Goal: Task Accomplishment & Management: Manage account settings

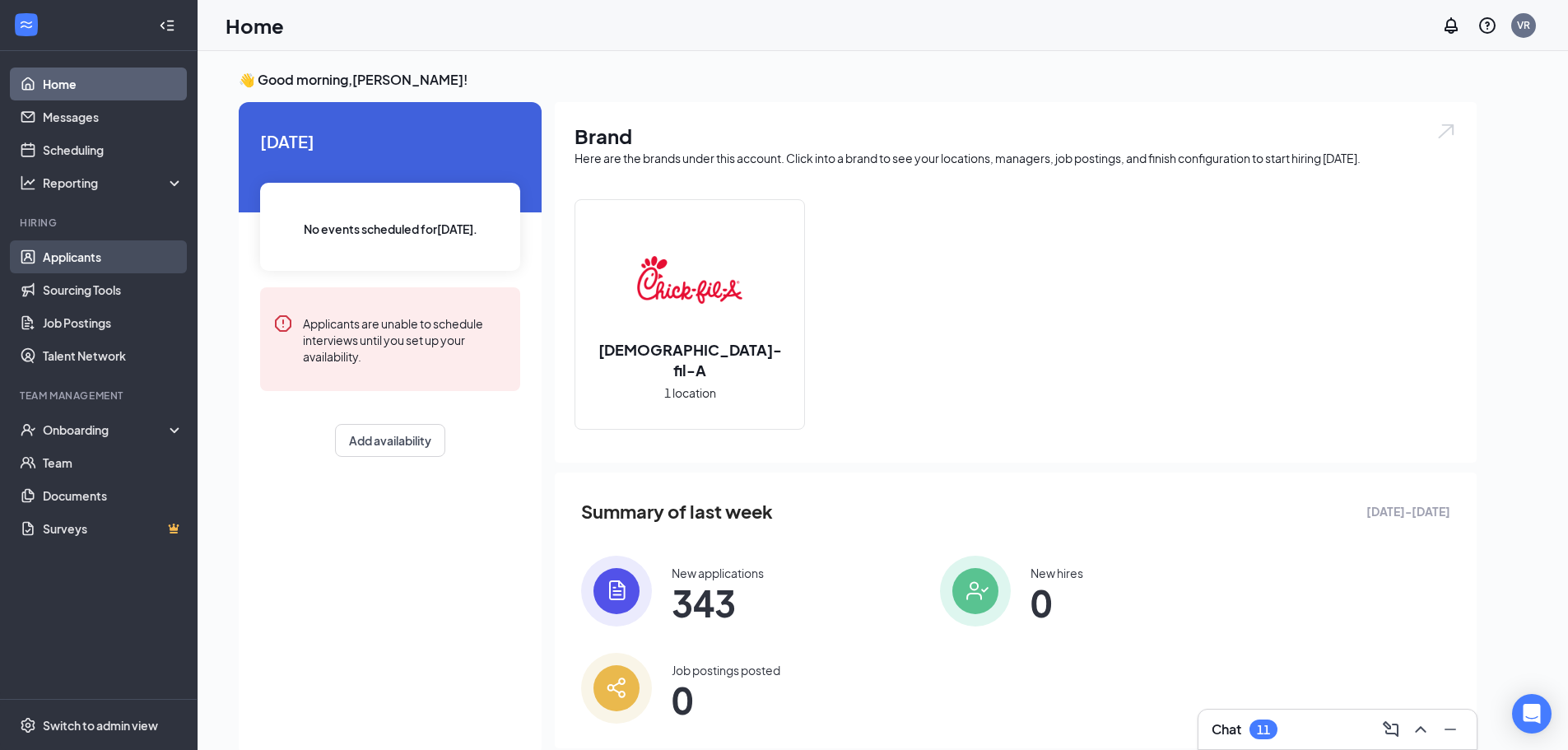
click at [74, 264] on link "Applicants" at bounding box center [113, 256] width 141 height 33
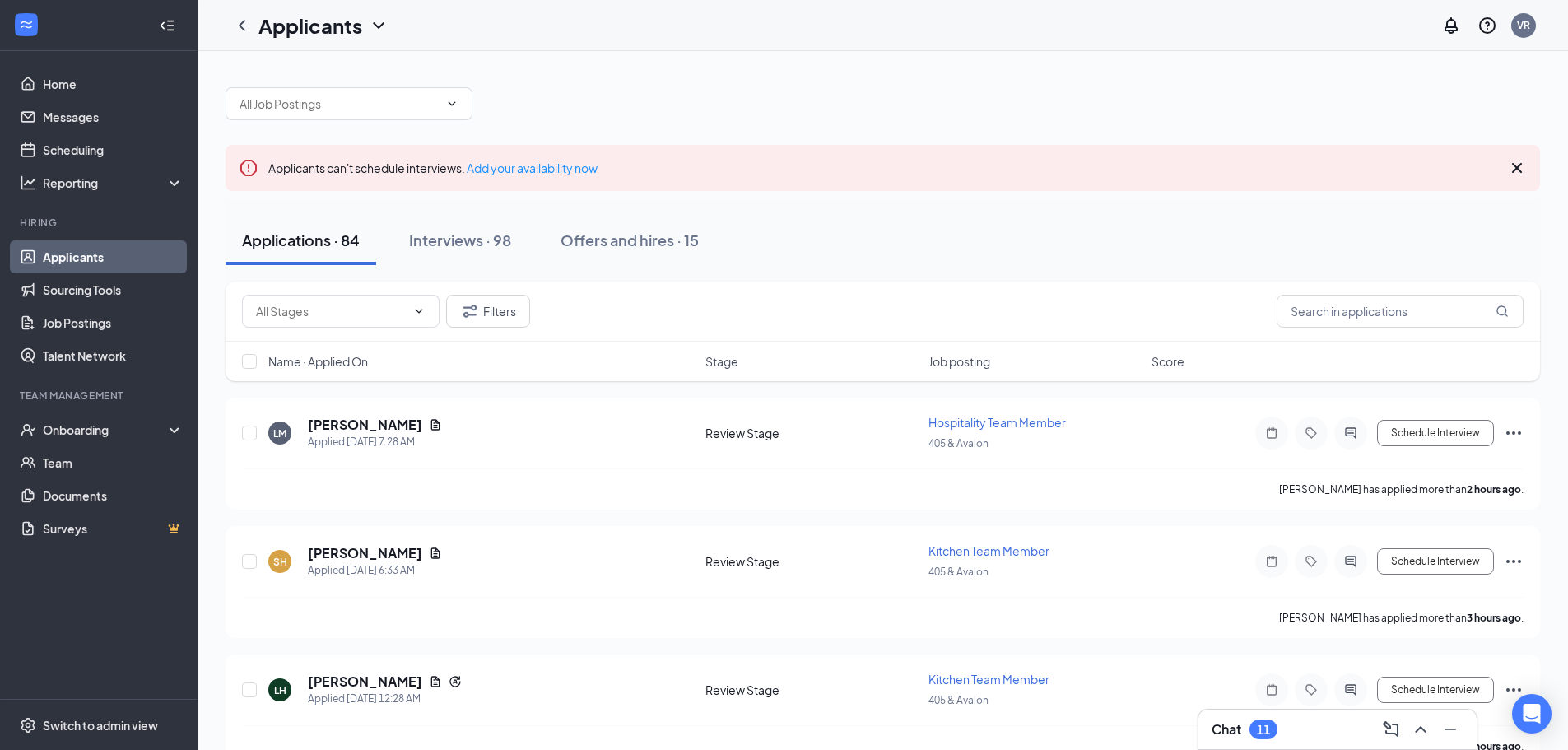
click at [329, 359] on span "Name · Applied On" at bounding box center [318, 361] width 99 height 16
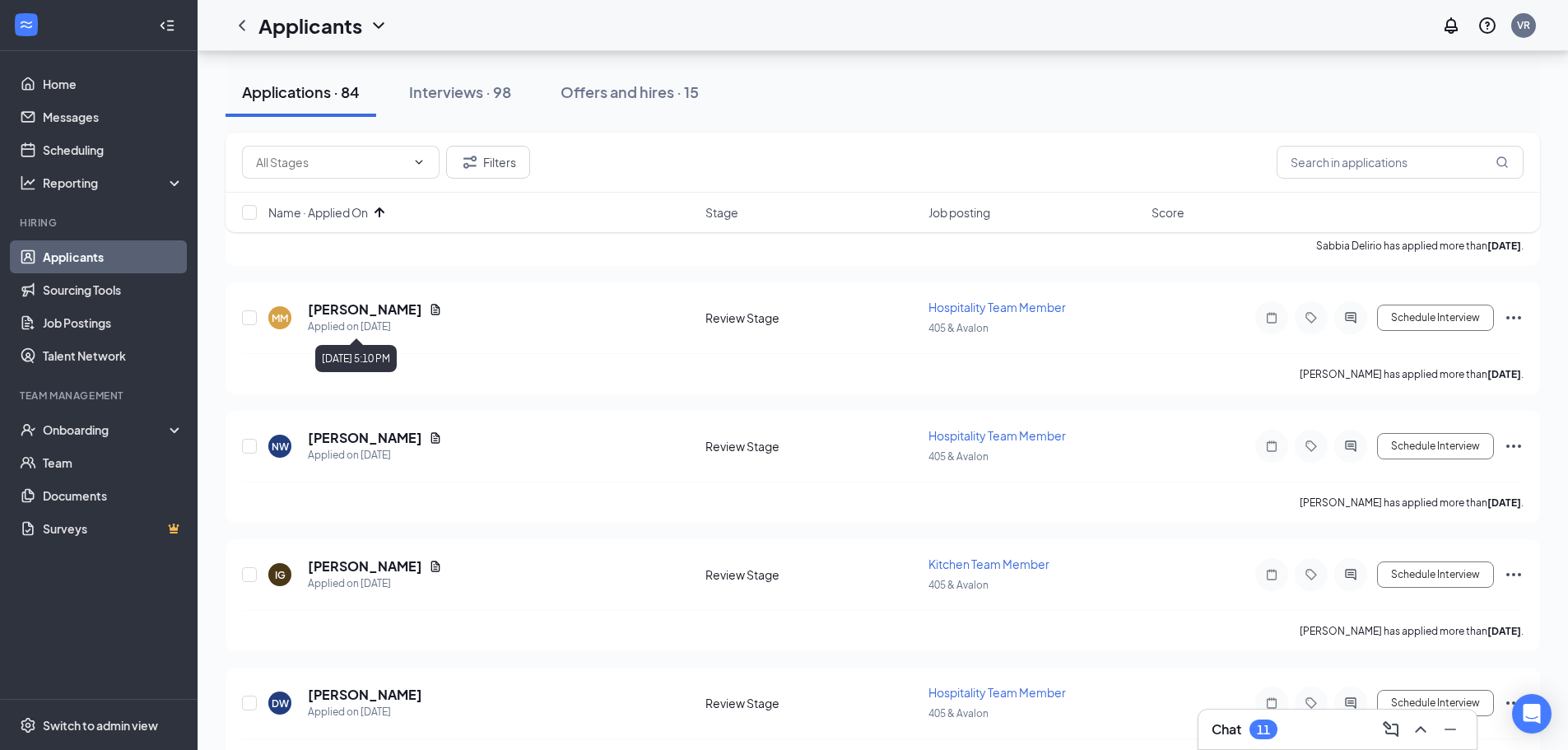
scroll to position [6919, 0]
click at [454, 108] on button "Interviews · 98" at bounding box center [460, 92] width 135 height 50
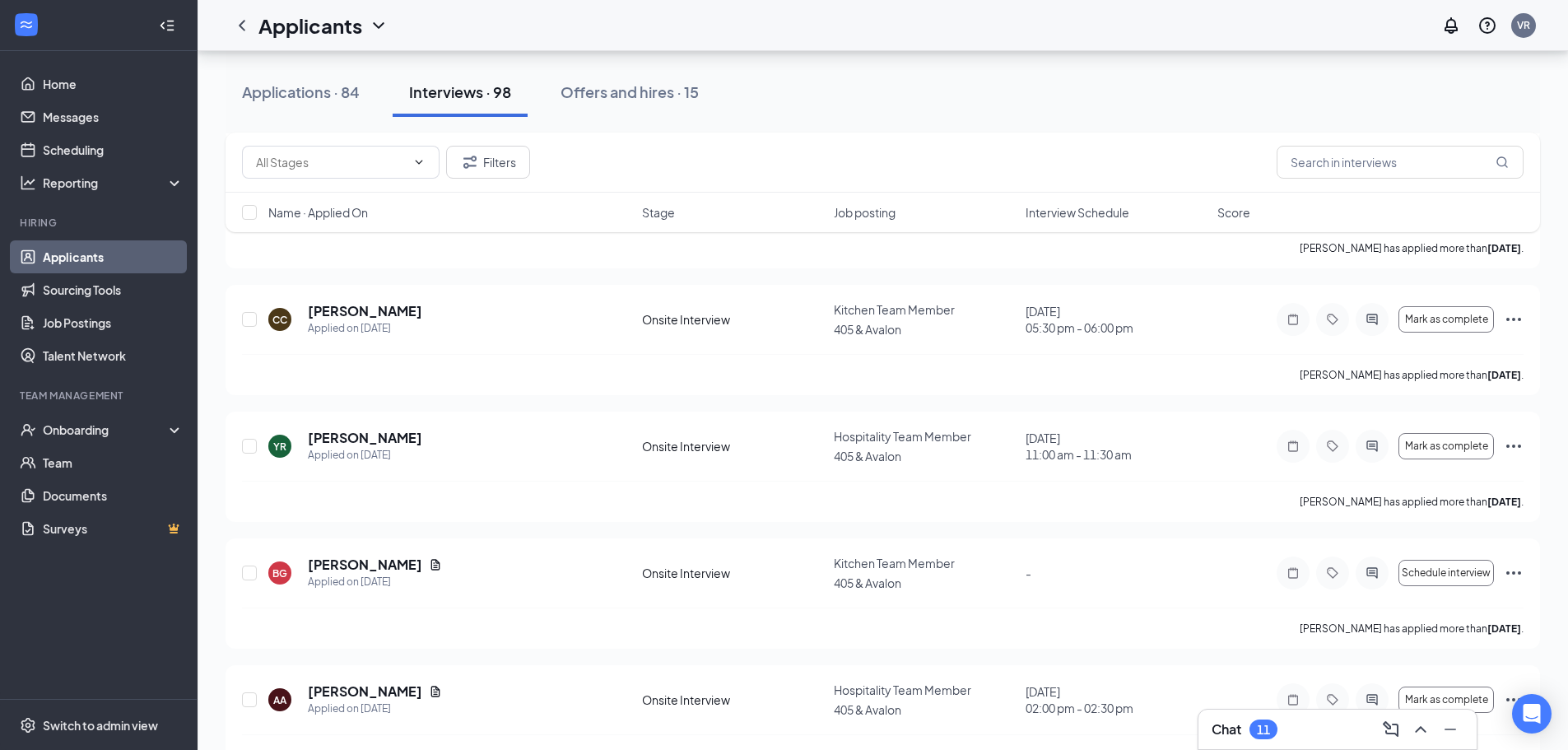
scroll to position [11920, 0]
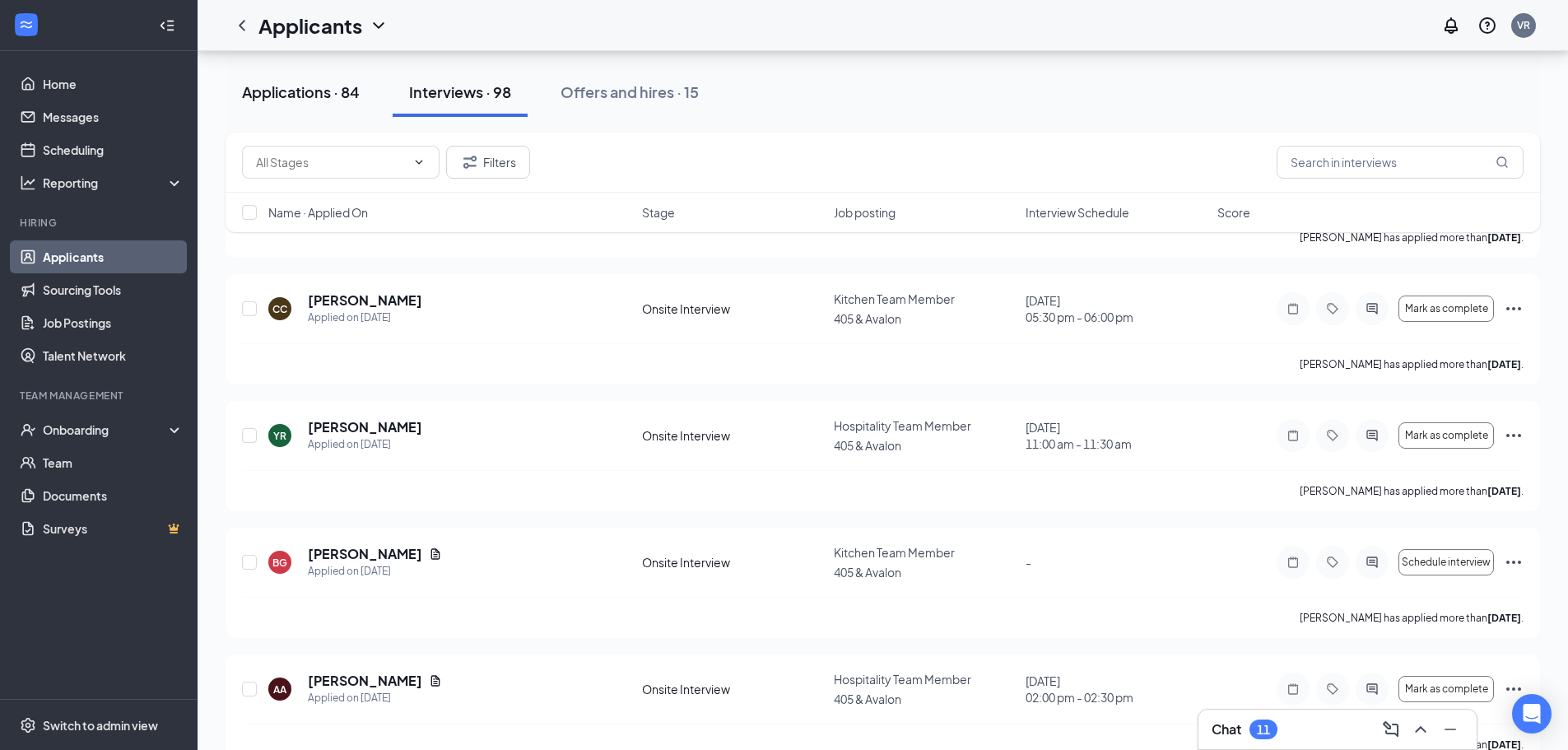
click at [284, 98] on div "Applications · 84" at bounding box center [300, 91] width 117 height 21
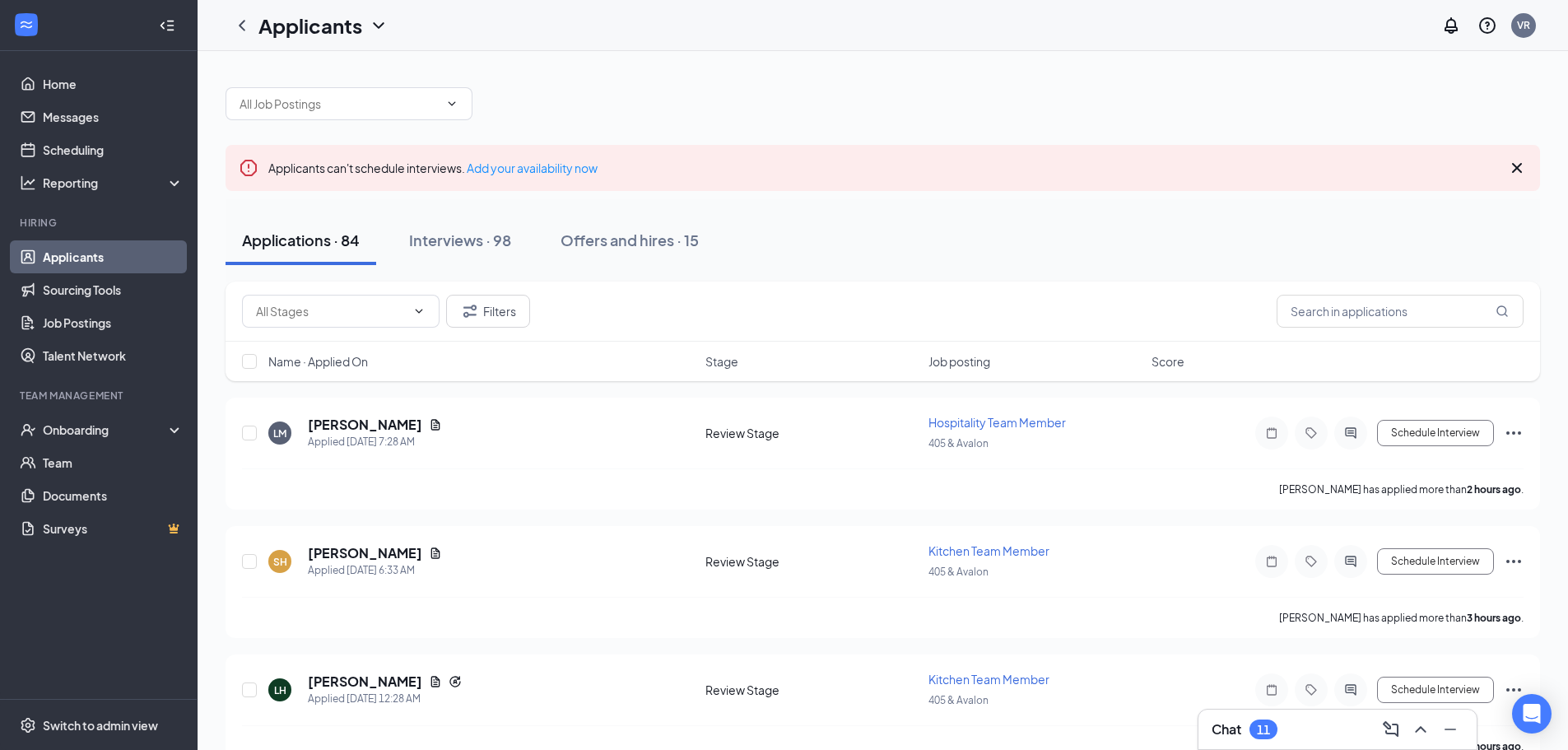
click at [339, 366] on span "Name · Applied On" at bounding box center [318, 361] width 99 height 16
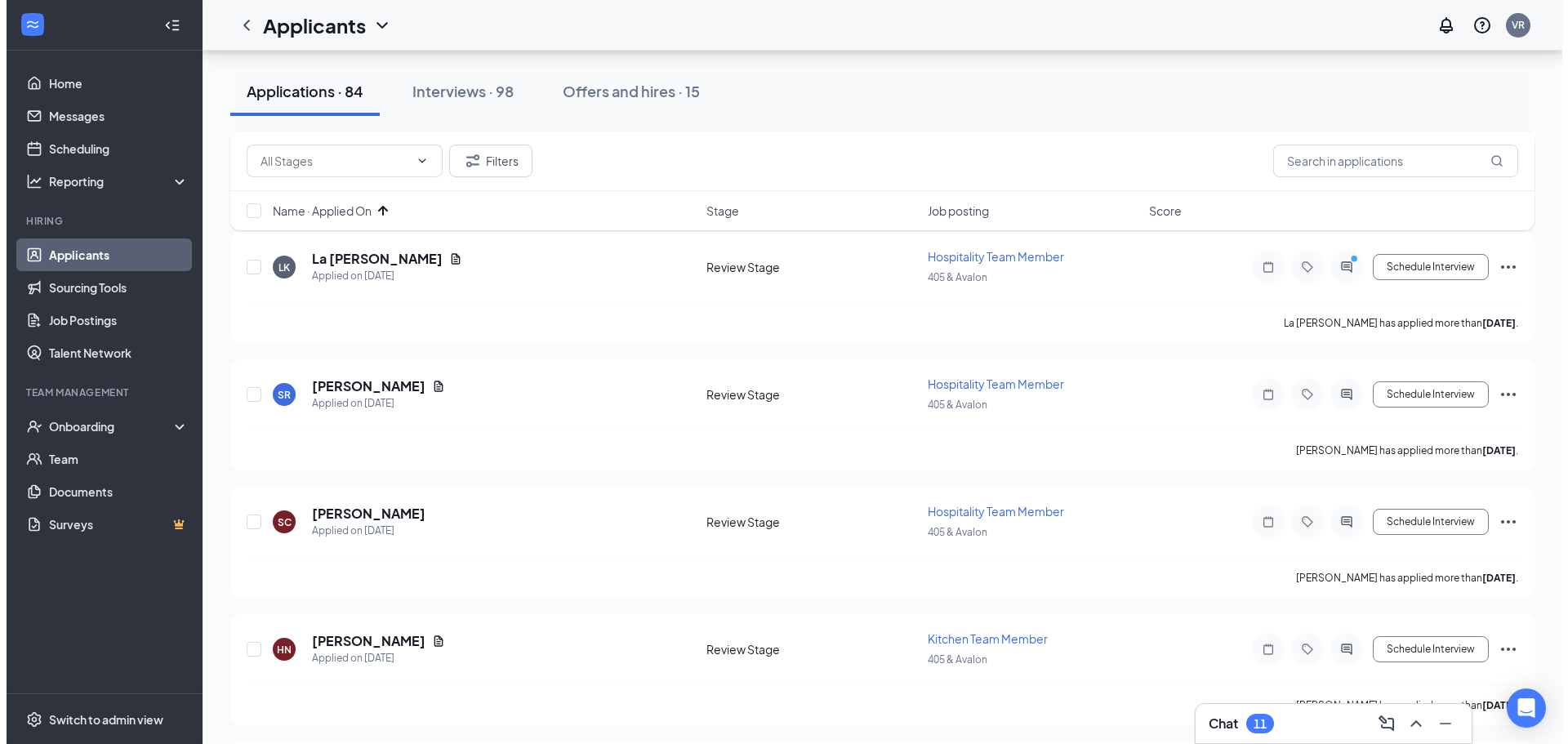
scroll to position [4151, 0]
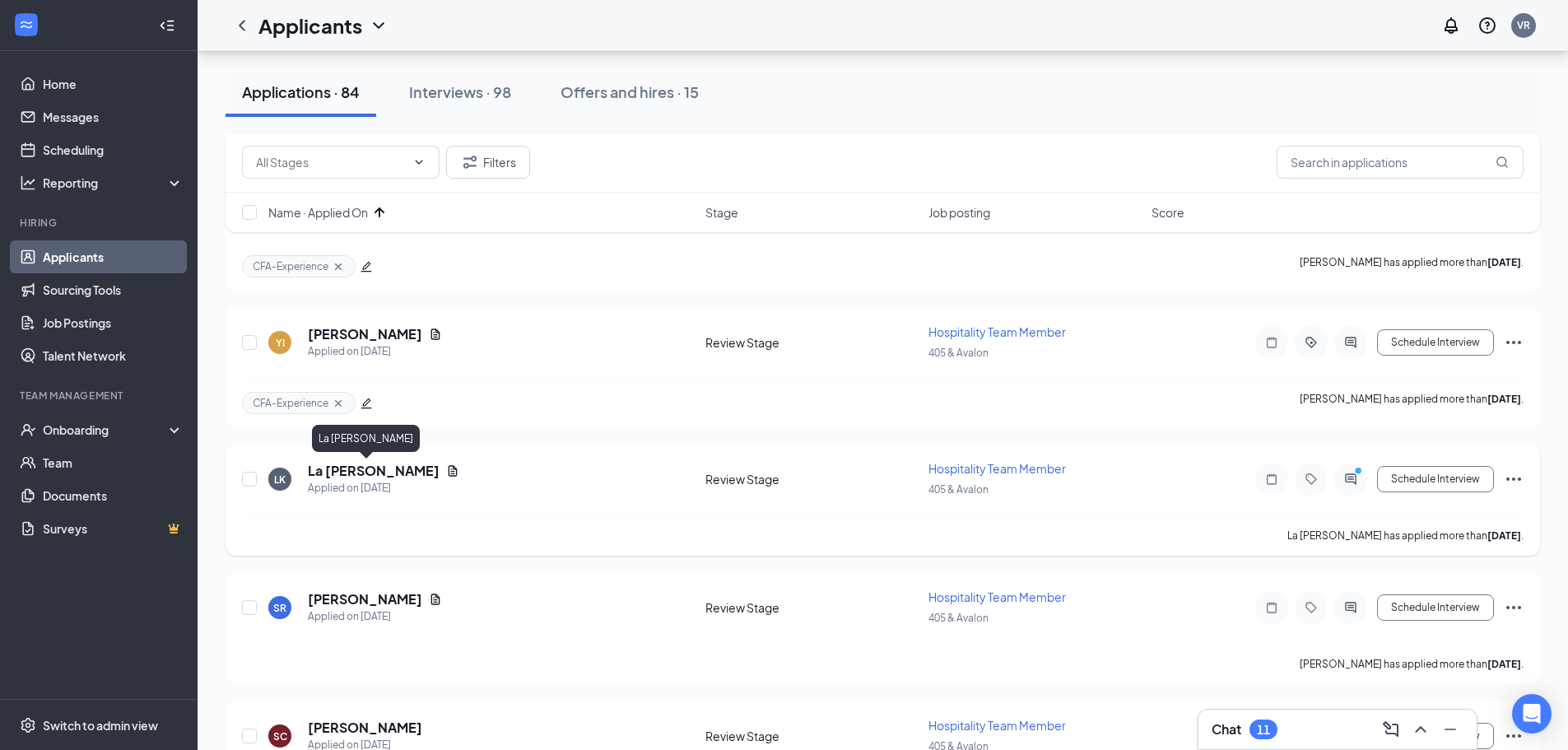
click at [320, 467] on h5 "La [PERSON_NAME]" at bounding box center [374, 471] width 132 height 18
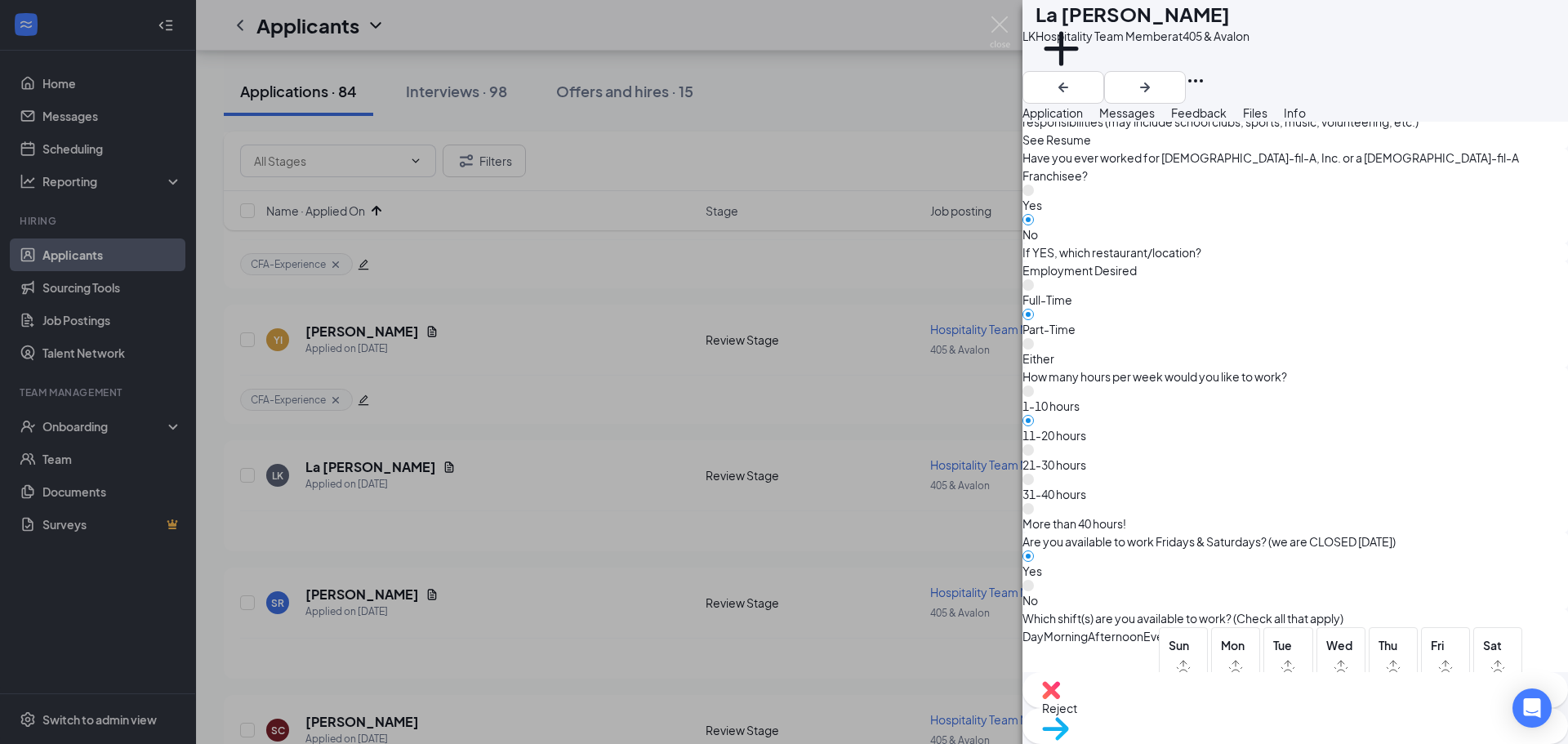
scroll to position [846, 0]
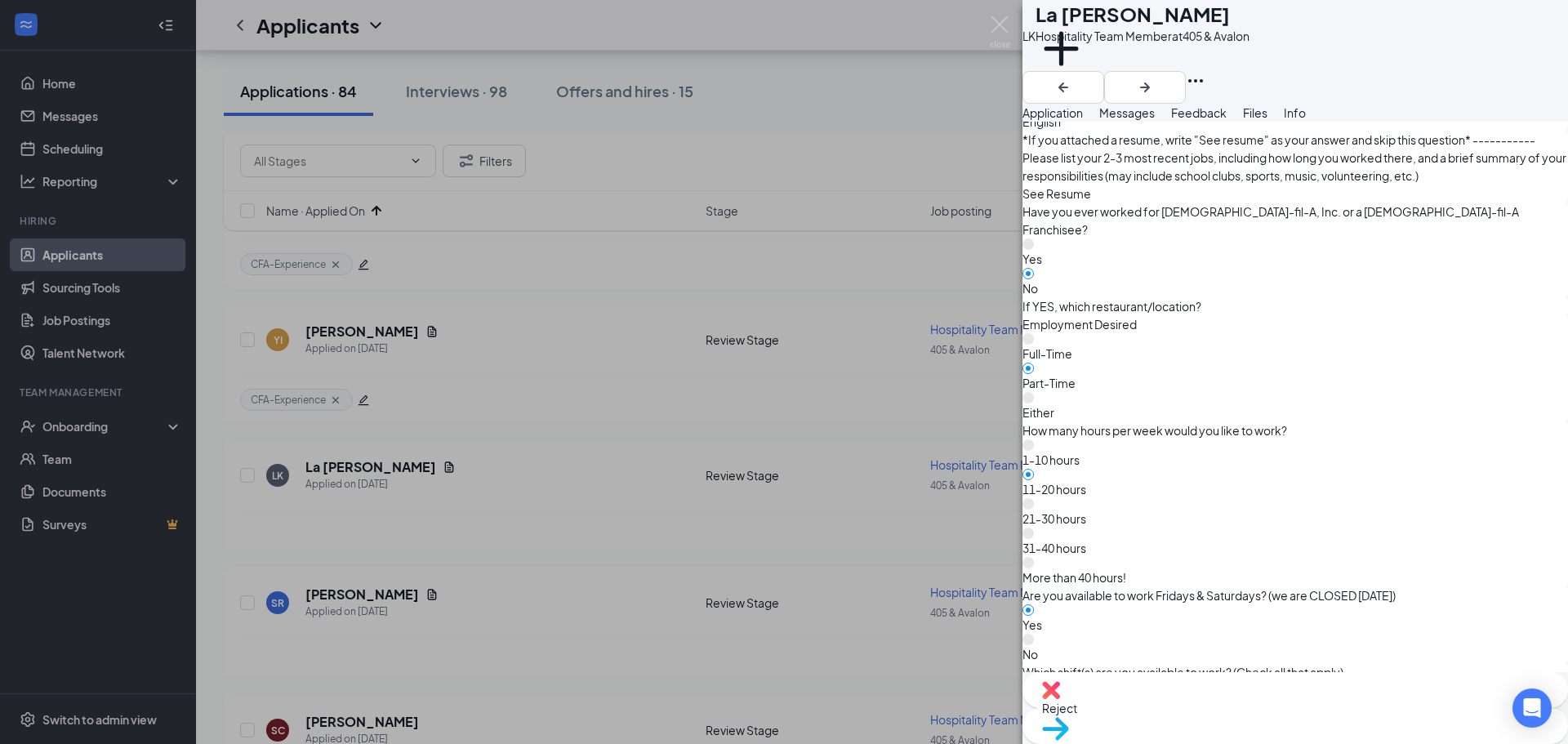
click at [1343, 741] on span "Move to stage" at bounding box center [1295, 750] width 507 height 18
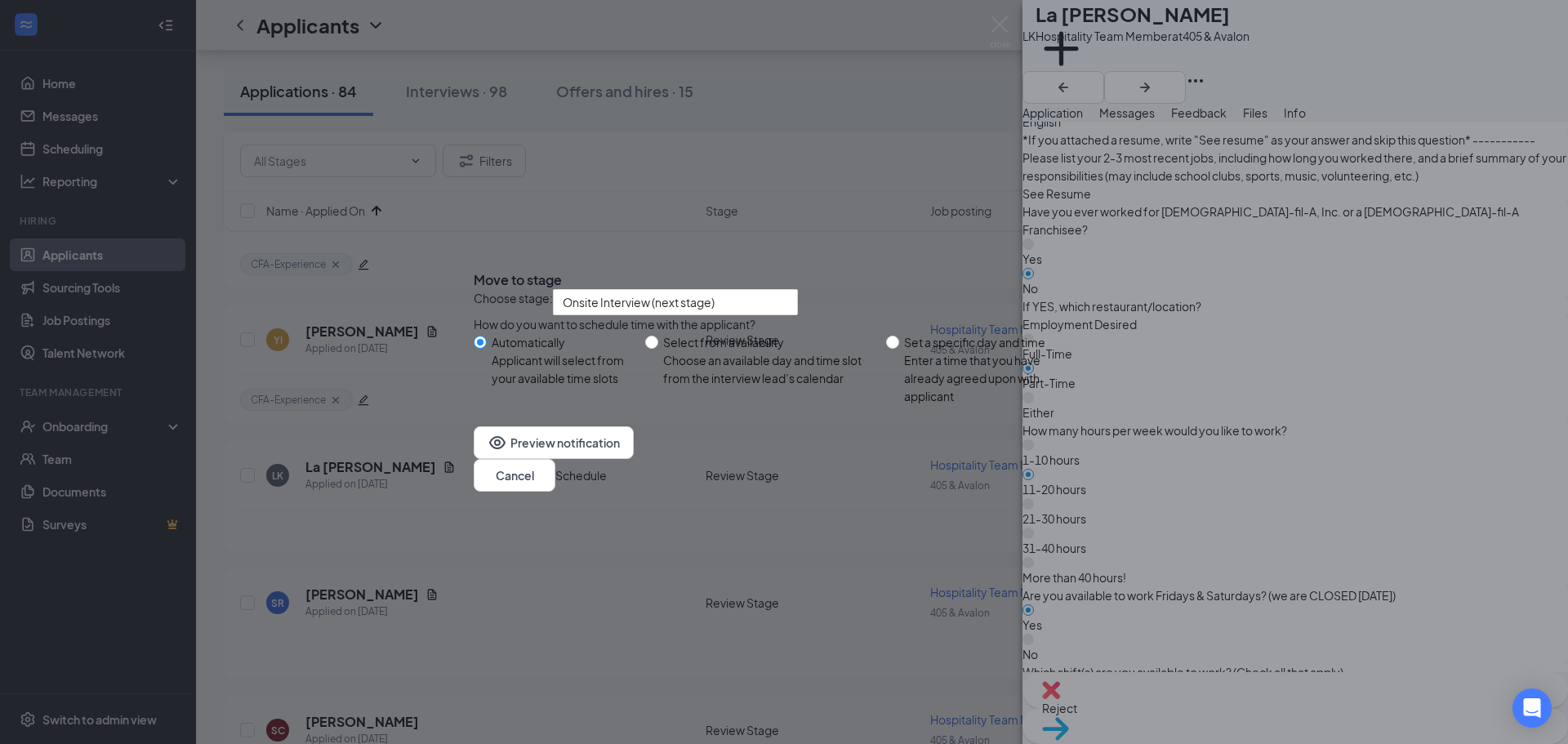
click at [607, 484] on button "Schedule" at bounding box center [581, 475] width 51 height 18
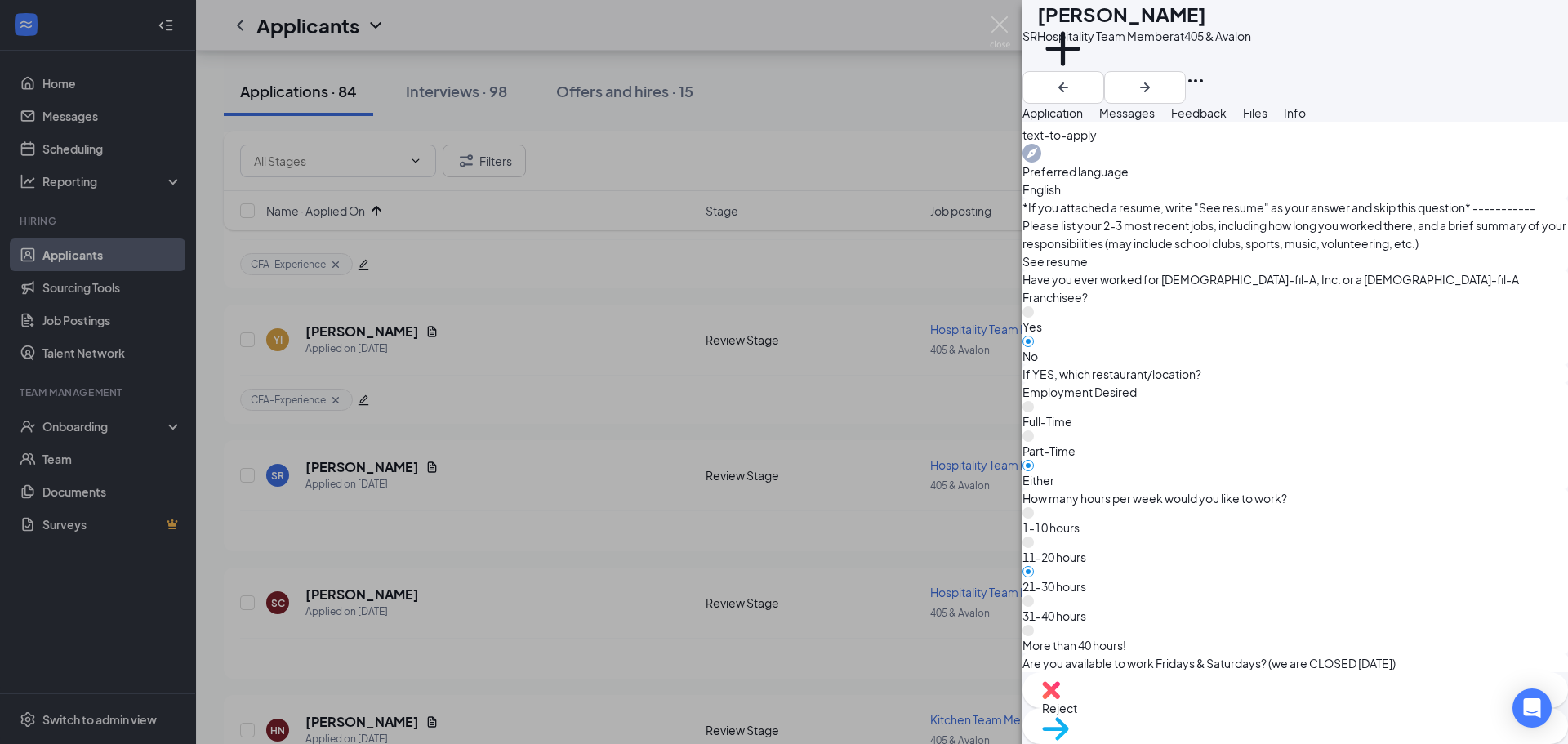
scroll to position [817, 0]
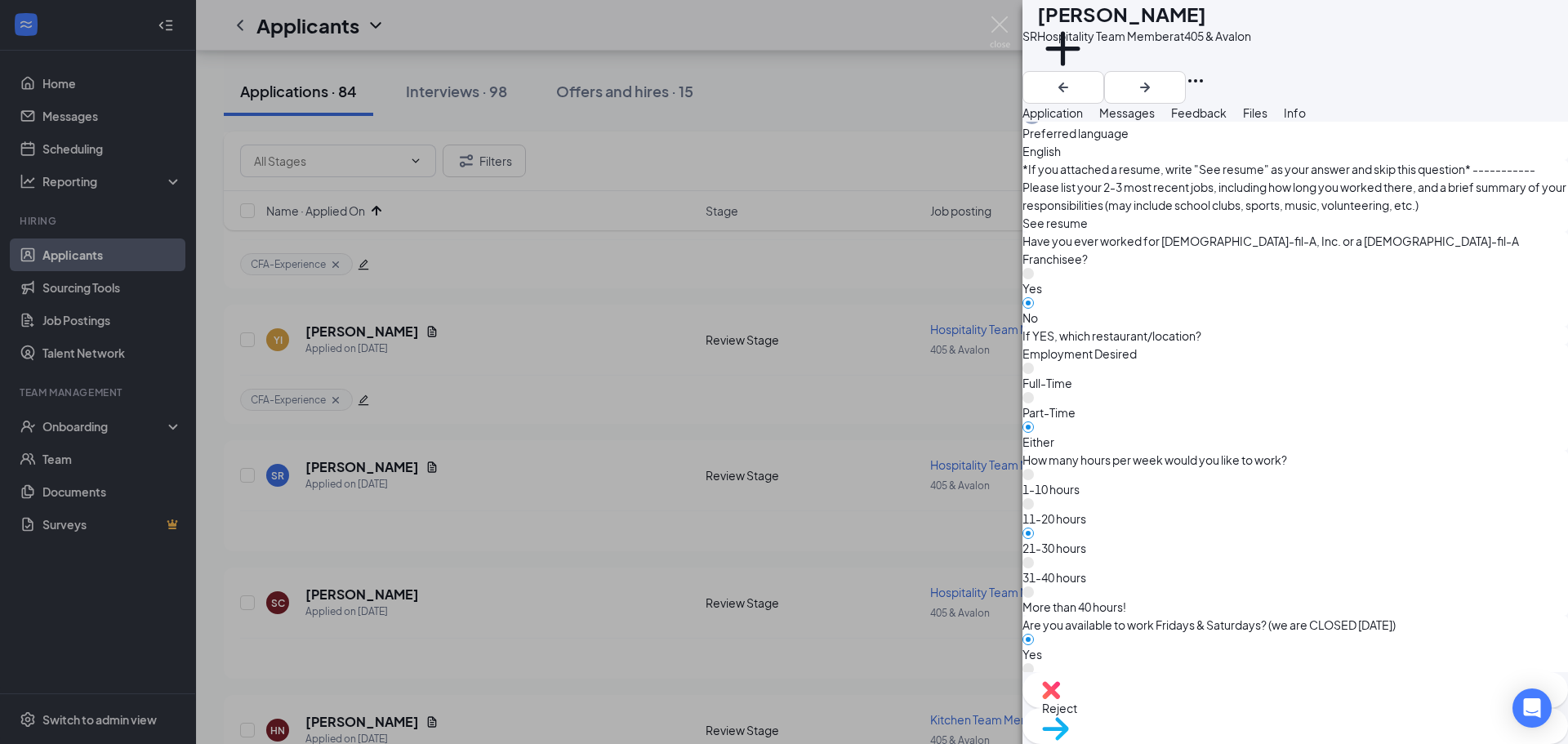
click at [1204, 717] on span "Reject" at bounding box center [1295, 708] width 507 height 18
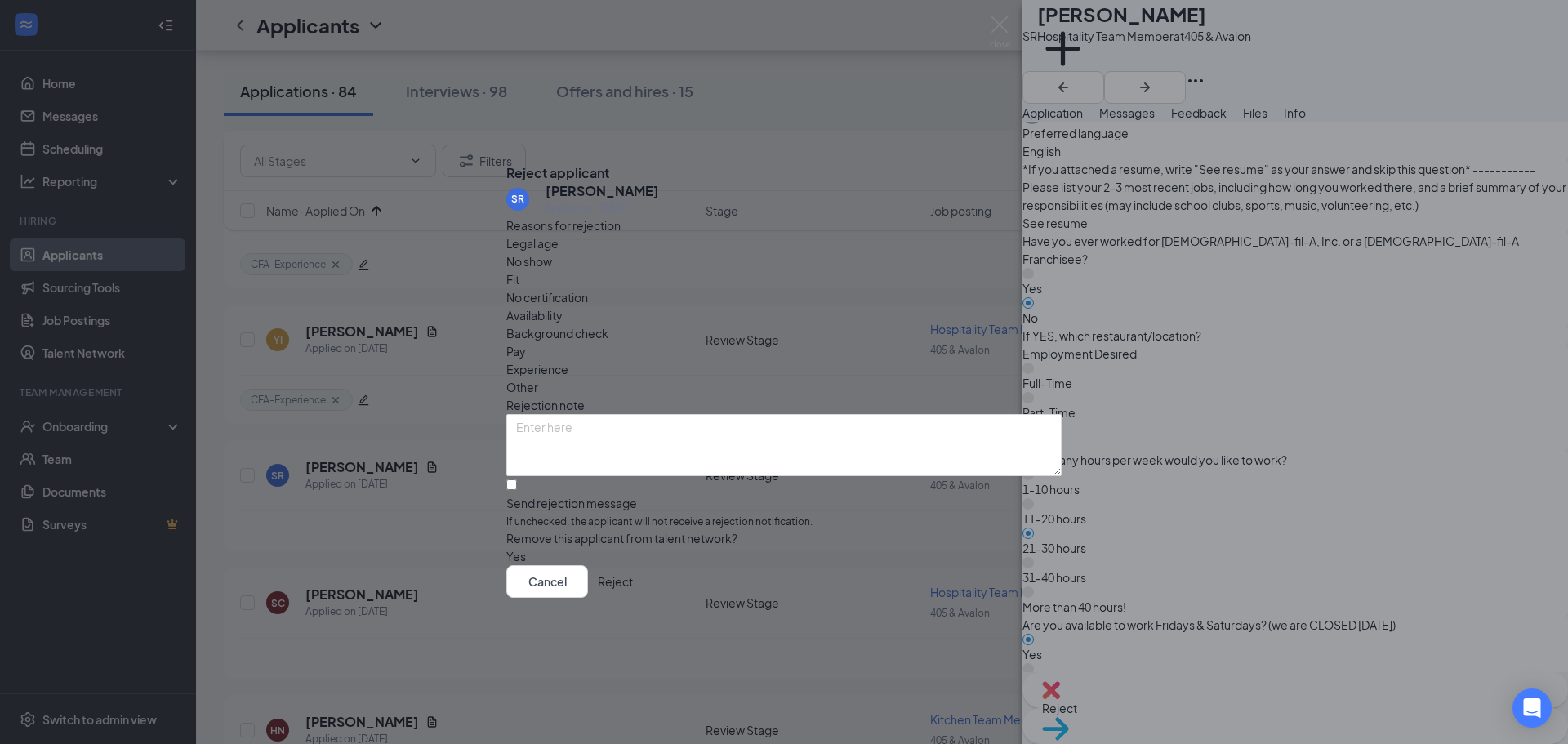
click at [633, 591] on button "Reject" at bounding box center [615, 582] width 35 height 33
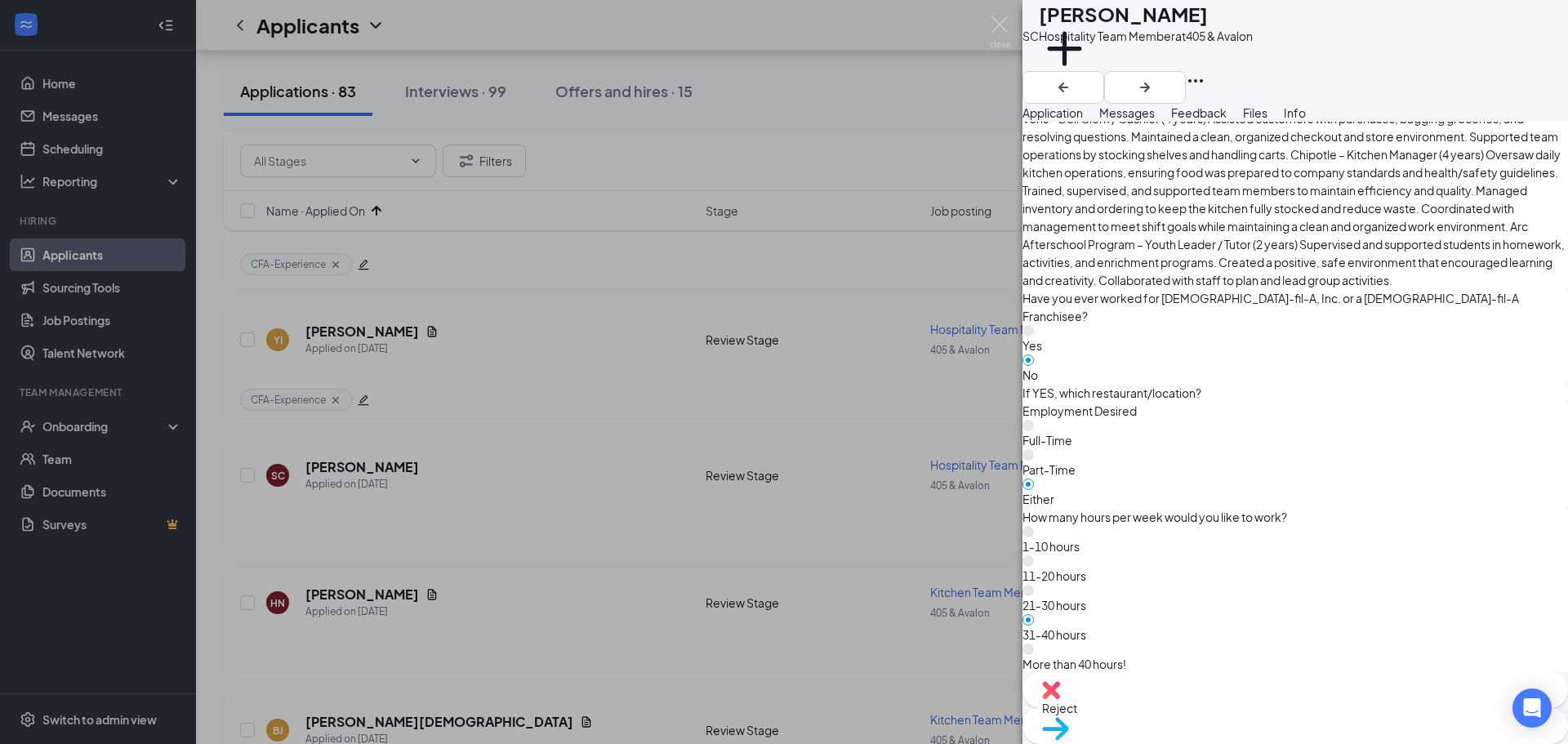
scroll to position [1471, 0]
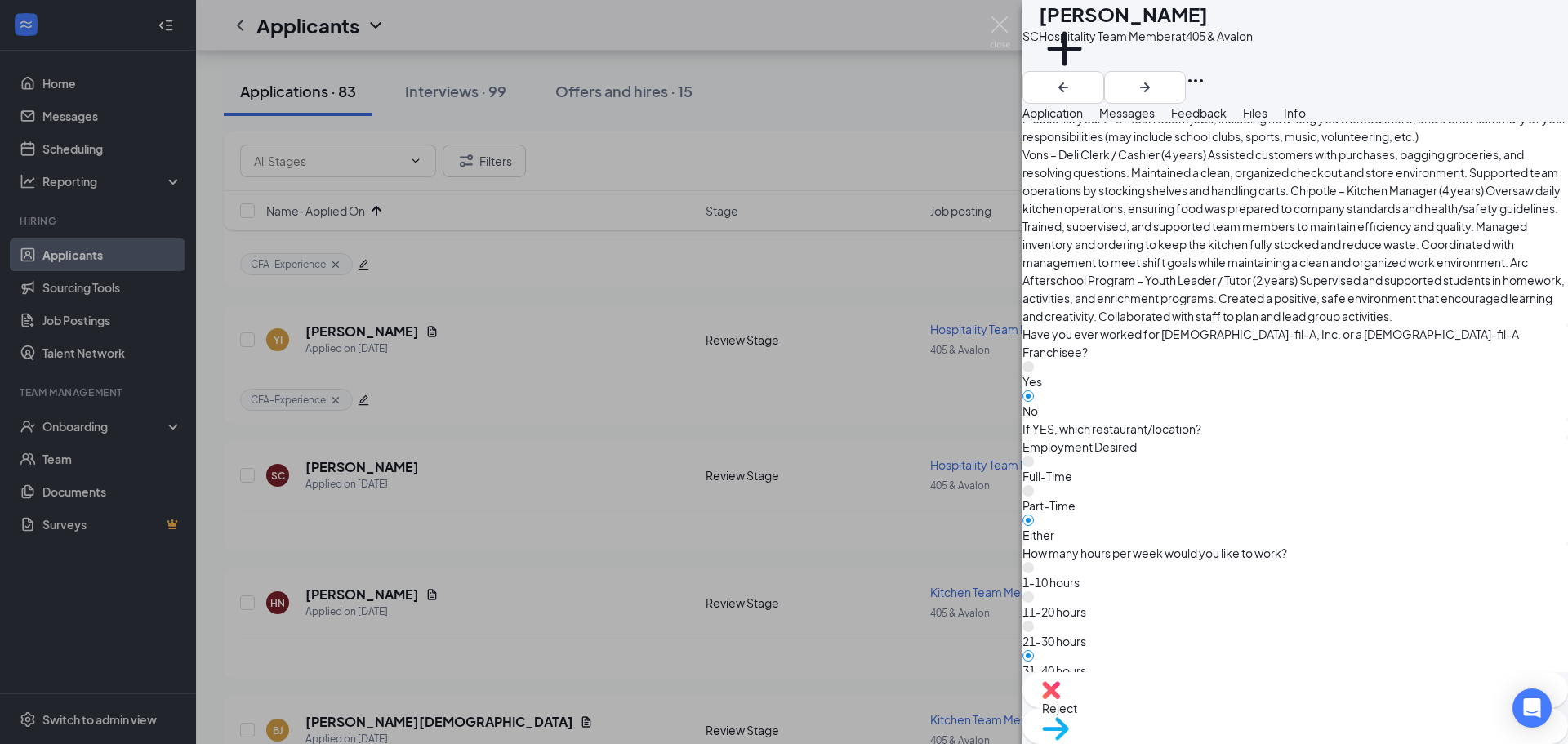
click at [1235, 708] on div "Reject" at bounding box center [1296, 690] width 546 height 36
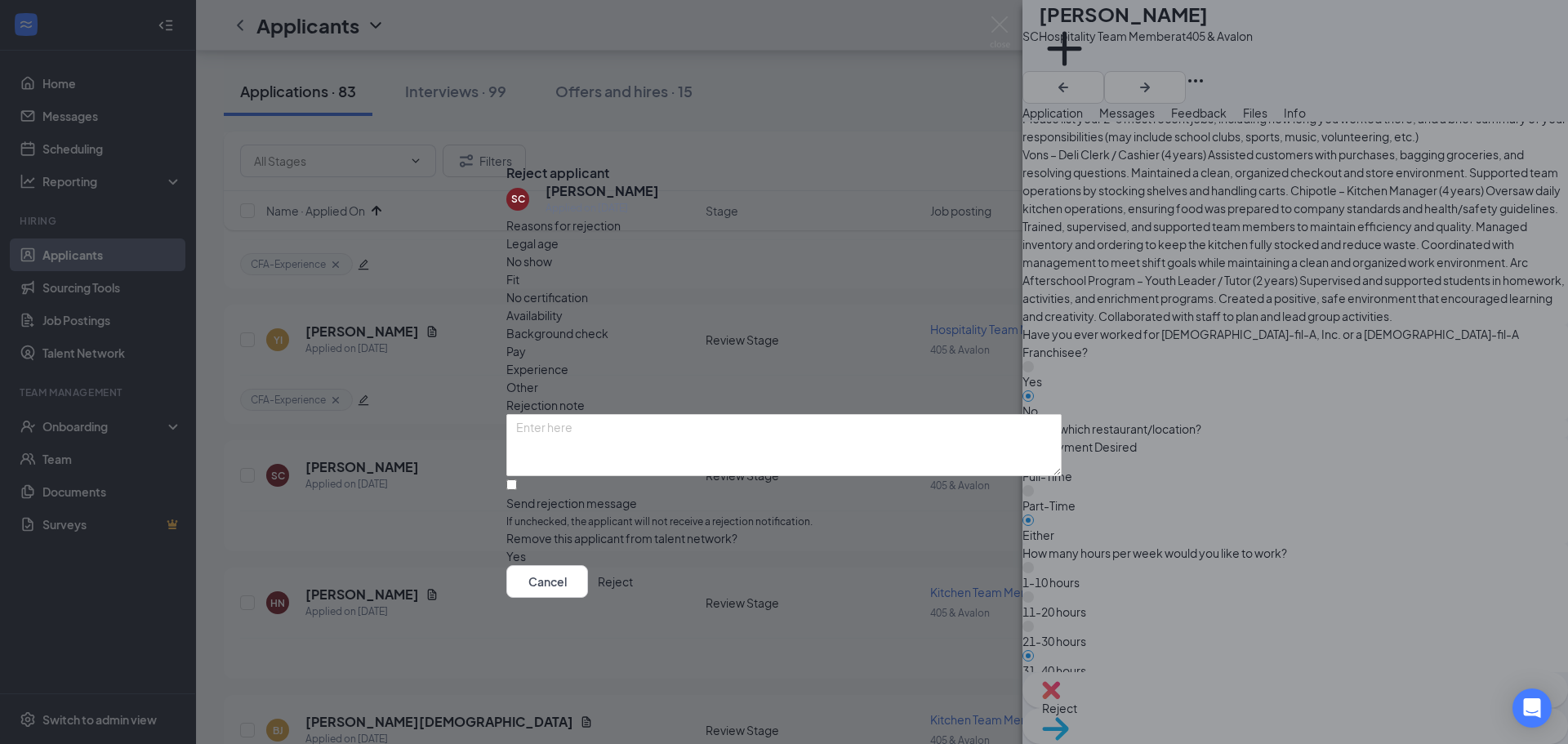
click at [633, 598] on button "Reject" at bounding box center [615, 582] width 35 height 33
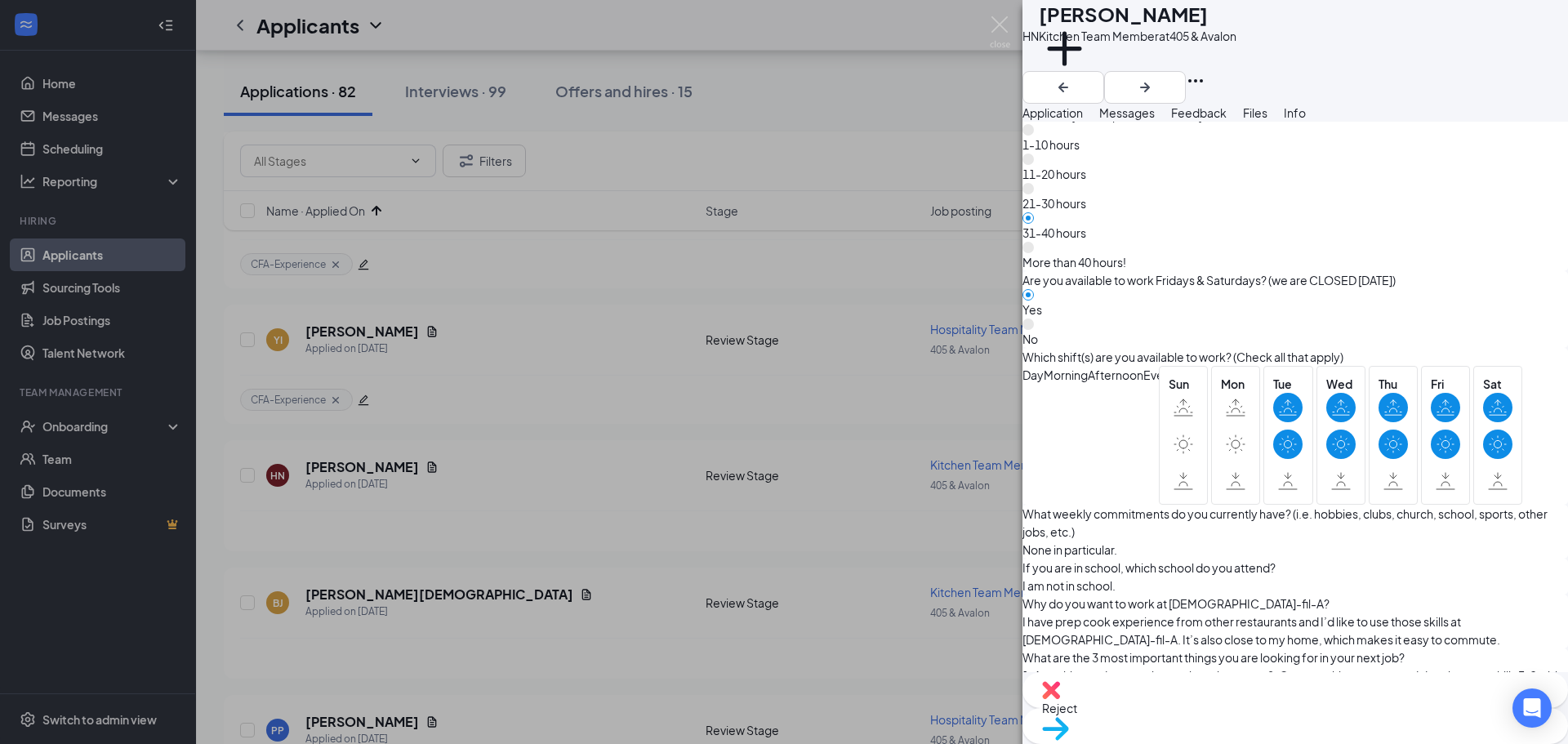
scroll to position [1226, 0]
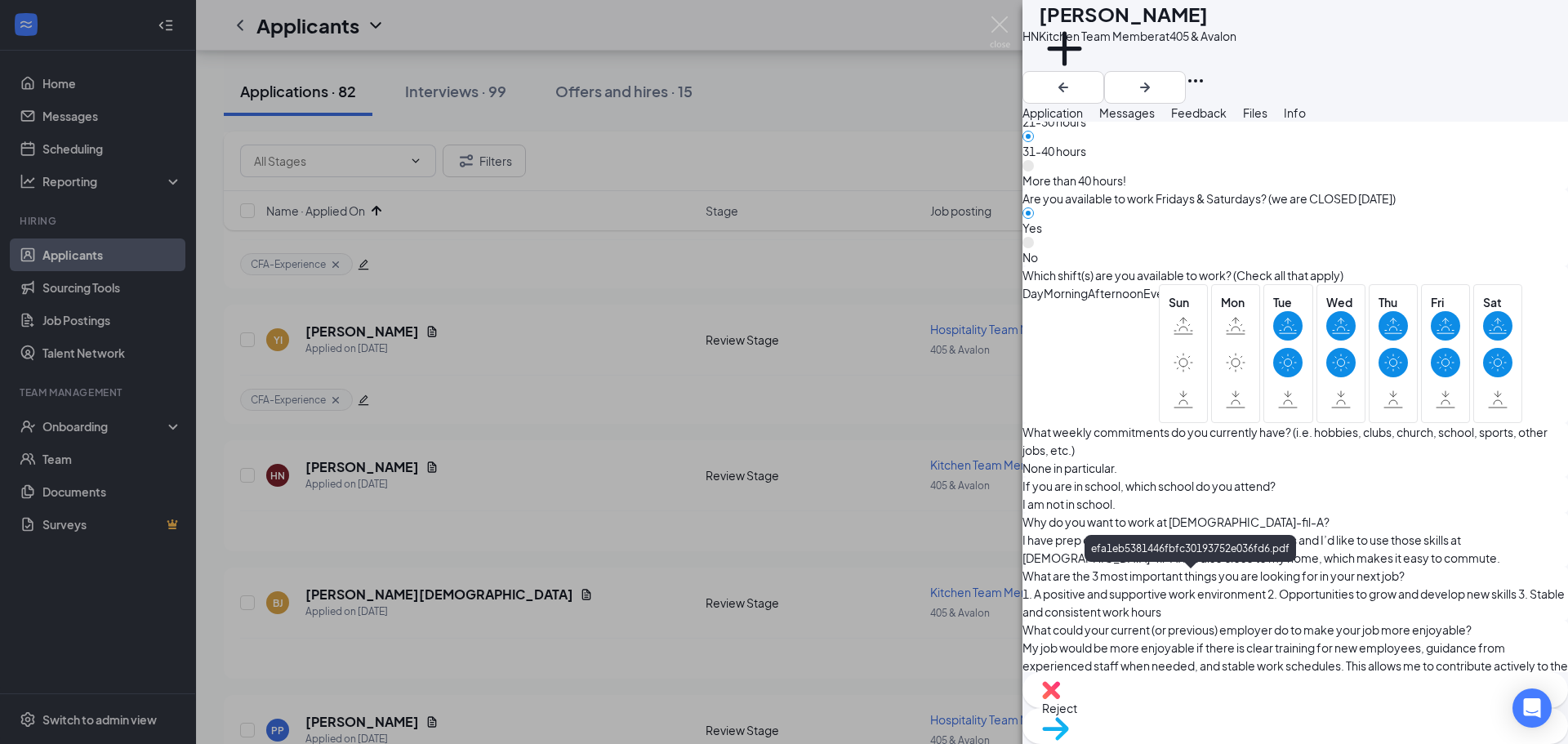
click at [1222, 717] on span "Reject" at bounding box center [1295, 708] width 507 height 18
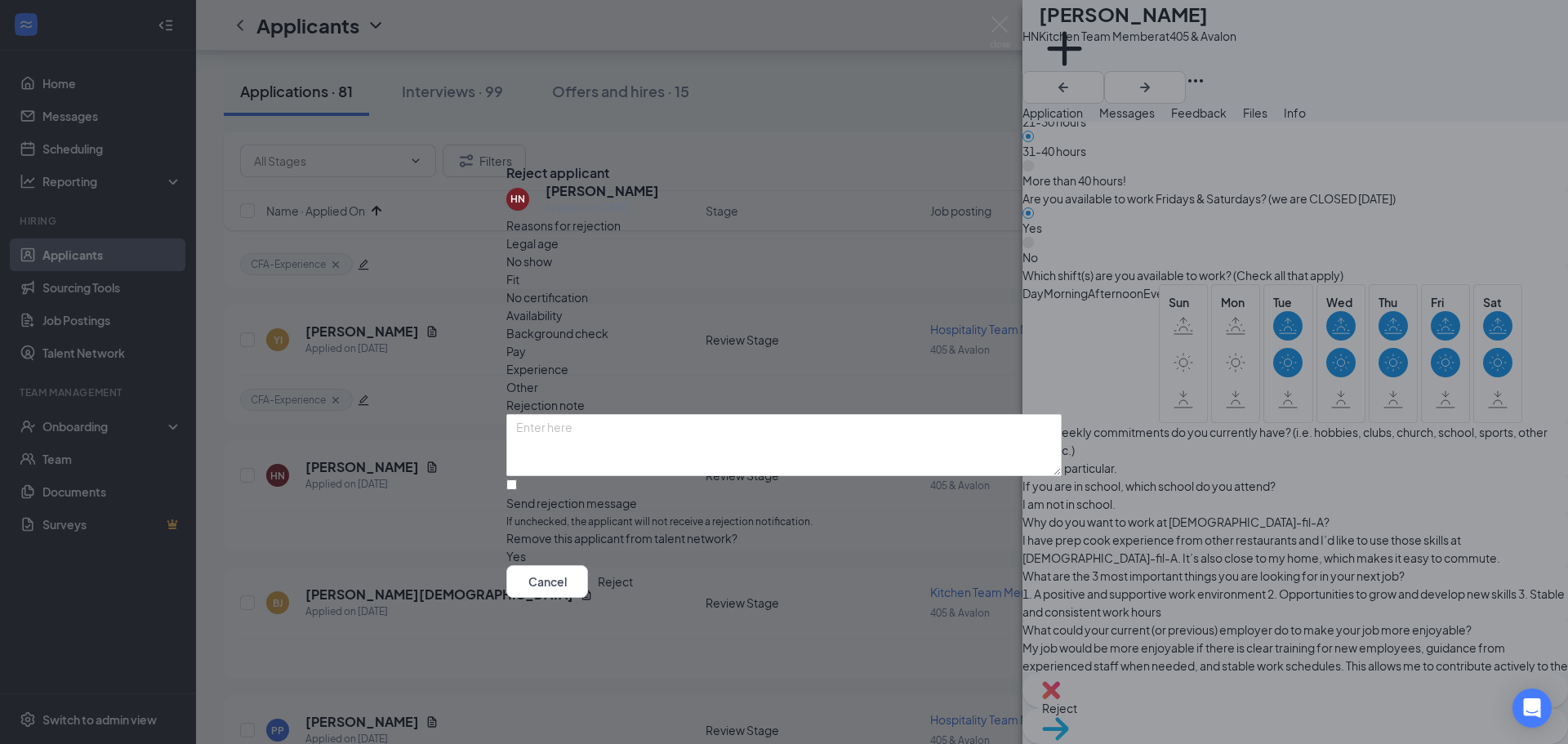
click at [633, 598] on button "Reject" at bounding box center [615, 582] width 35 height 33
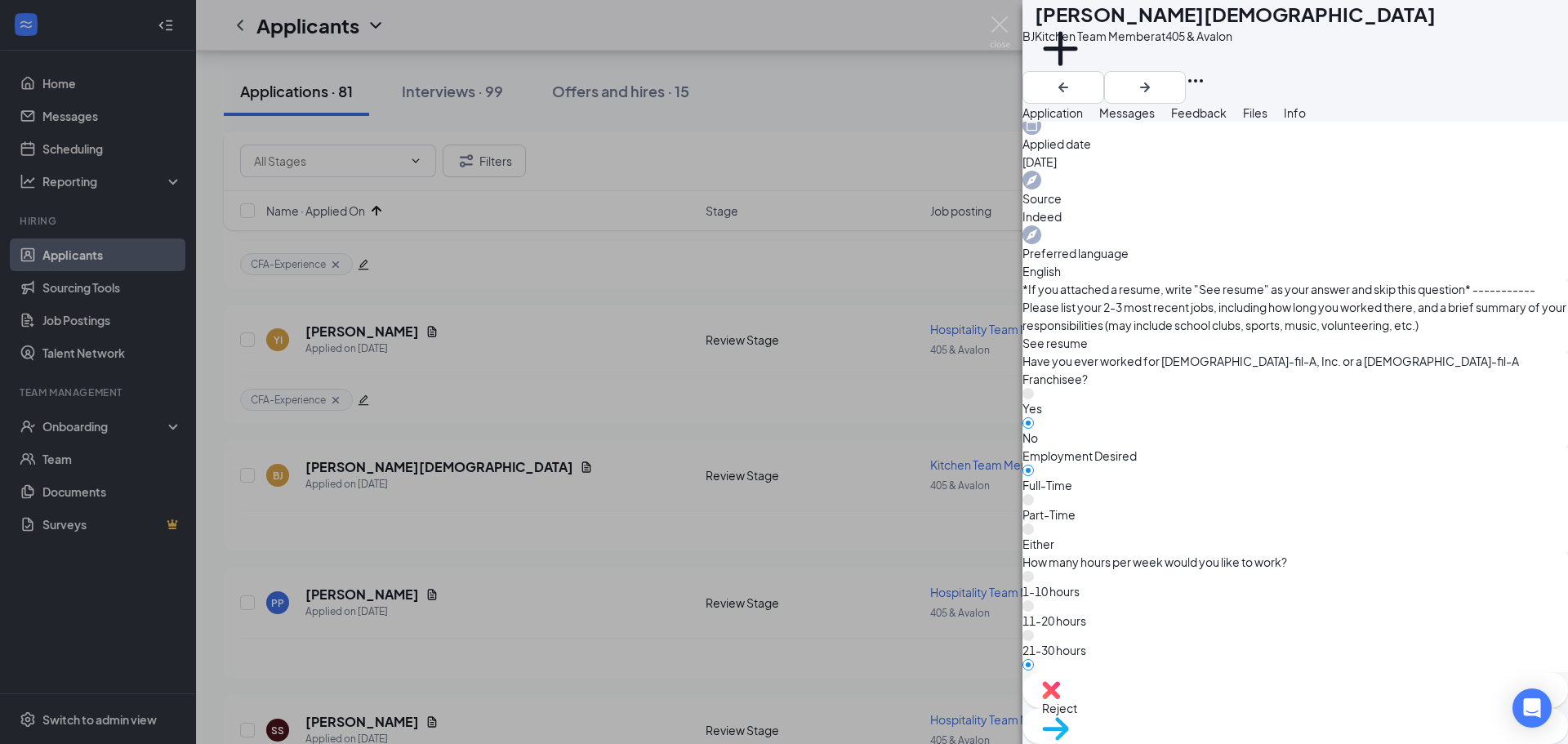
scroll to position [735, 0]
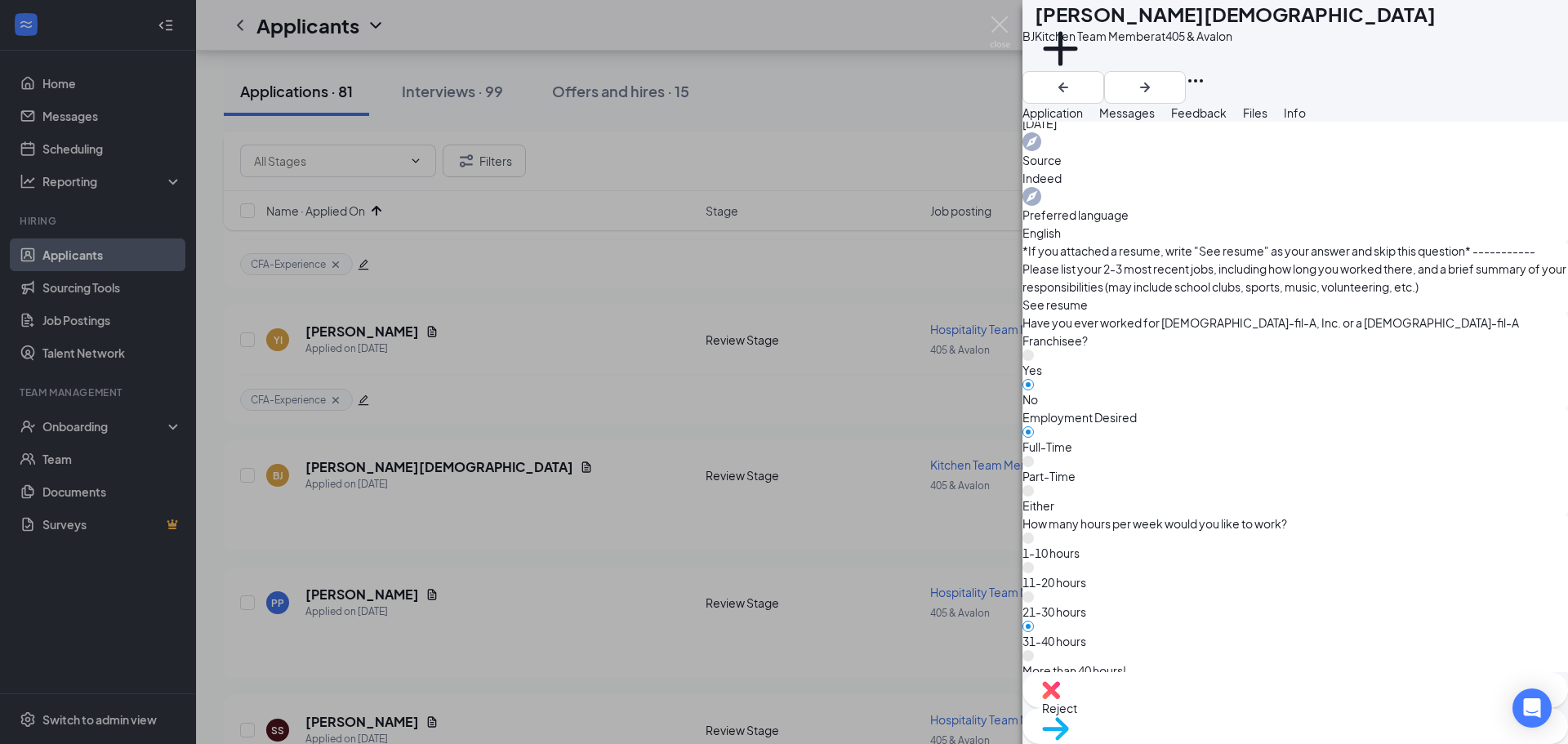
click at [1201, 706] on span "Reject" at bounding box center [1295, 708] width 507 height 18
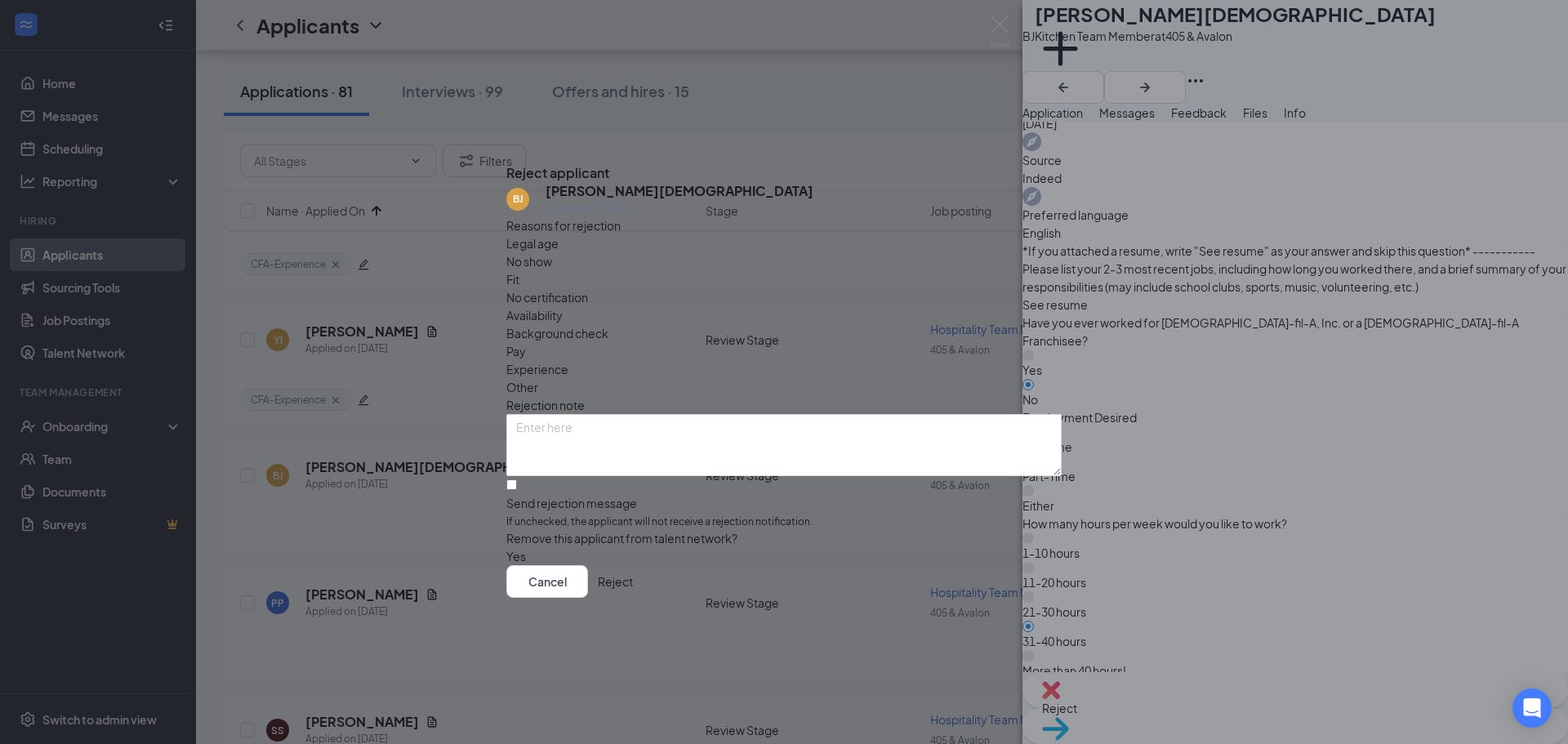
click at [633, 598] on button "Reject" at bounding box center [615, 582] width 35 height 33
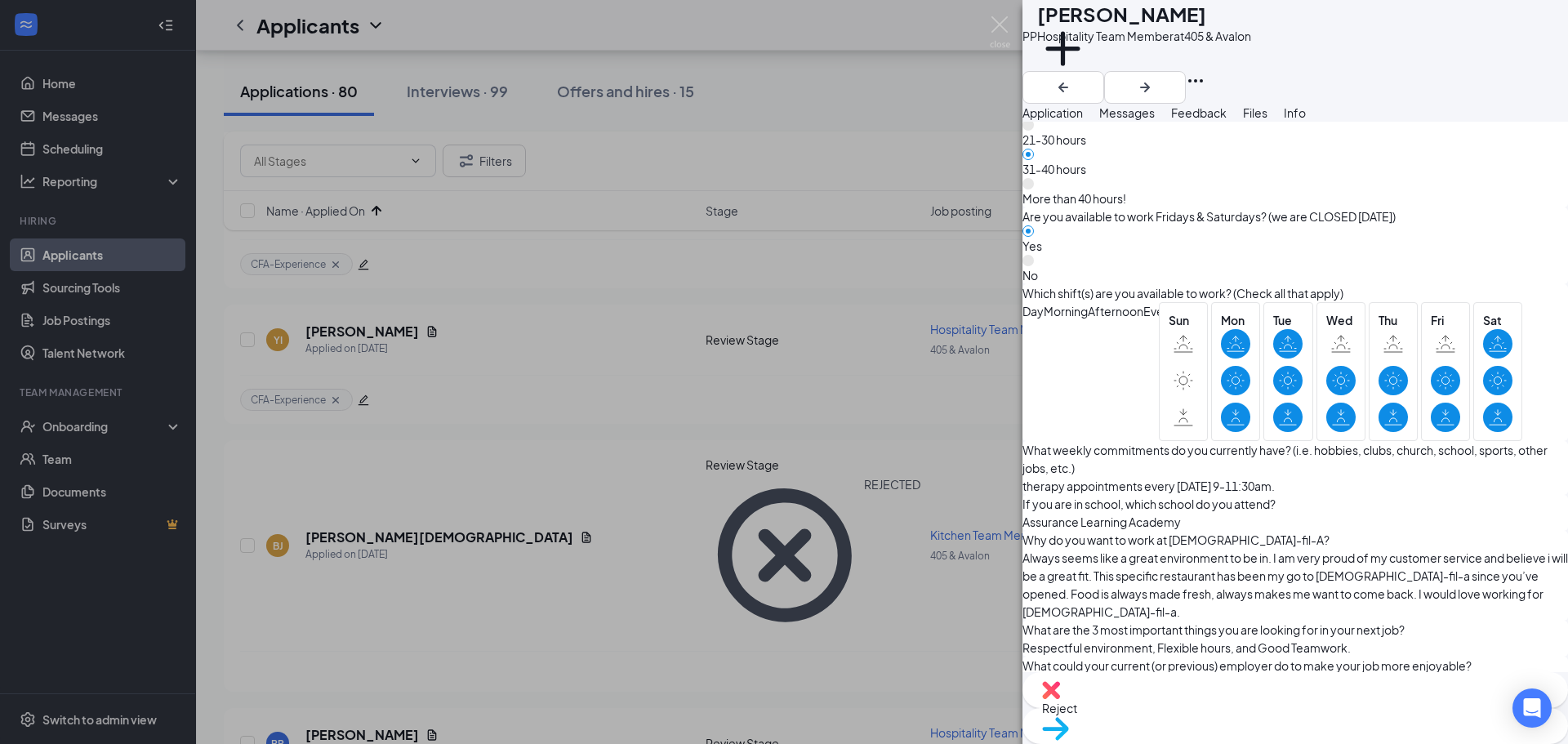
scroll to position [1307, 0]
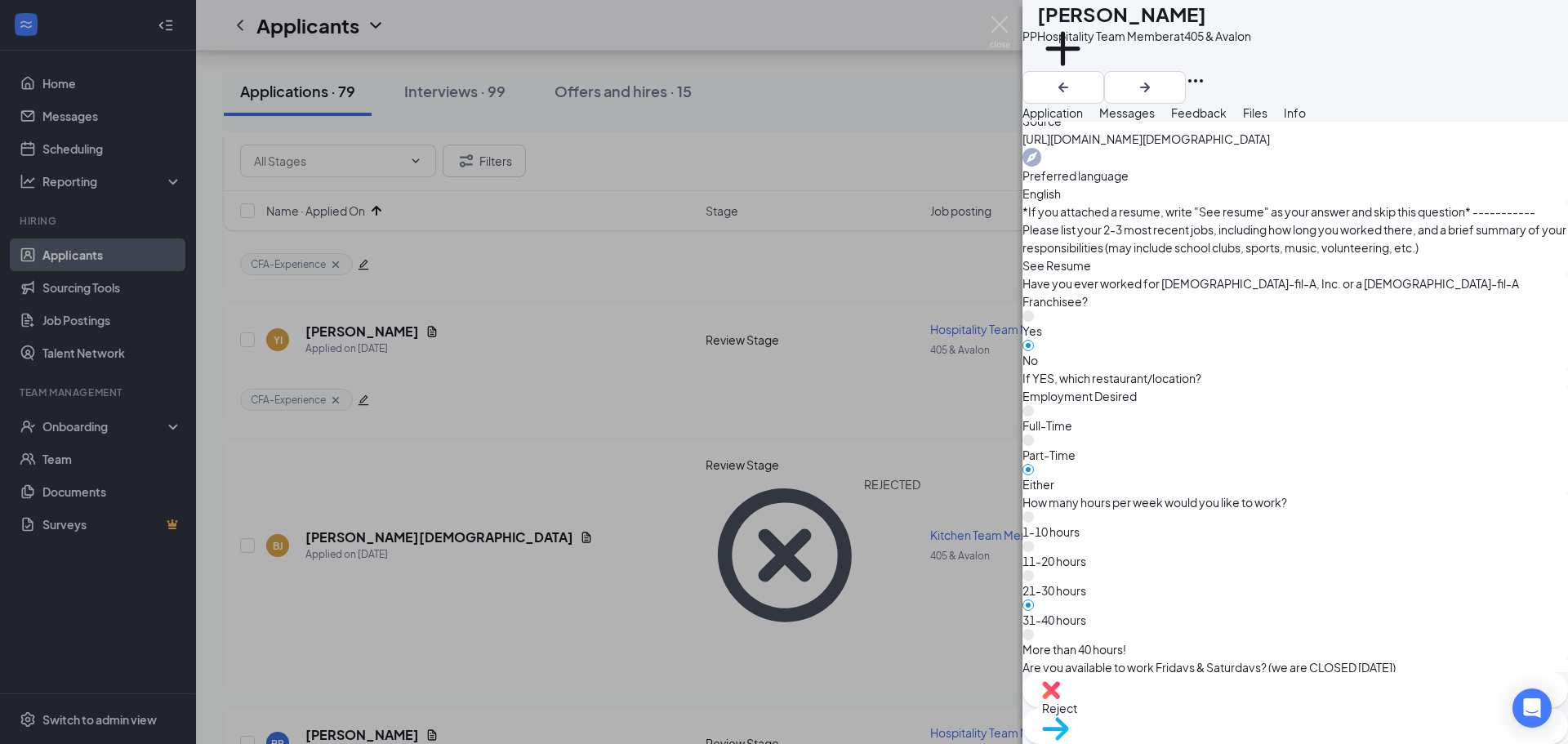
scroll to position [693, 0]
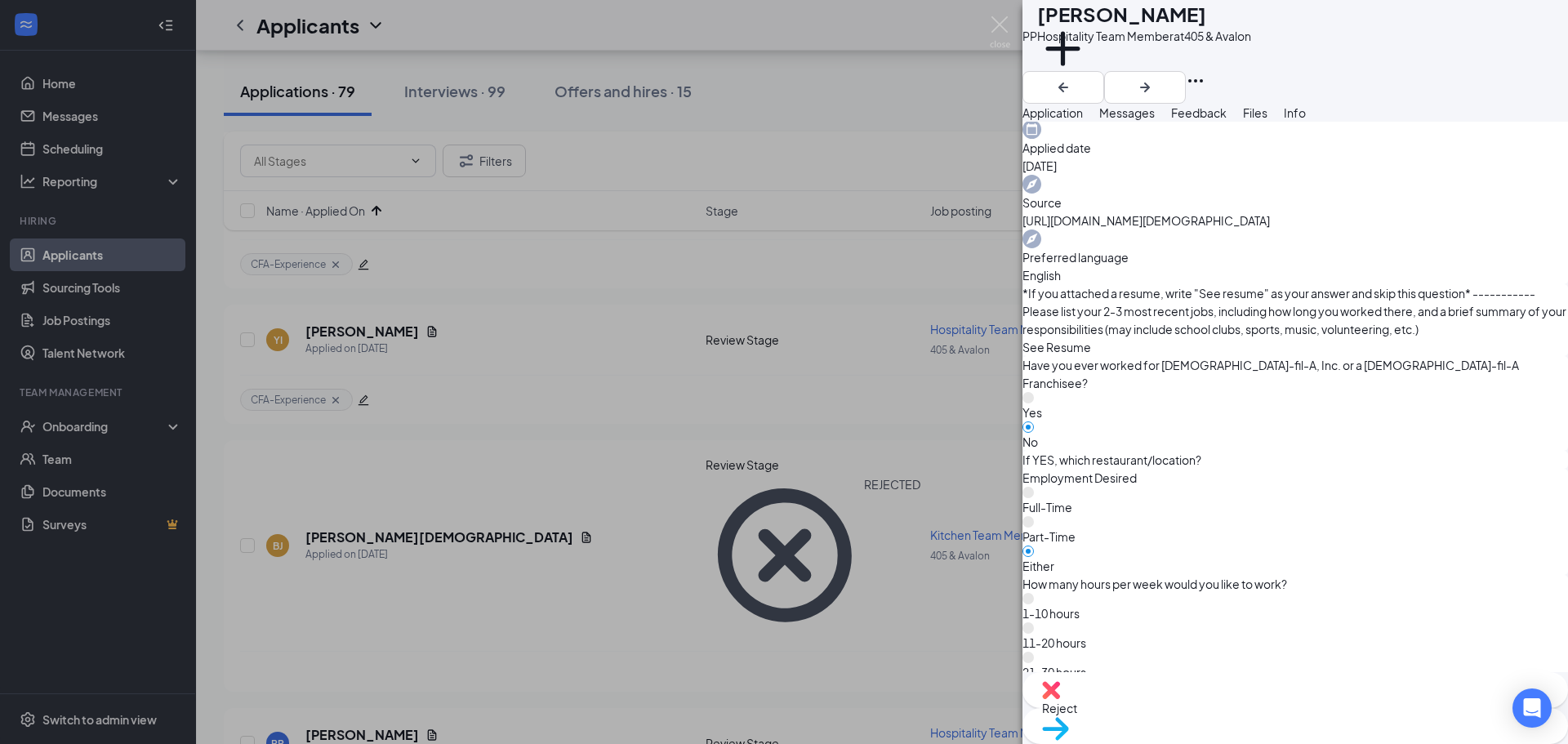
click at [1332, 741] on span "Move to stage" at bounding box center [1295, 750] width 507 height 18
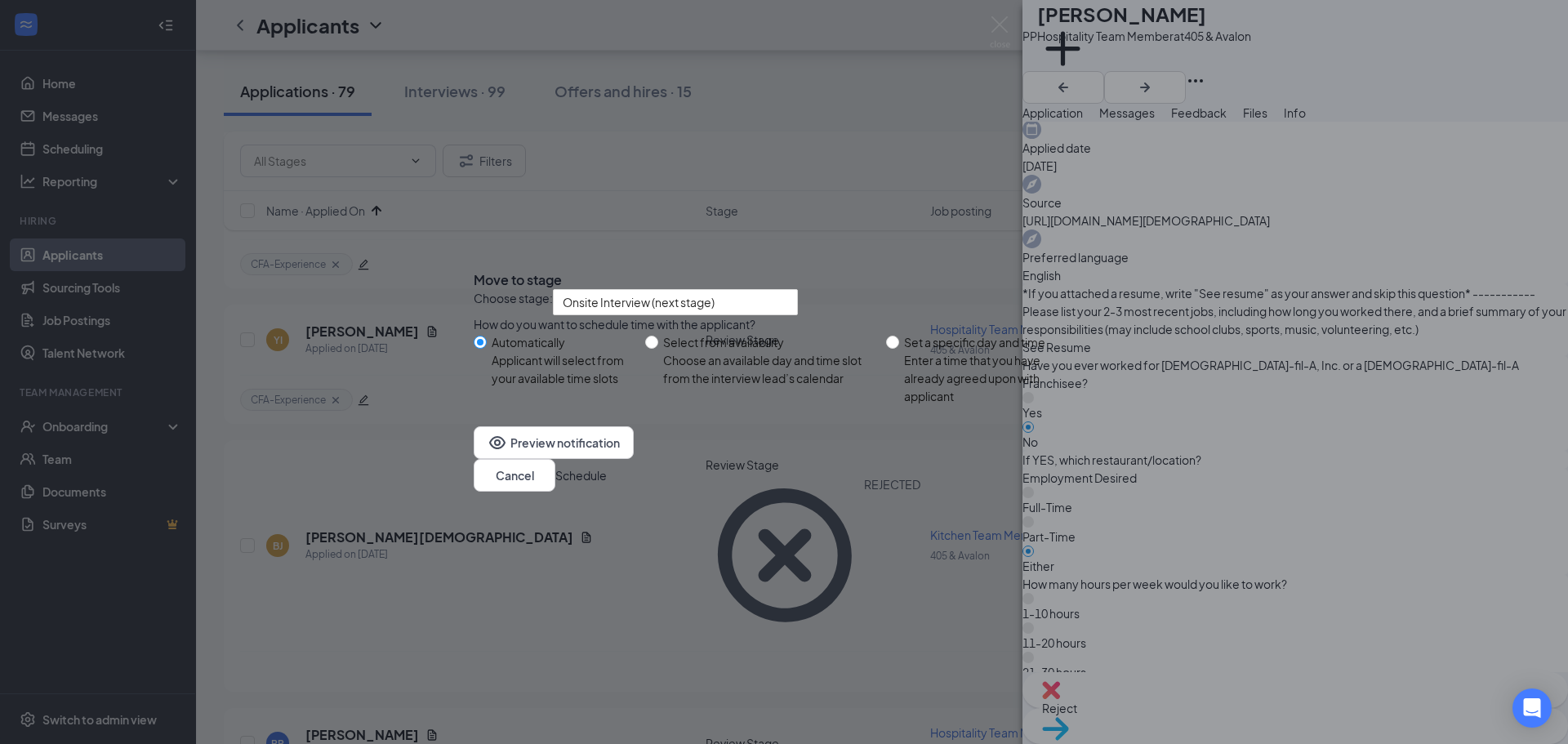
click at [607, 484] on button "Schedule" at bounding box center [581, 475] width 51 height 18
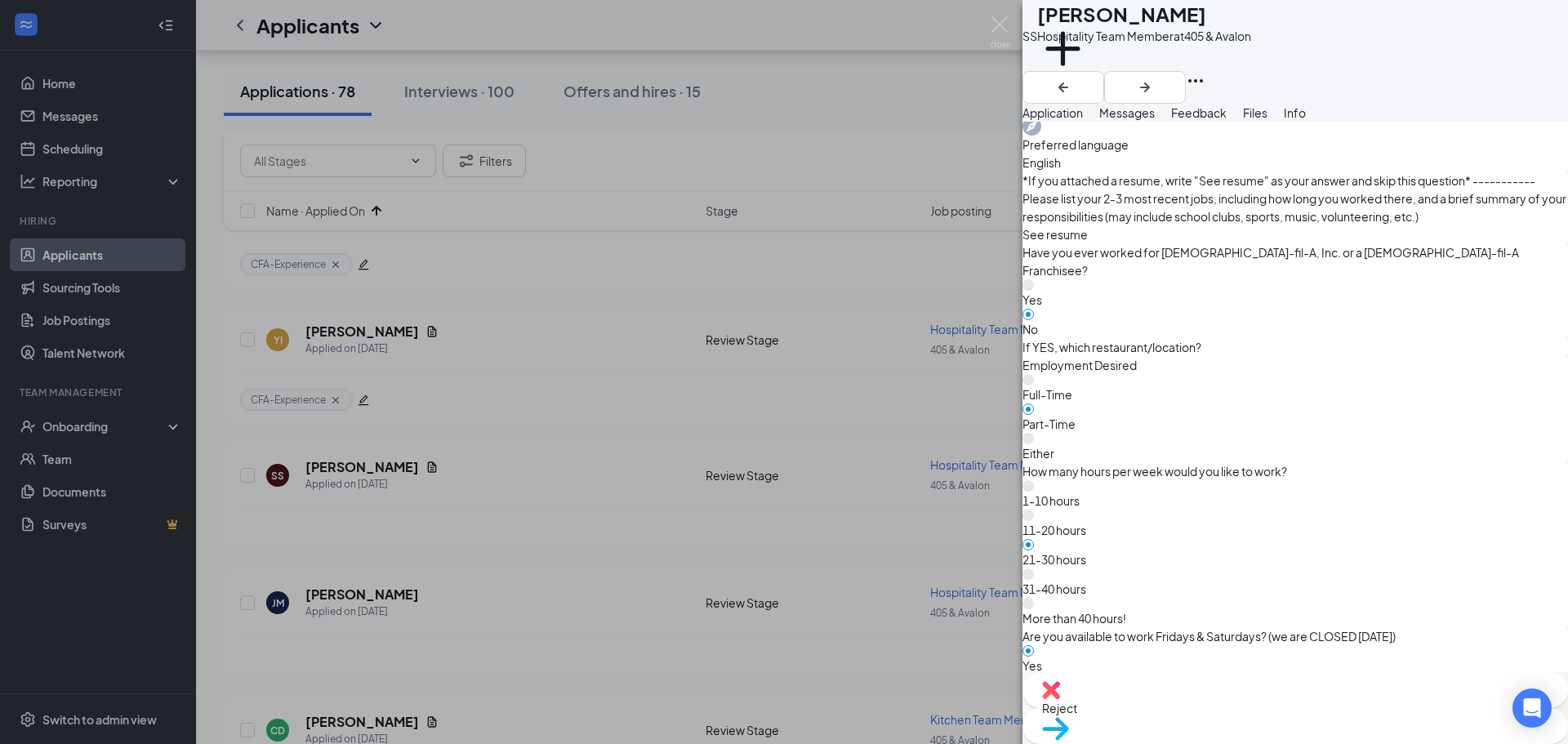
scroll to position [765, 0]
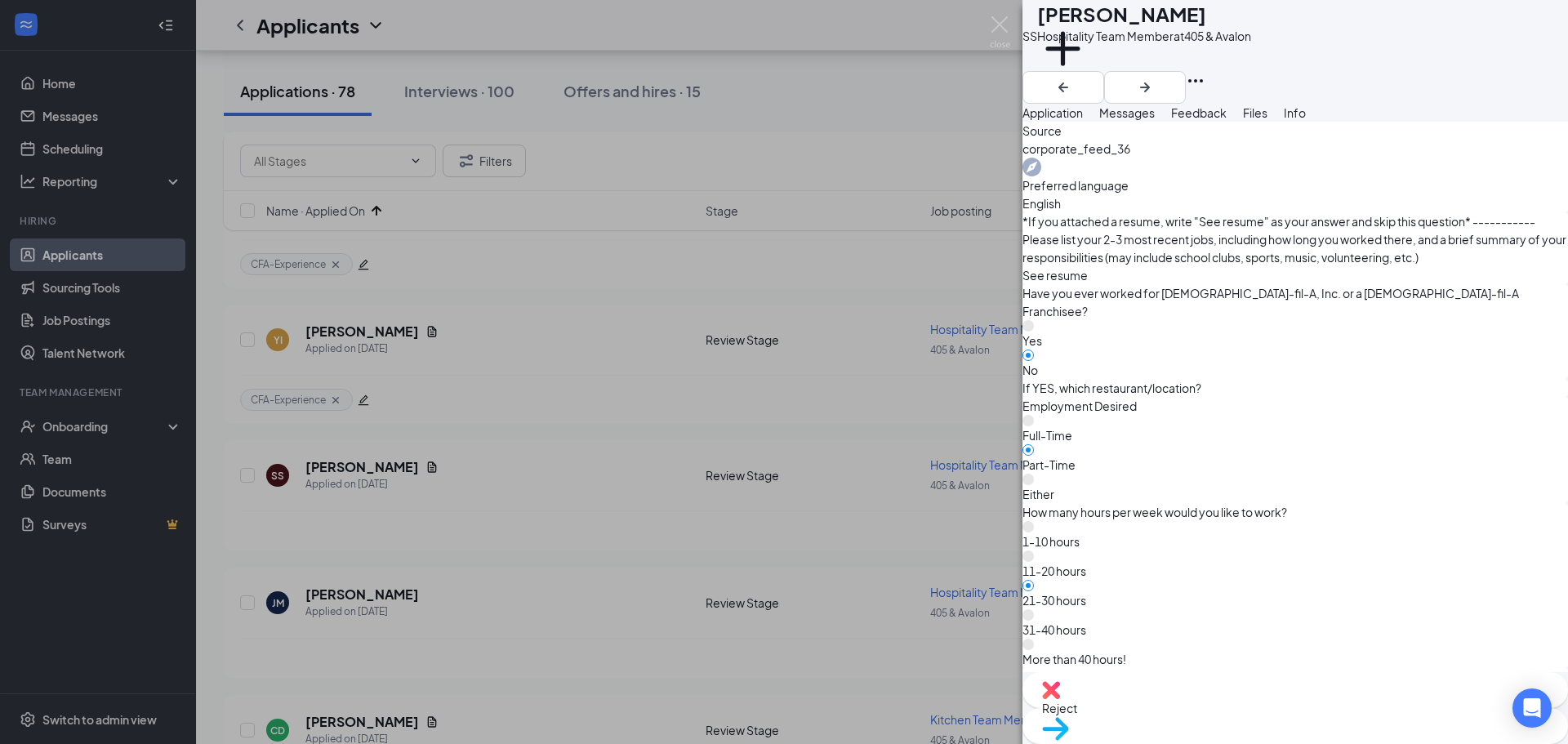
click at [1069, 717] on img at bounding box center [1055, 729] width 27 height 23
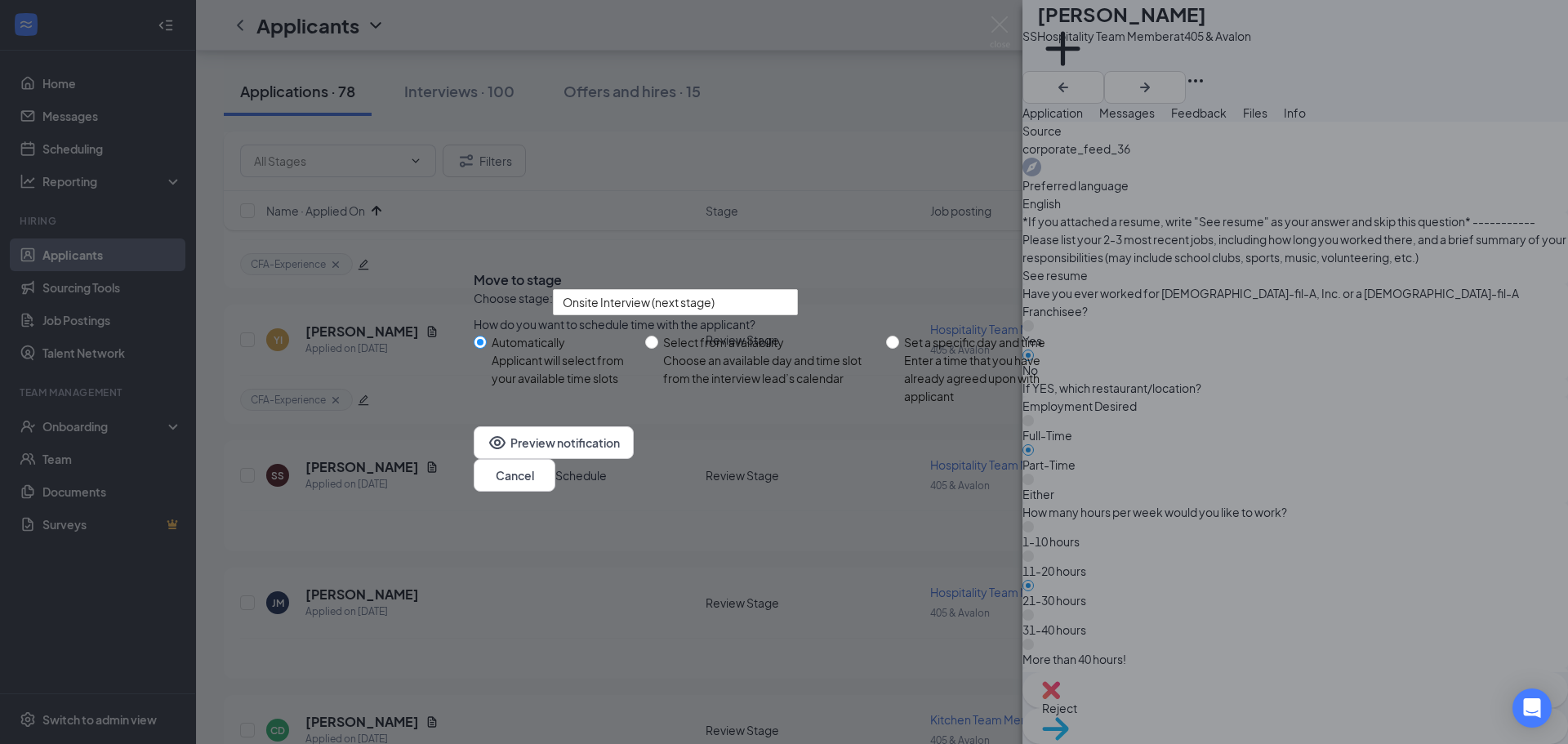
click at [607, 484] on button "Schedule" at bounding box center [581, 475] width 51 height 18
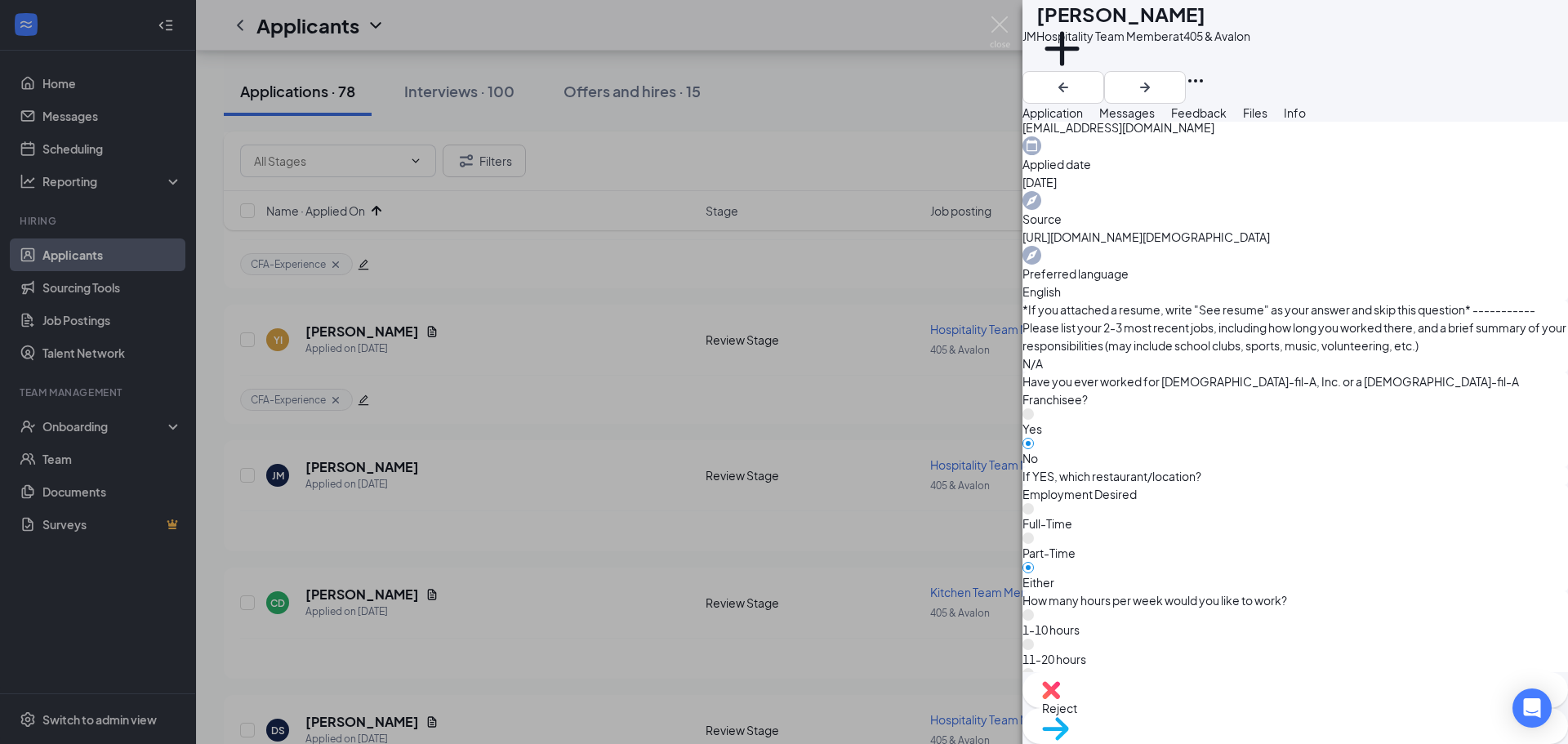
scroll to position [648, 0]
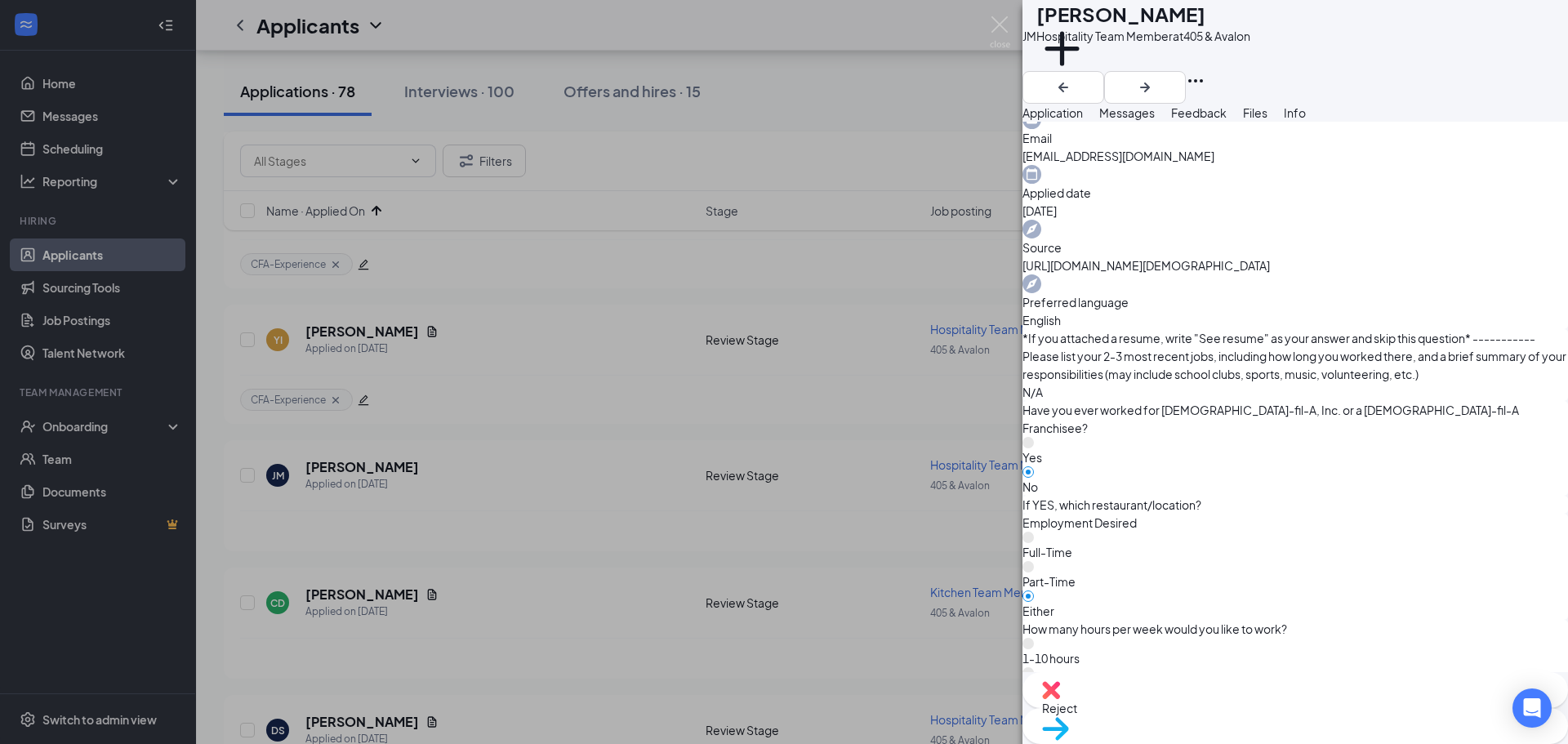
click at [1195, 708] on div "Reject" at bounding box center [1296, 690] width 546 height 36
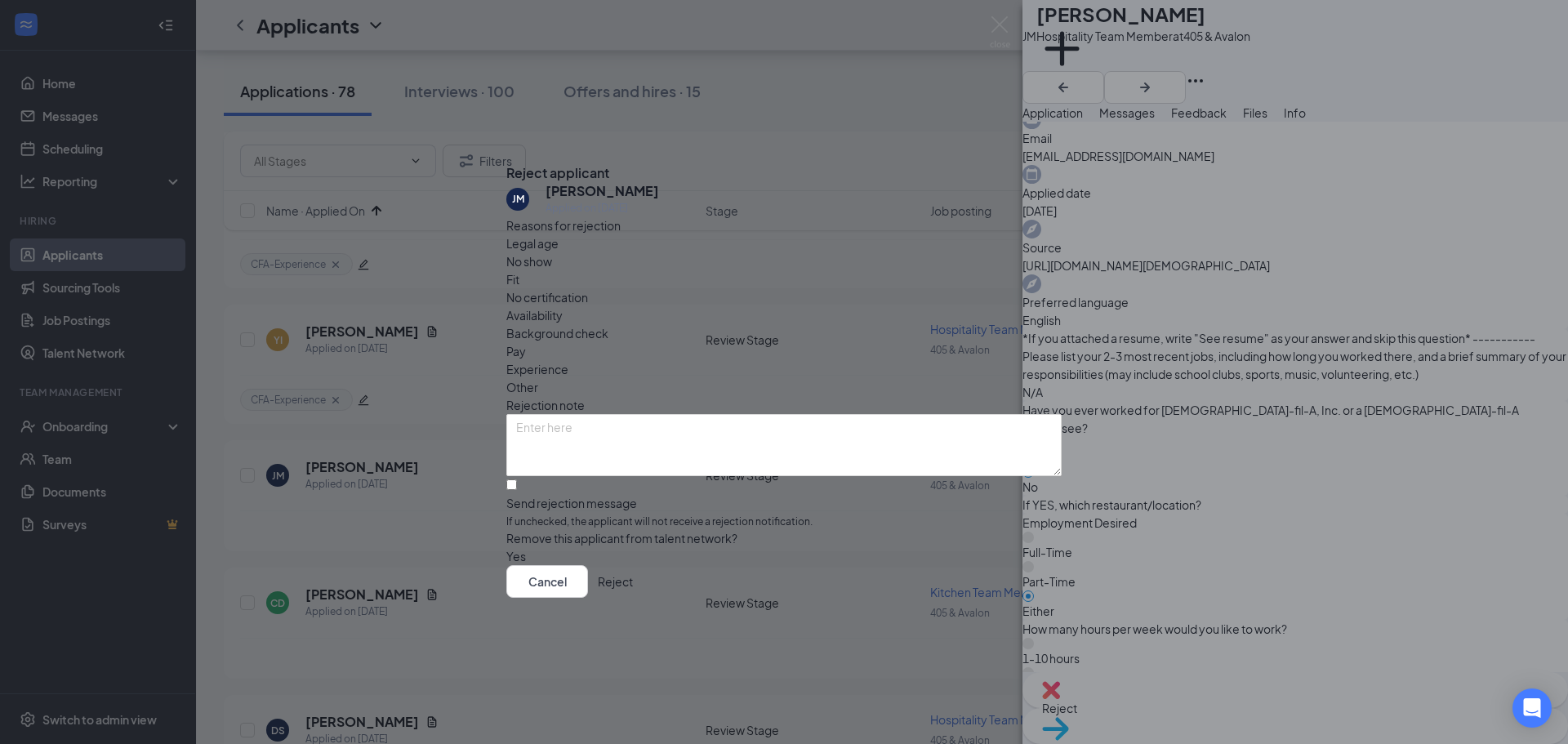
click at [633, 589] on button "Reject" at bounding box center [615, 582] width 35 height 33
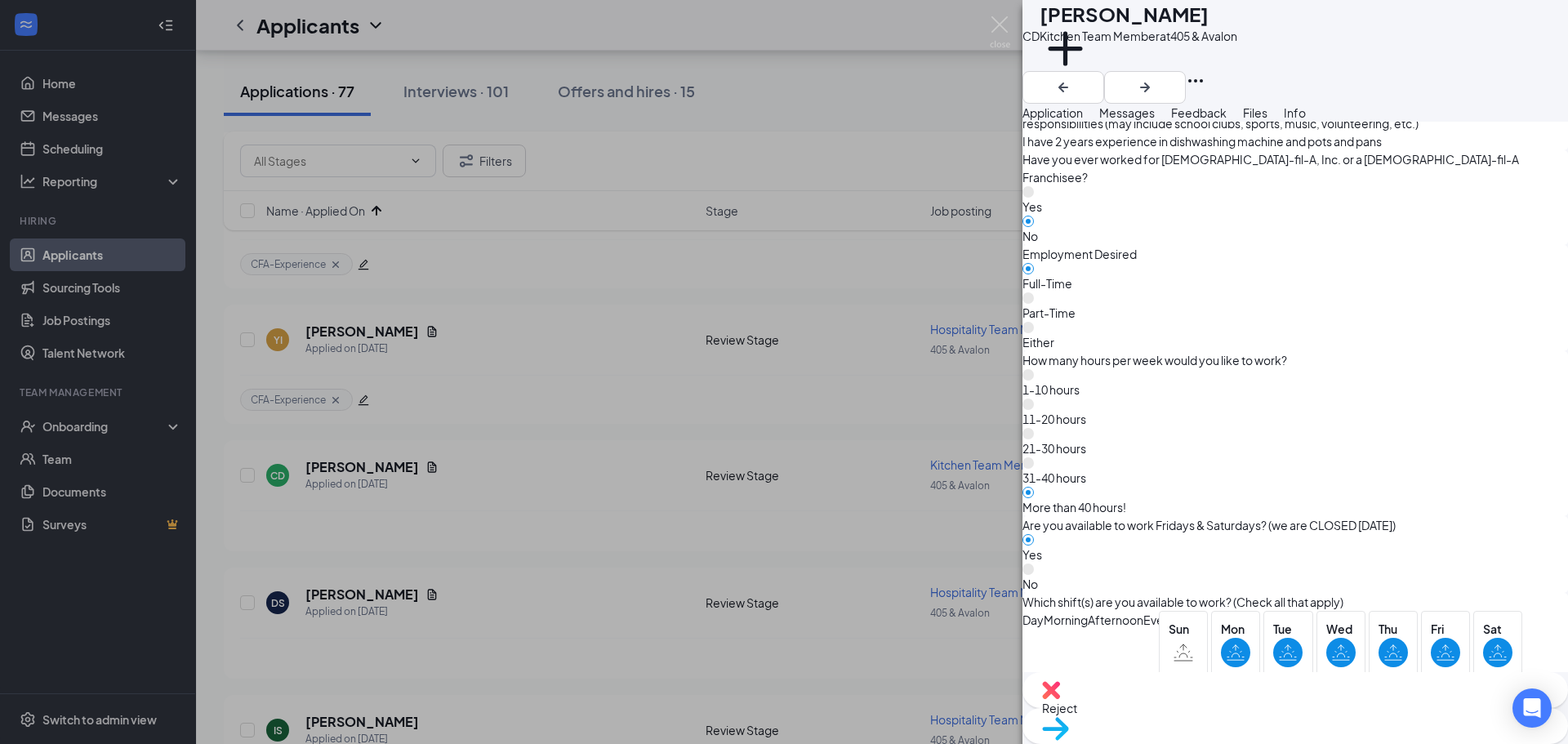
scroll to position [980, 0]
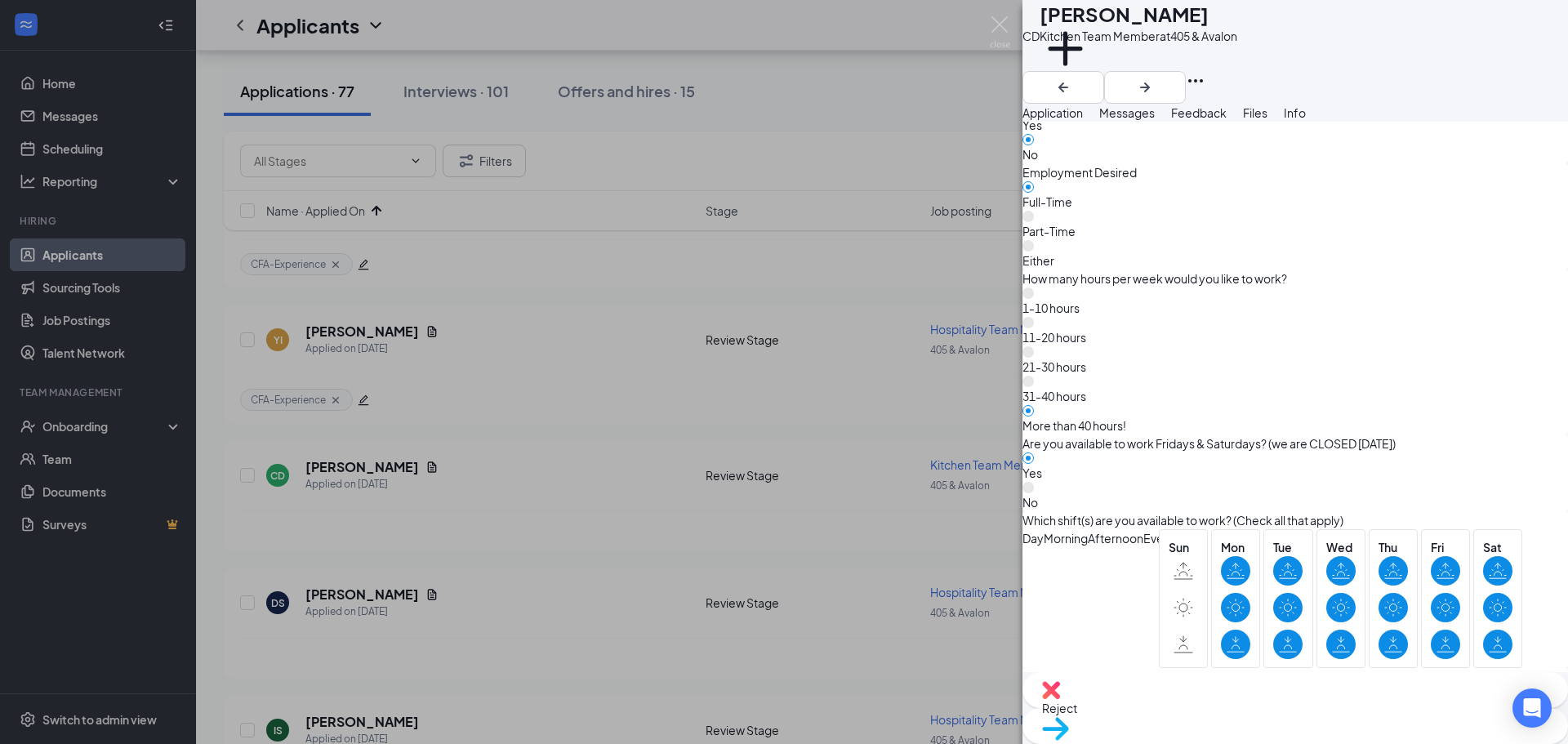
click at [1366, 741] on span "Move to stage" at bounding box center [1295, 750] width 507 height 18
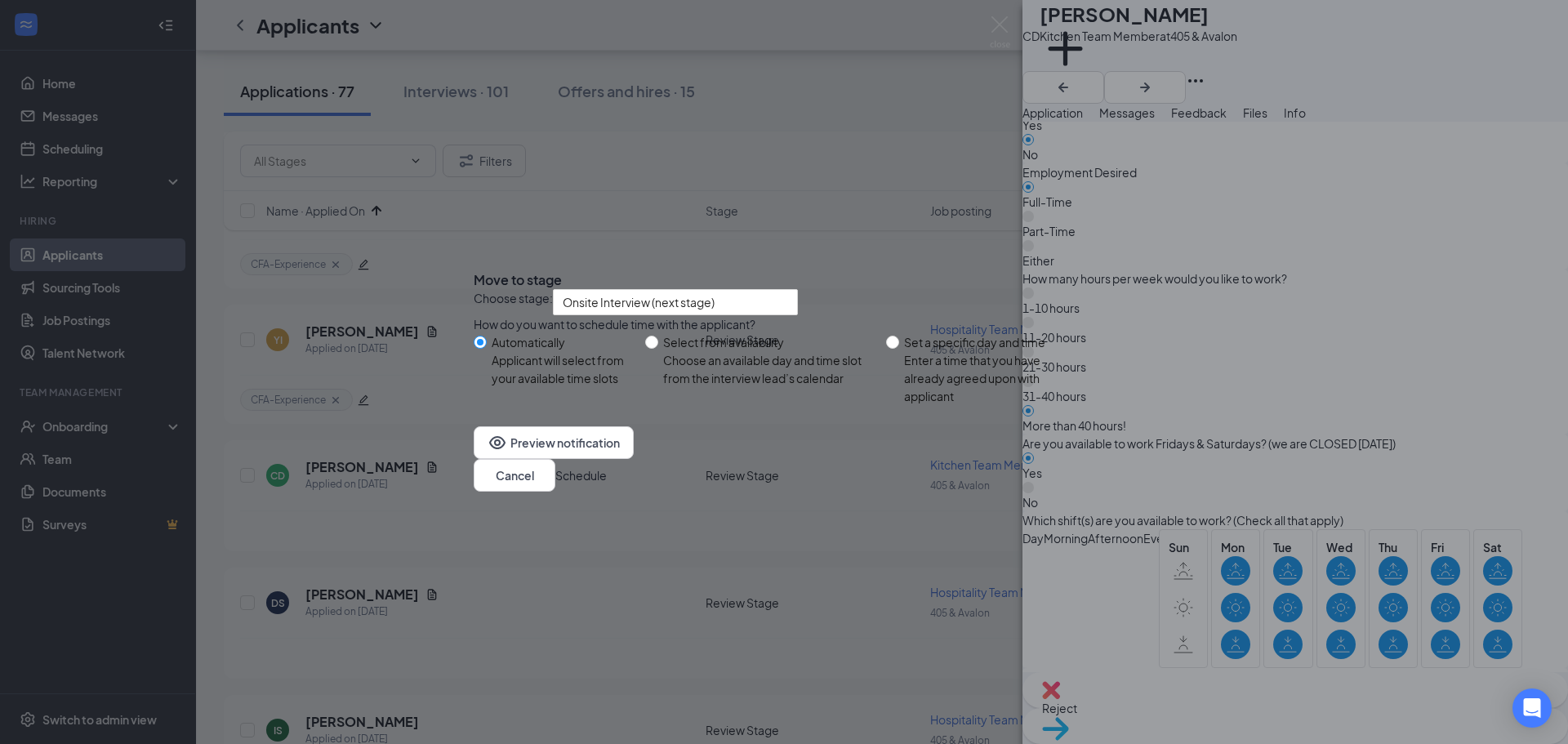
click at [607, 484] on button "Schedule" at bounding box center [581, 475] width 51 height 18
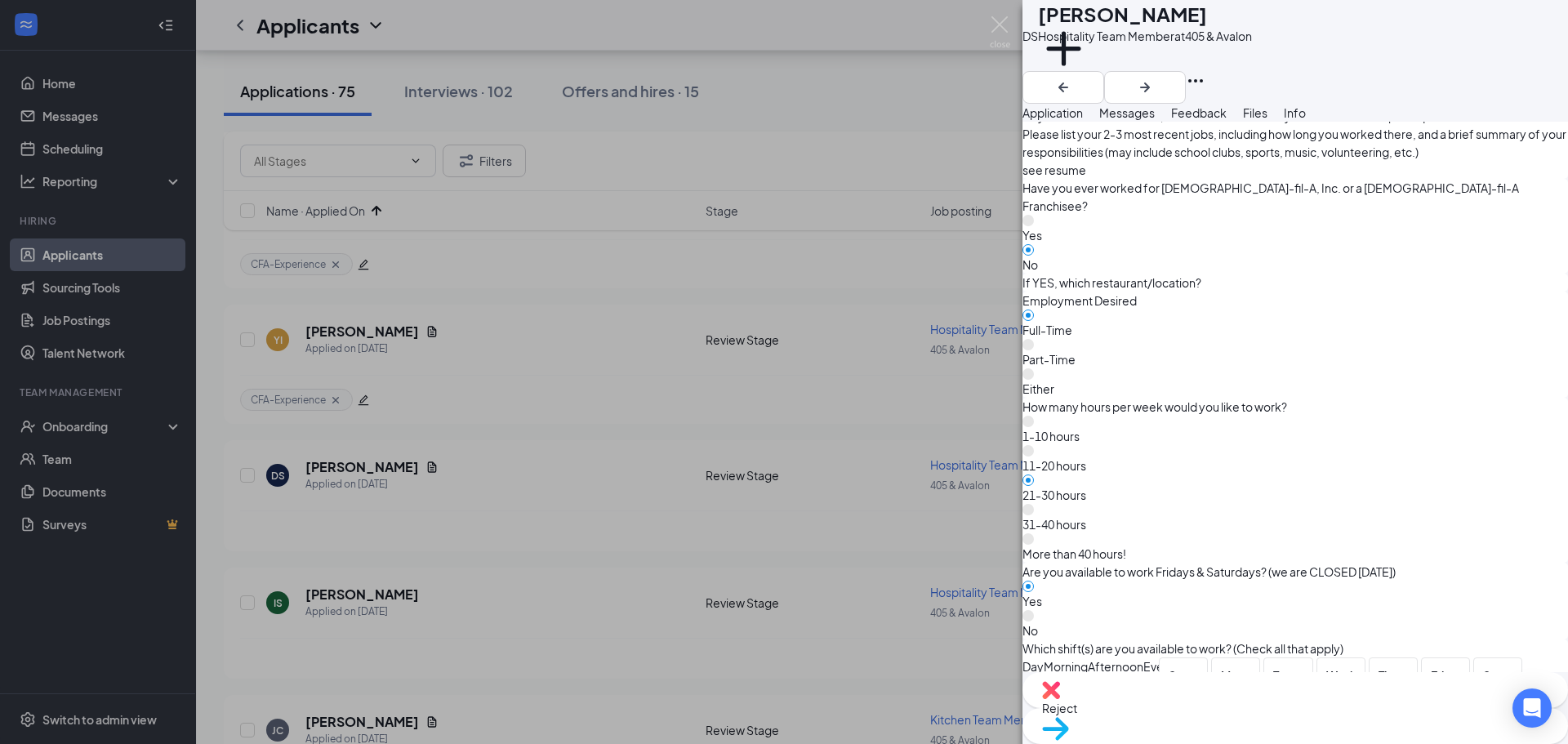
scroll to position [899, 0]
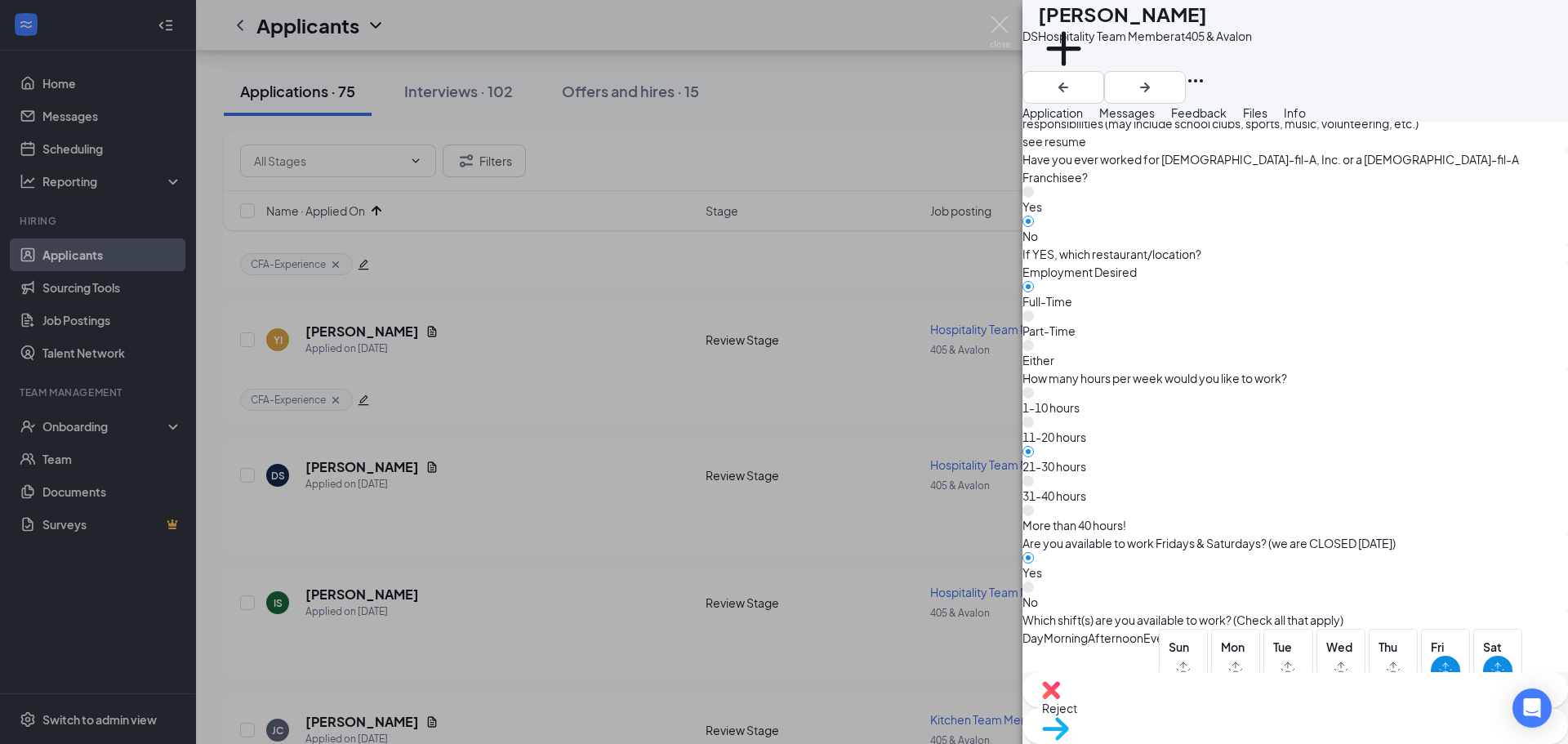
click at [1366, 741] on span "Move to stage" at bounding box center [1295, 750] width 507 height 18
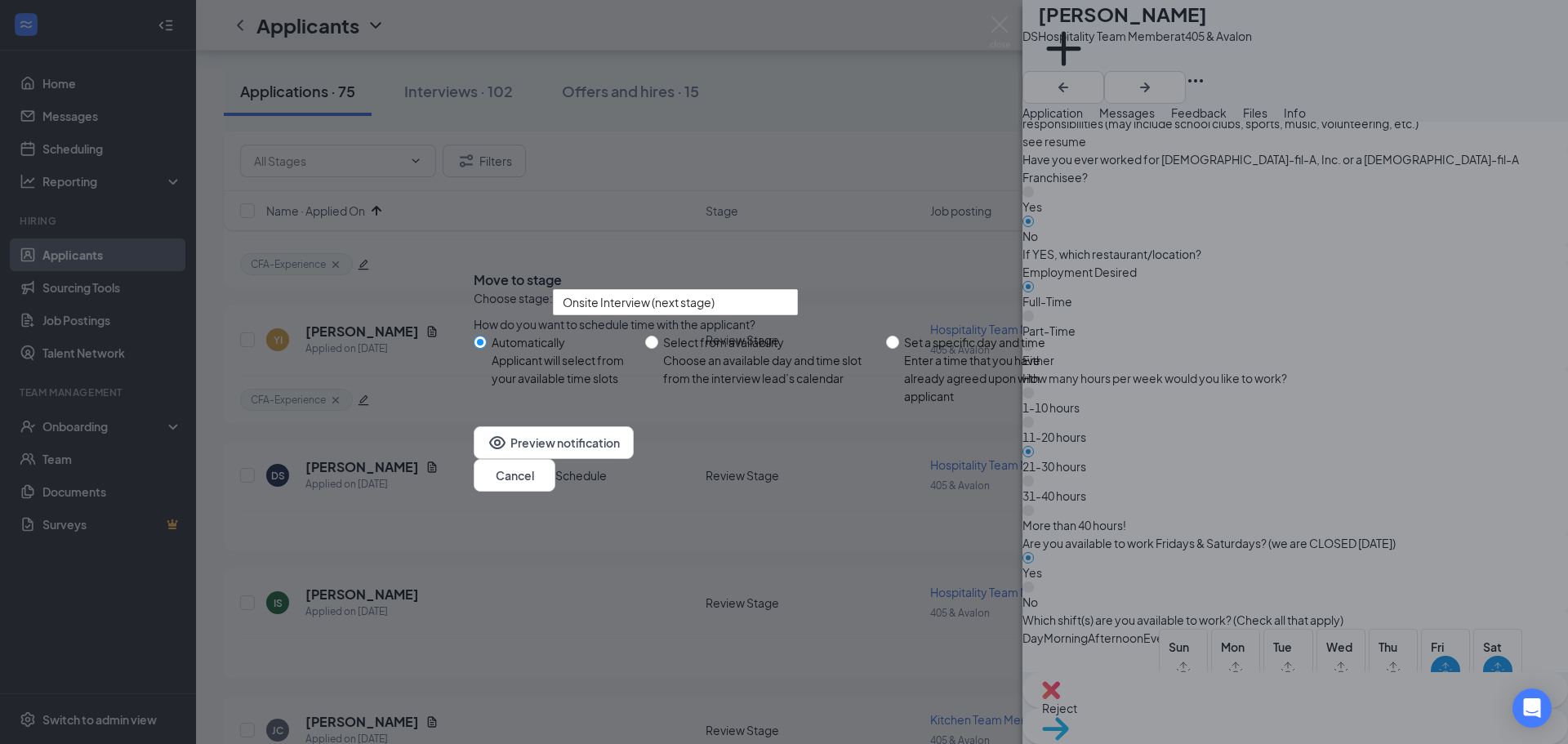
click at [607, 484] on button "Schedule" at bounding box center [581, 475] width 51 height 18
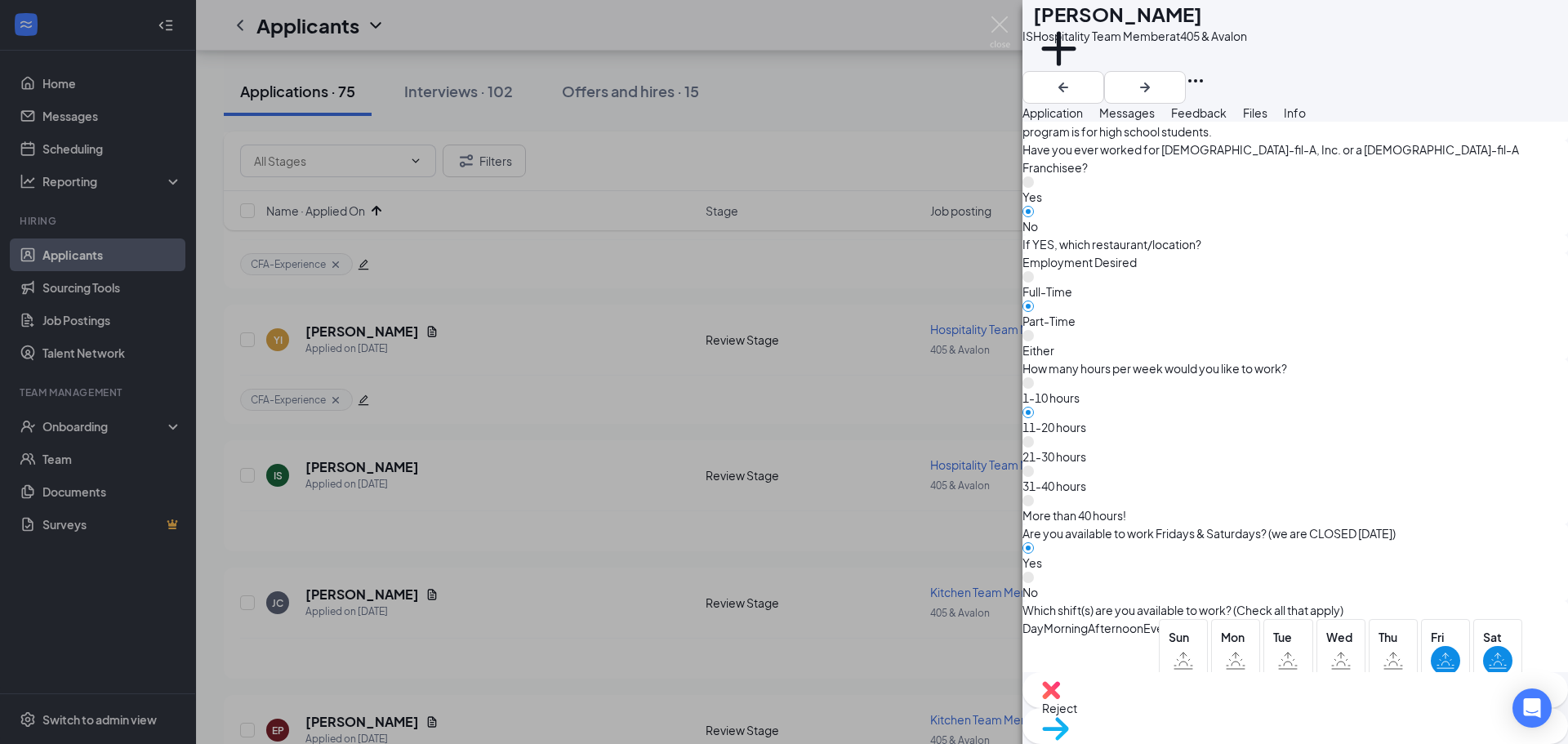
scroll to position [1389, 0]
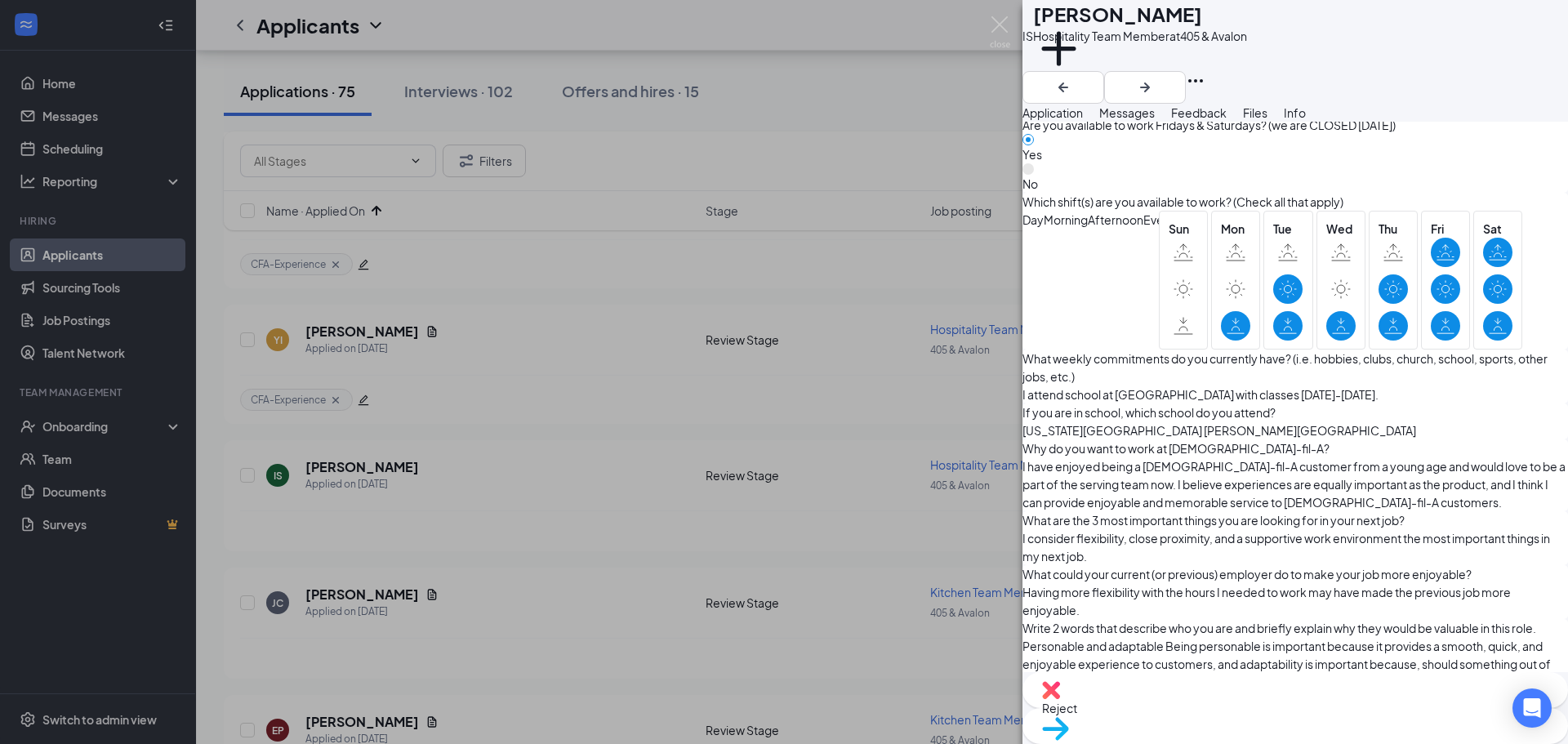
click at [1365, 741] on span "Move to stage" at bounding box center [1295, 750] width 507 height 18
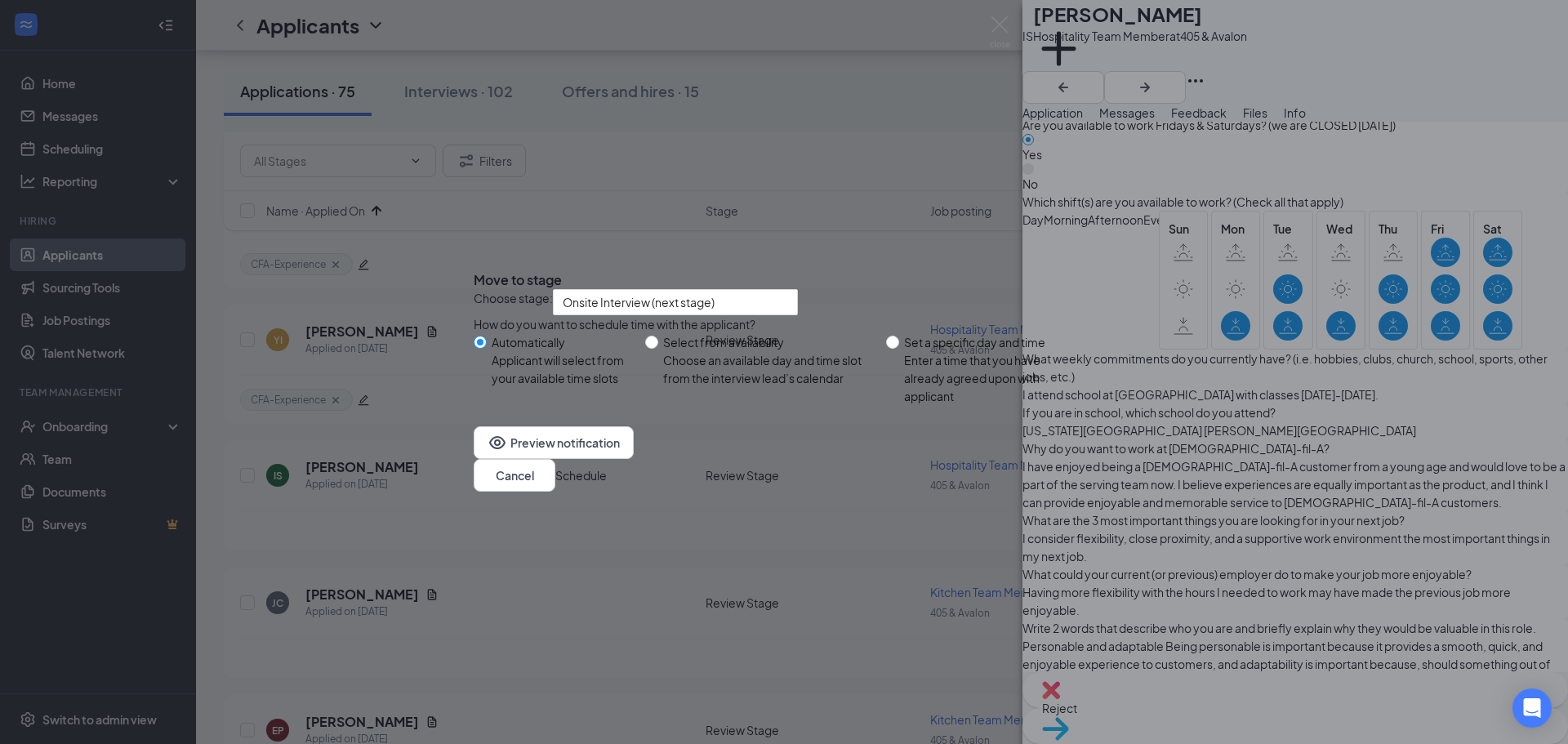
click at [607, 484] on button "Schedule" at bounding box center [581, 475] width 51 height 18
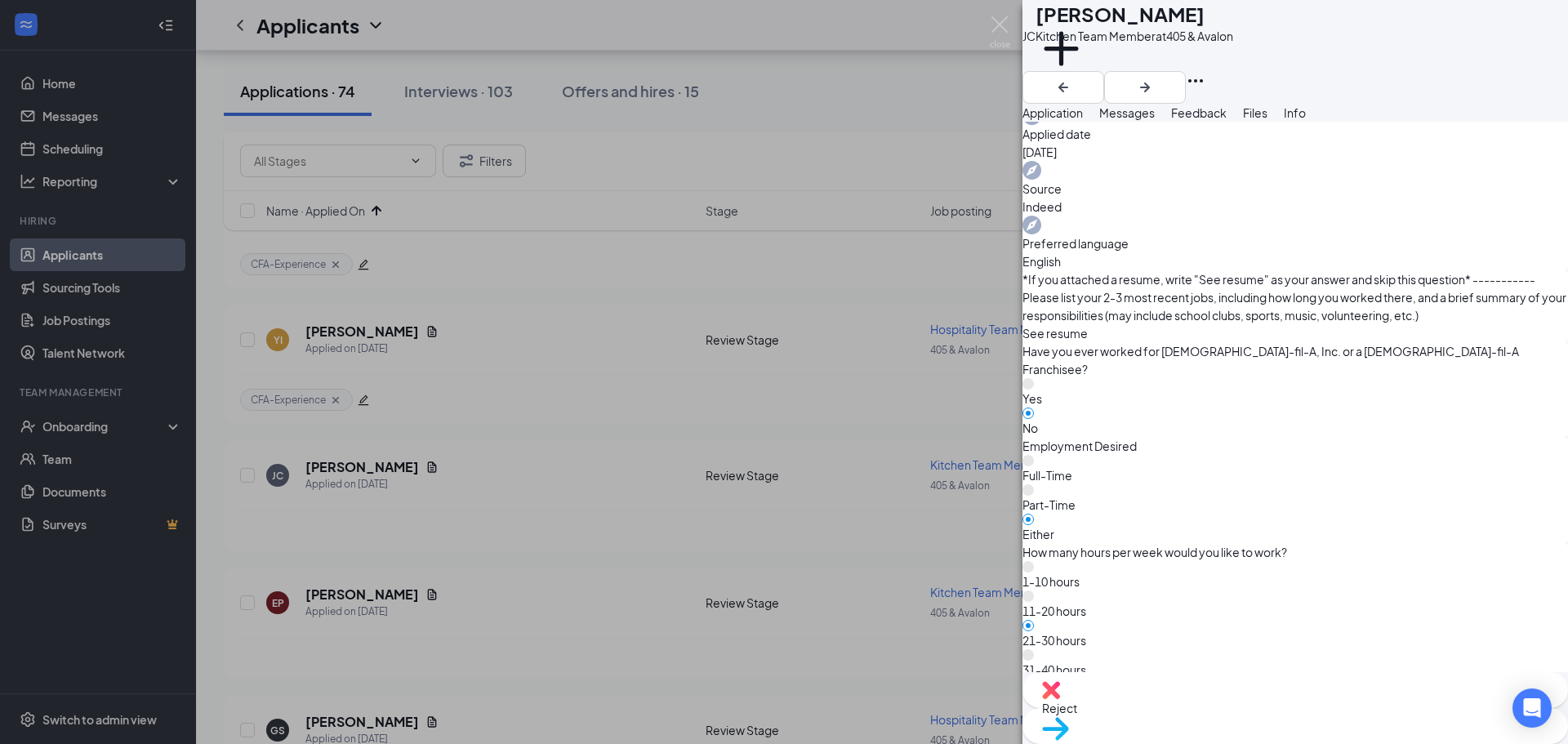
scroll to position [735, 0]
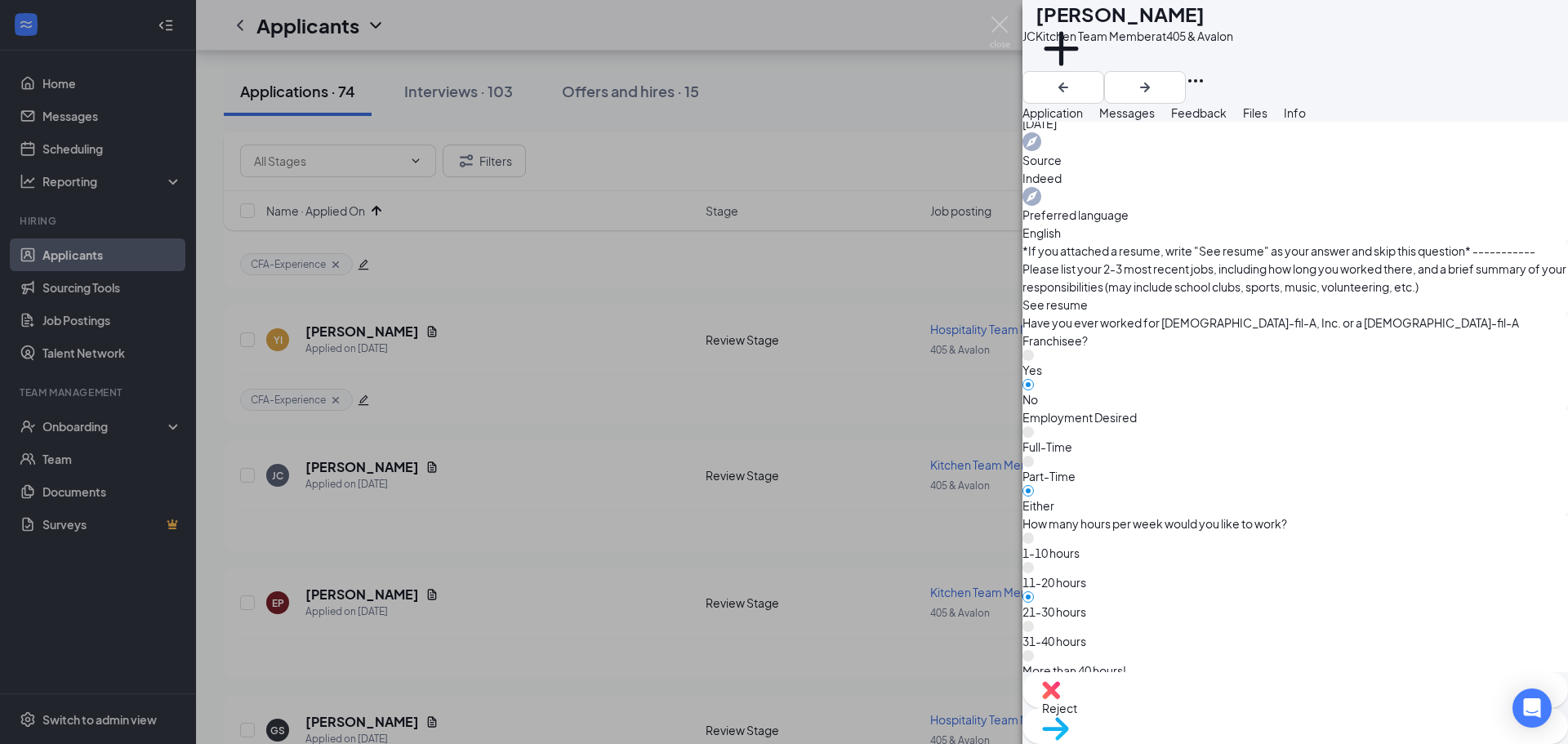
click at [1195, 708] on div "Reject" at bounding box center [1296, 690] width 546 height 36
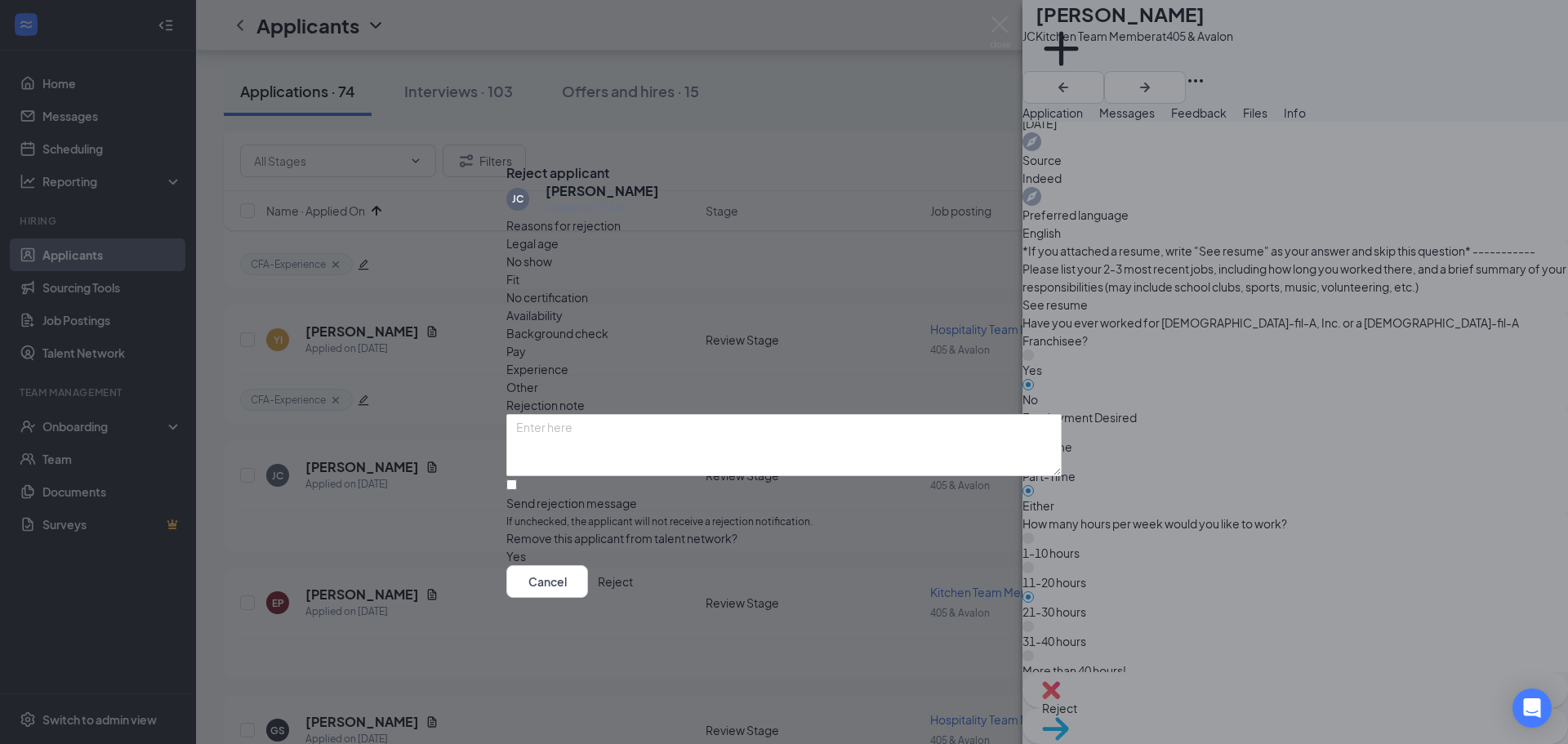
click at [633, 584] on button "Reject" at bounding box center [615, 582] width 35 height 33
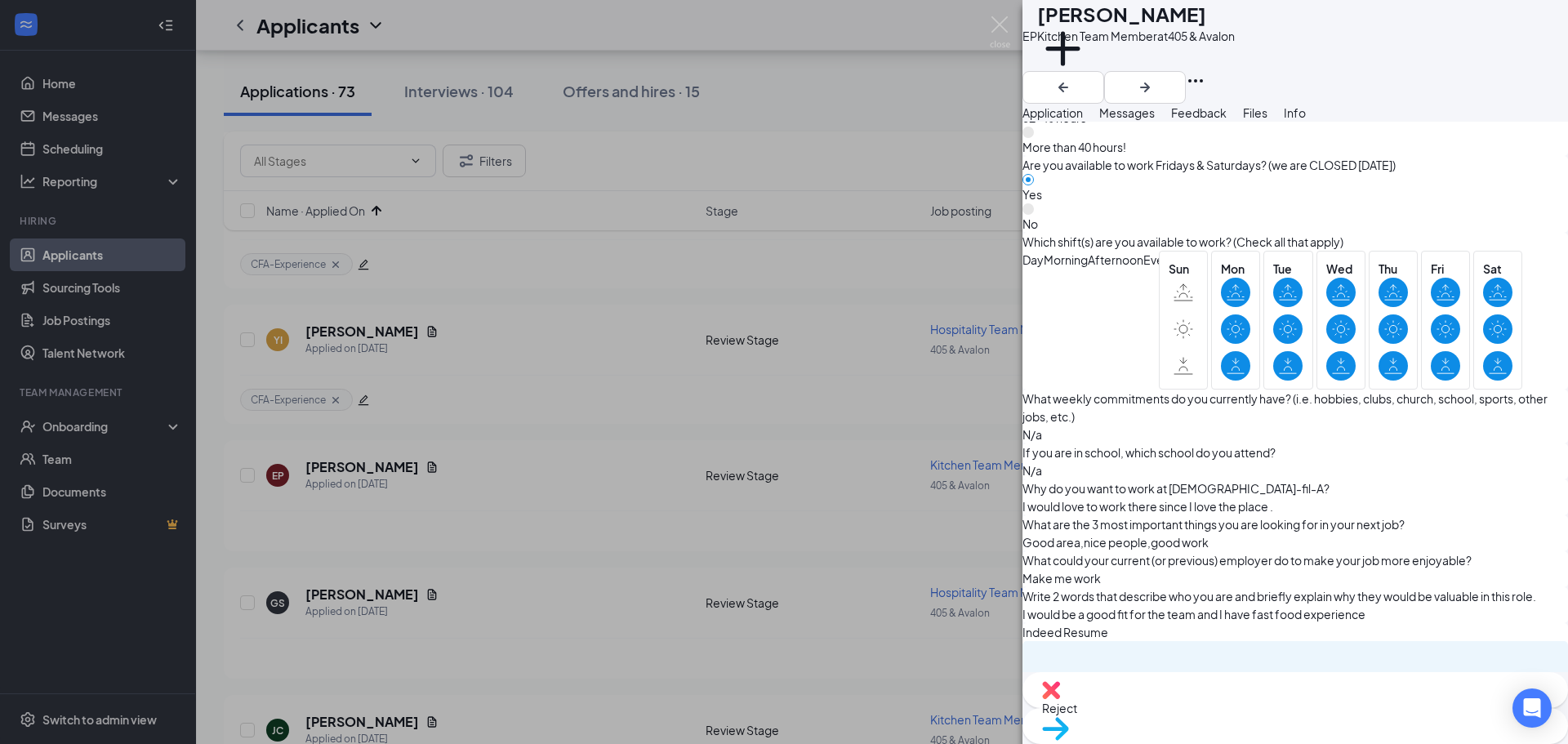
scroll to position [1268, 0]
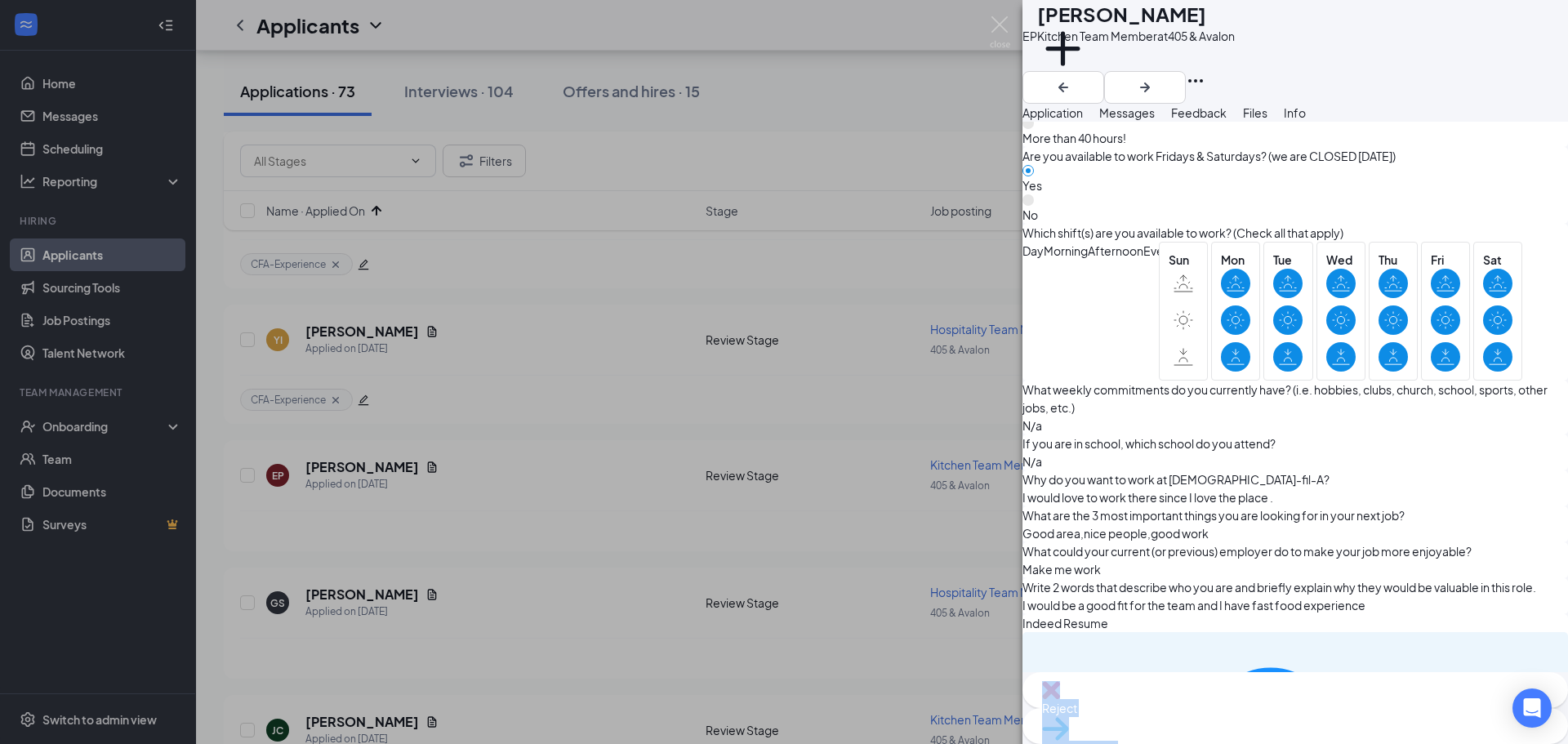
drag, startPoint x: 1438, startPoint y: 666, endPoint x: 1455, endPoint y: 702, distance: 39.8
click at [1455, 702] on div "EP [PERSON_NAME] Kitchen Team Member at 405 & Avalon Add a tag Application Mess…" at bounding box center [1296, 372] width 546 height 744
click at [1392, 723] on div "Move to stage" at bounding box center [1296, 726] width 546 height 36
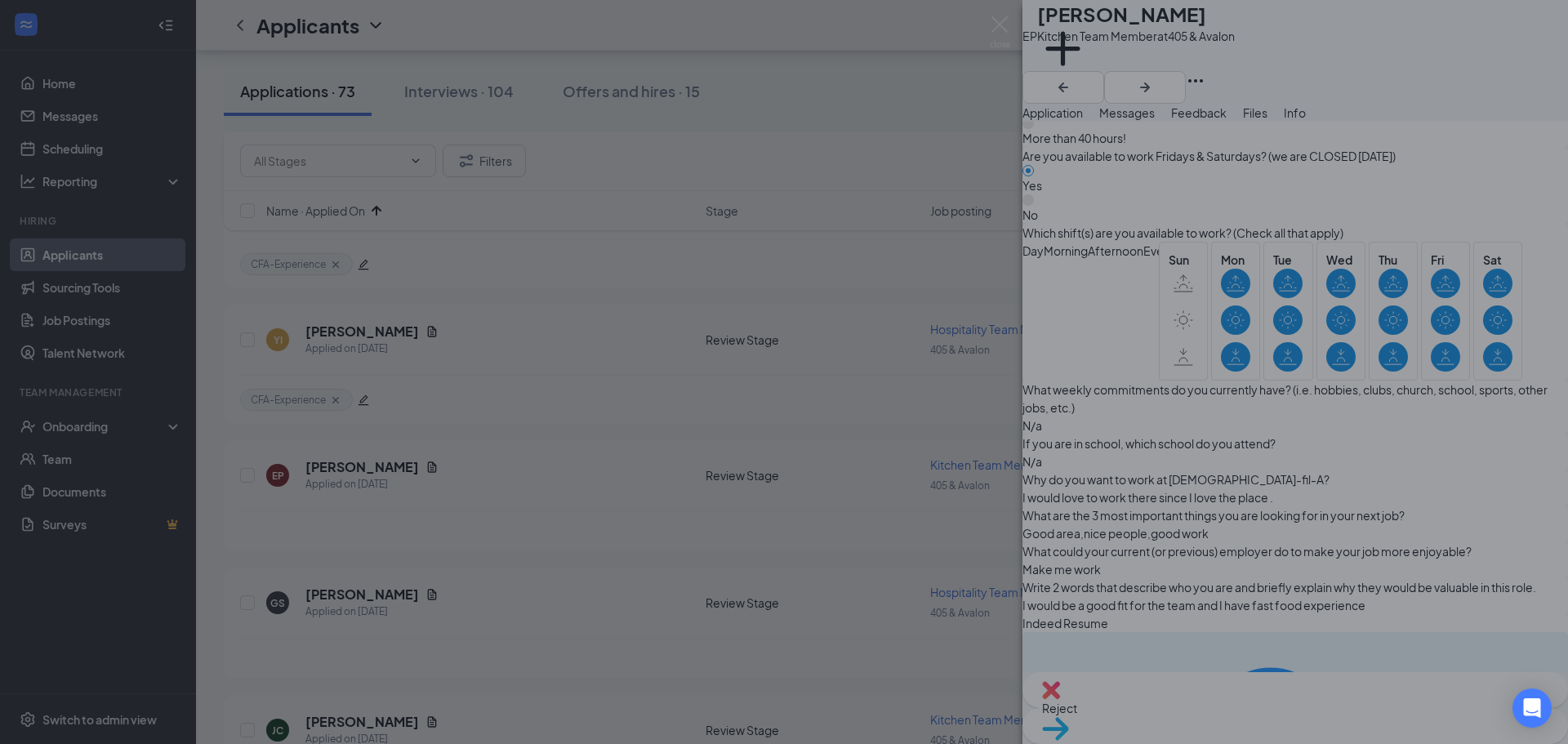
scroll to position [1261, 0]
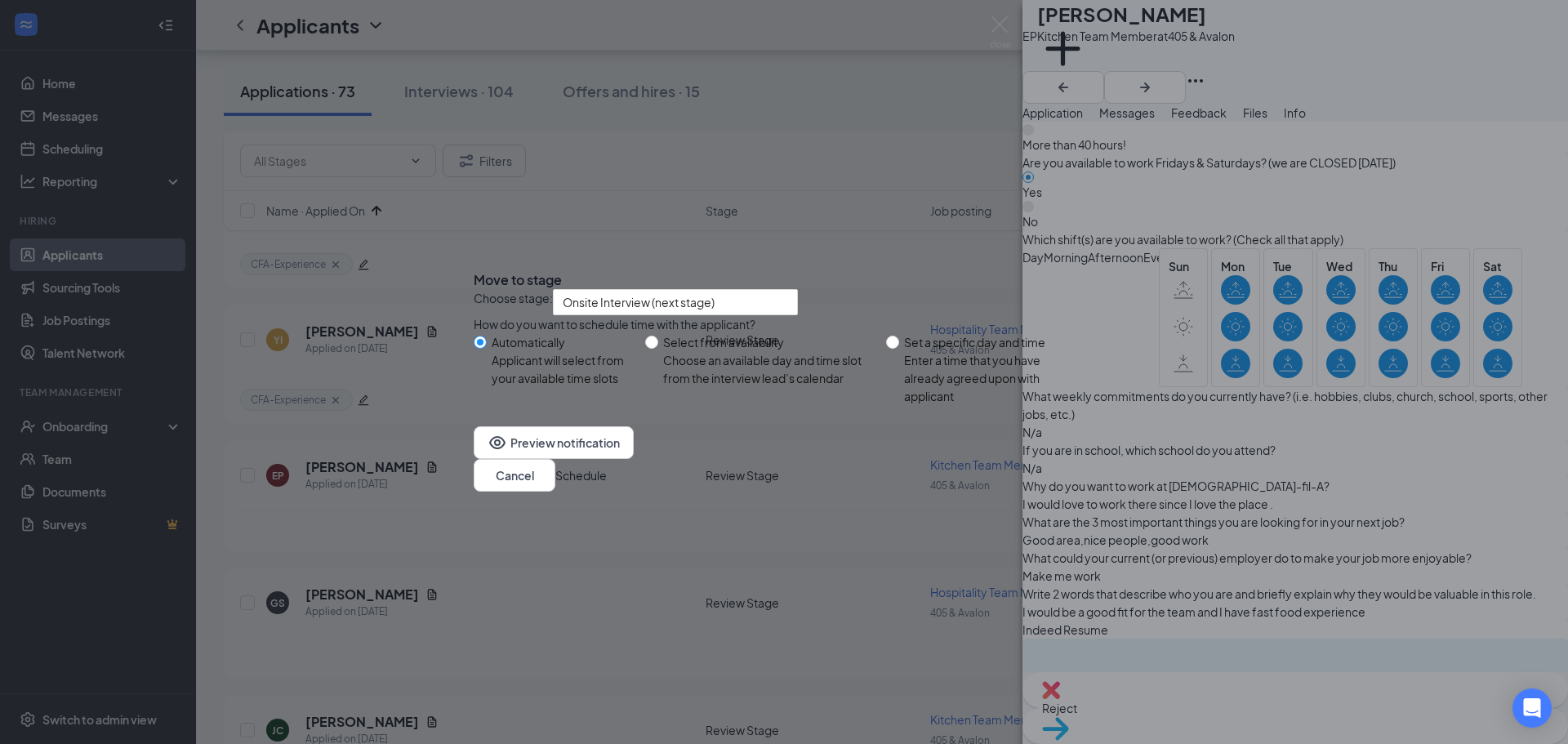
click at [607, 484] on button "Schedule" at bounding box center [581, 475] width 51 height 18
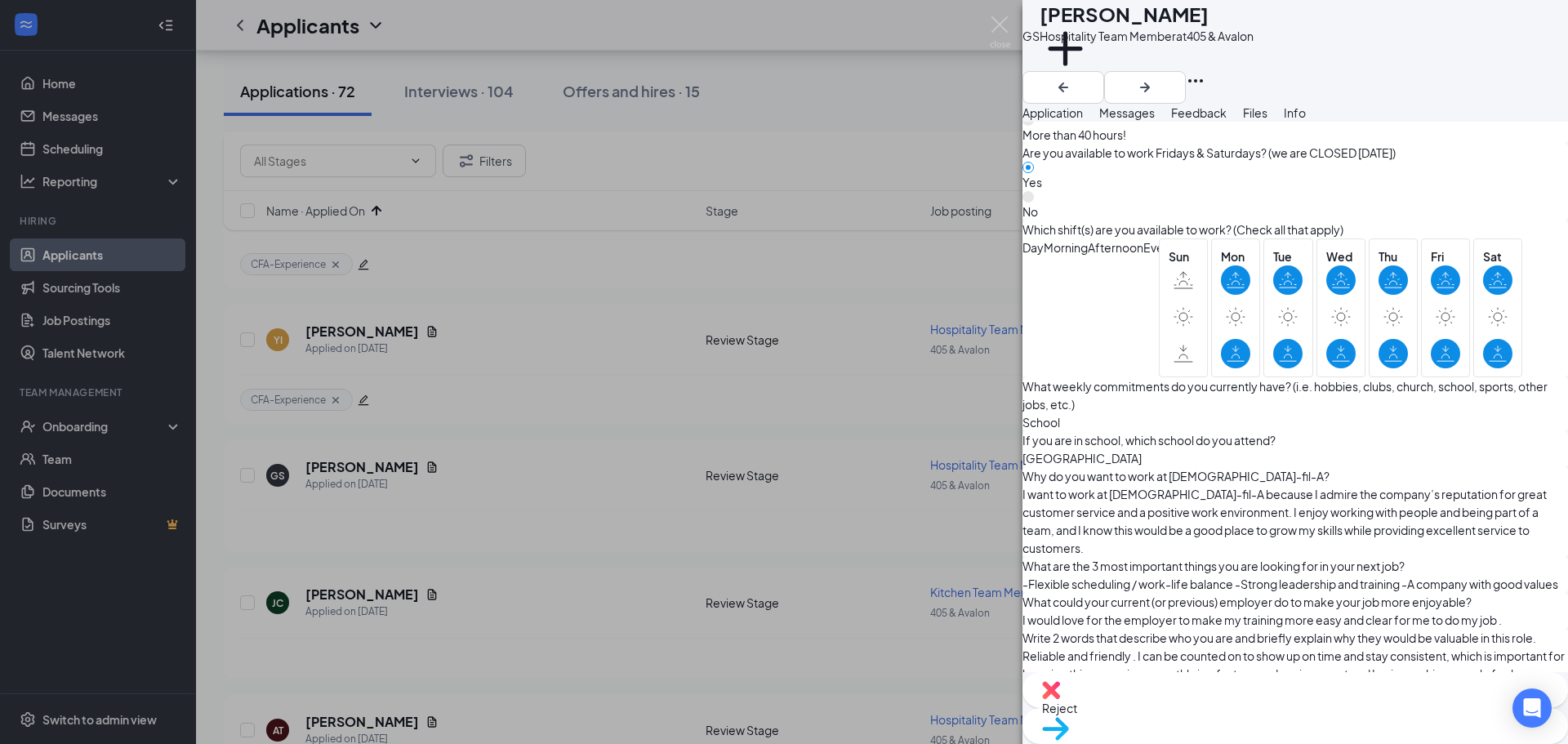
scroll to position [1389, 0]
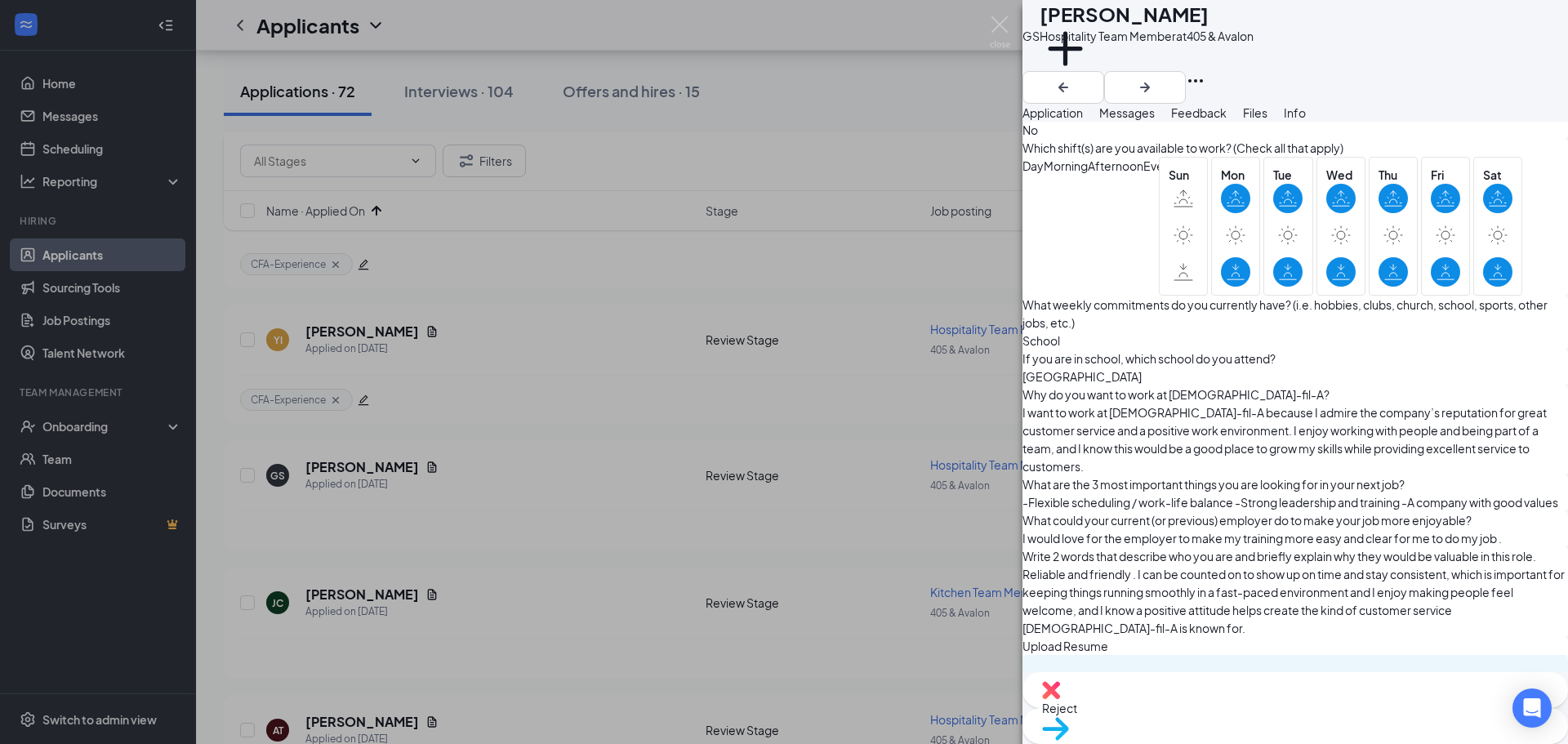
click at [1061, 699] on img at bounding box center [1051, 690] width 18 height 18
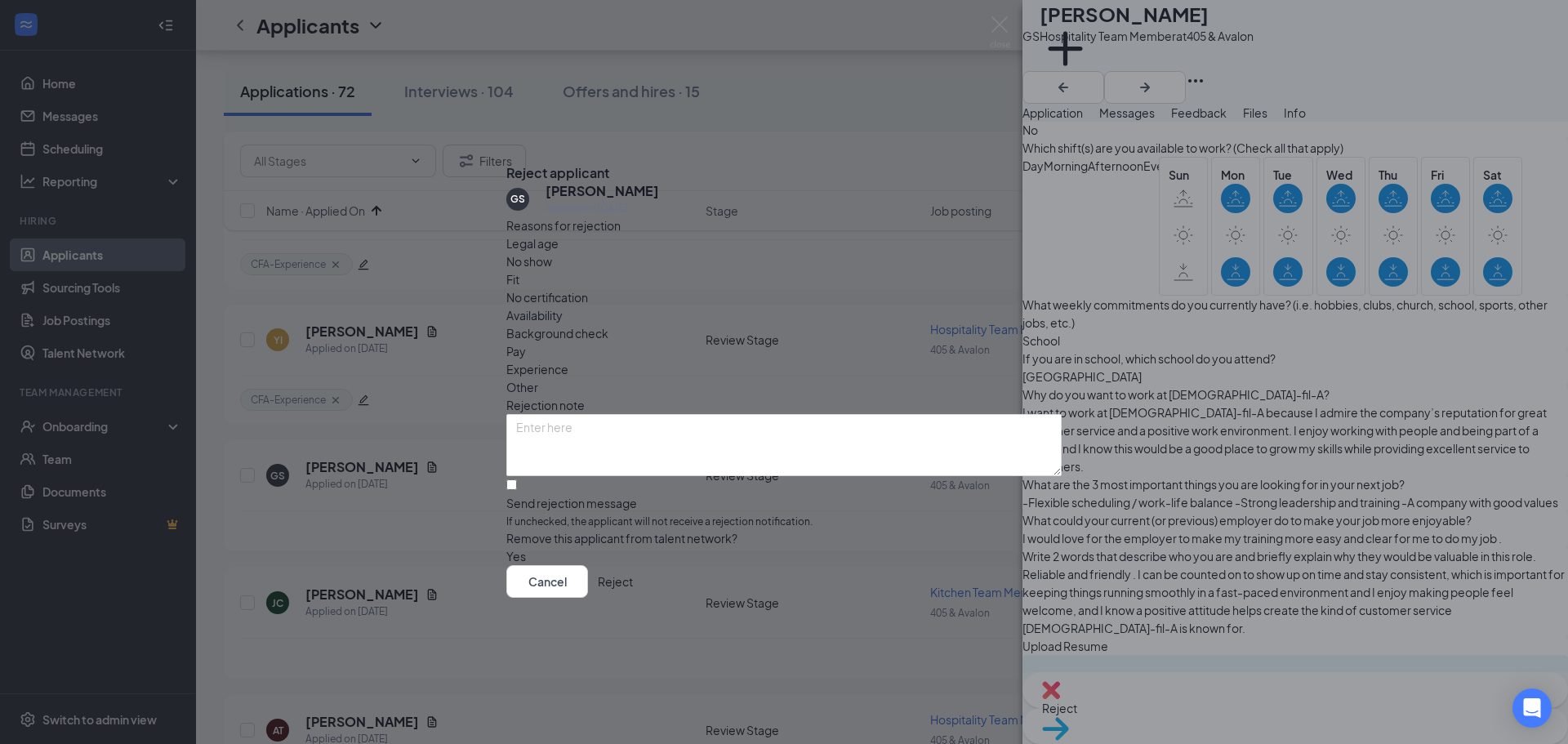
click at [633, 594] on button "Reject" at bounding box center [615, 582] width 35 height 33
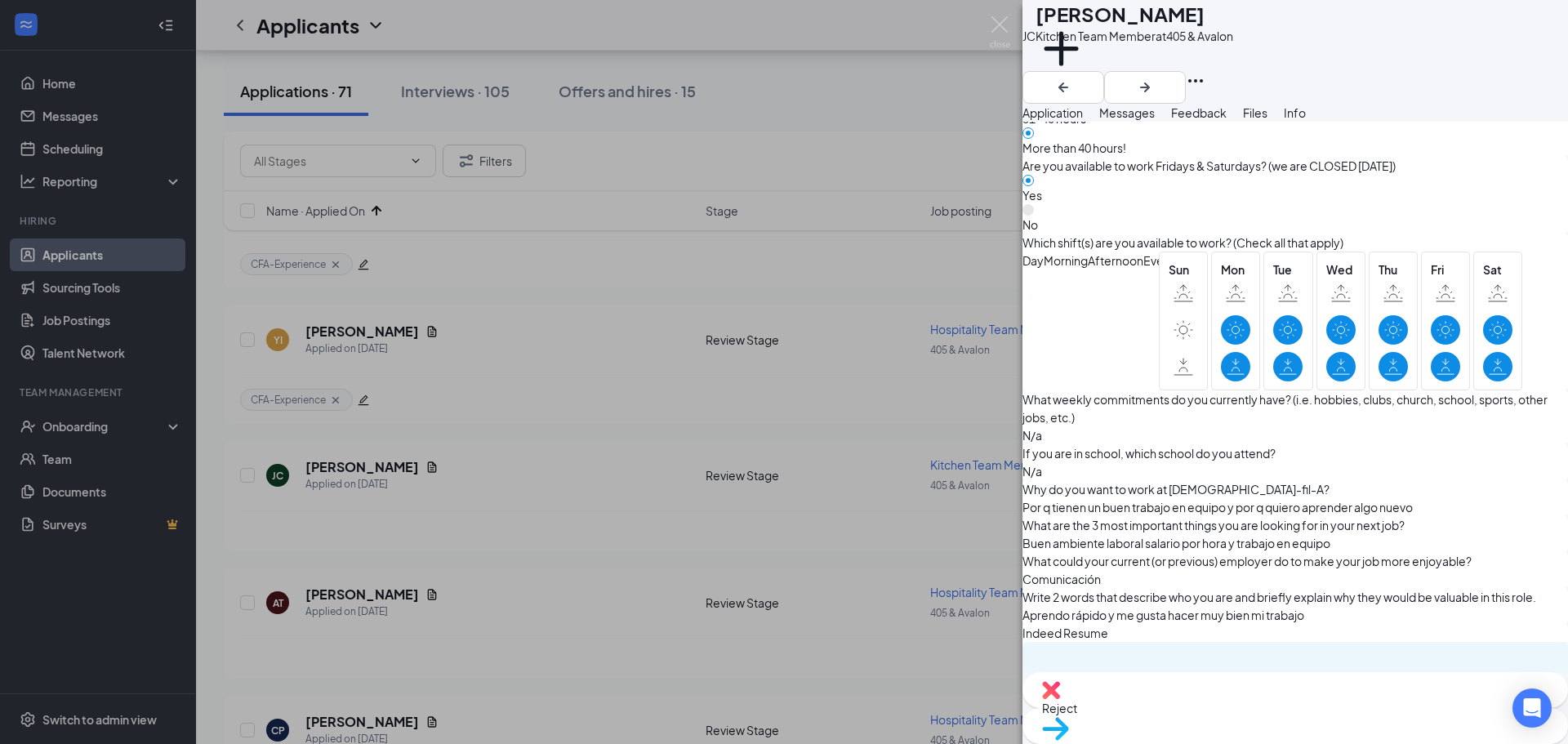
scroll to position [1268, 0]
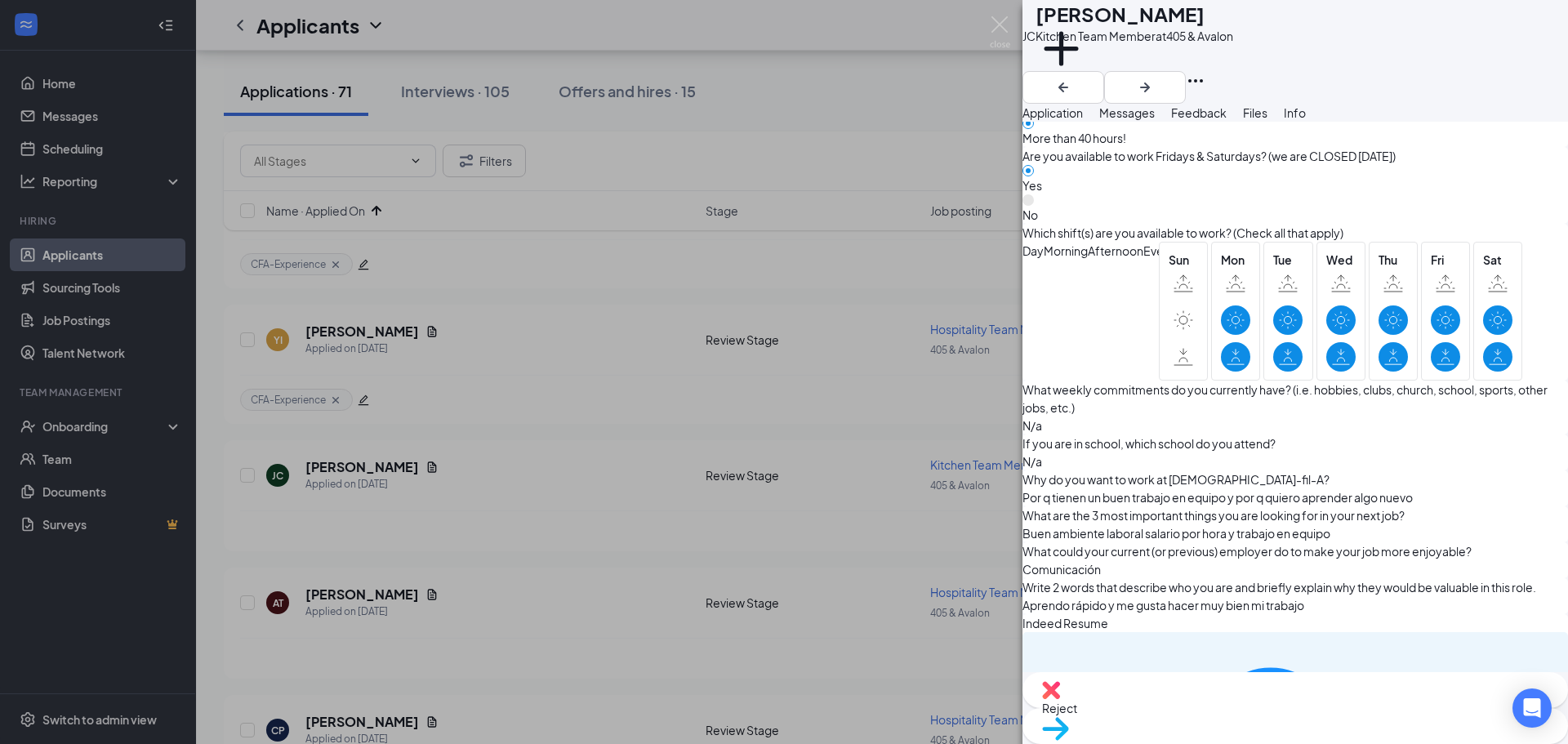
click at [1361, 708] on div "Move to stage" at bounding box center [1296, 726] width 546 height 36
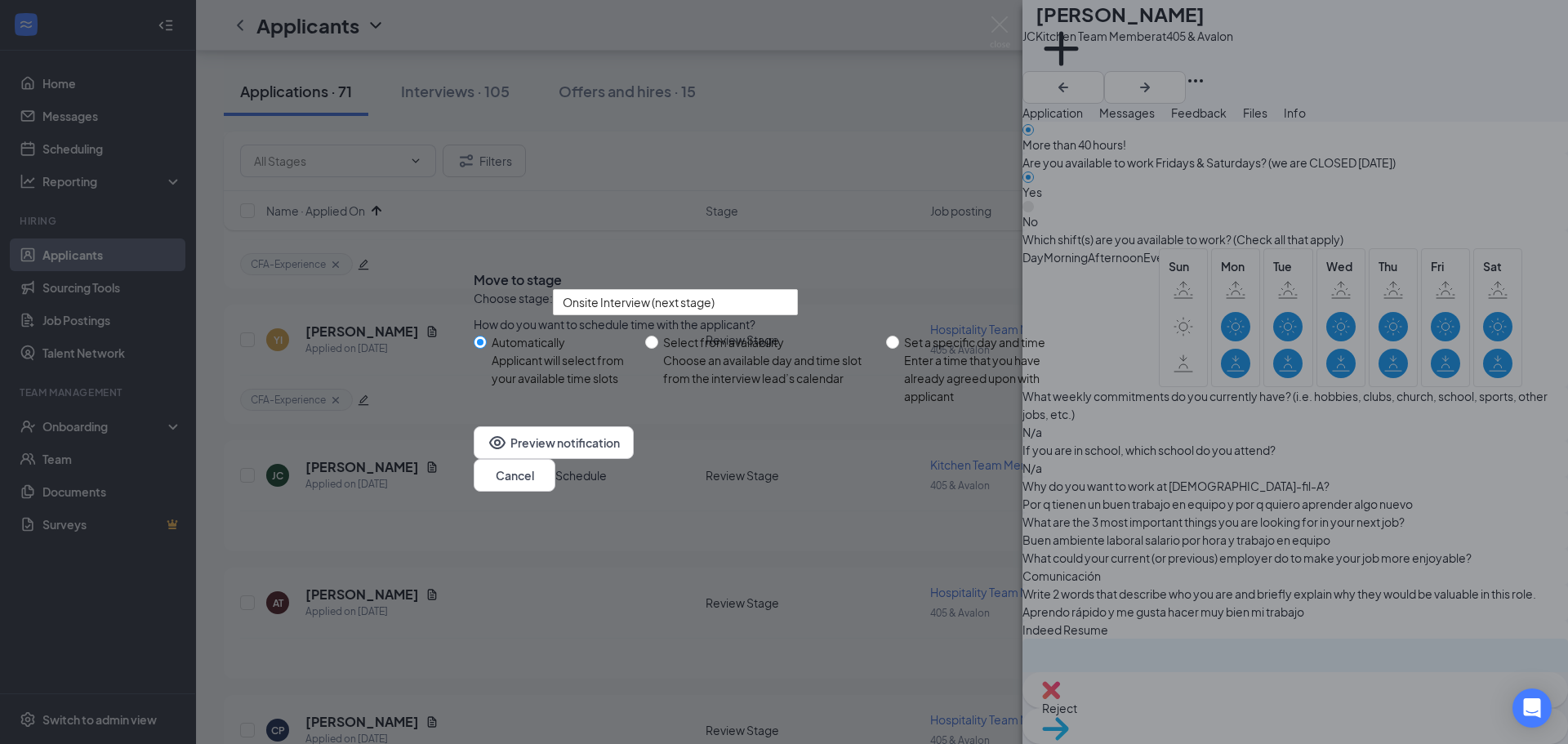
click at [607, 484] on button "Schedule" at bounding box center [581, 475] width 51 height 18
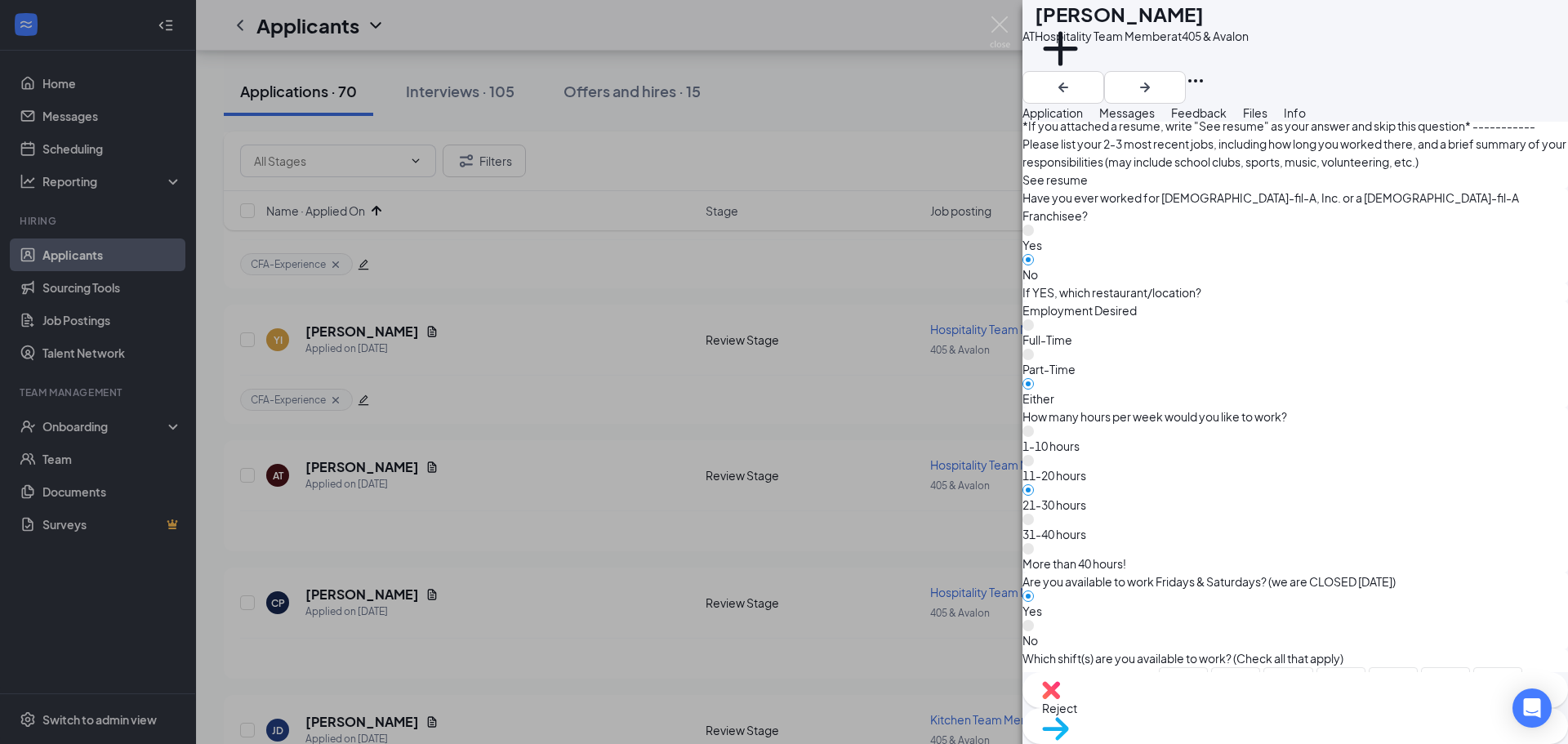
scroll to position [899, 0]
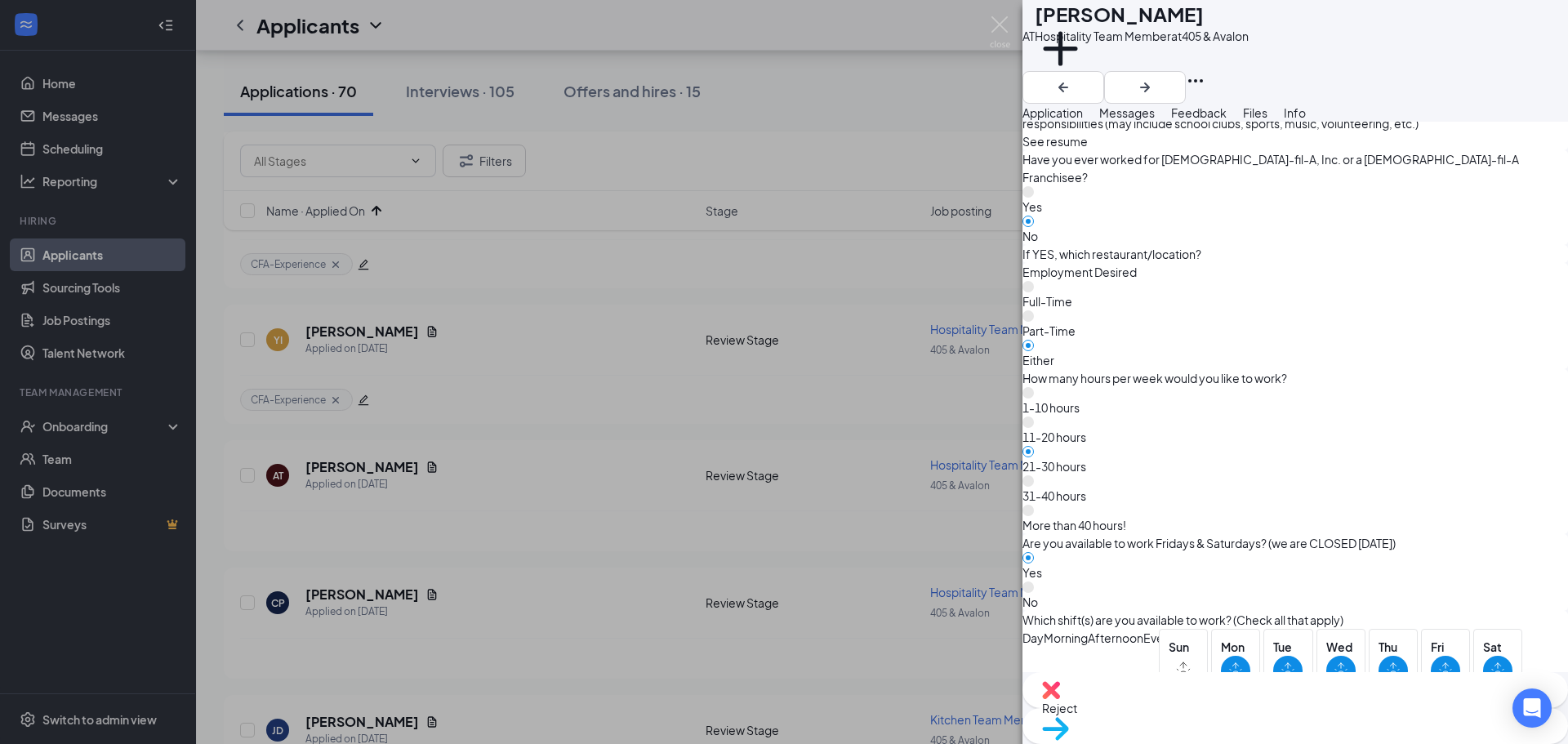
click at [1215, 712] on span "Reject" at bounding box center [1295, 708] width 507 height 18
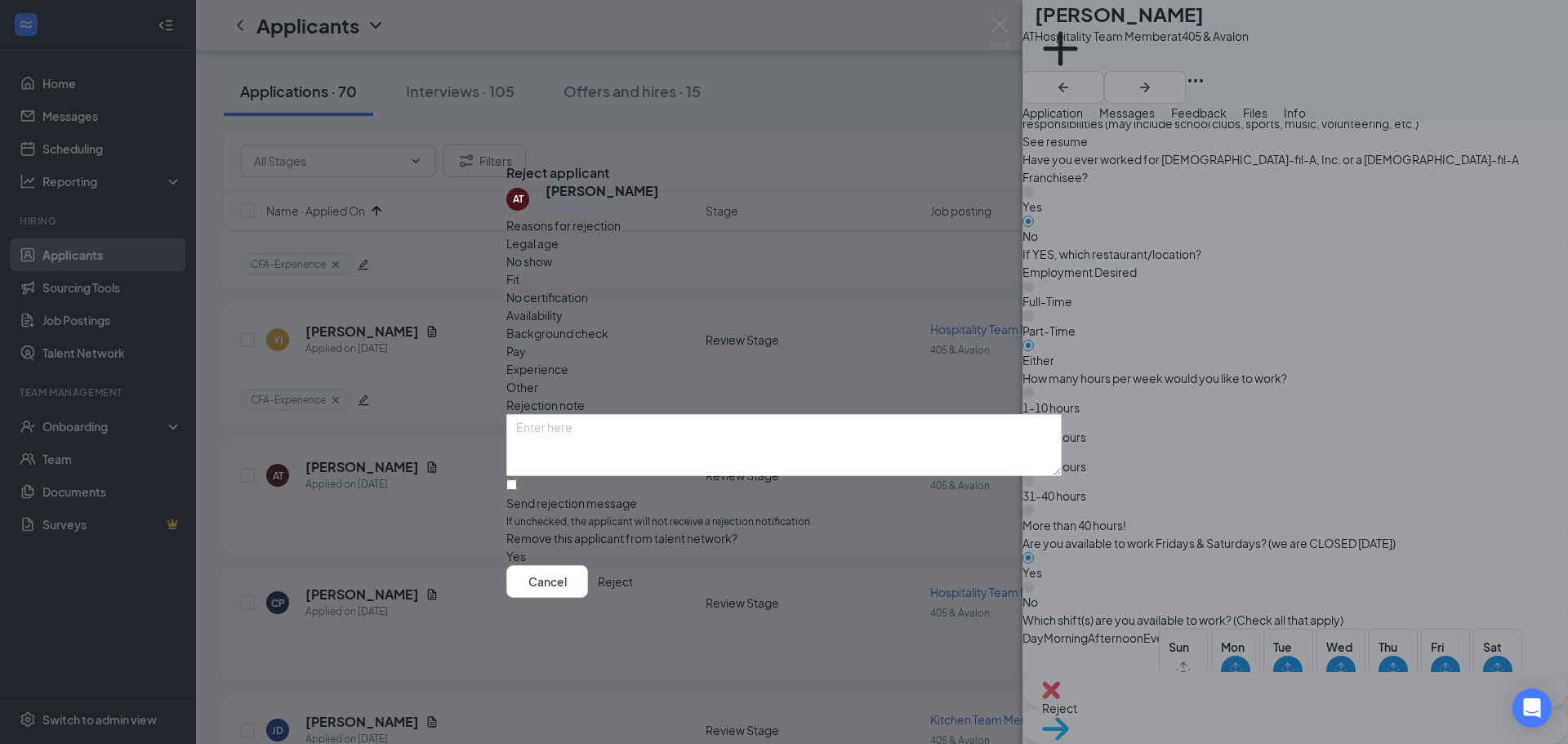
click at [633, 594] on button "Reject" at bounding box center [615, 582] width 35 height 33
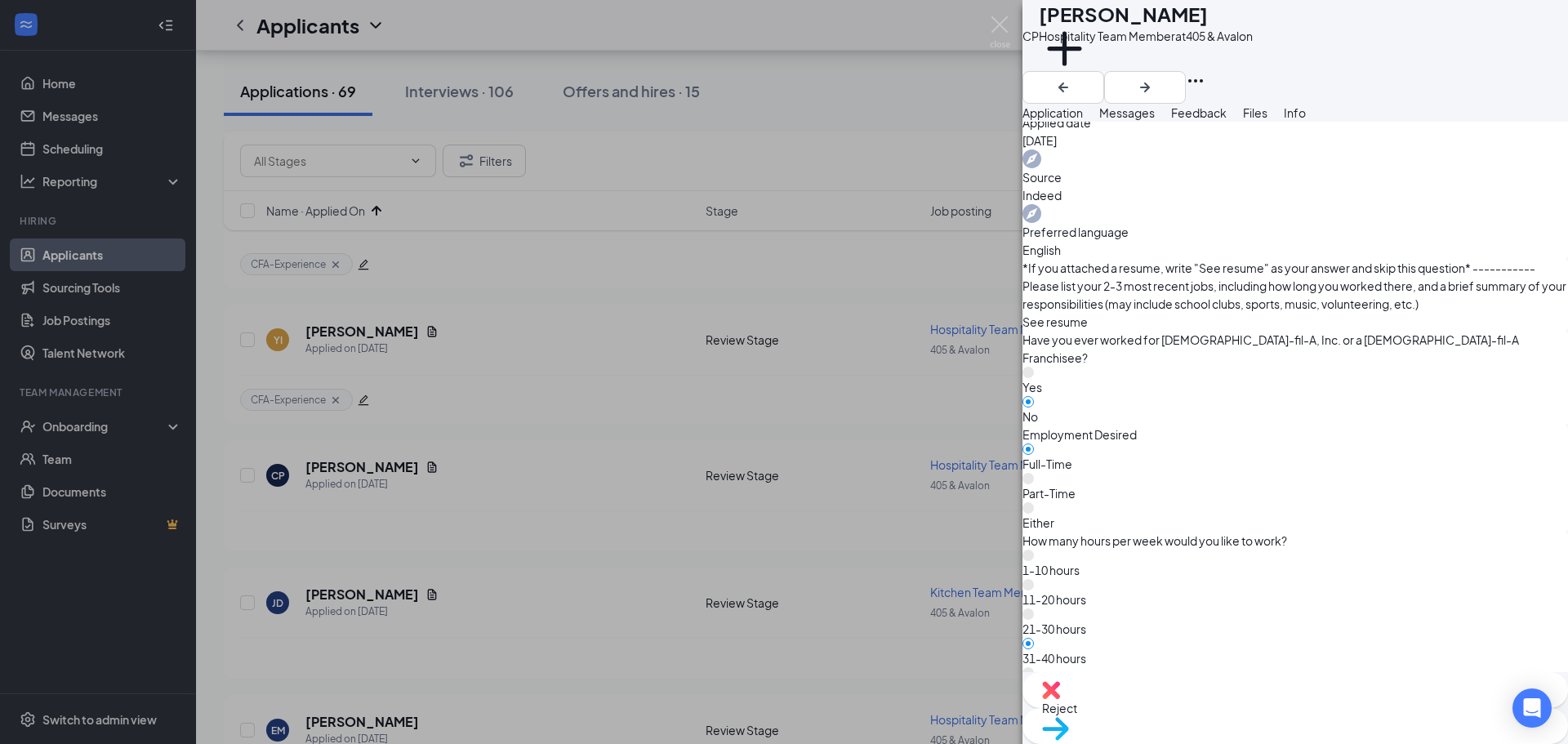
scroll to position [735, 0]
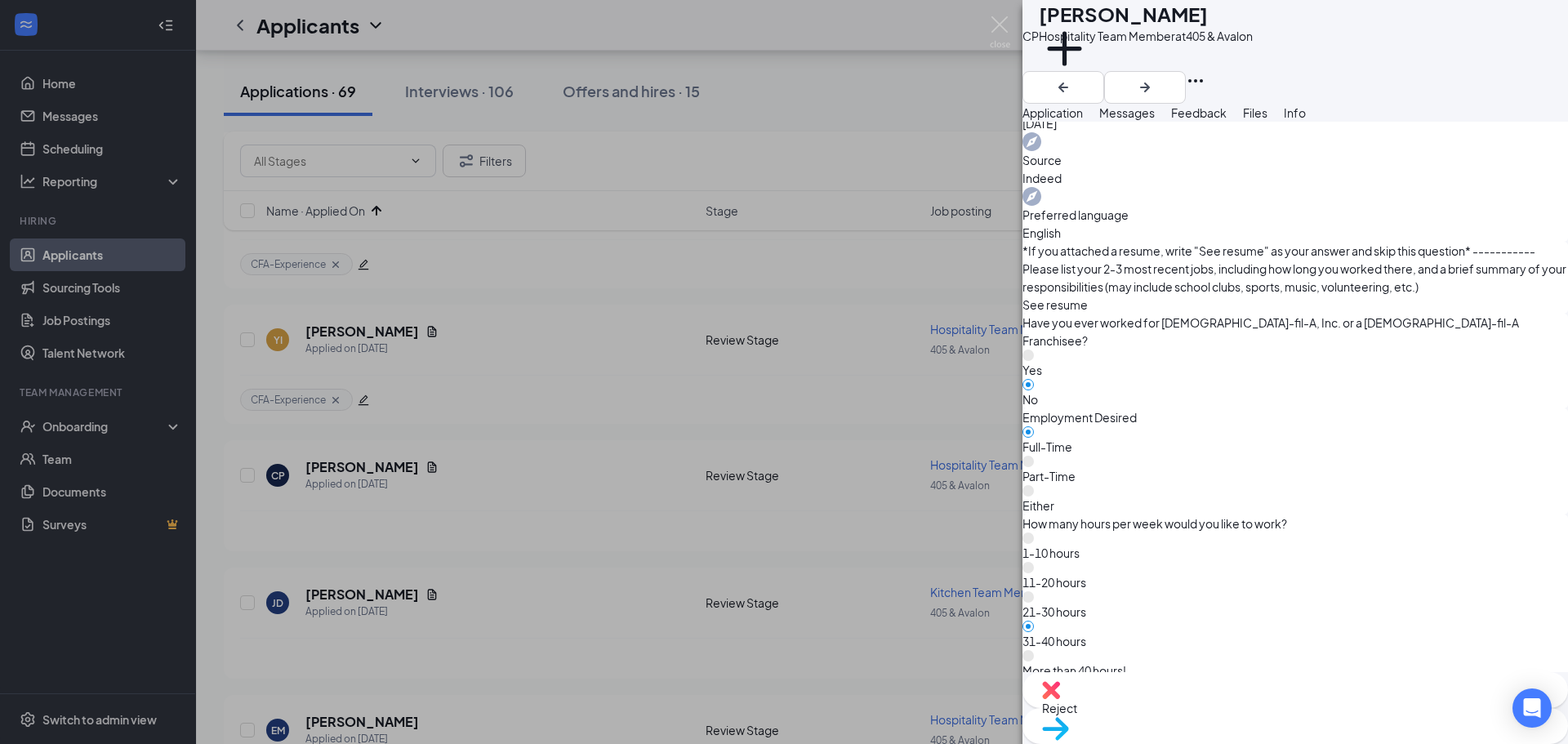
click at [1349, 725] on div "Move to stage" at bounding box center [1296, 726] width 546 height 36
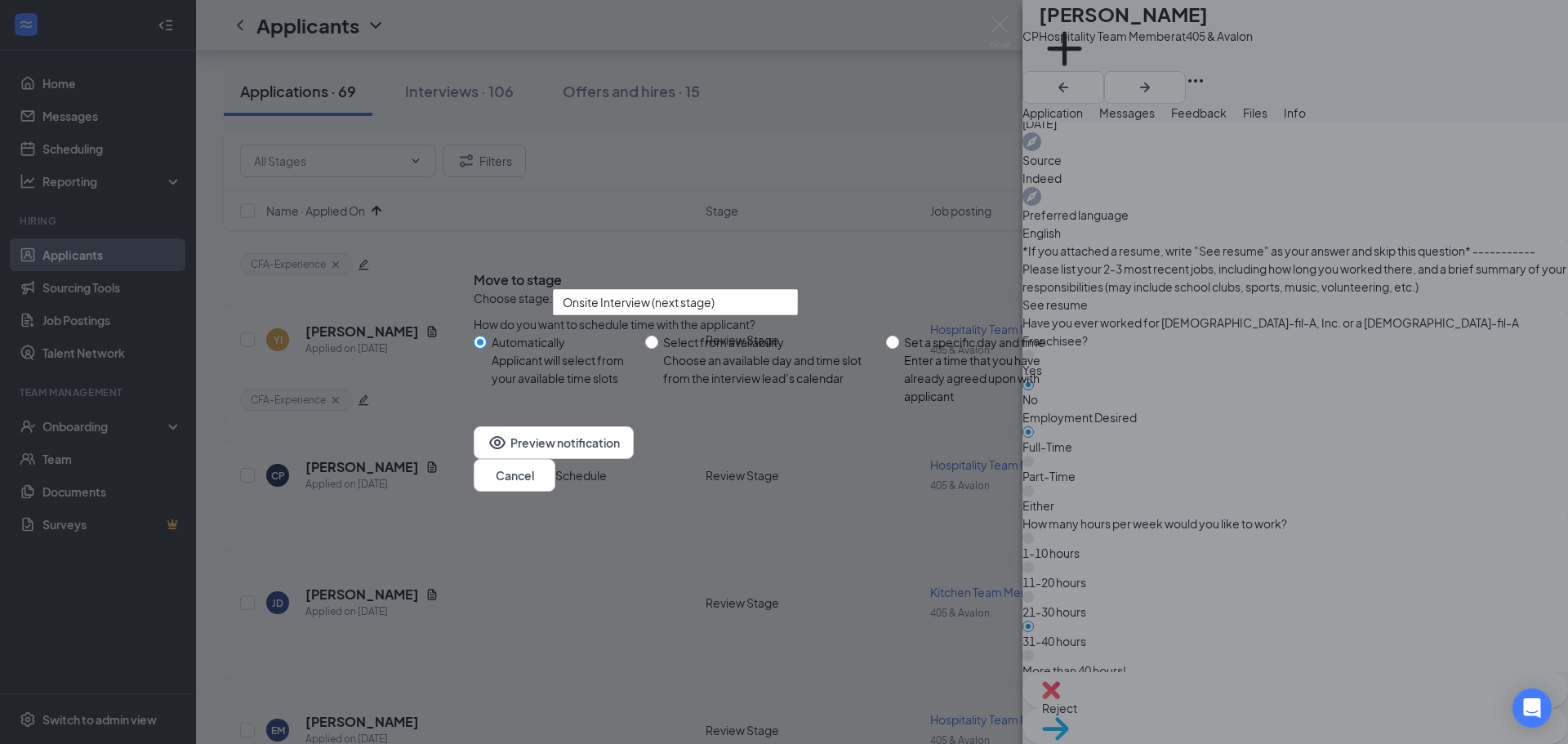
click at [607, 482] on button "Schedule" at bounding box center [581, 475] width 51 height 18
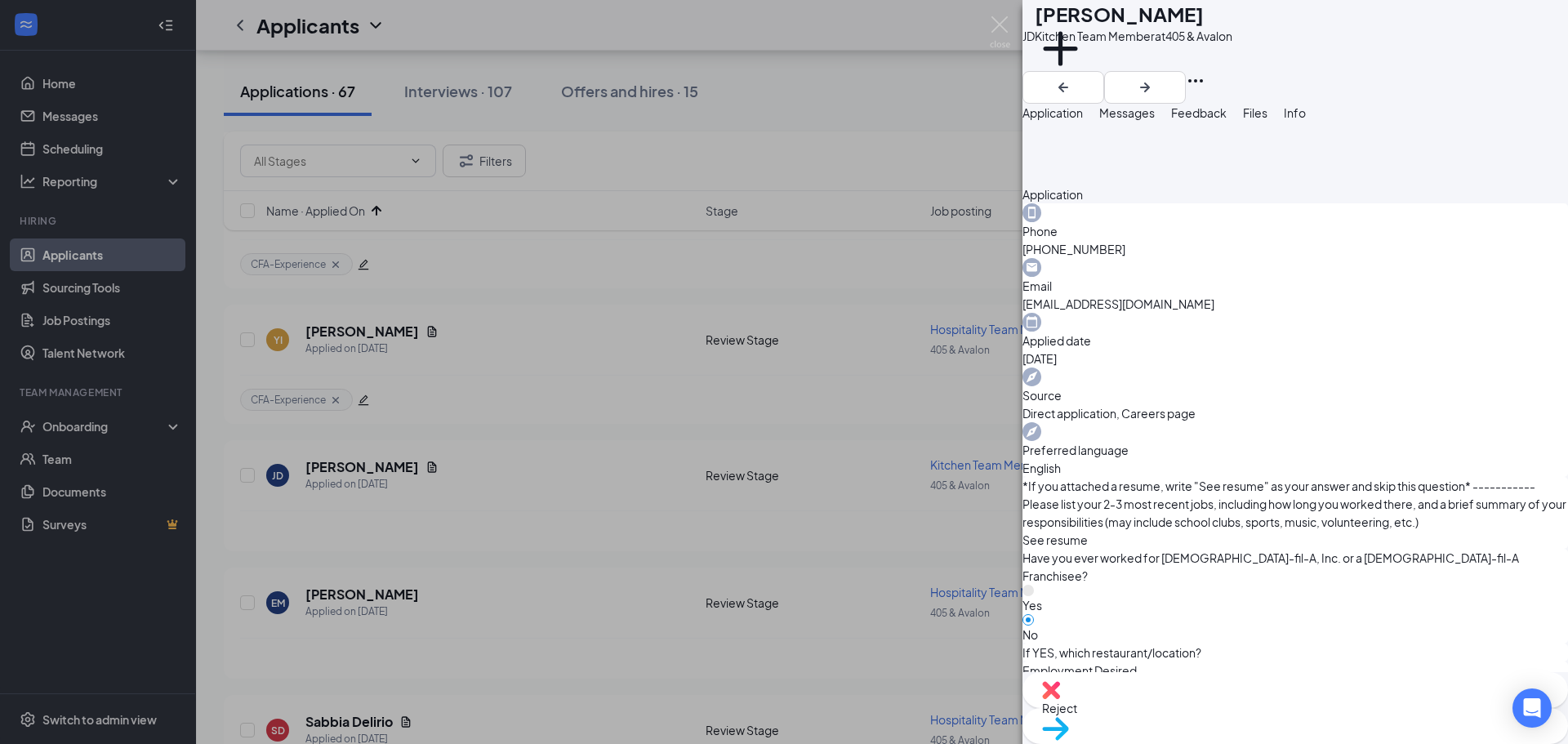
scroll to position [1062, 0]
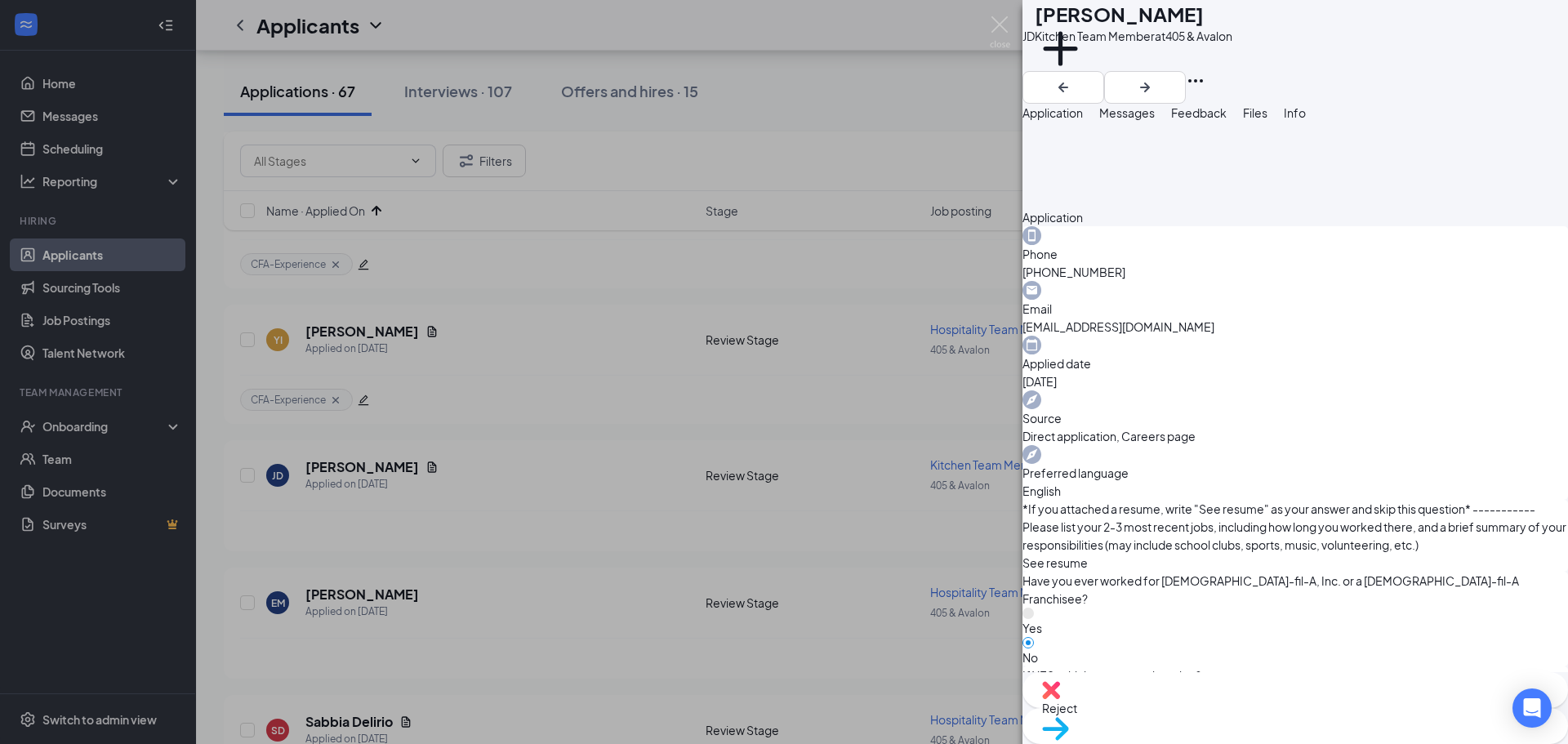
click at [1341, 741] on span "Move to stage" at bounding box center [1295, 750] width 507 height 18
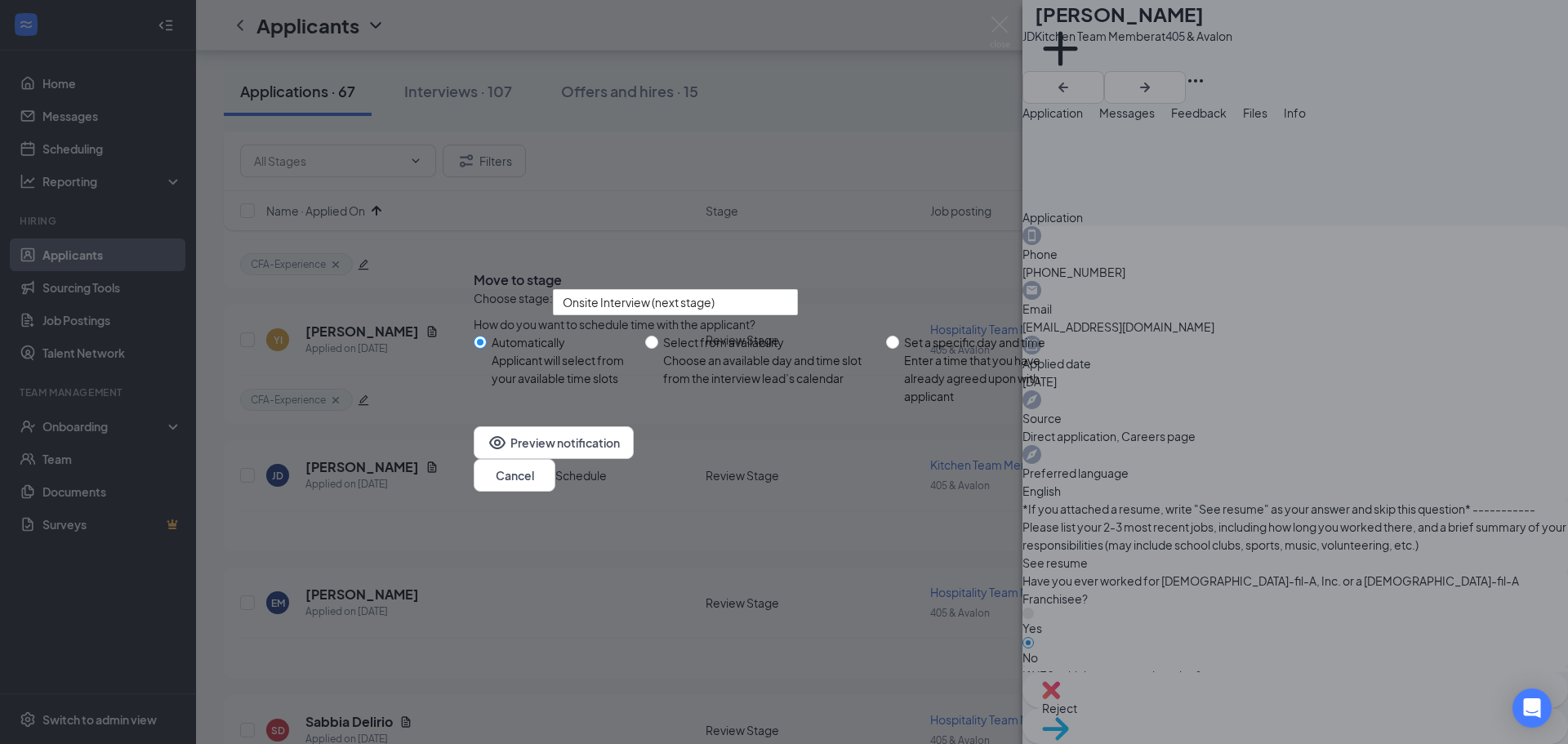
click at [607, 484] on button "Schedule" at bounding box center [581, 475] width 51 height 18
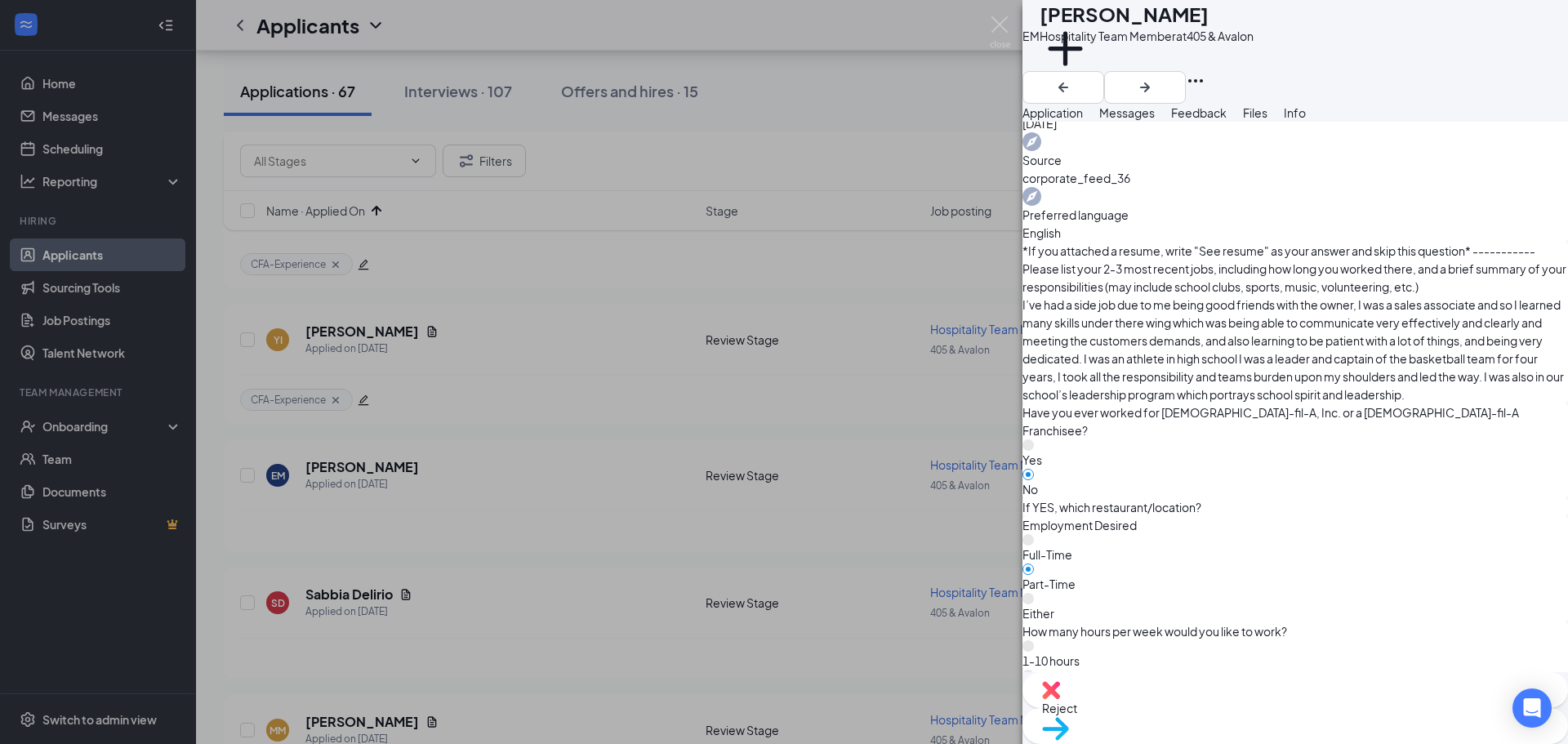
scroll to position [817, 0]
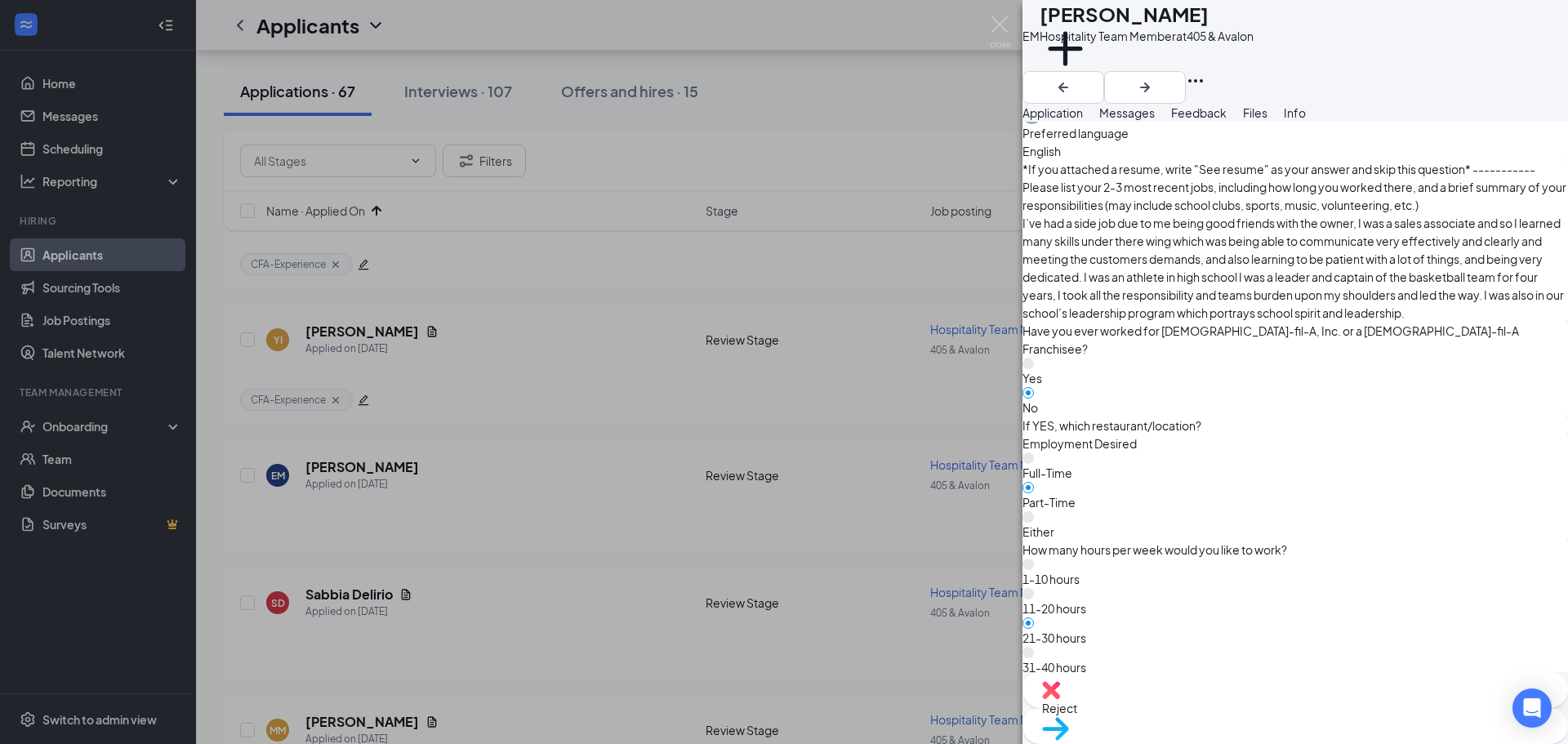
click at [1061, 699] on img at bounding box center [1051, 690] width 18 height 18
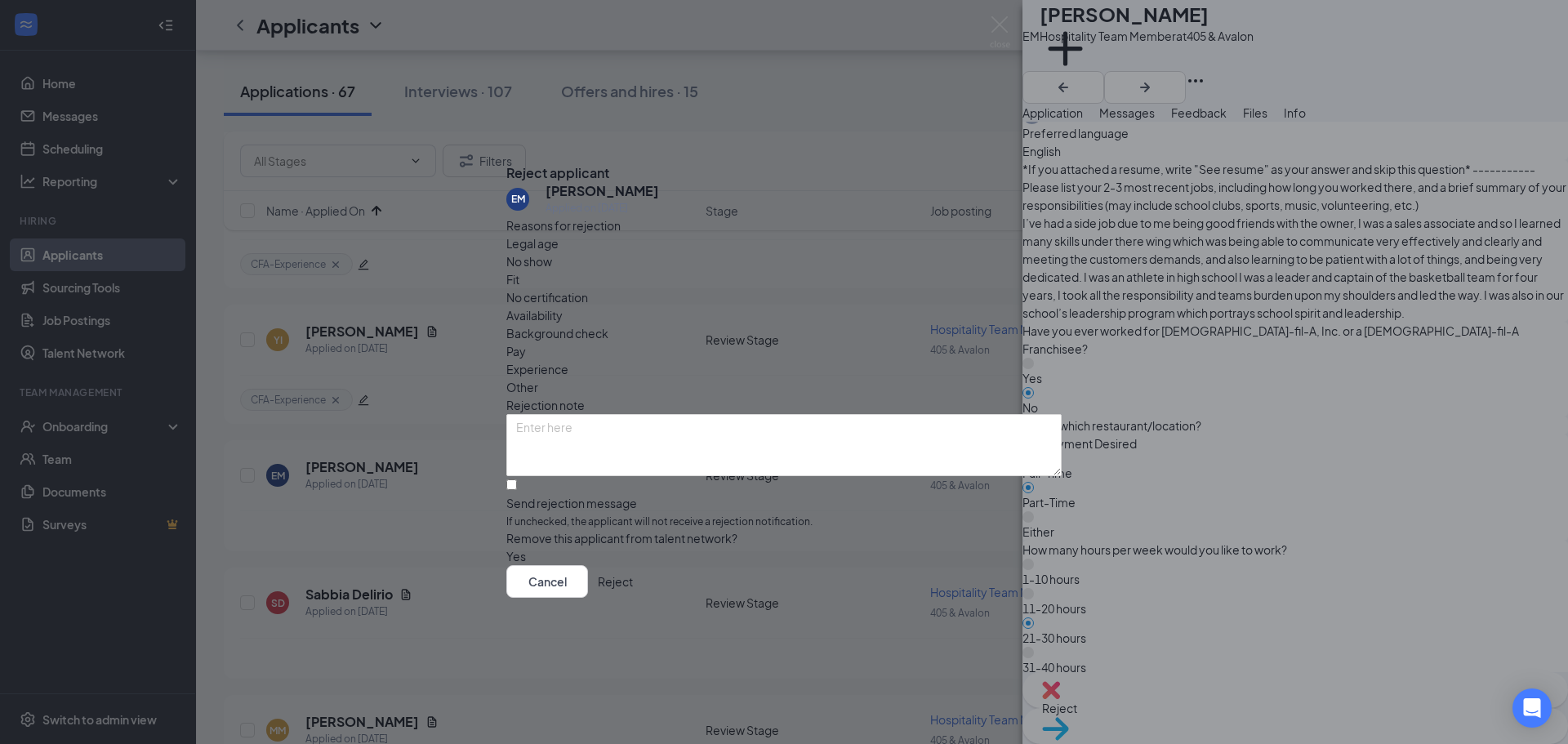
click at [633, 594] on button "Reject" at bounding box center [615, 582] width 35 height 33
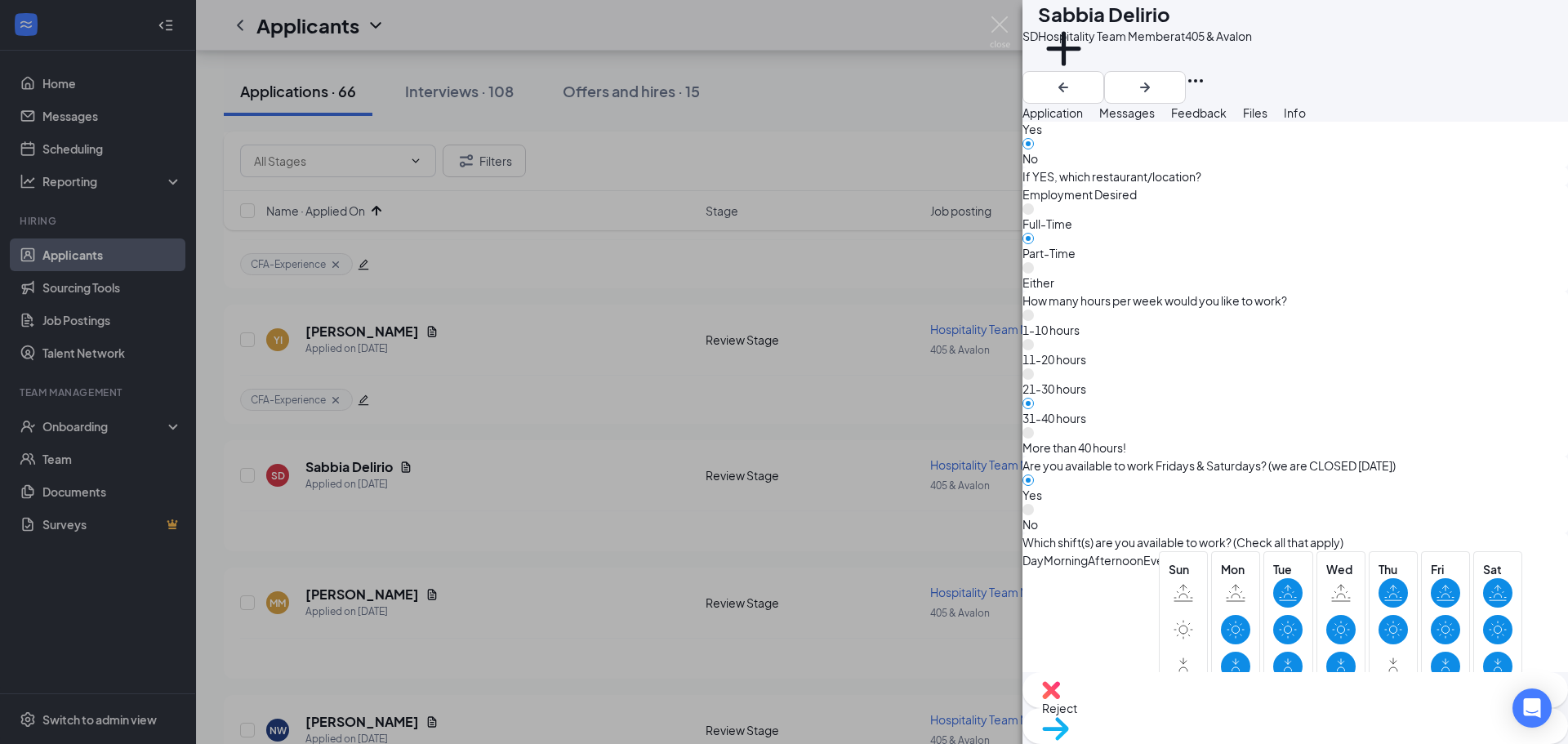
scroll to position [980, 0]
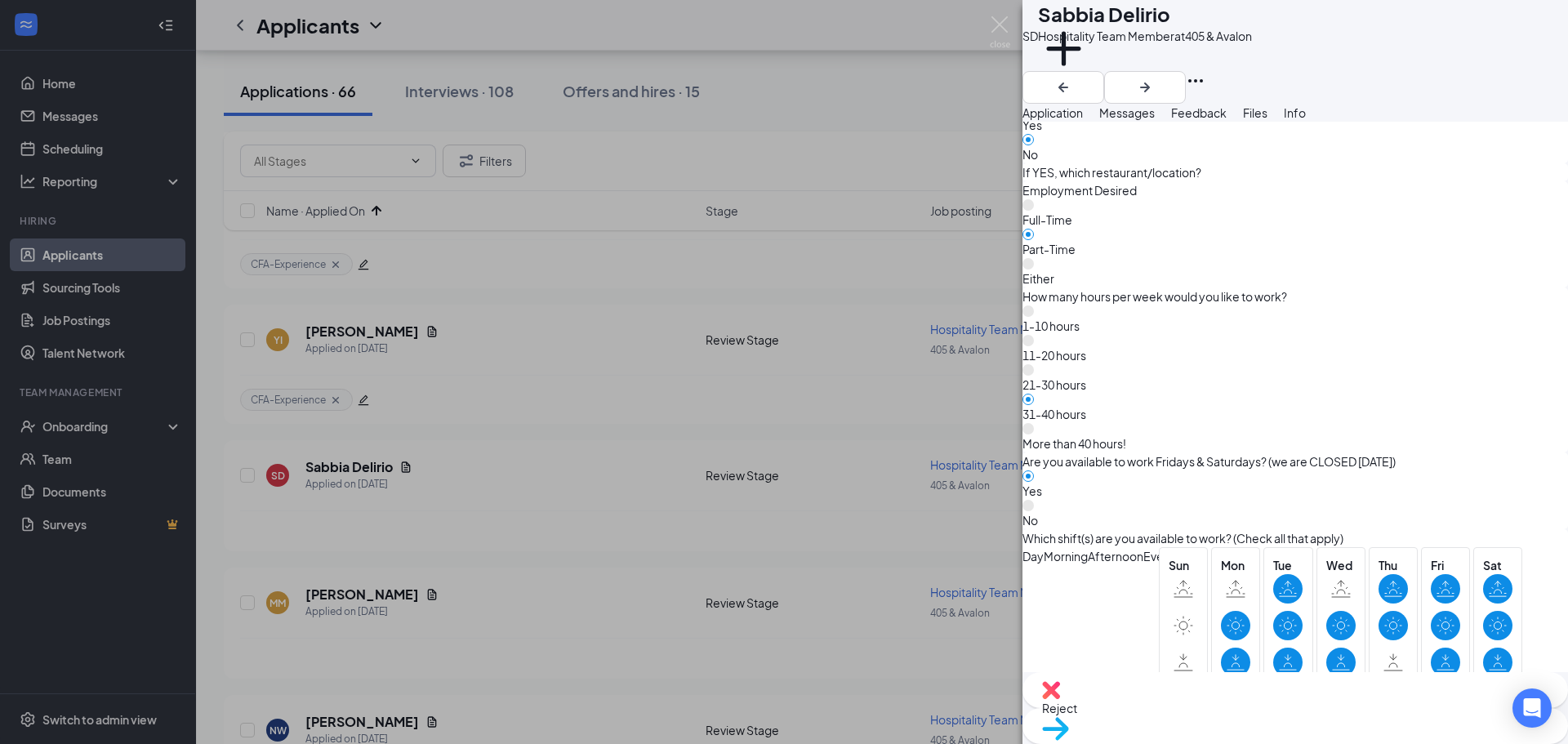
click at [1361, 741] on span "Move to stage" at bounding box center [1295, 750] width 507 height 18
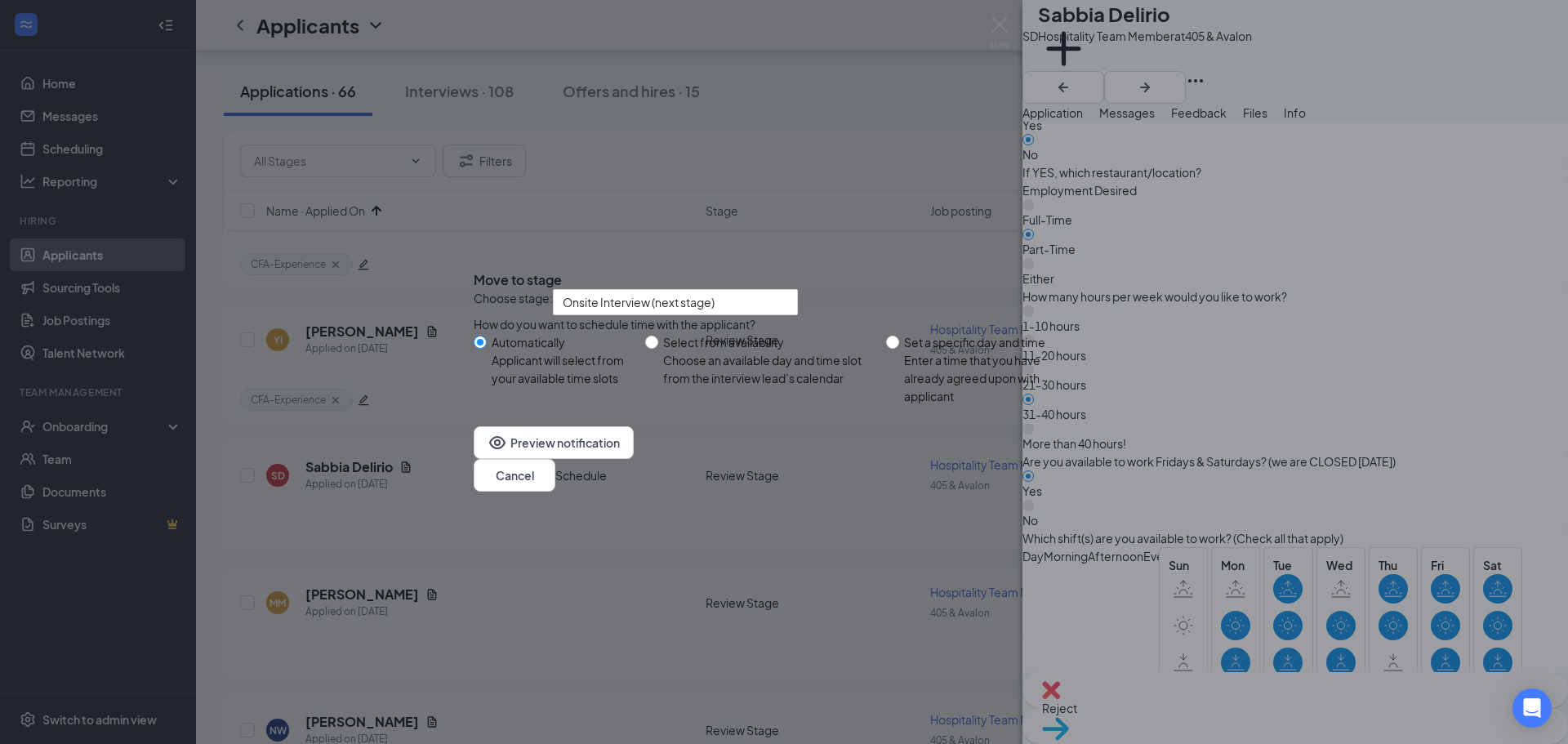
click at [607, 484] on button "Schedule" at bounding box center [581, 475] width 51 height 18
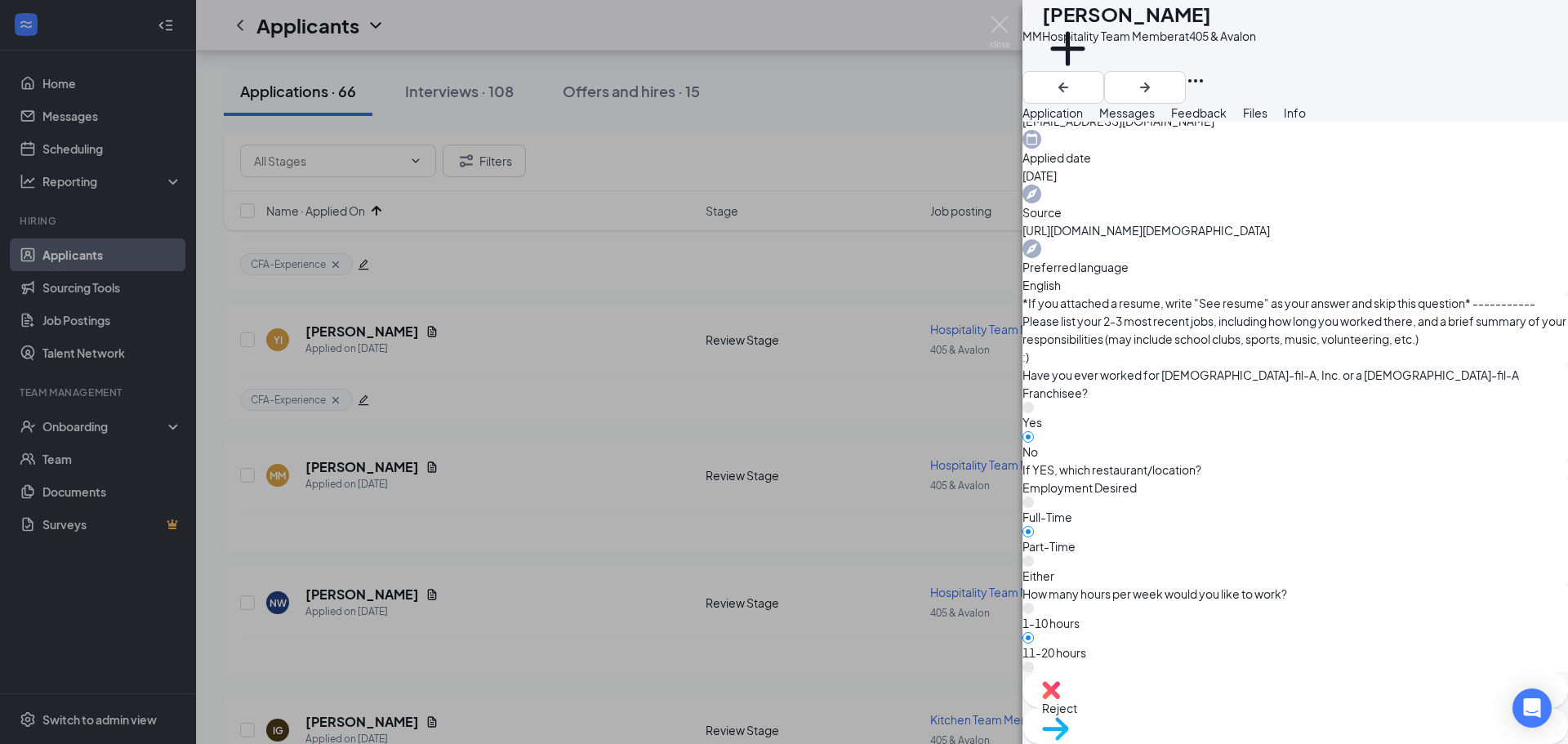
scroll to position [654, 0]
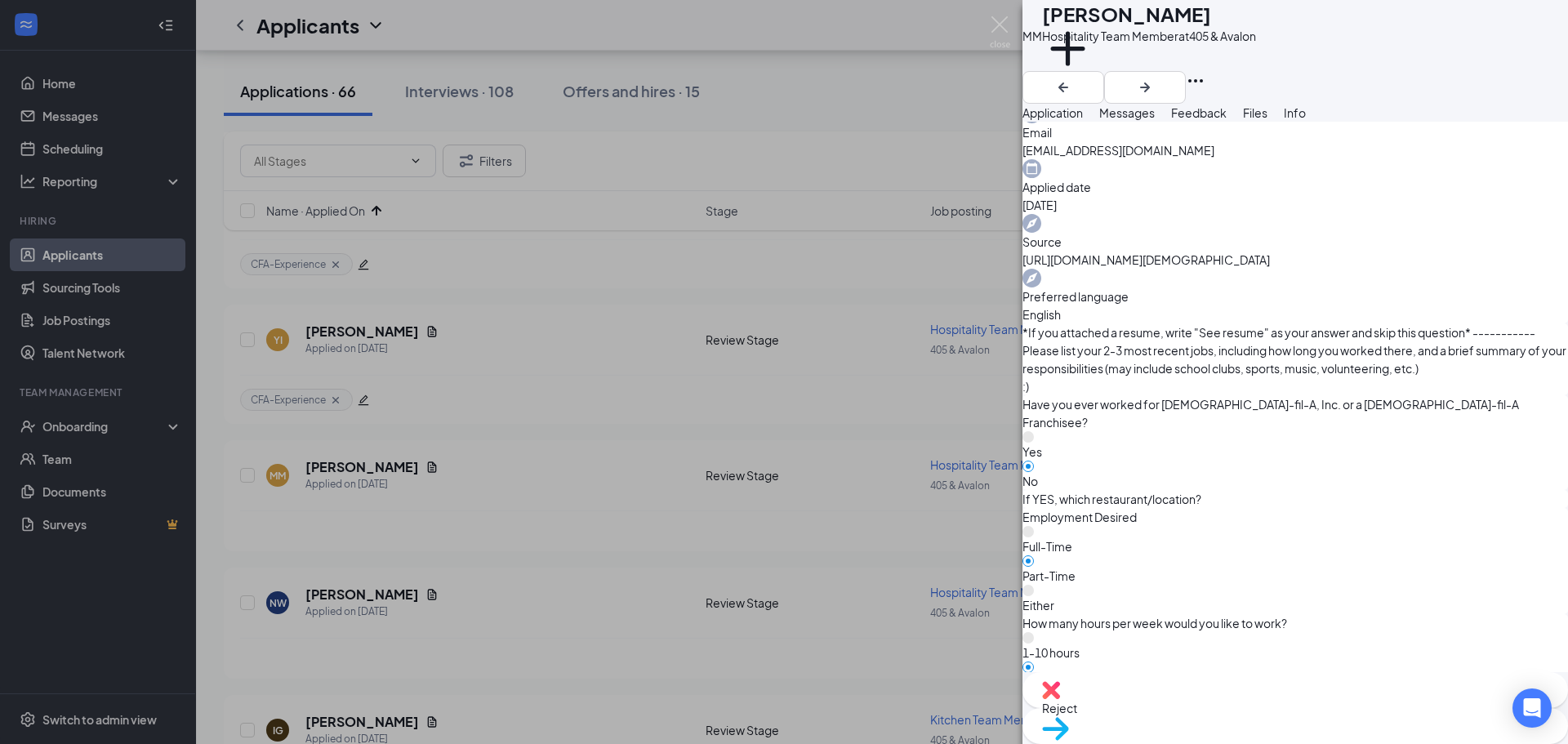
click at [1183, 697] on div "Reject" at bounding box center [1296, 690] width 546 height 36
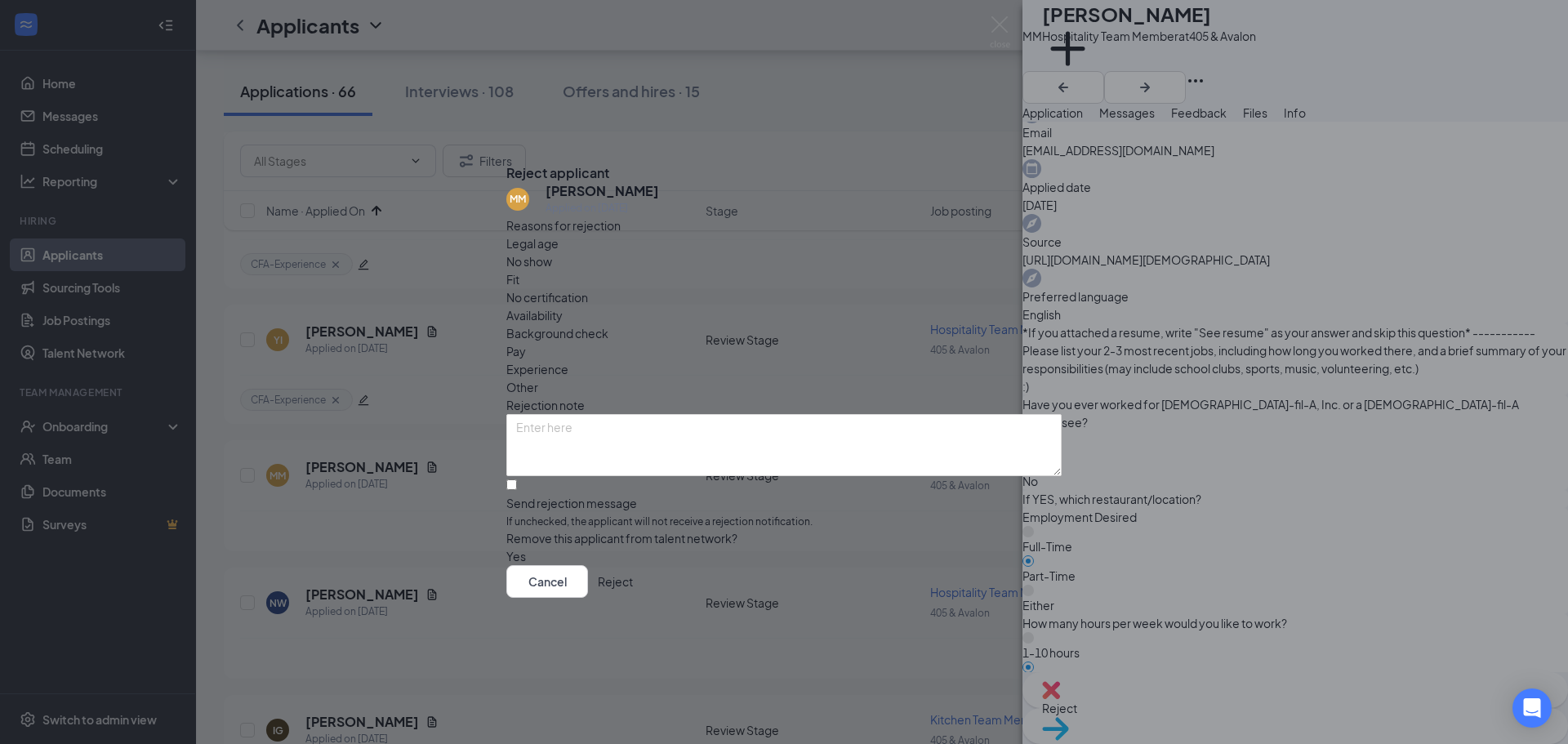
click at [633, 592] on button "Reject" at bounding box center [615, 582] width 35 height 33
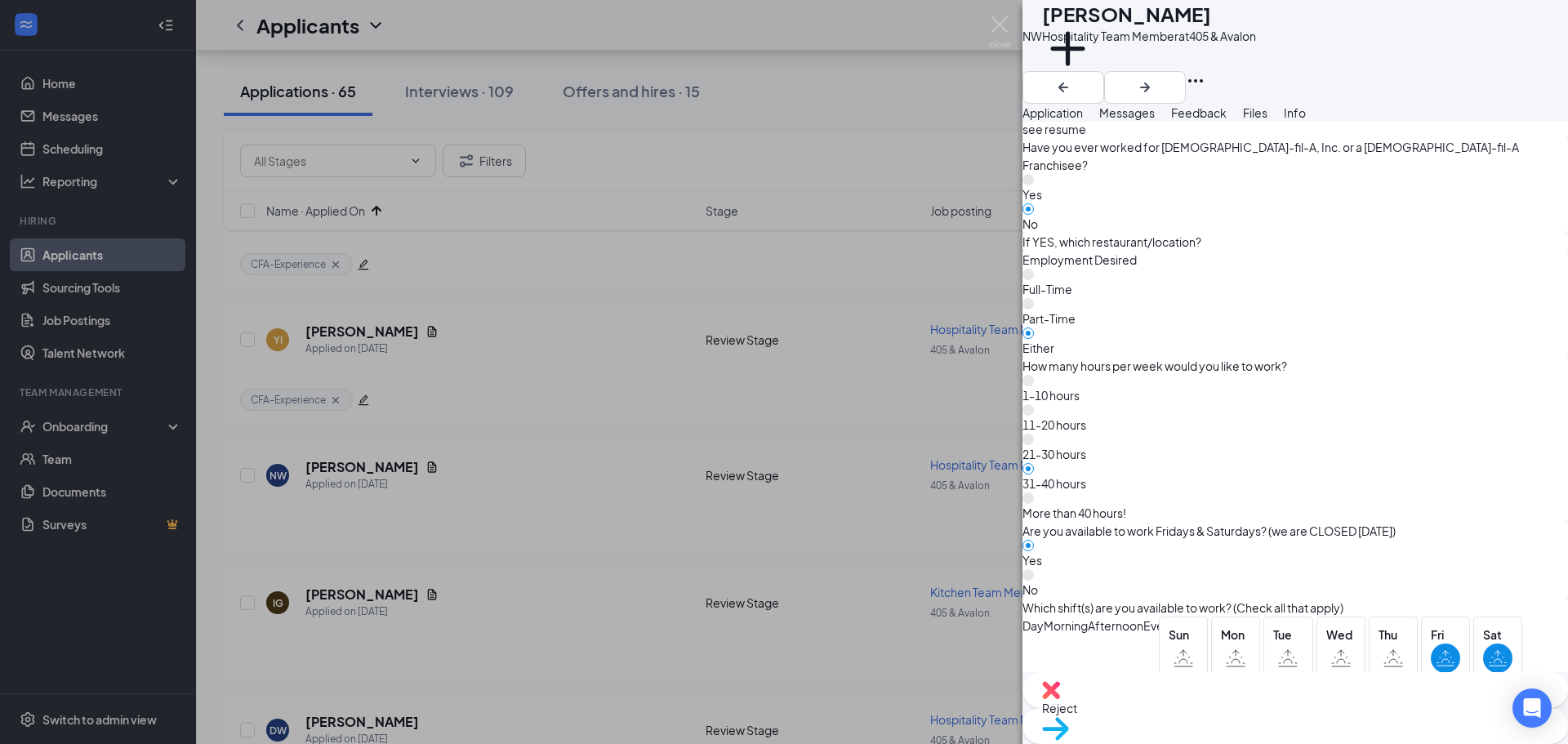
scroll to position [1062, 0]
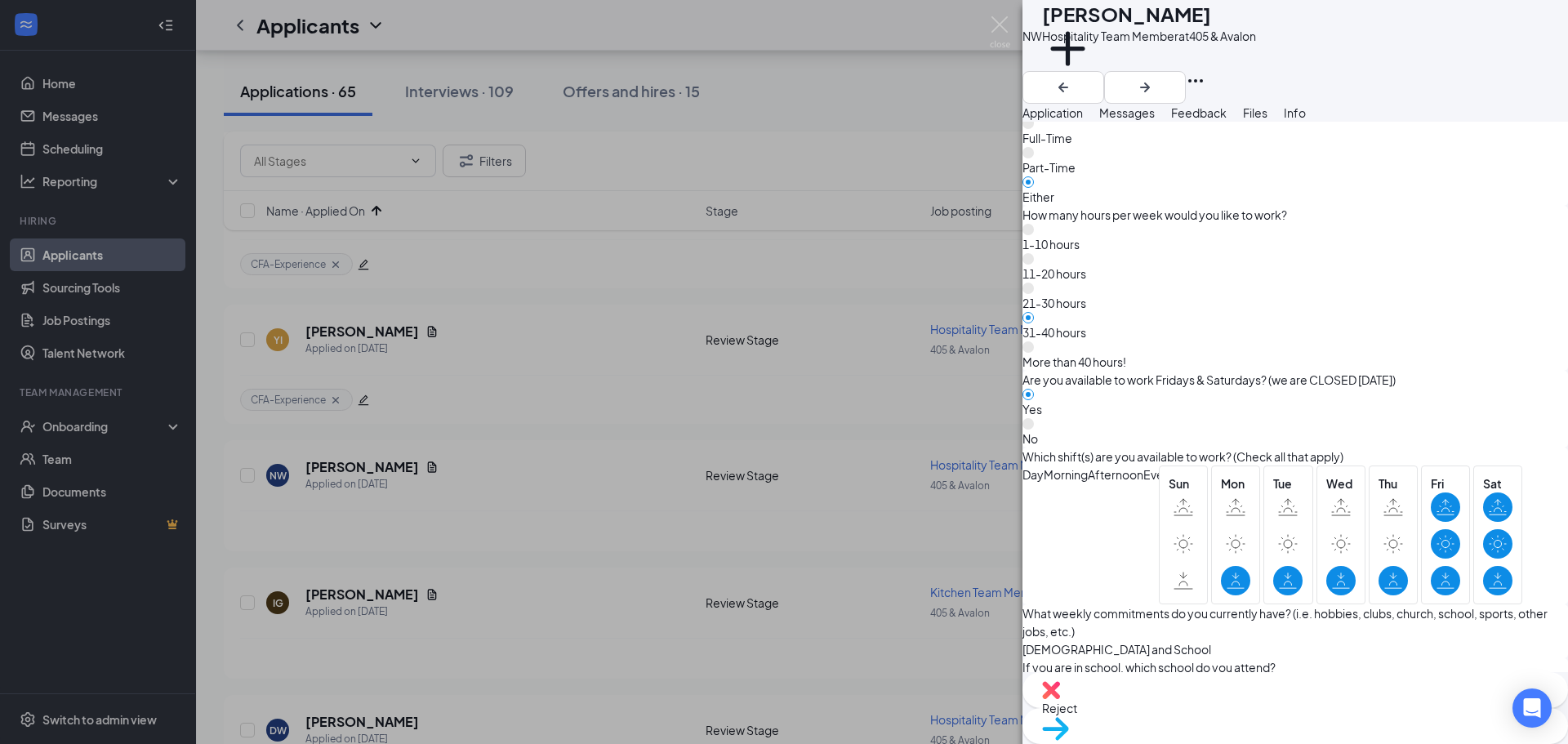
click at [1343, 741] on span "Move to stage" at bounding box center [1295, 750] width 507 height 18
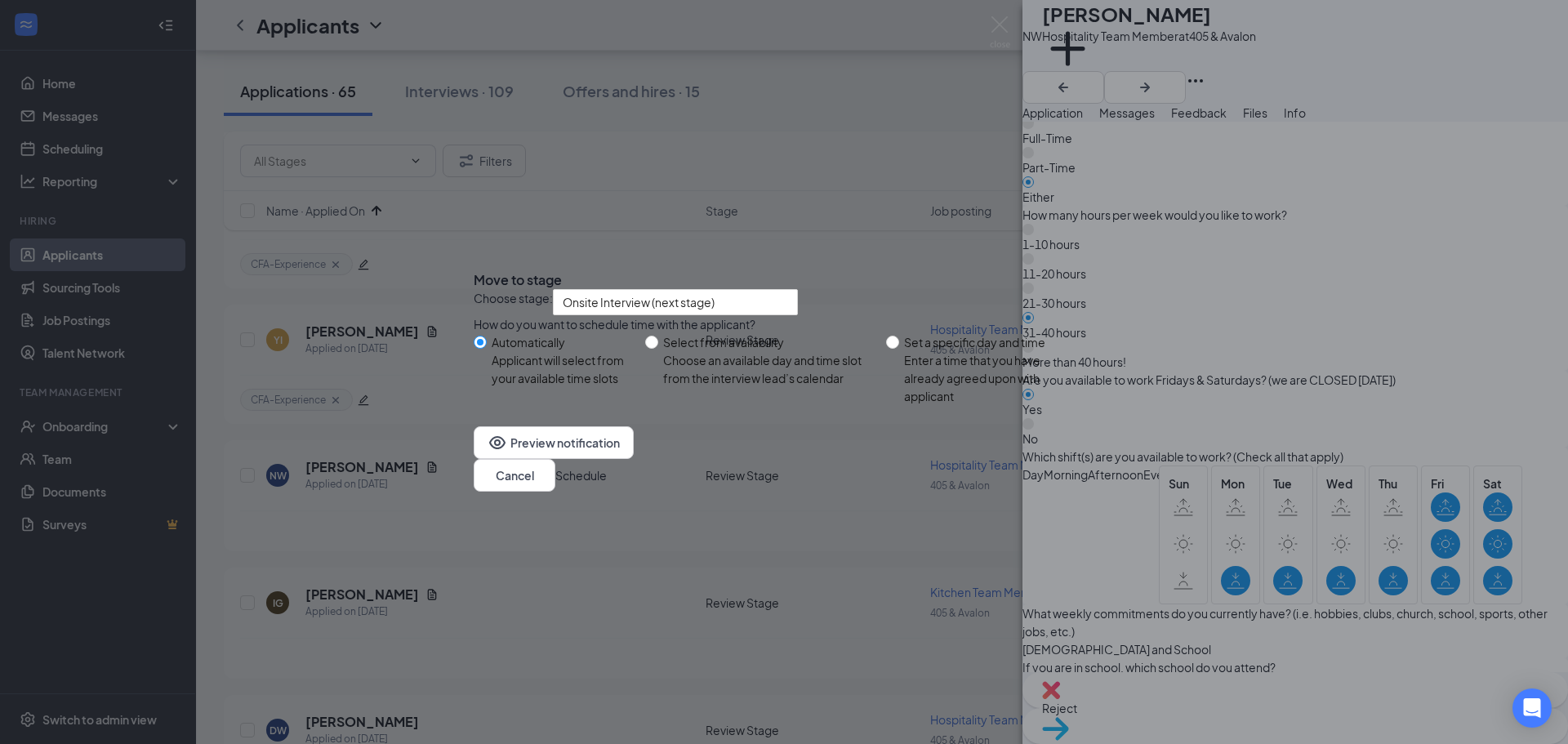
click at [607, 484] on button "Schedule" at bounding box center [581, 475] width 51 height 18
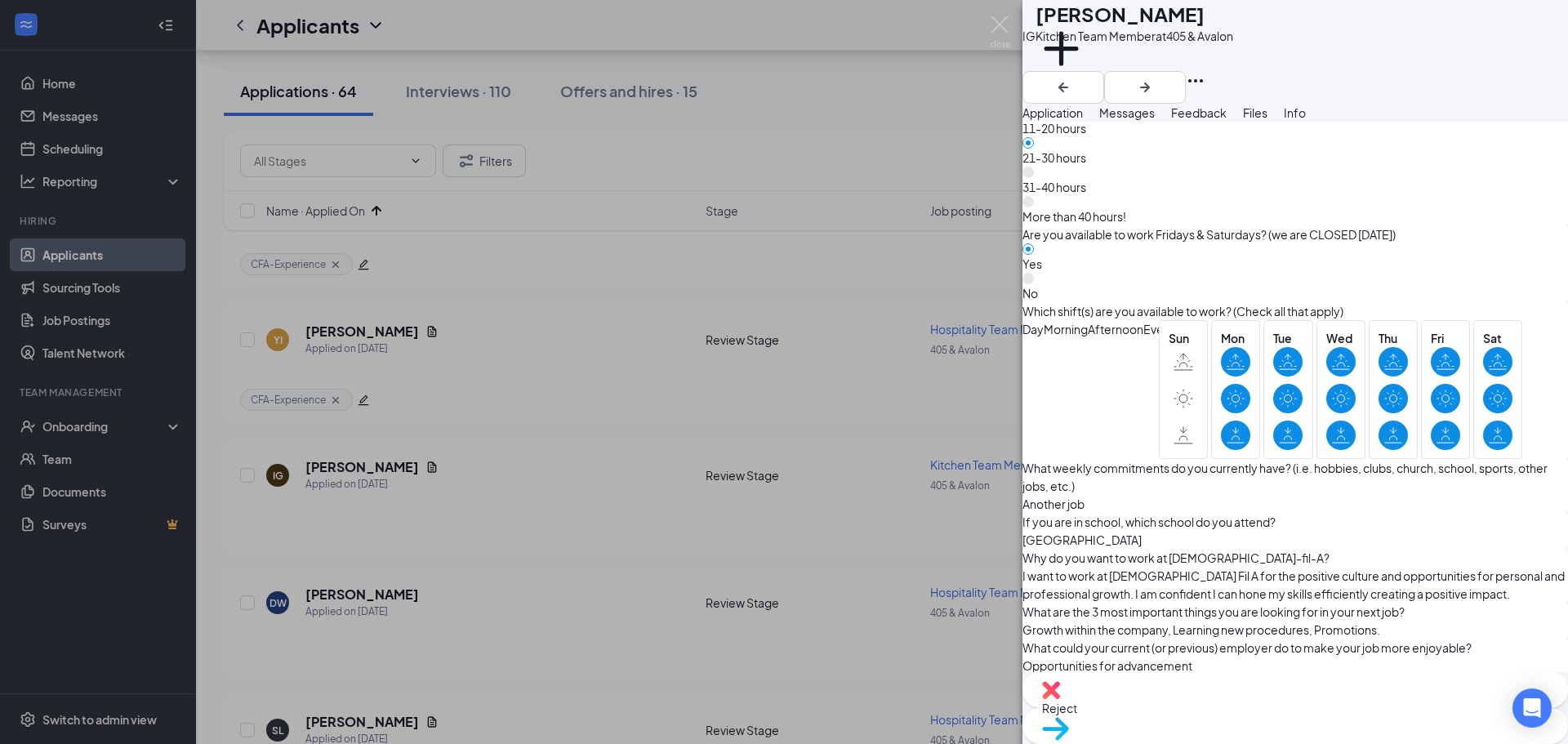
scroll to position [1307, 0]
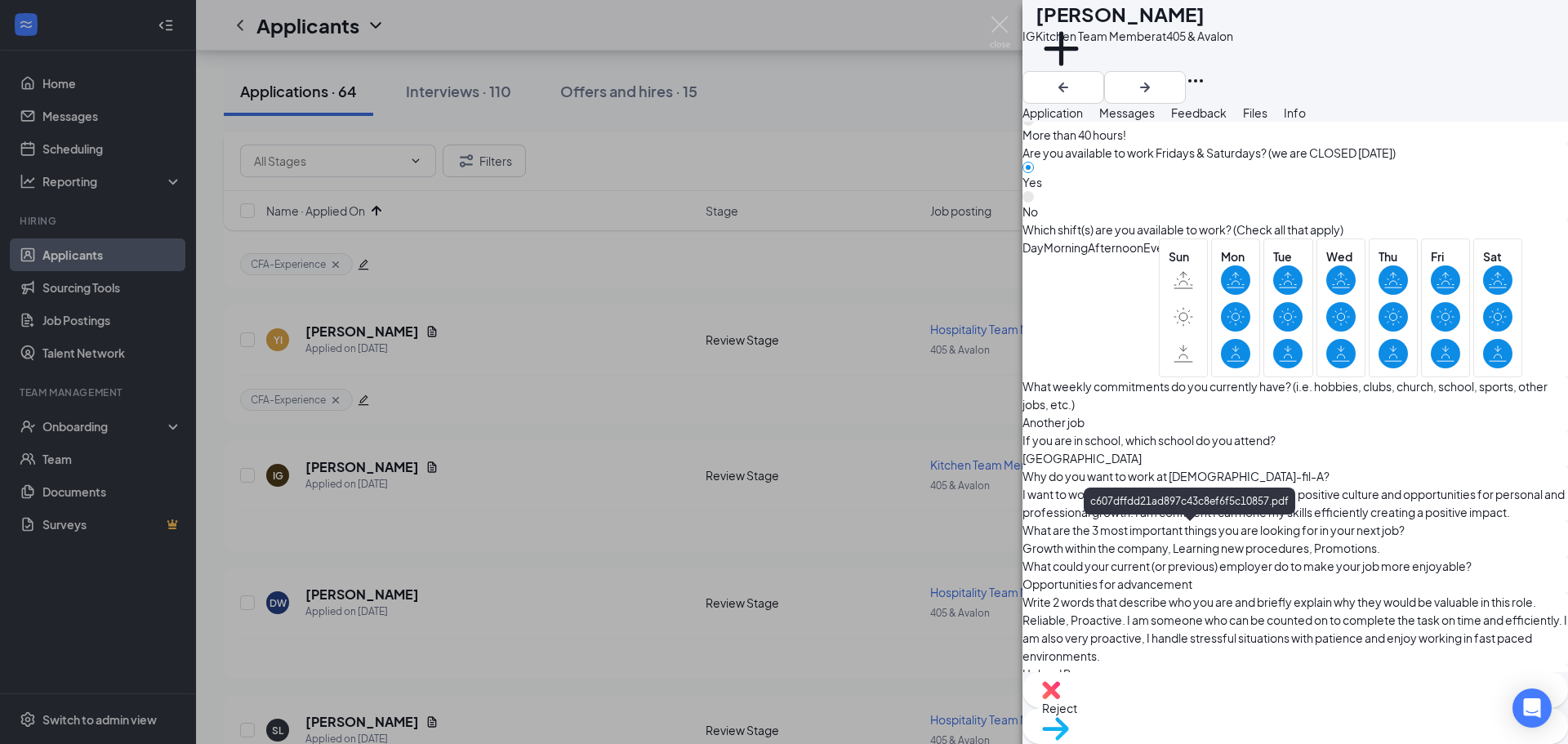
click at [1201, 709] on span "Reject" at bounding box center [1295, 708] width 507 height 18
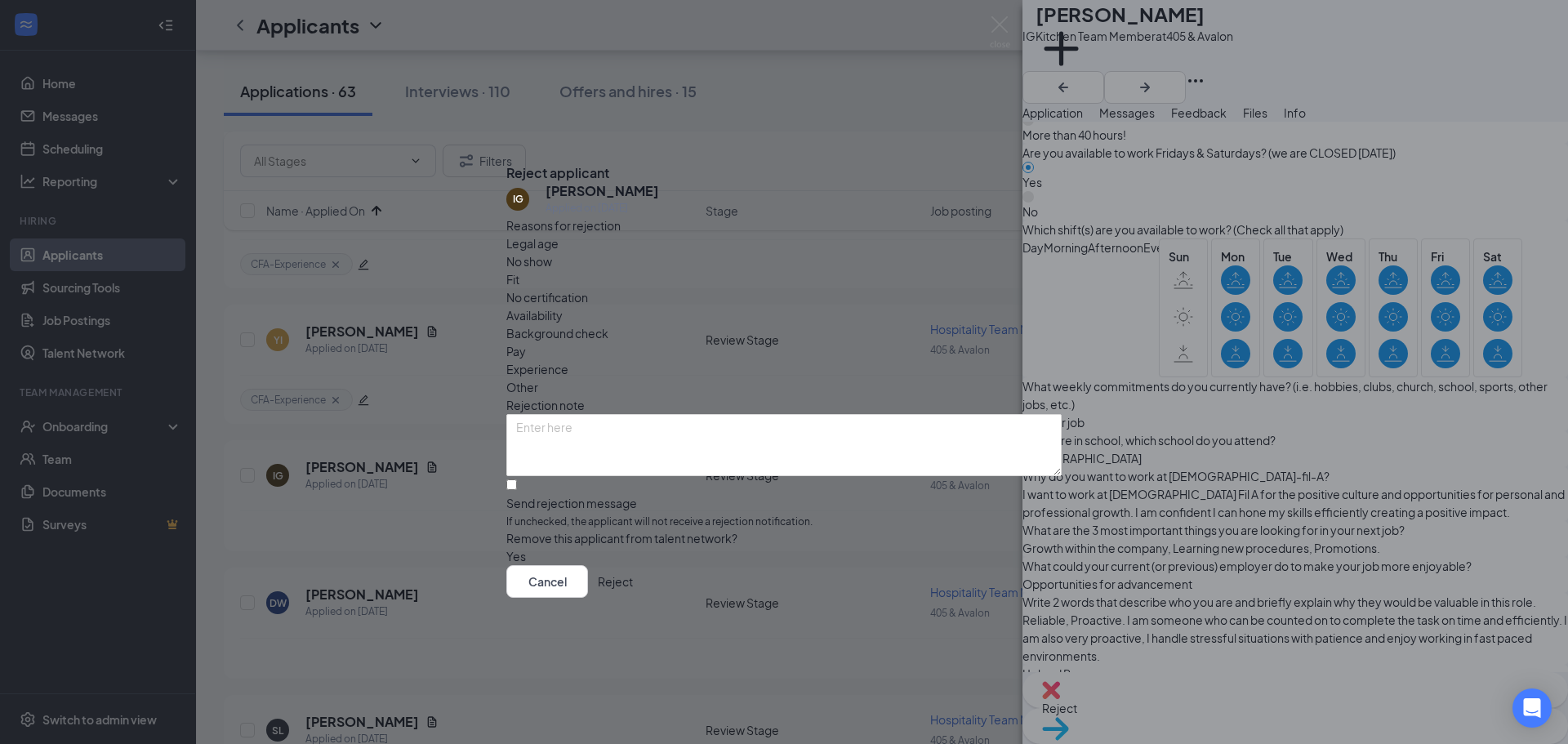
click at [633, 585] on button "Reject" at bounding box center [615, 582] width 35 height 33
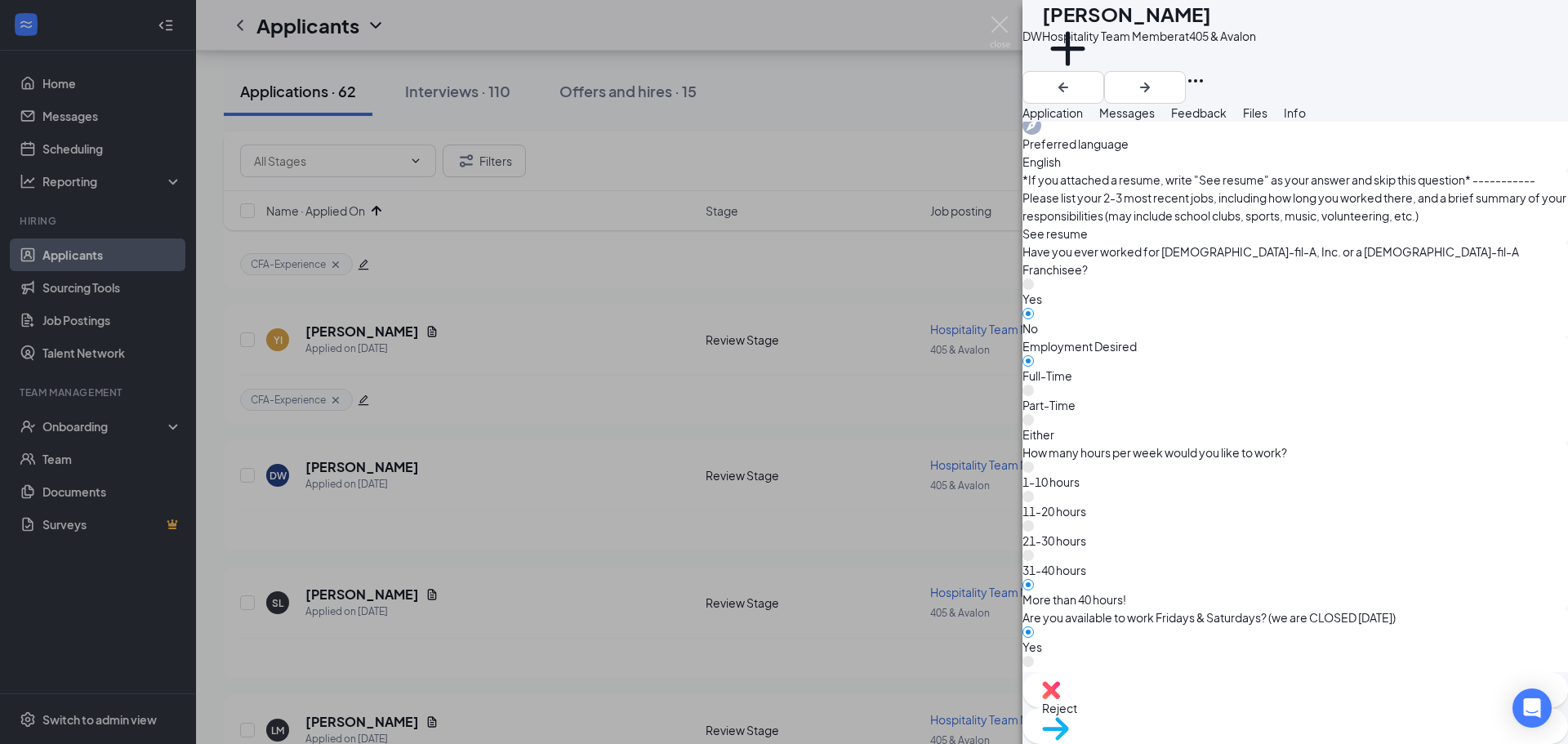
scroll to position [724, 0]
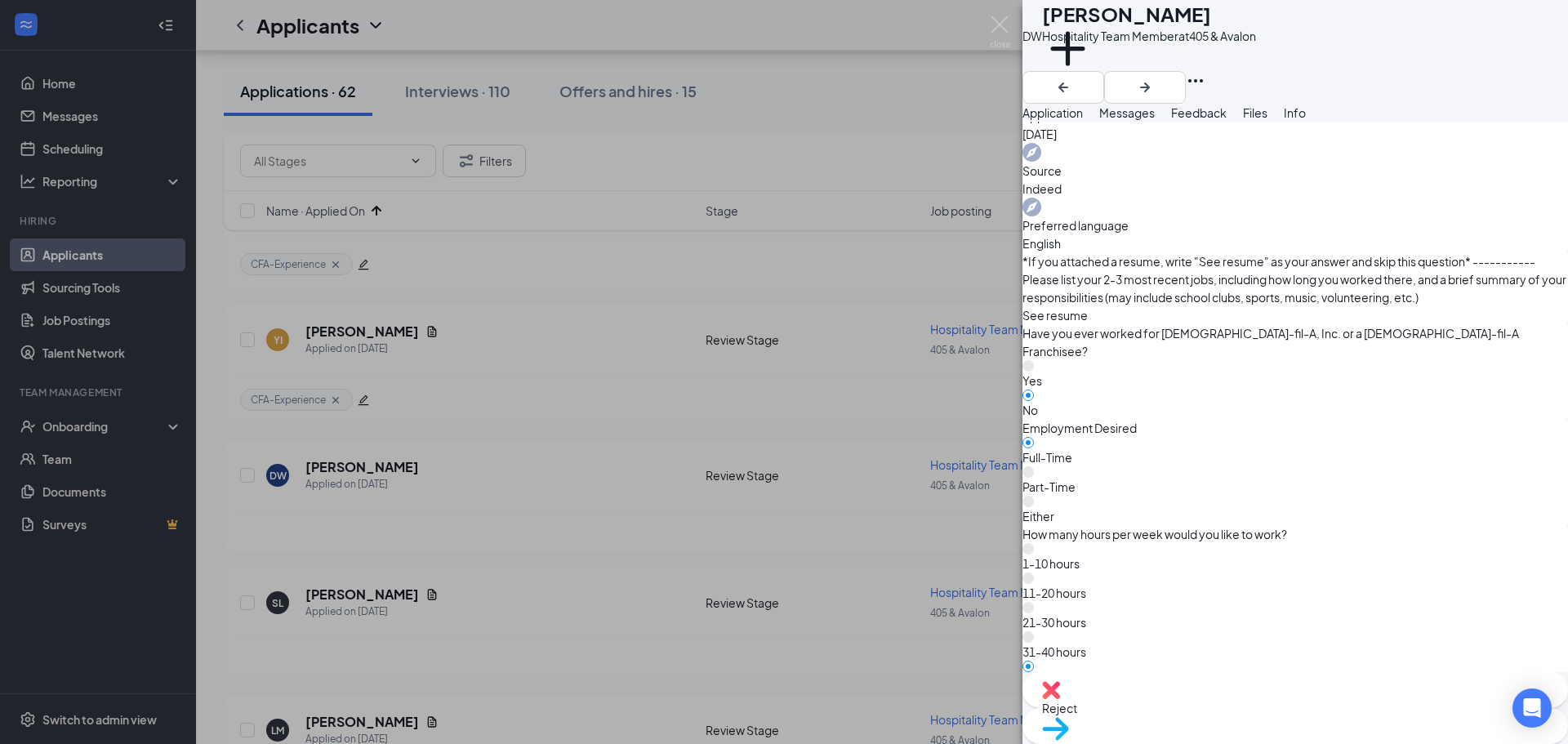
click at [1334, 708] on div "Move to stage" at bounding box center [1296, 726] width 546 height 36
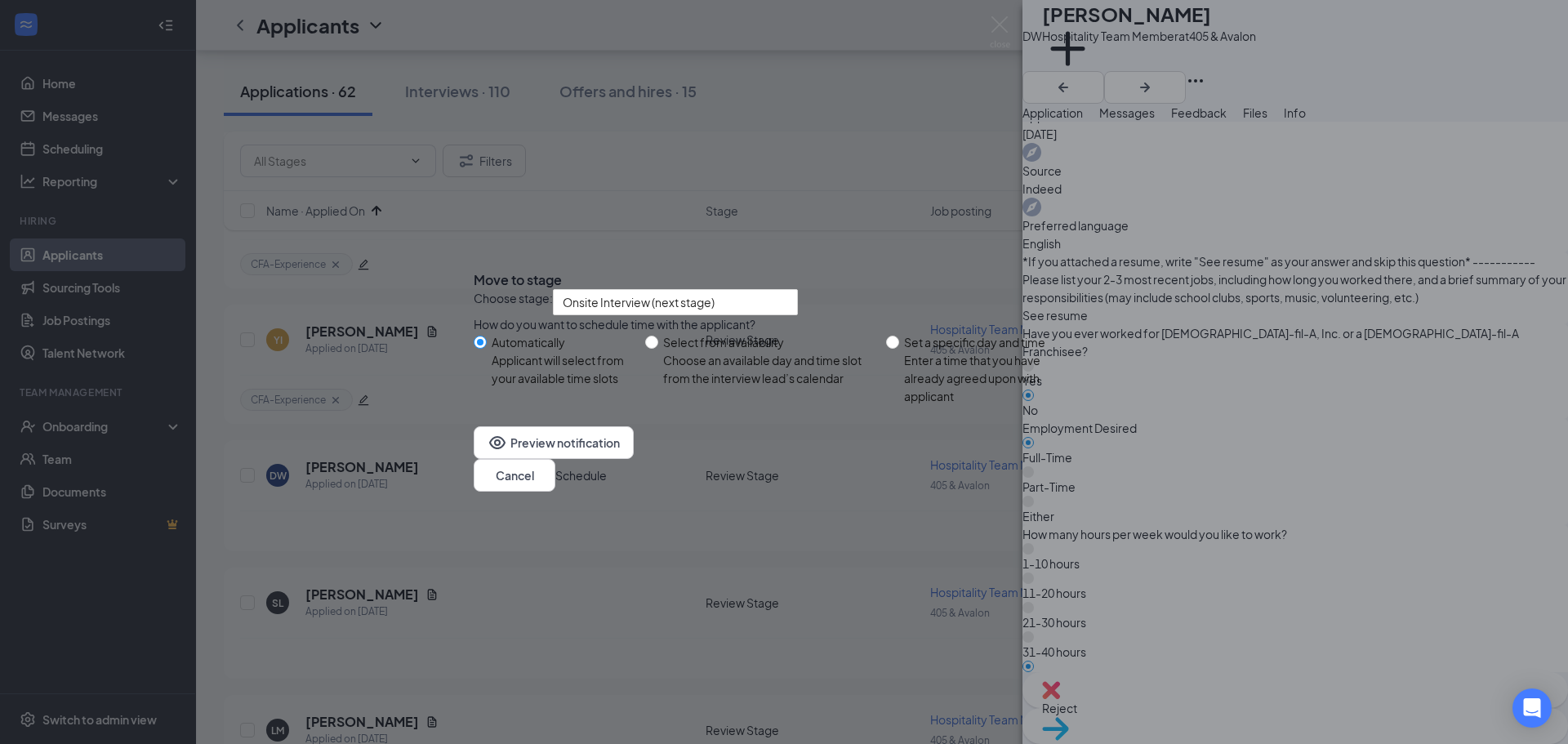
click at [607, 484] on button "Schedule" at bounding box center [581, 475] width 51 height 18
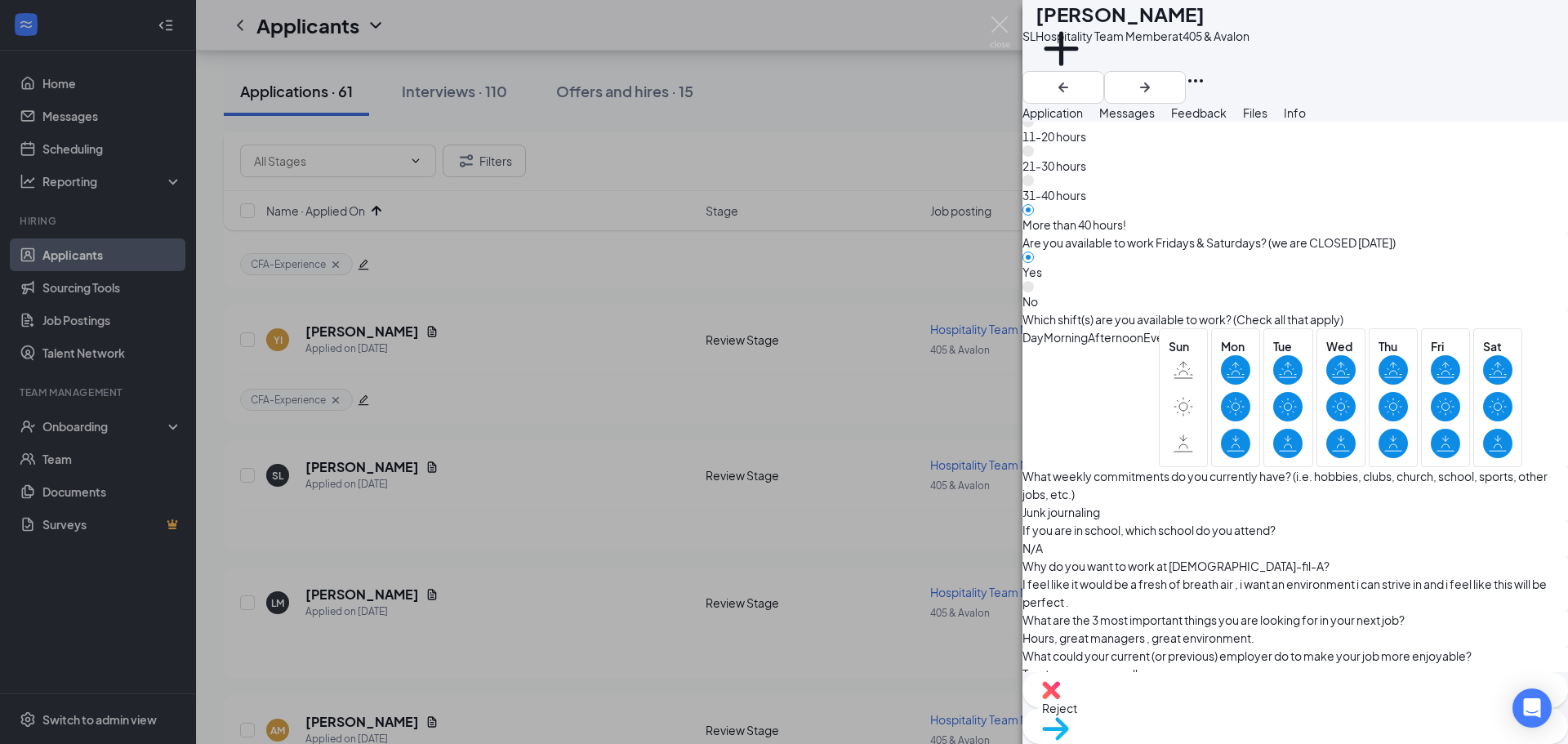
scroll to position [1286, 0]
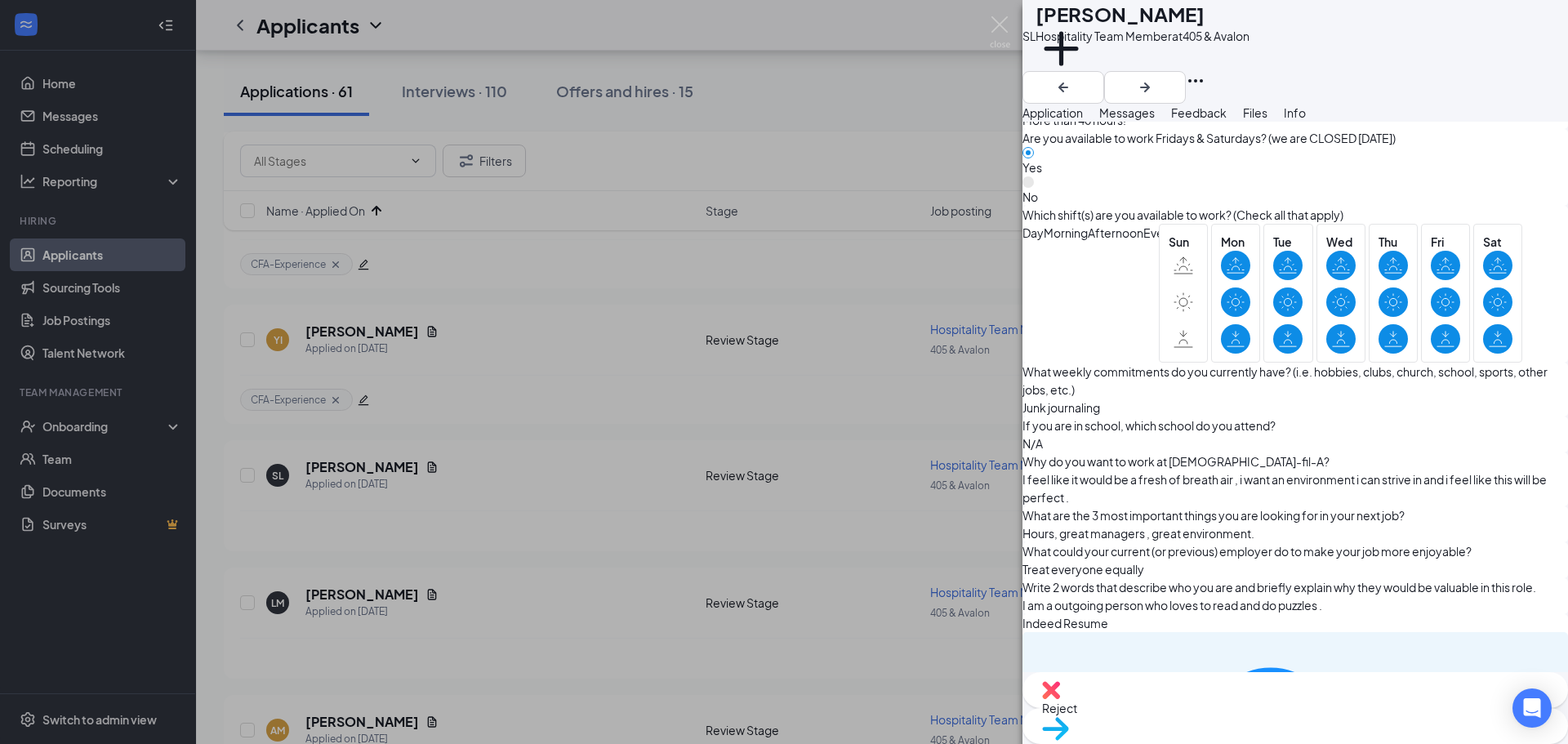
click at [1069, 717] on img at bounding box center [1055, 729] width 27 height 23
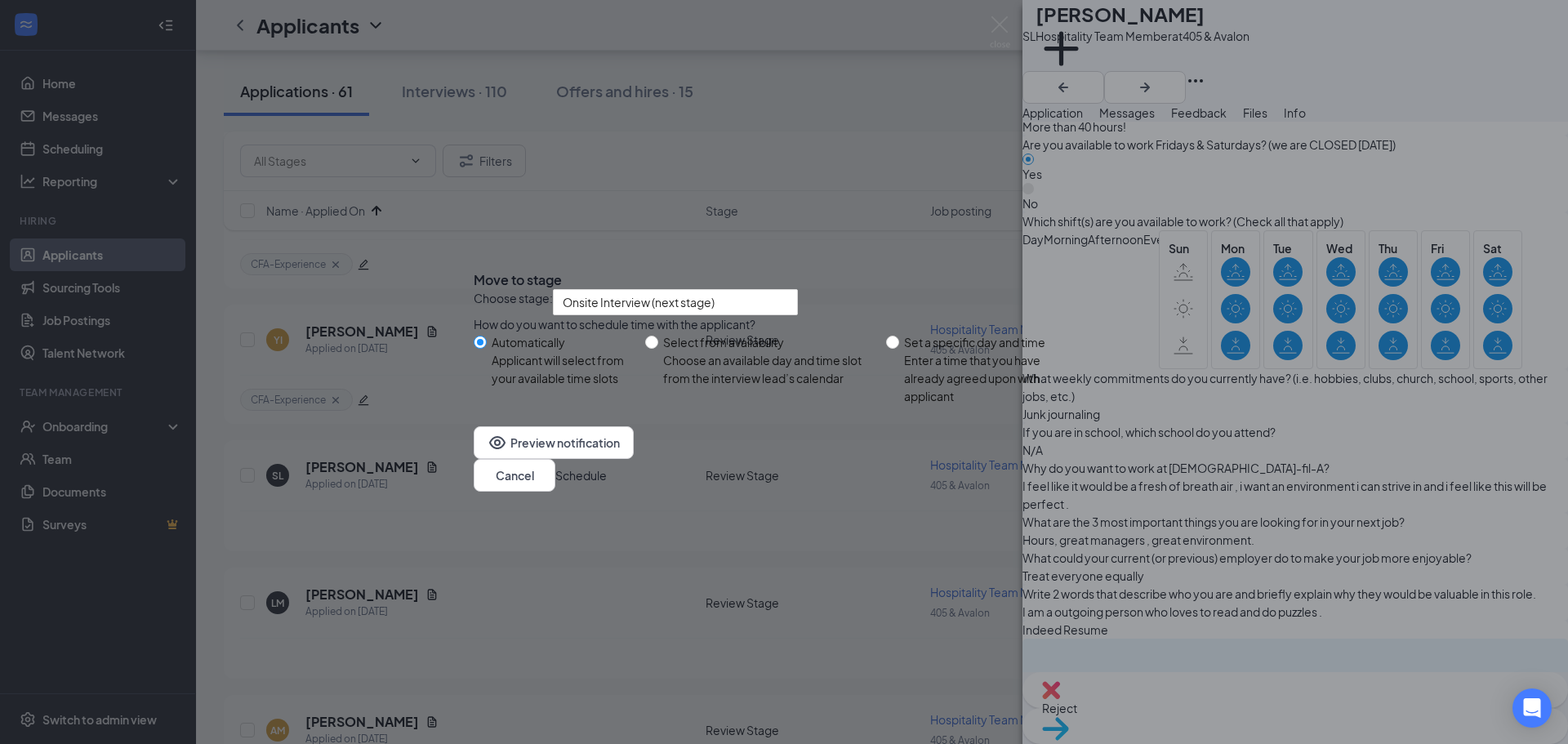
click at [607, 484] on button "Schedule" at bounding box center [581, 475] width 51 height 18
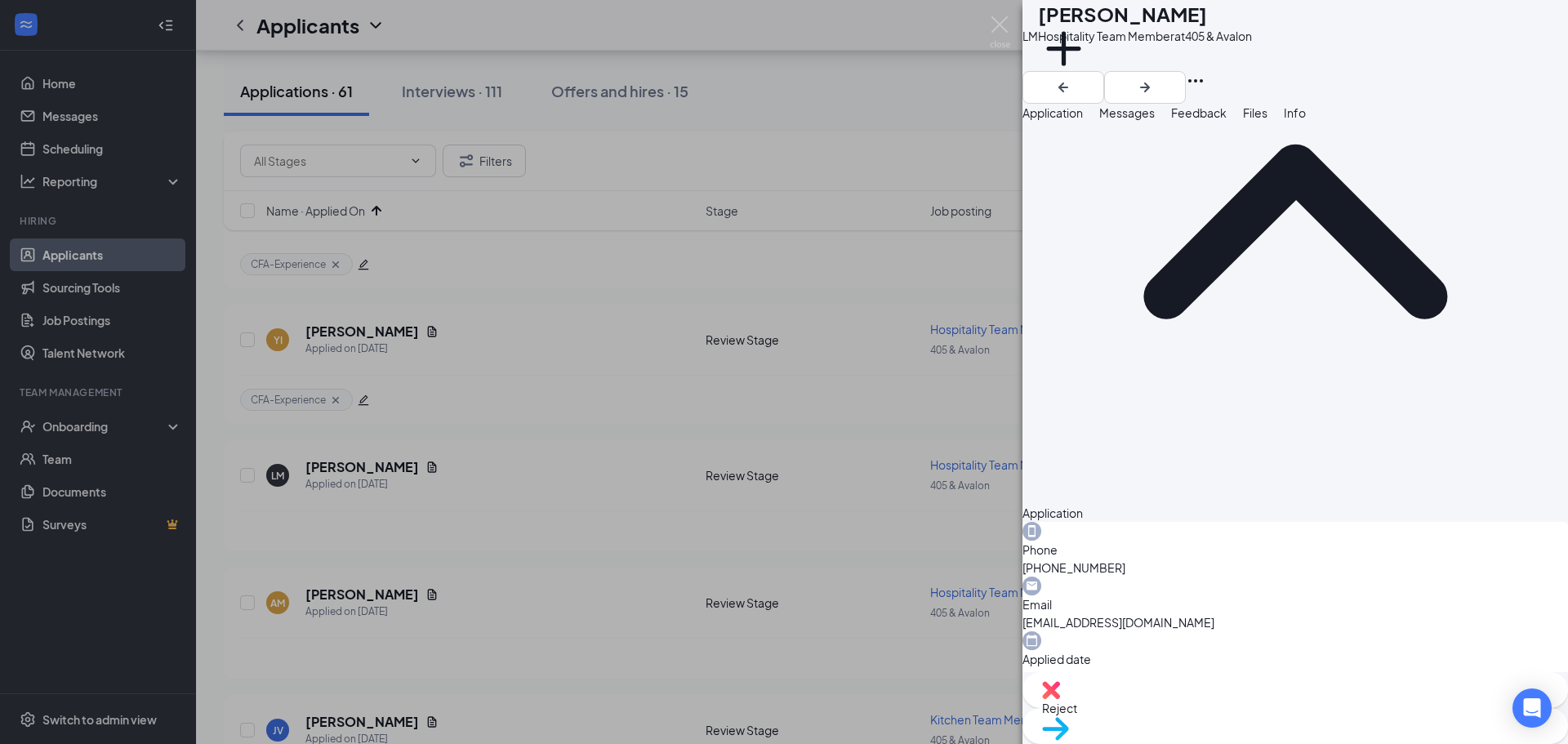
scroll to position [147, 0]
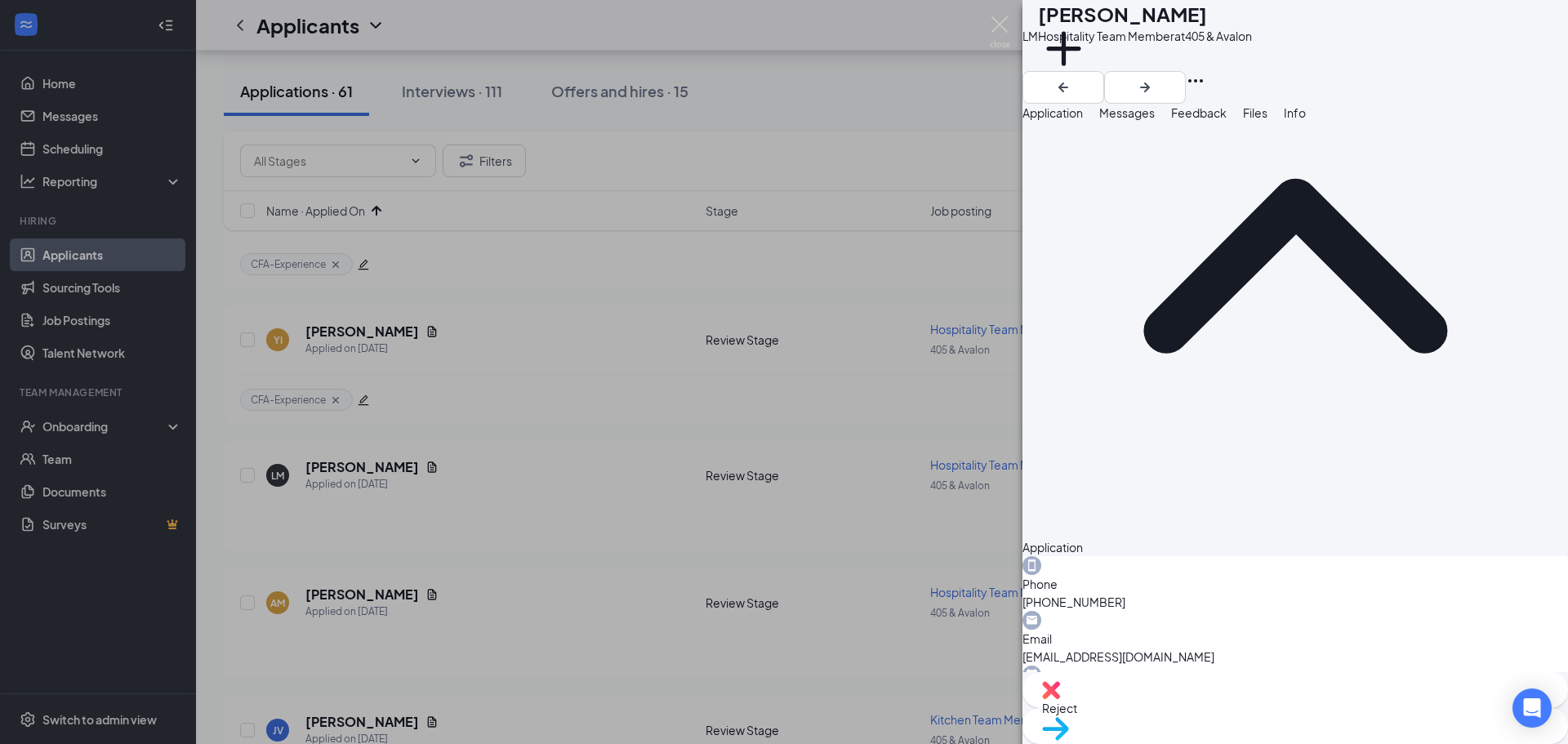
click at [1334, 708] on div "Move to stage" at bounding box center [1296, 726] width 546 height 36
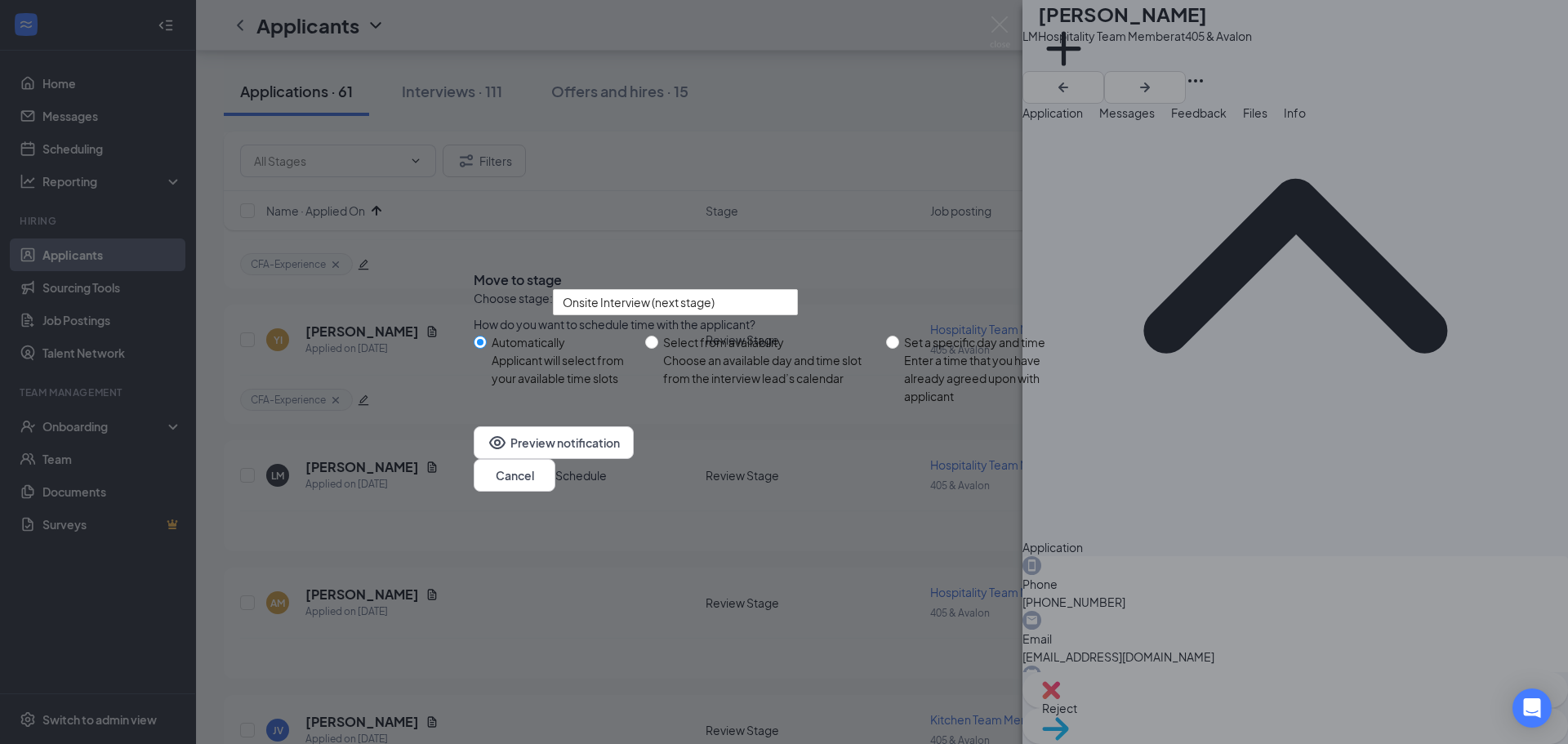
click at [607, 484] on button "Schedule" at bounding box center [581, 475] width 51 height 18
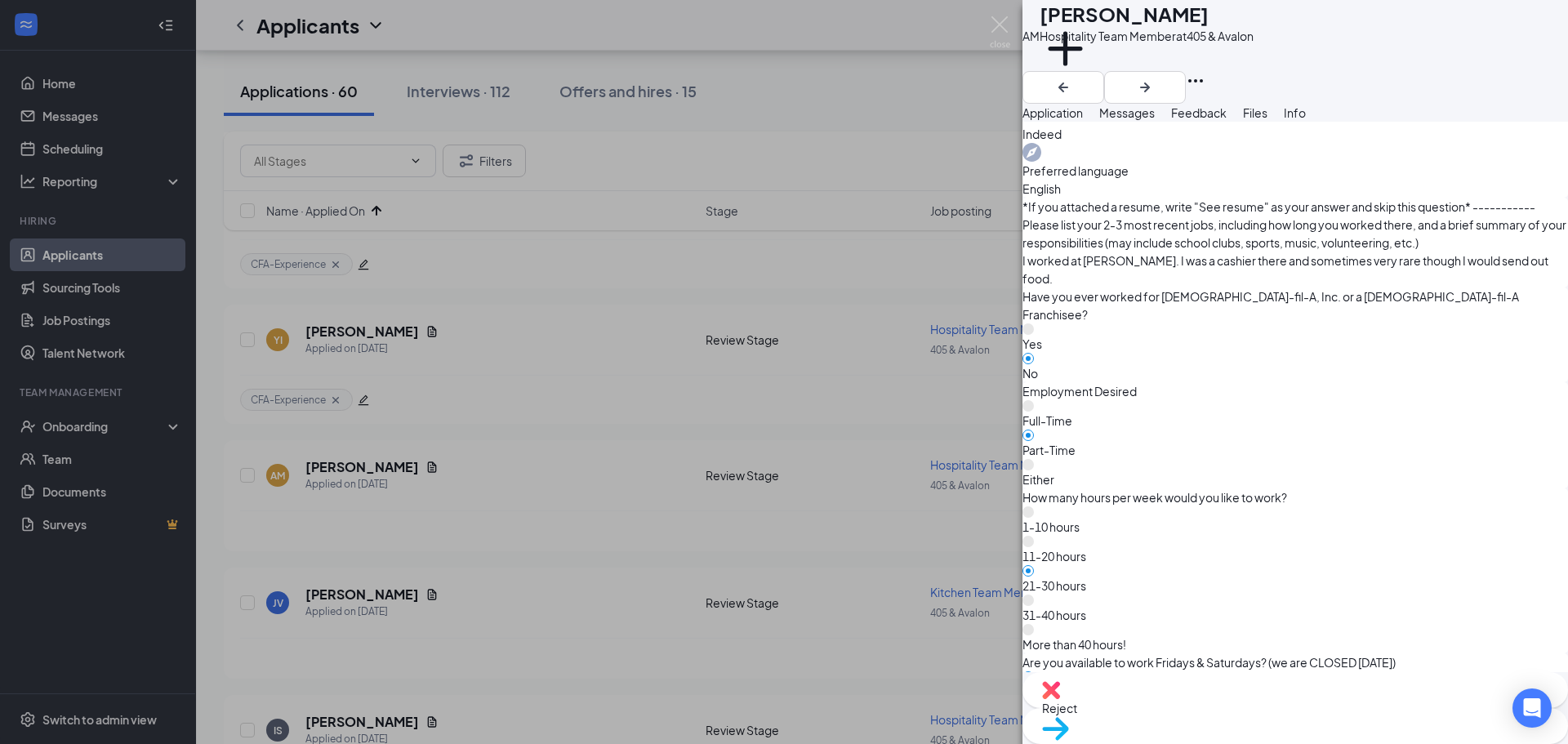
scroll to position [817, 0]
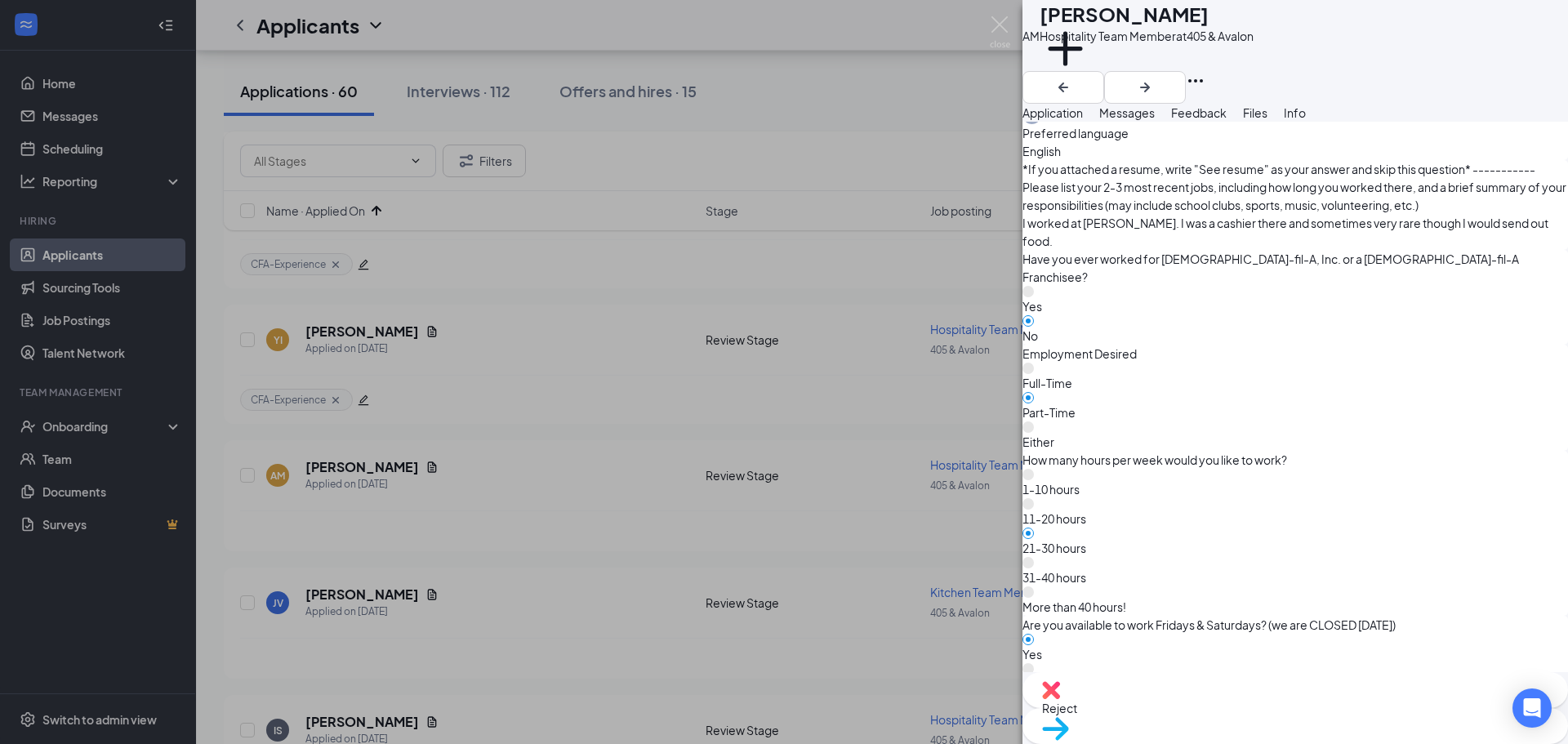
click at [1349, 741] on span "Move to stage" at bounding box center [1295, 750] width 507 height 18
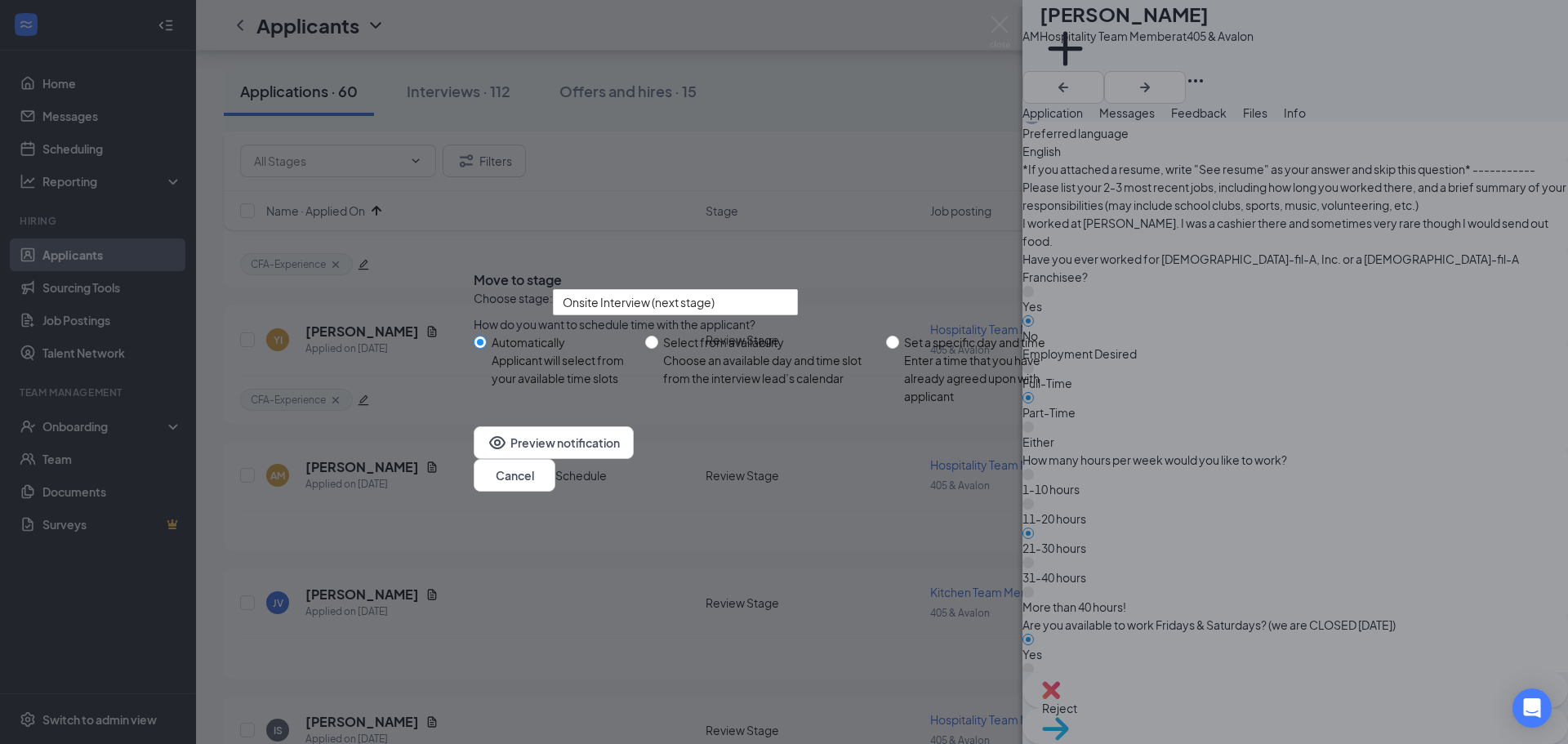
click at [607, 484] on button "Schedule" at bounding box center [581, 475] width 51 height 18
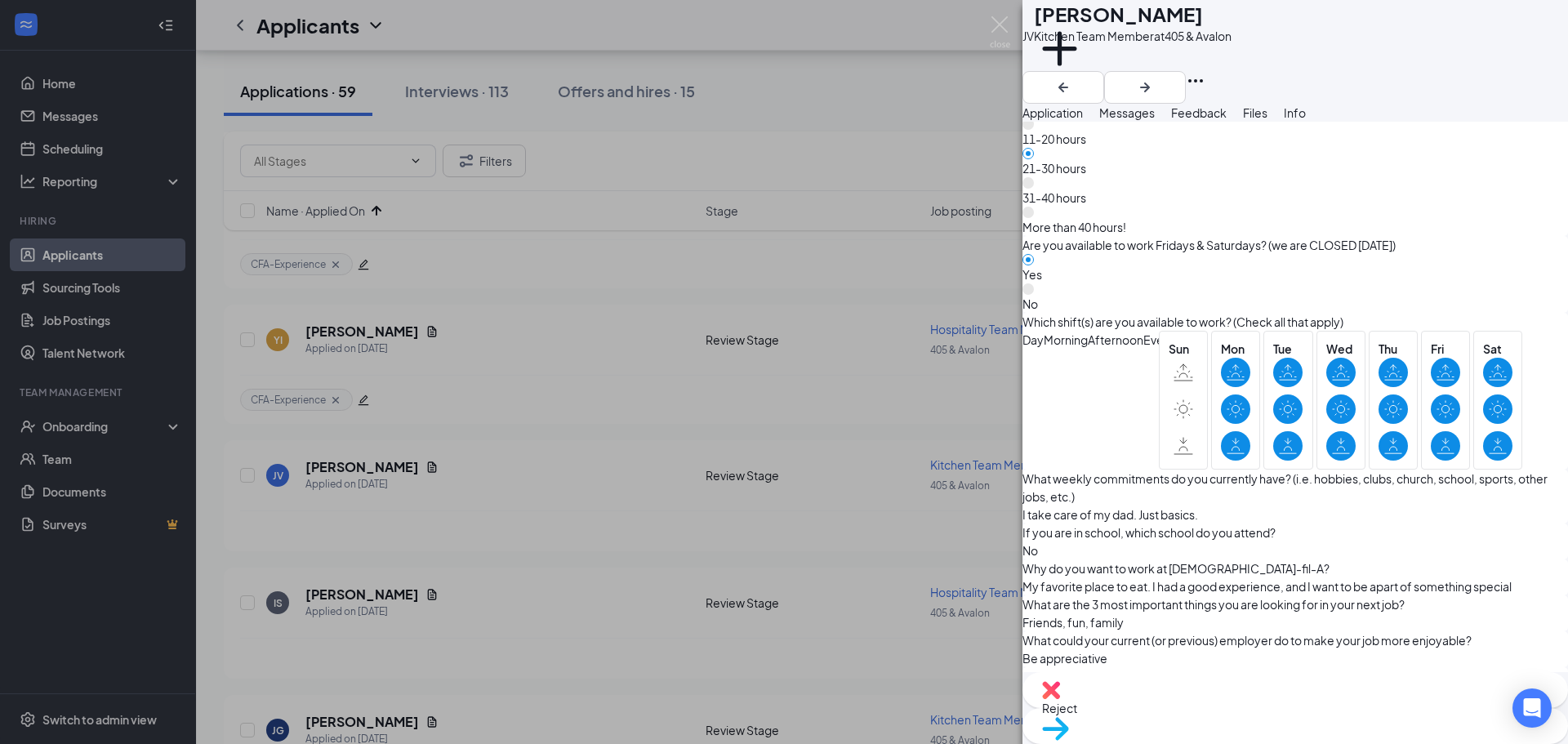
scroll to position [1226, 0]
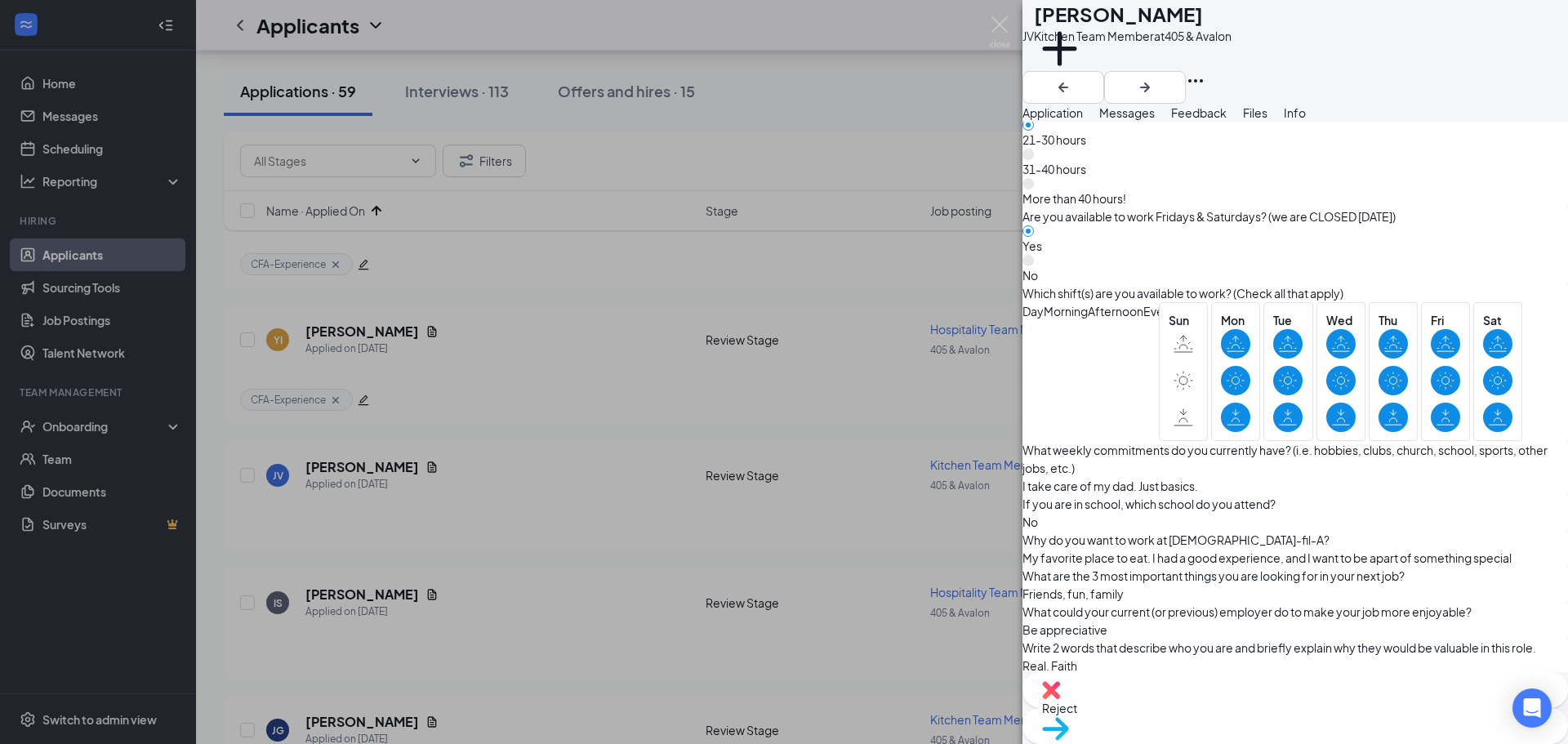
click at [1363, 741] on span "Move to stage" at bounding box center [1295, 750] width 507 height 18
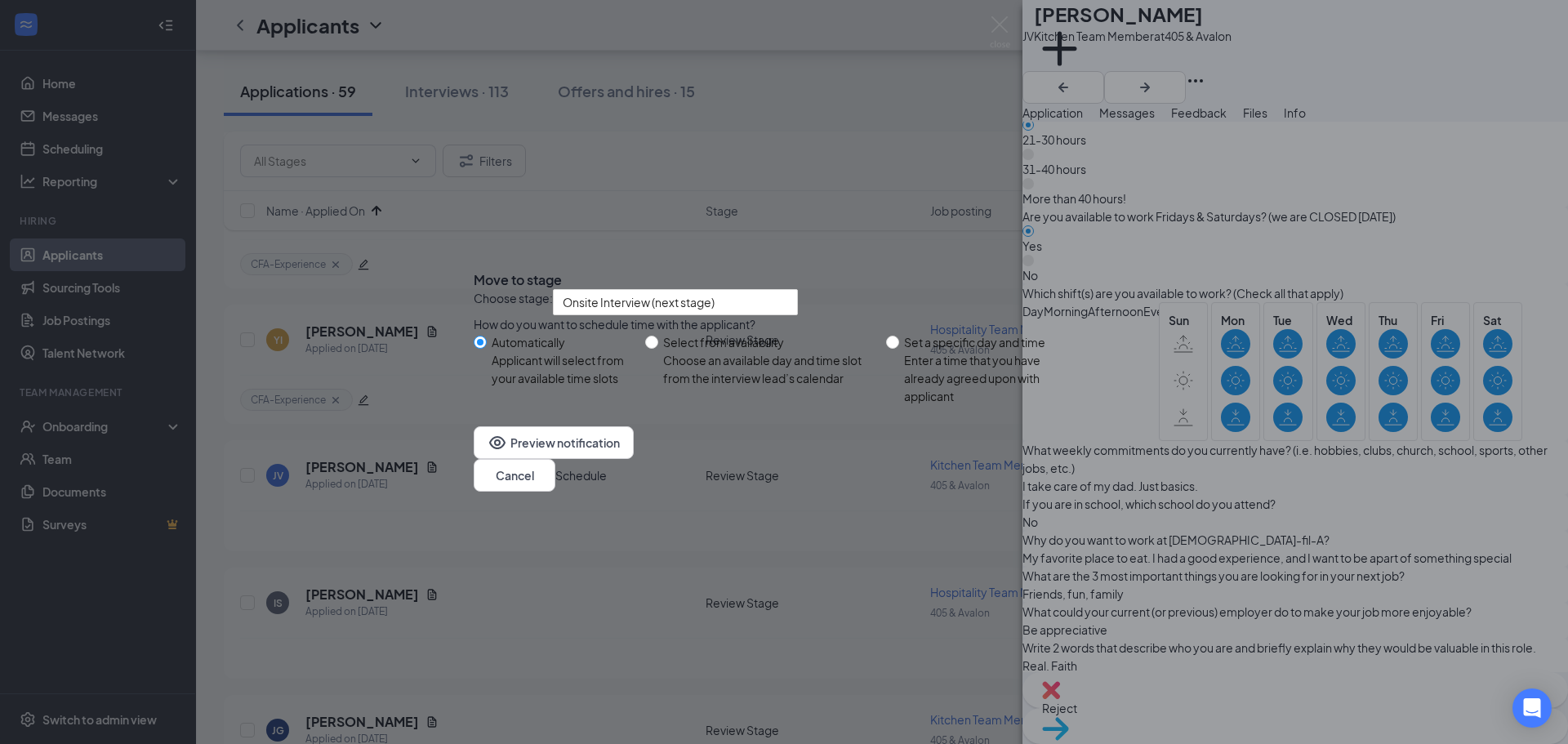
click at [607, 484] on button "Schedule" at bounding box center [581, 475] width 51 height 18
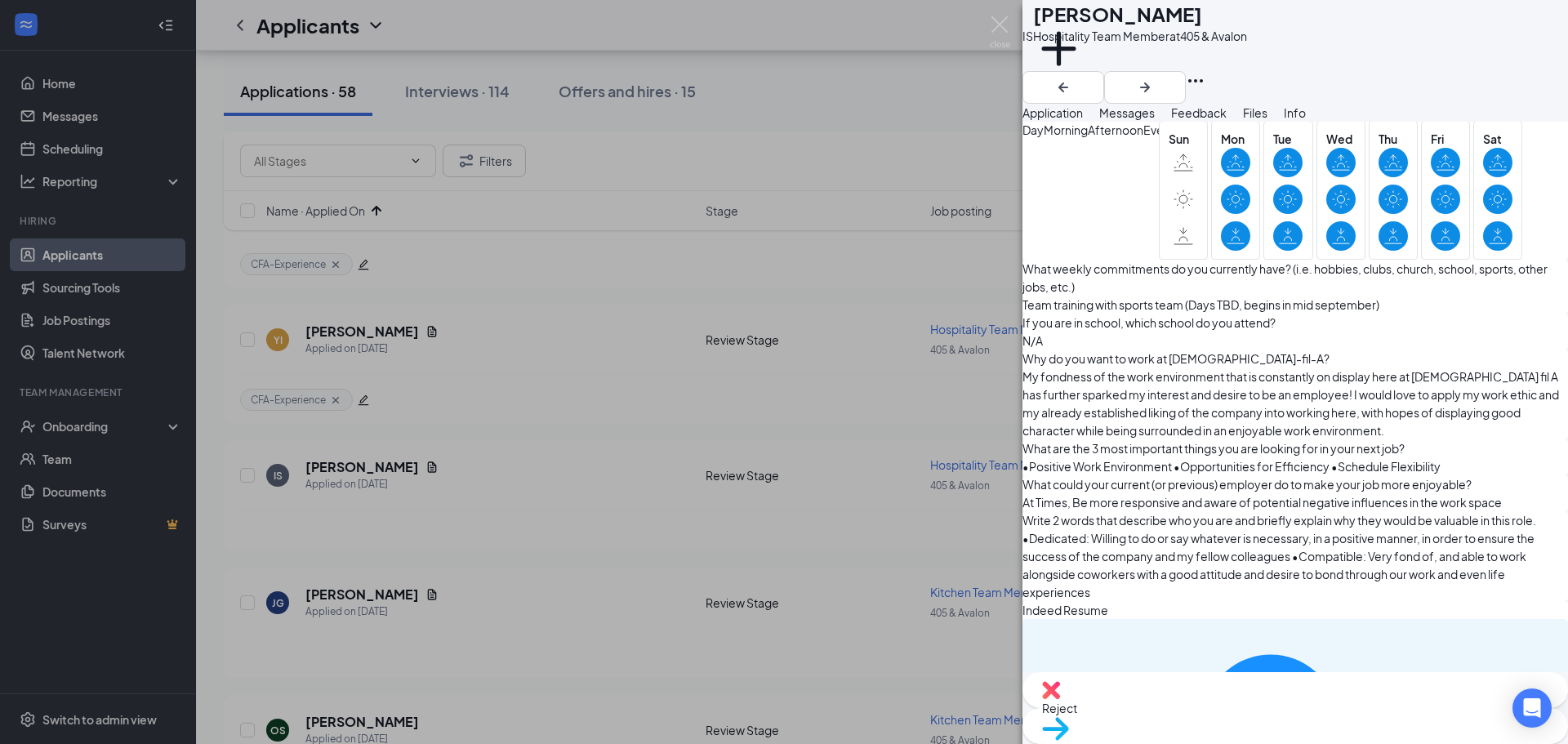
scroll to position [1430, 0]
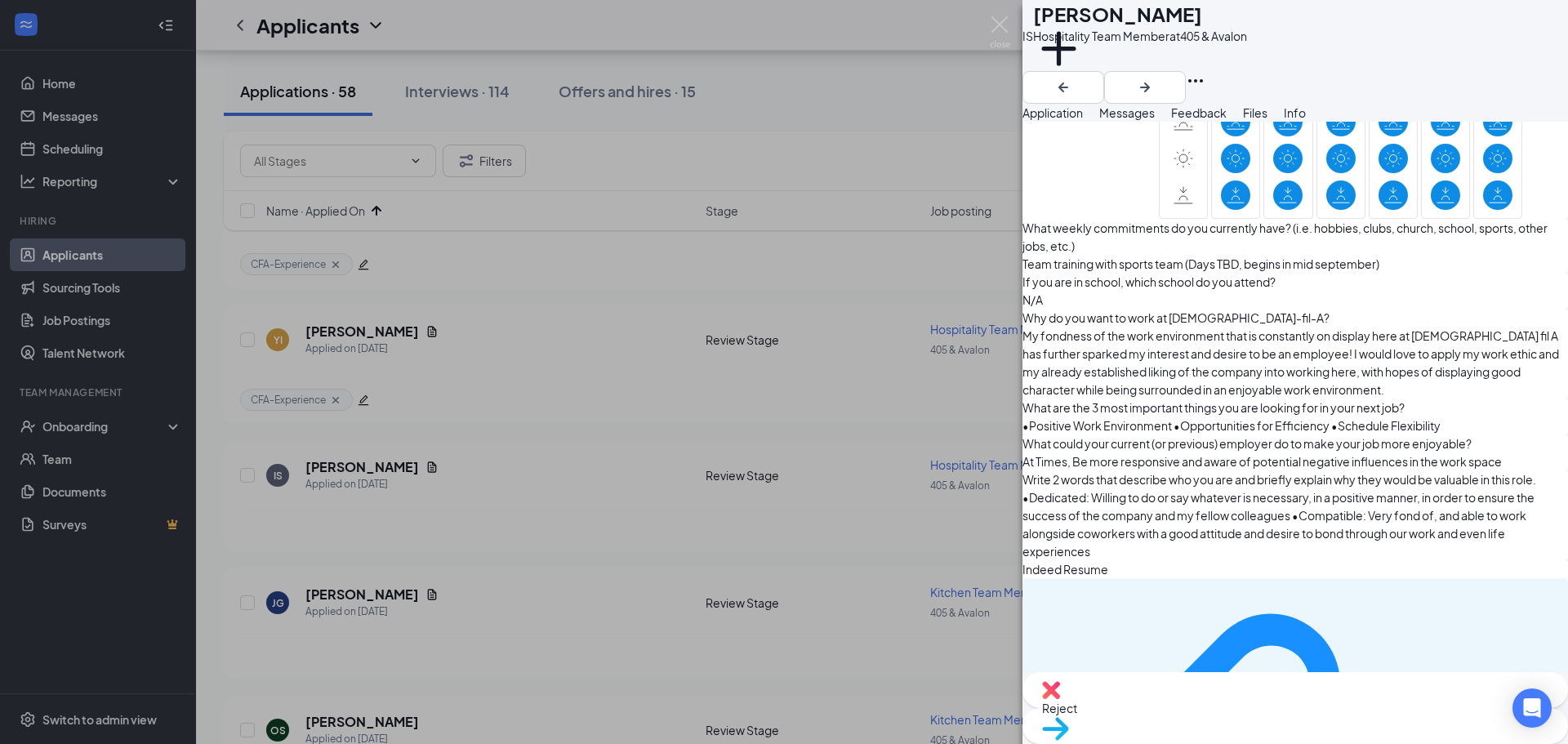
click at [1330, 741] on span "Move to stage" at bounding box center [1295, 750] width 507 height 18
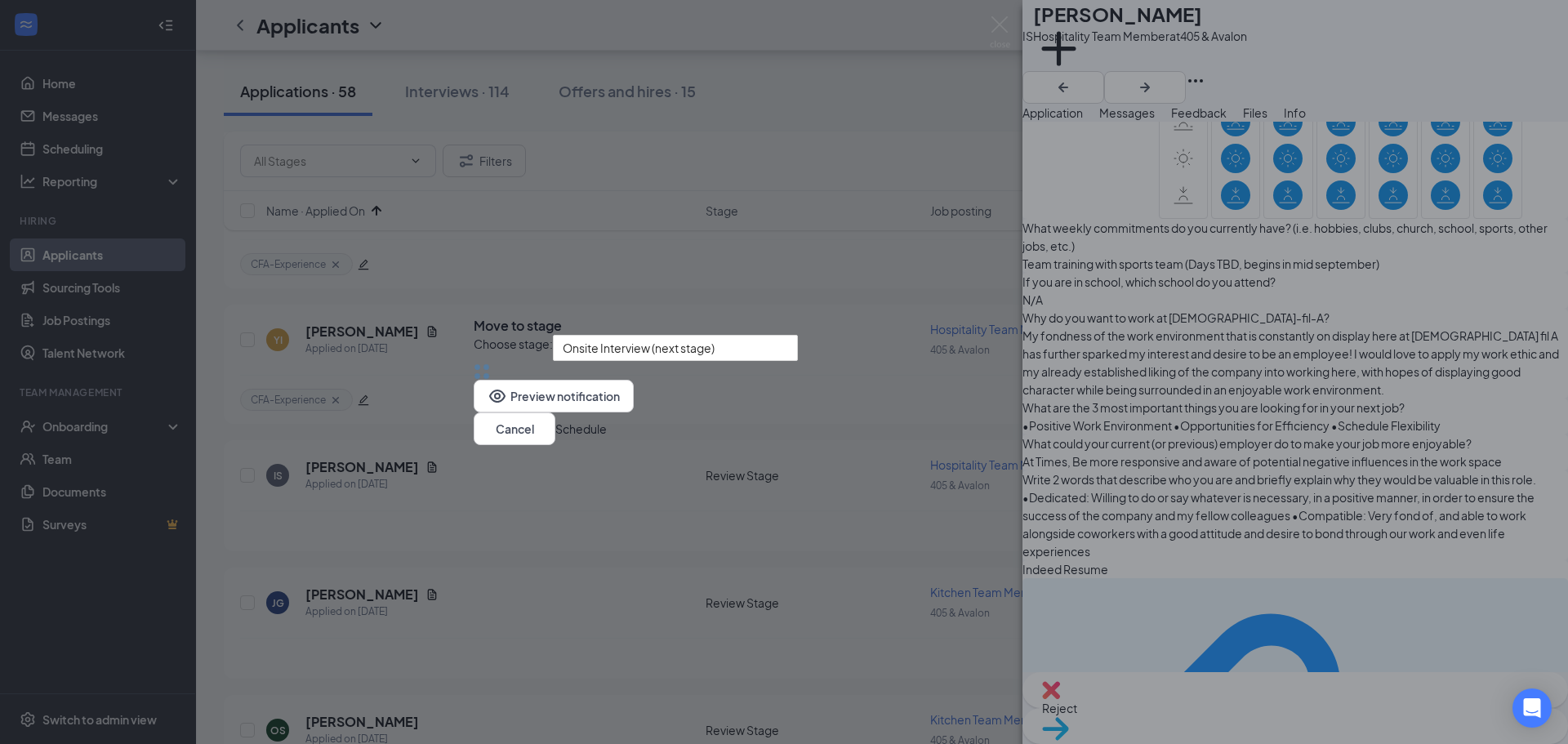
scroll to position [1424, 0]
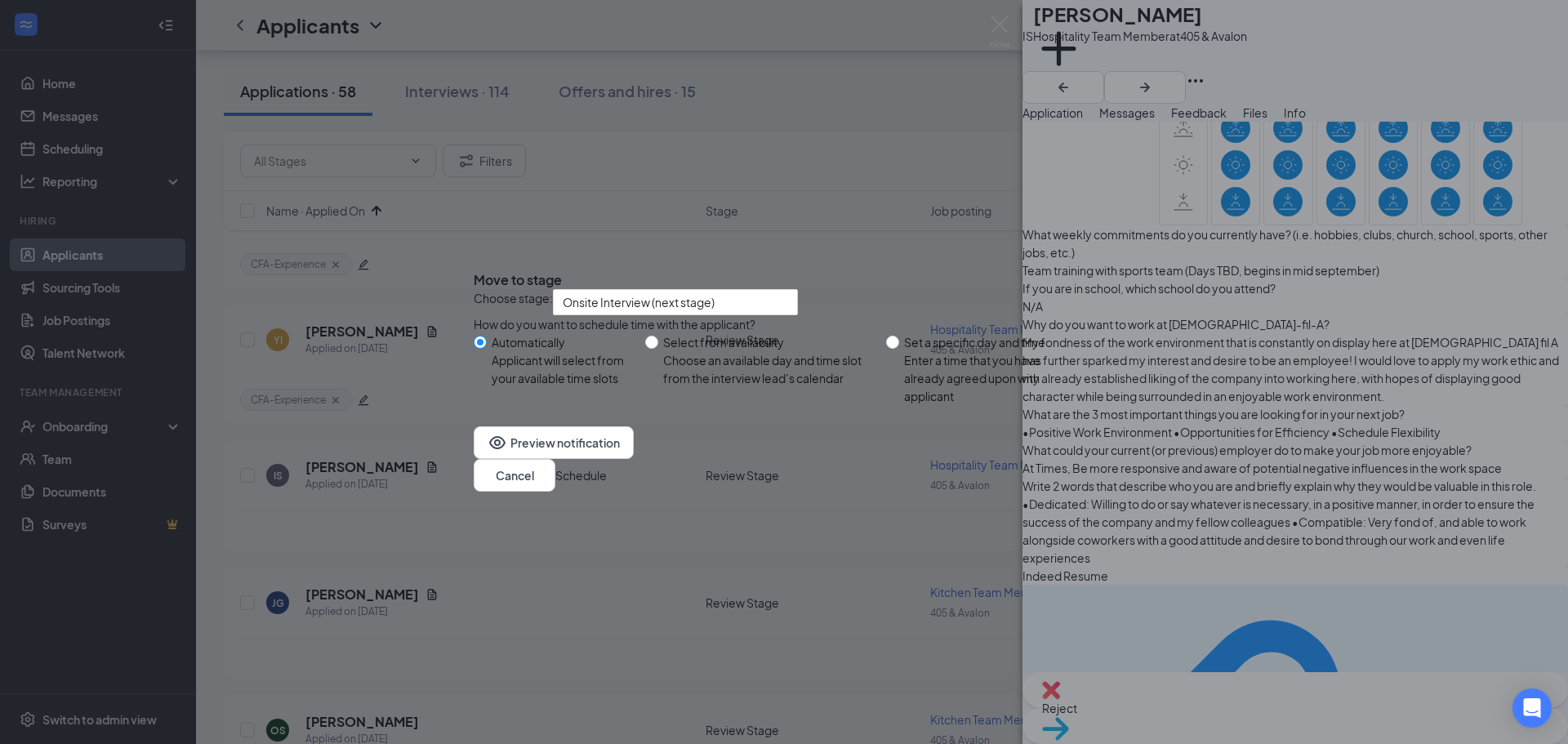
click at [607, 484] on button "Schedule" at bounding box center [581, 475] width 51 height 18
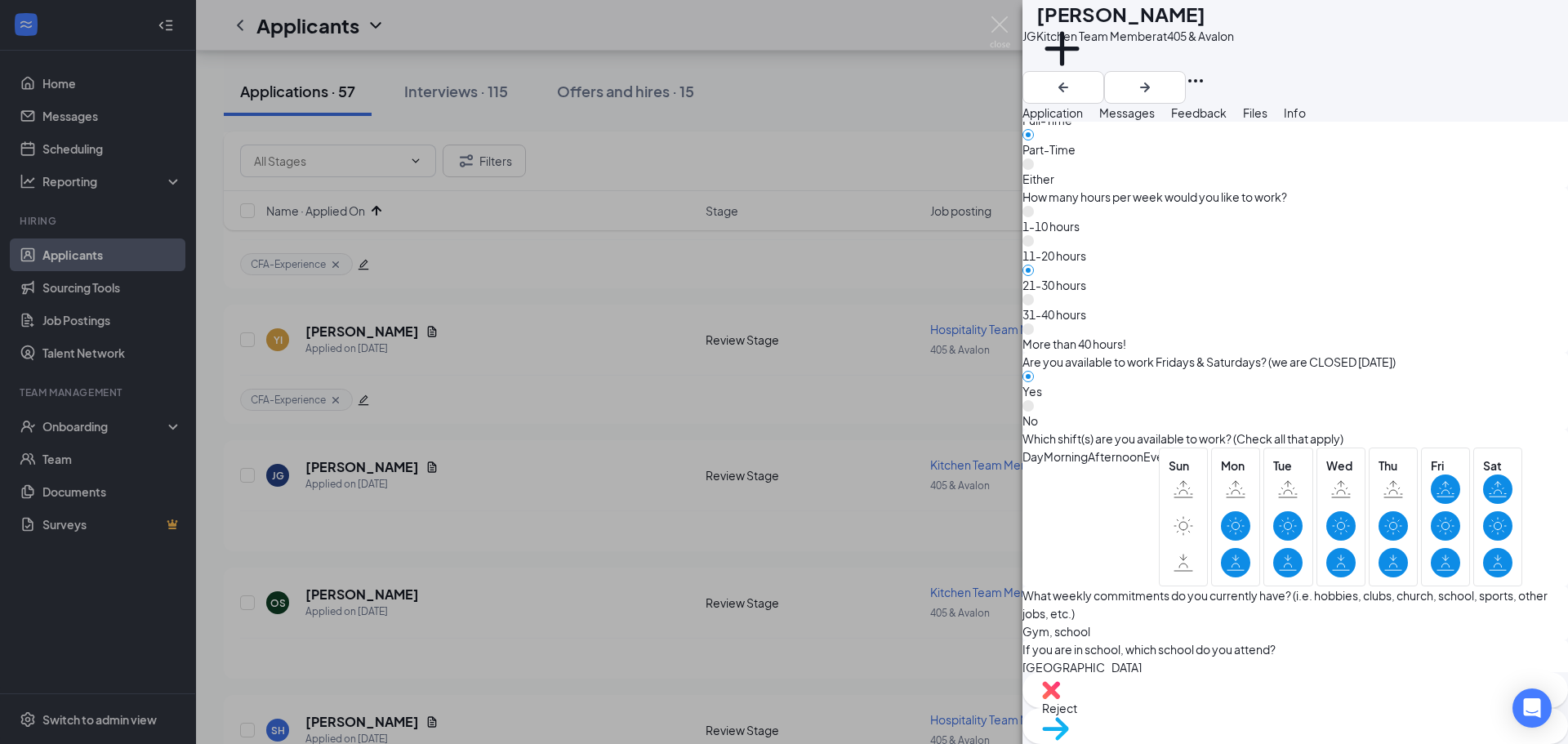
scroll to position [1144, 0]
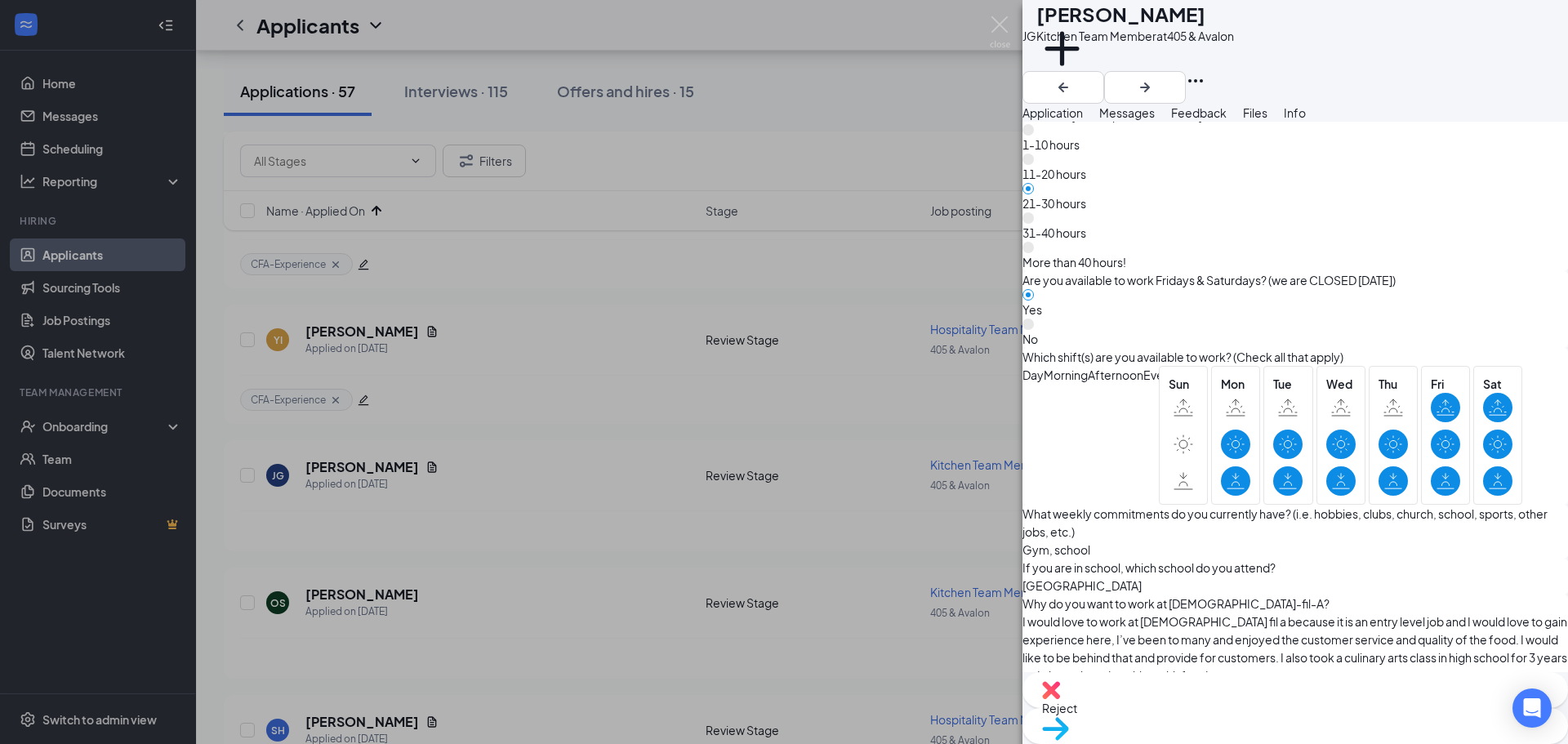
click at [1323, 708] on div "Move to stage" at bounding box center [1296, 726] width 546 height 36
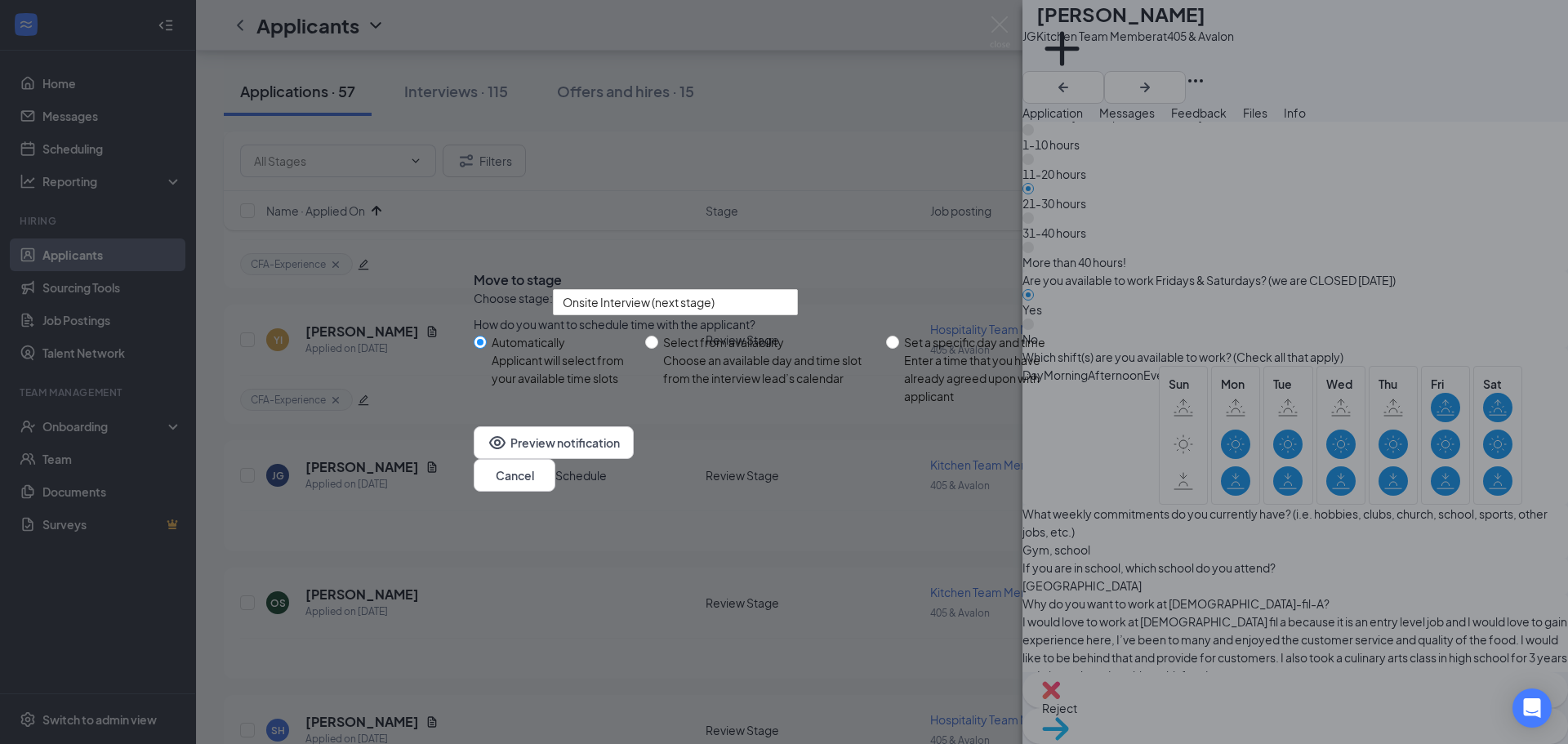
click at [607, 484] on button "Schedule" at bounding box center [581, 475] width 51 height 18
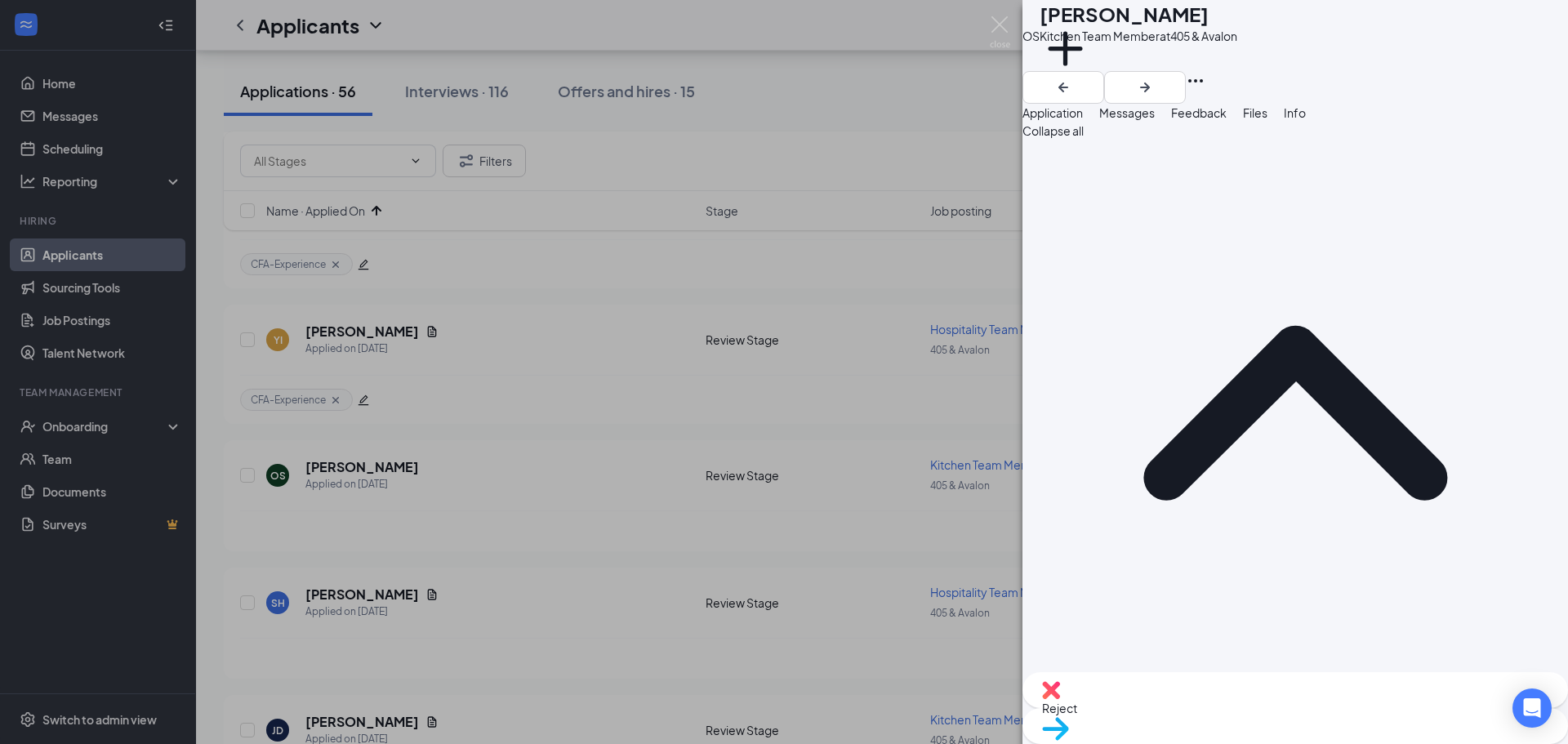
click at [1359, 741] on span "Move to stage" at bounding box center [1295, 750] width 507 height 18
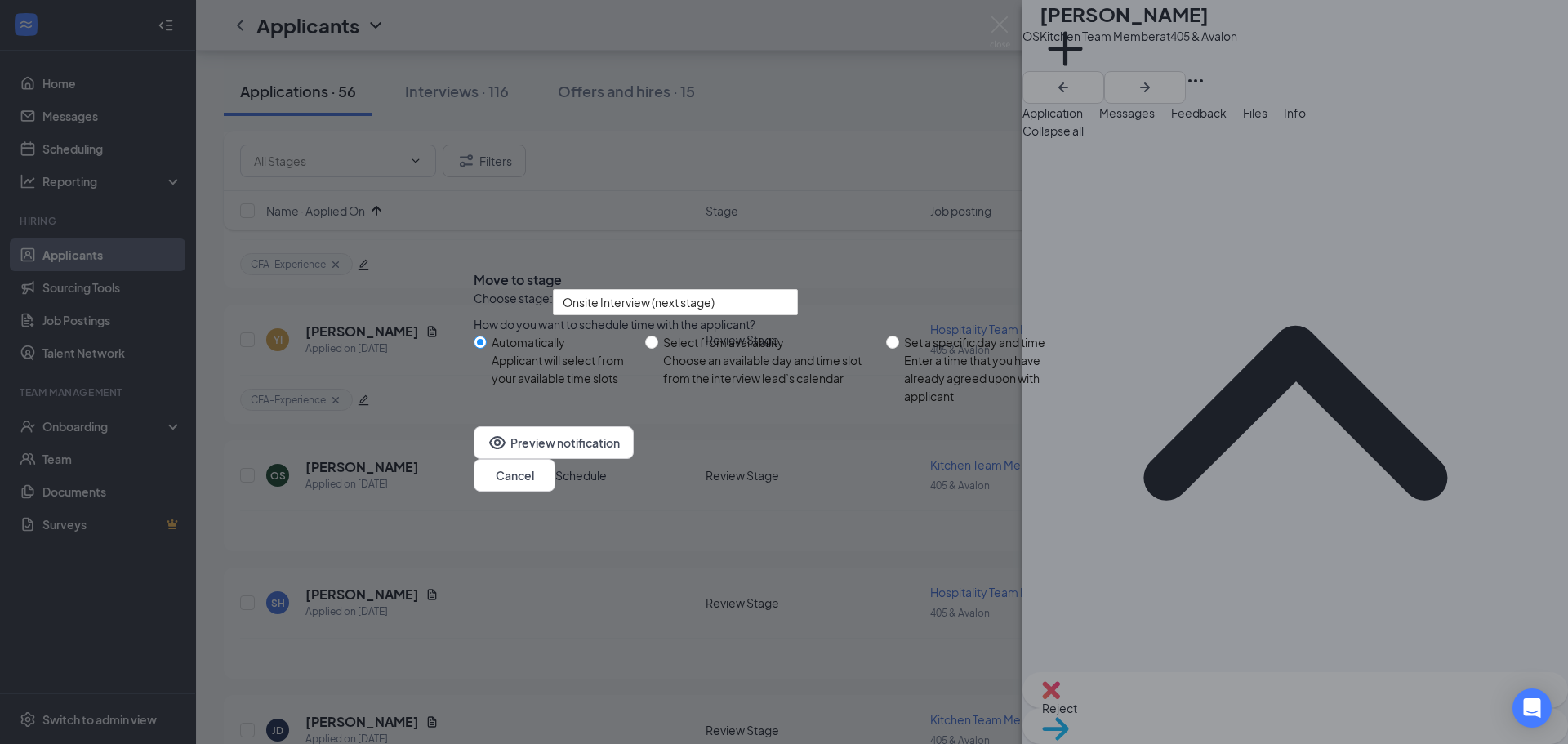
click at [607, 484] on button "Schedule" at bounding box center [581, 475] width 51 height 18
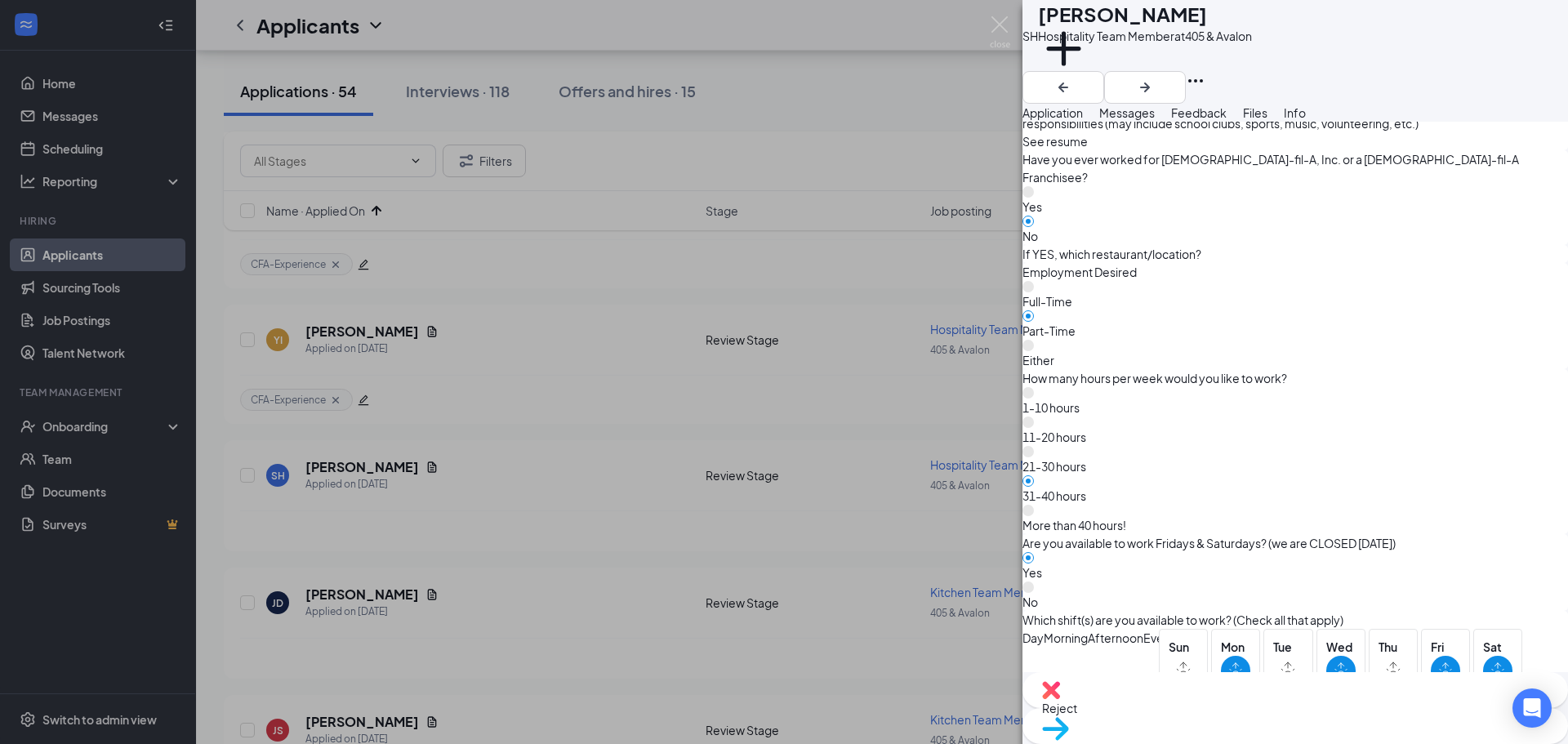
scroll to position [817, 0]
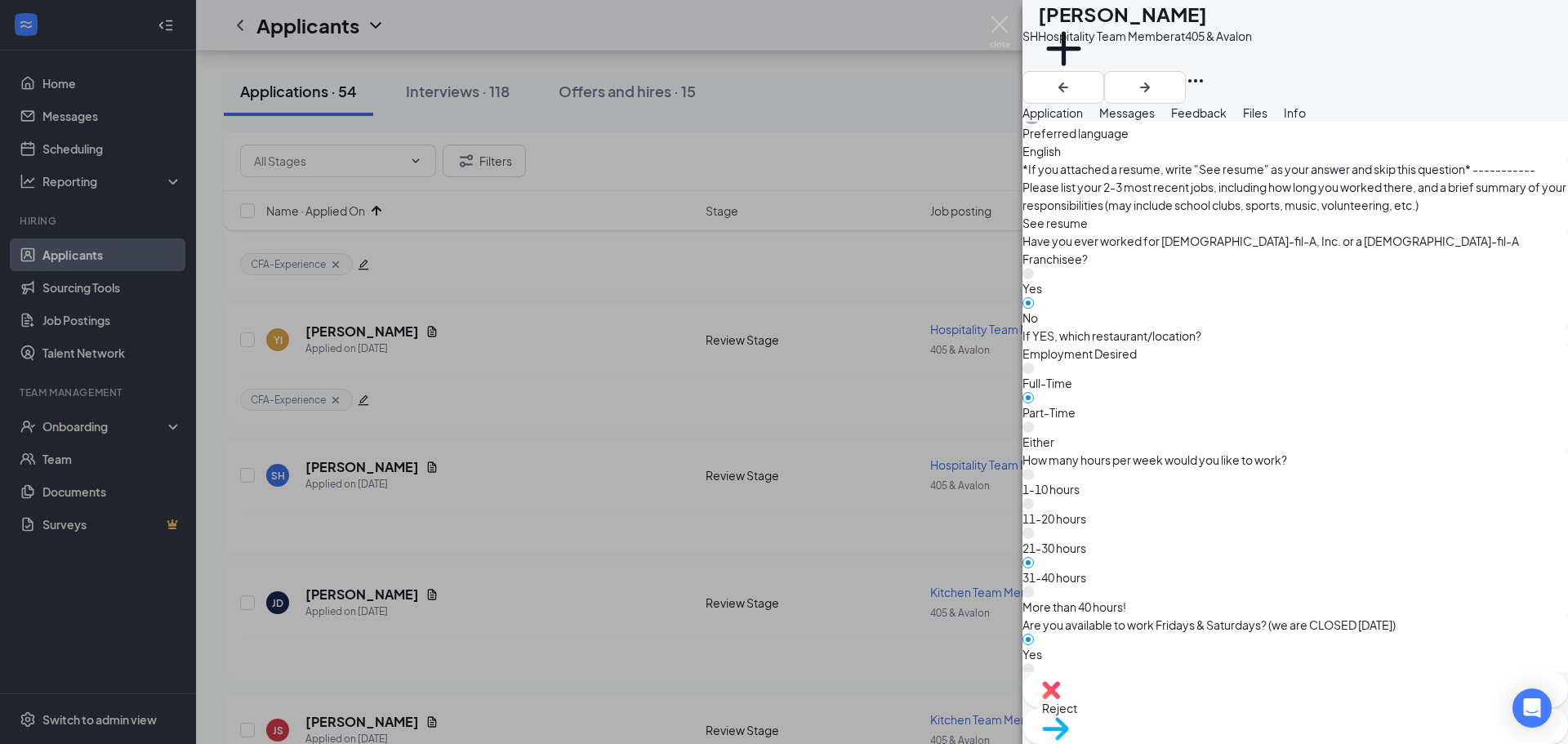
click at [1069, 717] on img at bounding box center [1055, 729] width 27 height 23
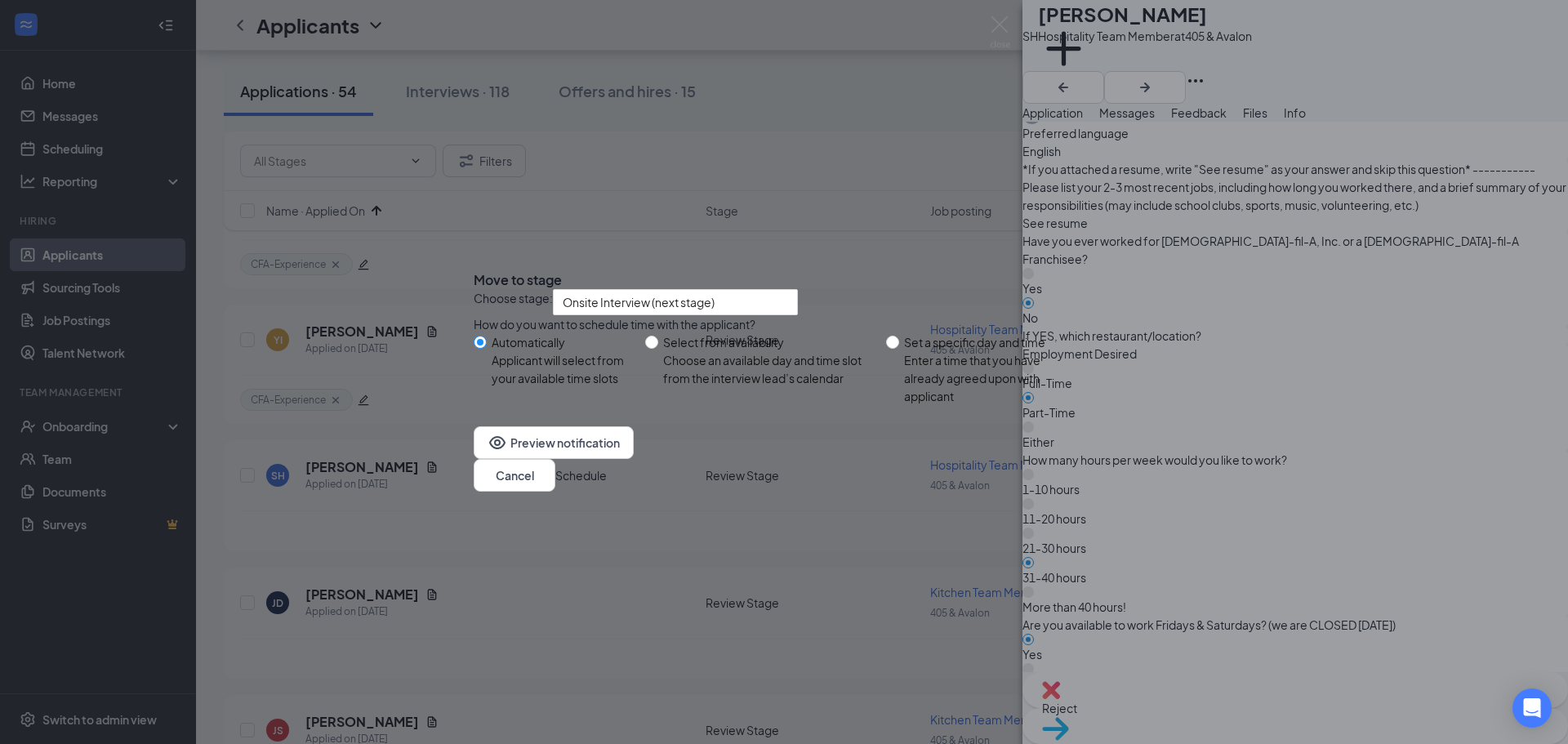
click at [607, 484] on button "Schedule" at bounding box center [581, 475] width 51 height 18
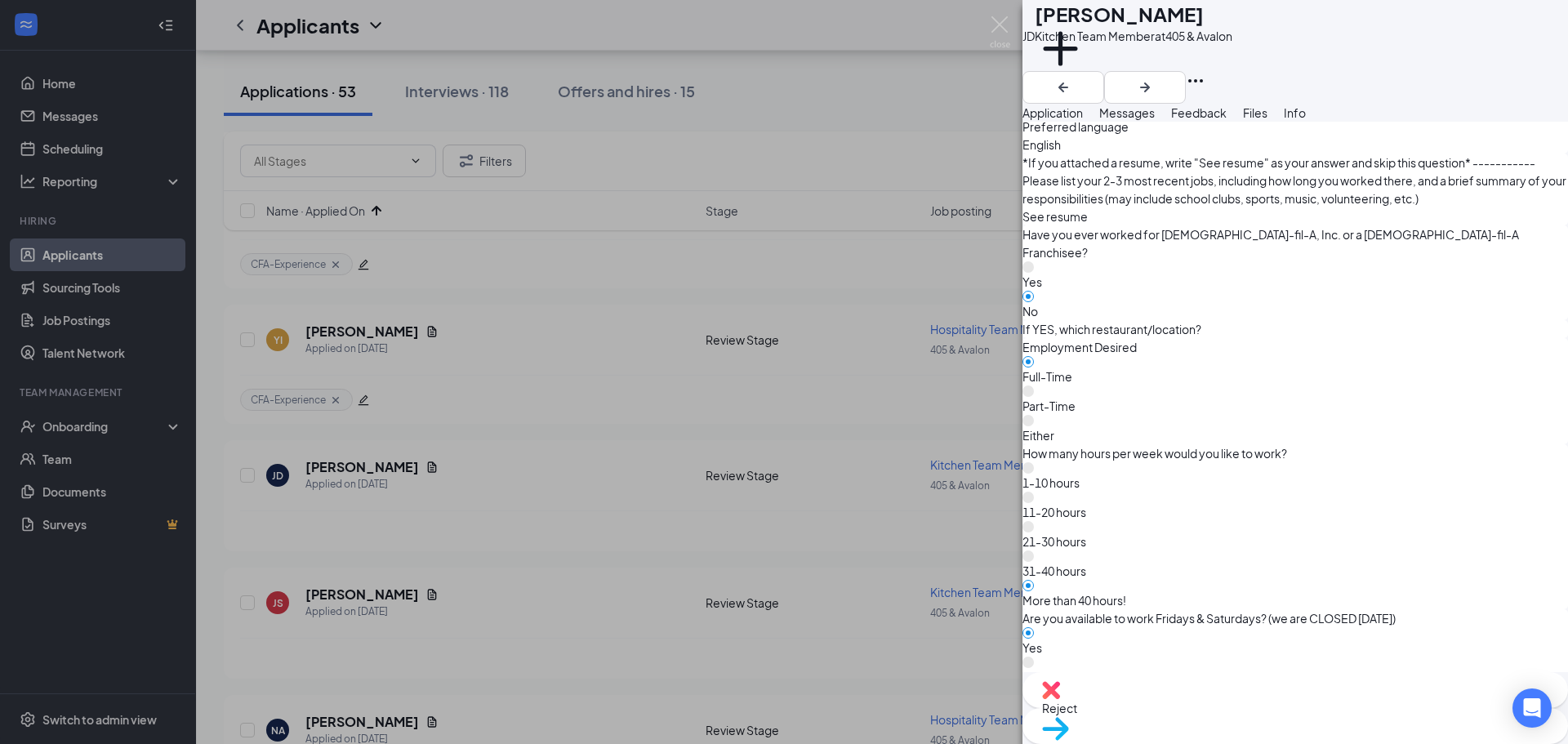
scroll to position [735, 0]
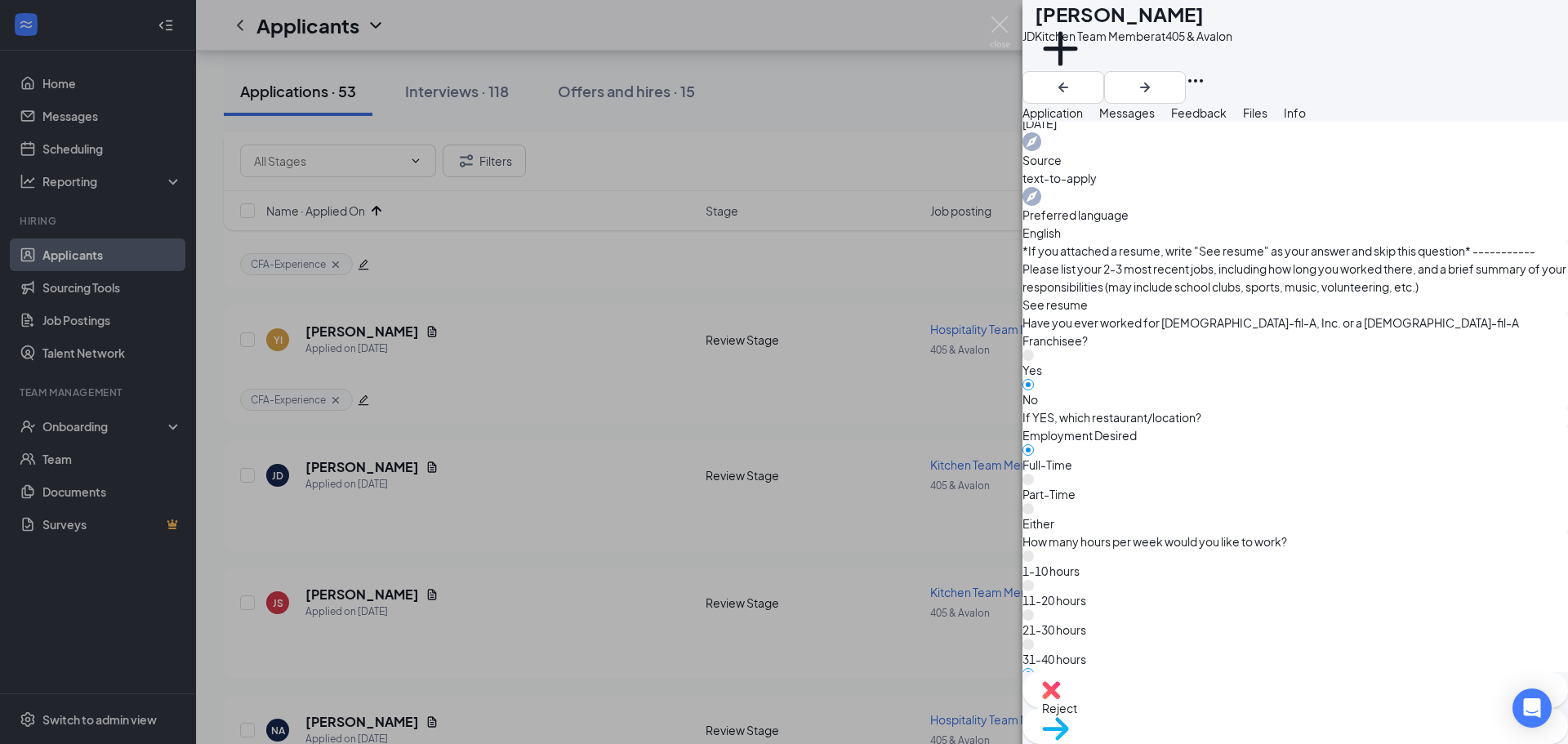
click at [1210, 706] on span "Reject" at bounding box center [1295, 708] width 507 height 18
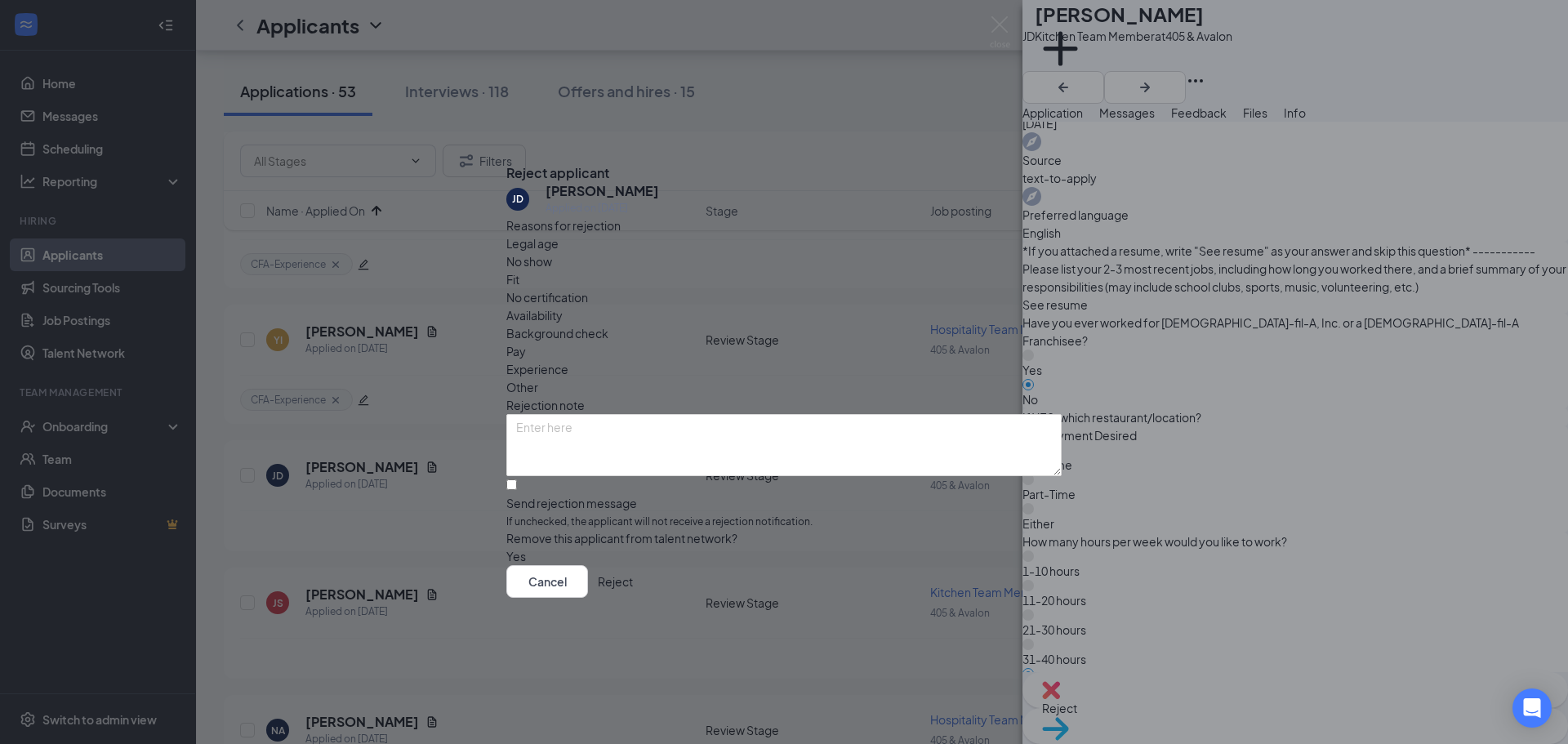
click at [633, 598] on button "Reject" at bounding box center [615, 582] width 35 height 33
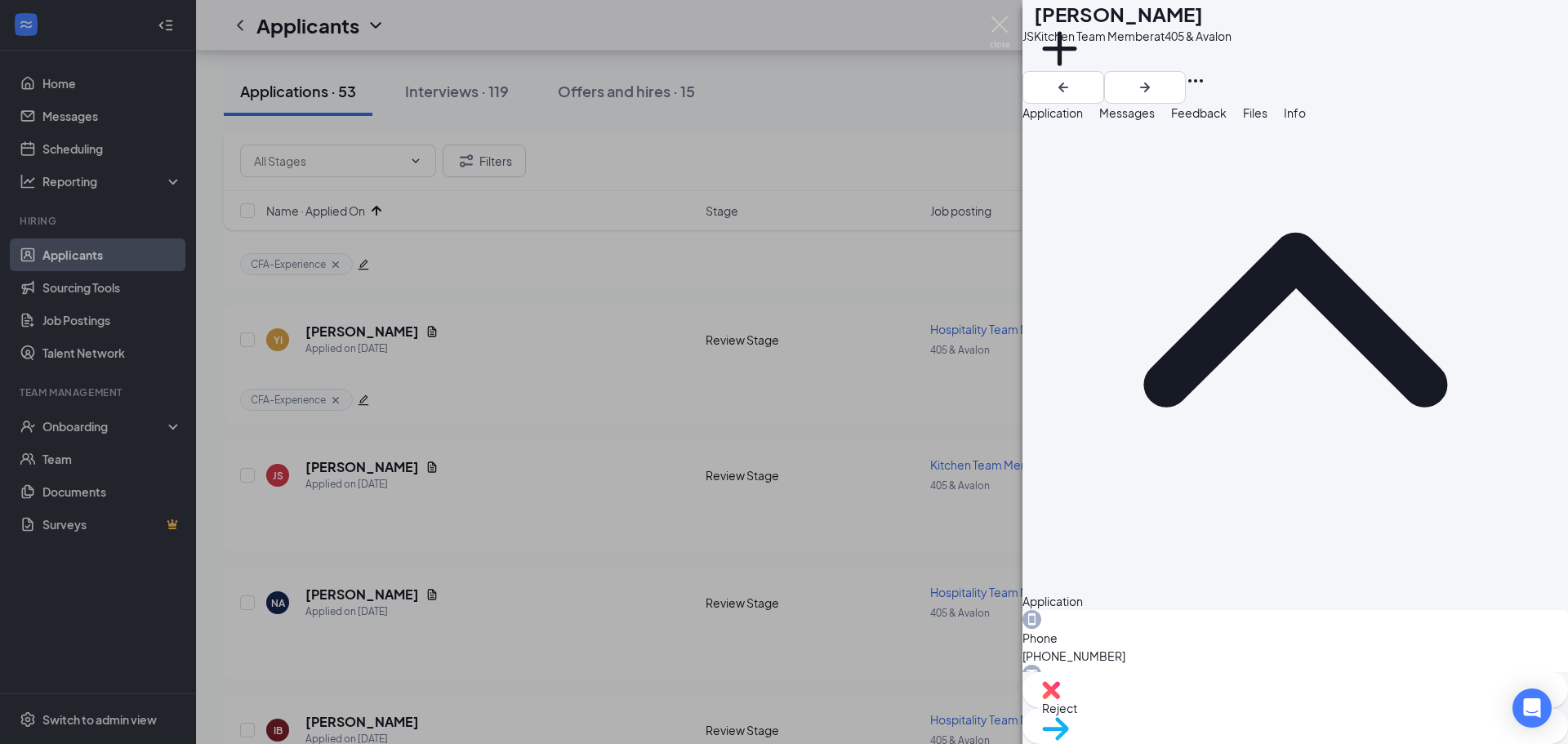
scroll to position [81, 0]
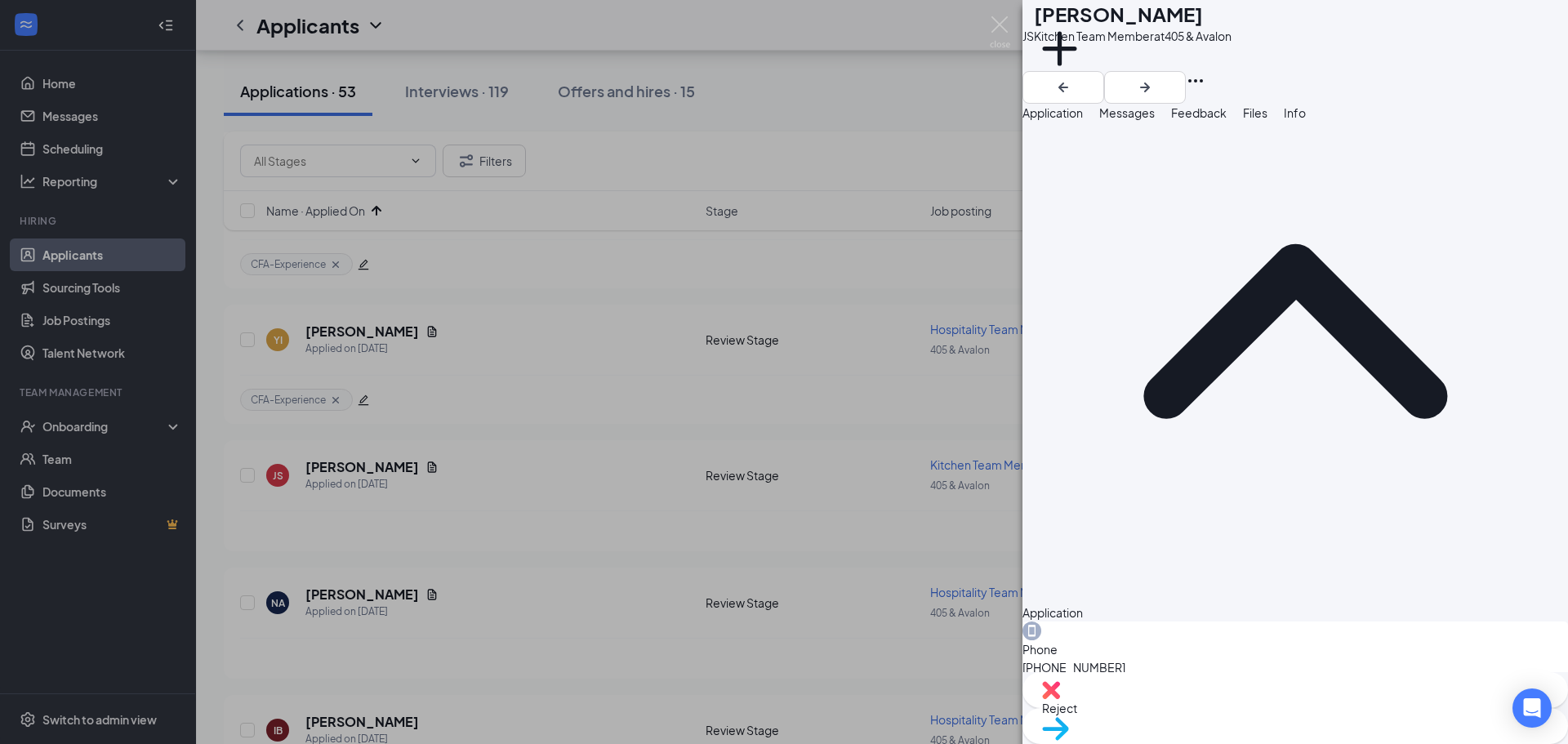
click at [1352, 741] on span "Move to stage" at bounding box center [1295, 750] width 507 height 18
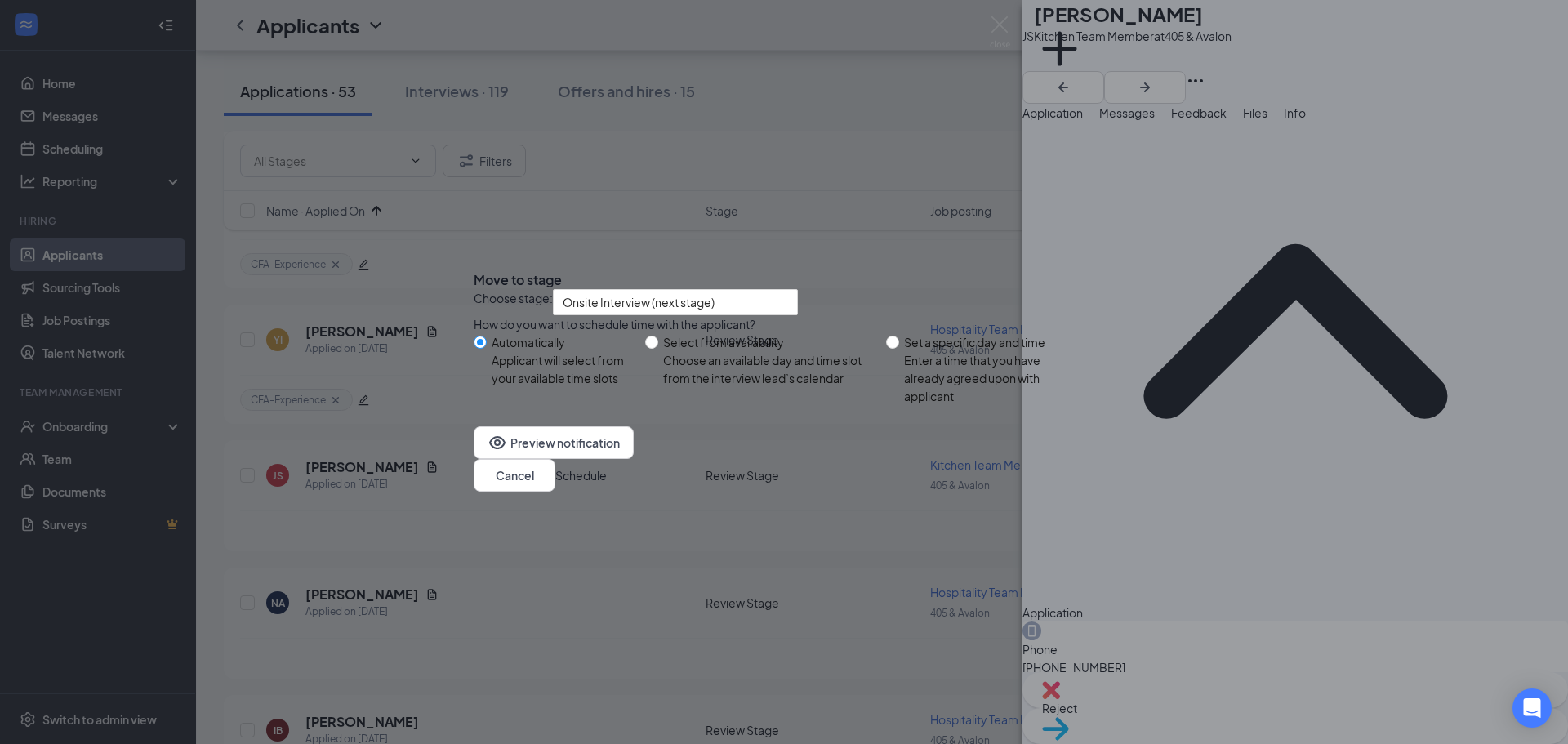
click at [607, 482] on button "Schedule" at bounding box center [581, 475] width 51 height 18
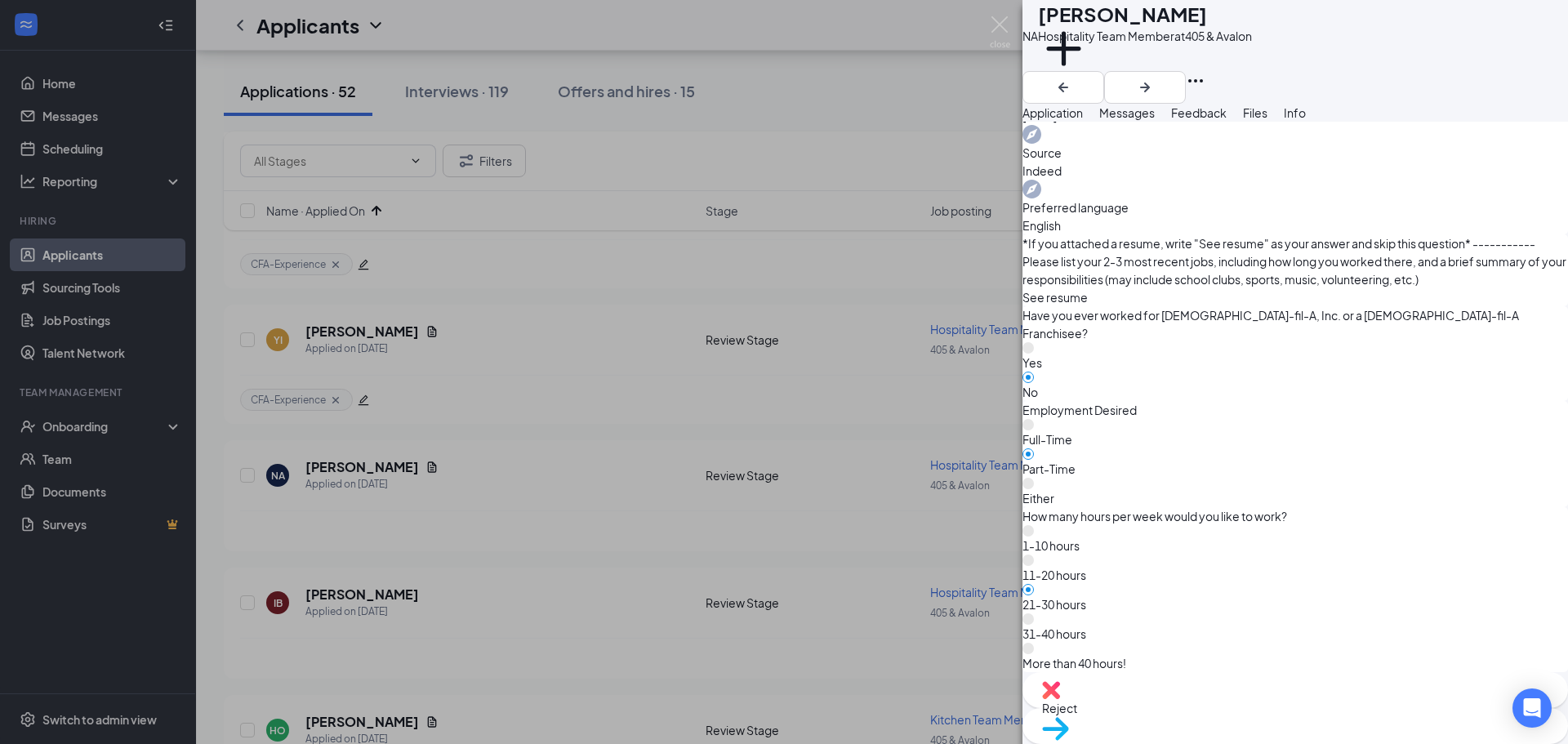
scroll to position [714, 0]
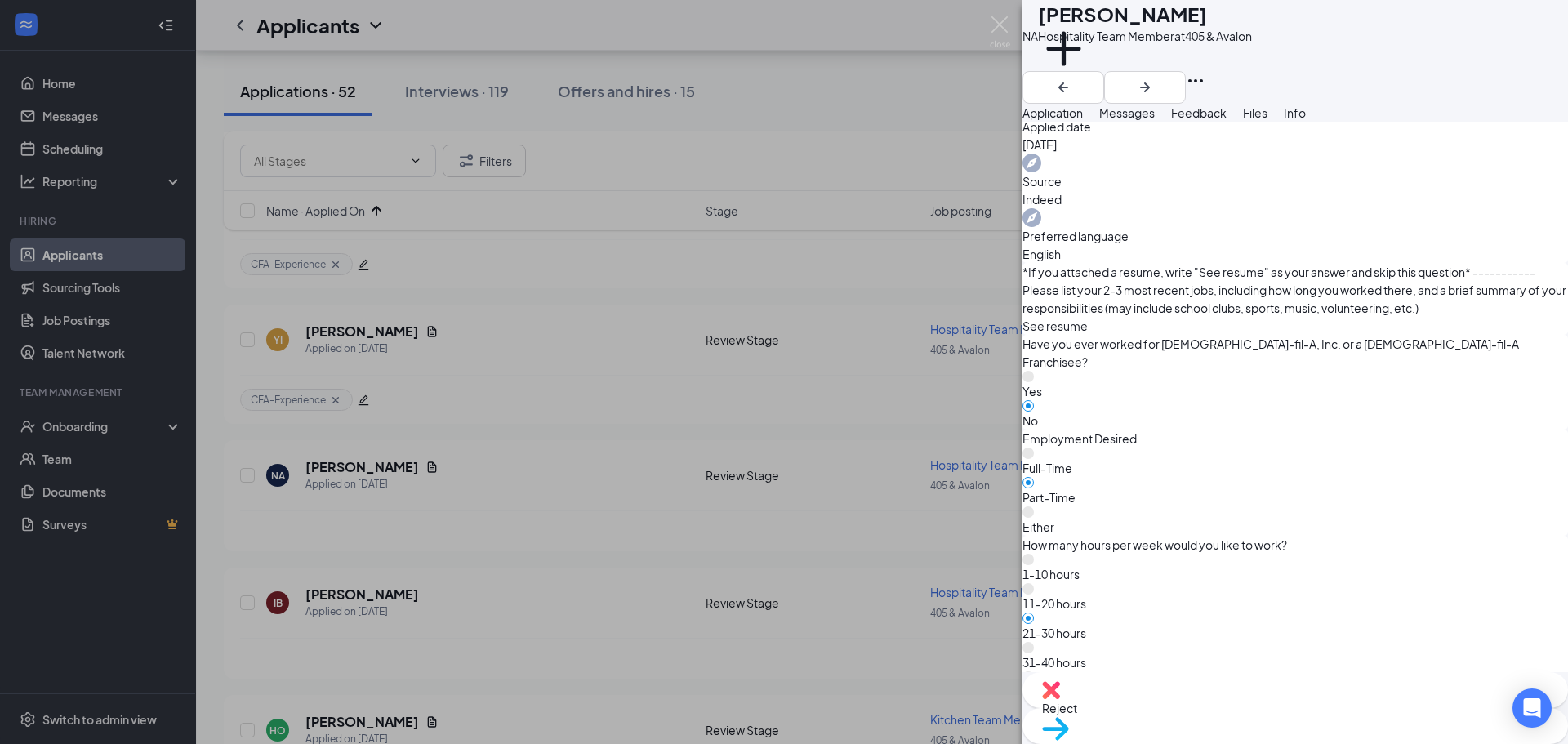
click at [1317, 708] on div "Move to stage" at bounding box center [1296, 726] width 546 height 36
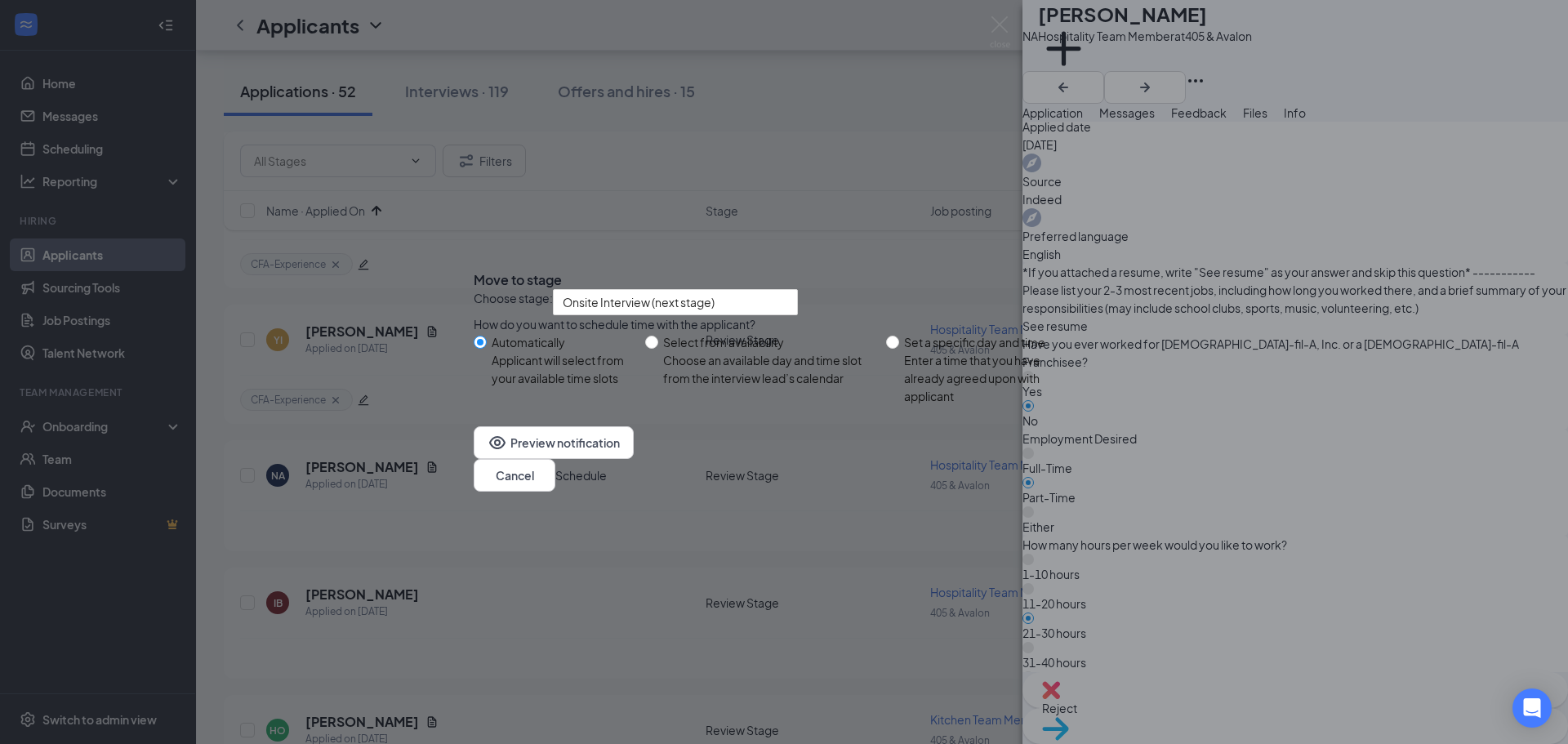
click at [607, 484] on button "Schedule" at bounding box center [581, 475] width 51 height 18
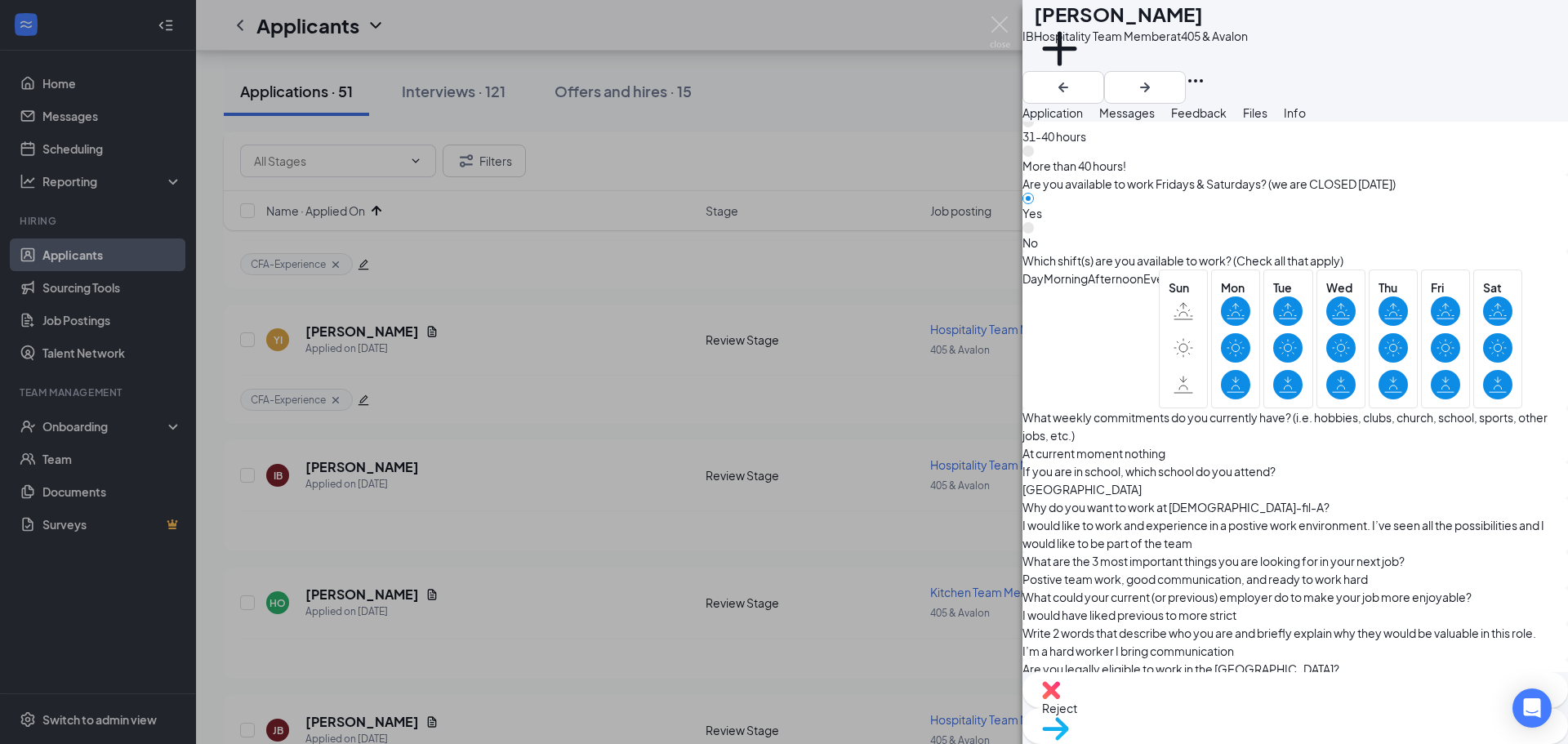
scroll to position [1267, 0]
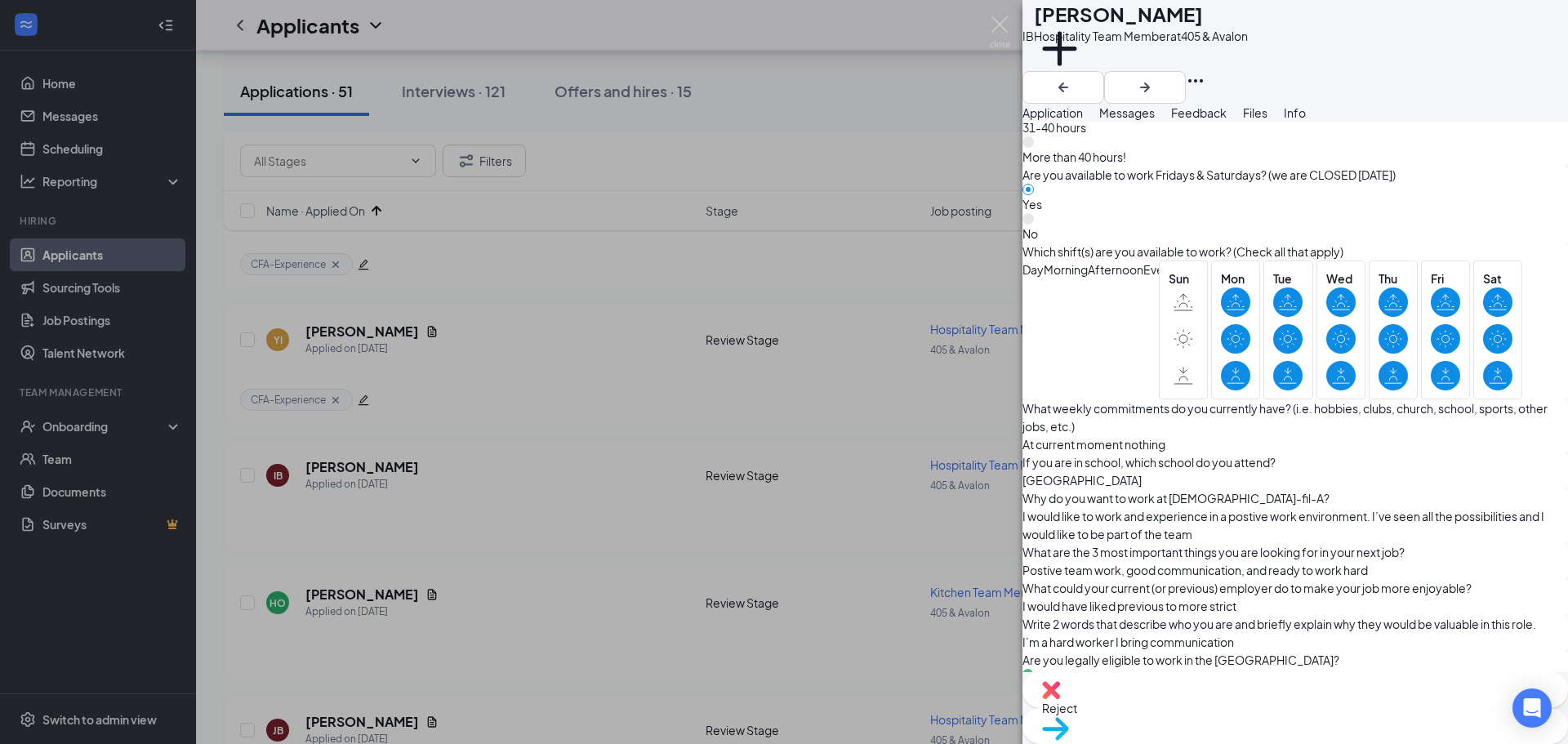
click at [1374, 741] on span "Move to stage" at bounding box center [1295, 750] width 507 height 18
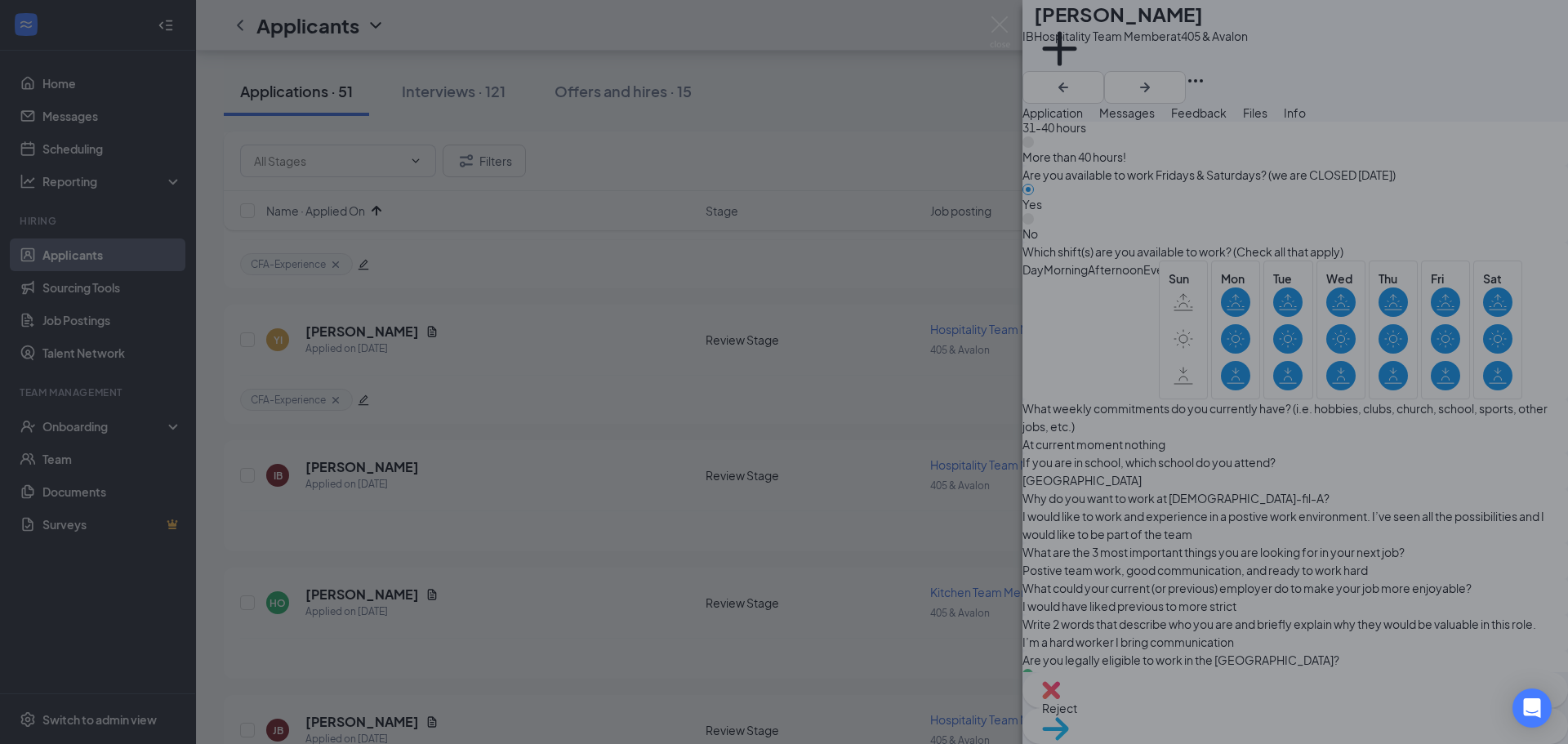
scroll to position [1261, 0]
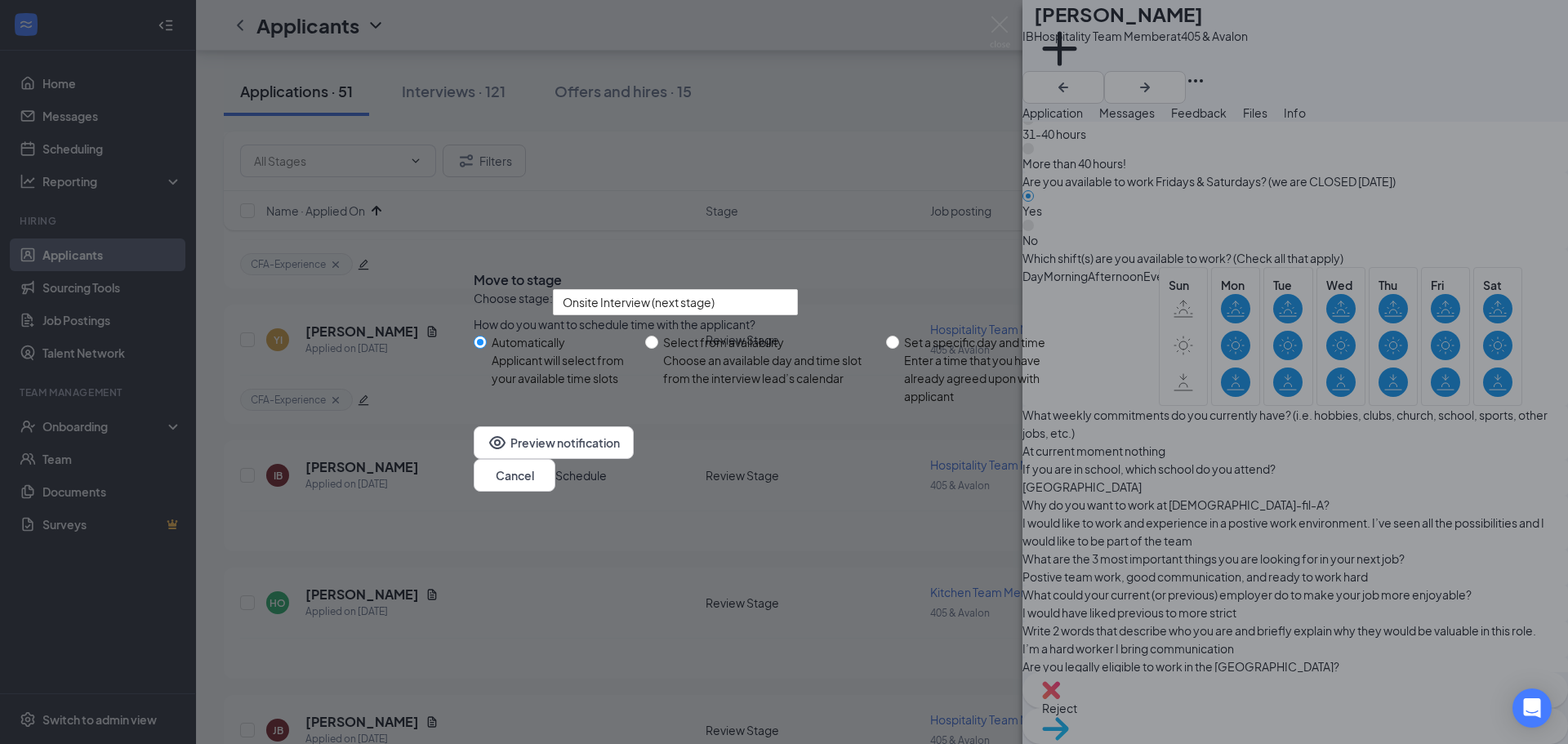
click at [607, 484] on button "Schedule" at bounding box center [581, 475] width 51 height 18
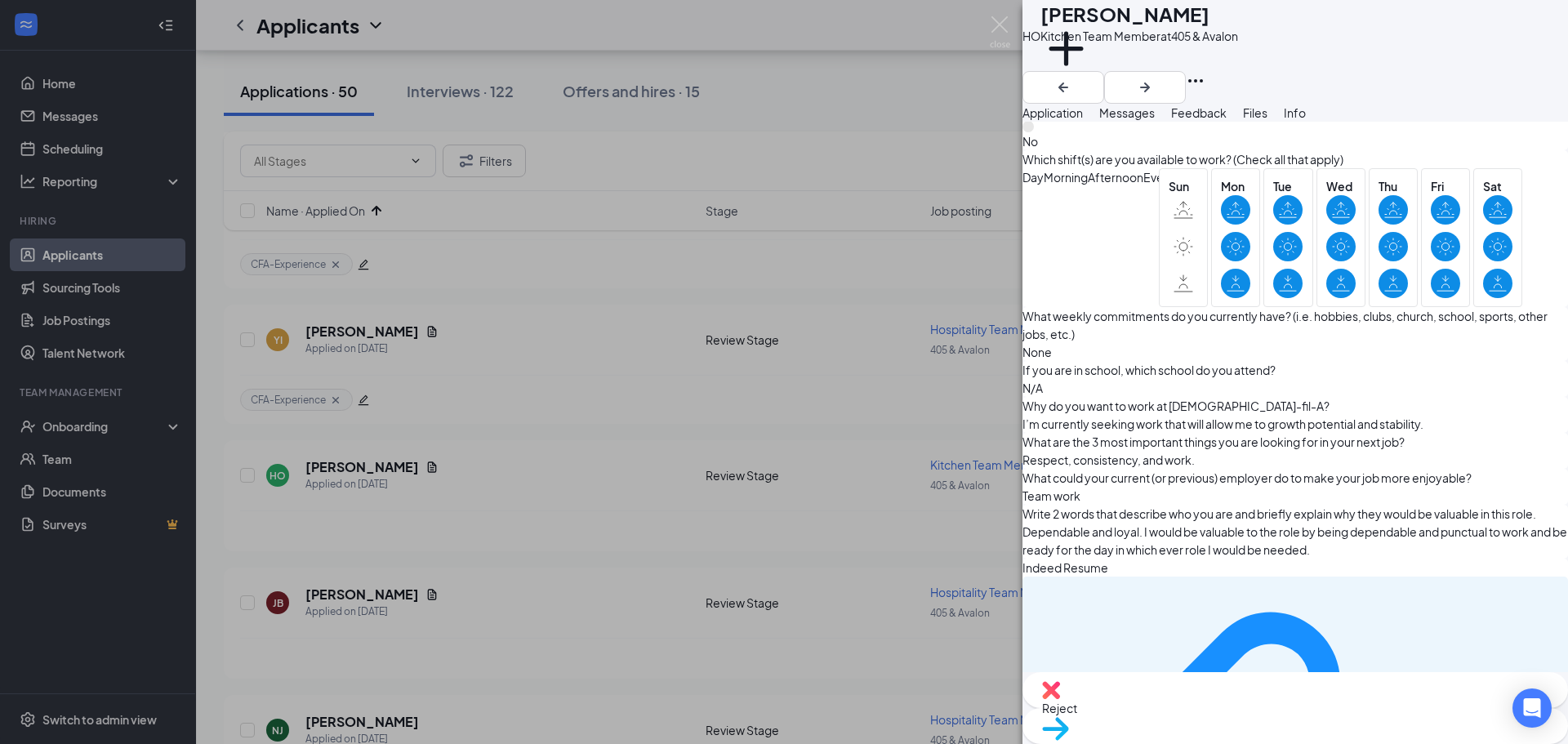
scroll to position [1410, 0]
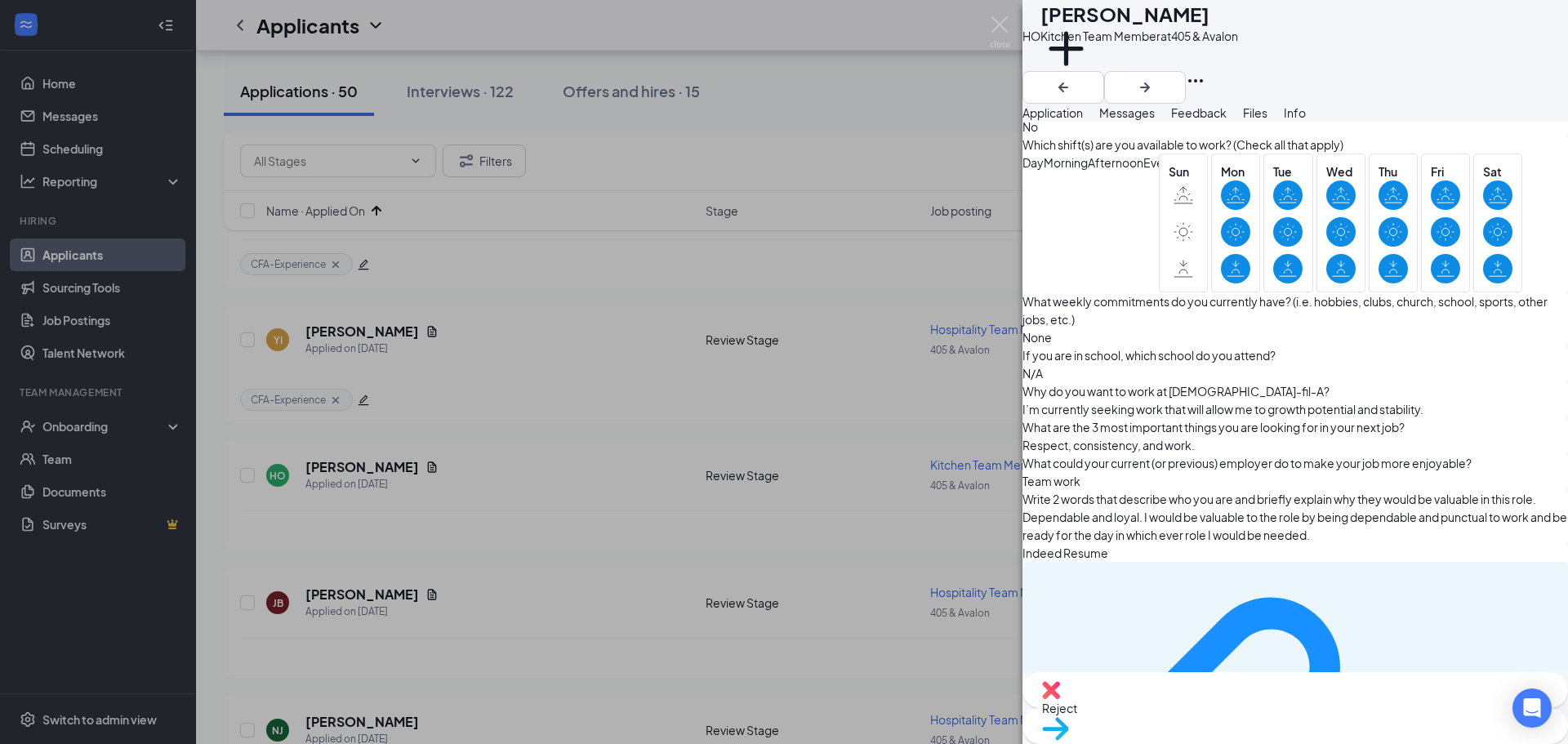
click at [1327, 708] on div "Move to stage" at bounding box center [1296, 726] width 546 height 36
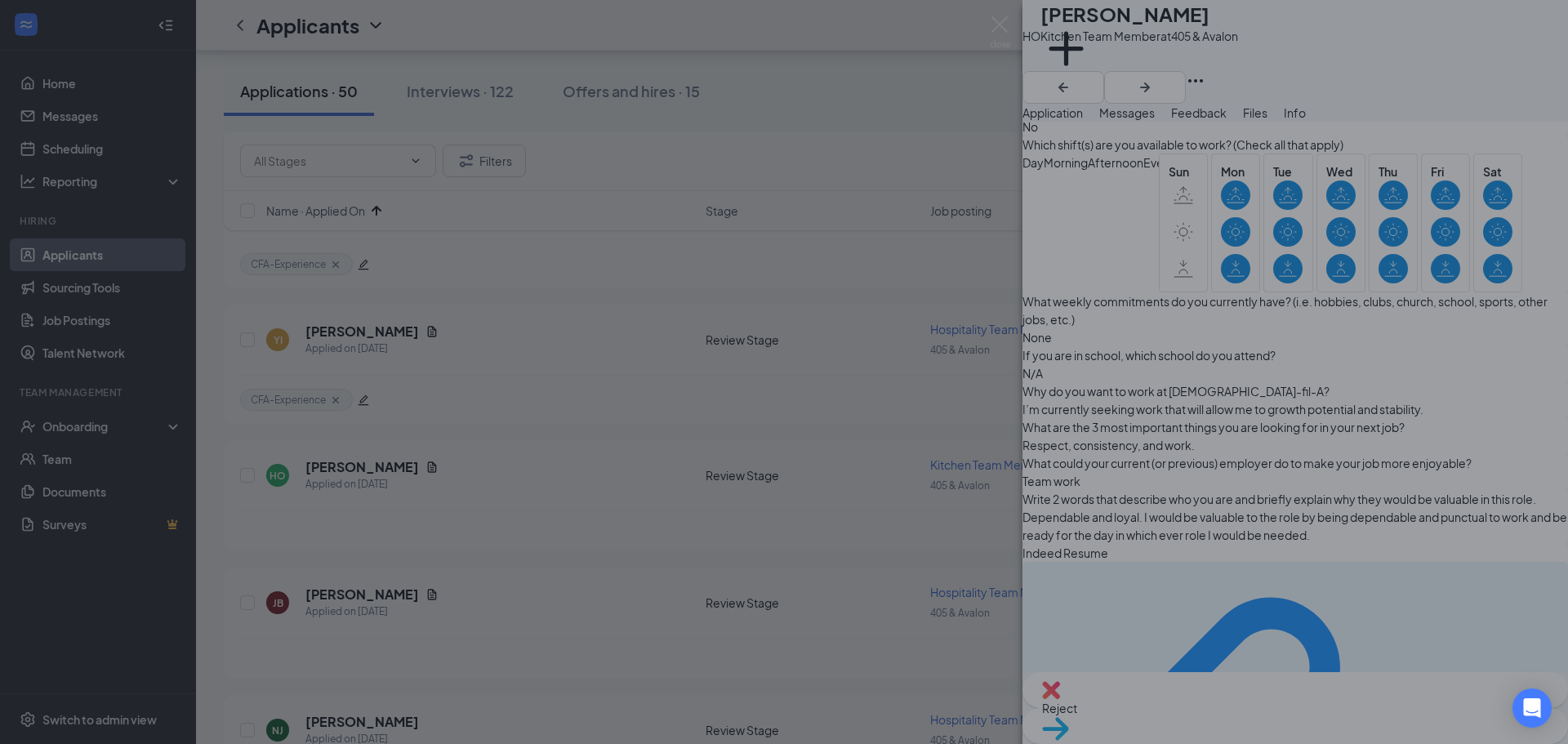
scroll to position [1404, 0]
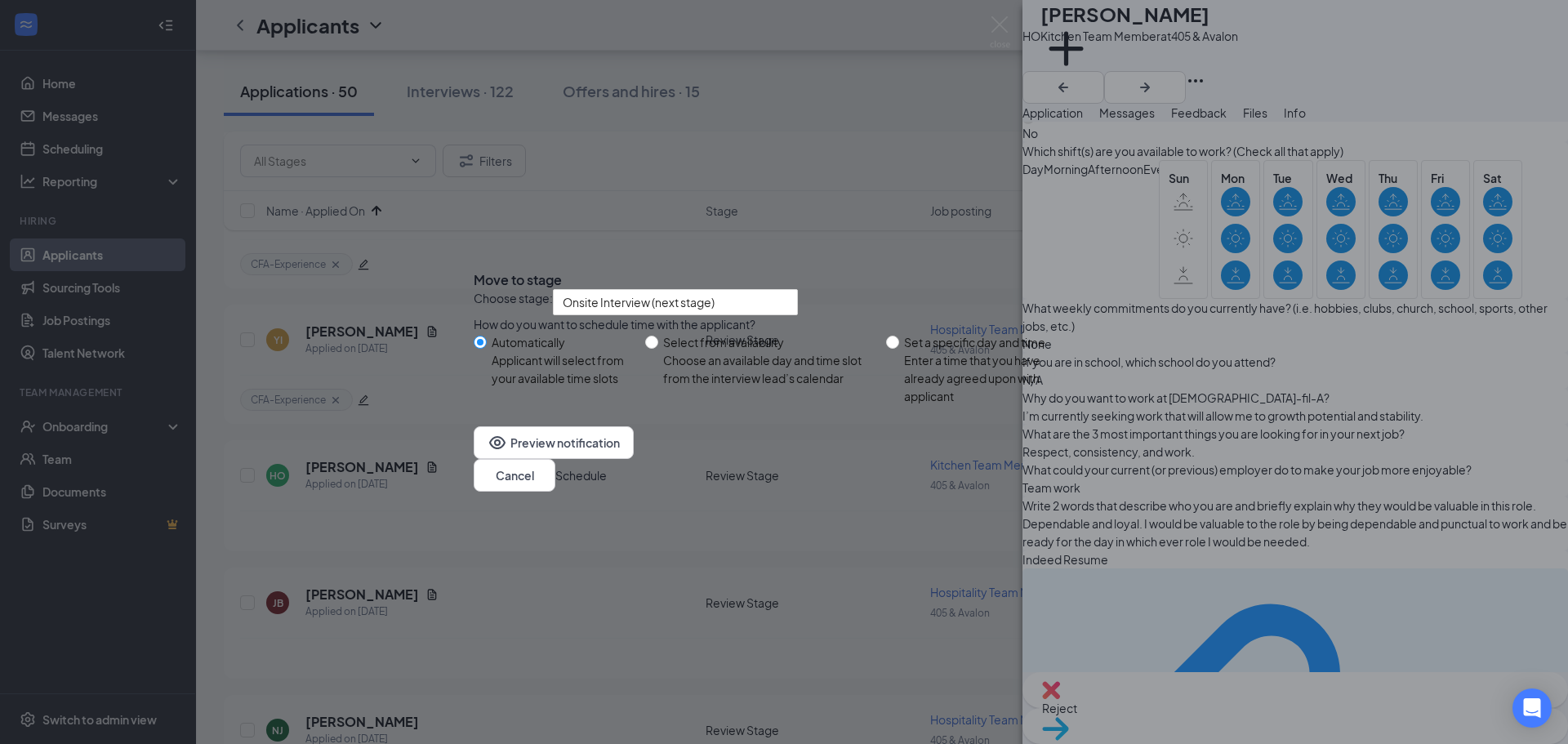
click at [607, 484] on button "Schedule" at bounding box center [581, 475] width 51 height 18
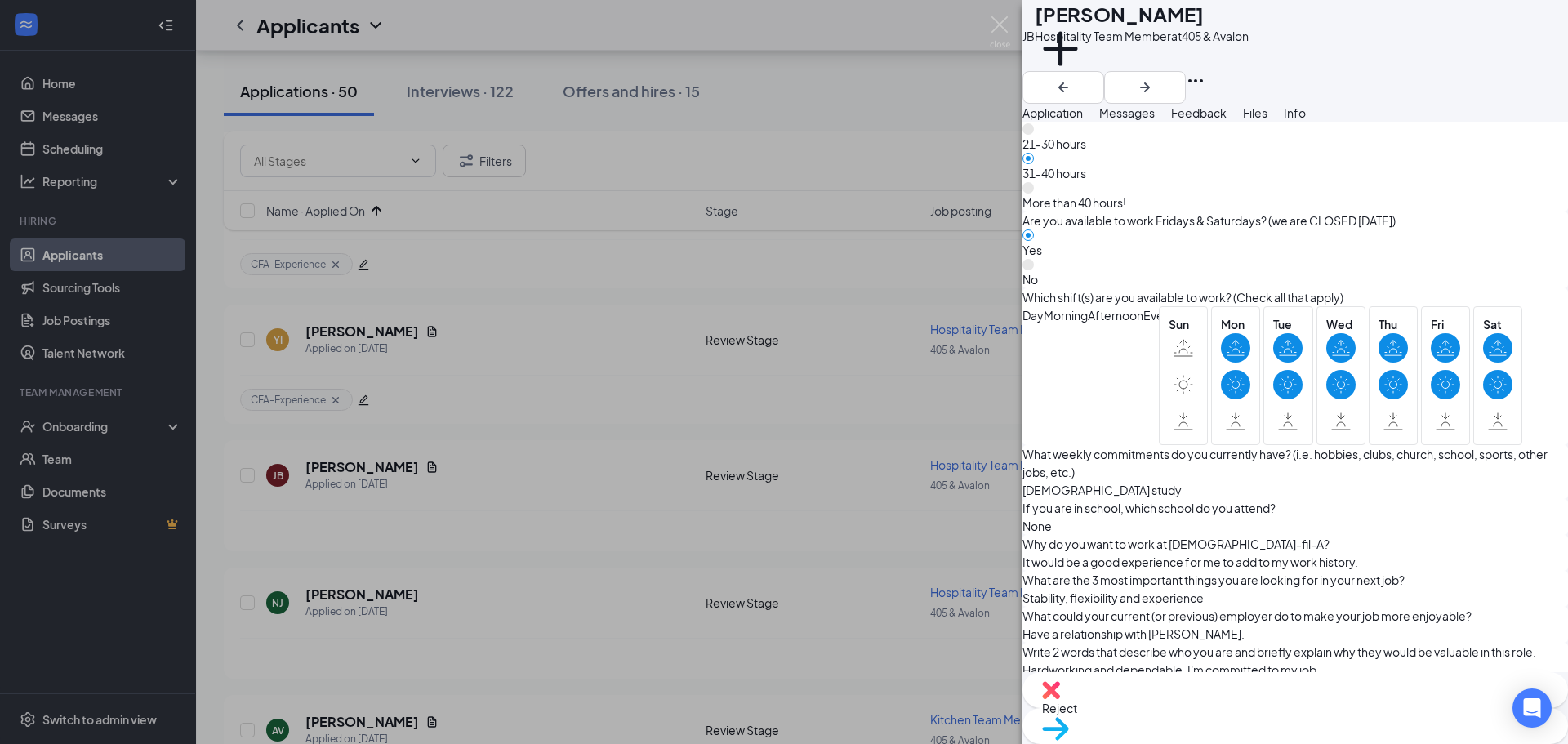
scroll to position [1226, 0]
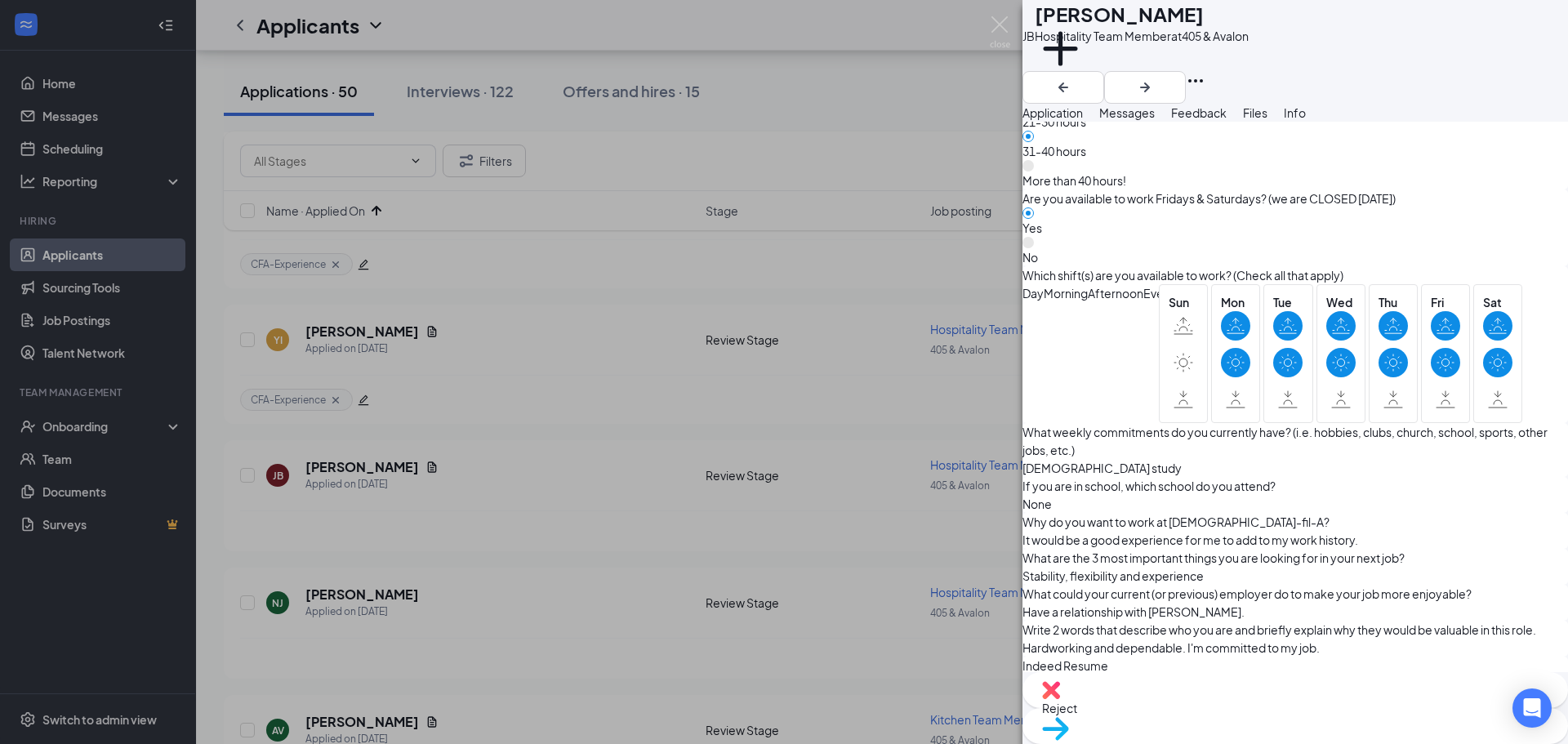
click at [1229, 714] on span "Reject" at bounding box center [1295, 708] width 507 height 18
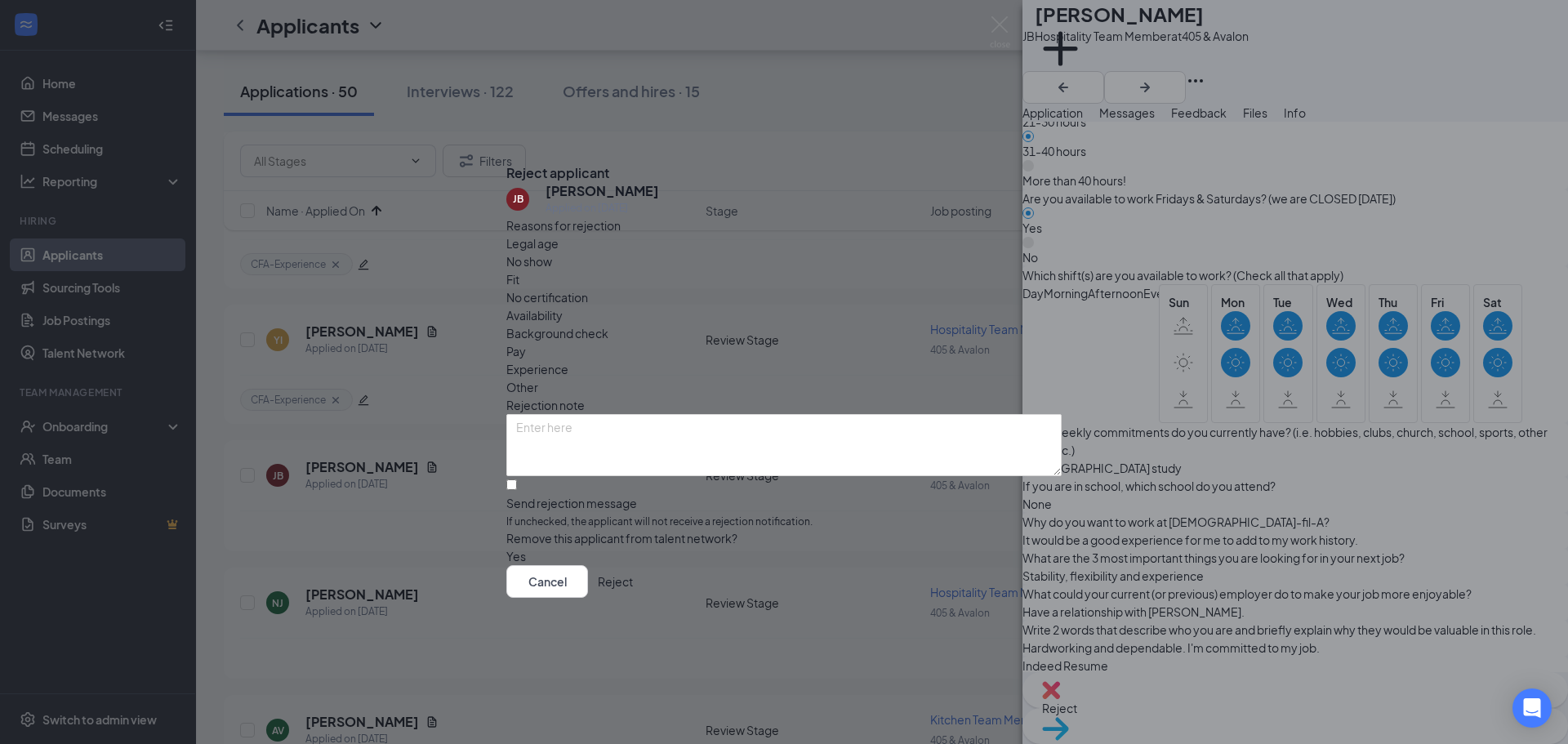
click at [633, 596] on button "Reject" at bounding box center [615, 582] width 35 height 33
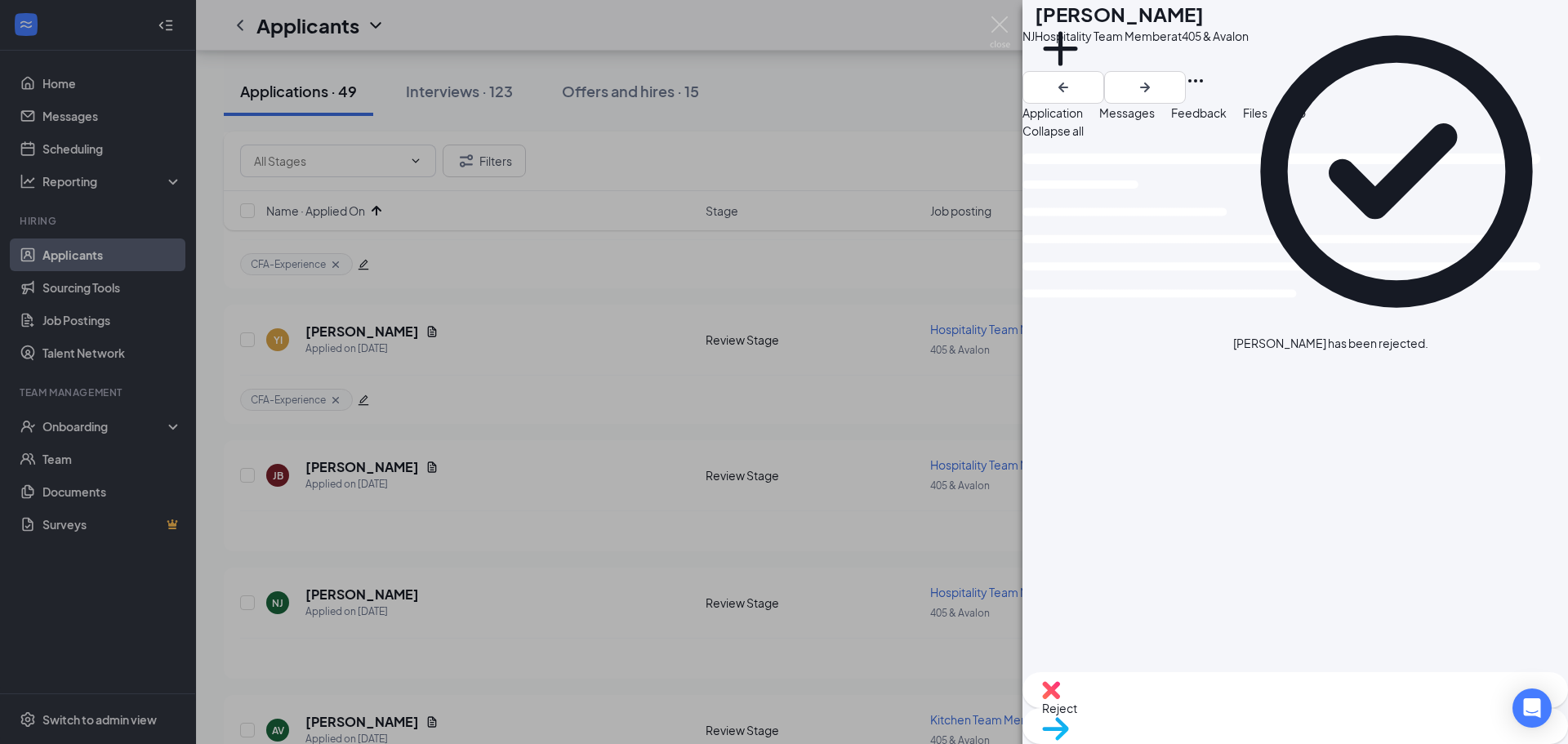
click at [98, 601] on div "NJ [PERSON_NAME] Hospitality Team Member at 405 & Avalon Add a tag Application …" at bounding box center [784, 372] width 1568 height 744
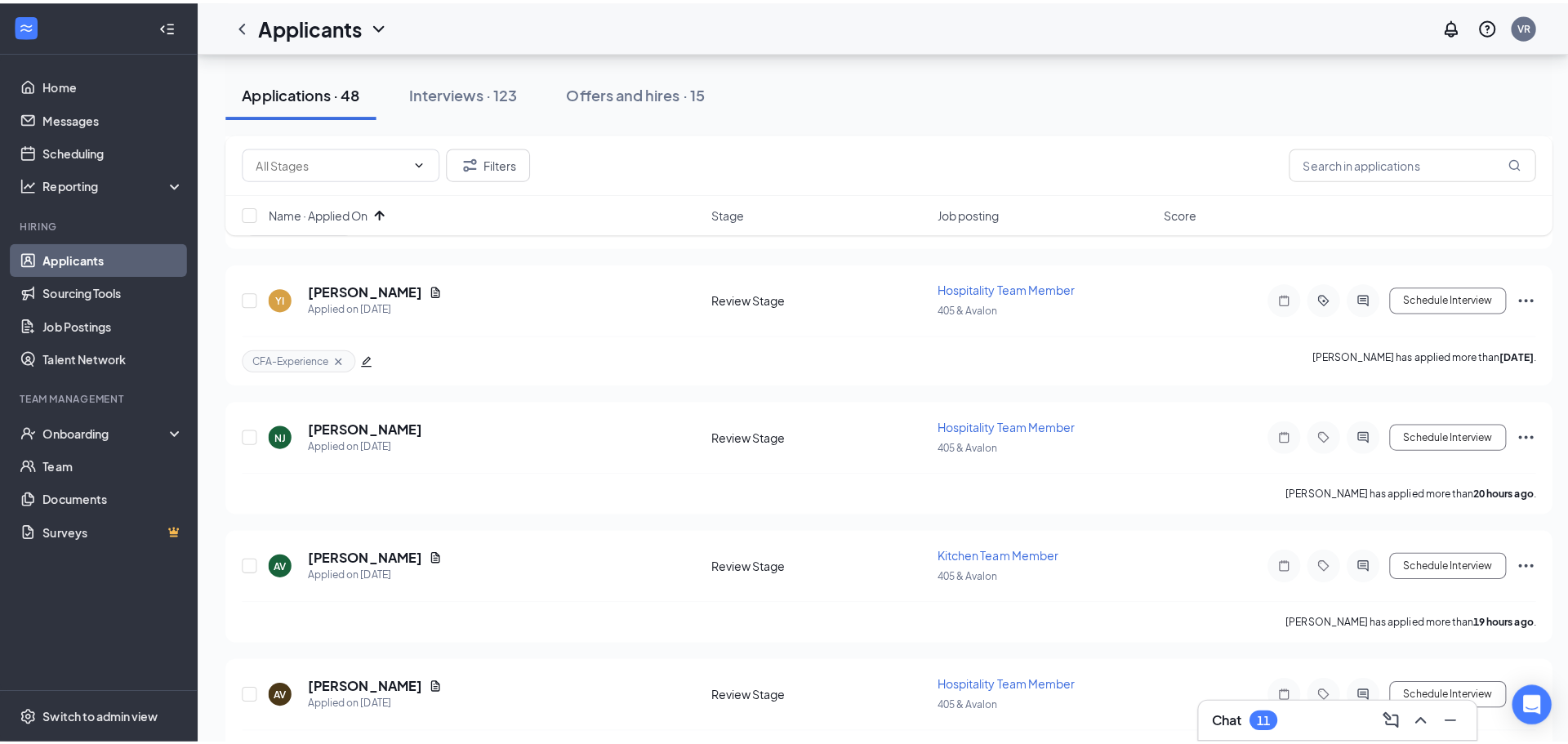
scroll to position [4232, 0]
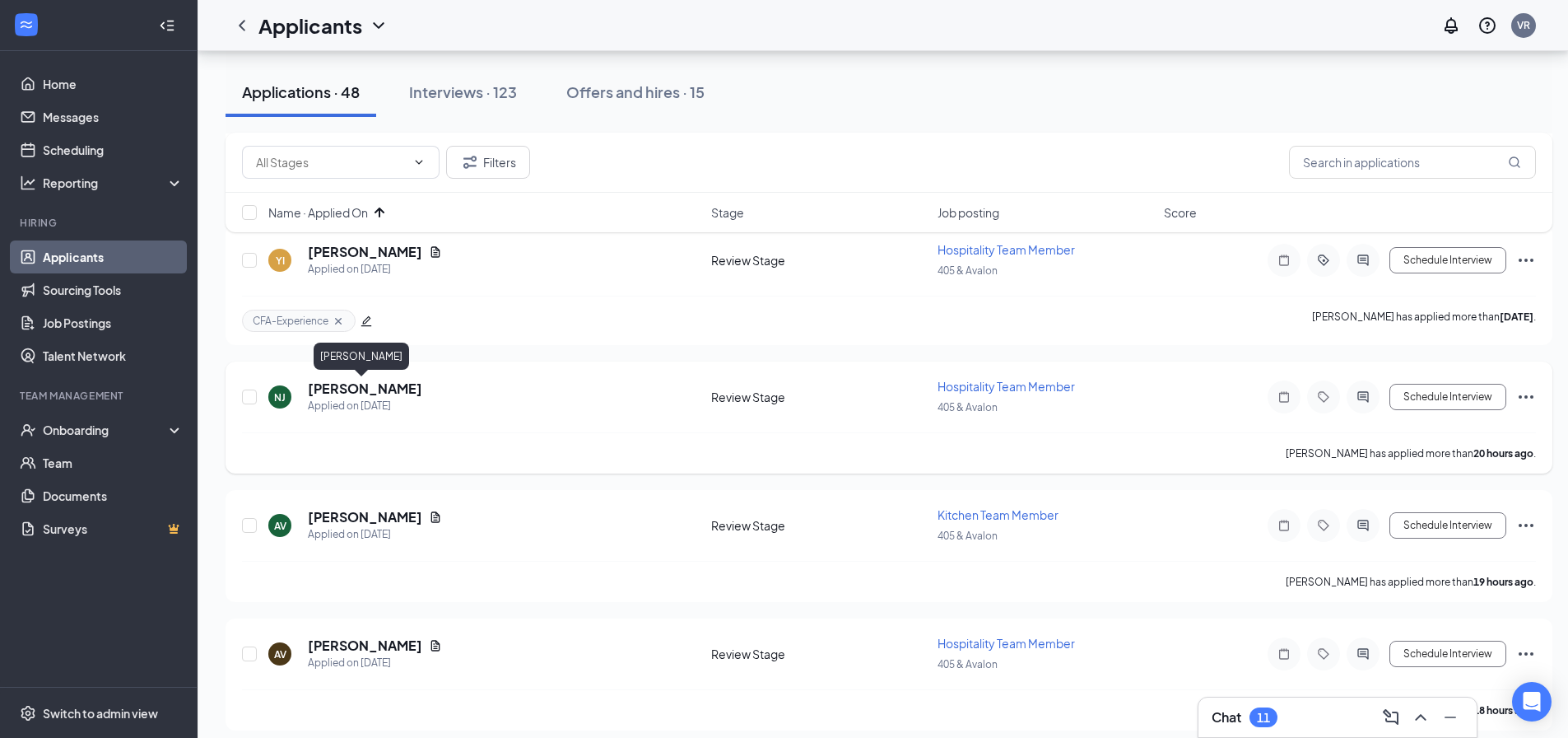
click at [369, 387] on h5 "[PERSON_NAME]" at bounding box center [364, 389] width 115 height 18
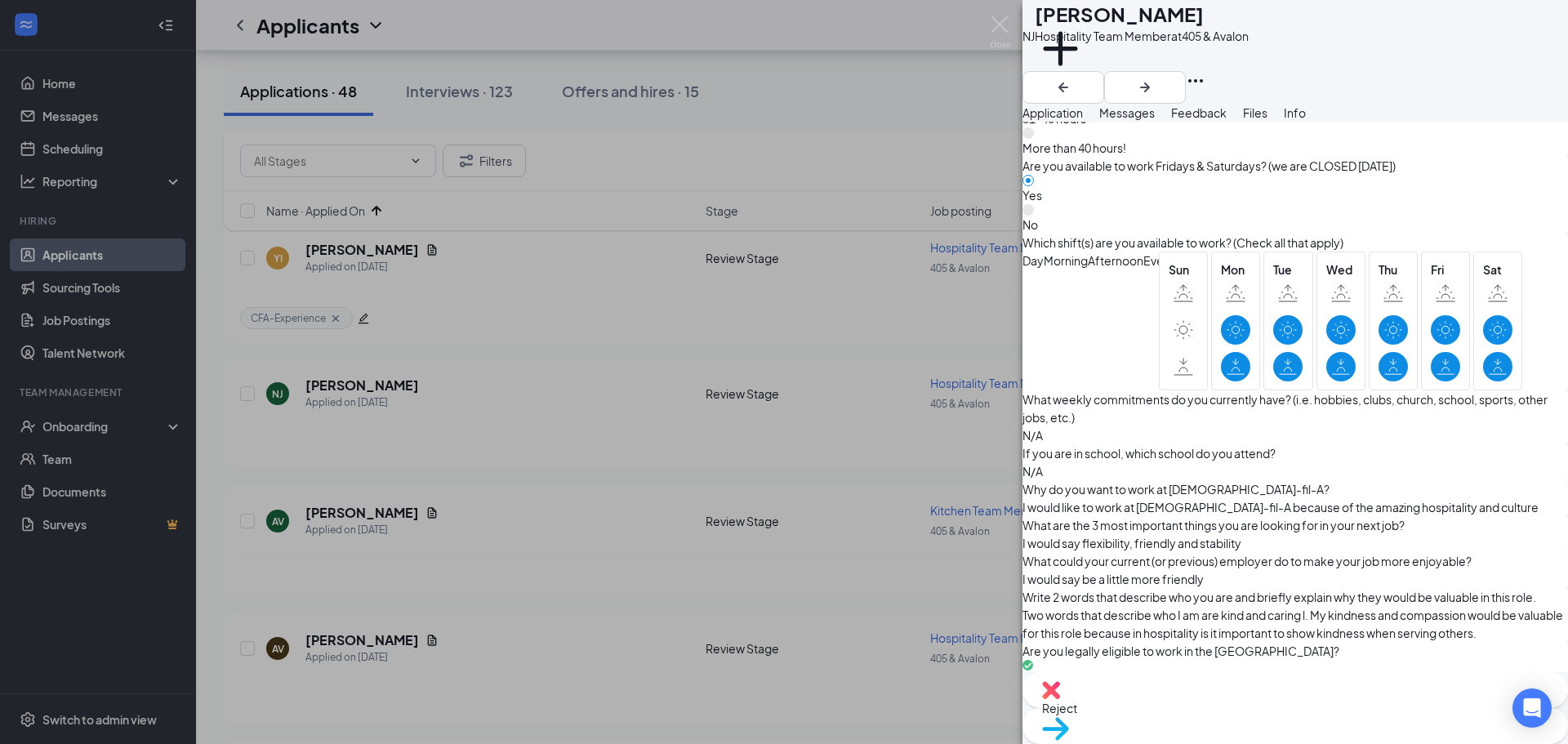
scroll to position [1221, 0]
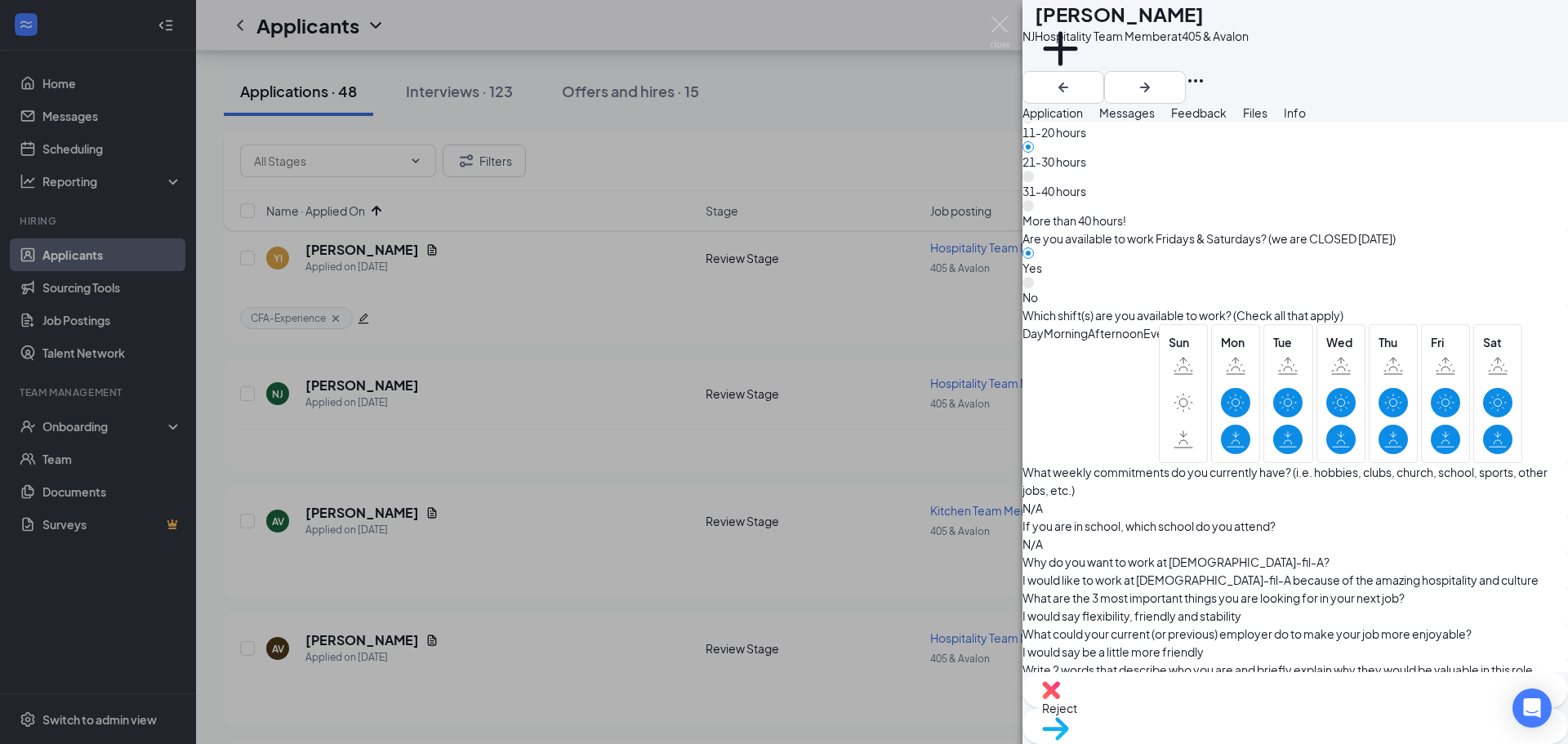
click at [1335, 741] on span "Move to stage" at bounding box center [1295, 750] width 507 height 18
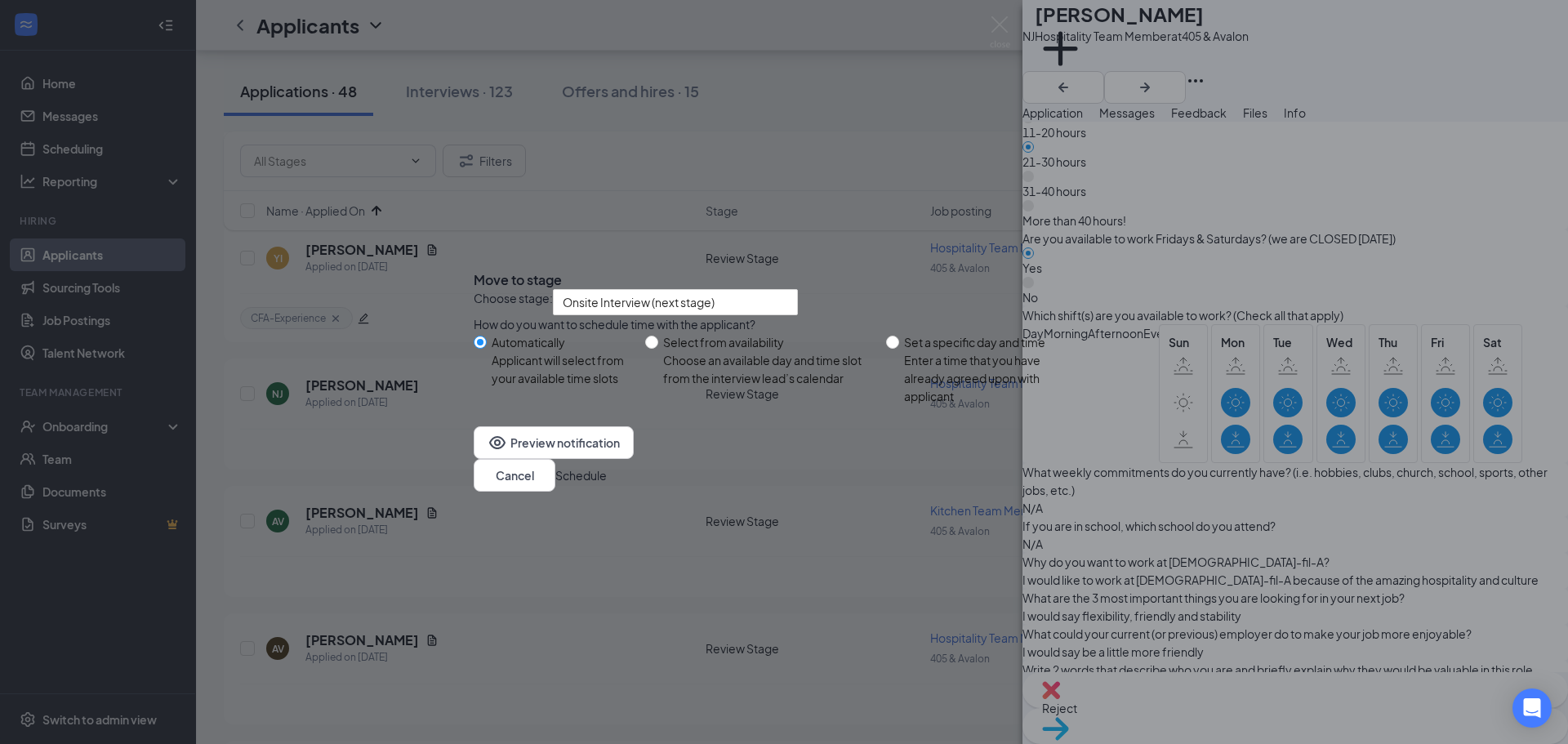
click at [607, 484] on button "Schedule" at bounding box center [581, 475] width 51 height 18
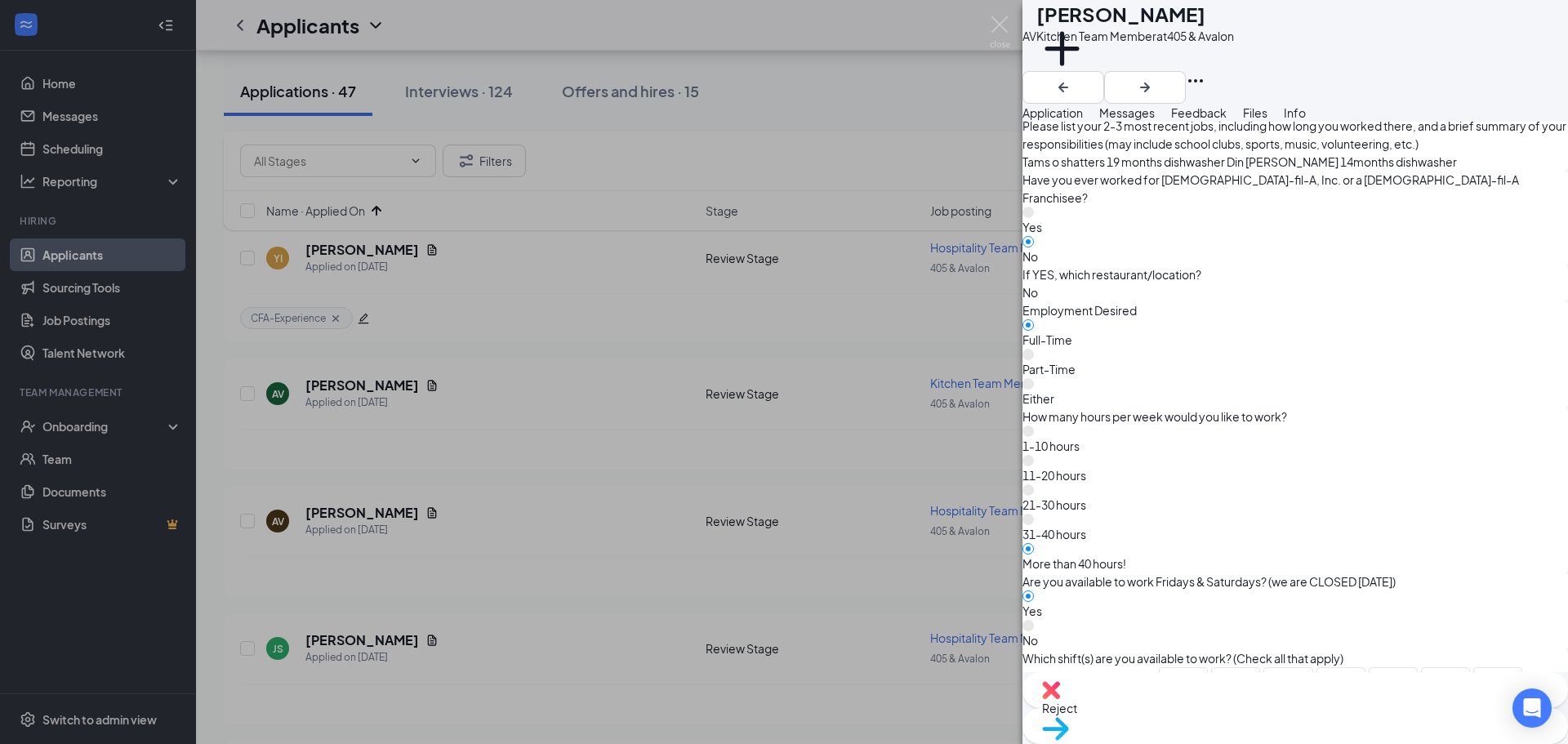
scroll to position [899, 0]
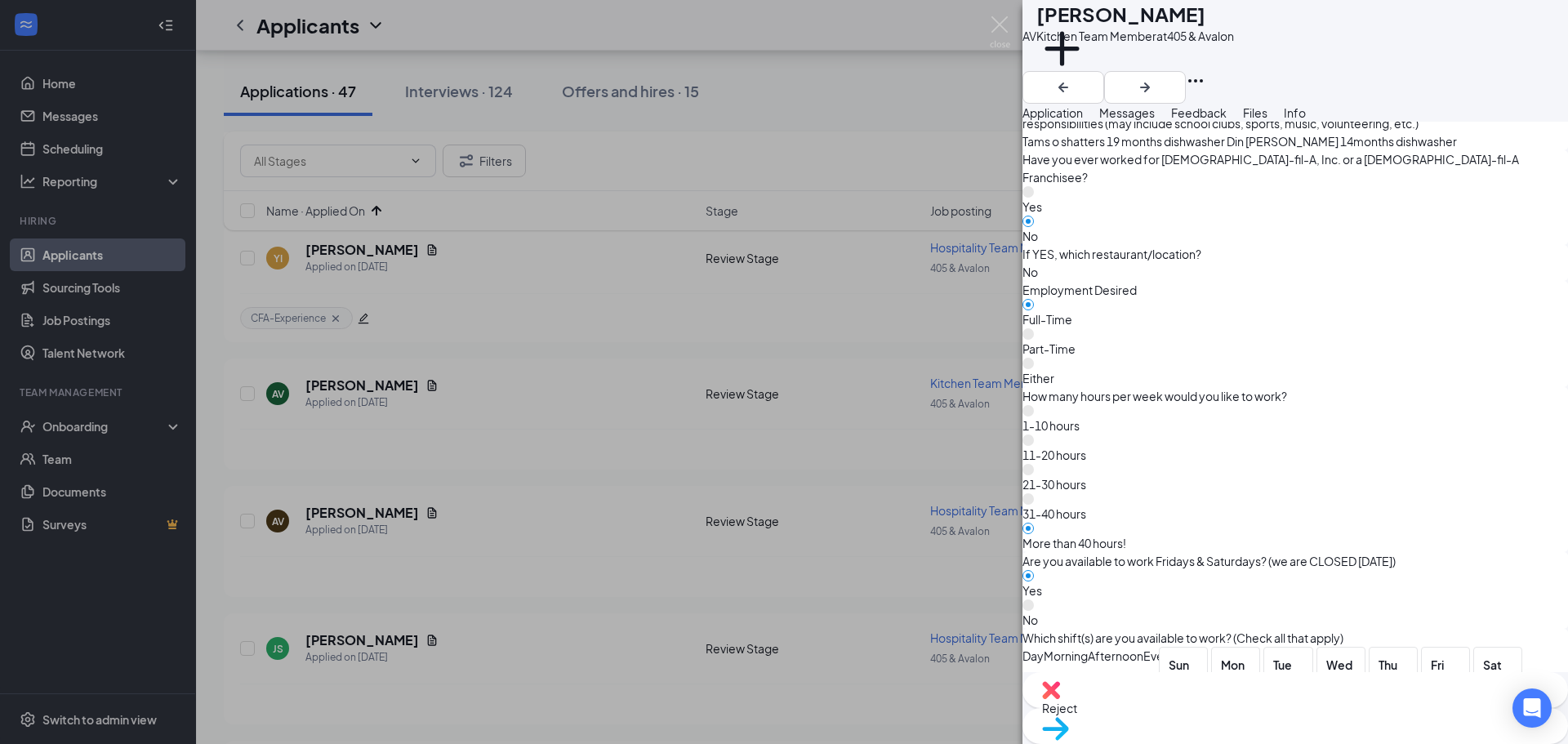
click at [1069, 717] on img at bounding box center [1055, 729] width 27 height 23
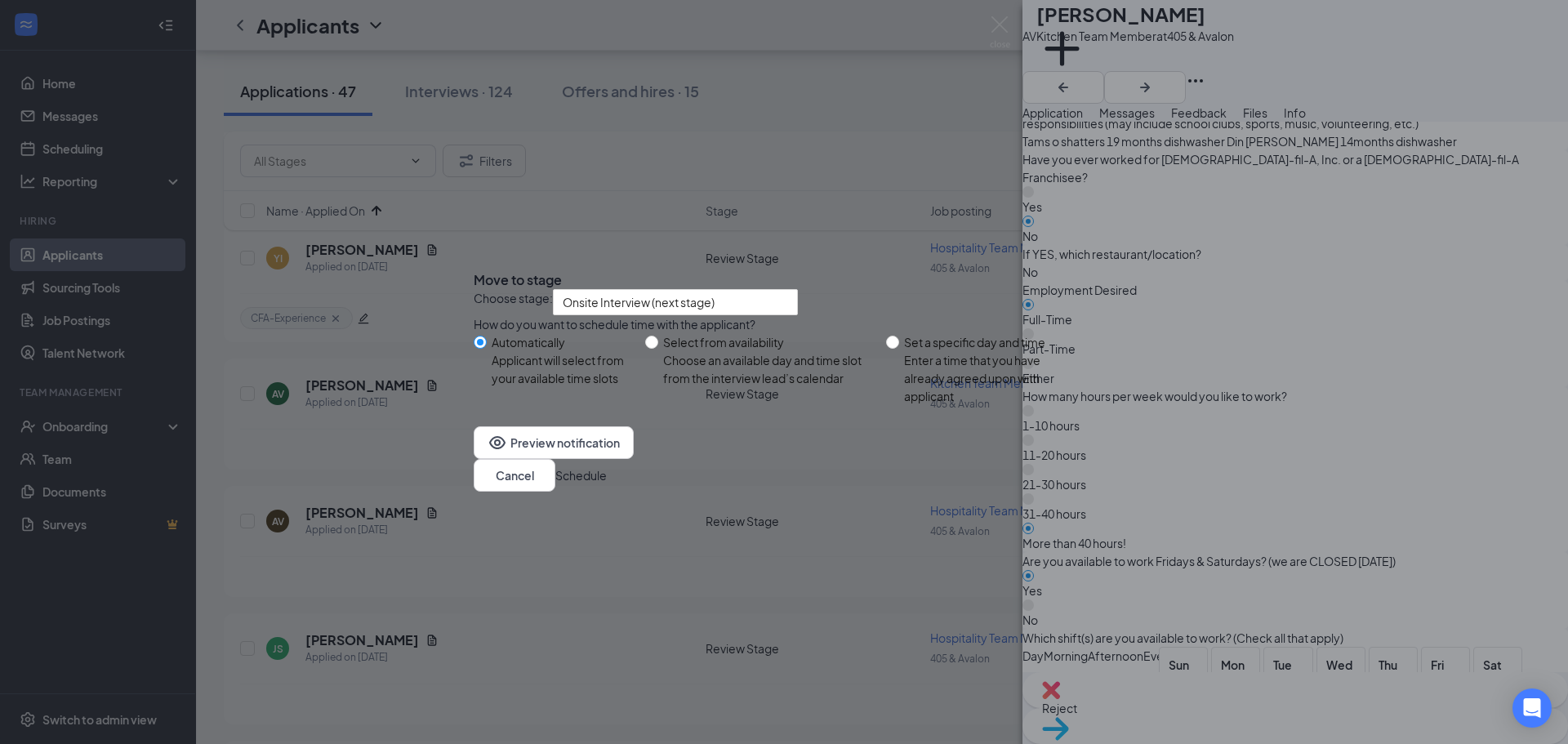
click at [607, 484] on button "Schedule" at bounding box center [581, 475] width 51 height 18
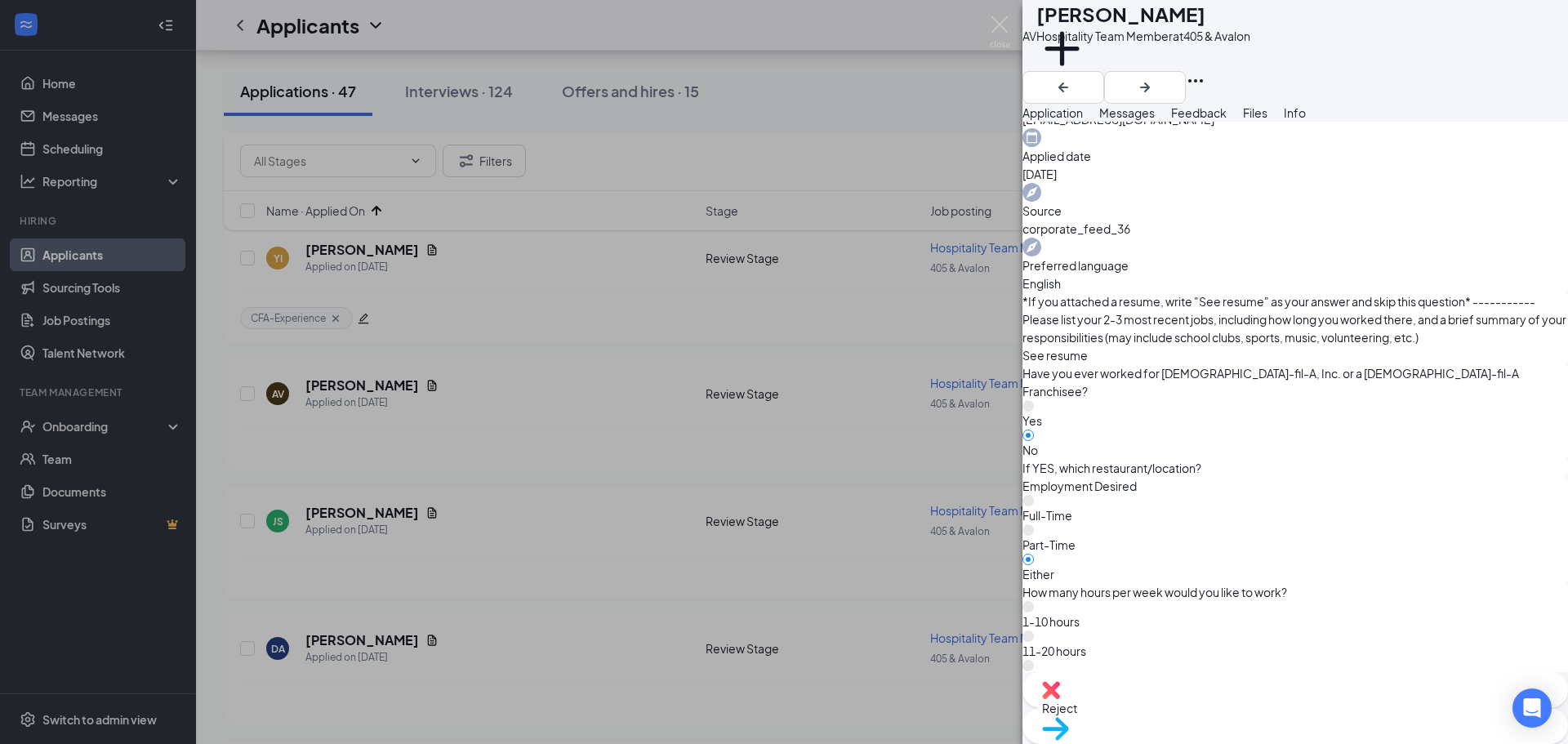
scroll to position [633, 0]
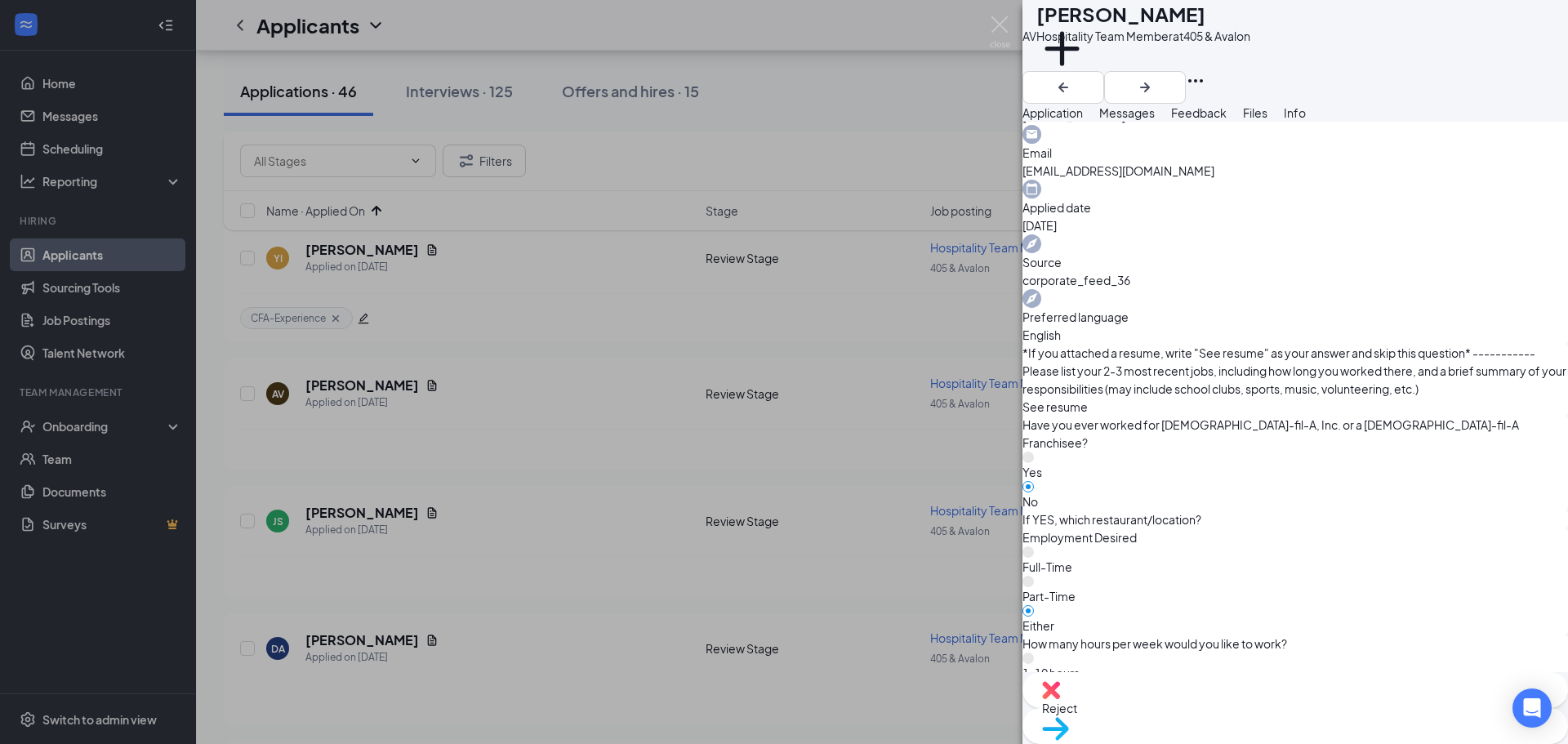
click at [1331, 741] on span "Move to stage" at bounding box center [1295, 750] width 507 height 18
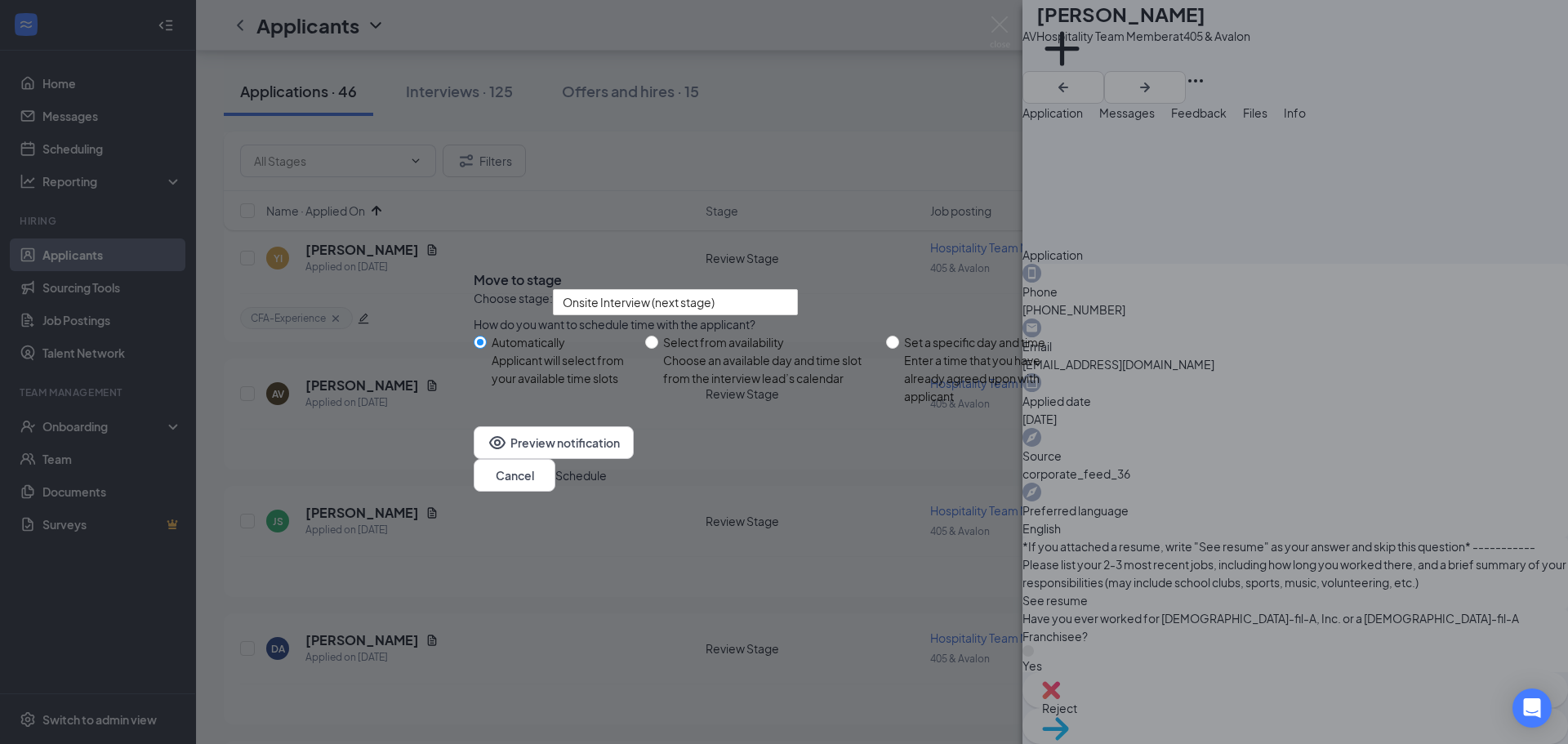
click at [607, 484] on button "Schedule" at bounding box center [581, 475] width 51 height 18
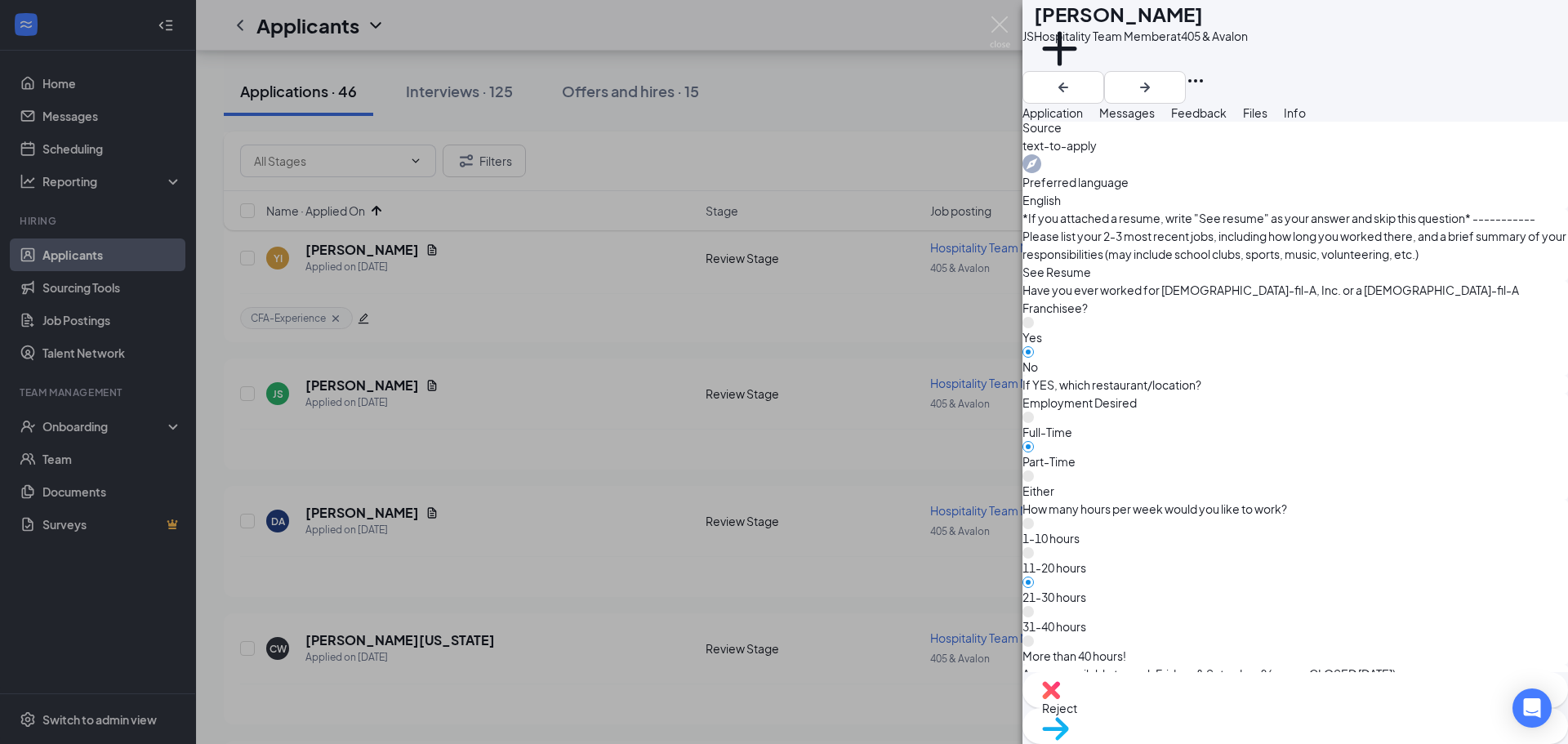
scroll to position [739, 0]
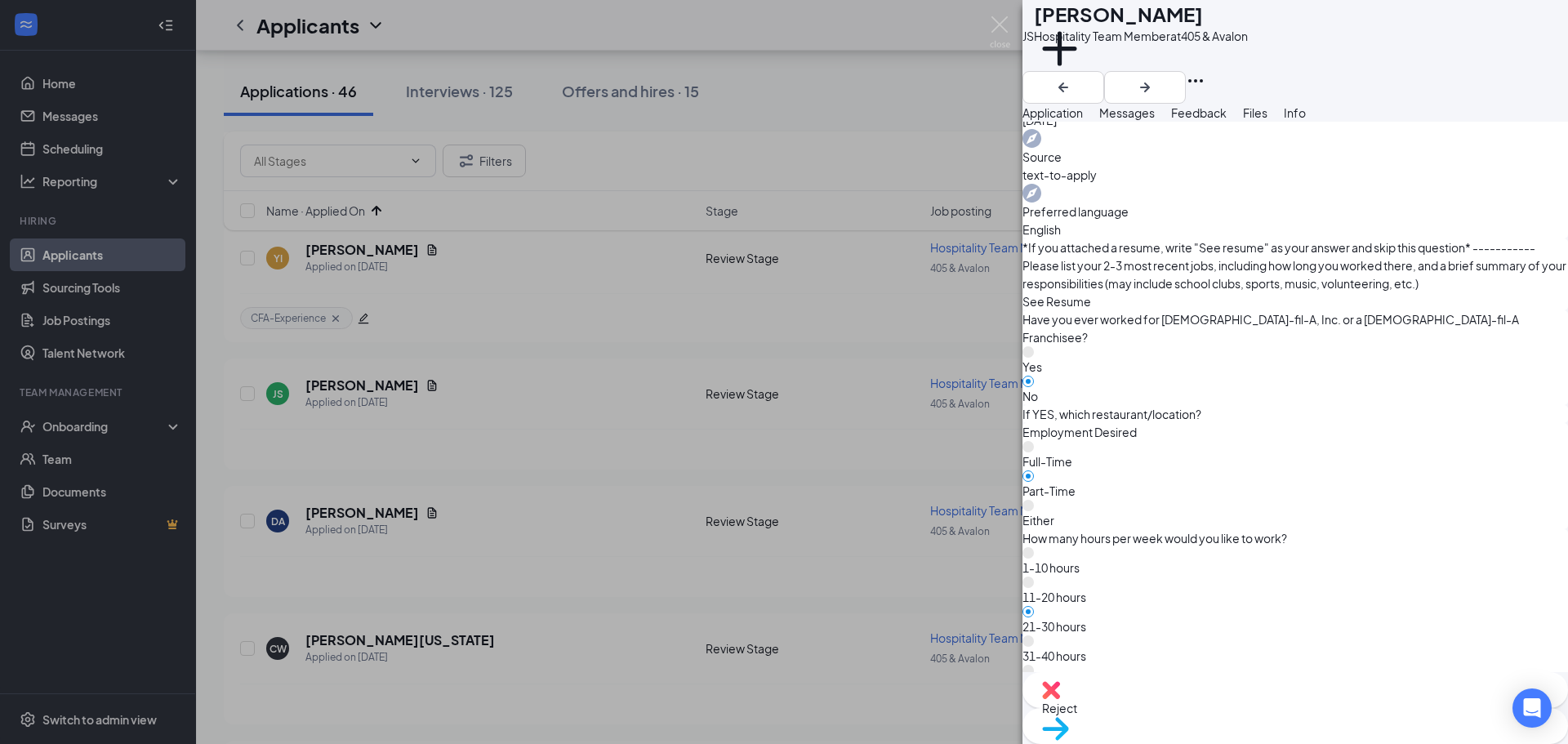
click at [1376, 741] on span "Move to stage" at bounding box center [1295, 750] width 507 height 18
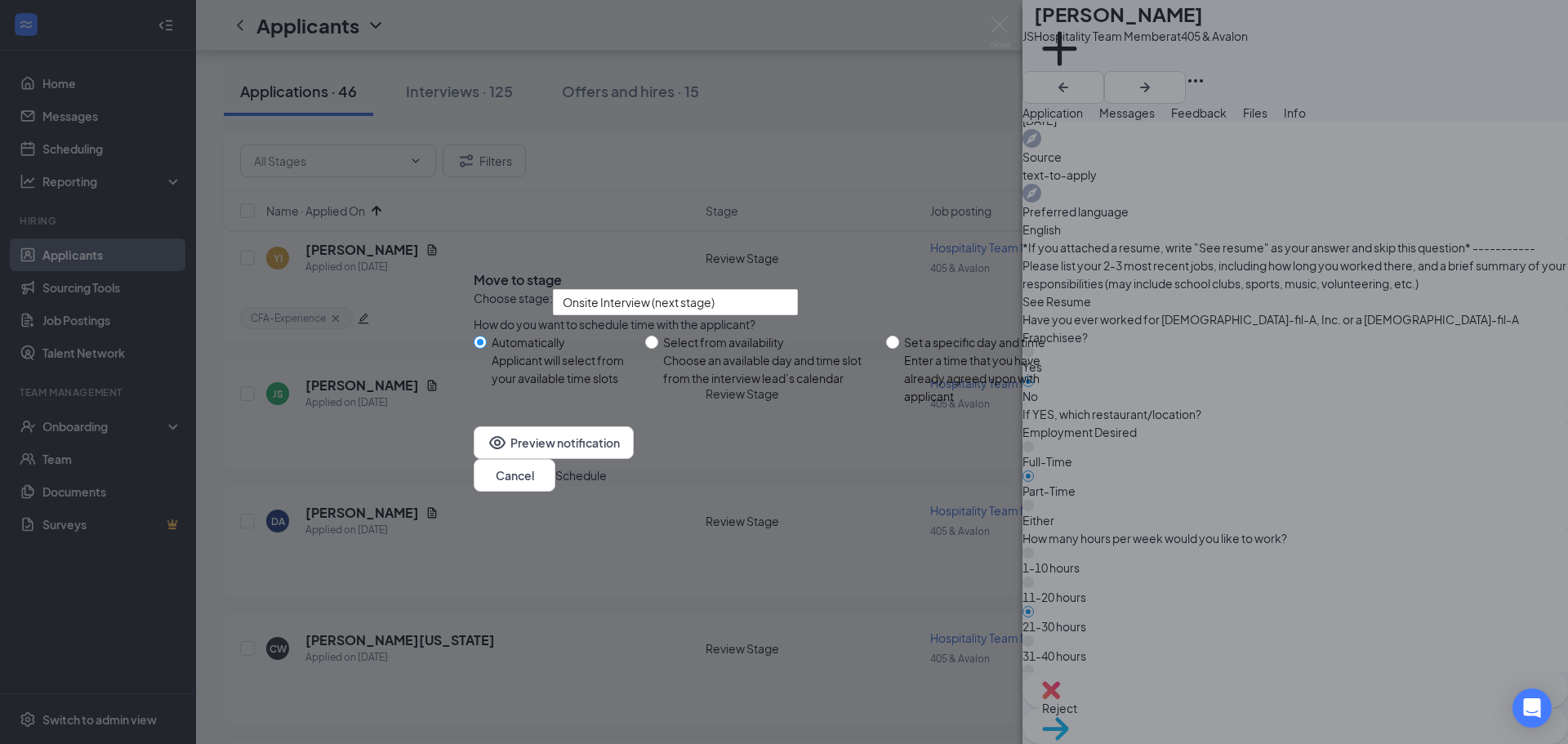
click at [607, 484] on button "Schedule" at bounding box center [581, 475] width 51 height 18
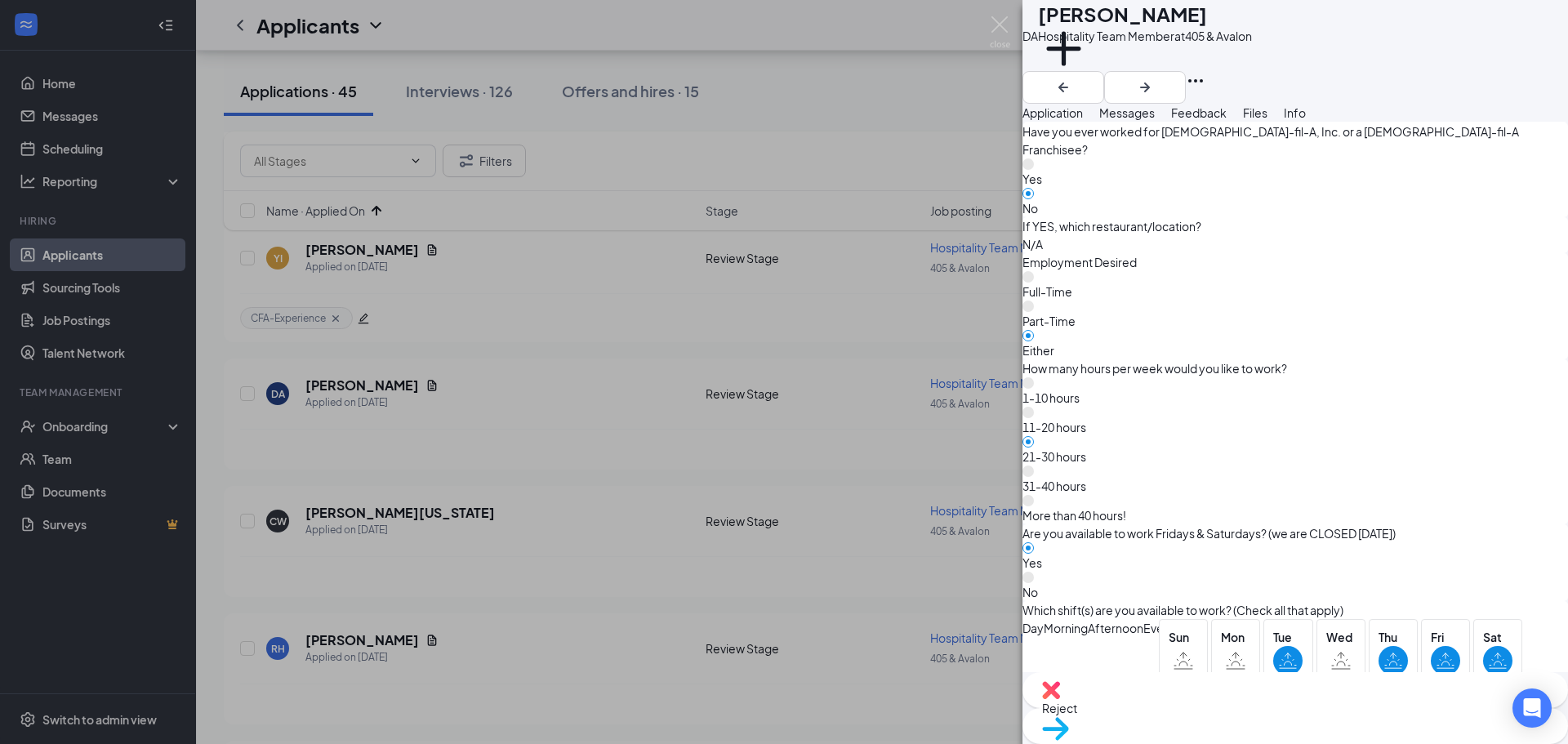
scroll to position [1062, 0]
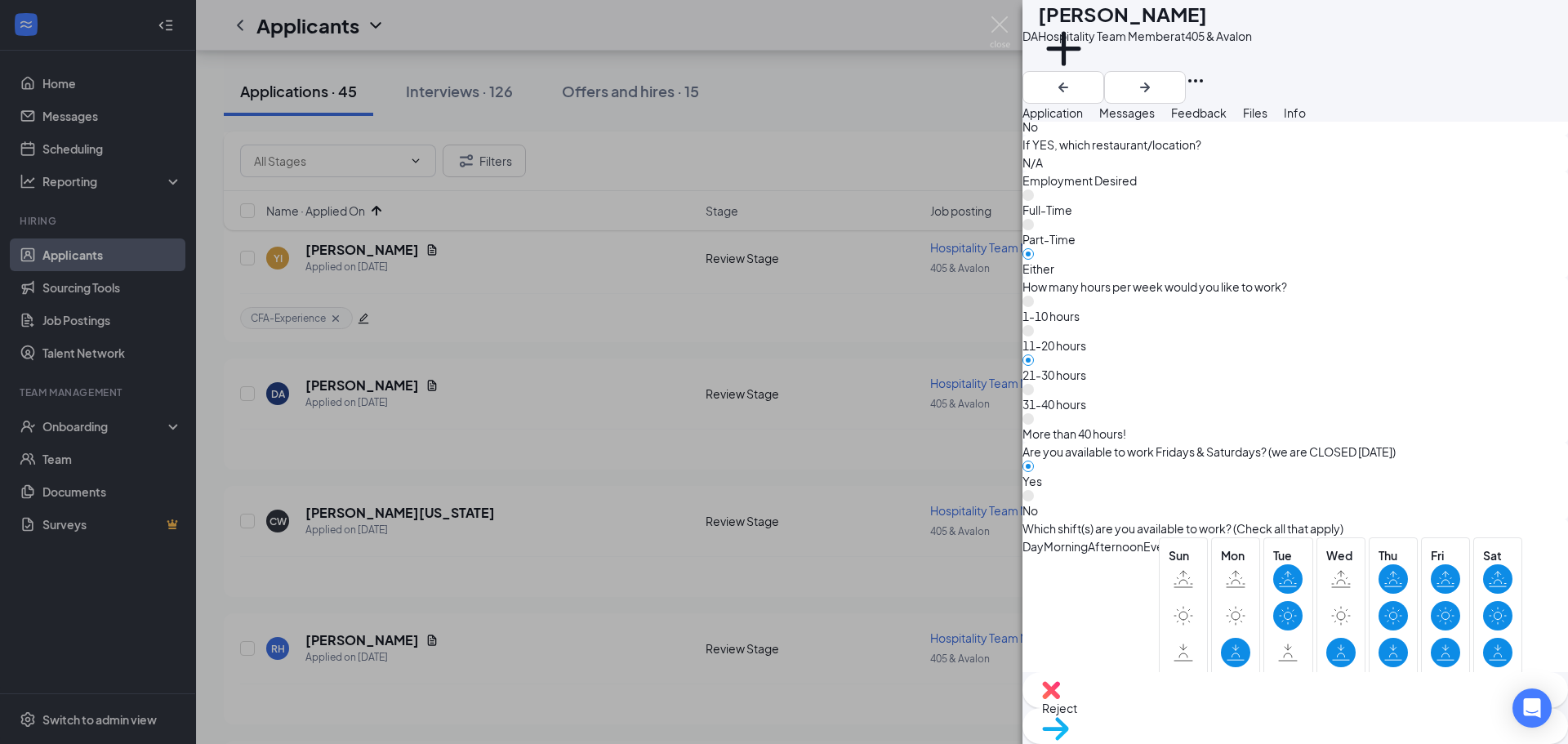
click at [1069, 722] on img at bounding box center [1055, 729] width 27 height 23
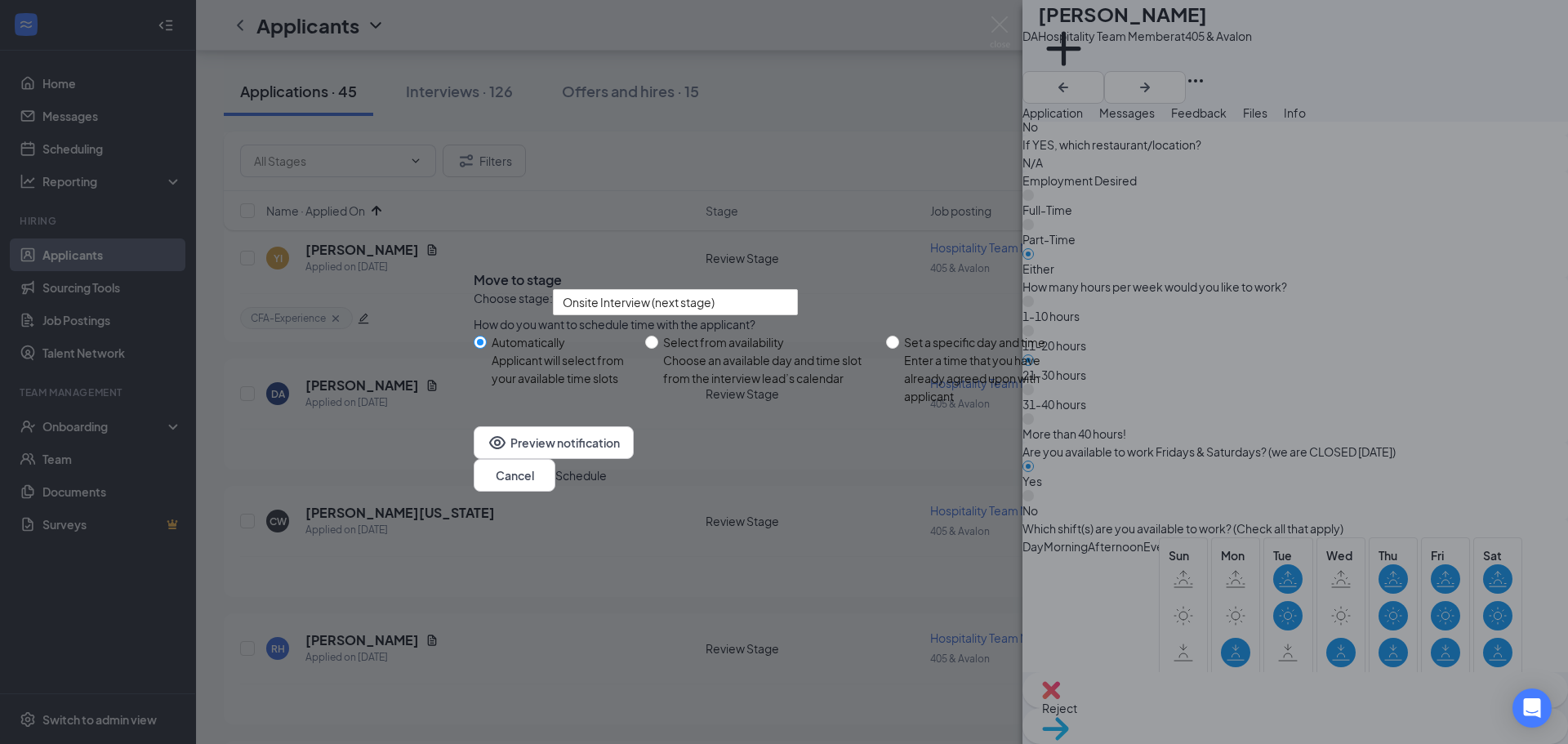
click at [607, 484] on button "Schedule" at bounding box center [581, 475] width 51 height 18
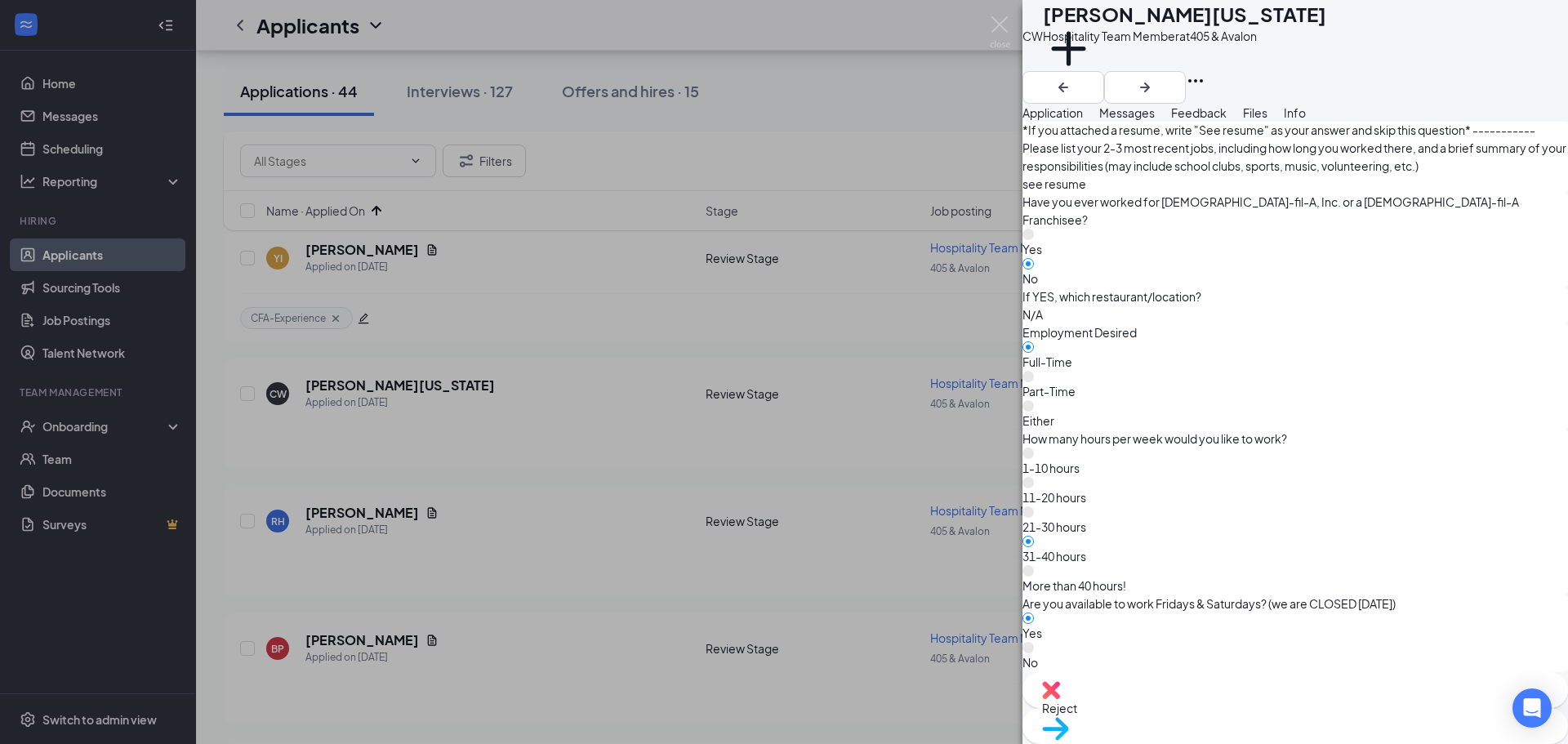
scroll to position [811, 0]
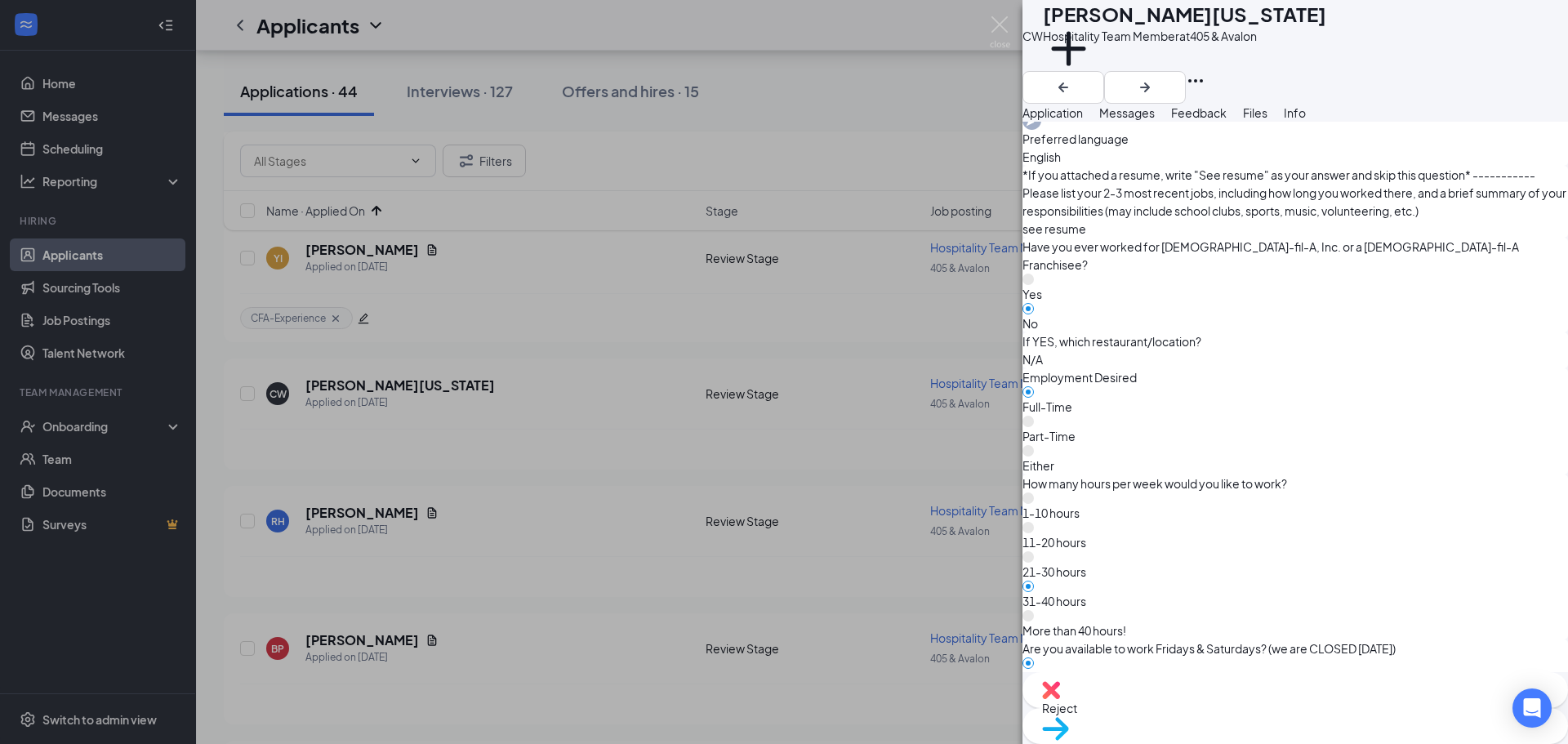
drag, startPoint x: 1107, startPoint y: 535, endPoint x: 1316, endPoint y: 627, distance: 228.4
click at [1316, 627] on div "*If you attached a resume, write "See resume" as your answer and skip this ques…" at bounding box center [1296, 708] width 546 height 1085
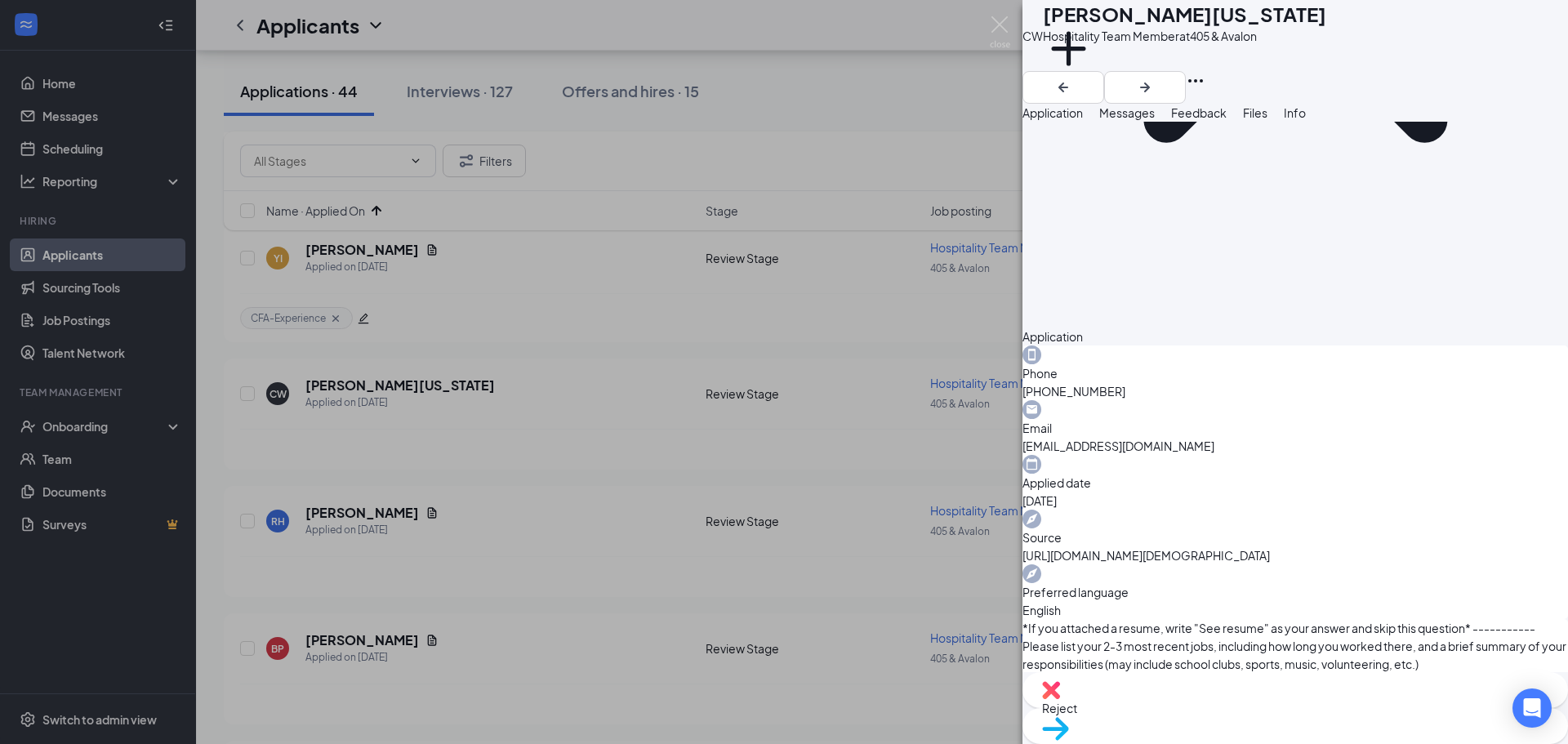
scroll to position [321, 0]
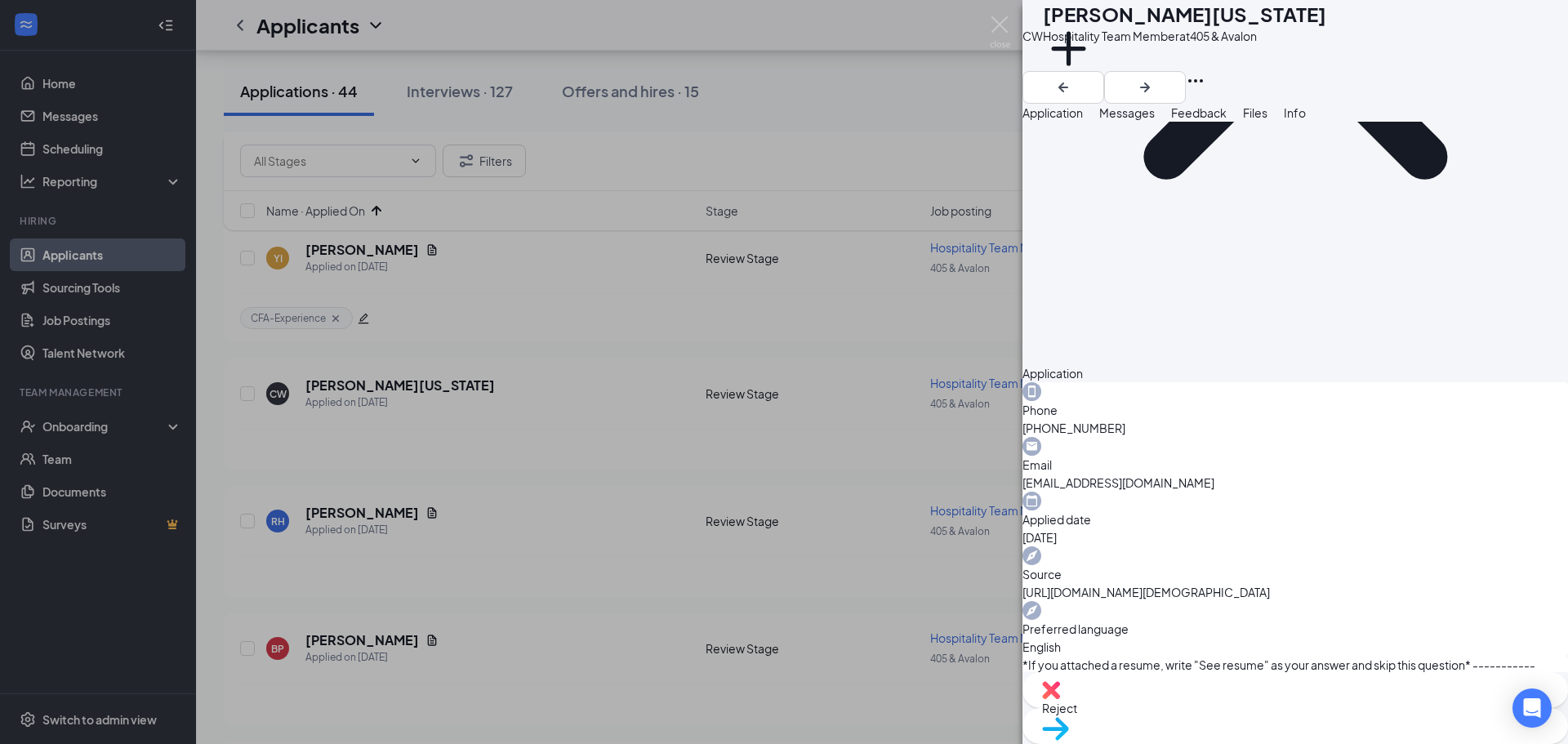
click at [1229, 715] on span "Reject" at bounding box center [1295, 708] width 507 height 18
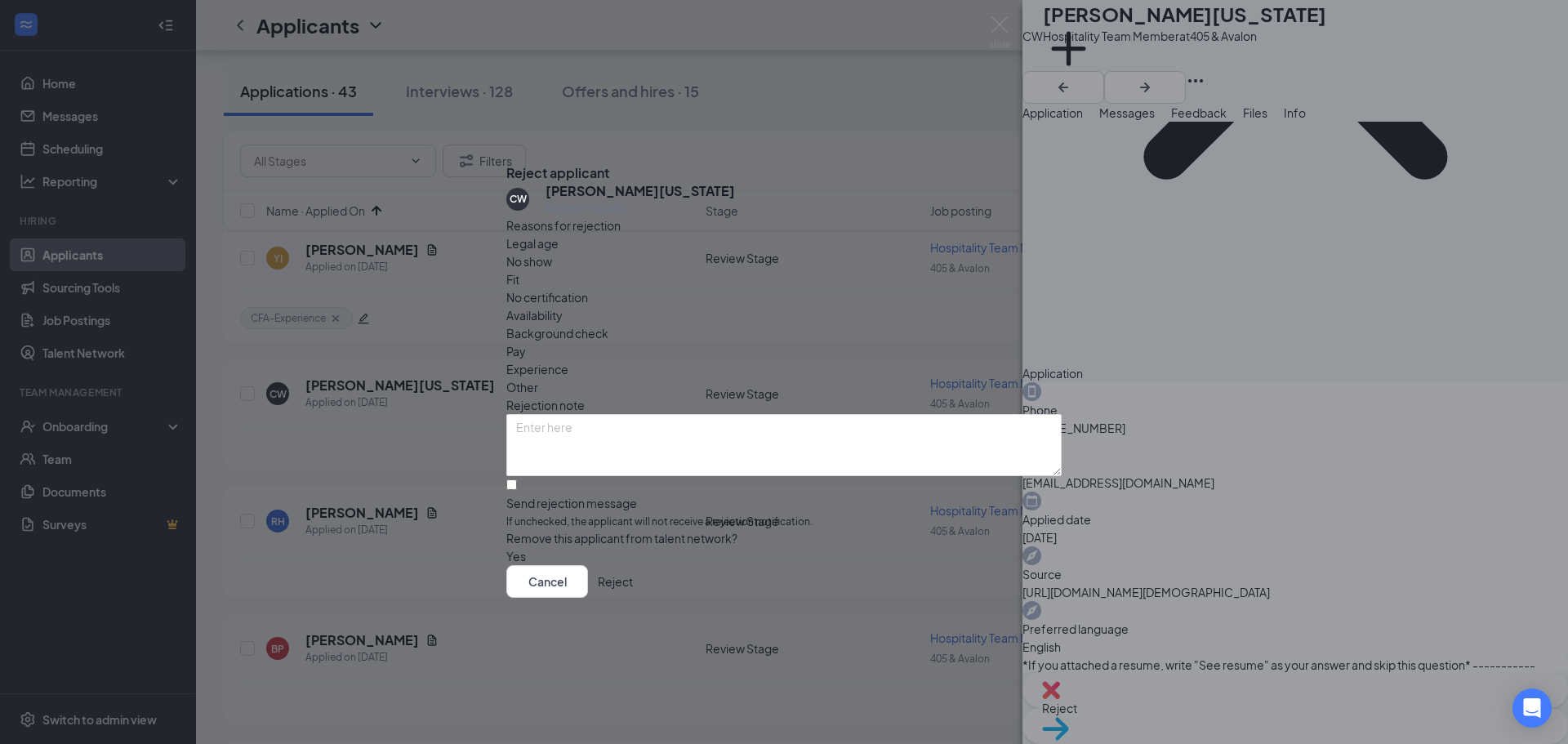
click at [633, 588] on button "Reject" at bounding box center [615, 582] width 35 height 33
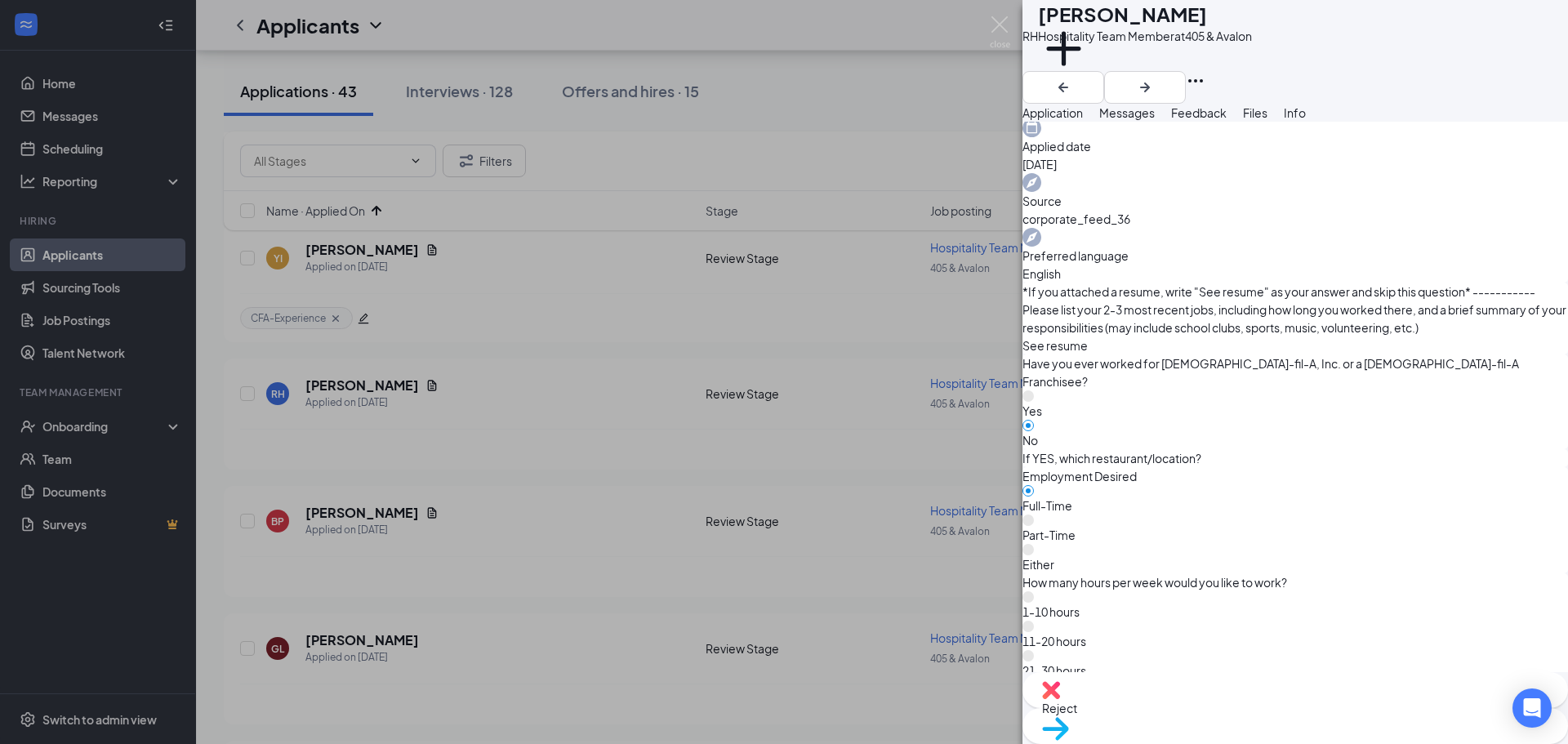
scroll to position [817, 0]
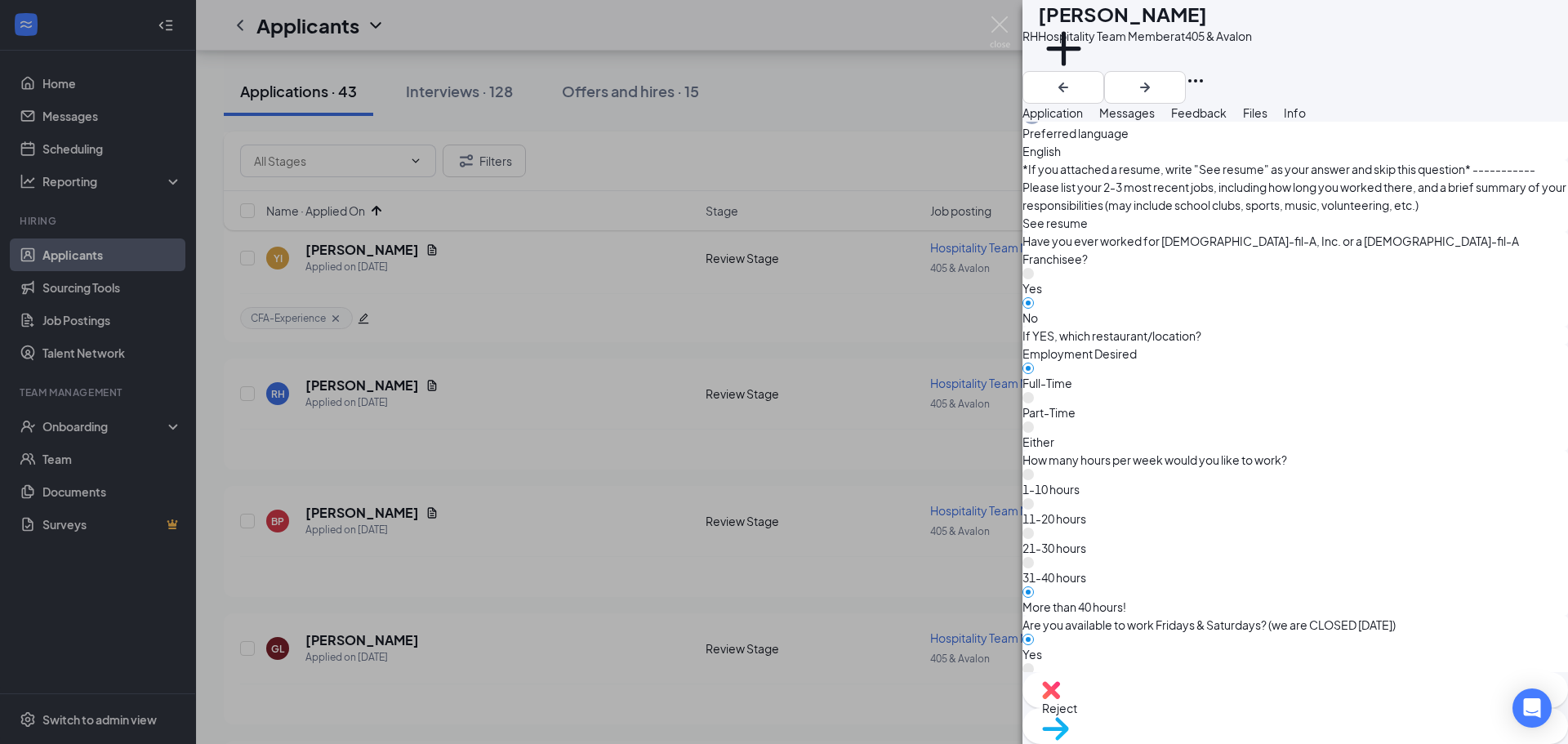
click at [1061, 699] on img at bounding box center [1051, 690] width 18 height 18
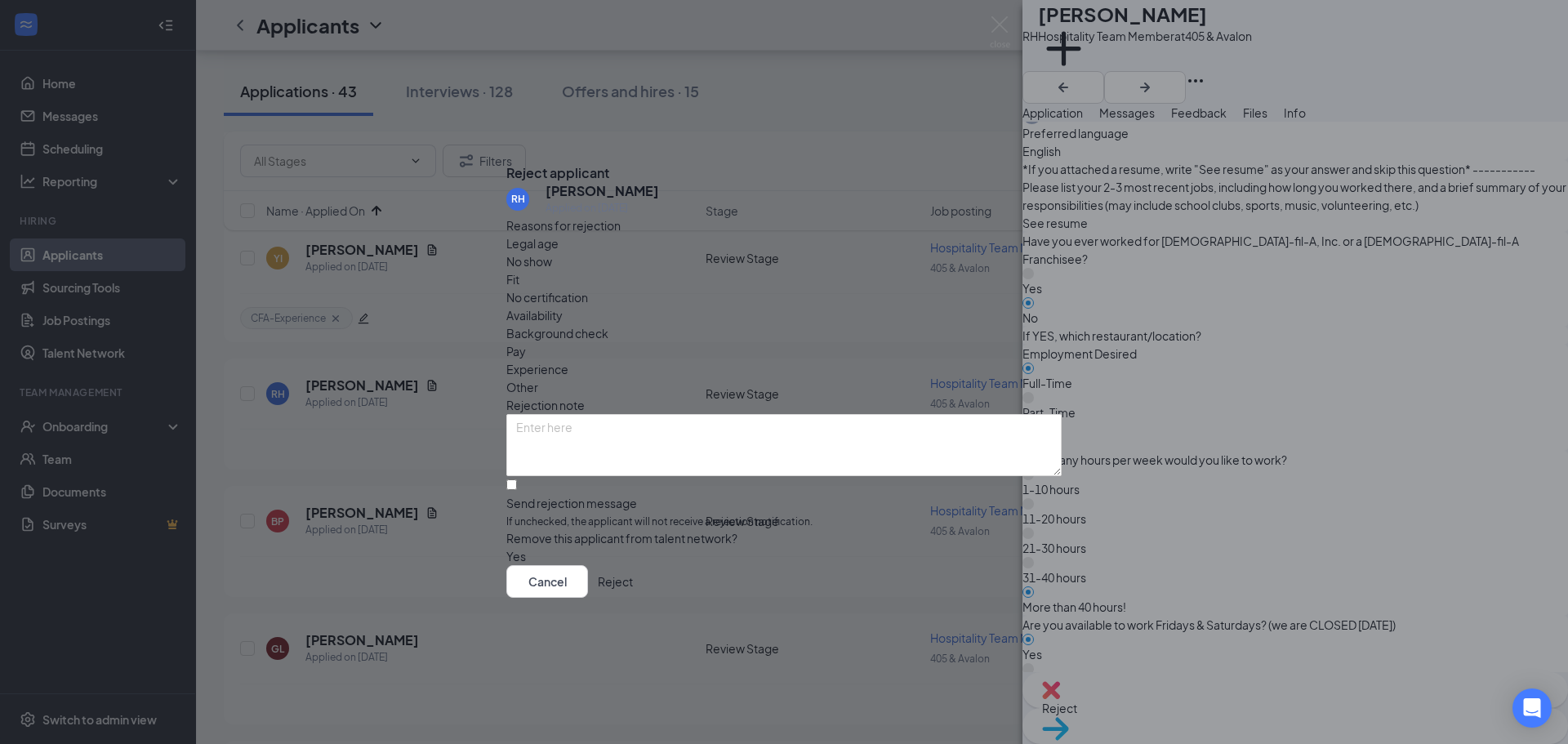
click at [633, 598] on button "Reject" at bounding box center [615, 582] width 35 height 33
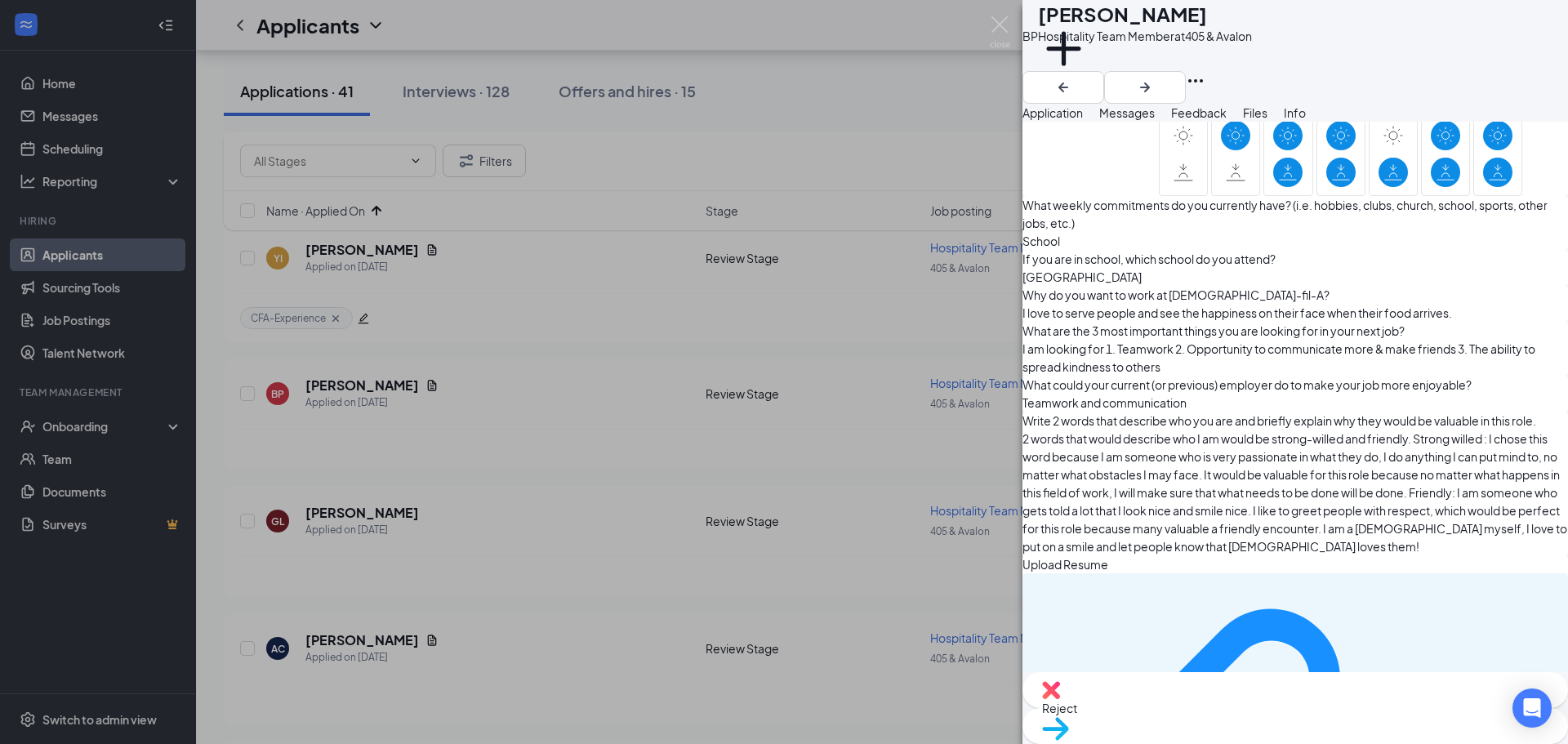
scroll to position [1518, 0]
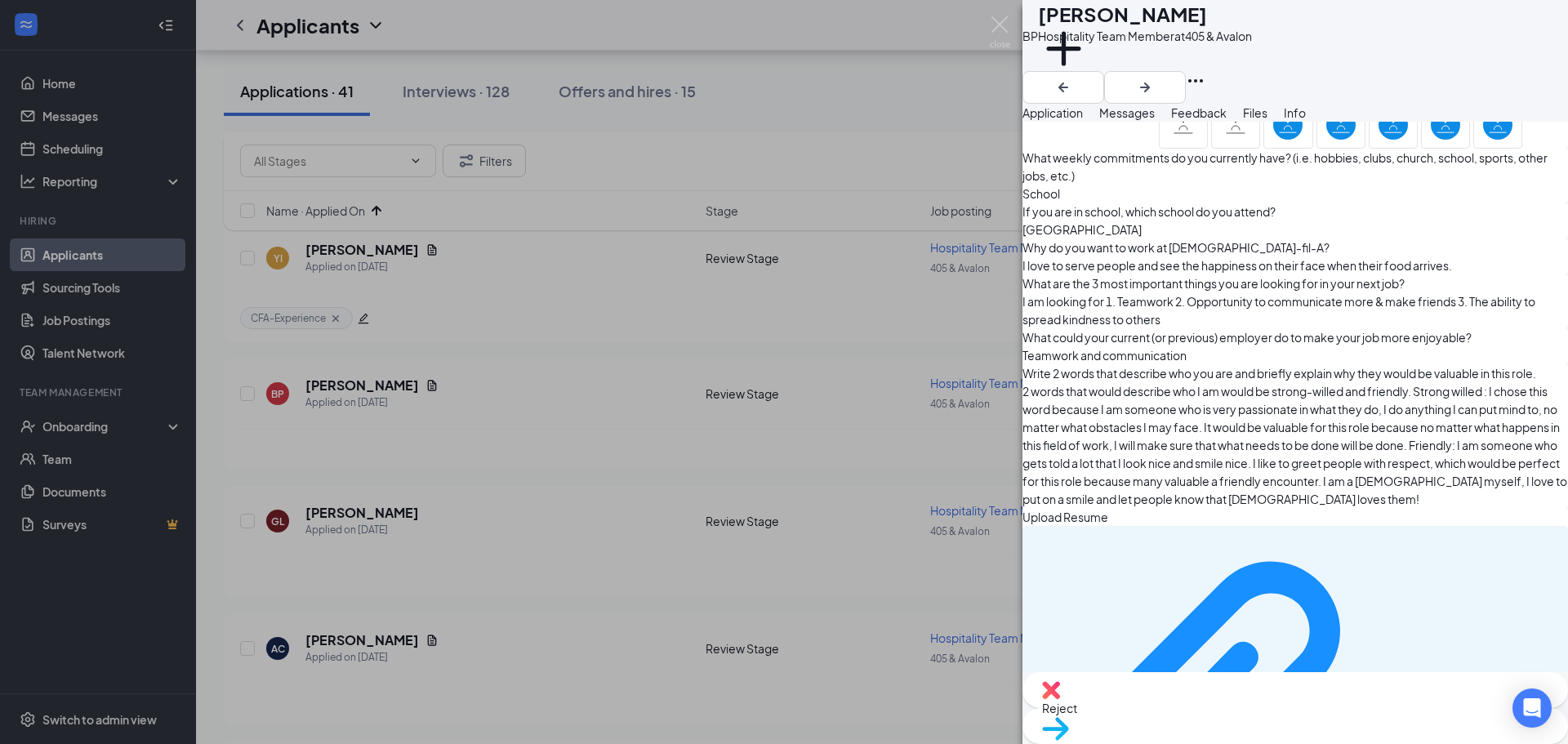
click at [1325, 719] on div "Move to stage" at bounding box center [1296, 726] width 546 height 36
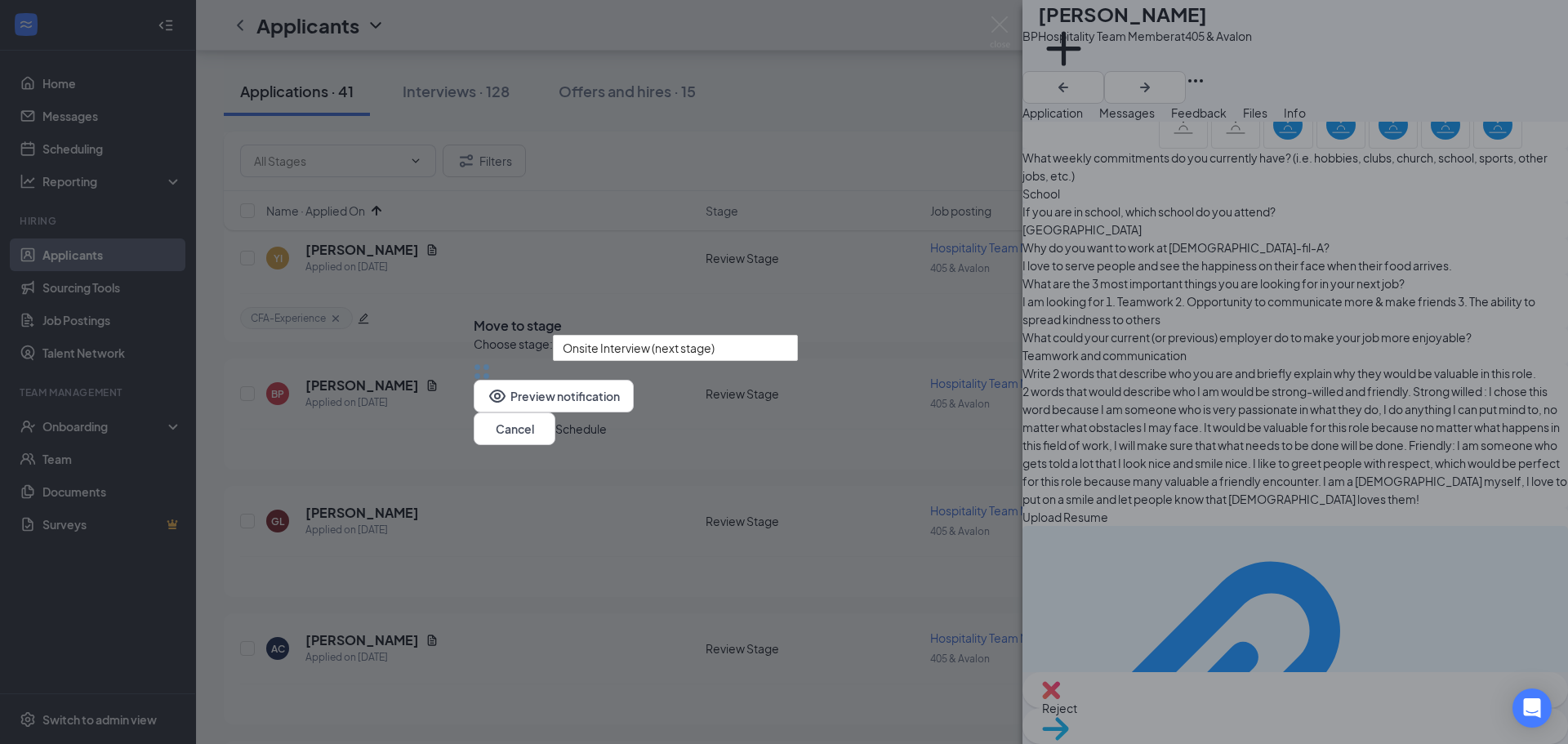
scroll to position [1511, 0]
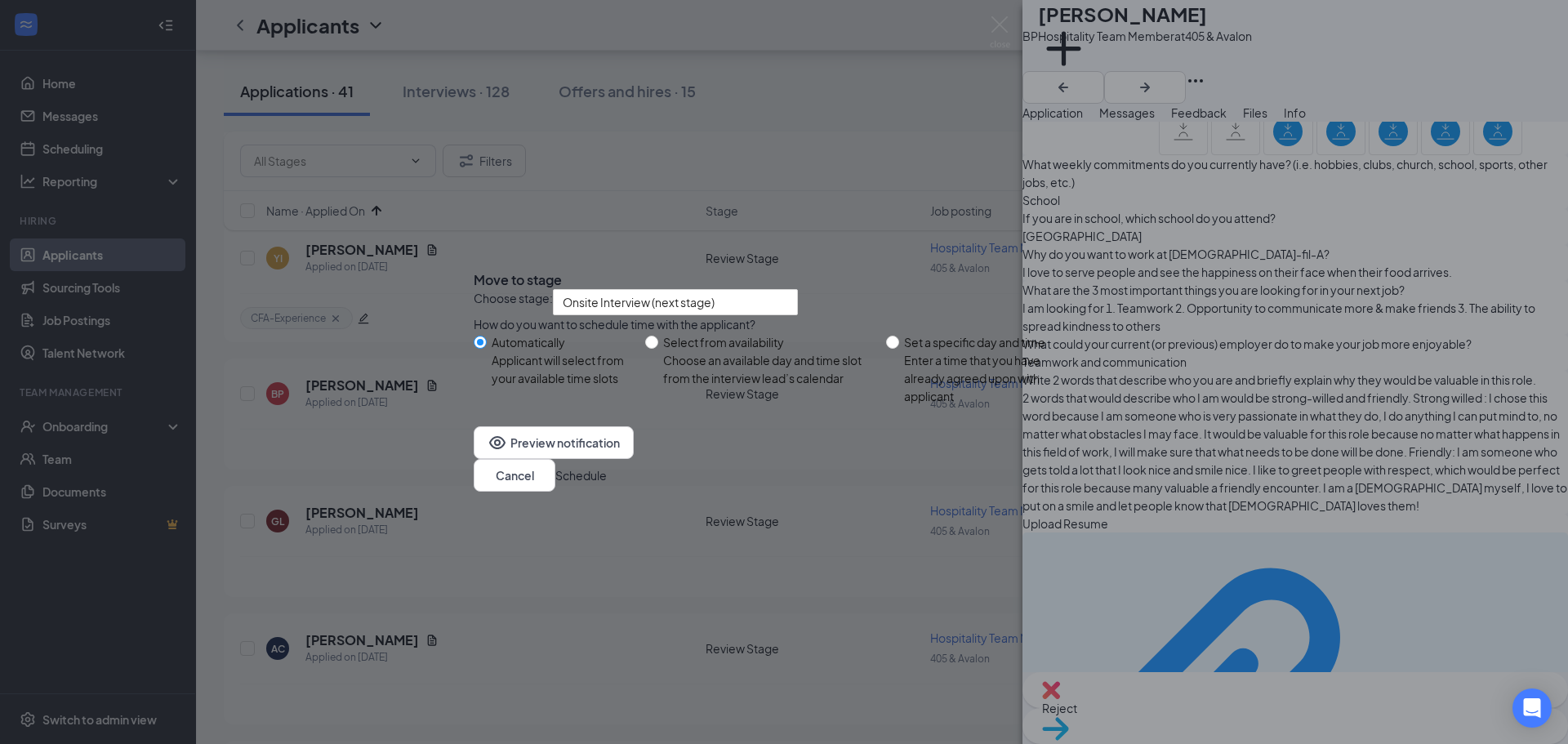
click at [607, 484] on button "Schedule" at bounding box center [581, 475] width 51 height 18
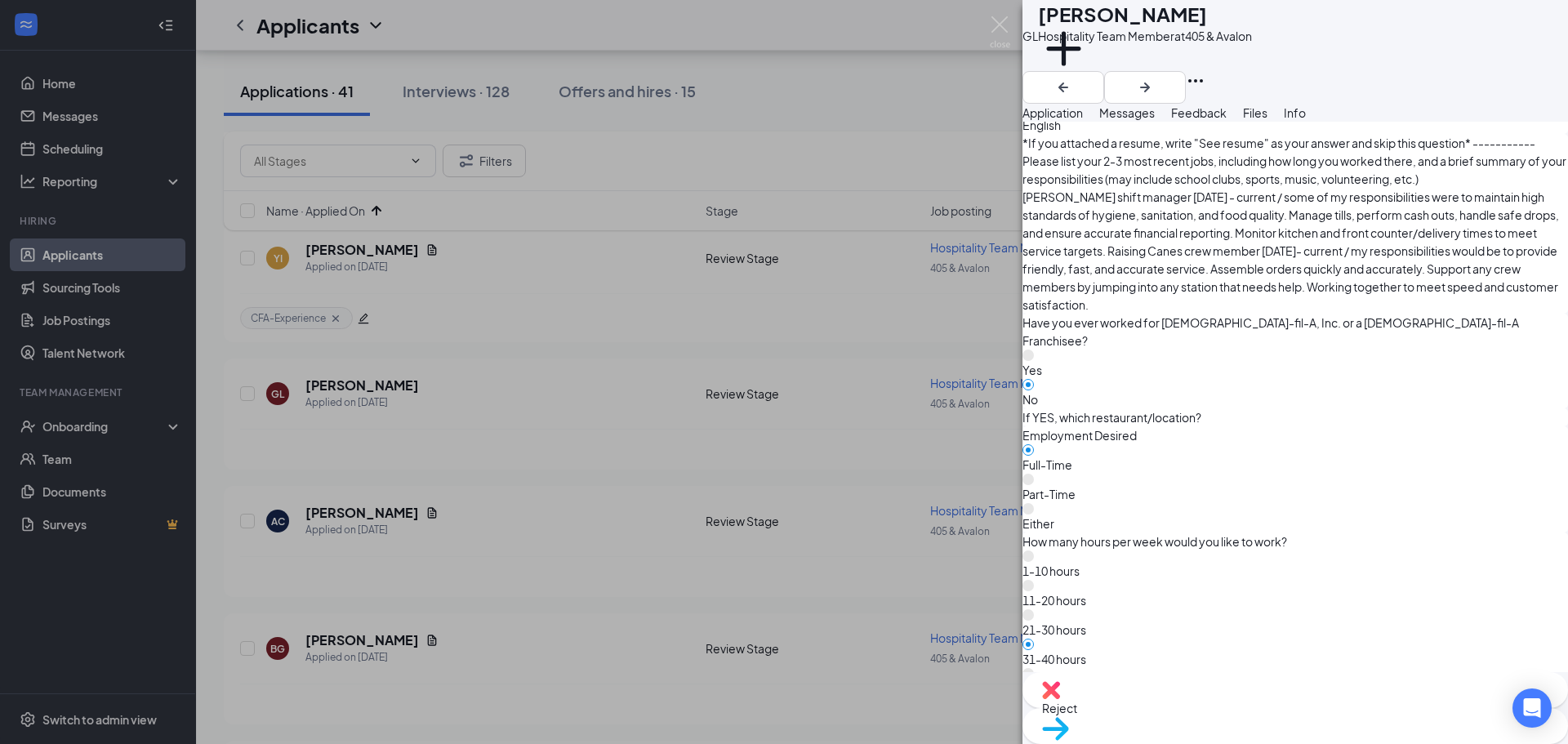
scroll to position [899, 0]
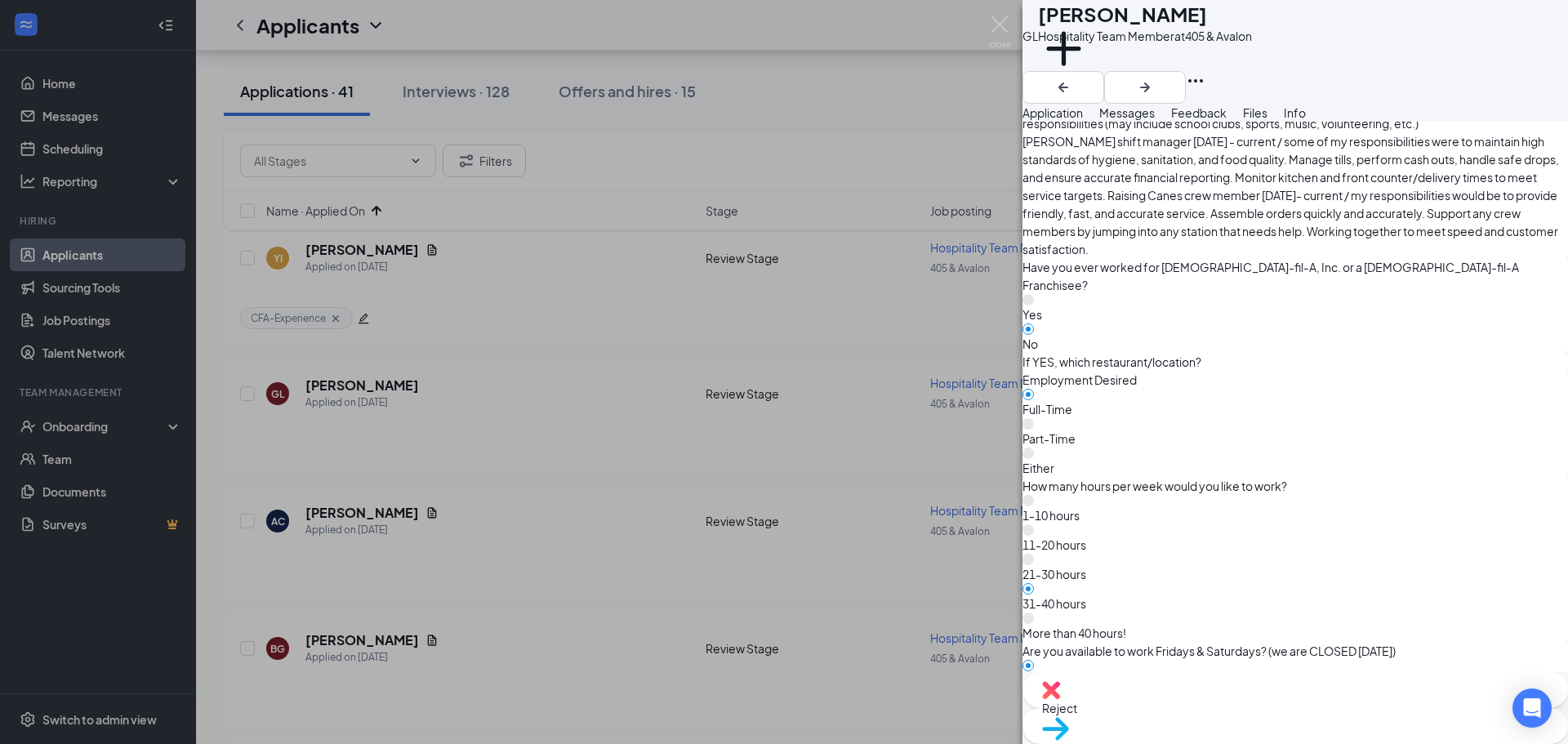
click at [1196, 708] on div "Reject" at bounding box center [1296, 690] width 546 height 36
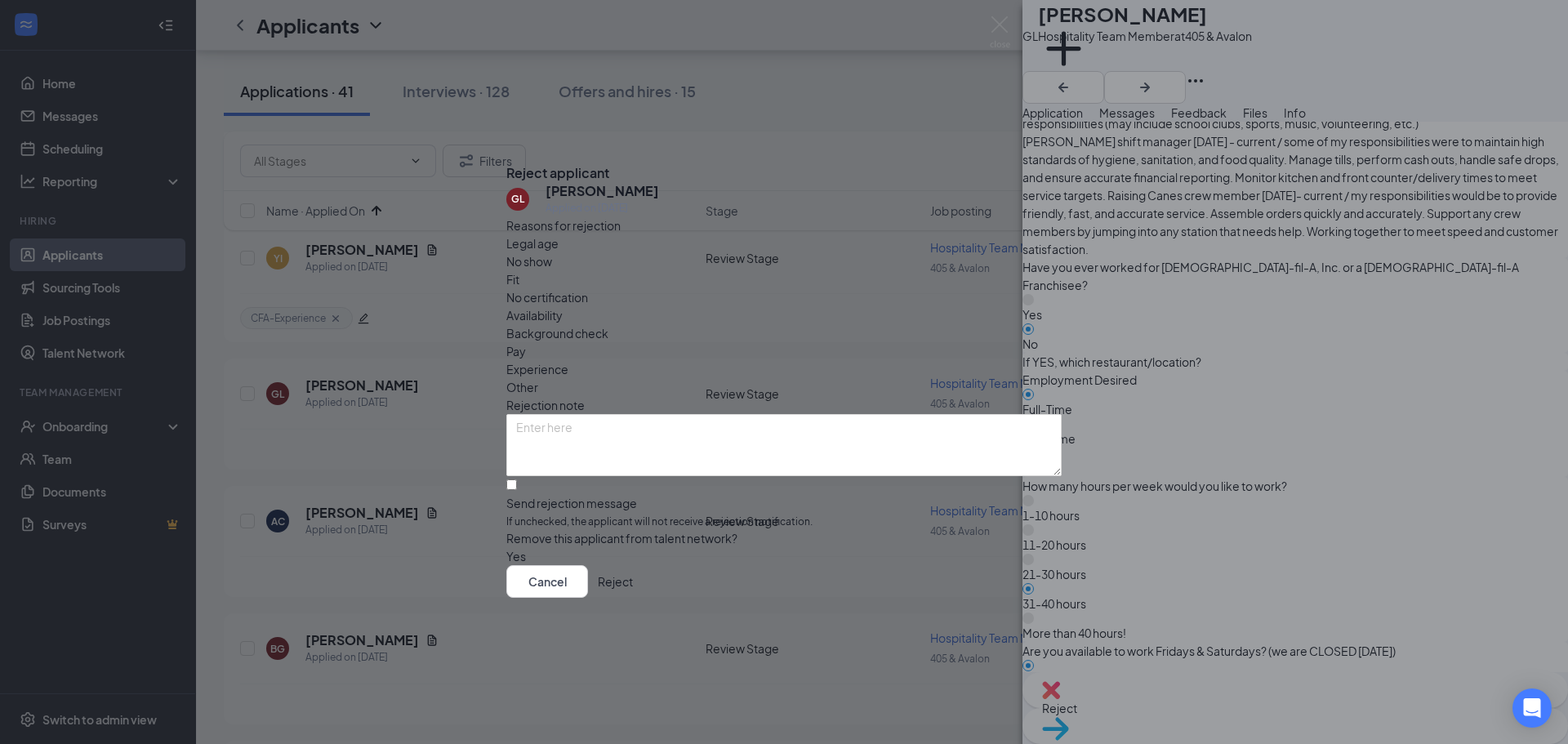
click at [1010, 598] on div "Cancel Reject" at bounding box center [784, 582] width 556 height 33
click at [633, 595] on button "Reject" at bounding box center [615, 582] width 35 height 33
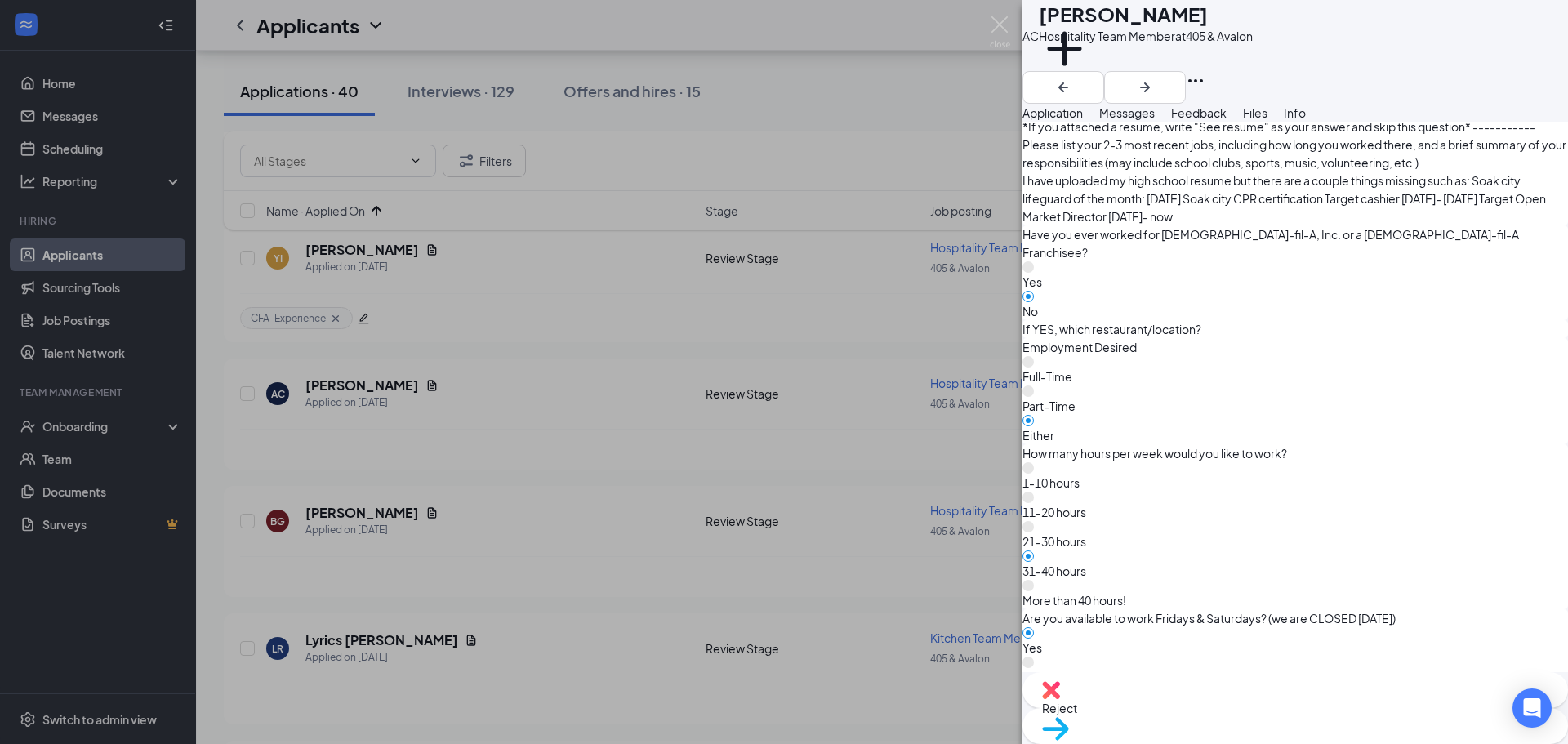
scroll to position [899, 0]
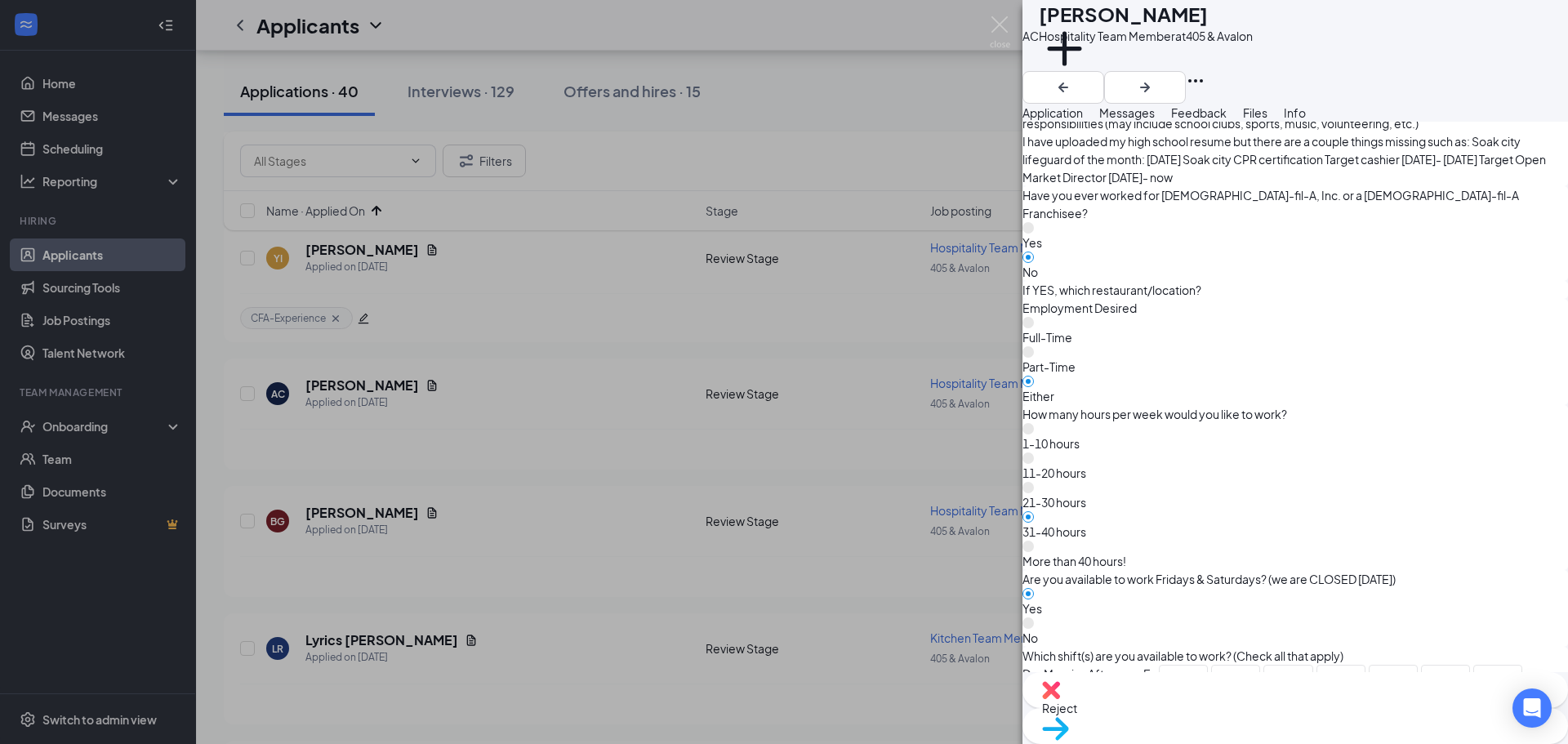
click at [1219, 706] on span "Reject" at bounding box center [1295, 708] width 507 height 18
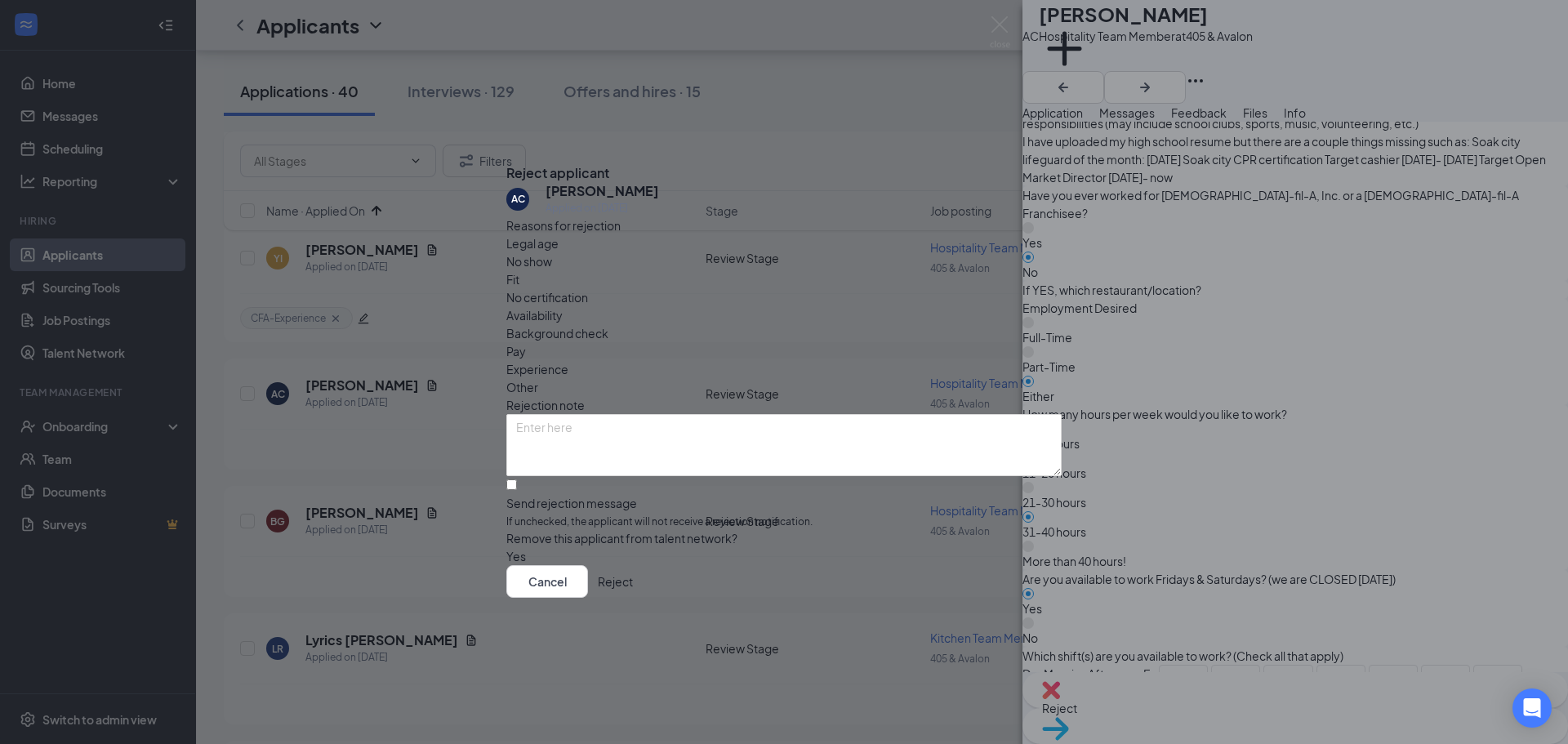
click at [633, 586] on button "Reject" at bounding box center [615, 582] width 35 height 33
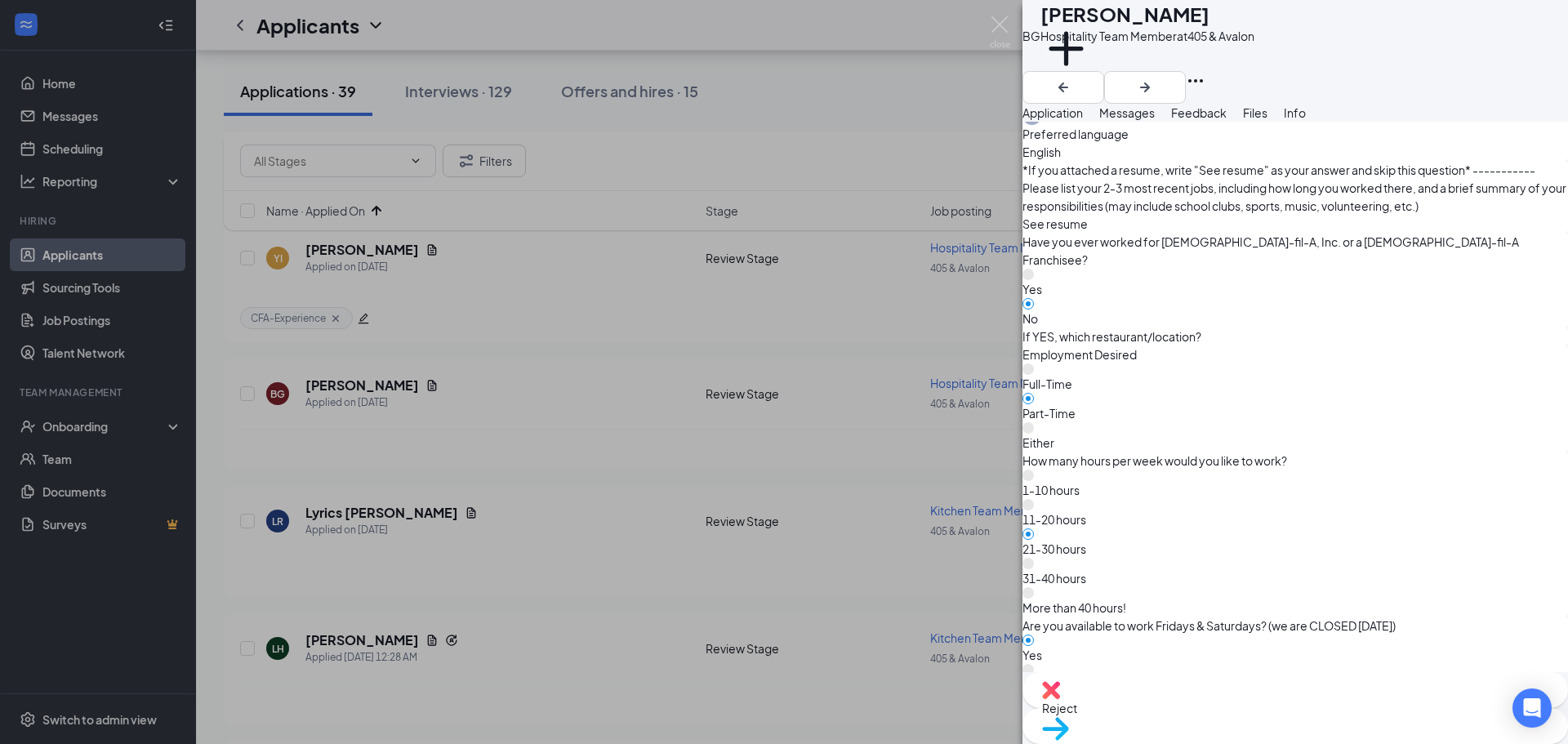
scroll to position [817, 0]
click at [1205, 709] on span "Reject" at bounding box center [1295, 708] width 507 height 18
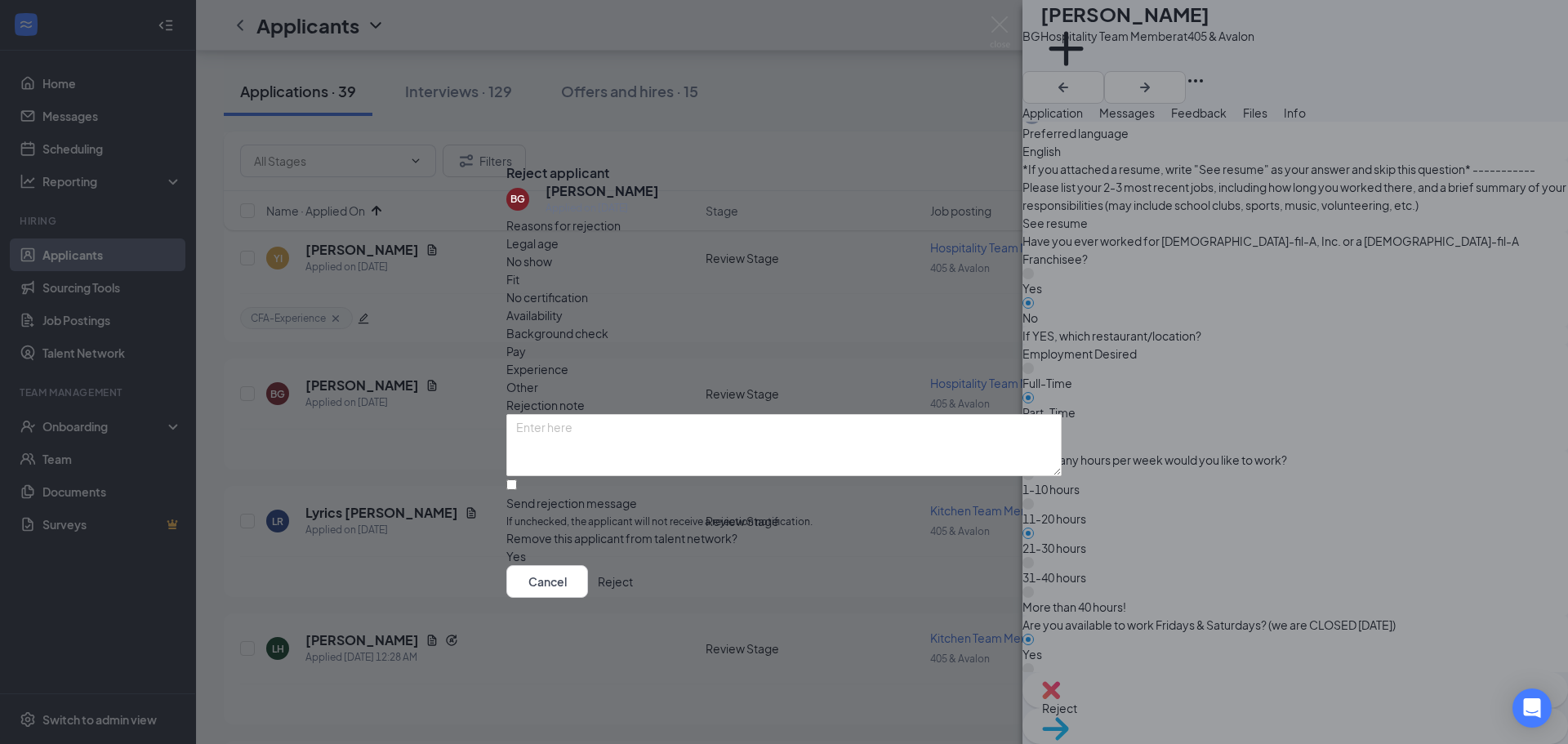
click at [633, 598] on button "Reject" at bounding box center [615, 582] width 35 height 33
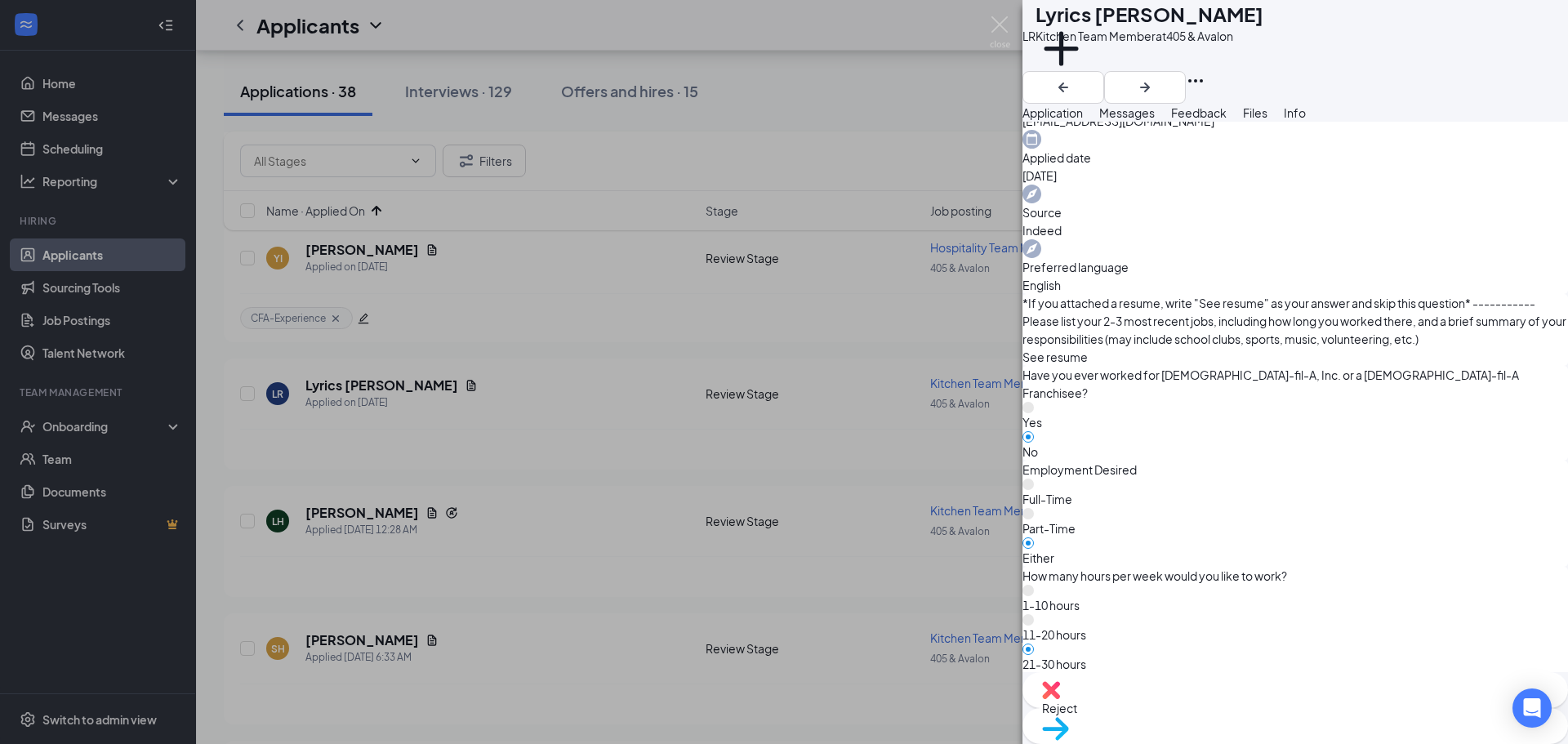
scroll to position [654, 0]
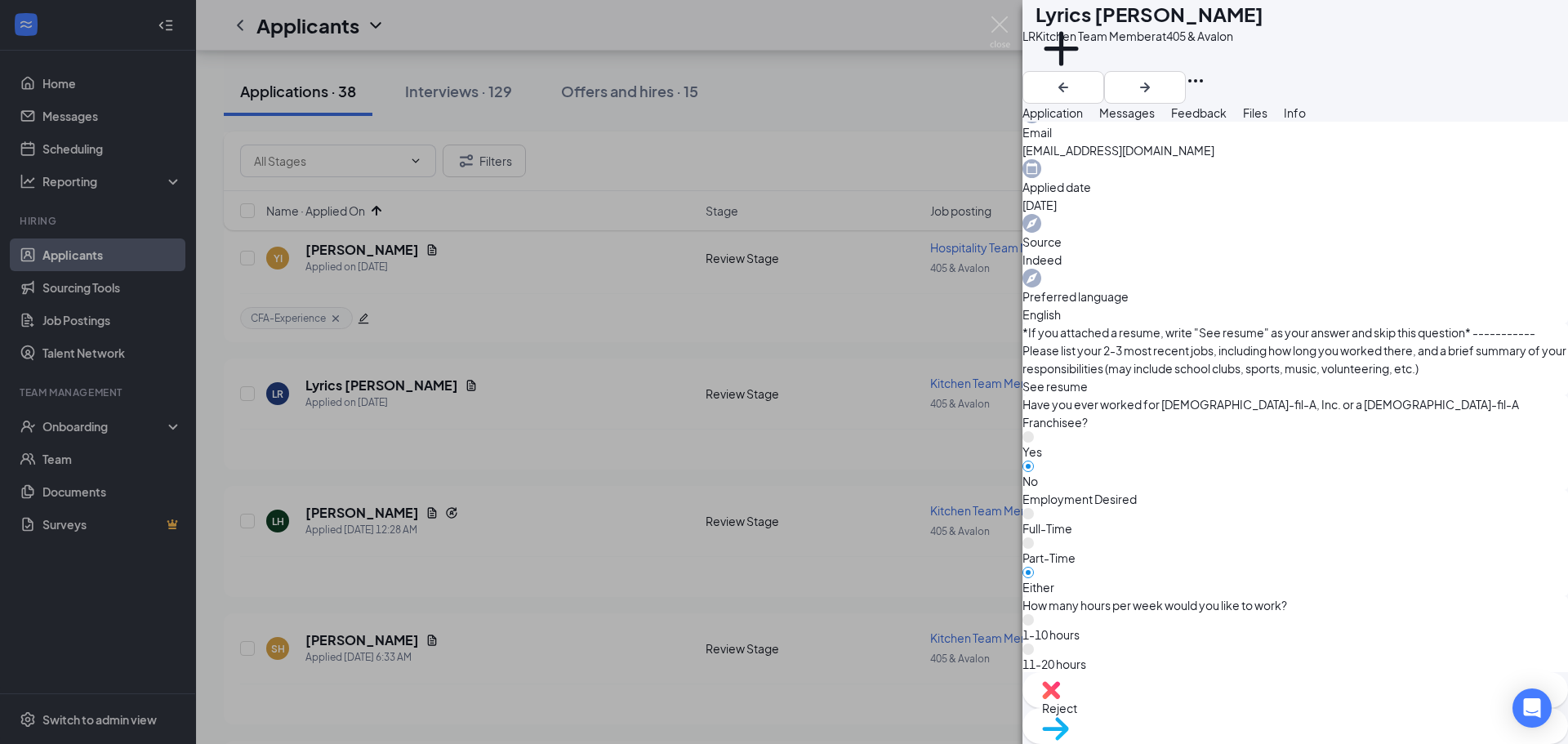
click at [1175, 700] on div "Reject" at bounding box center [1296, 690] width 546 height 36
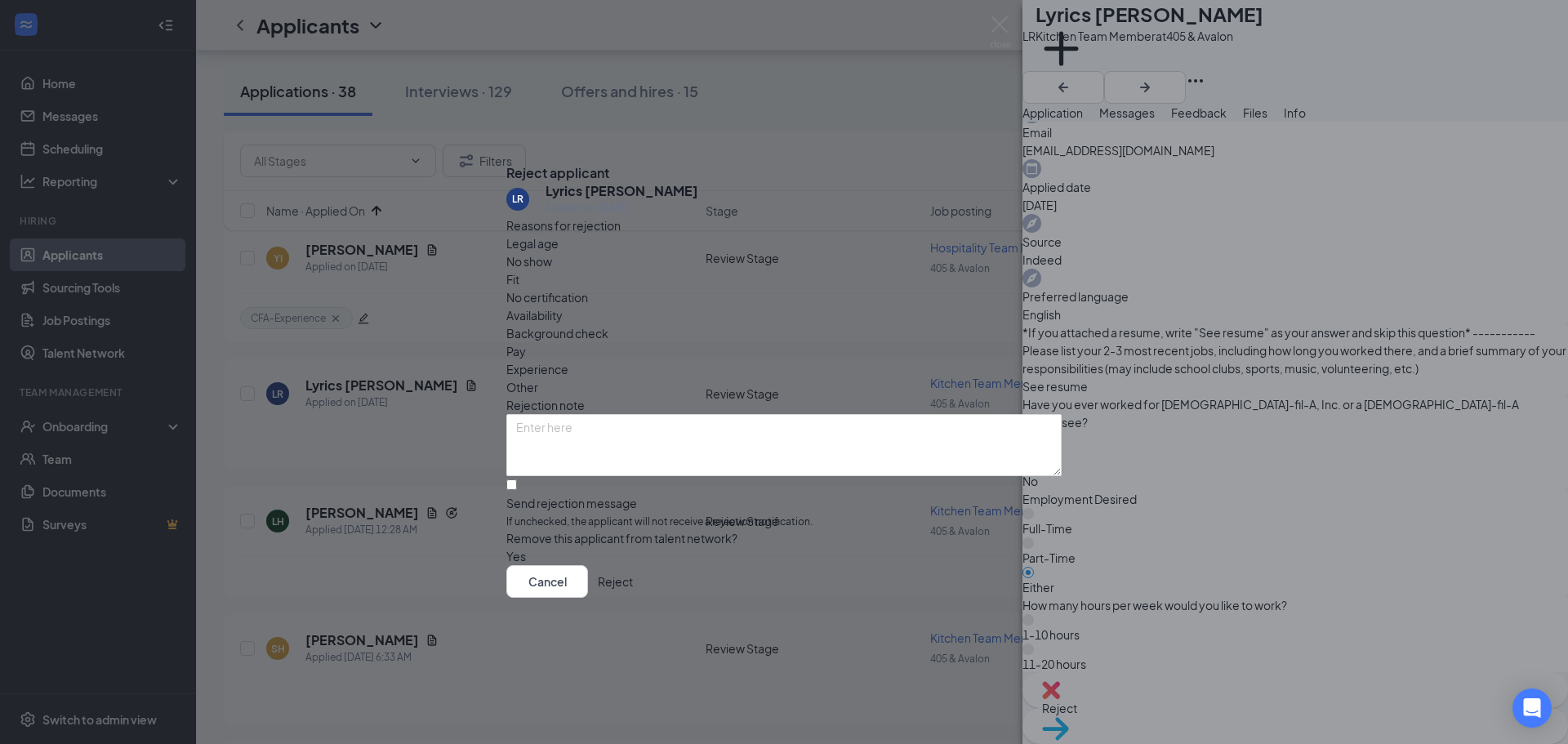
click at [633, 592] on button "Reject" at bounding box center [615, 582] width 35 height 33
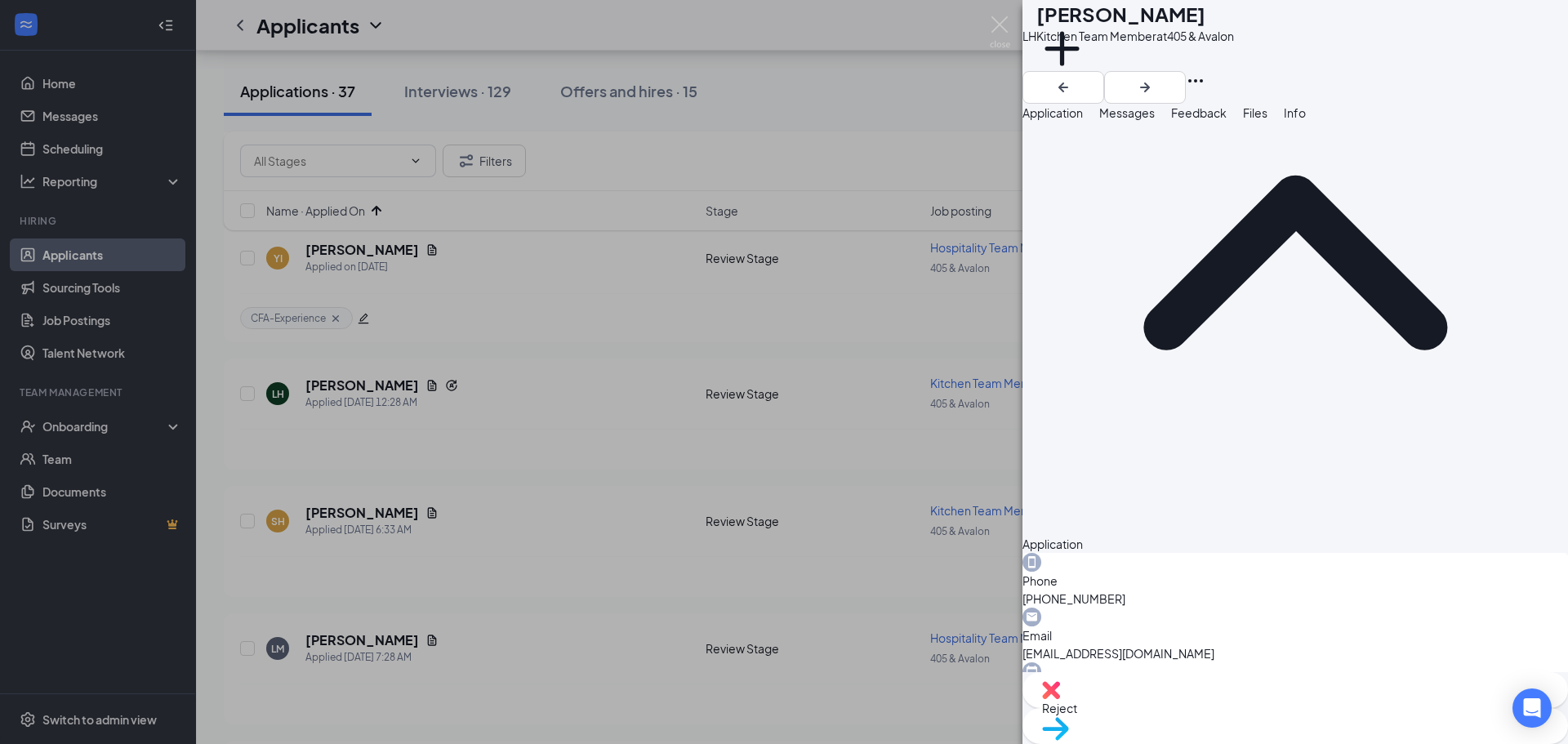
scroll to position [817, 0]
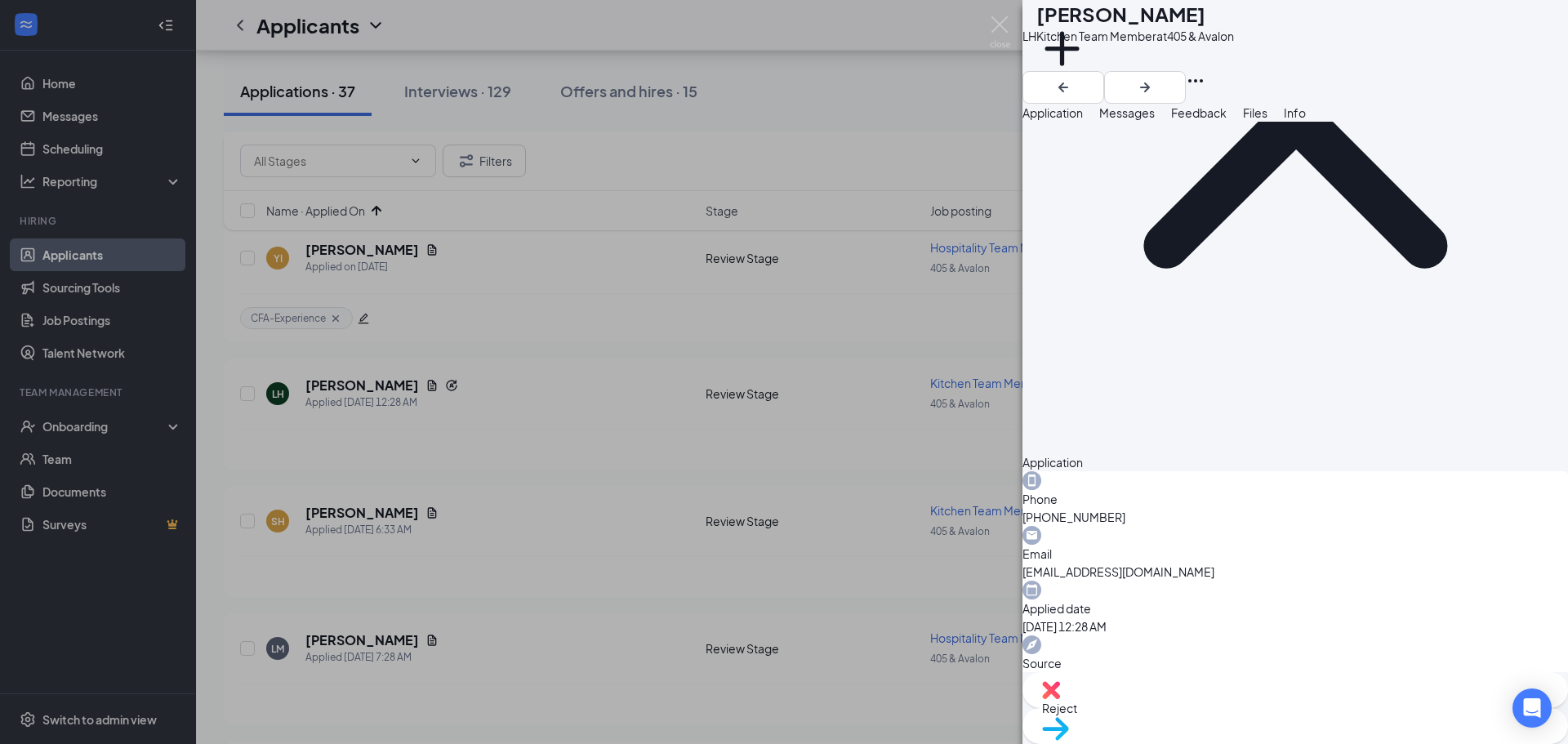
click at [1217, 716] on span "Reject" at bounding box center [1295, 708] width 507 height 18
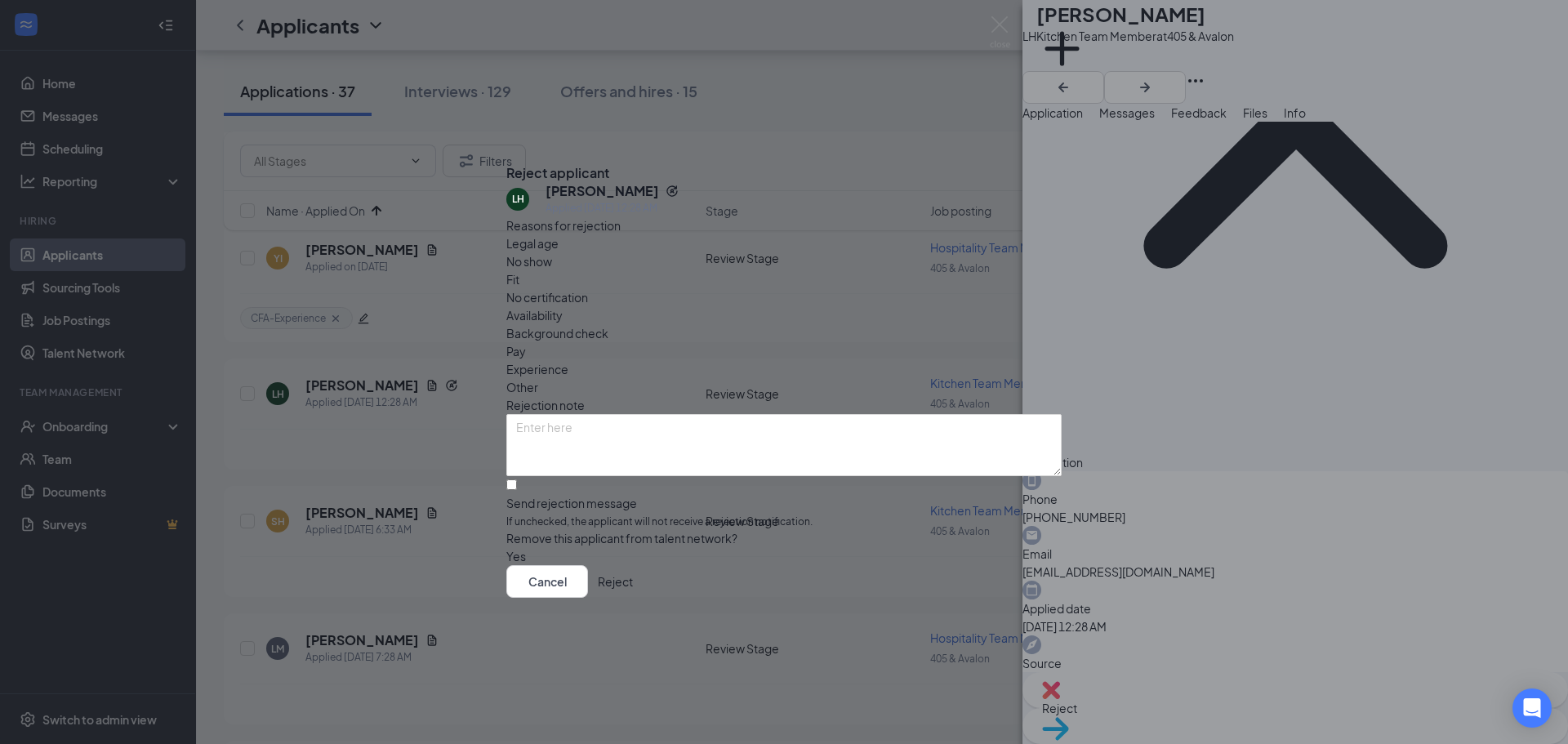
click at [633, 592] on button "Reject" at bounding box center [615, 582] width 35 height 33
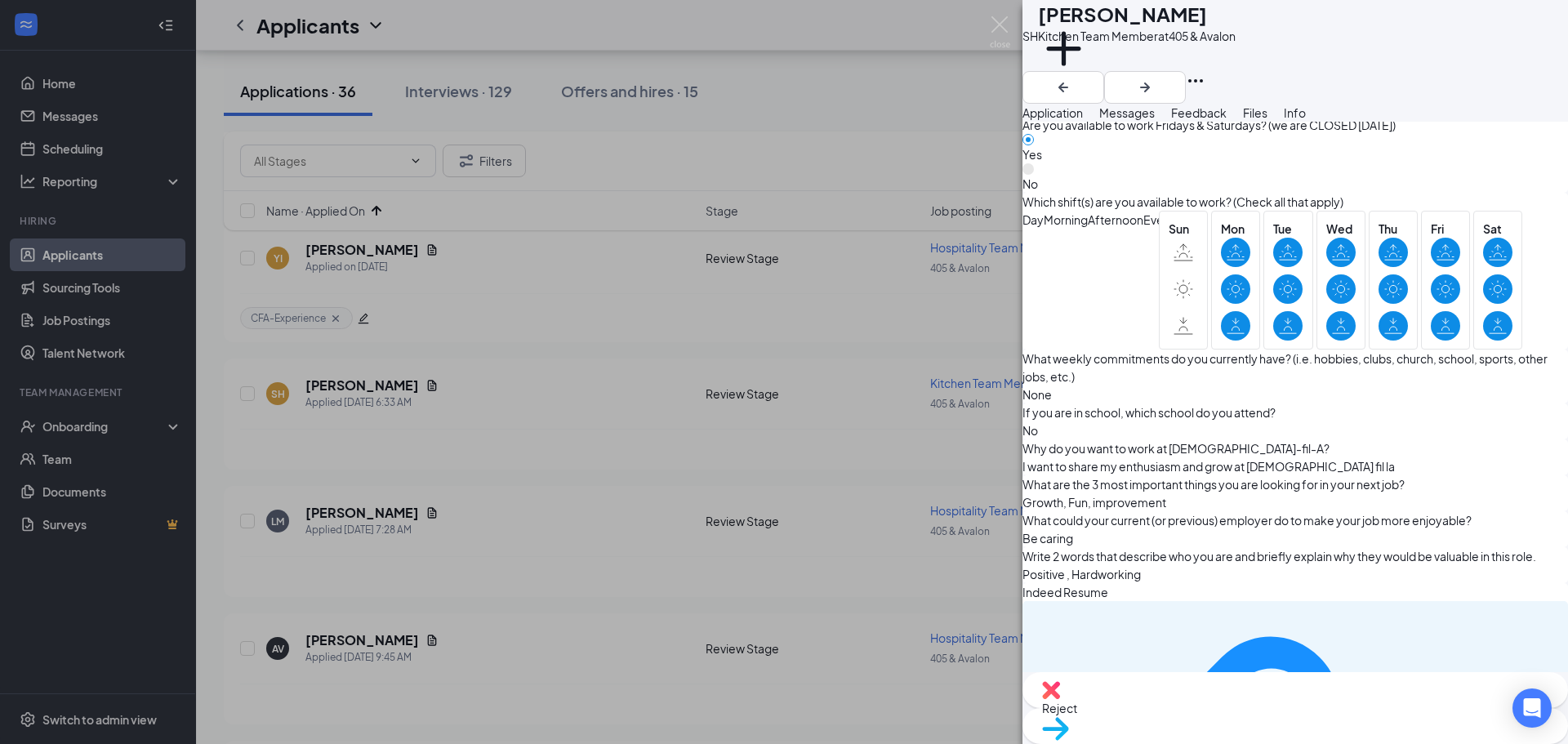
scroll to position [1338, 0]
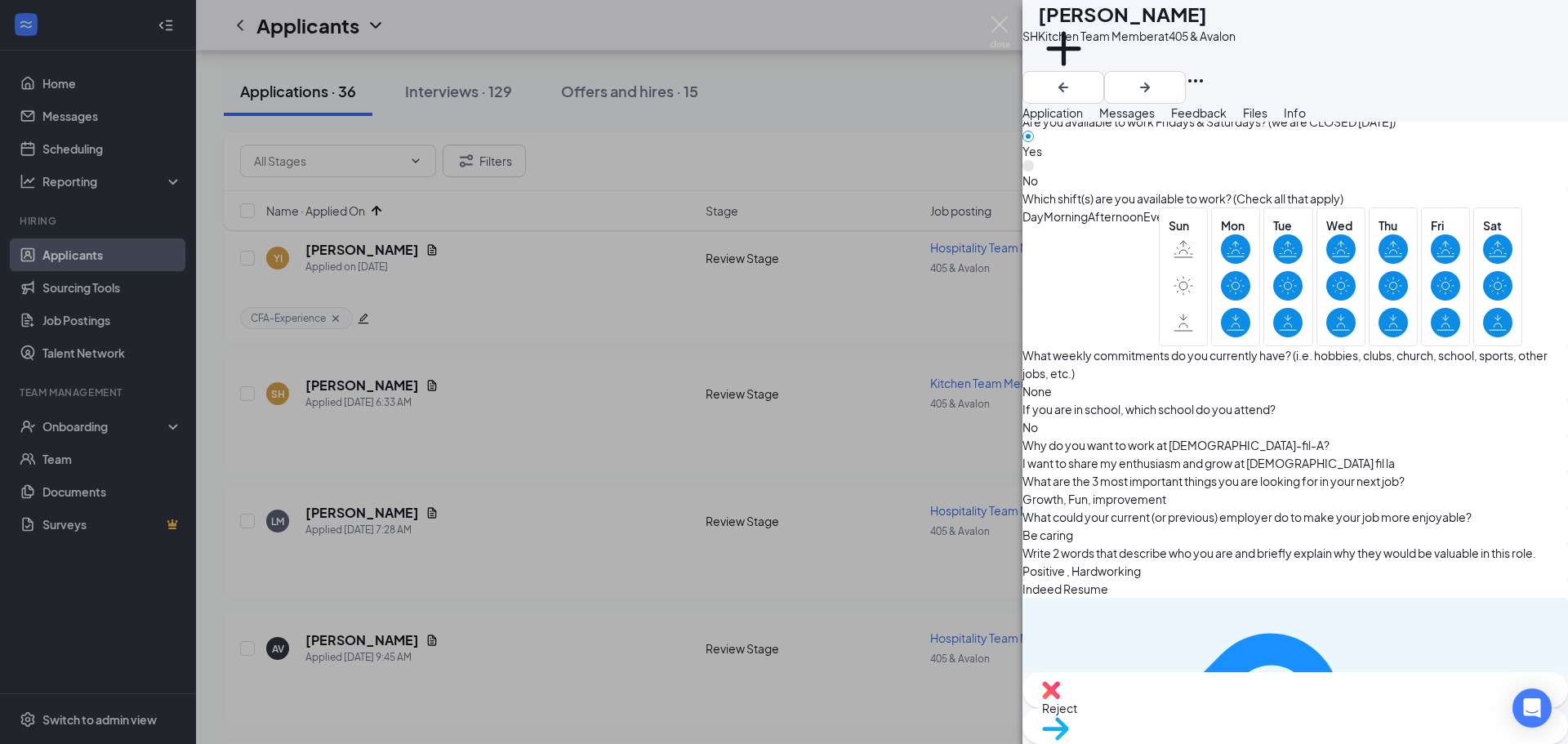
click at [1342, 741] on span "Move to stage" at bounding box center [1295, 750] width 507 height 18
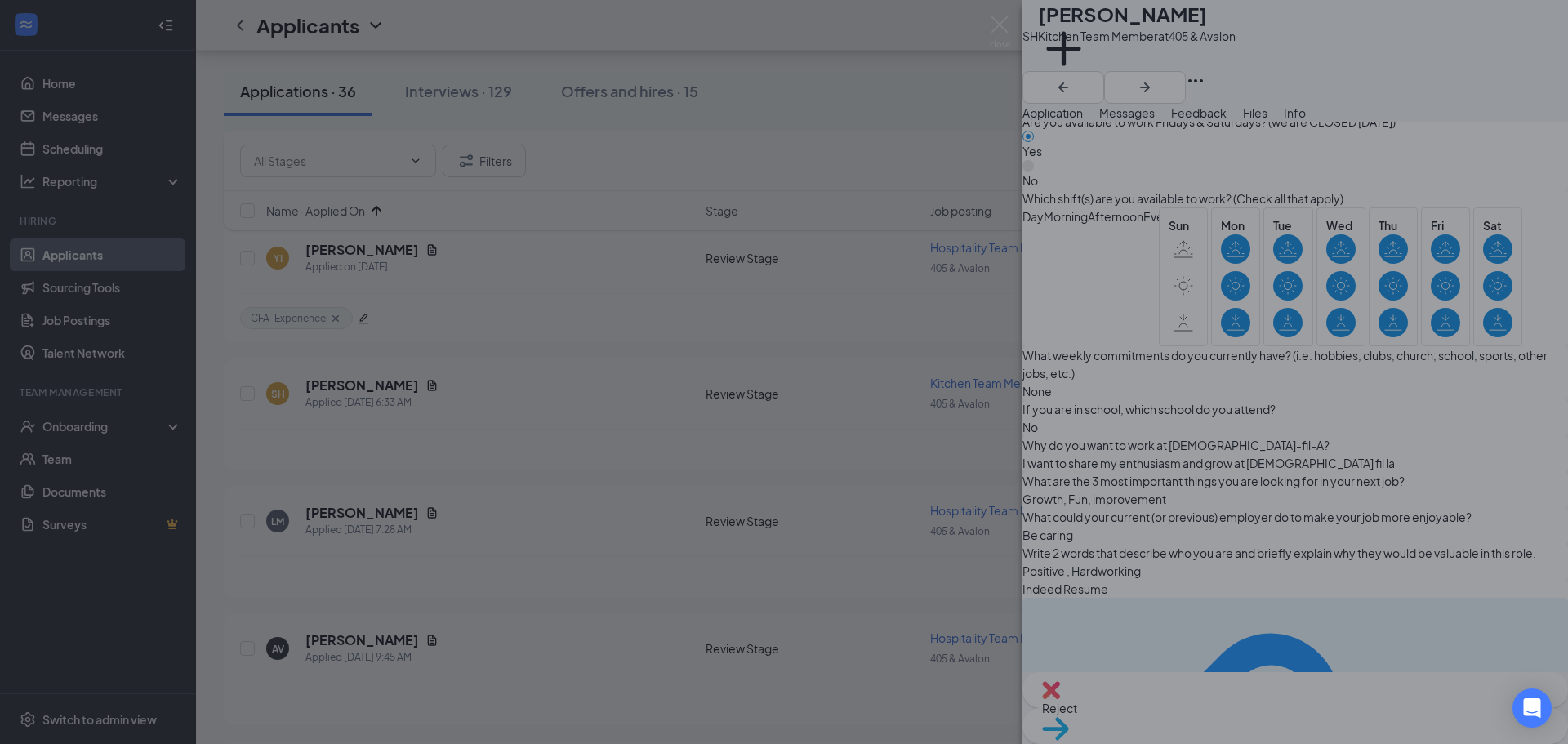
scroll to position [1332, 0]
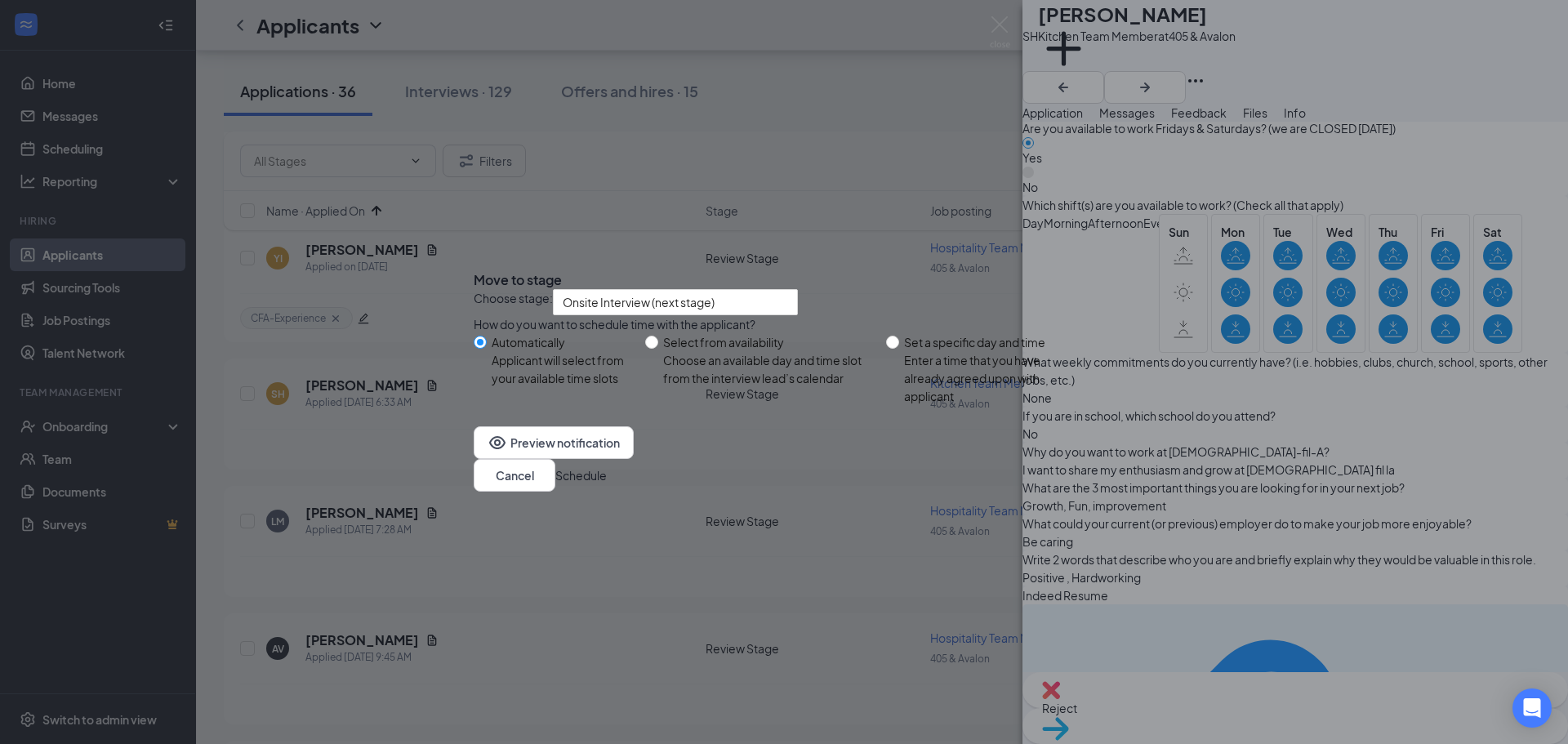
click at [607, 484] on button "Schedule" at bounding box center [581, 475] width 51 height 18
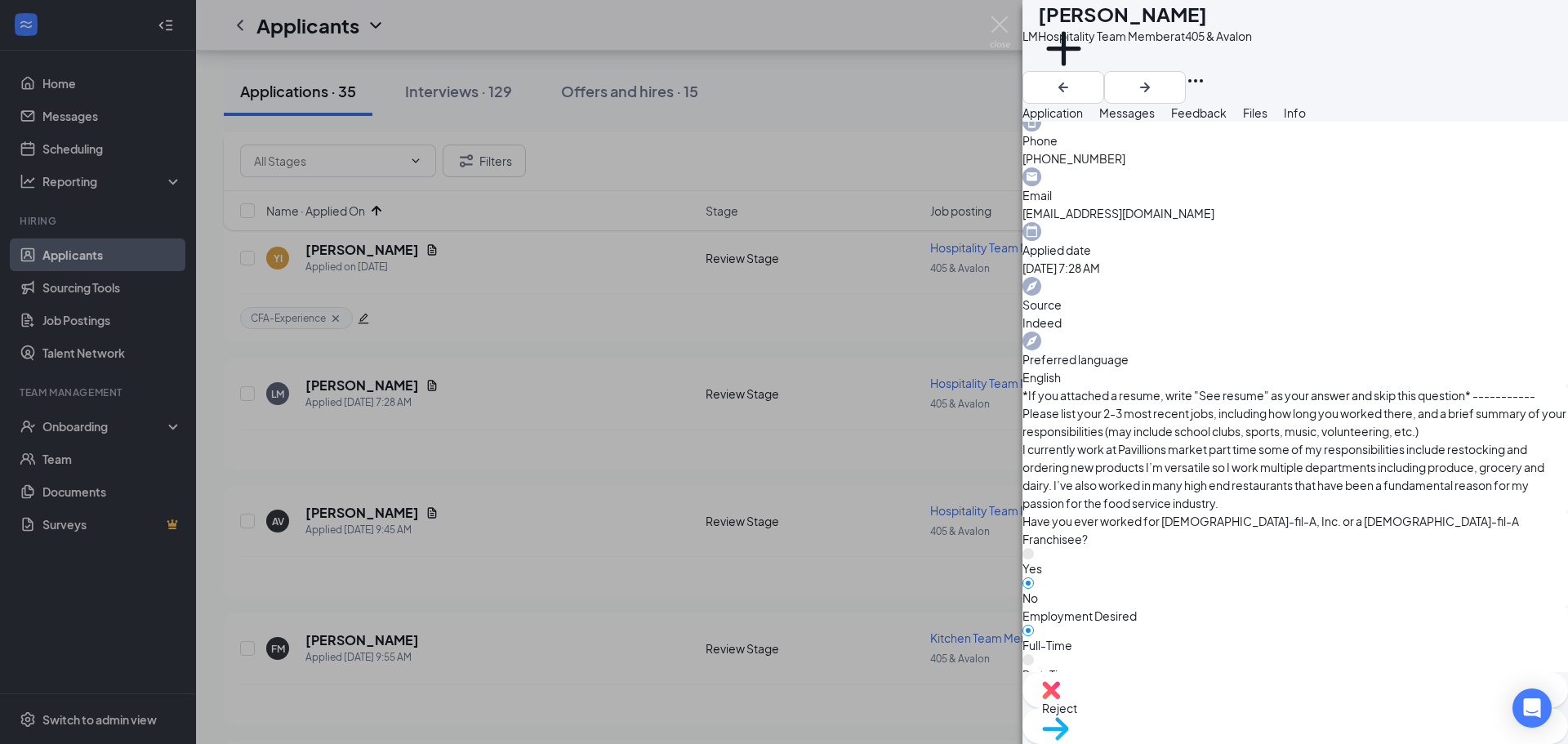
scroll to position [572, 0]
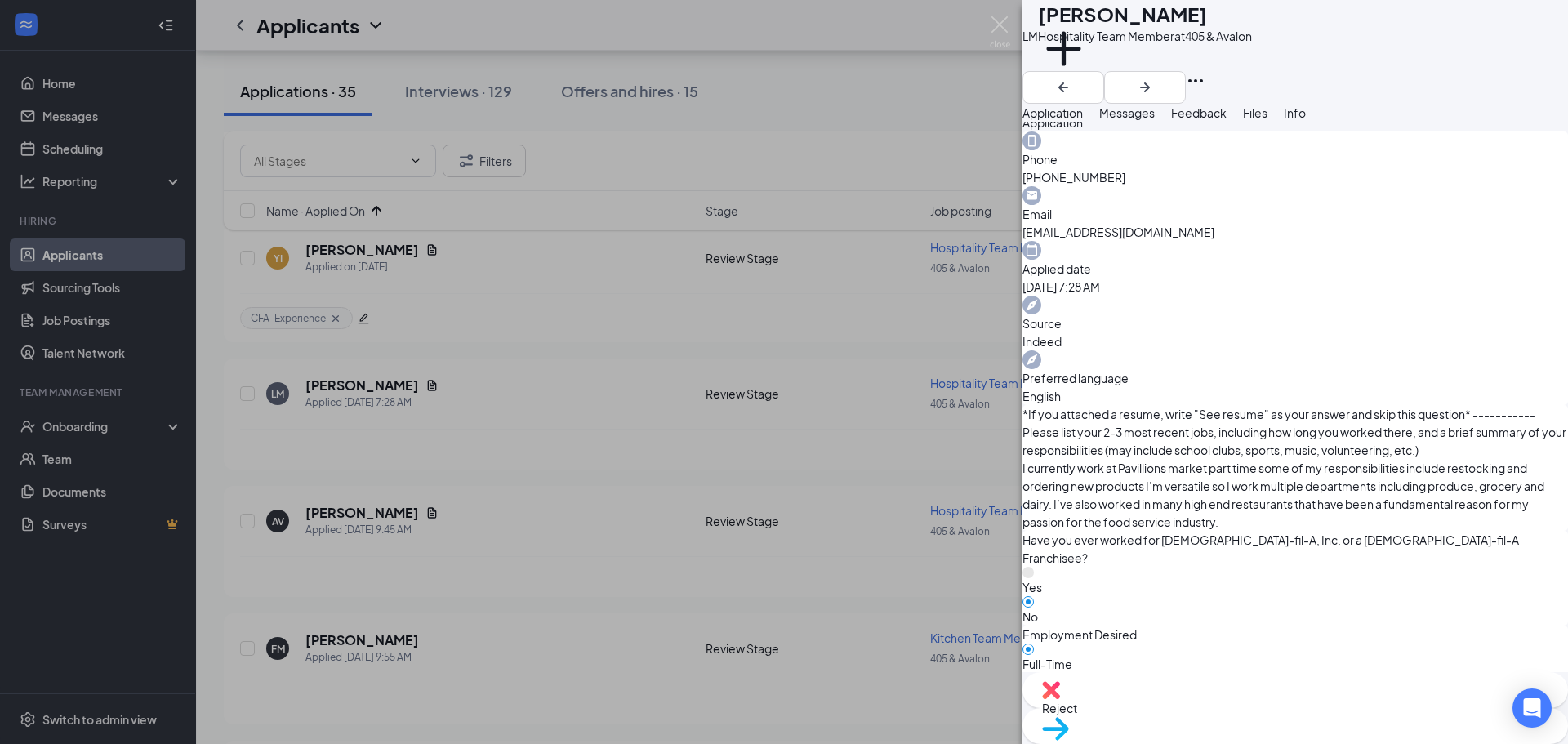
click at [1220, 717] on span "Reject" at bounding box center [1295, 708] width 507 height 18
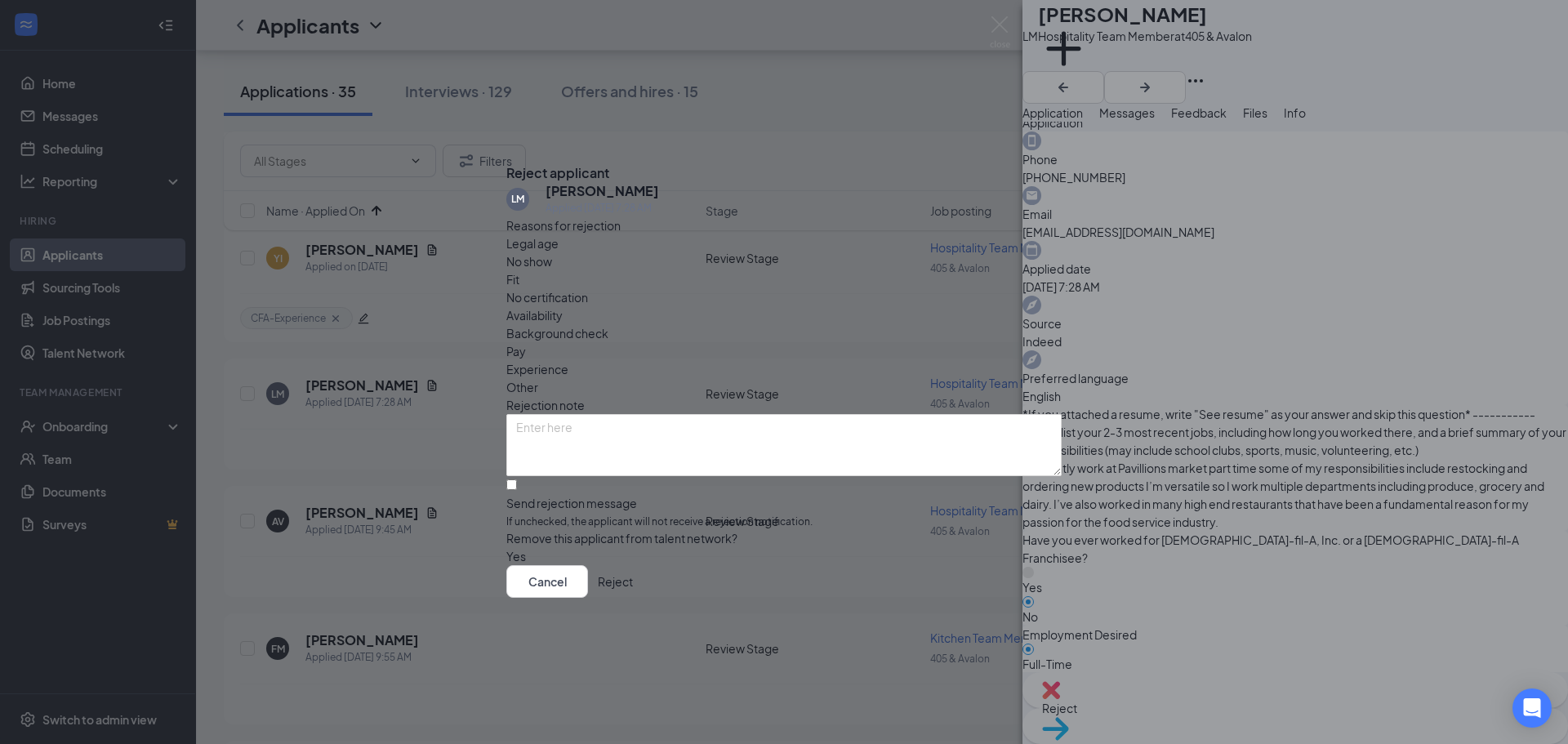
click at [633, 587] on button "Reject" at bounding box center [615, 582] width 35 height 33
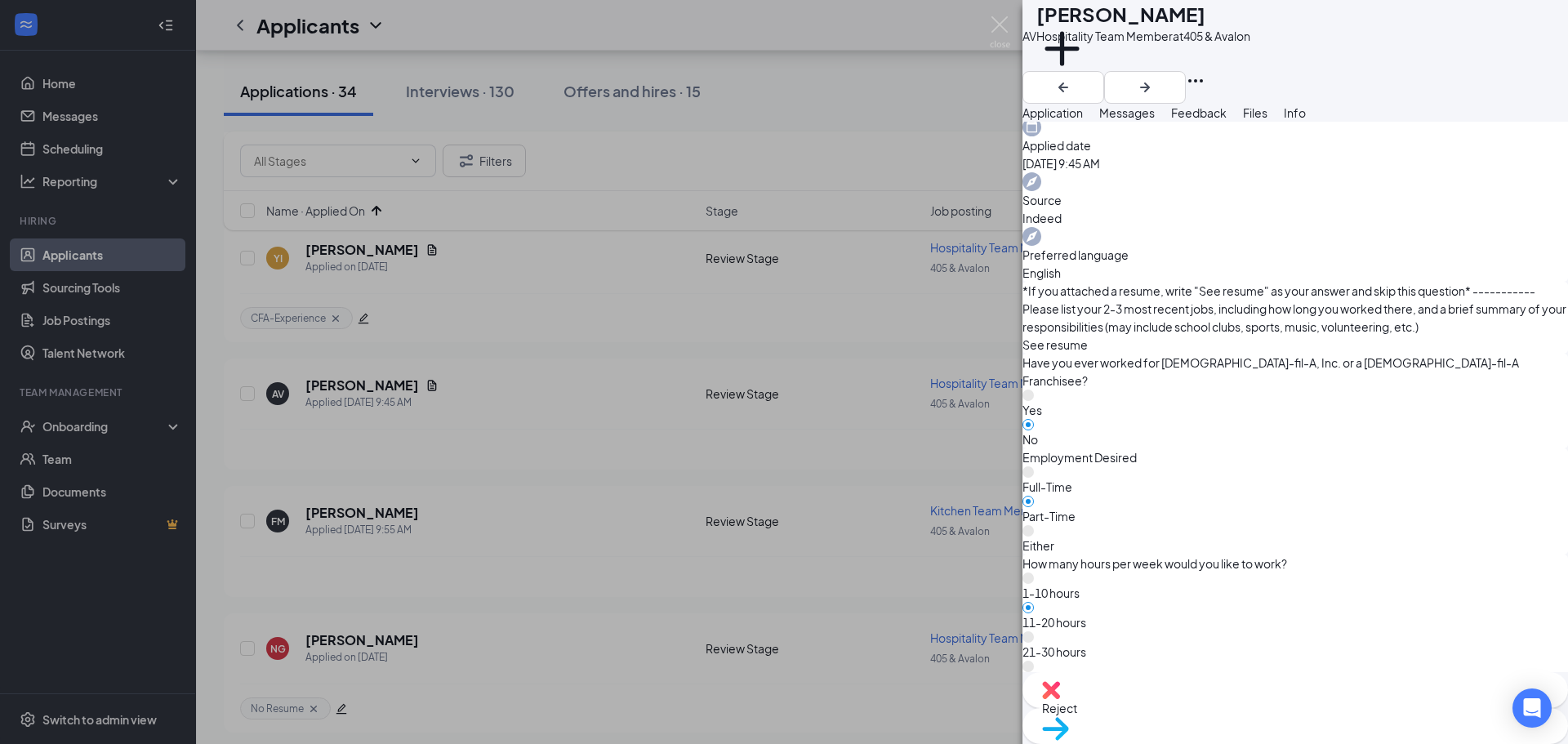
scroll to position [735, 0]
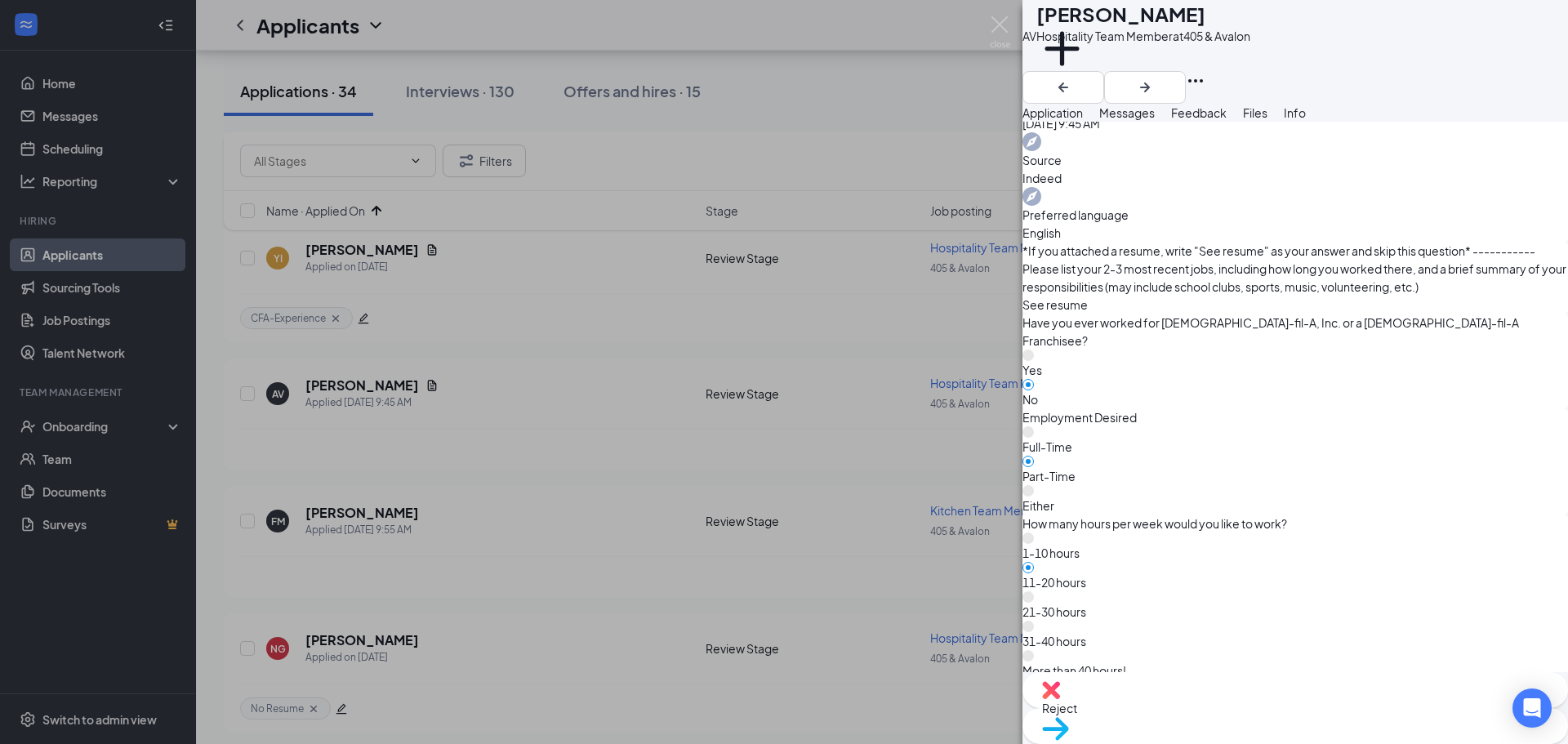
click at [1061, 699] on img at bounding box center [1051, 690] width 18 height 18
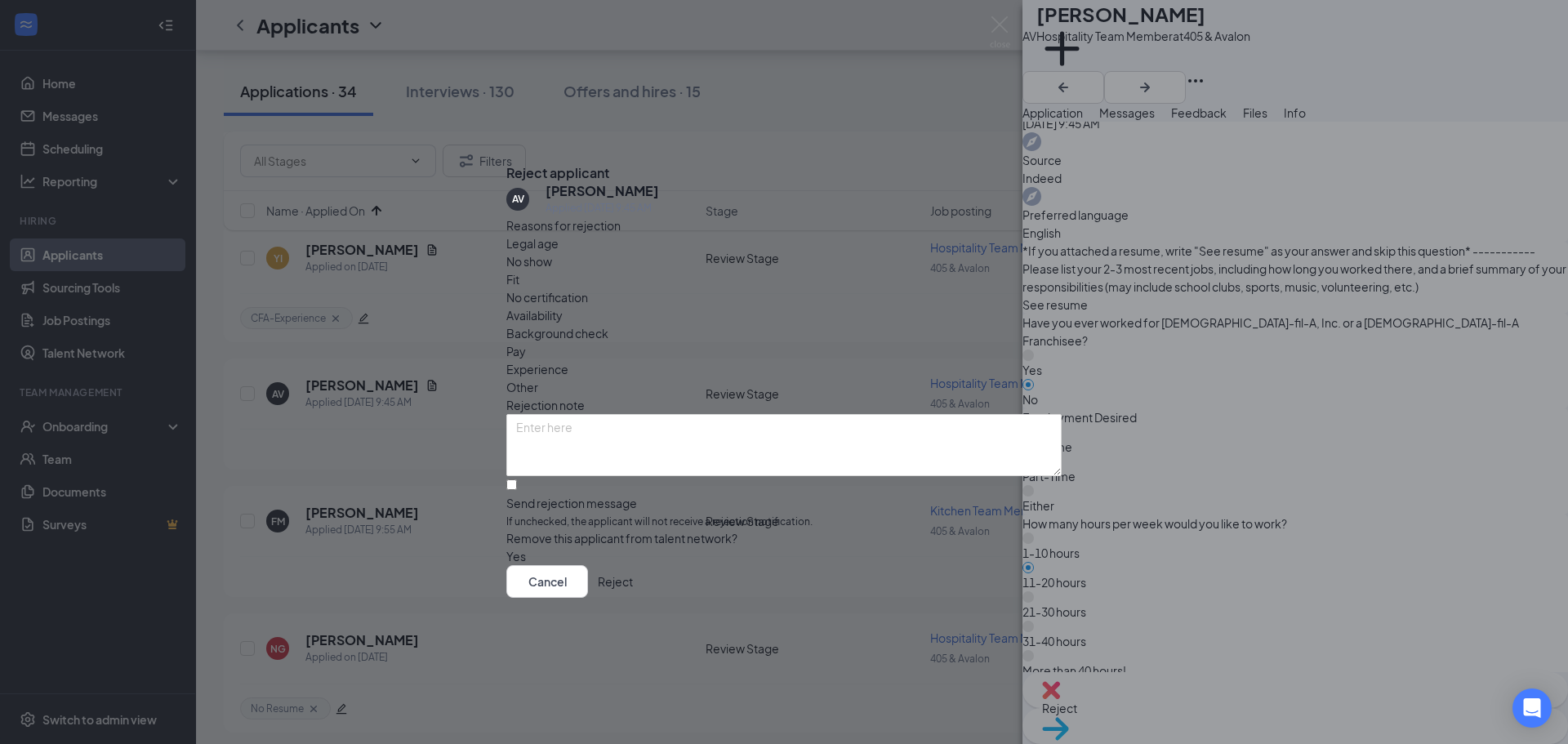
click at [633, 595] on button "Reject" at bounding box center [615, 582] width 35 height 33
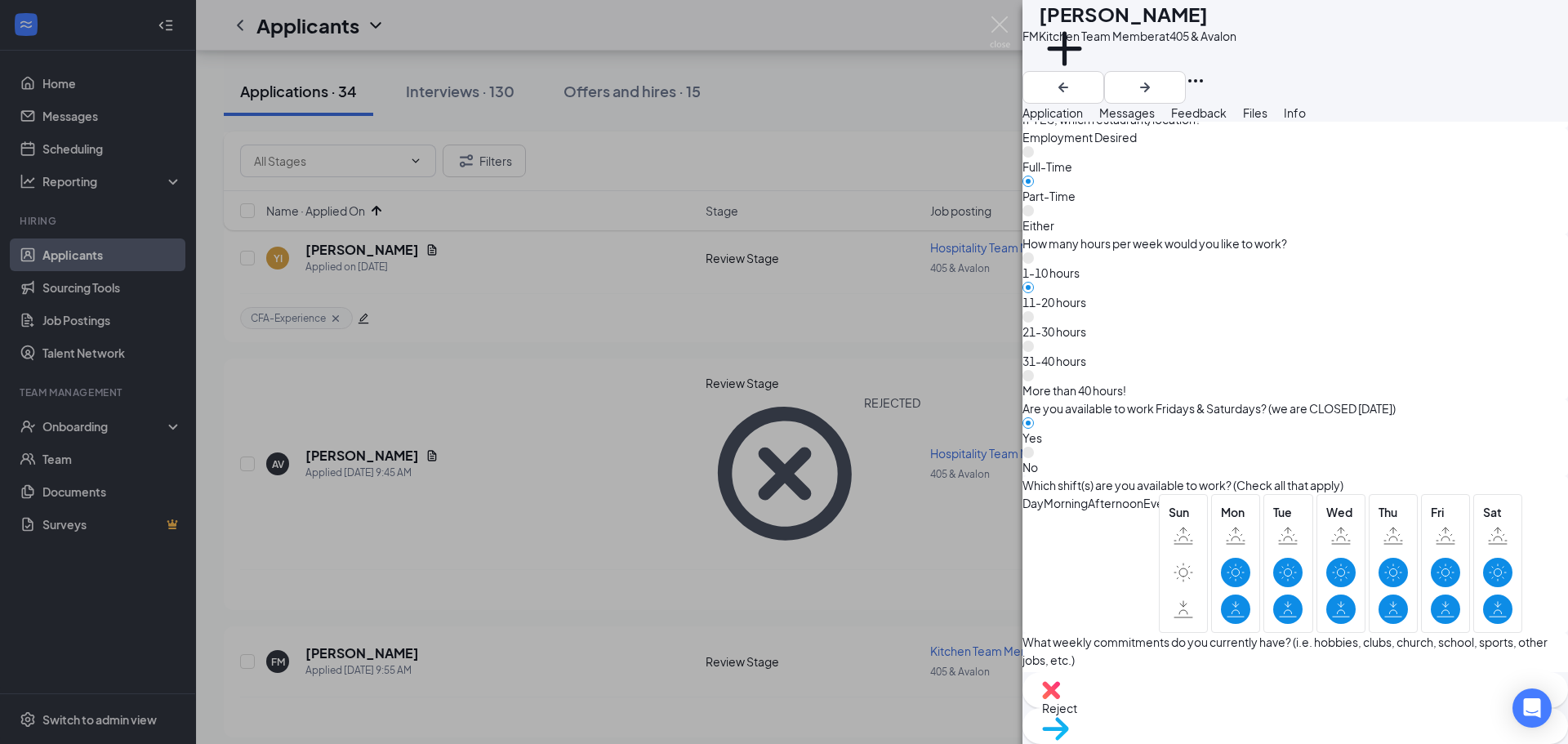
scroll to position [1062, 0]
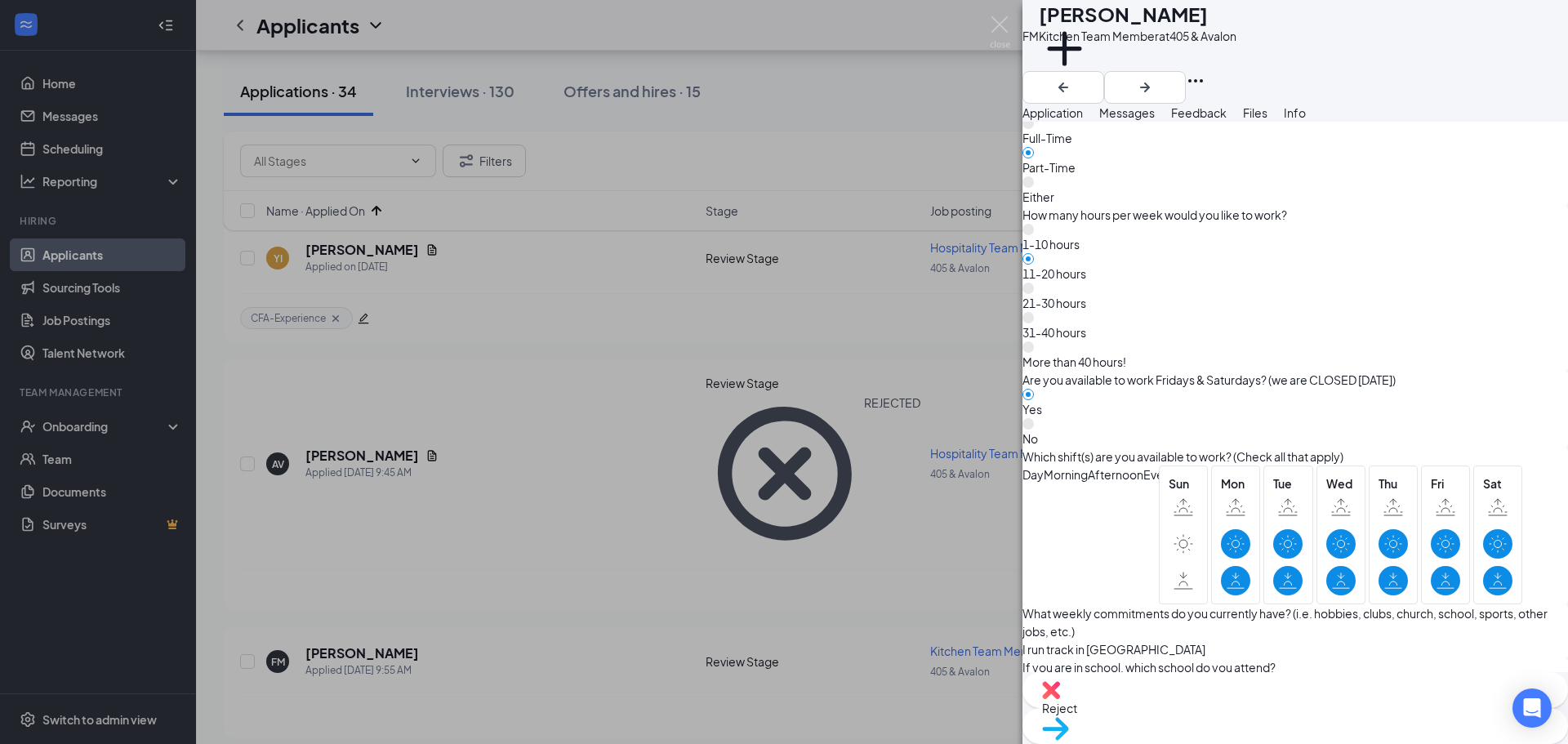
click at [1069, 717] on img at bounding box center [1055, 729] width 27 height 23
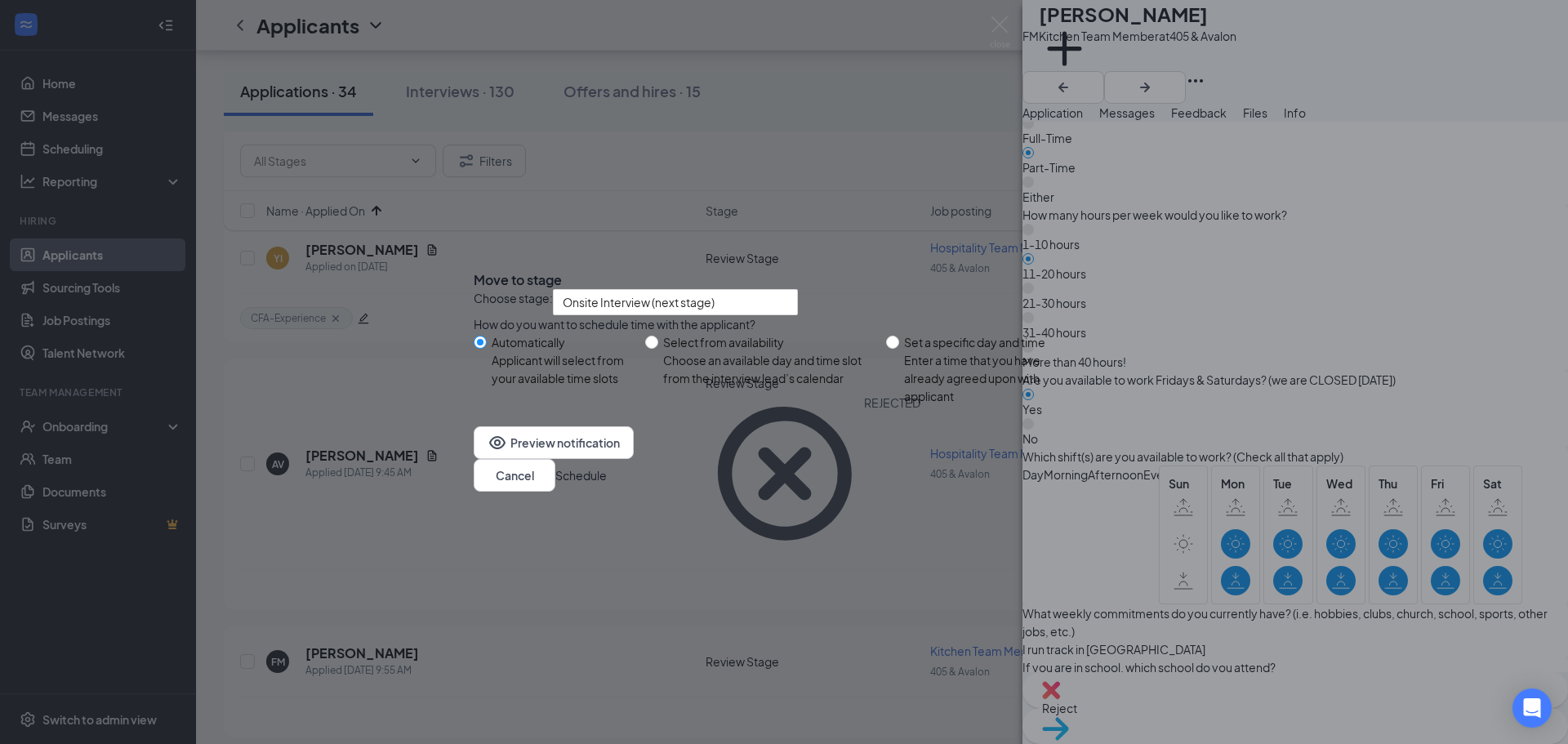
click at [607, 484] on button "Schedule" at bounding box center [581, 475] width 51 height 18
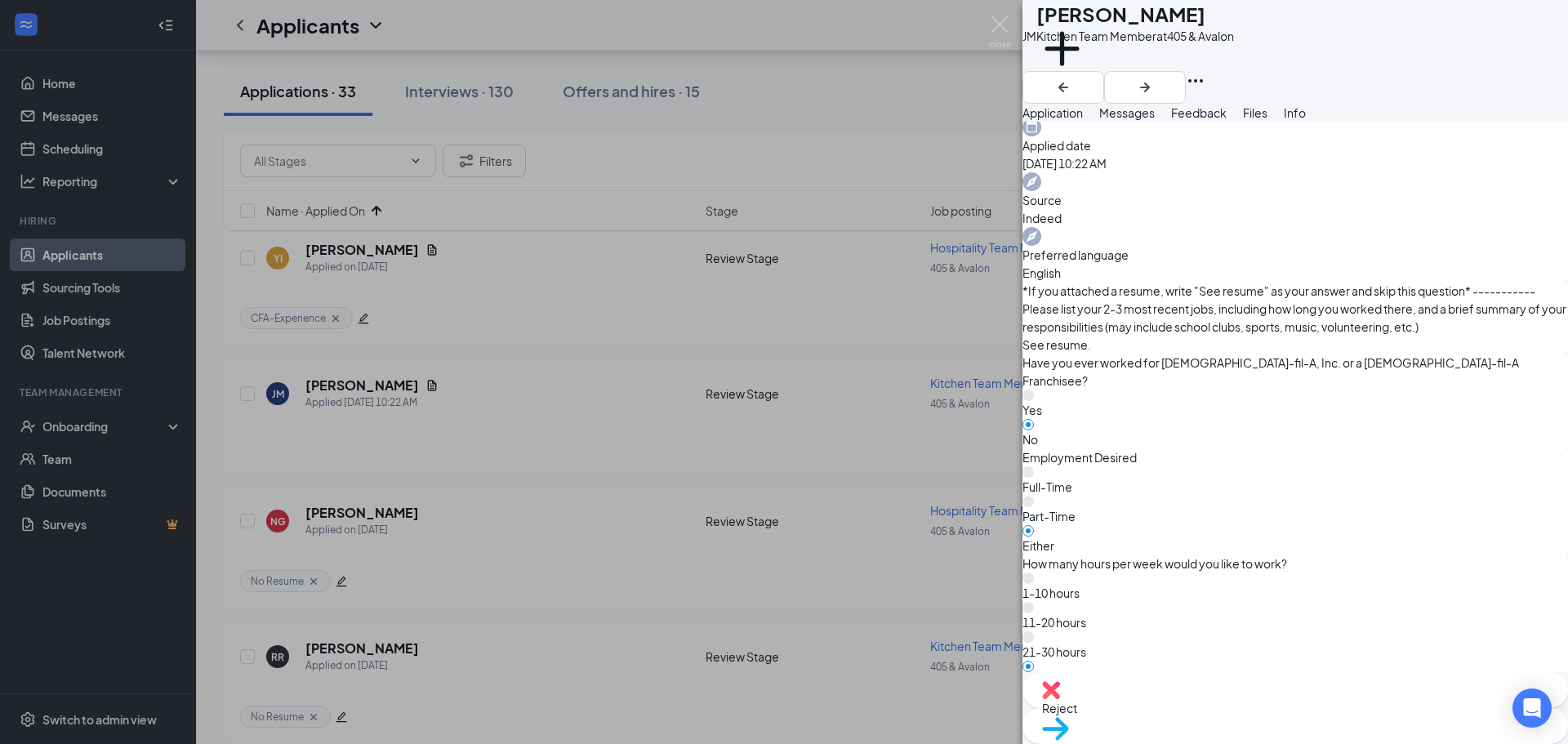
scroll to position [735, 0]
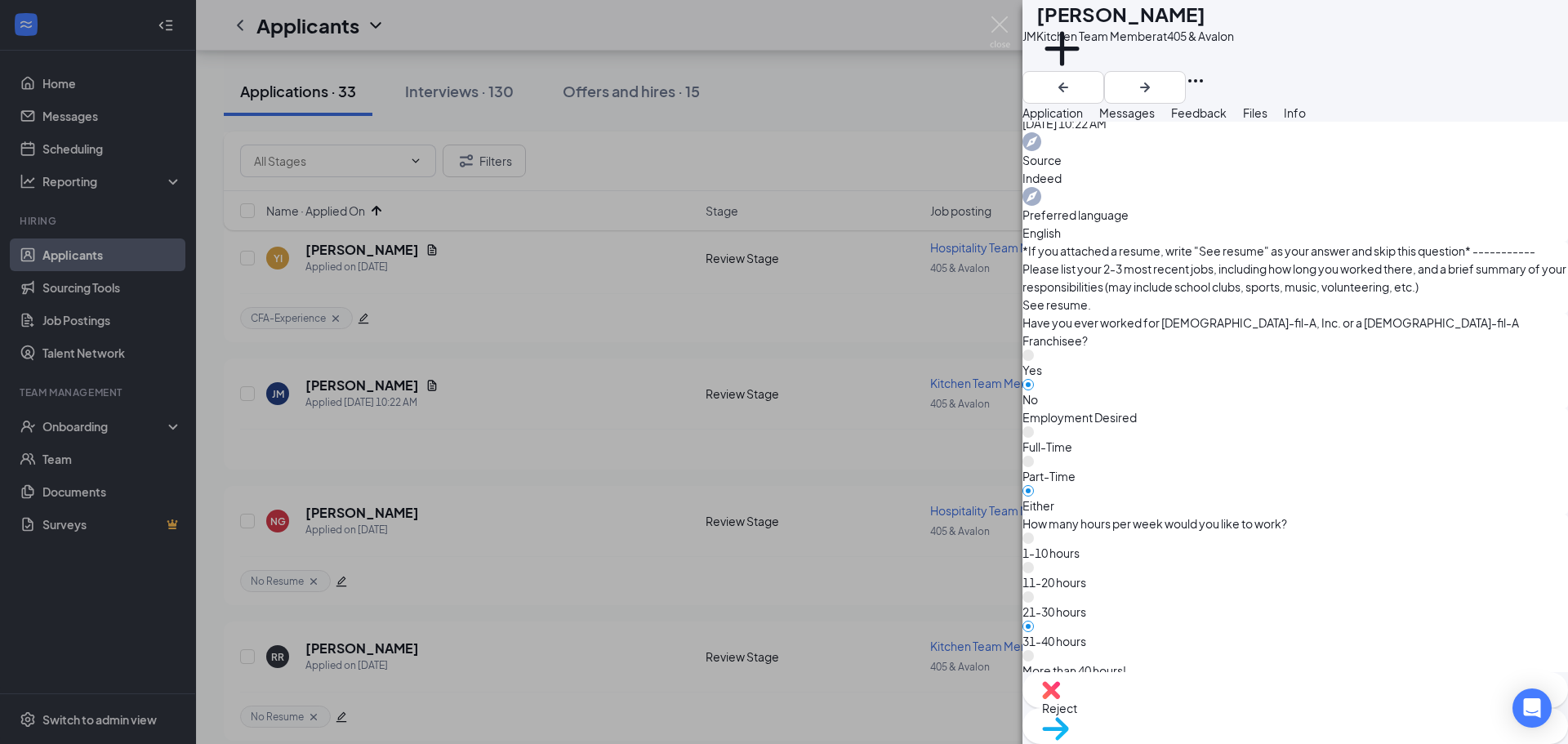
click at [1206, 710] on span "Reject" at bounding box center [1295, 708] width 507 height 18
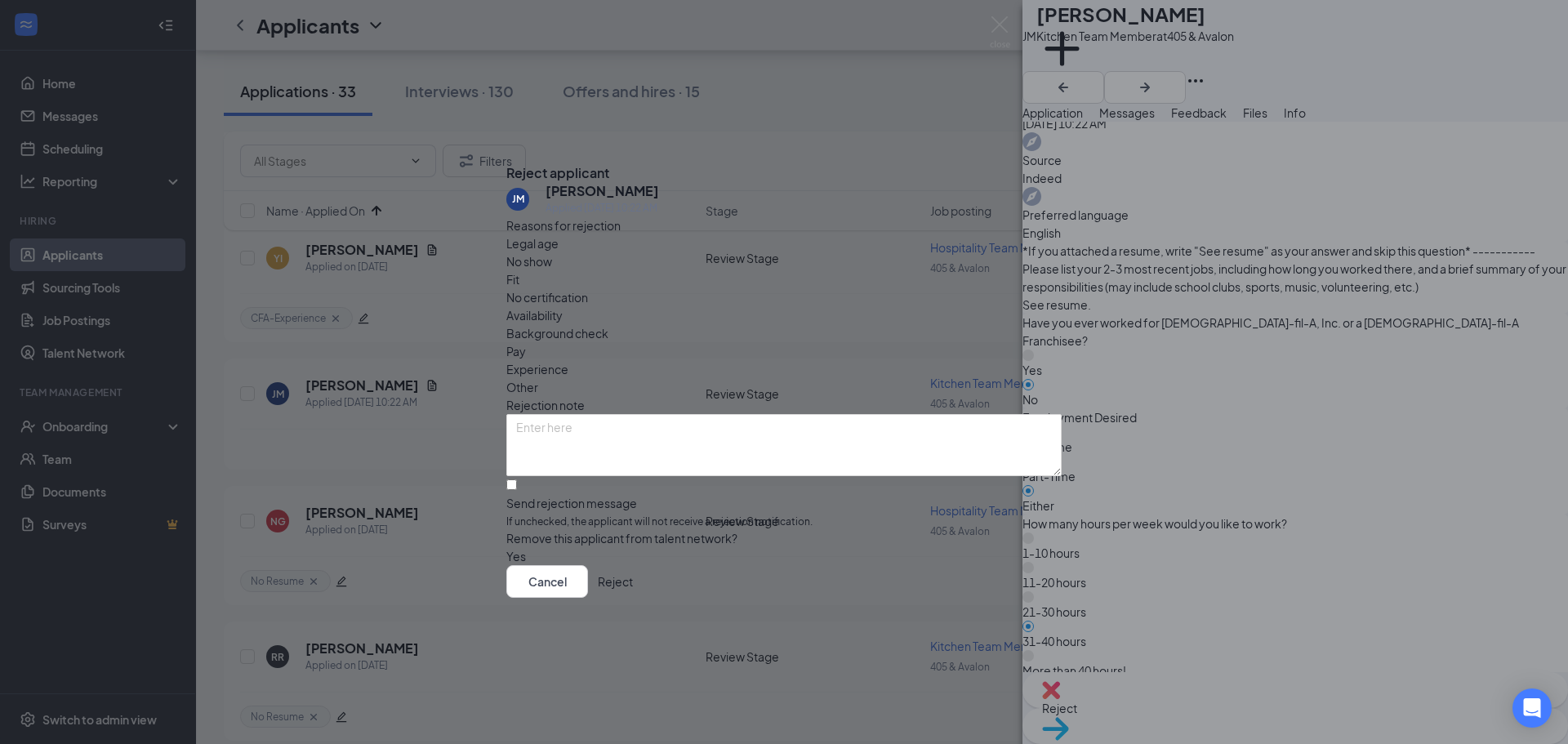
click at [633, 587] on button "Reject" at bounding box center [615, 582] width 35 height 33
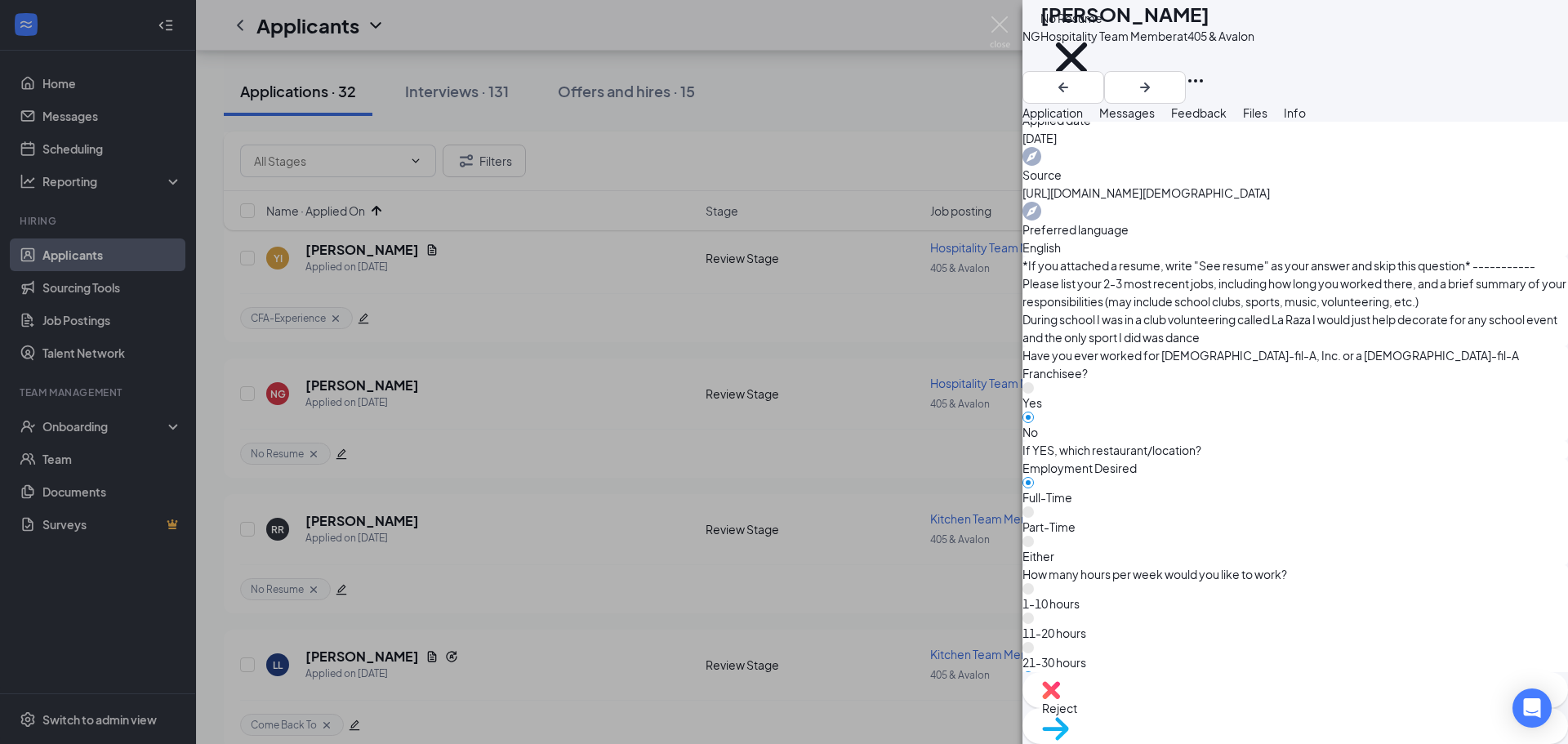
scroll to position [749, 0]
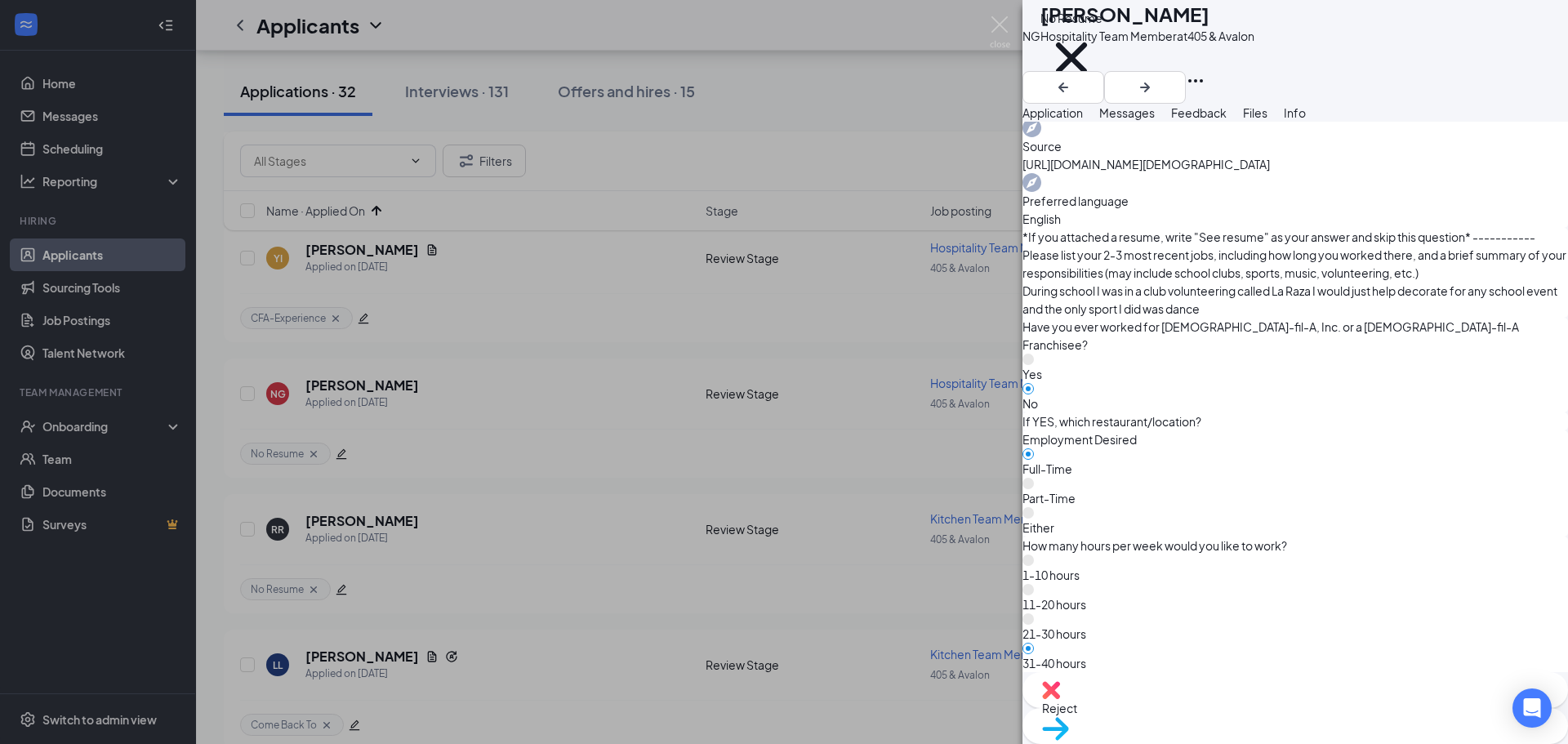
click at [1385, 741] on span "Move to stage" at bounding box center [1295, 750] width 507 height 18
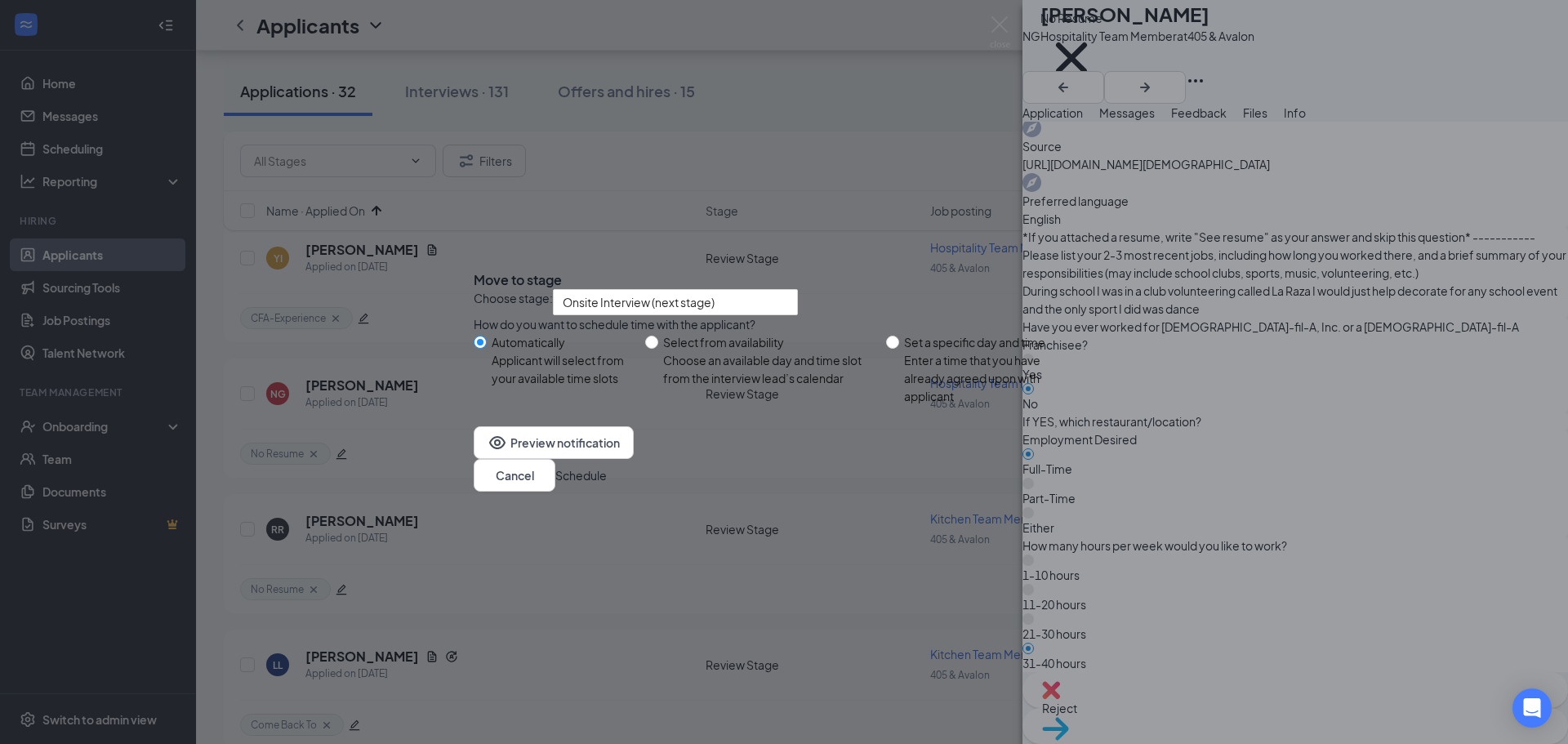
click at [607, 484] on button "Schedule" at bounding box center [581, 475] width 51 height 18
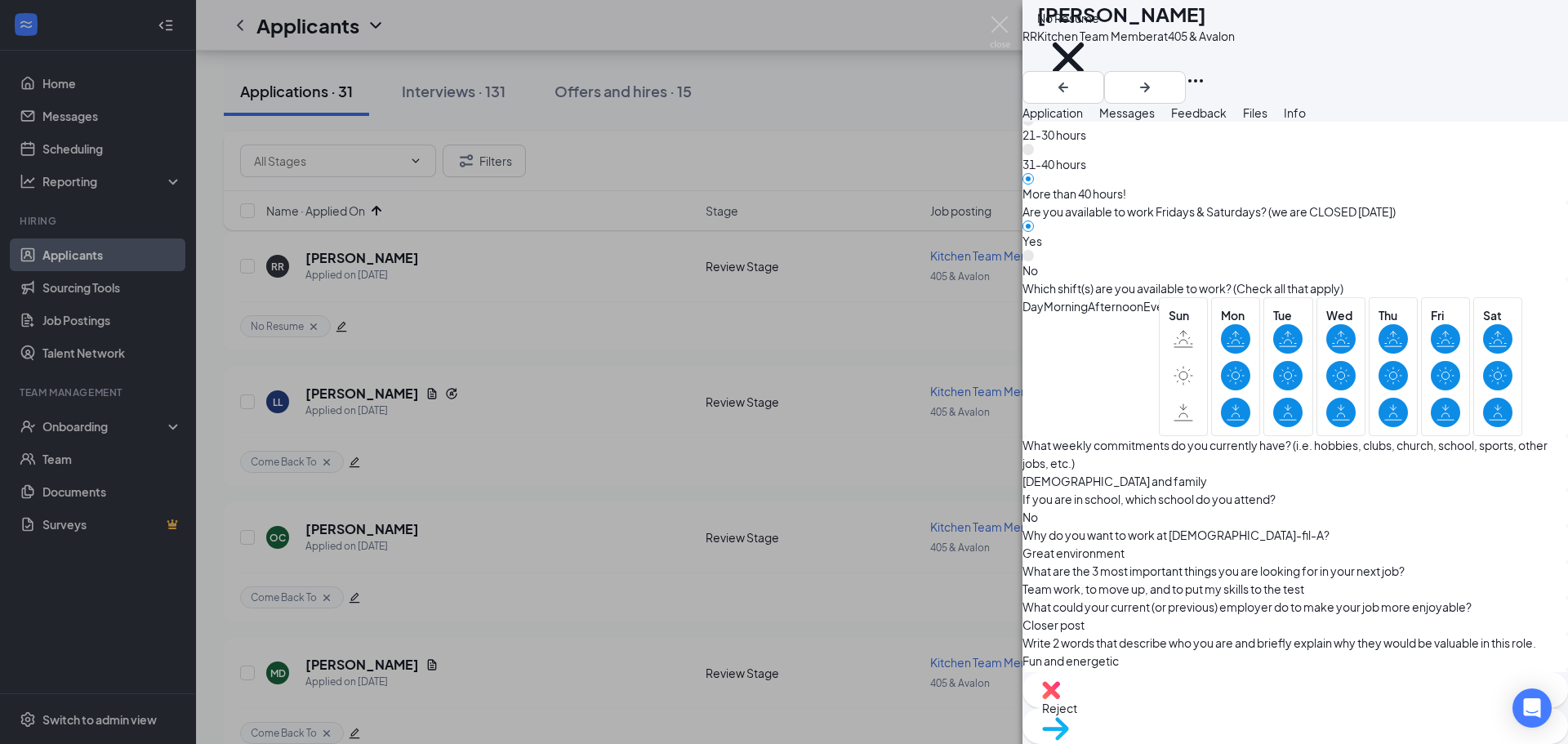
scroll to position [1231, 0]
click at [1376, 708] on div "Move to stage" at bounding box center [1296, 726] width 546 height 36
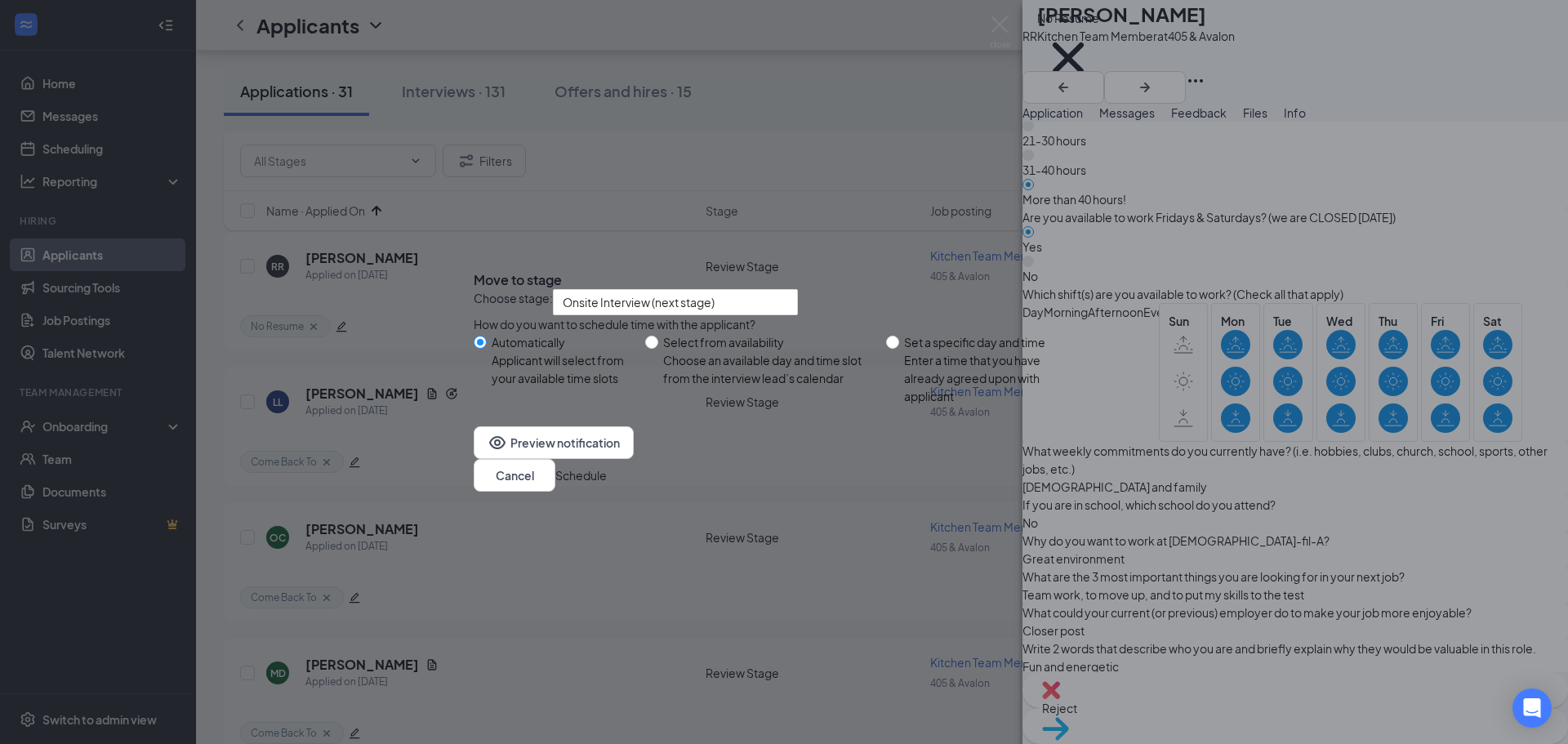
click at [607, 484] on button "Schedule" at bounding box center [581, 475] width 51 height 18
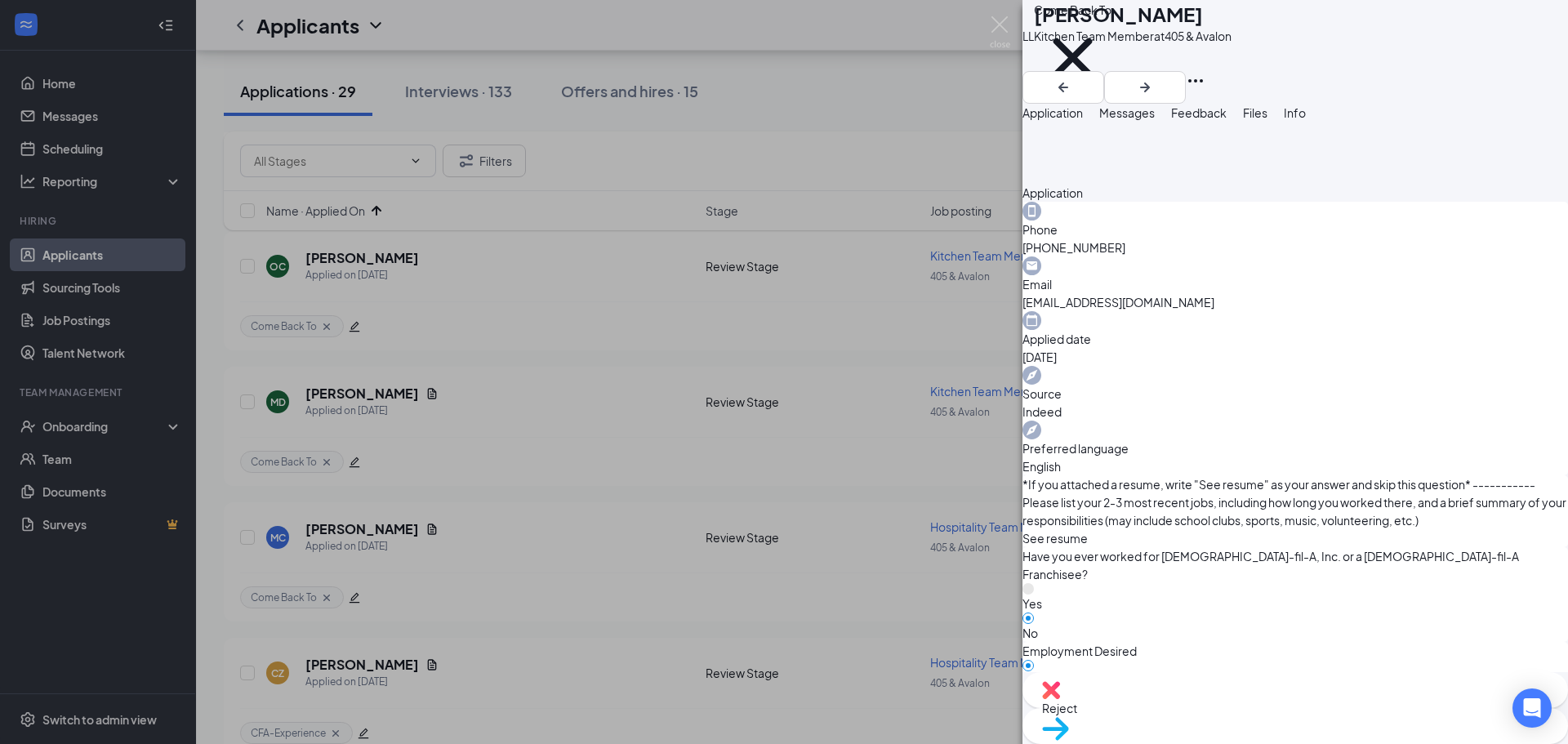
scroll to position [923, 0]
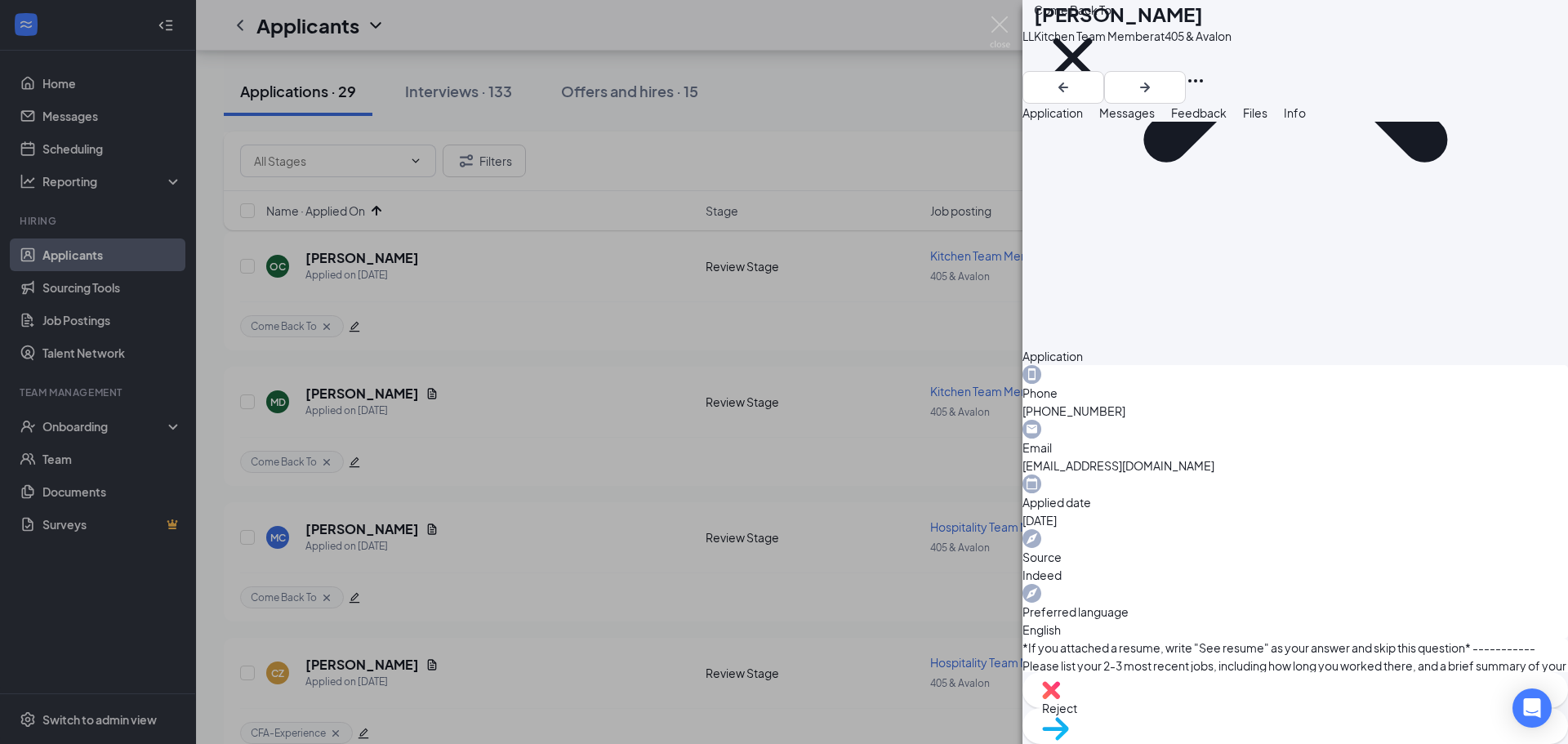
click at [1378, 741] on span "Move to stage" at bounding box center [1295, 750] width 507 height 18
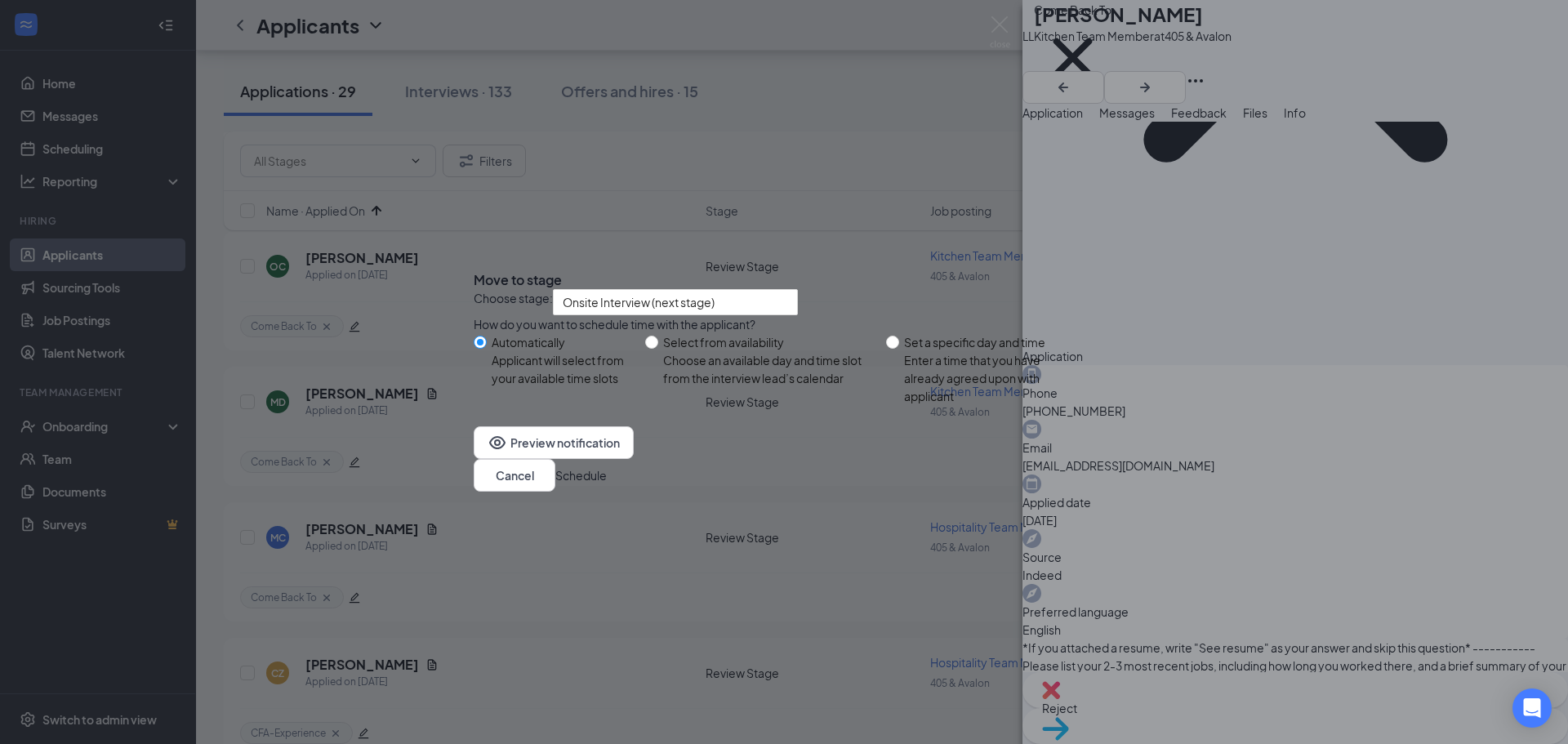
click at [607, 484] on button "Schedule" at bounding box center [581, 475] width 51 height 18
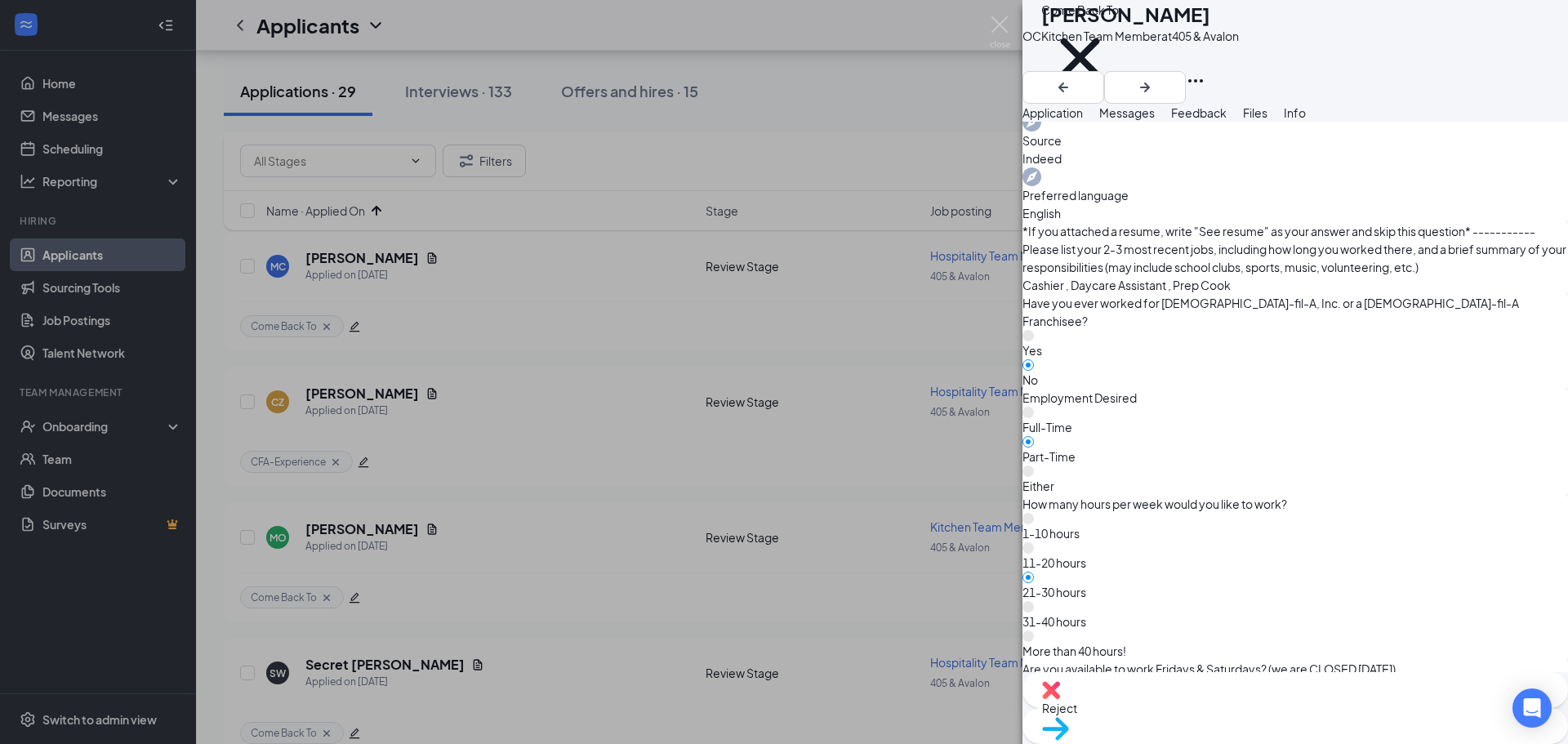
scroll to position [735, 0]
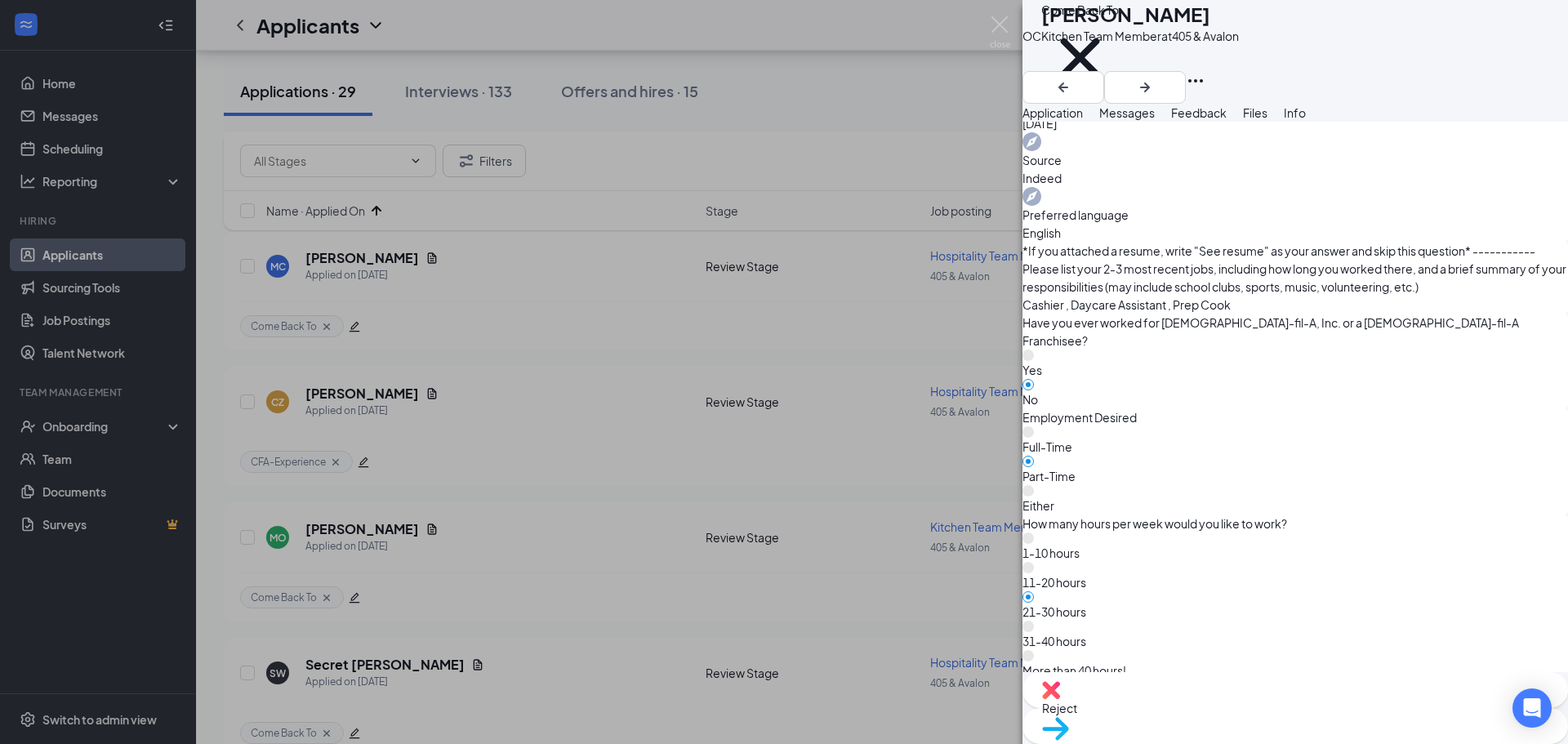
click at [1190, 708] on div "Reject" at bounding box center [1296, 690] width 546 height 36
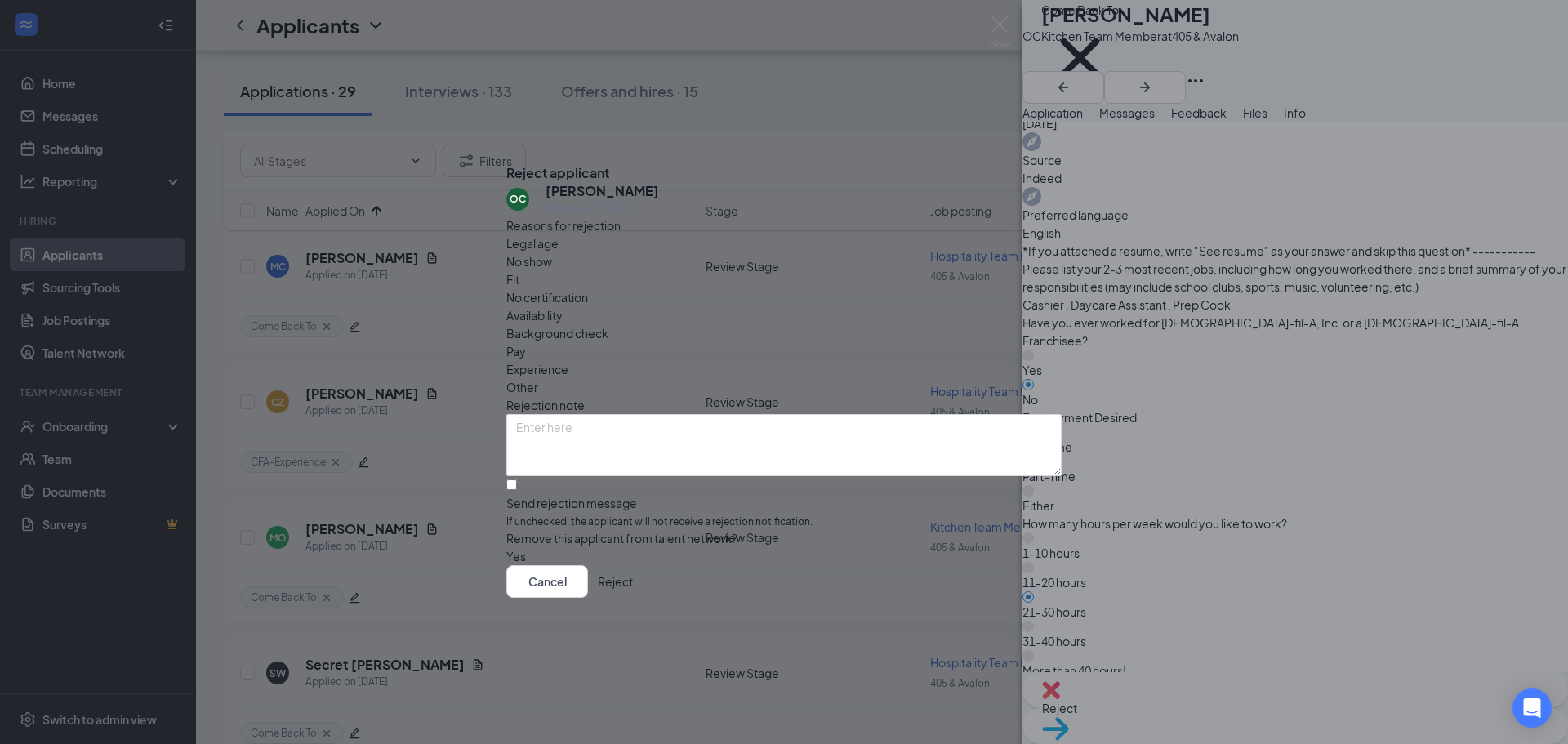
click at [633, 585] on button "Reject" at bounding box center [615, 582] width 35 height 33
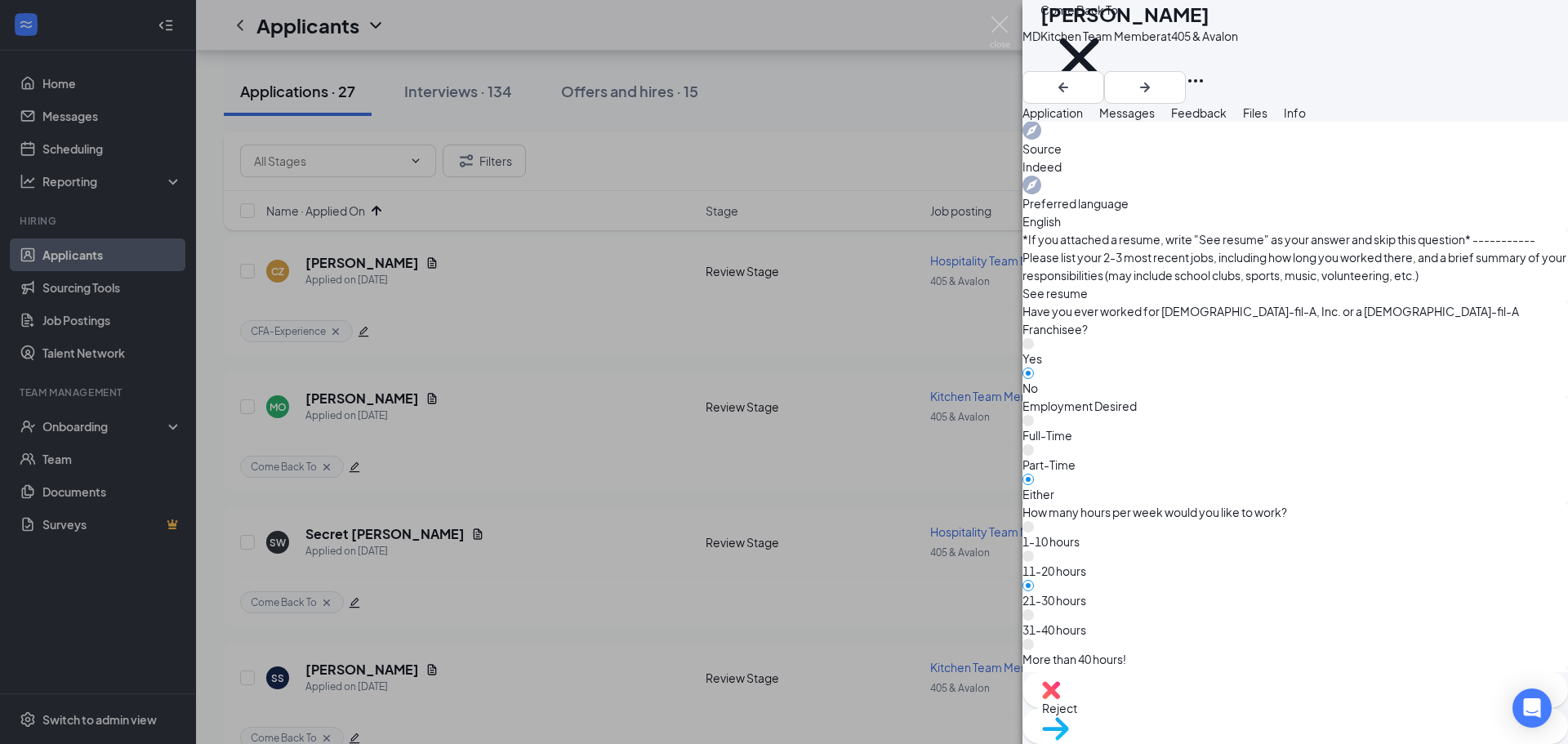
scroll to position [735, 0]
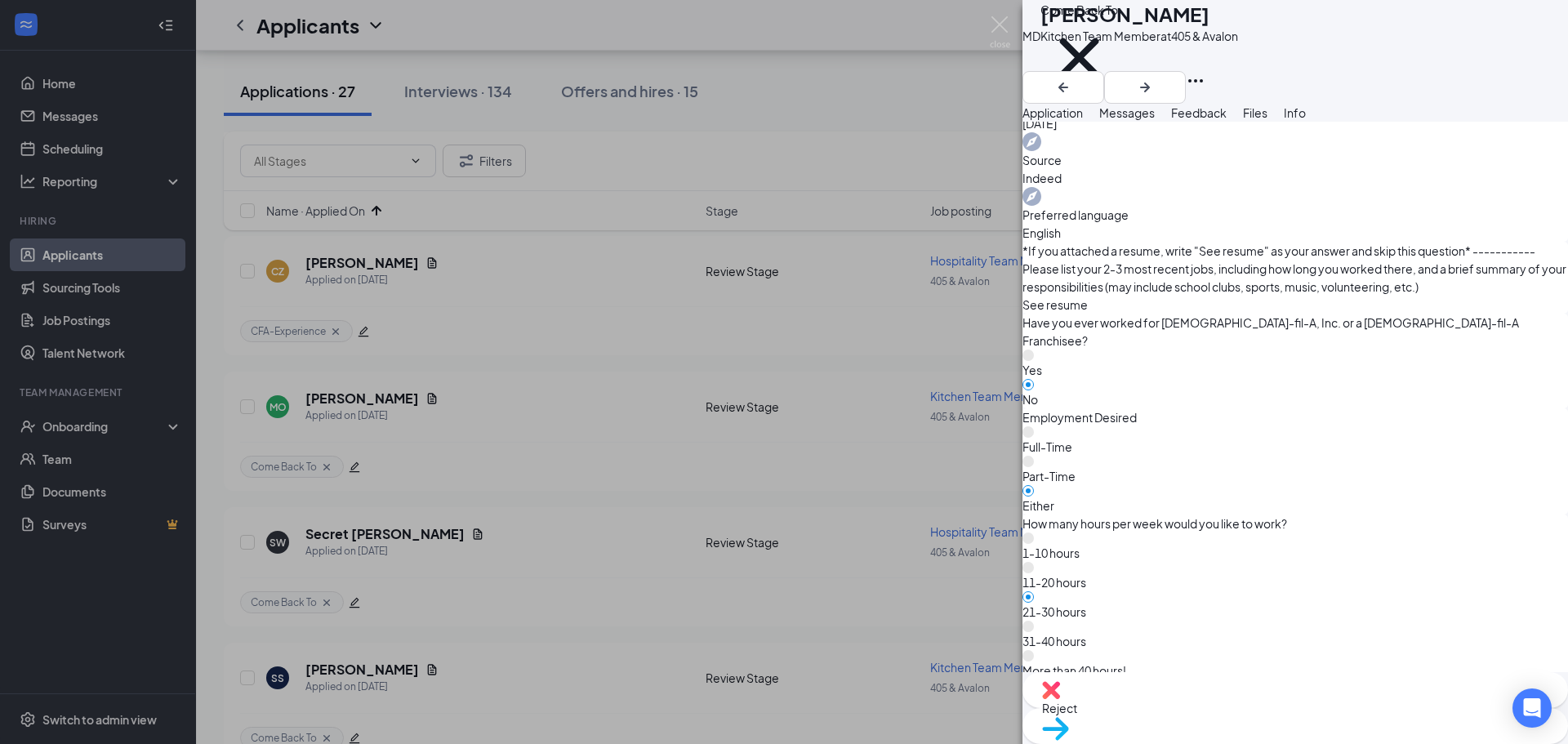
click at [1217, 716] on span "Reject" at bounding box center [1295, 708] width 507 height 18
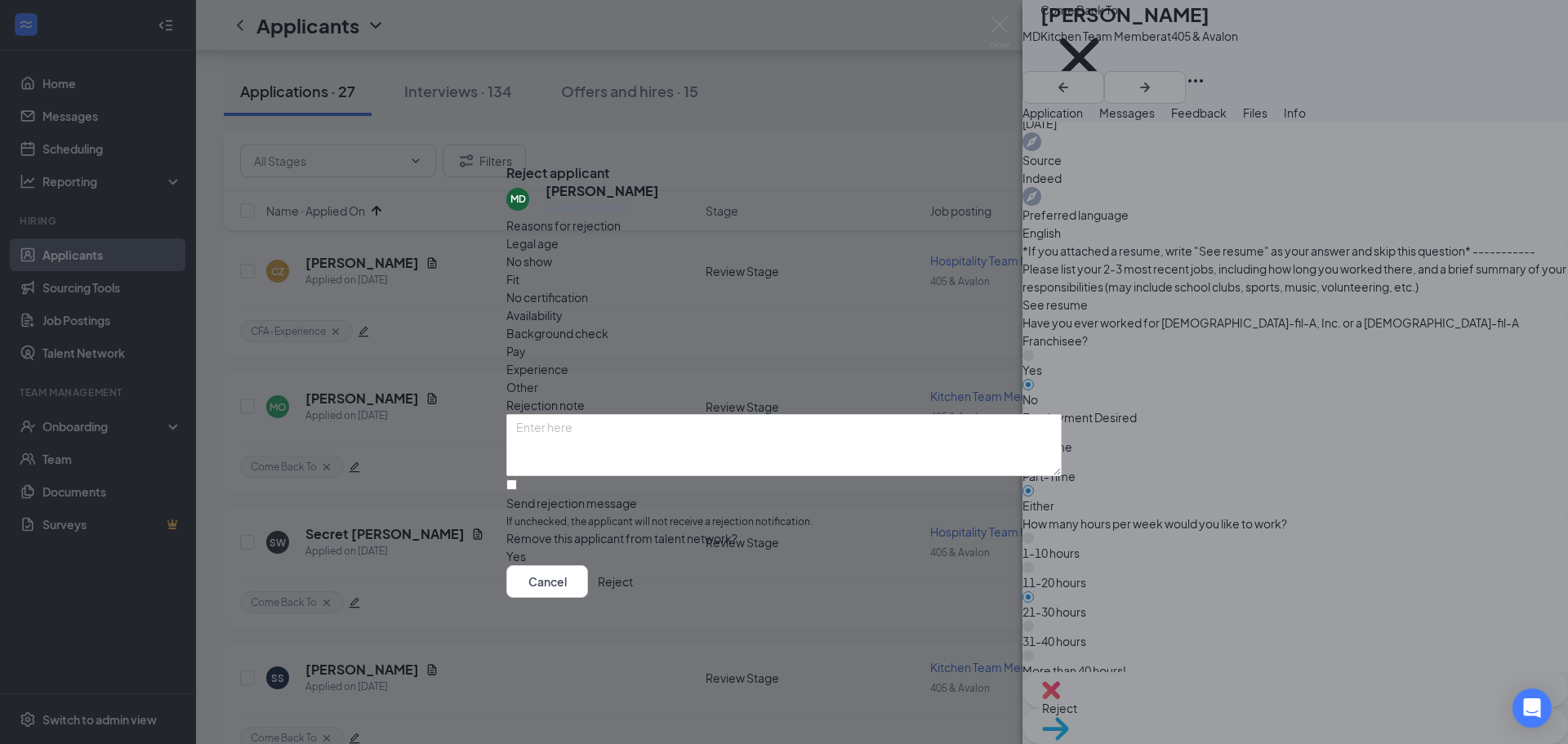
click at [633, 598] on button "Reject" at bounding box center [615, 582] width 35 height 33
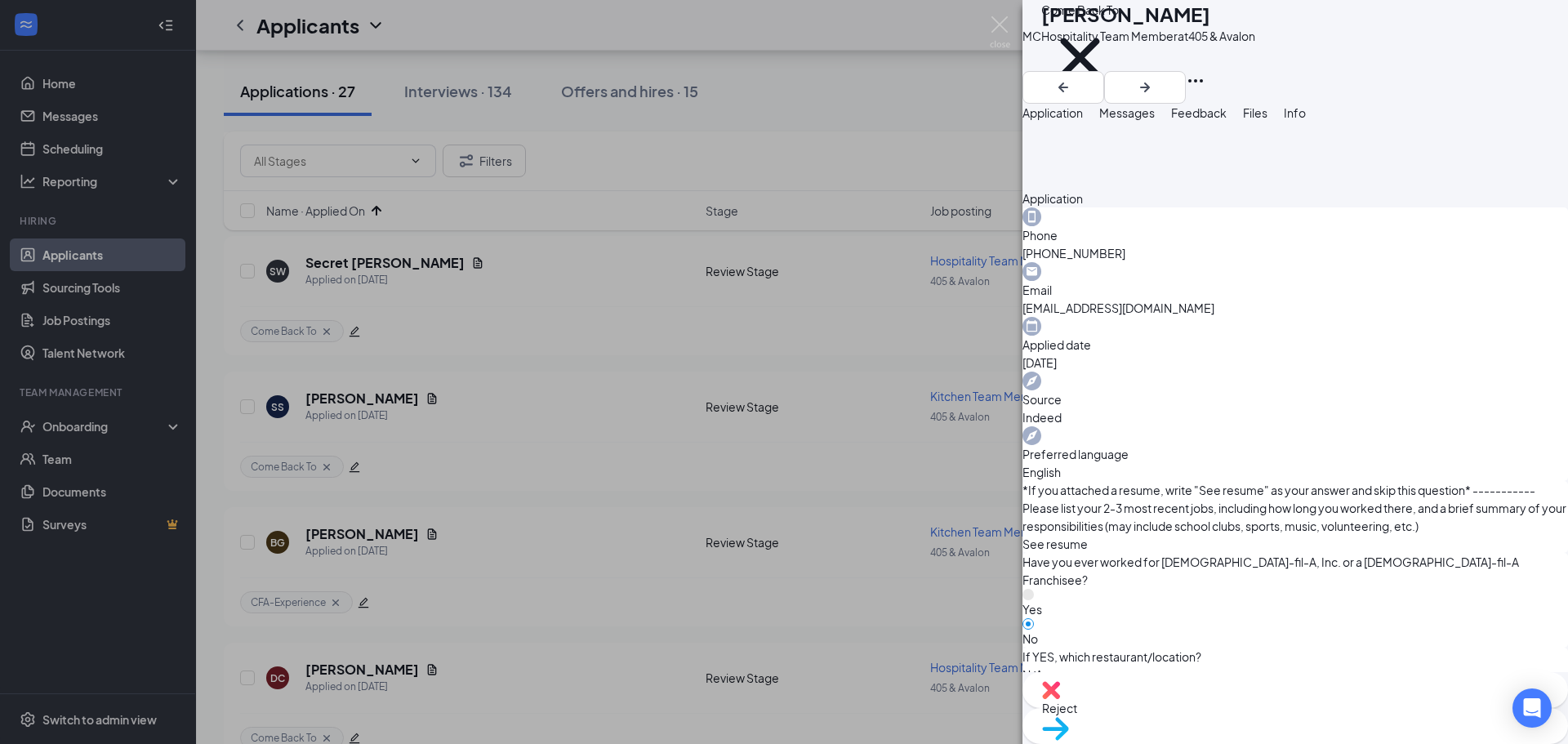
scroll to position [1147, 0]
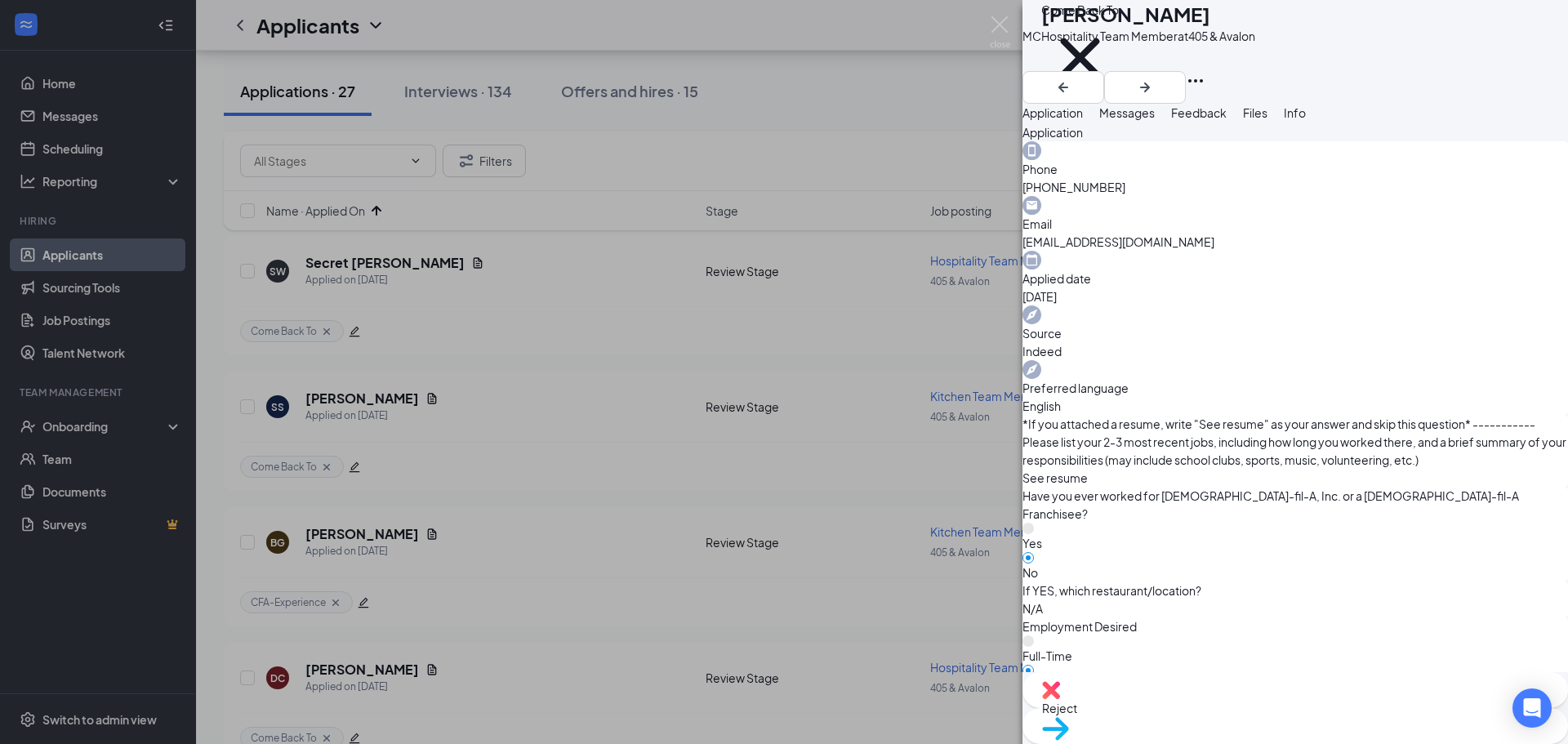
click at [1325, 711] on div "Move to stage" at bounding box center [1296, 726] width 546 height 36
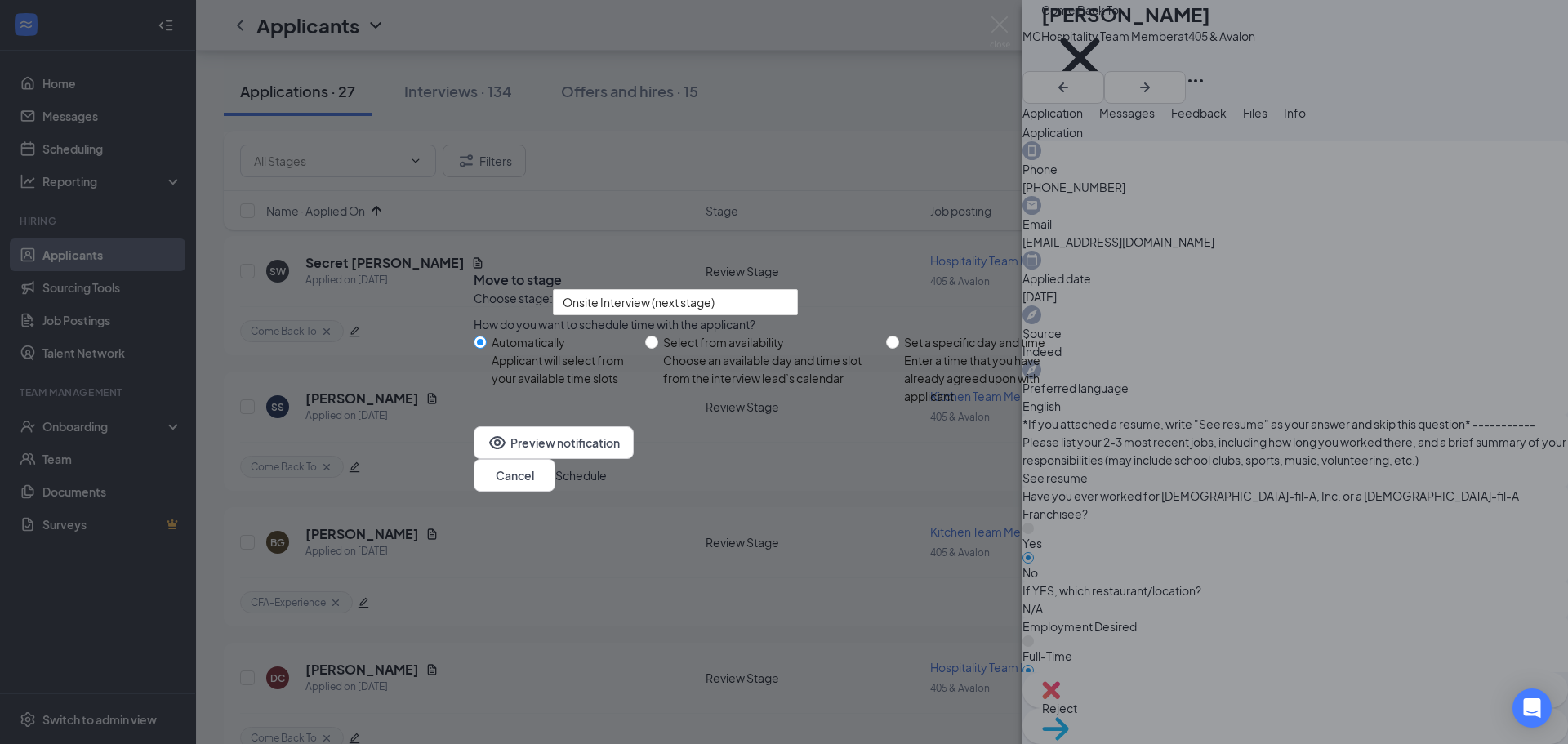
click at [607, 484] on button "Schedule" at bounding box center [581, 475] width 51 height 18
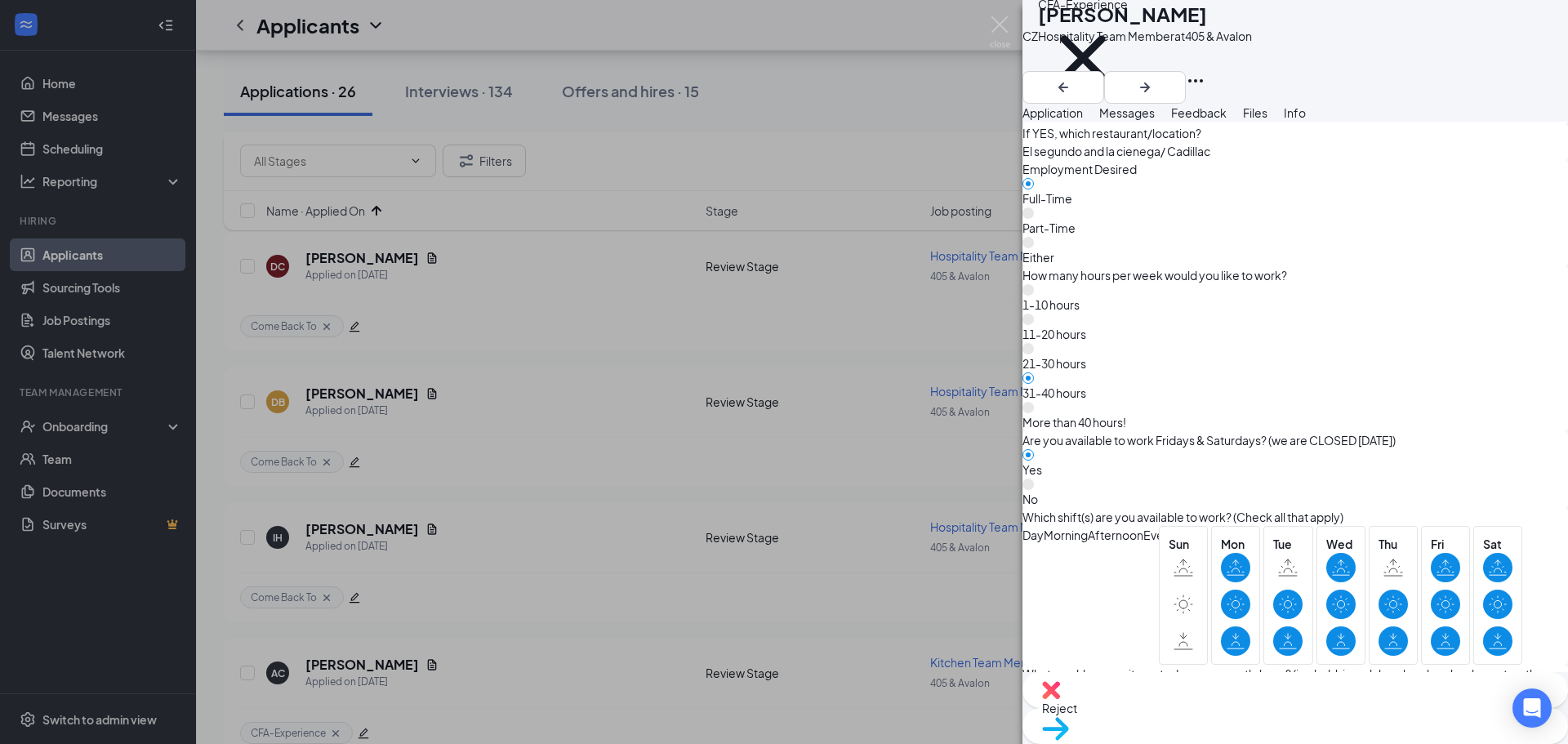
scroll to position [938, 0]
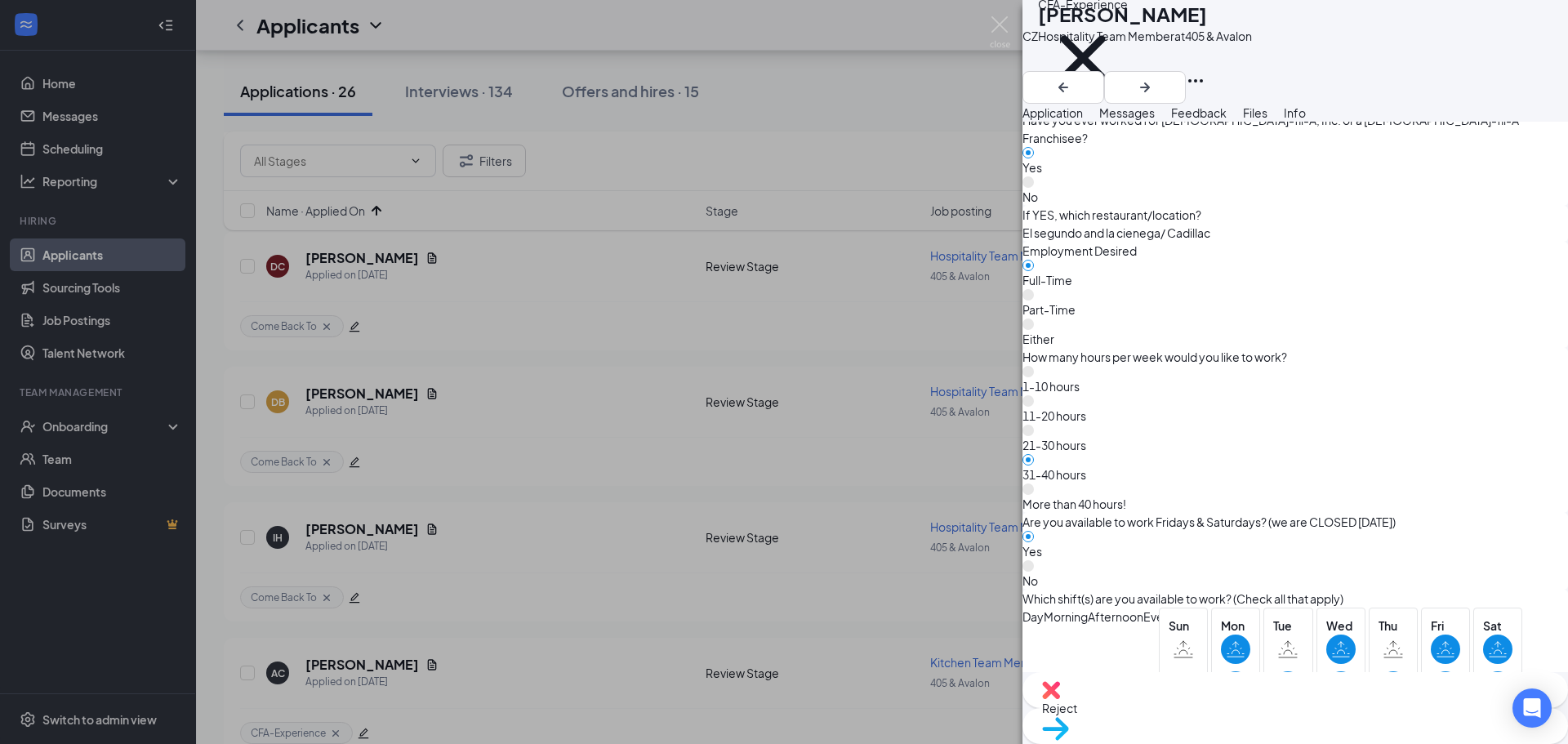
click at [1349, 741] on span "Move to stage" at bounding box center [1295, 750] width 507 height 18
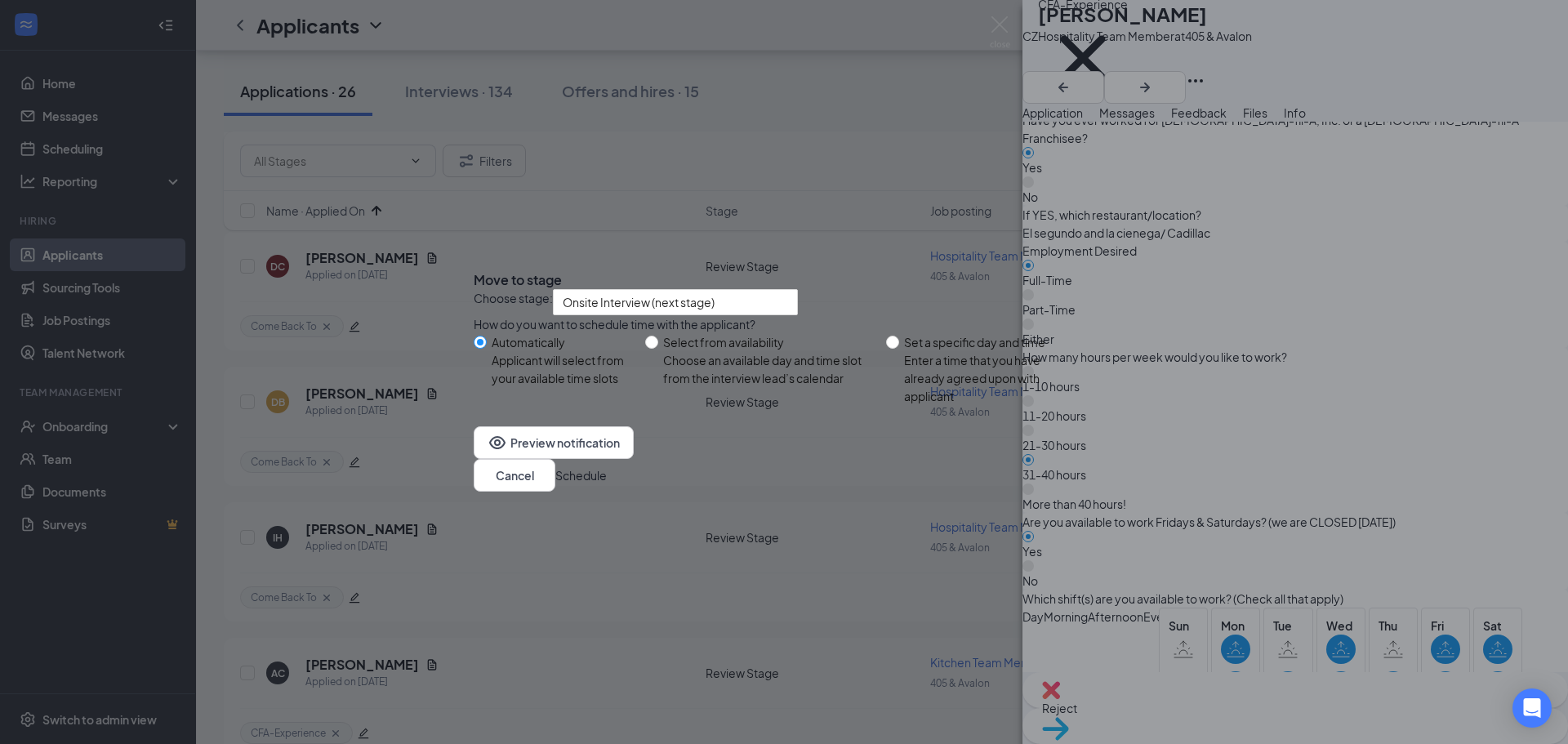
click at [607, 484] on button "Schedule" at bounding box center [581, 475] width 51 height 18
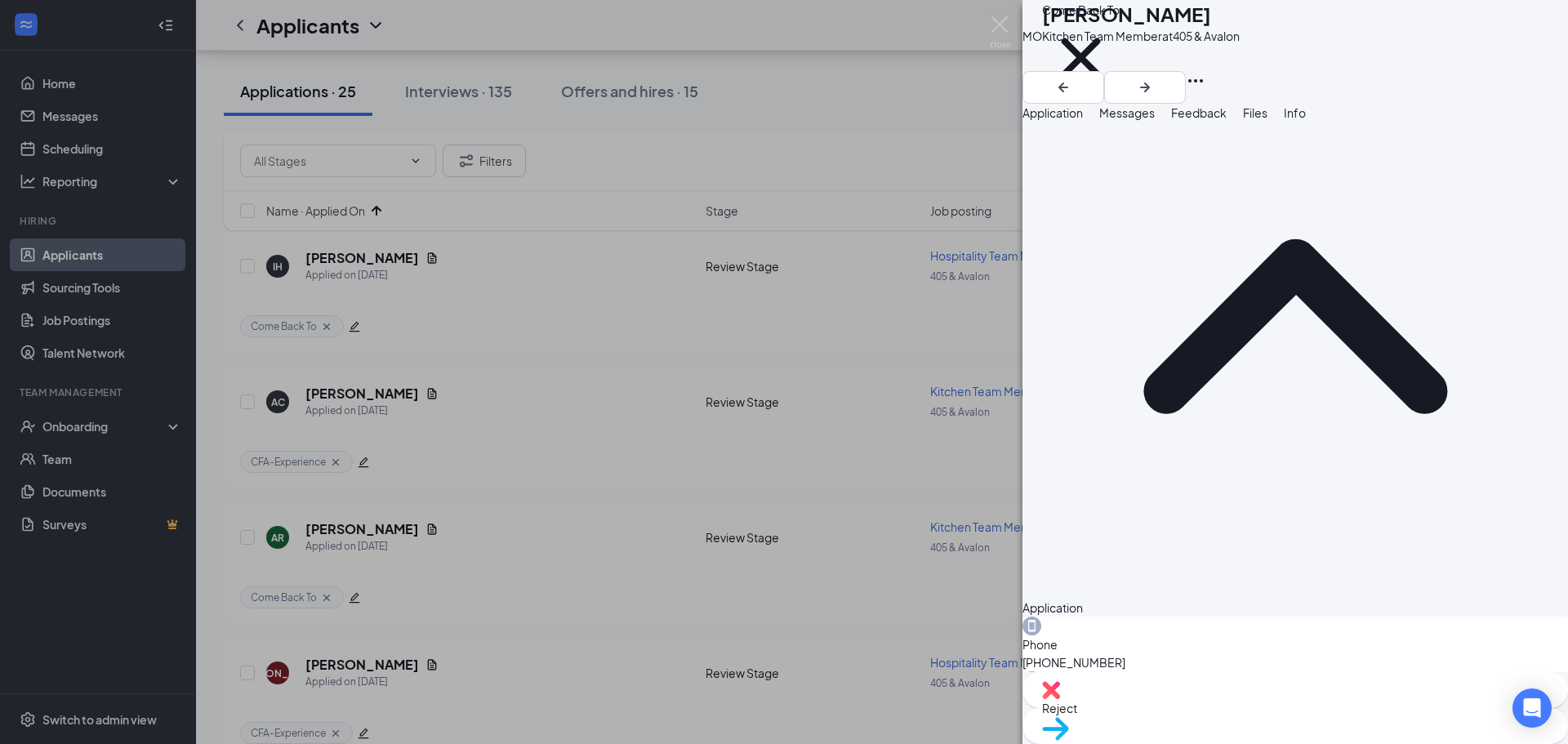
scroll to position [4, 0]
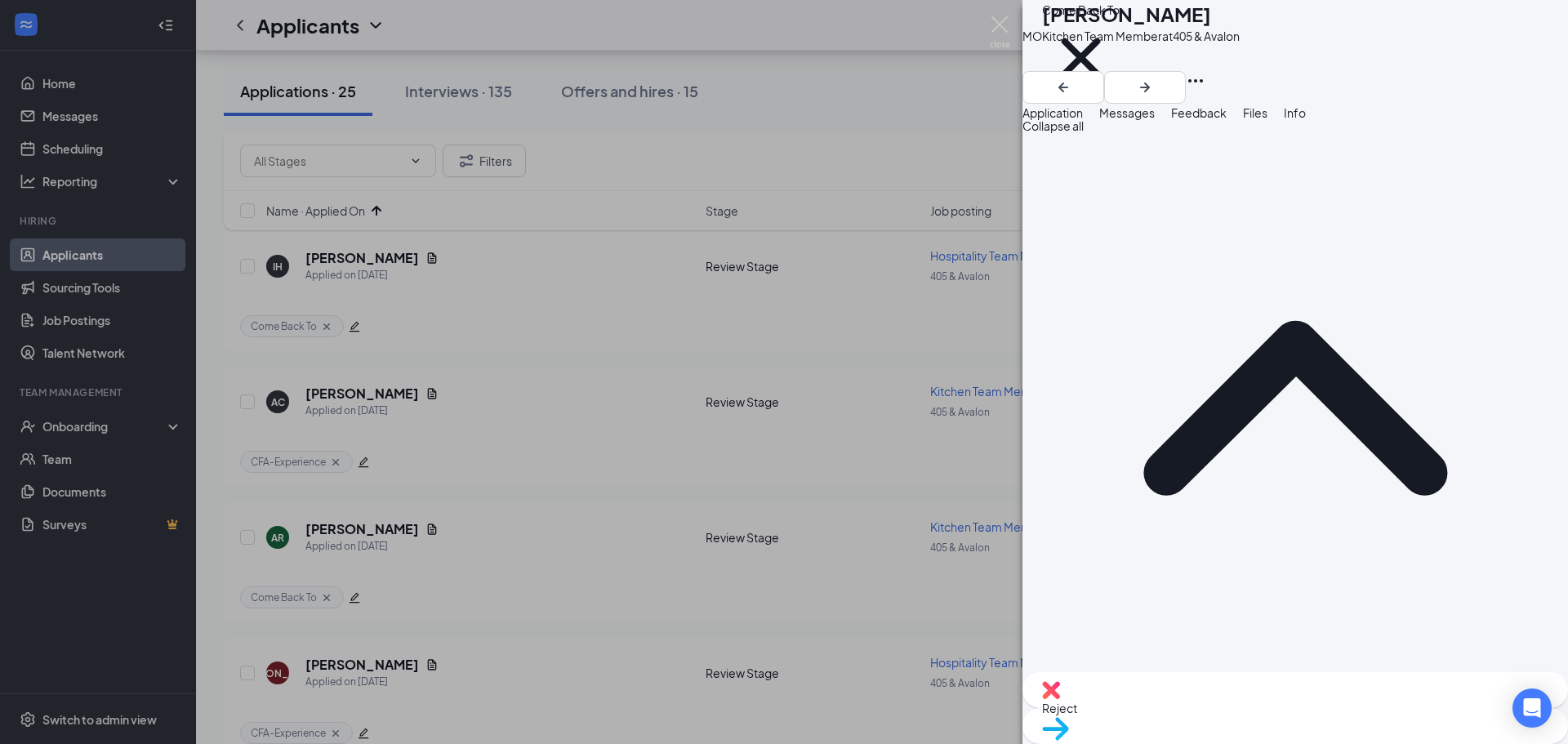
click at [1363, 708] on div "Move to stage" at bounding box center [1296, 726] width 546 height 36
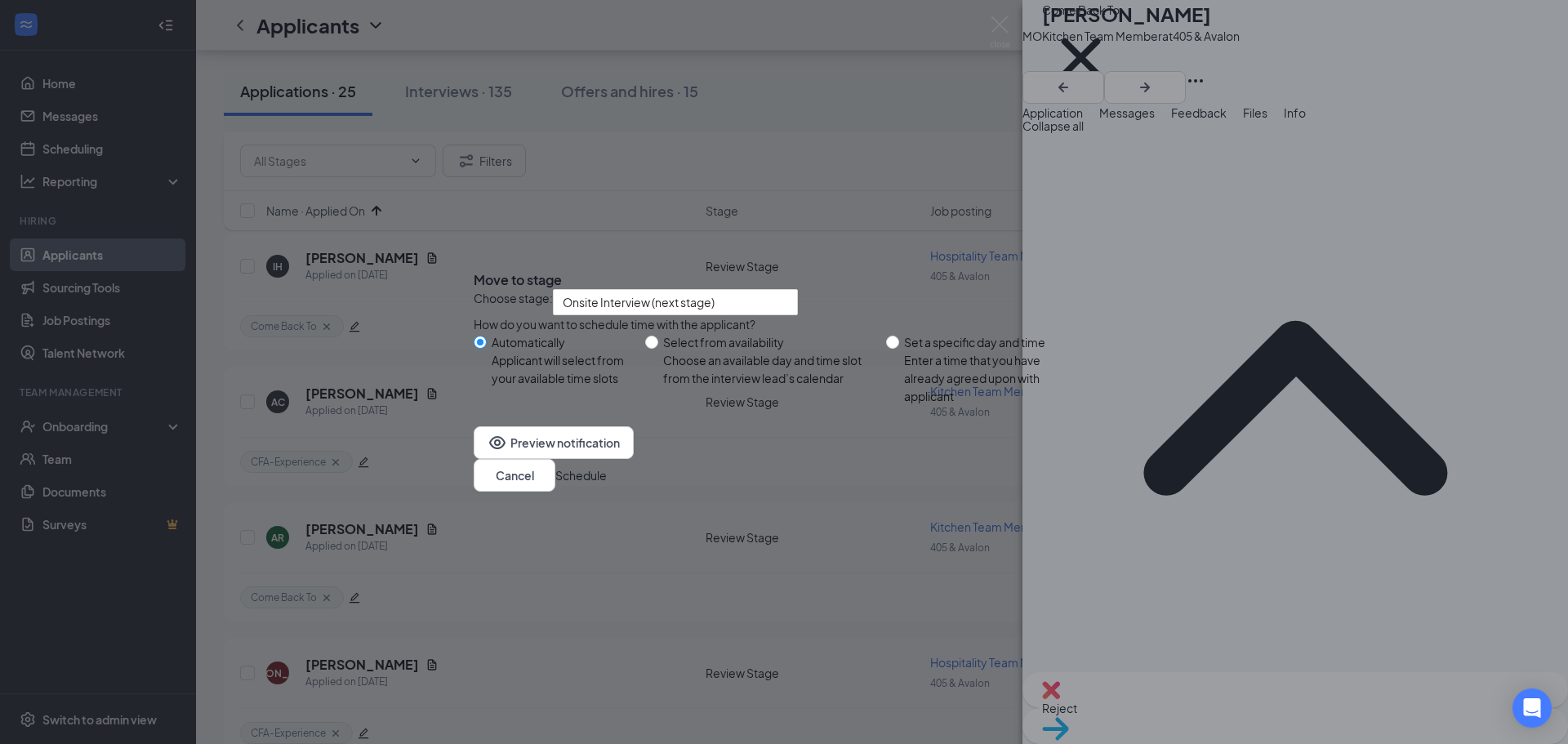
click at [607, 484] on button "Schedule" at bounding box center [581, 475] width 51 height 18
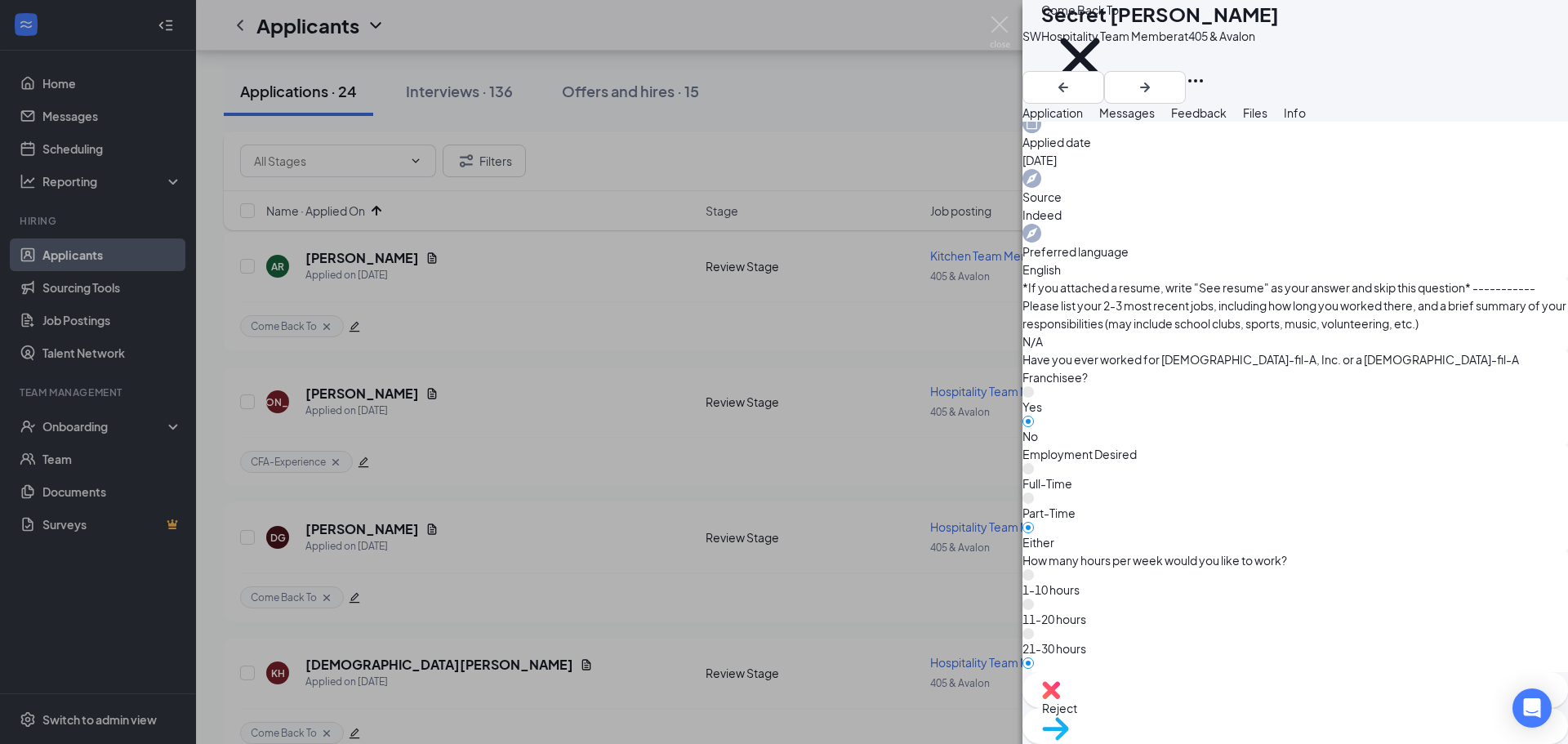
scroll to position [735, 0]
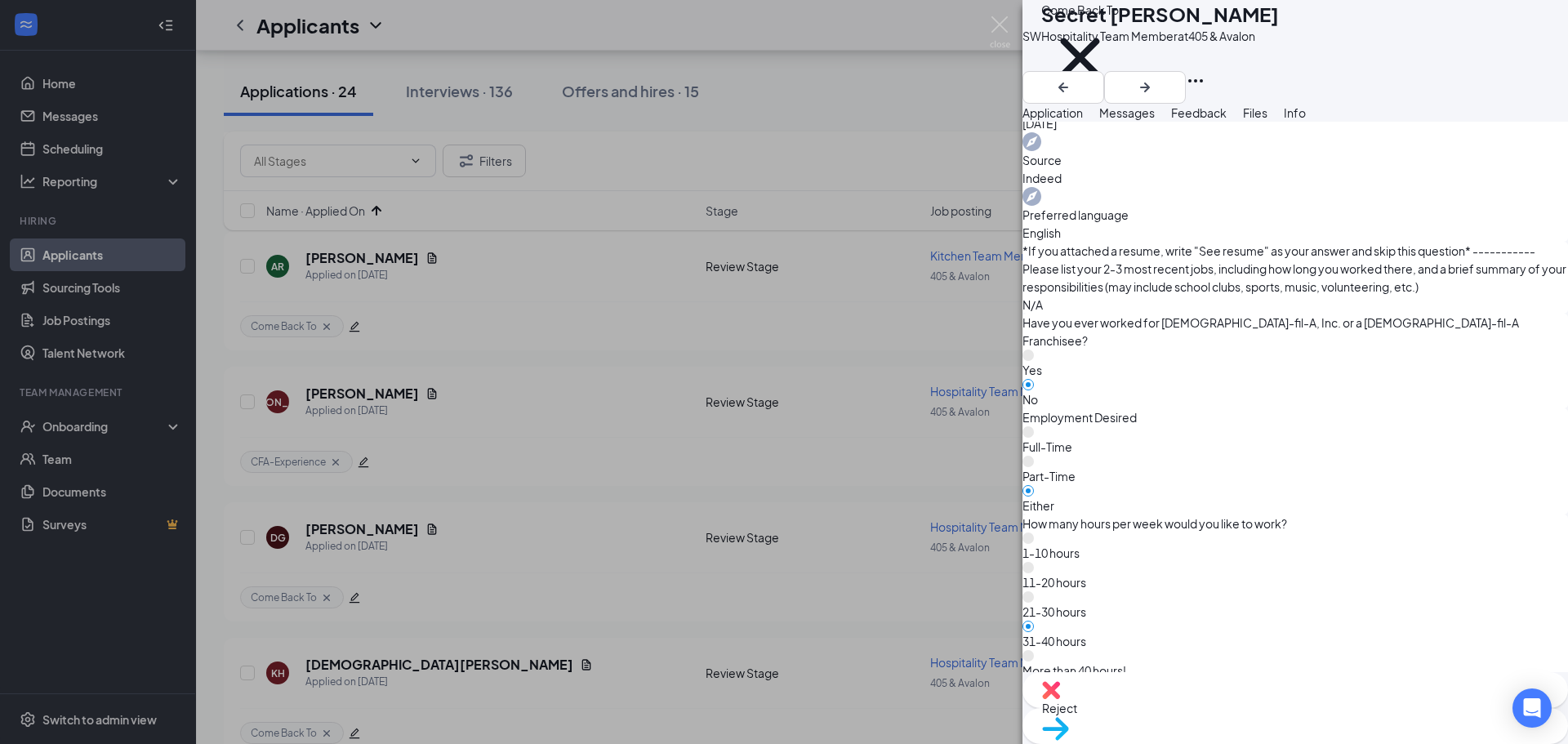
click at [1211, 710] on span "Reject" at bounding box center [1295, 708] width 507 height 18
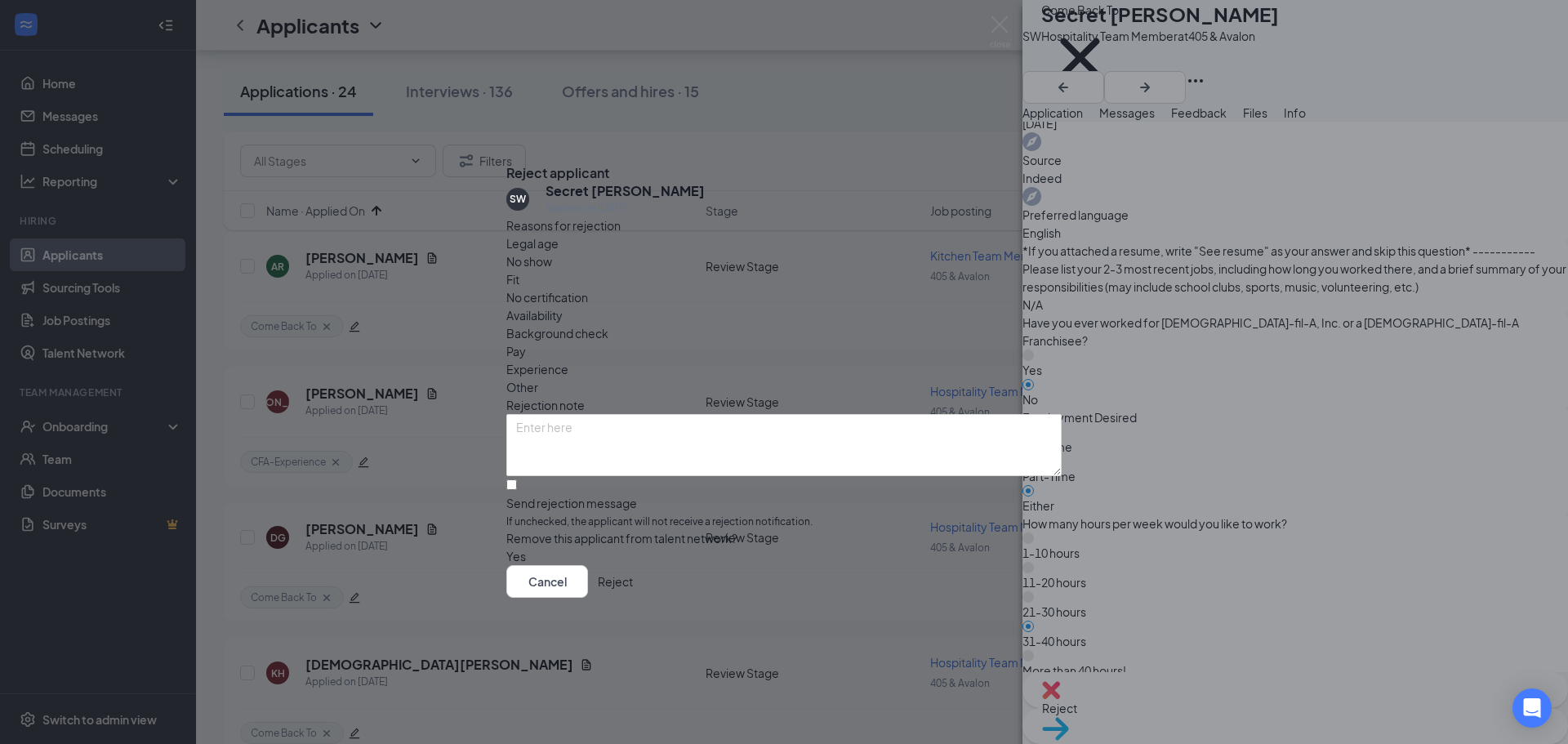
click at [633, 586] on button "Reject" at bounding box center [615, 582] width 35 height 33
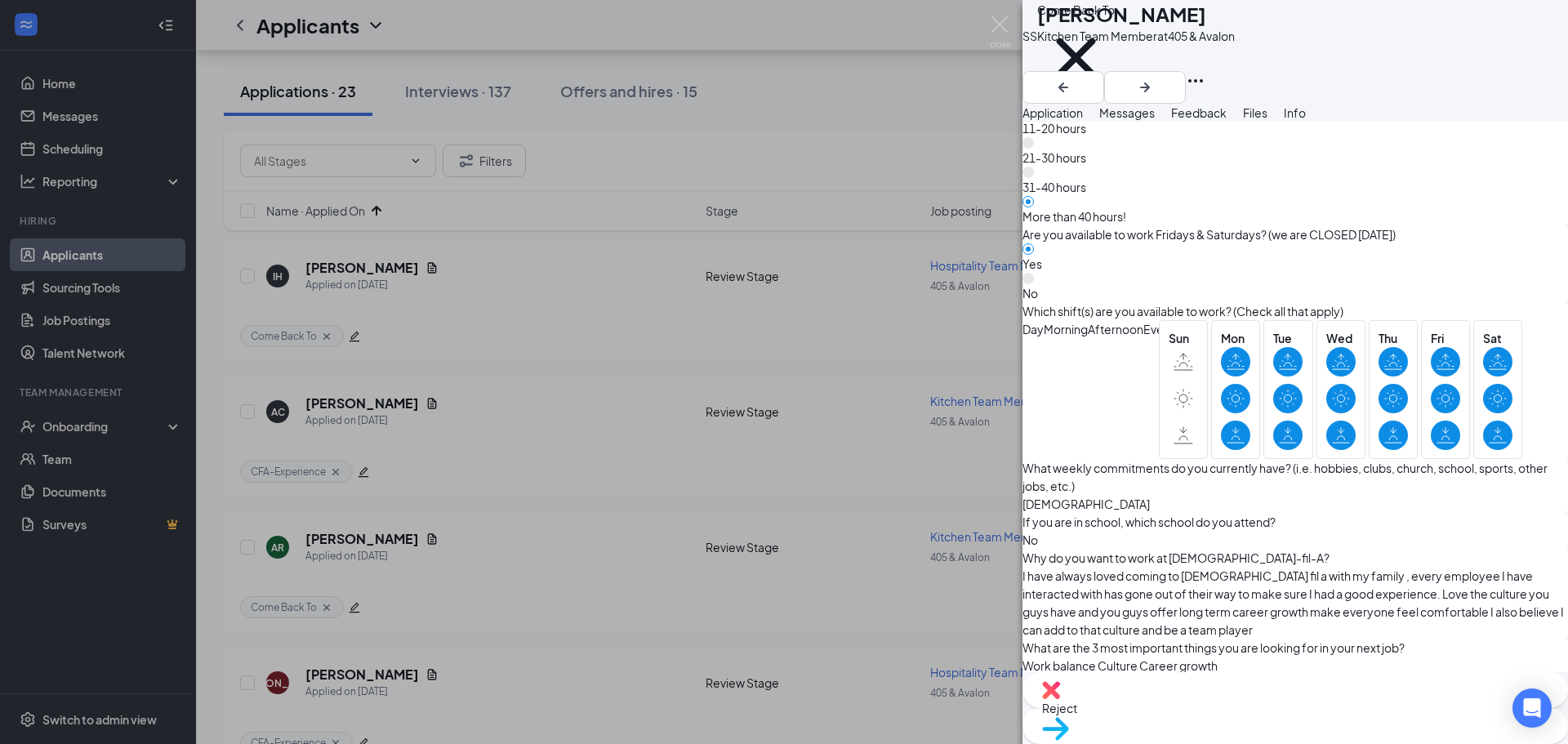
scroll to position [1307, 0]
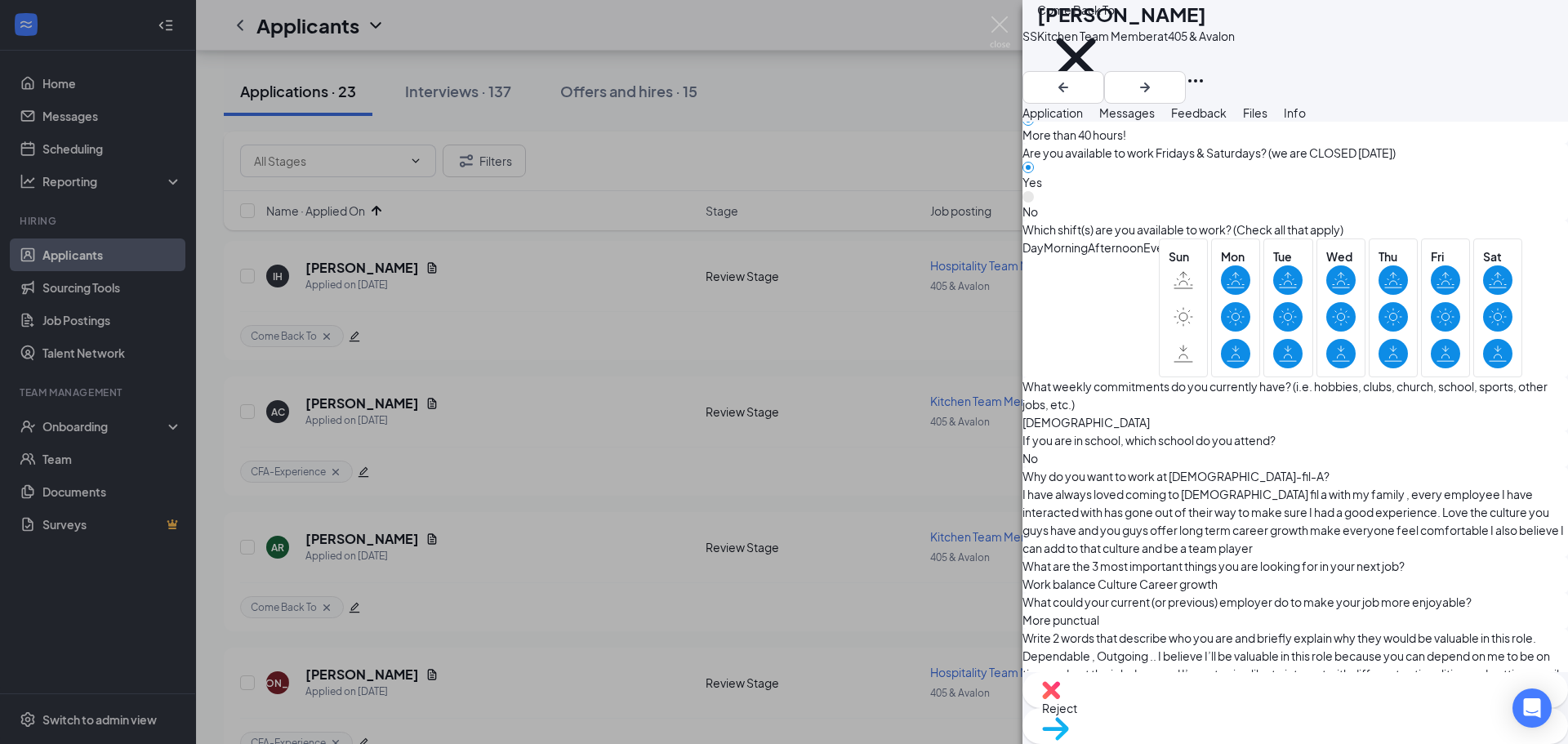
click at [1332, 741] on span "Move to stage" at bounding box center [1295, 750] width 507 height 18
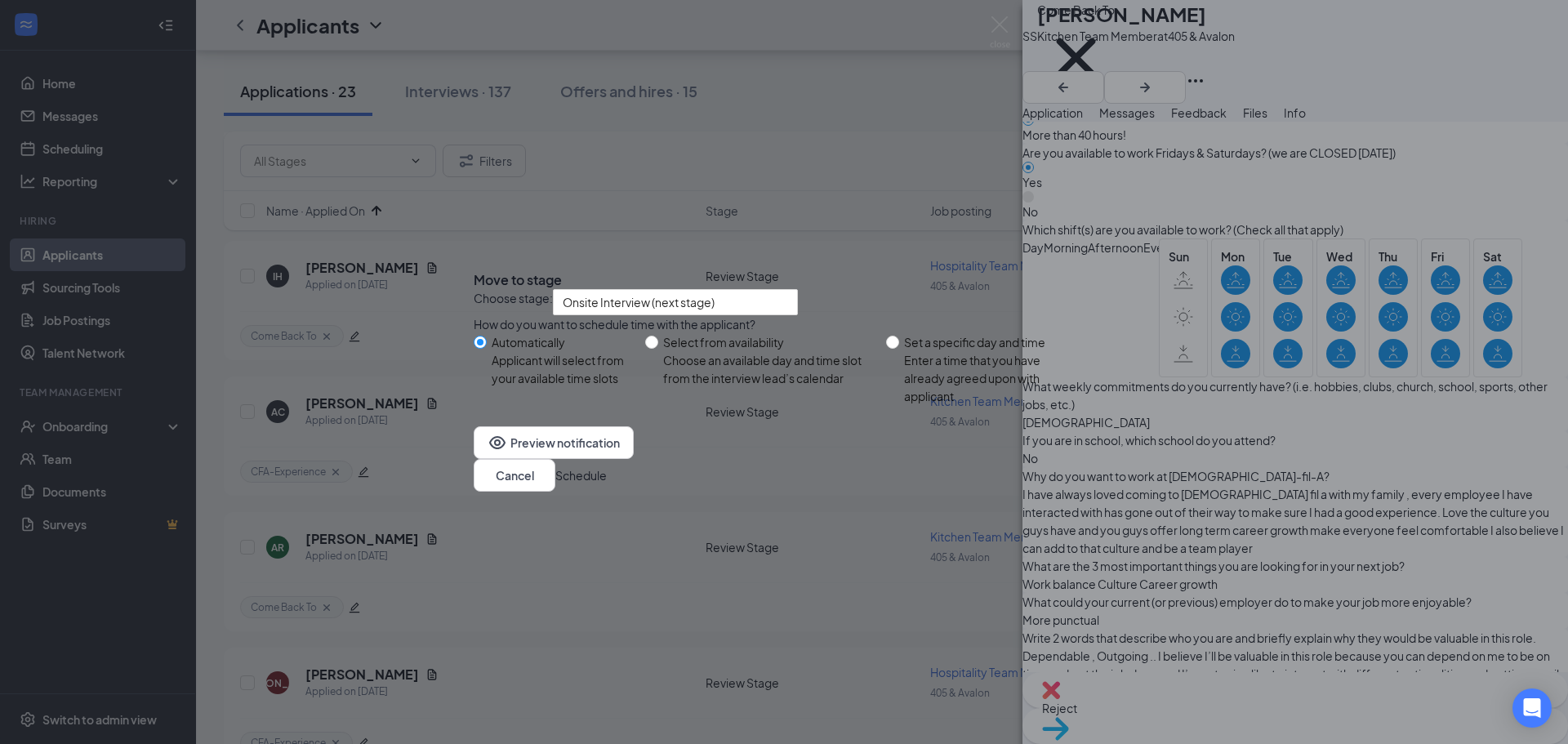
click at [607, 484] on button "Schedule" at bounding box center [581, 475] width 51 height 18
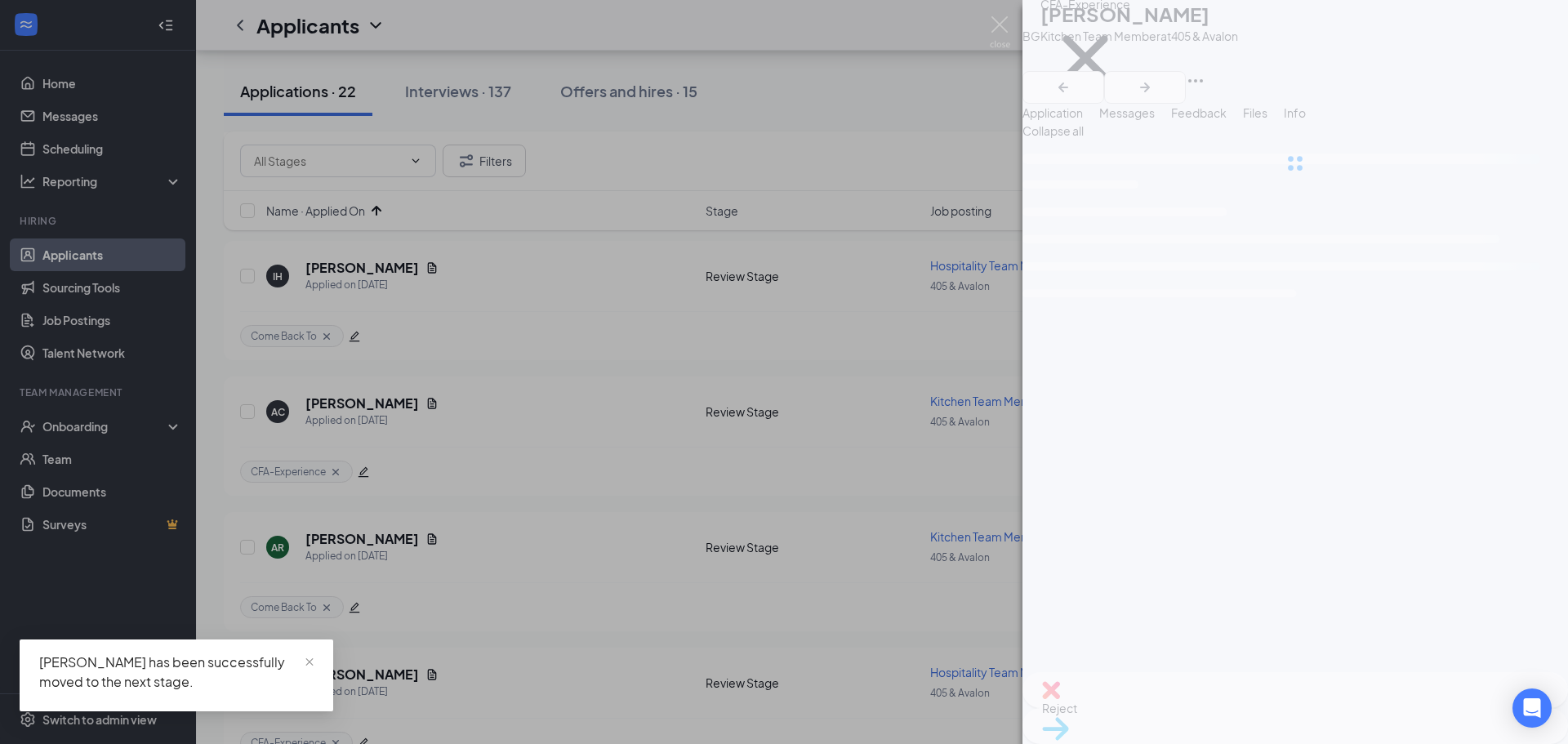
click at [1003, 26] on img at bounding box center [1000, 32] width 21 height 32
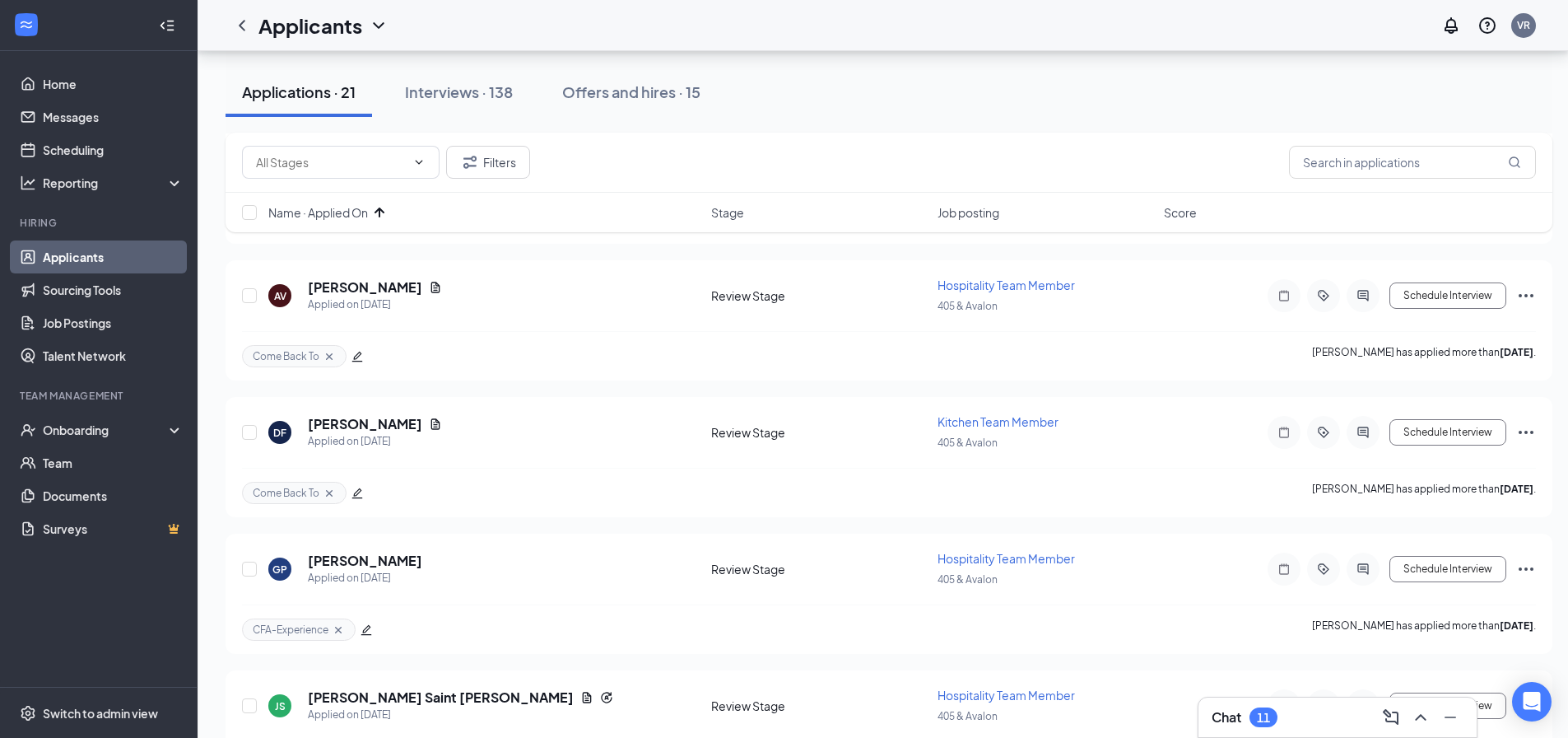
scroll to position [8249, 0]
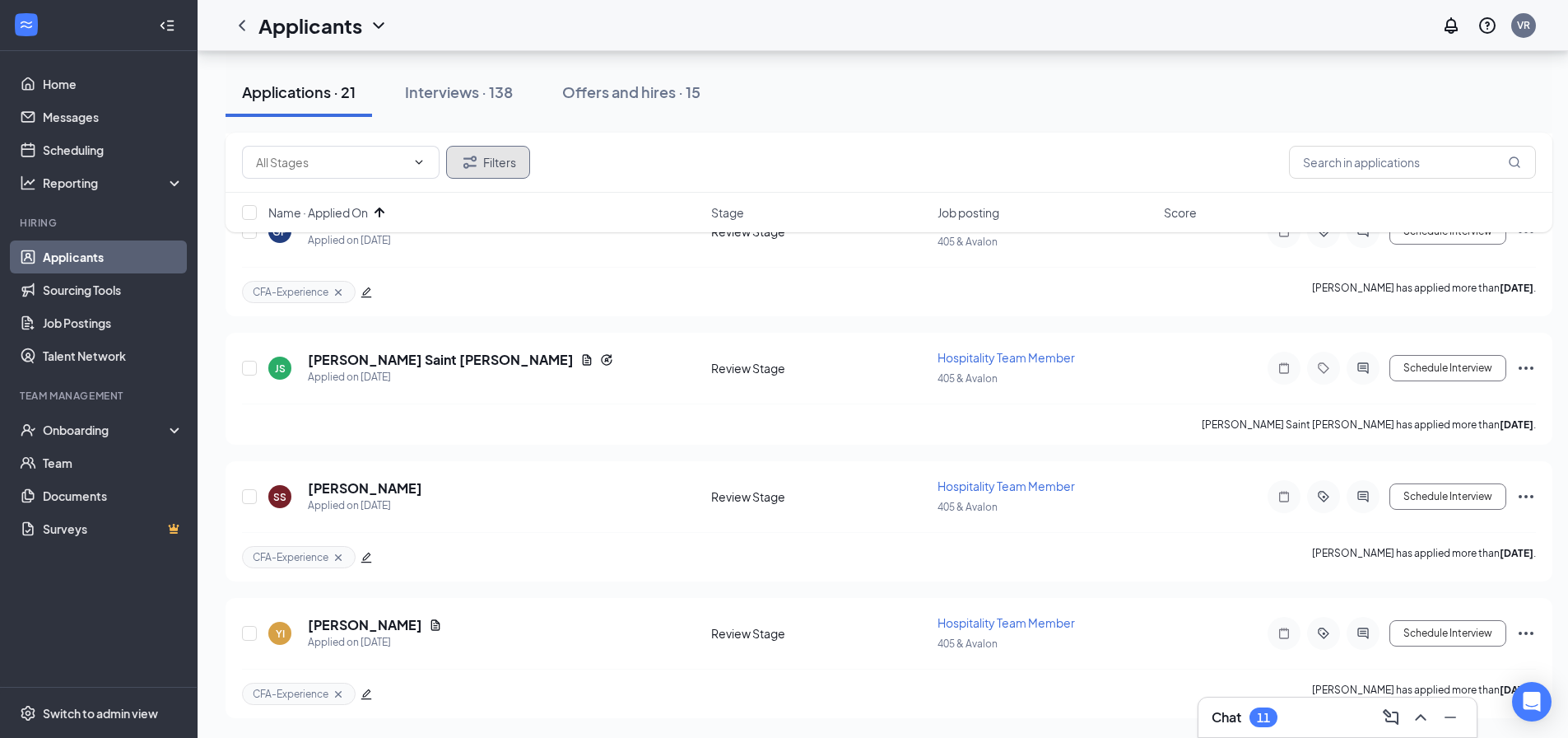
click at [475, 160] on icon "Filter" at bounding box center [470, 162] width 20 height 20
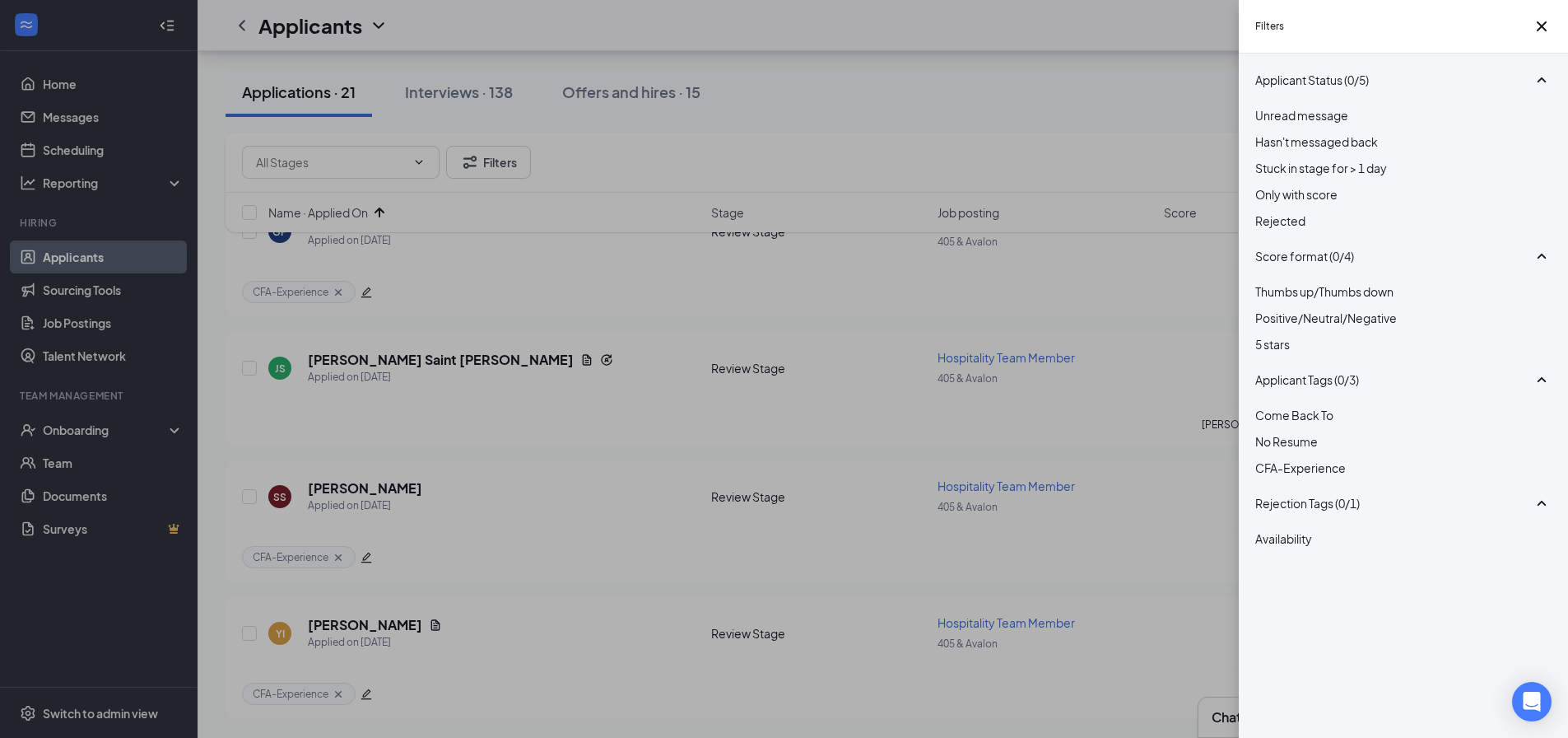
click at [1264, 212] on div at bounding box center [1404, 212] width 297 height 0
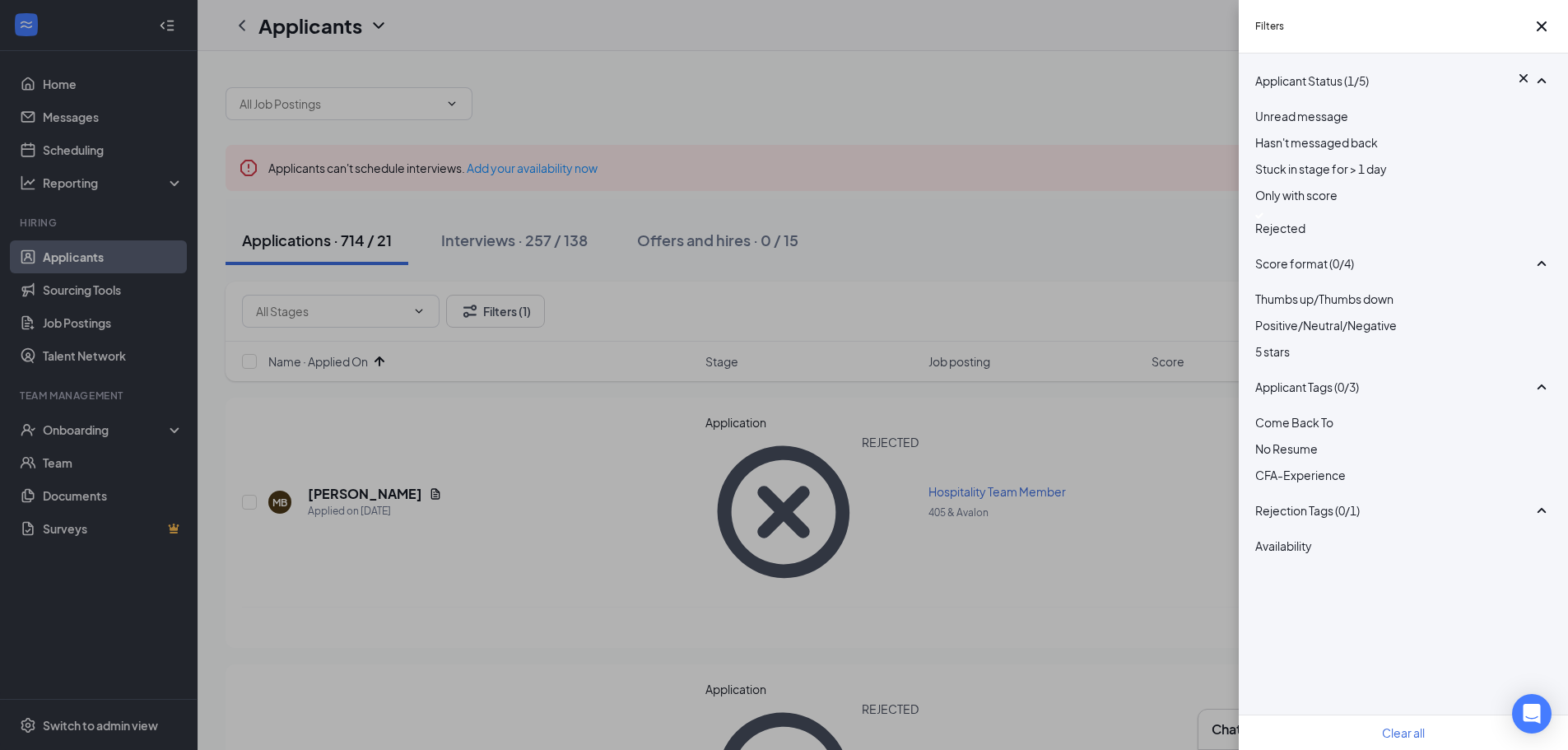
click at [655, 271] on div "Filters Applicant Status (1/5) Unread message Hasn't messaged back Stuck in sta…" at bounding box center [784, 375] width 1568 height 750
click at [1536, 28] on icon "Cross" at bounding box center [1542, 26] width 20 height 20
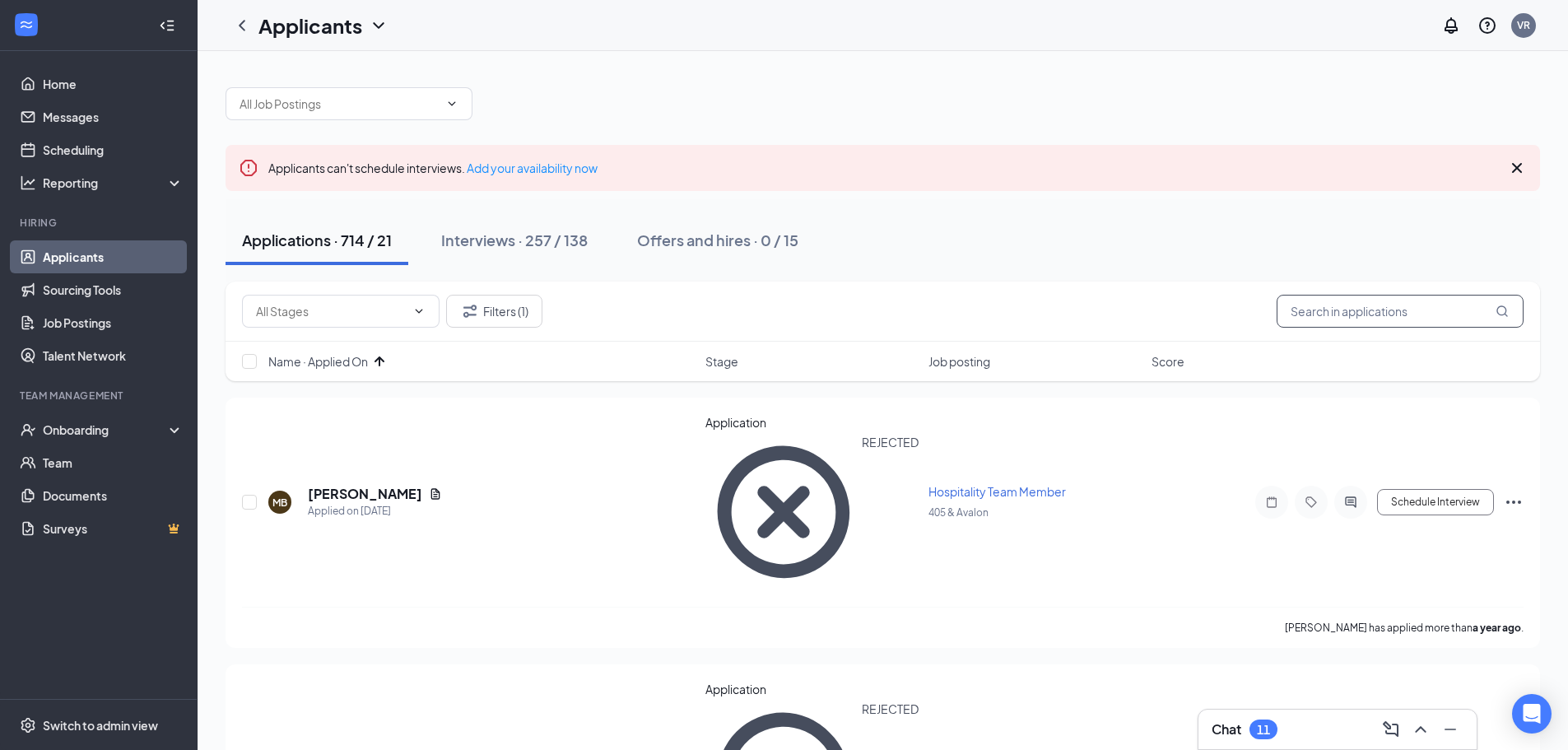
click at [1405, 306] on input "text" at bounding box center [1400, 311] width 247 height 33
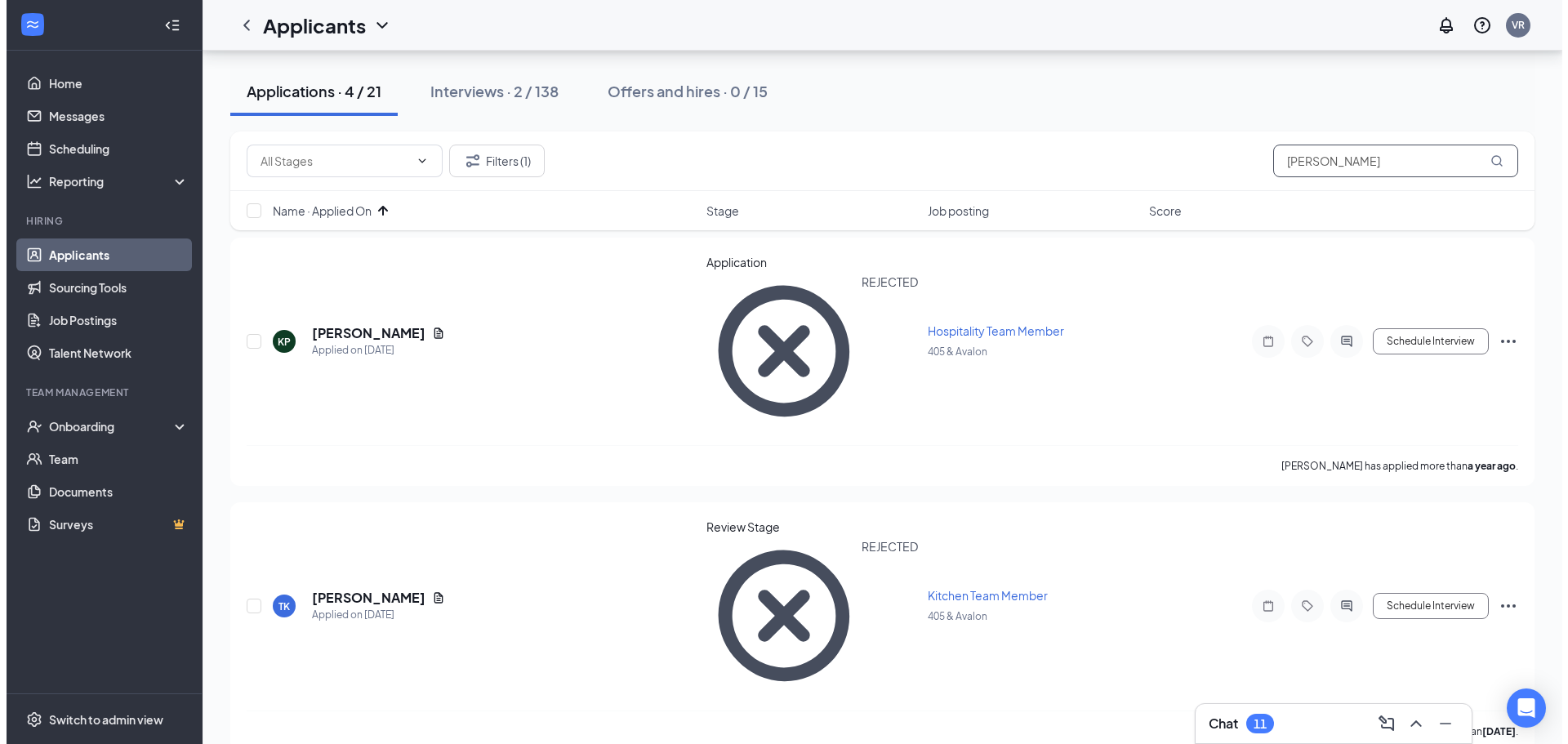
scroll to position [164, 0]
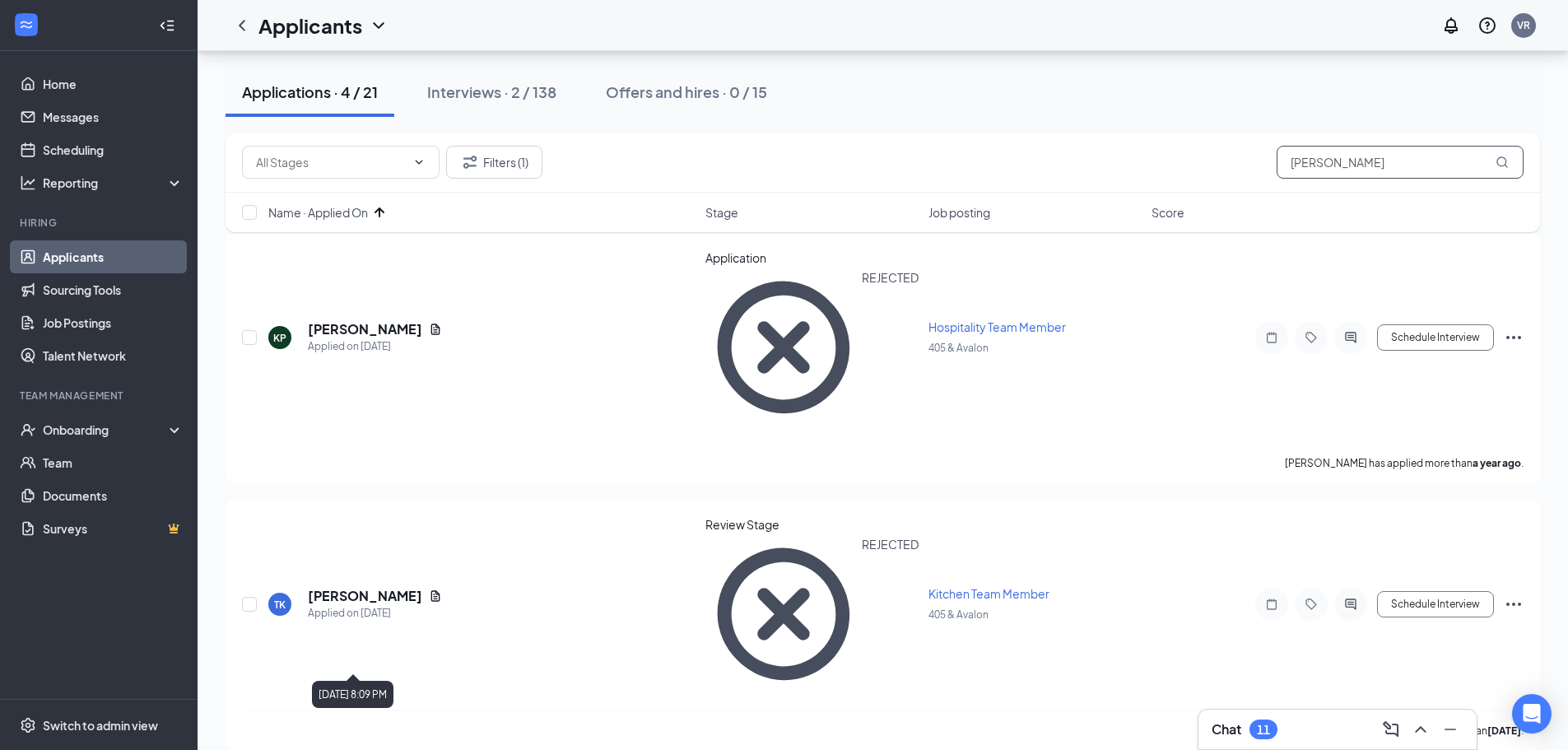
type input "[PERSON_NAME]"
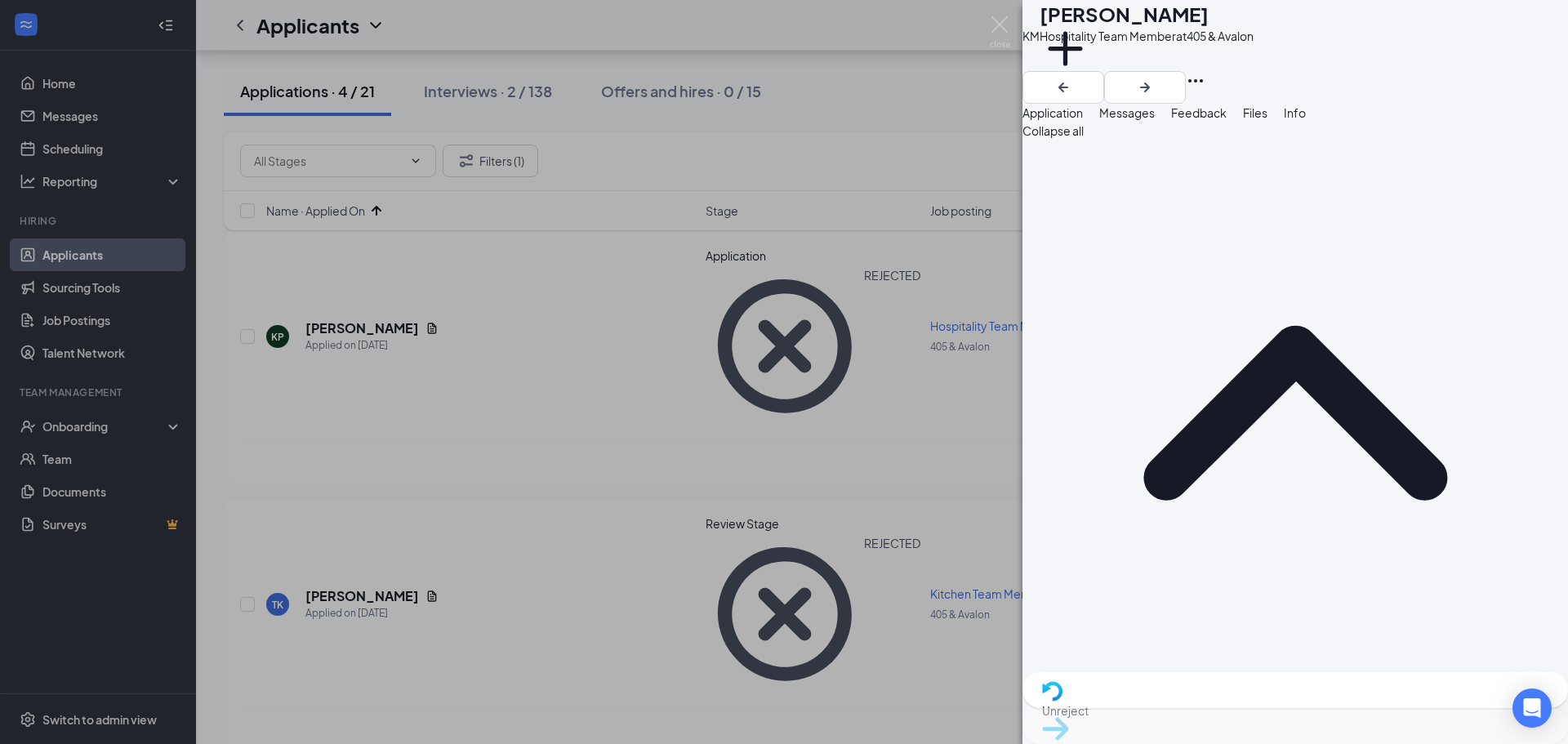
click at [1227, 122] on button "Feedback" at bounding box center [1199, 113] width 55 height 18
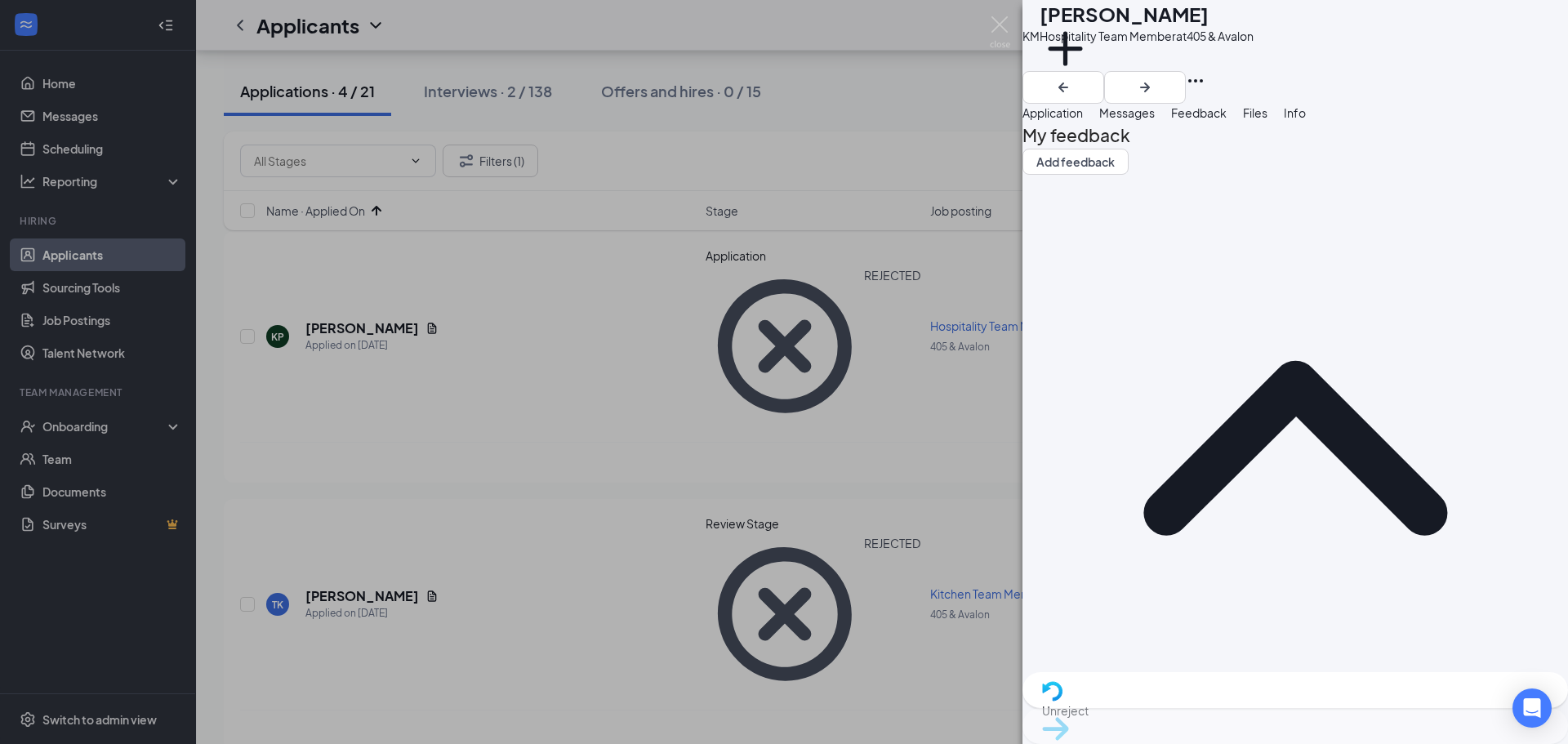
click at [1083, 120] on span "Application" at bounding box center [1053, 113] width 61 height 14
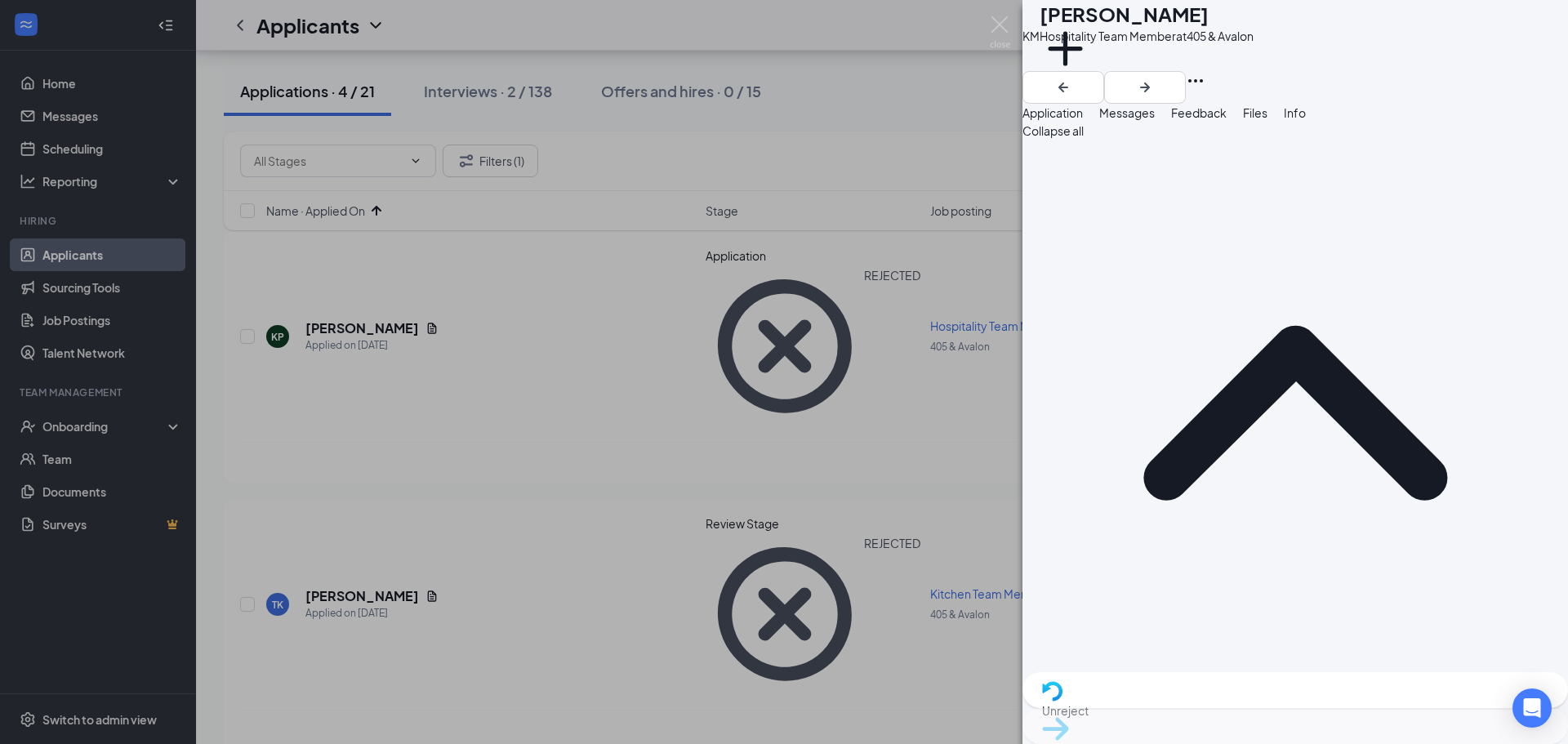
click at [996, 15] on div "KM [PERSON_NAME] Hospitality Team Member at 405 & Avalon Add a tag Application …" at bounding box center [784, 372] width 1568 height 744
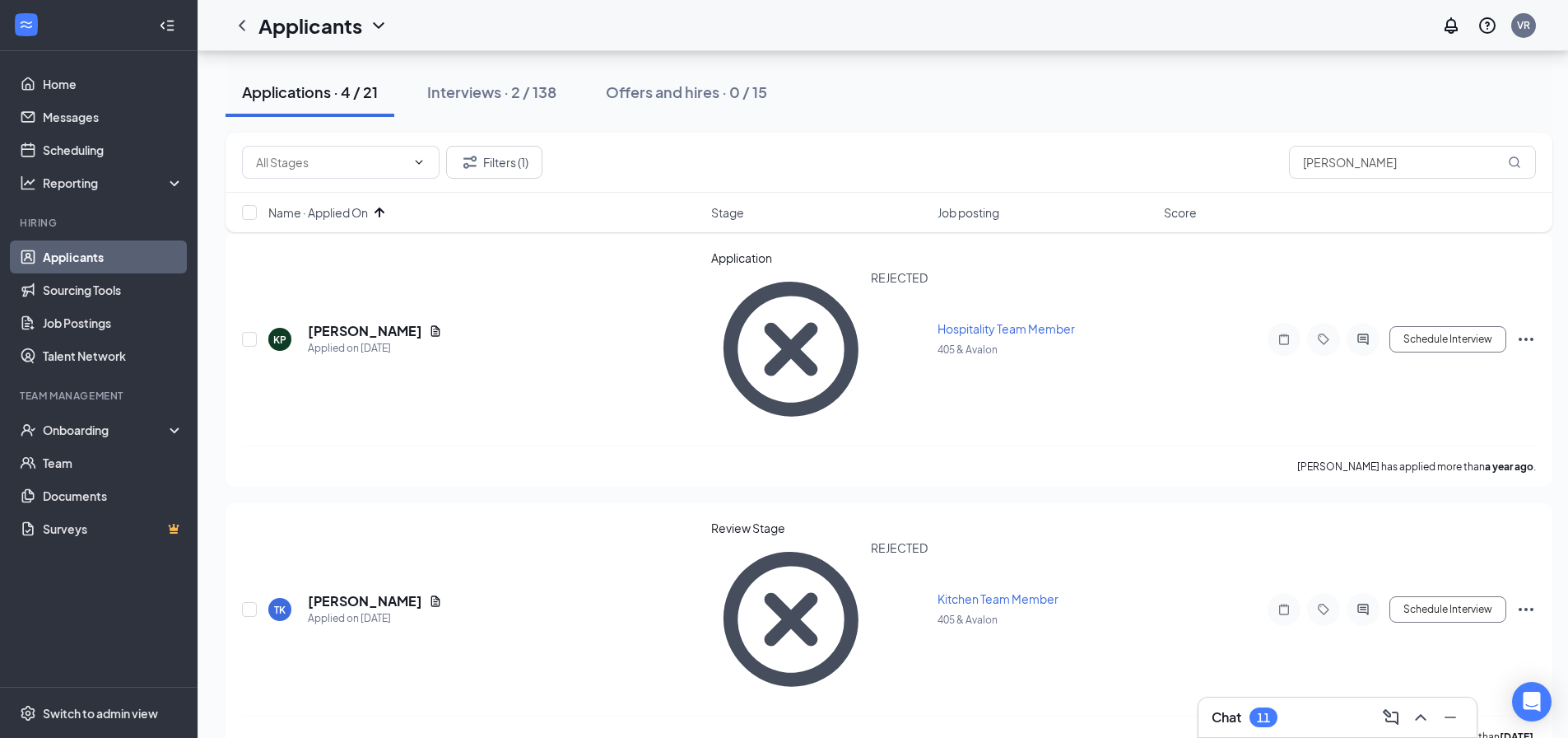
click at [323, 84] on div "Applications · 4 / 21" at bounding box center [309, 91] width 136 height 21
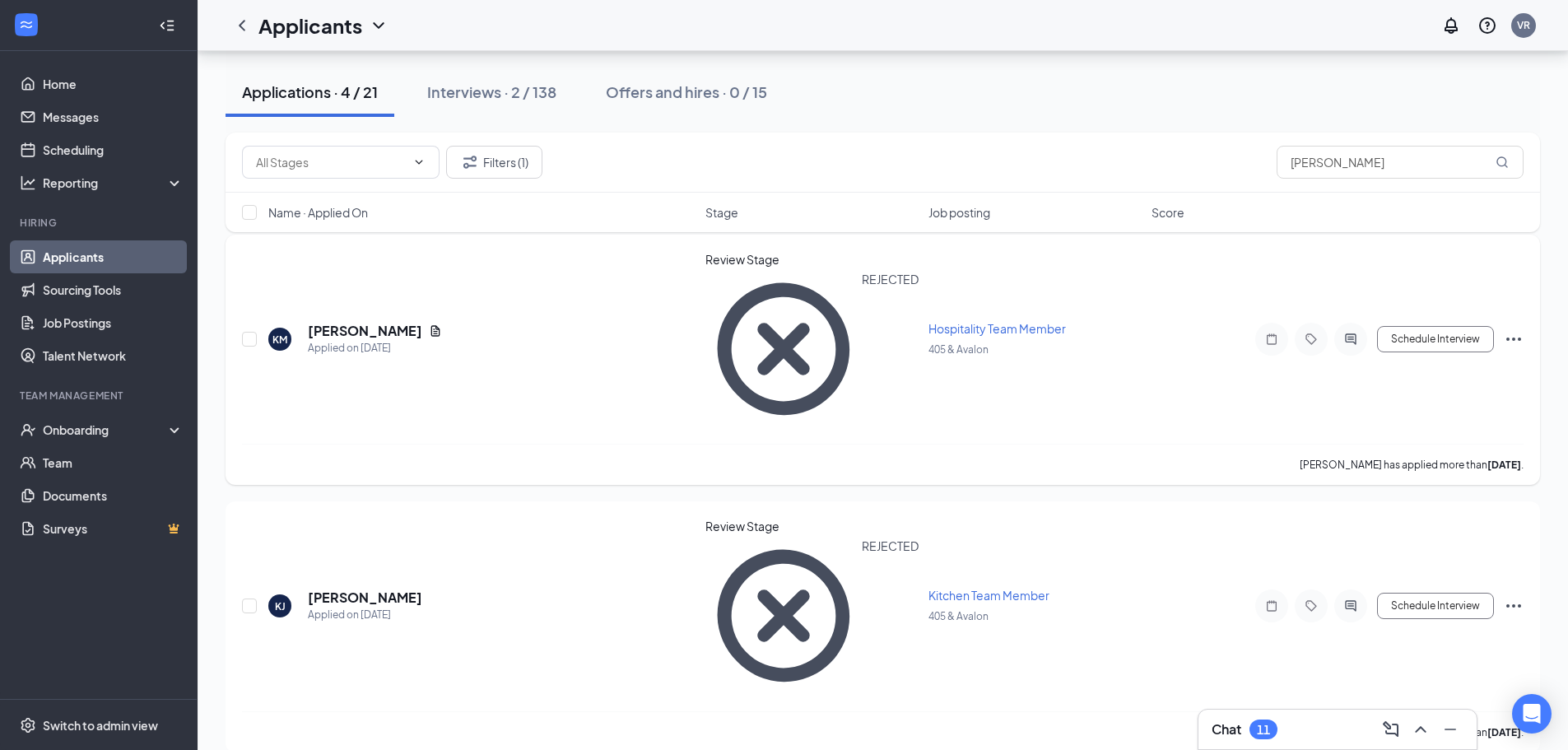
scroll to position [165, 0]
click at [523, 156] on button "Filters (1)" at bounding box center [494, 162] width 97 height 33
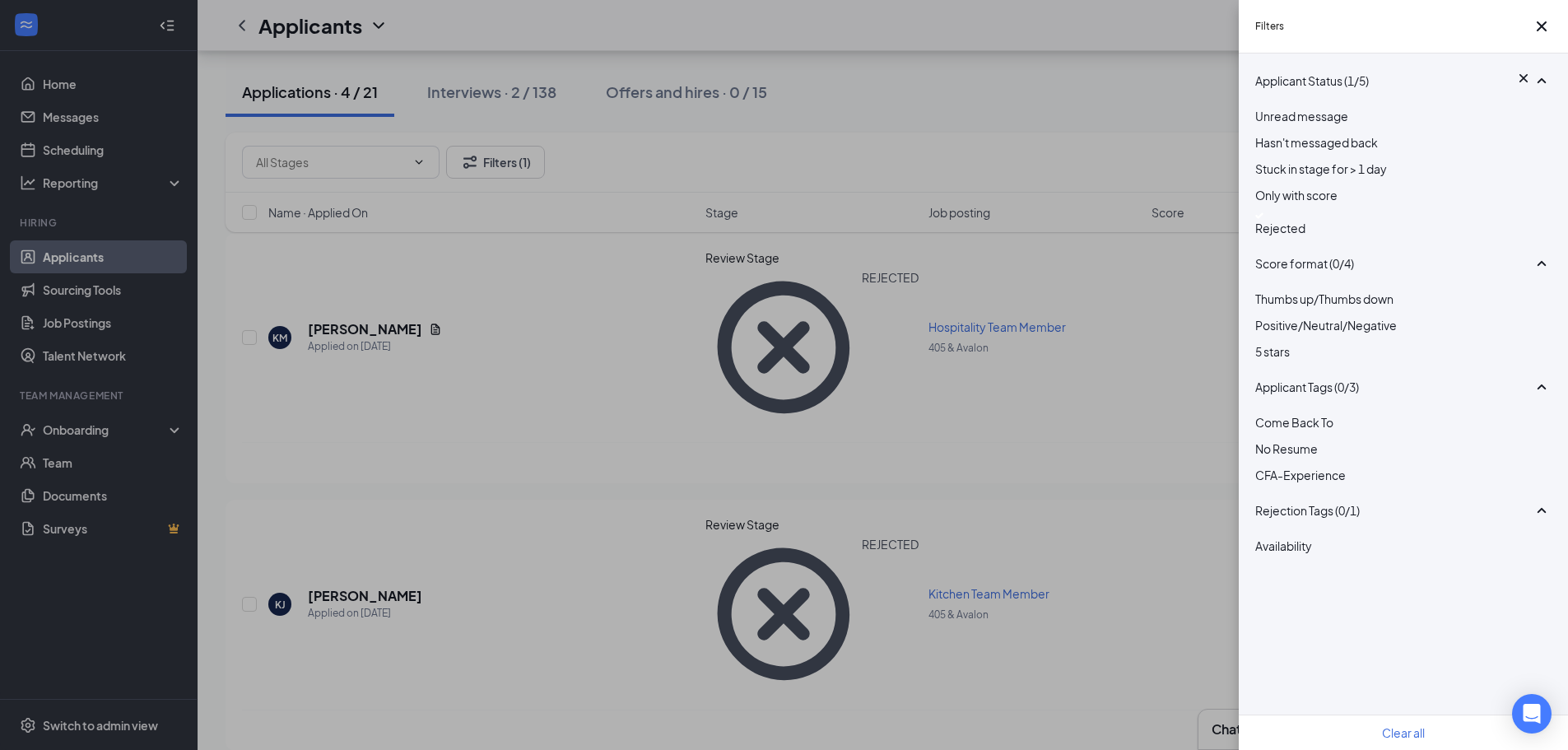
click at [1263, 219] on img at bounding box center [1259, 215] width 8 height 6
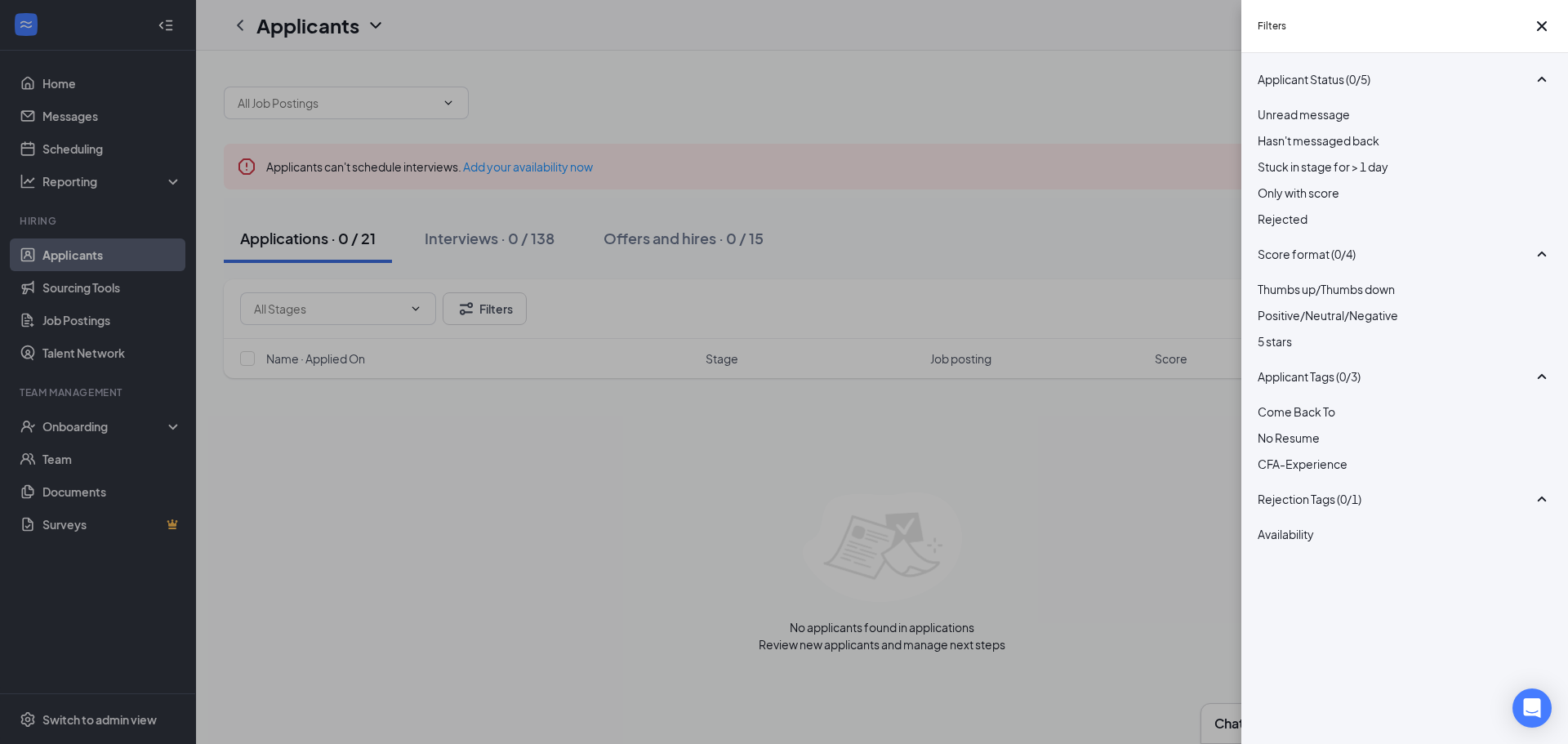
click at [538, 212] on div "Filters Applicant Status (0/5) Unread message Hasn't messaged back Stuck in sta…" at bounding box center [784, 372] width 1568 height 744
click at [1539, 27] on icon "Cross" at bounding box center [1541, 26] width 10 height 10
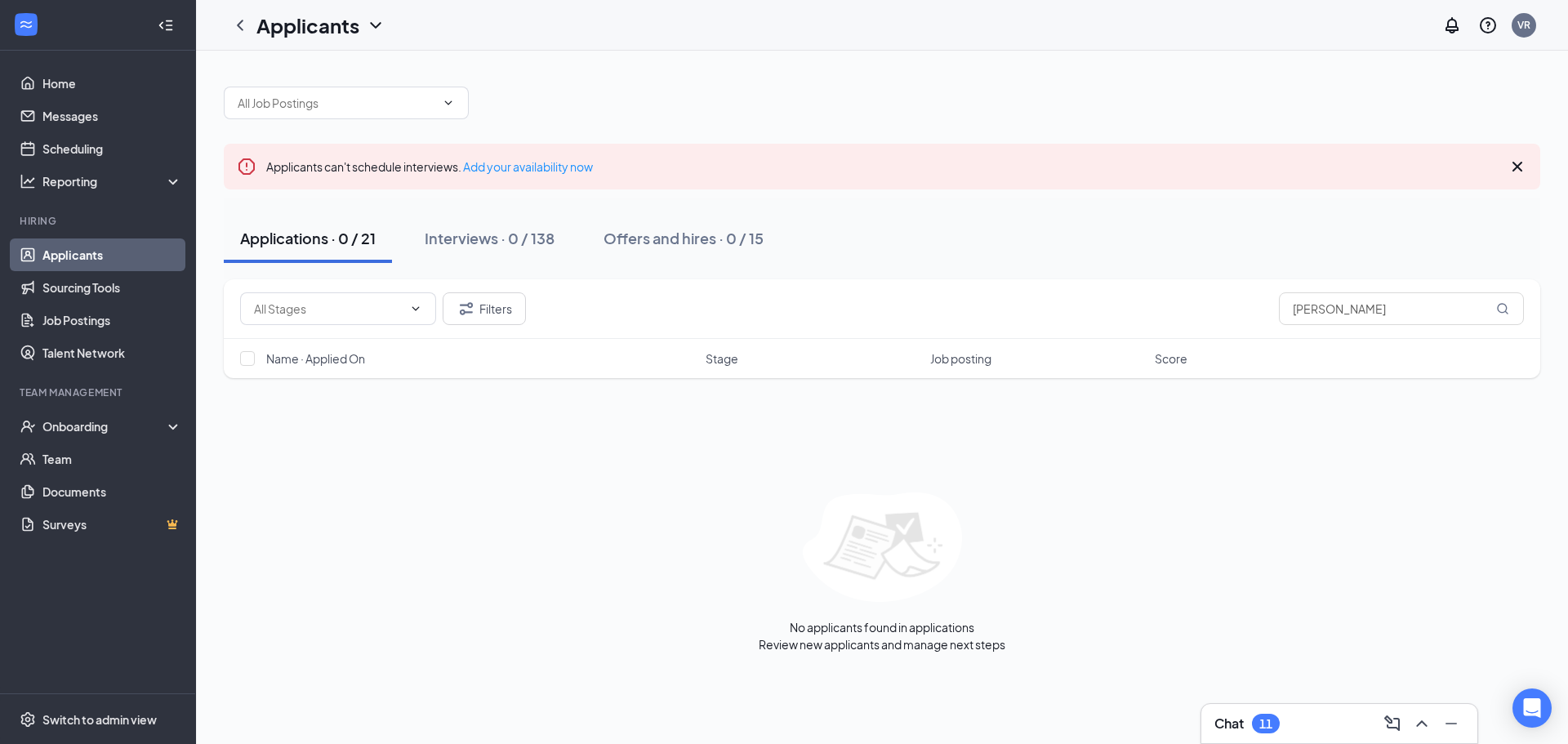
click at [332, 235] on div "Applications · 0 / 21" at bounding box center [307, 238] width 135 height 21
click at [90, 286] on link "Sourcing Tools" at bounding box center [112, 287] width 140 height 33
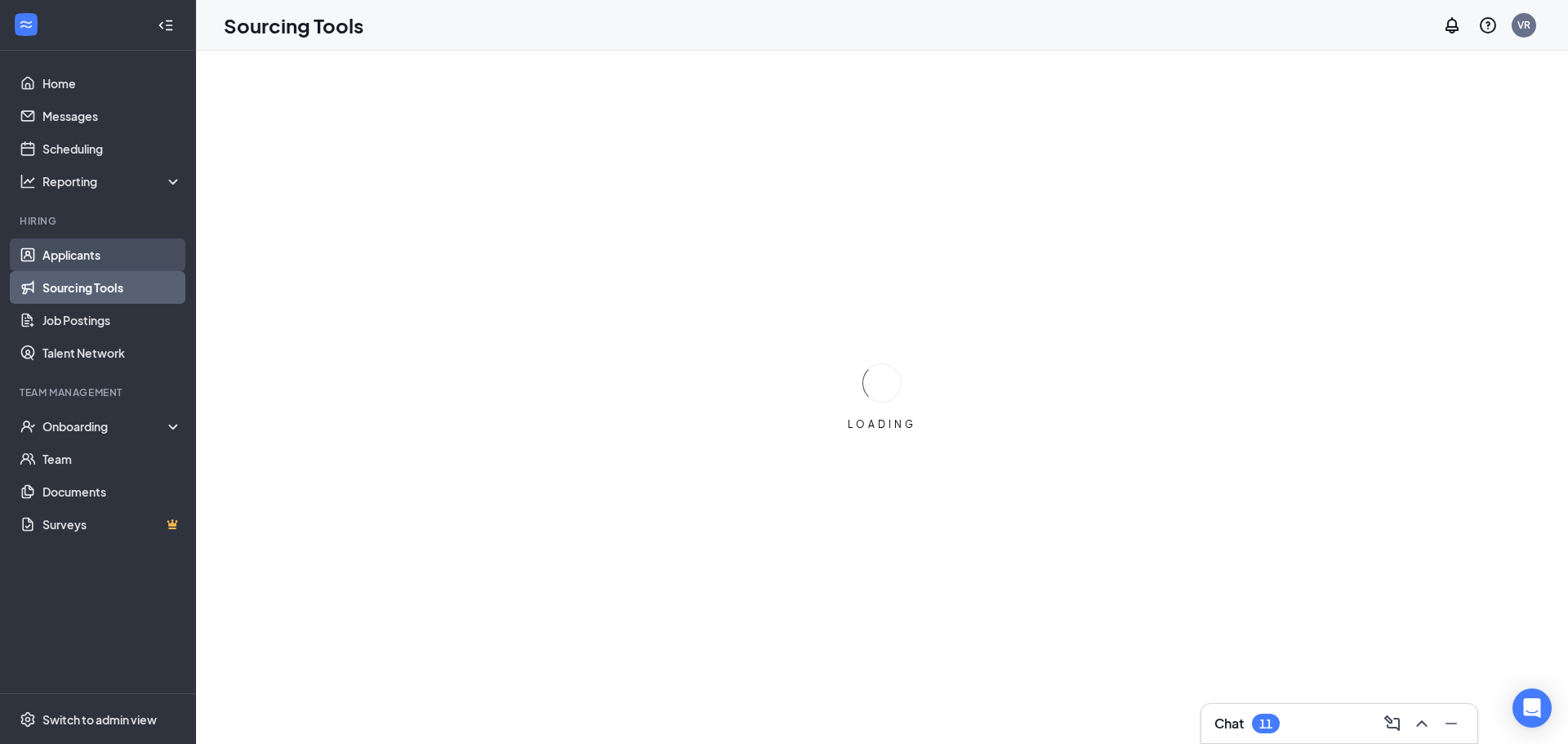
click at [89, 255] on link "Applicants" at bounding box center [112, 254] width 140 height 33
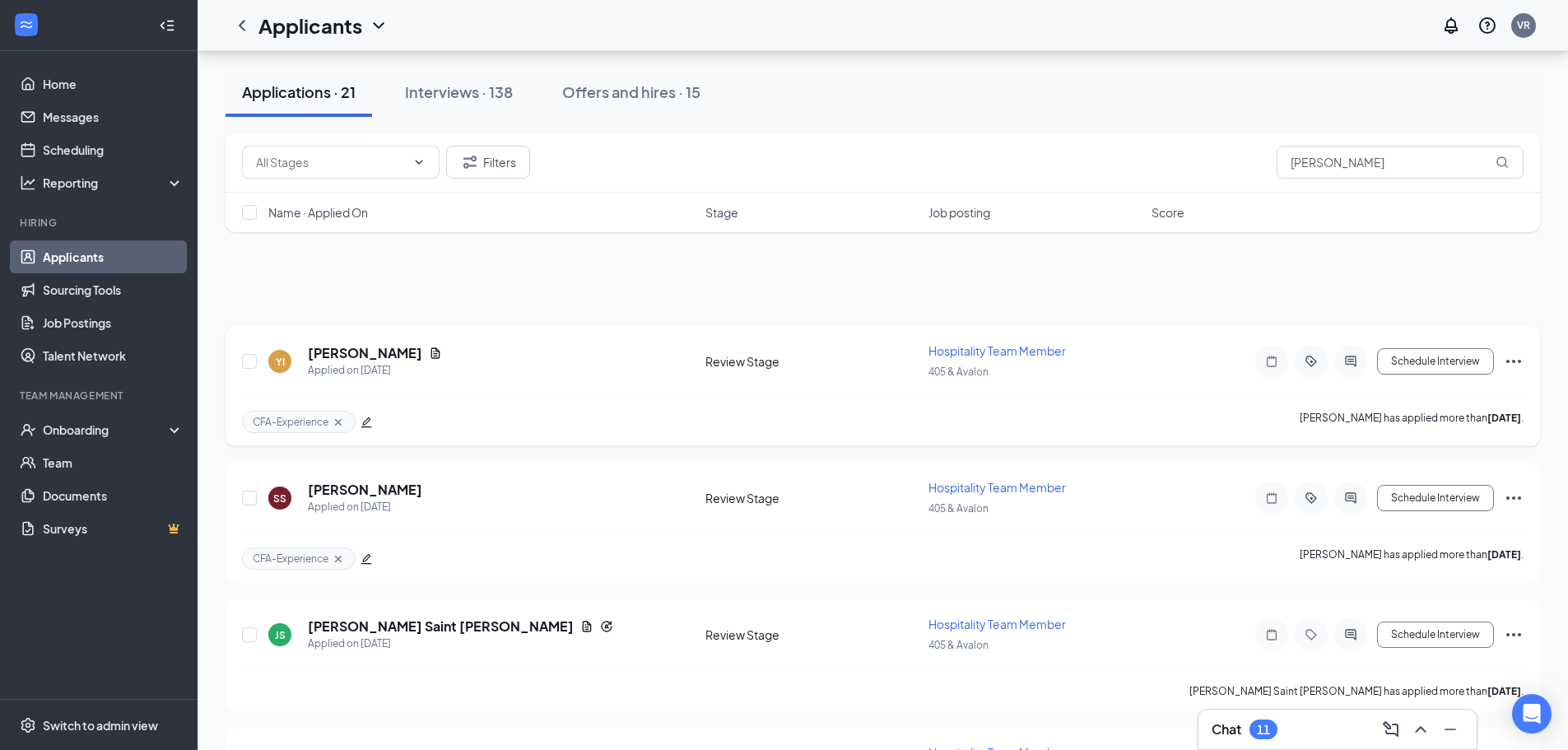
scroll to position [42, 0]
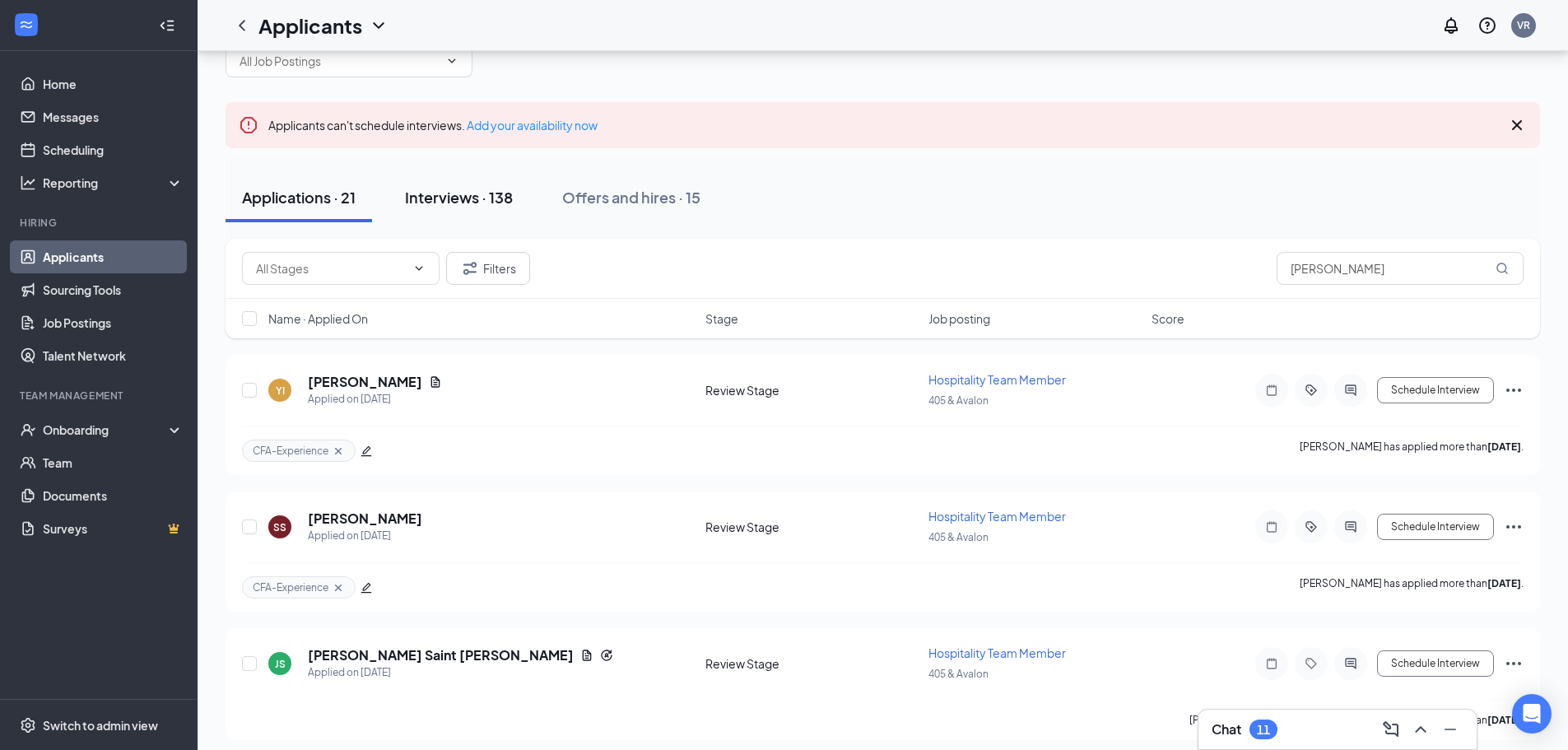
click at [503, 198] on div "Interviews · 138" at bounding box center [459, 197] width 108 height 21
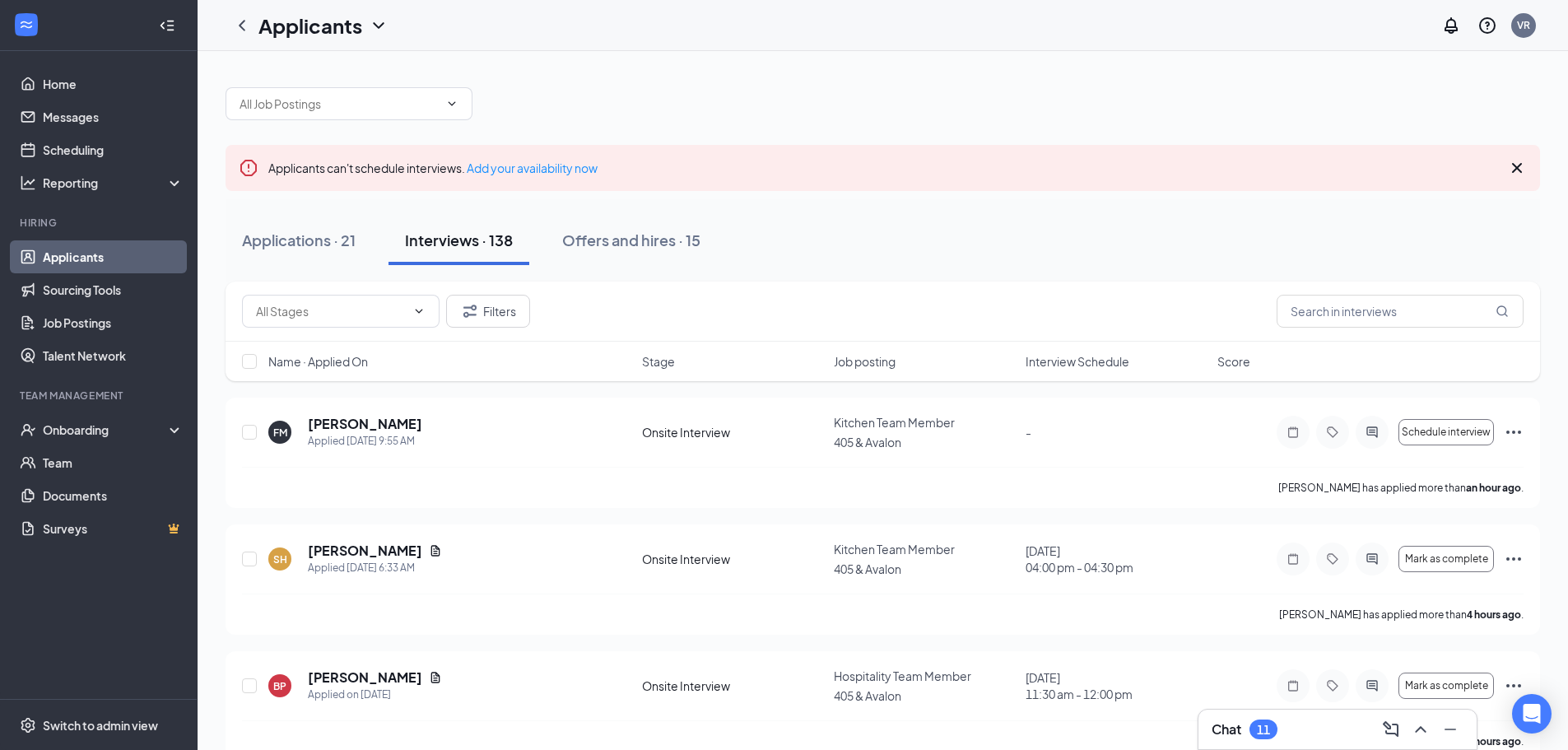
click at [1052, 363] on span "Interview Schedule" at bounding box center [1077, 361] width 104 height 16
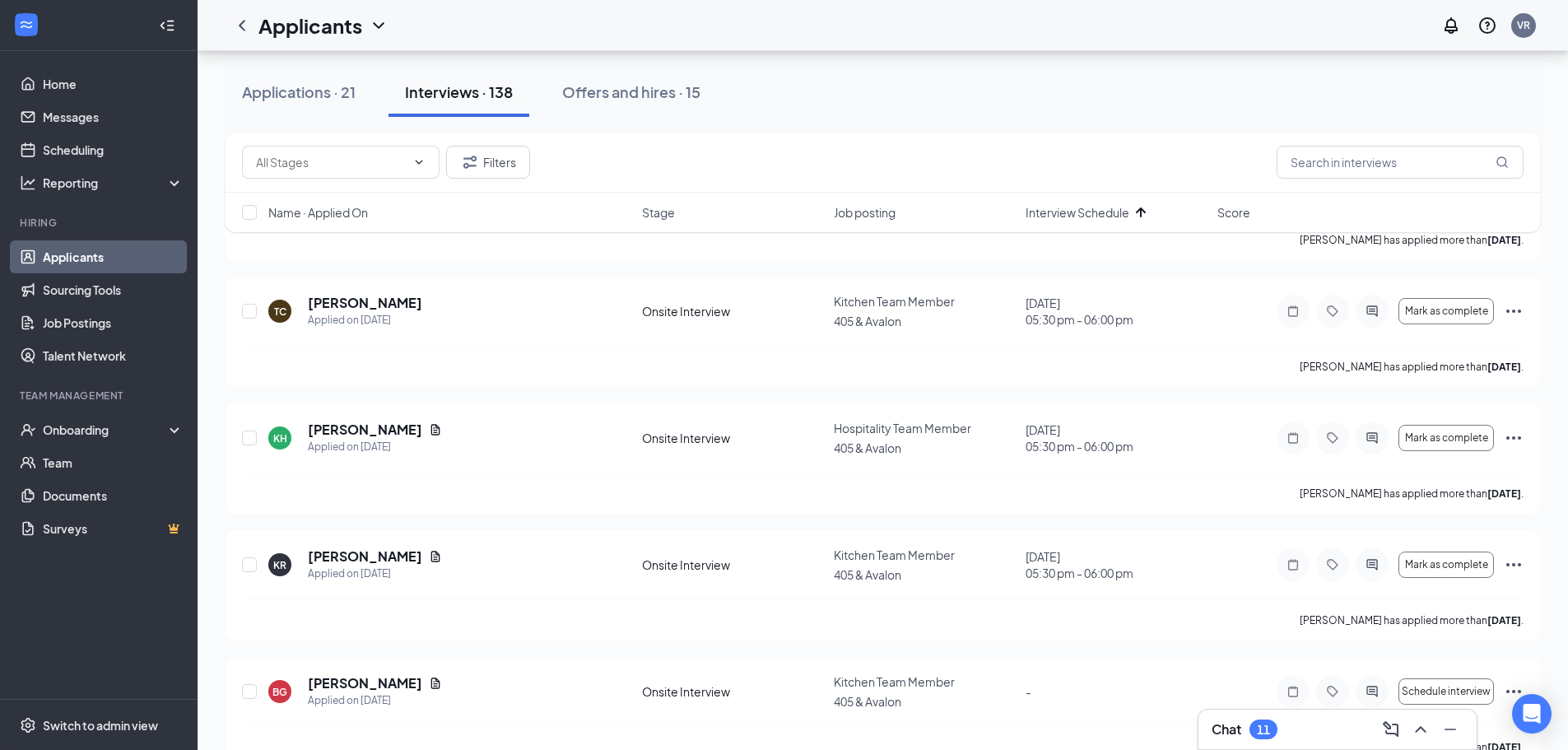
scroll to position [13690, 0]
click at [297, 90] on div "Applications · 21" at bounding box center [299, 91] width 114 height 21
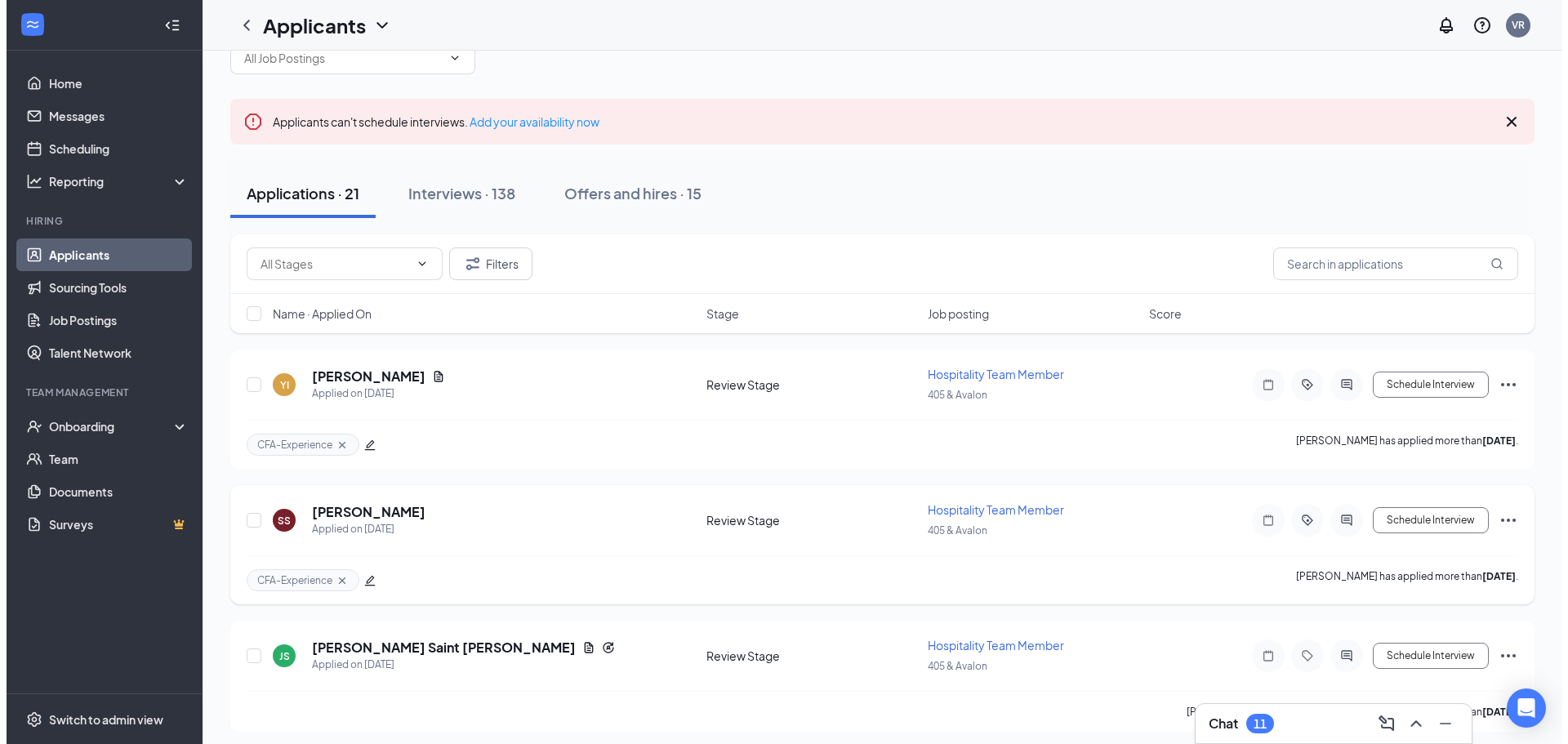
scroll to position [245, 0]
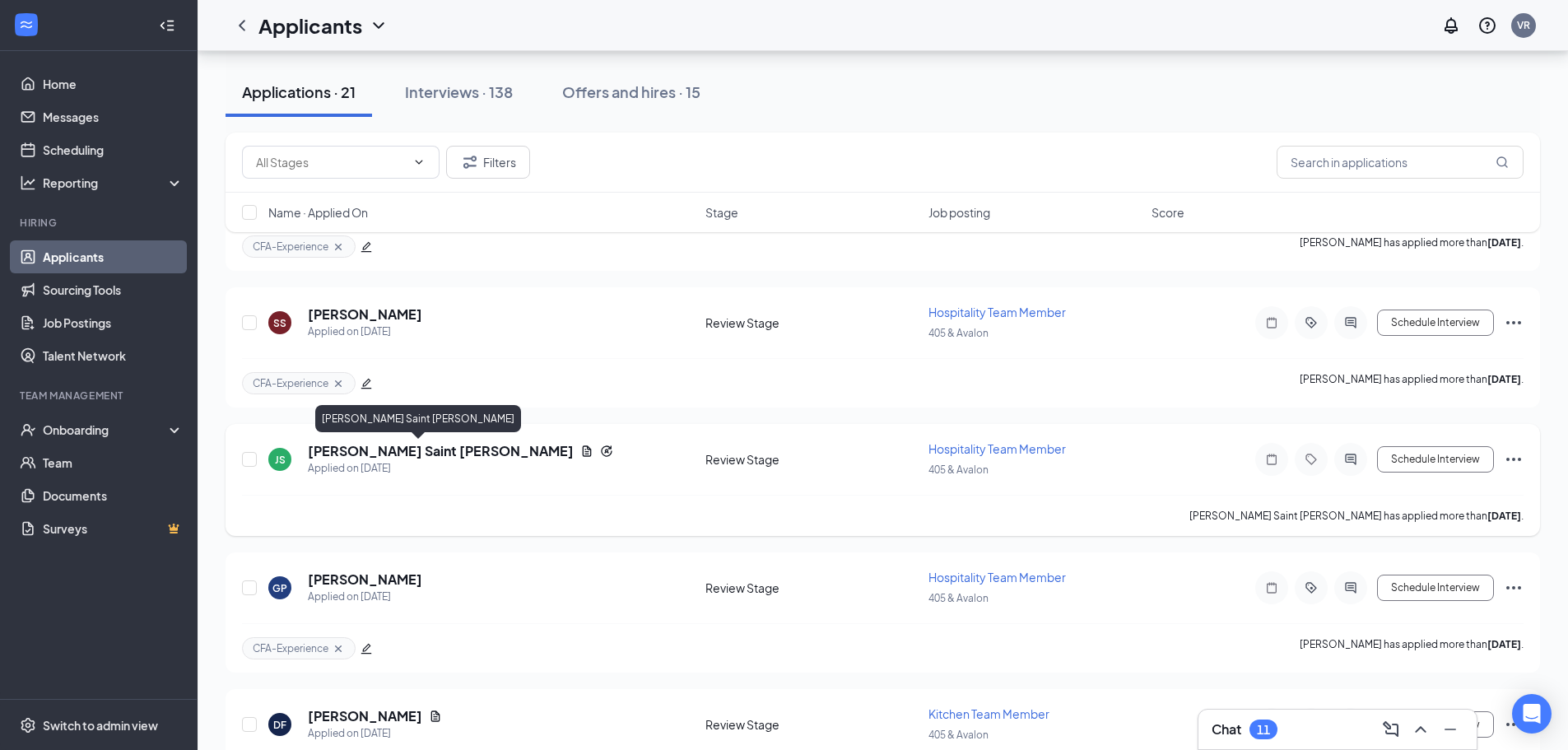
click at [378, 445] on h5 "[PERSON_NAME] Saint [PERSON_NAME]" at bounding box center [440, 451] width 266 height 18
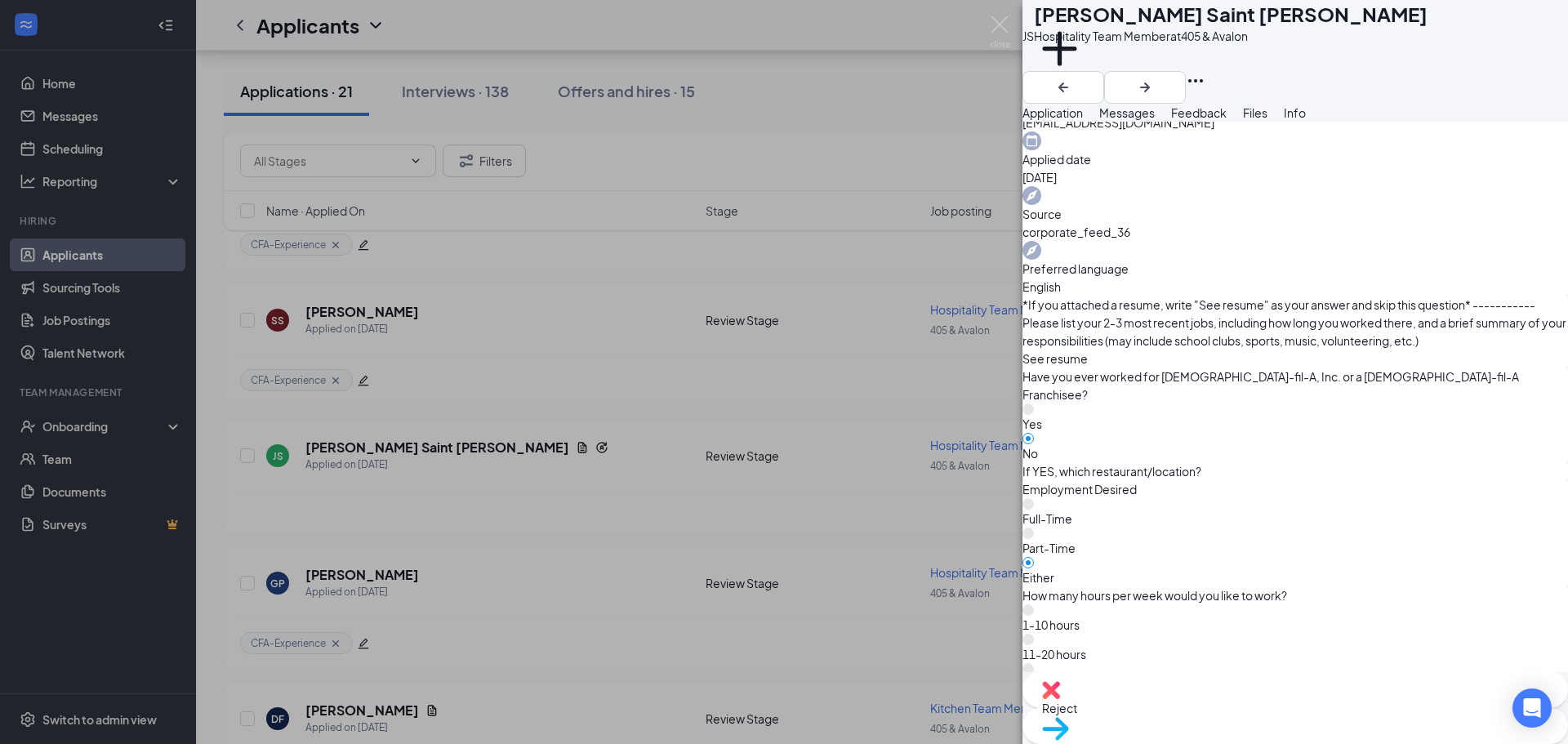
scroll to position [1384, 0]
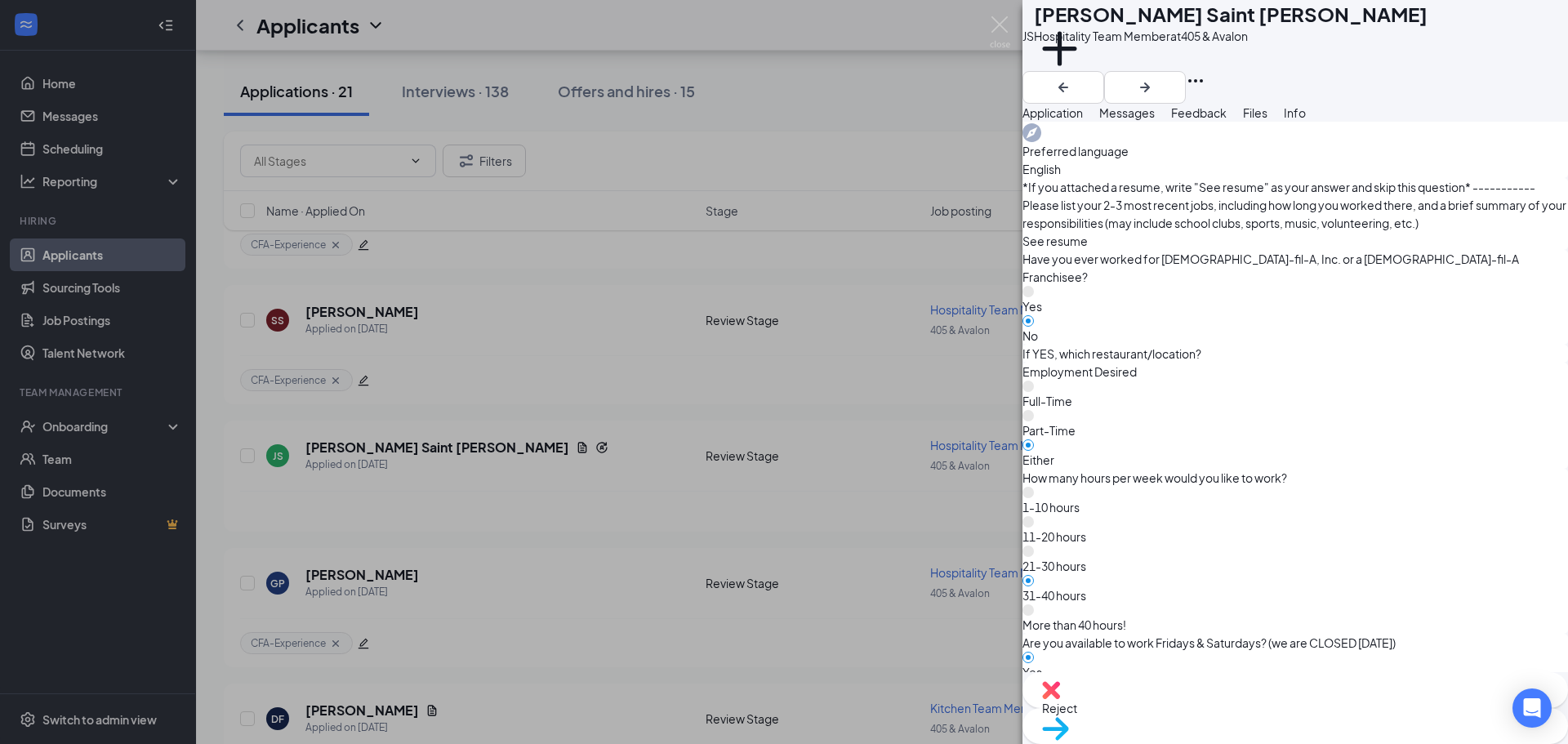
click at [1319, 709] on div "Move to stage" at bounding box center [1296, 726] width 546 height 36
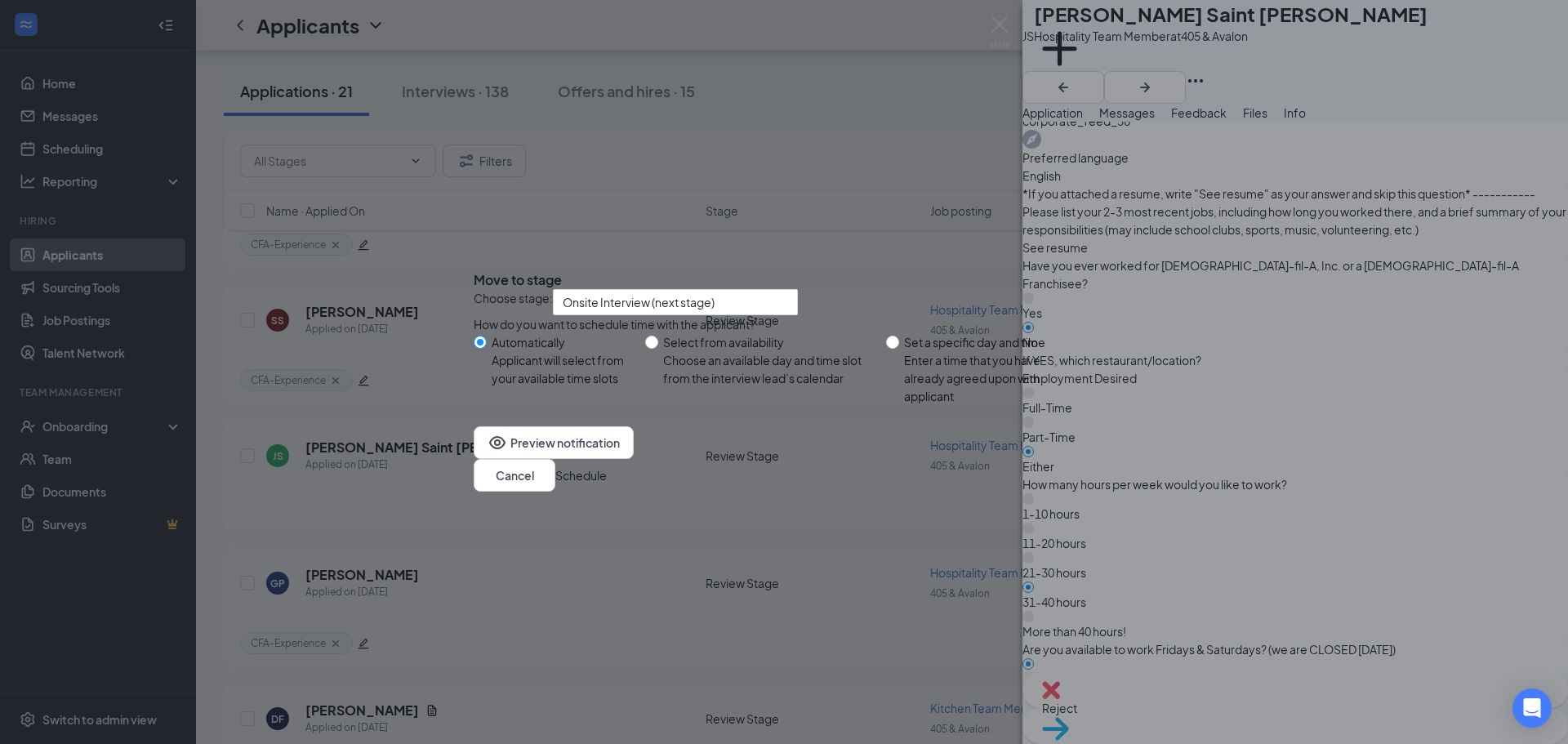
click at [607, 484] on button "Schedule" at bounding box center [581, 475] width 51 height 18
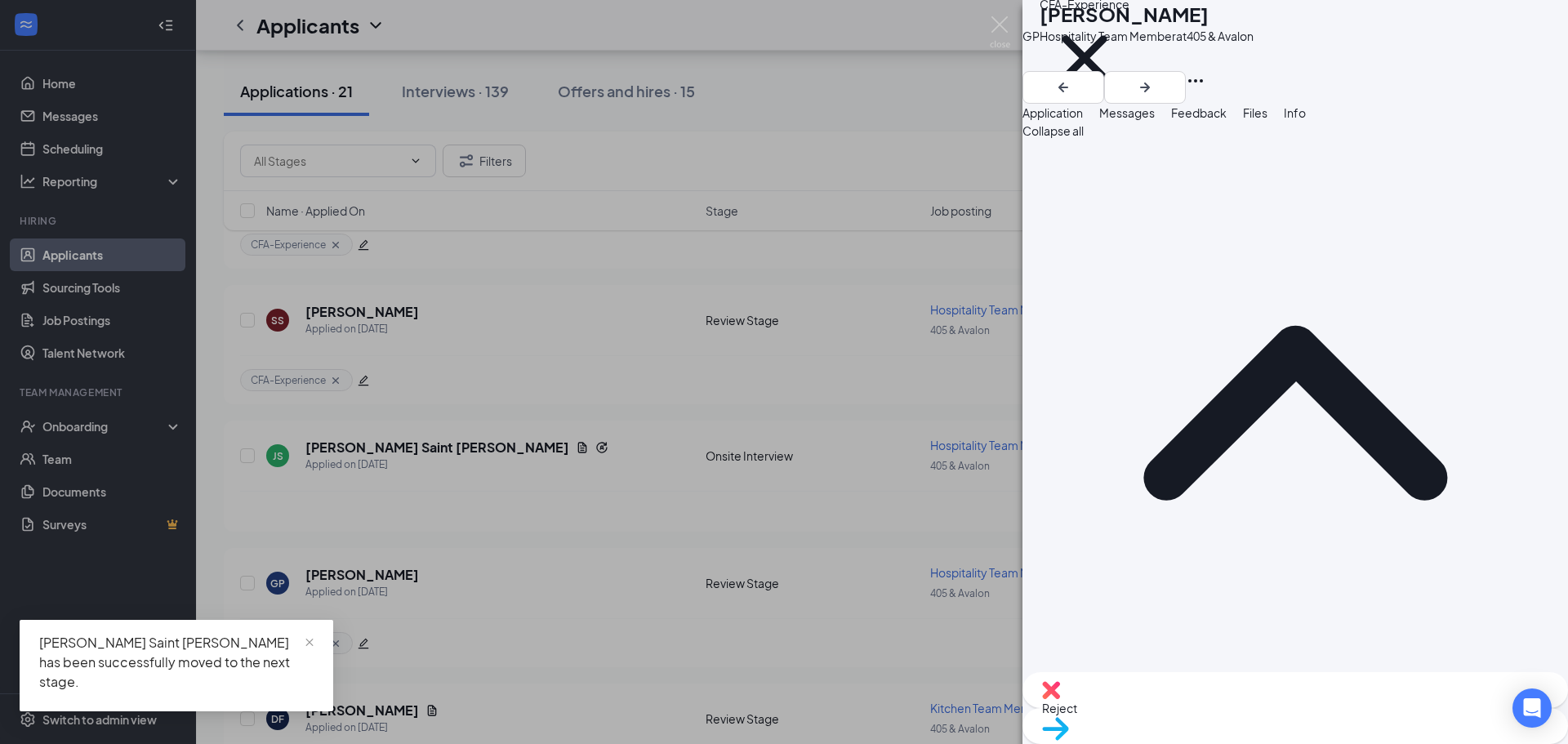
click at [1528, 71] on div at bounding box center [1296, 87] width 546 height 33
click at [1155, 78] on icon "ArrowRight" at bounding box center [1145, 88] width 20 height 20
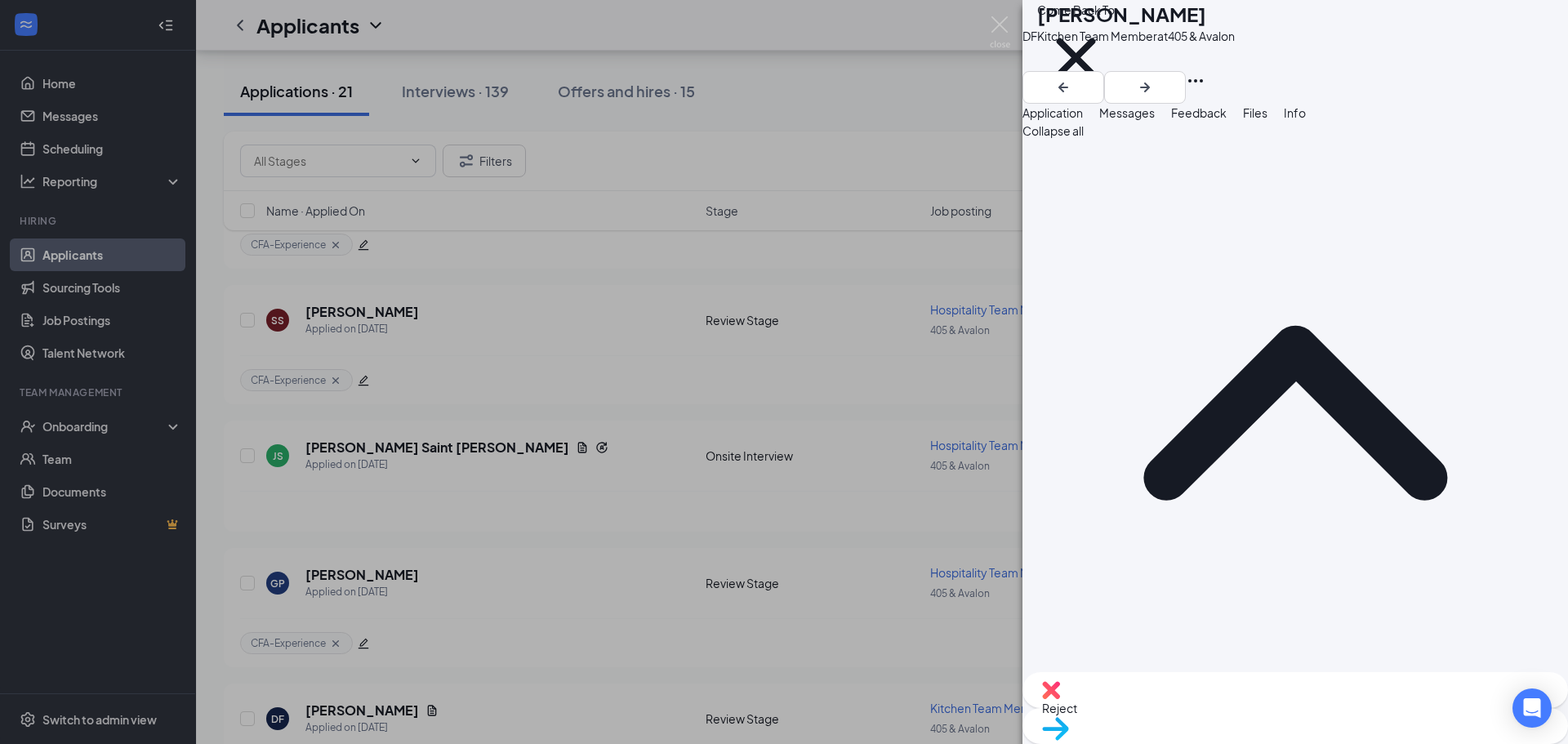
click at [1392, 741] on span "Move to stage" at bounding box center [1295, 750] width 507 height 18
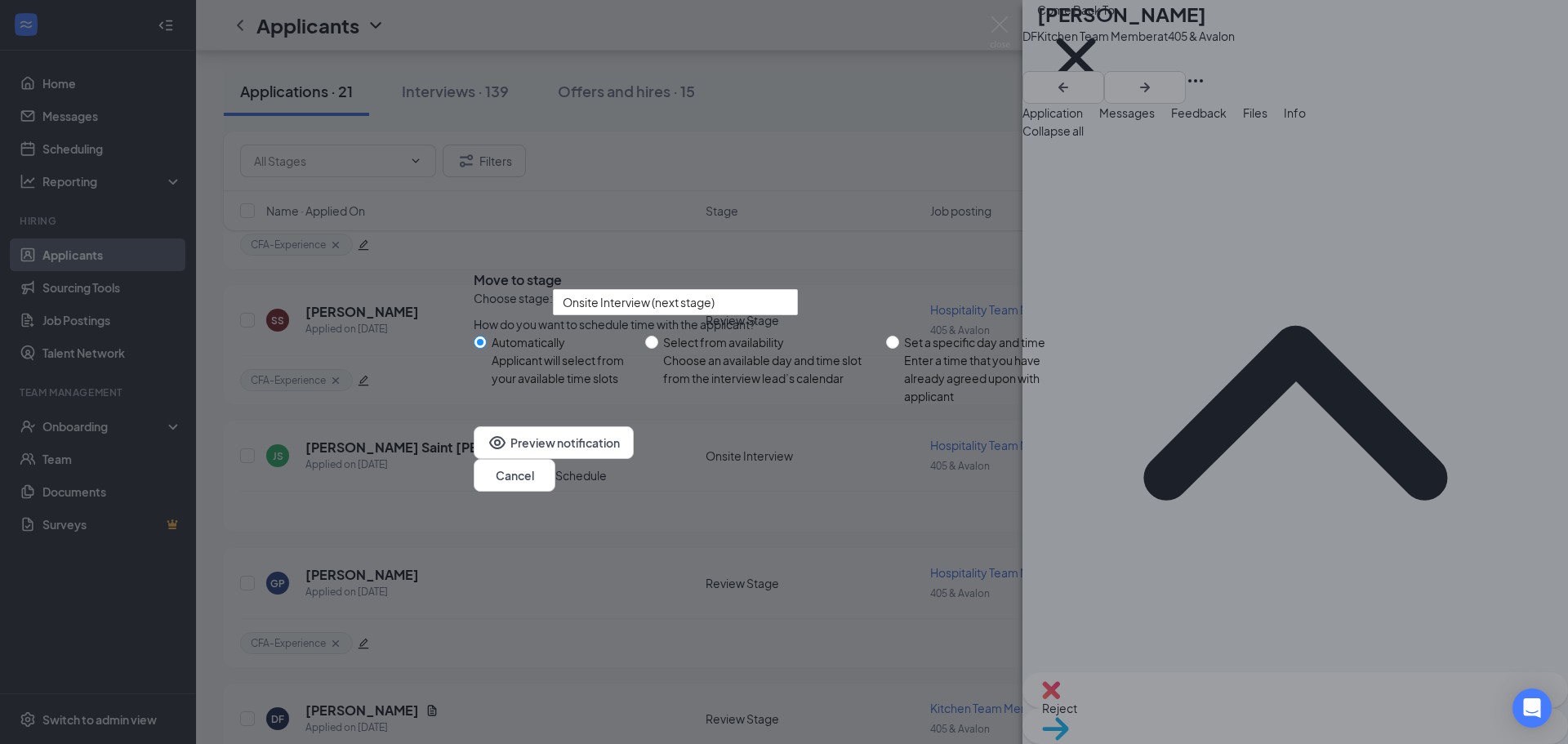
click at [607, 484] on button "Schedule" at bounding box center [581, 475] width 51 height 18
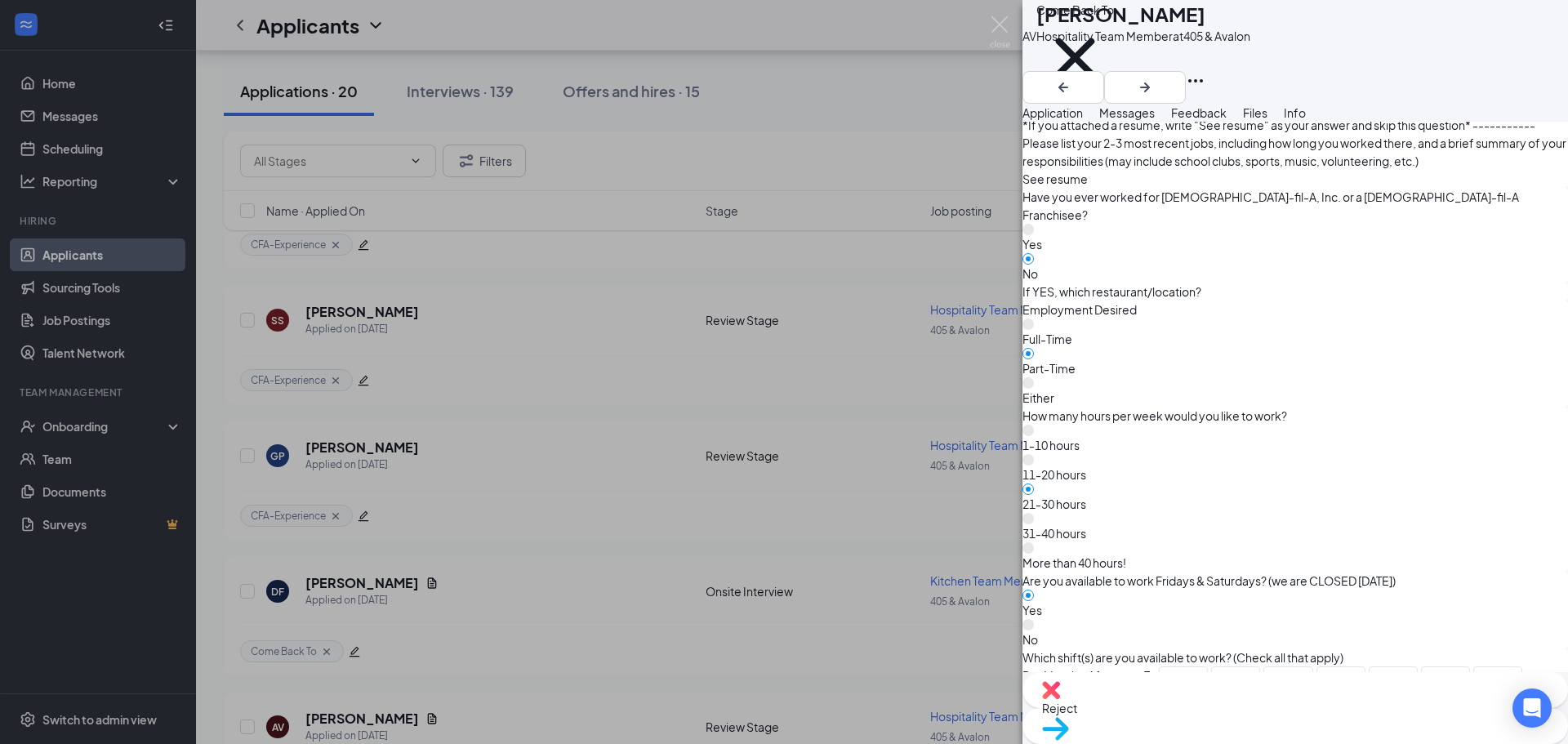
scroll to position [899, 0]
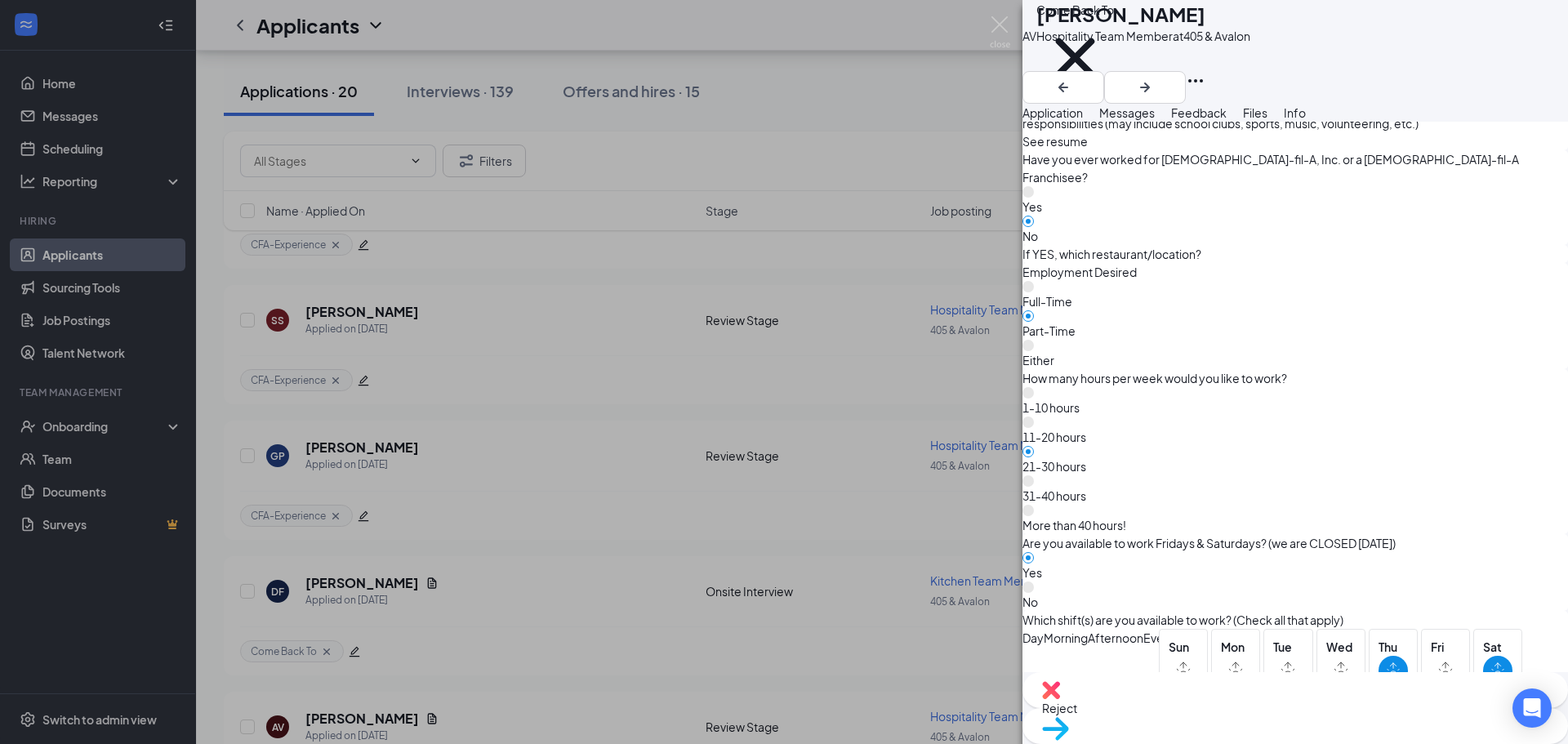
click at [1230, 715] on span "Reject" at bounding box center [1295, 708] width 507 height 18
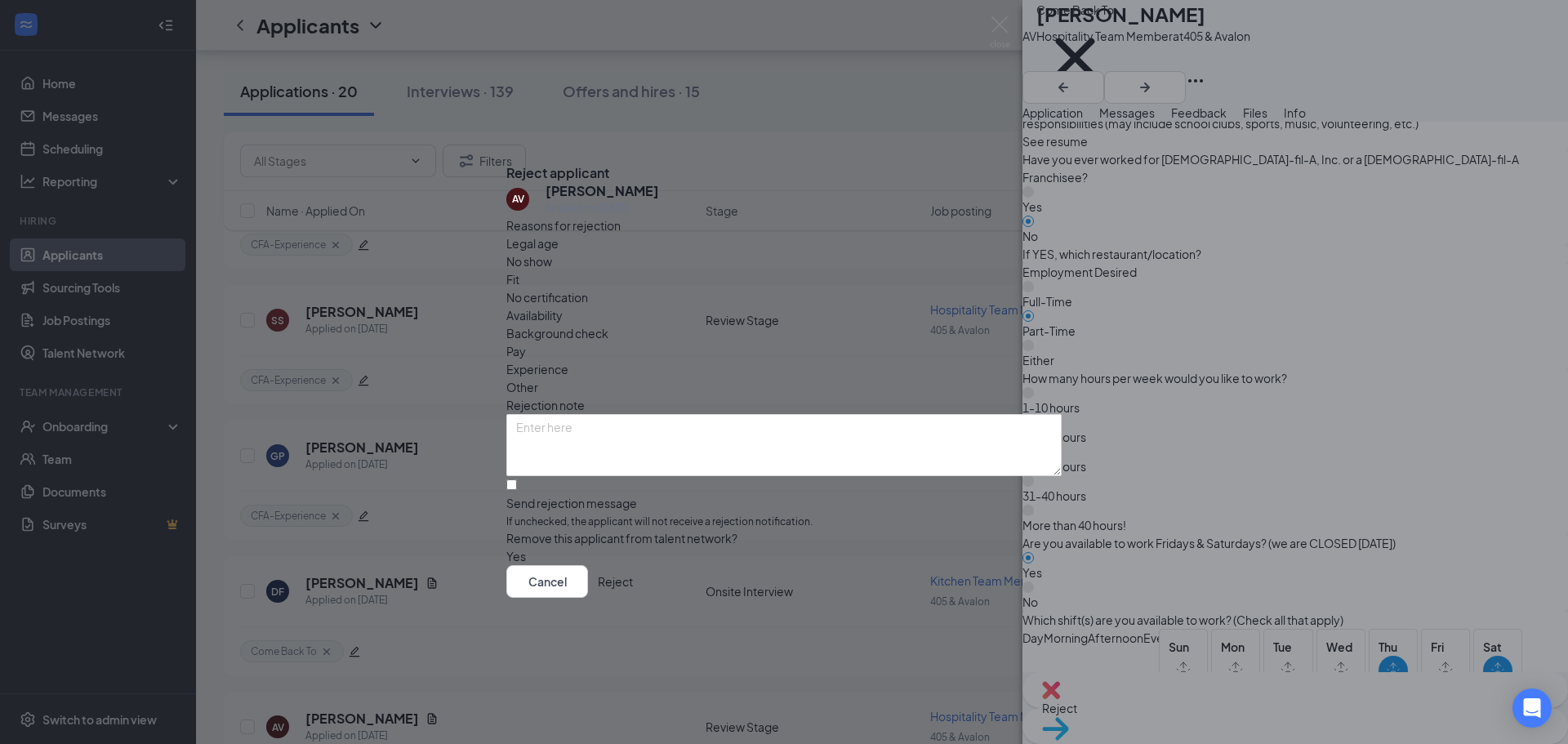
click at [633, 588] on button "Reject" at bounding box center [615, 582] width 35 height 33
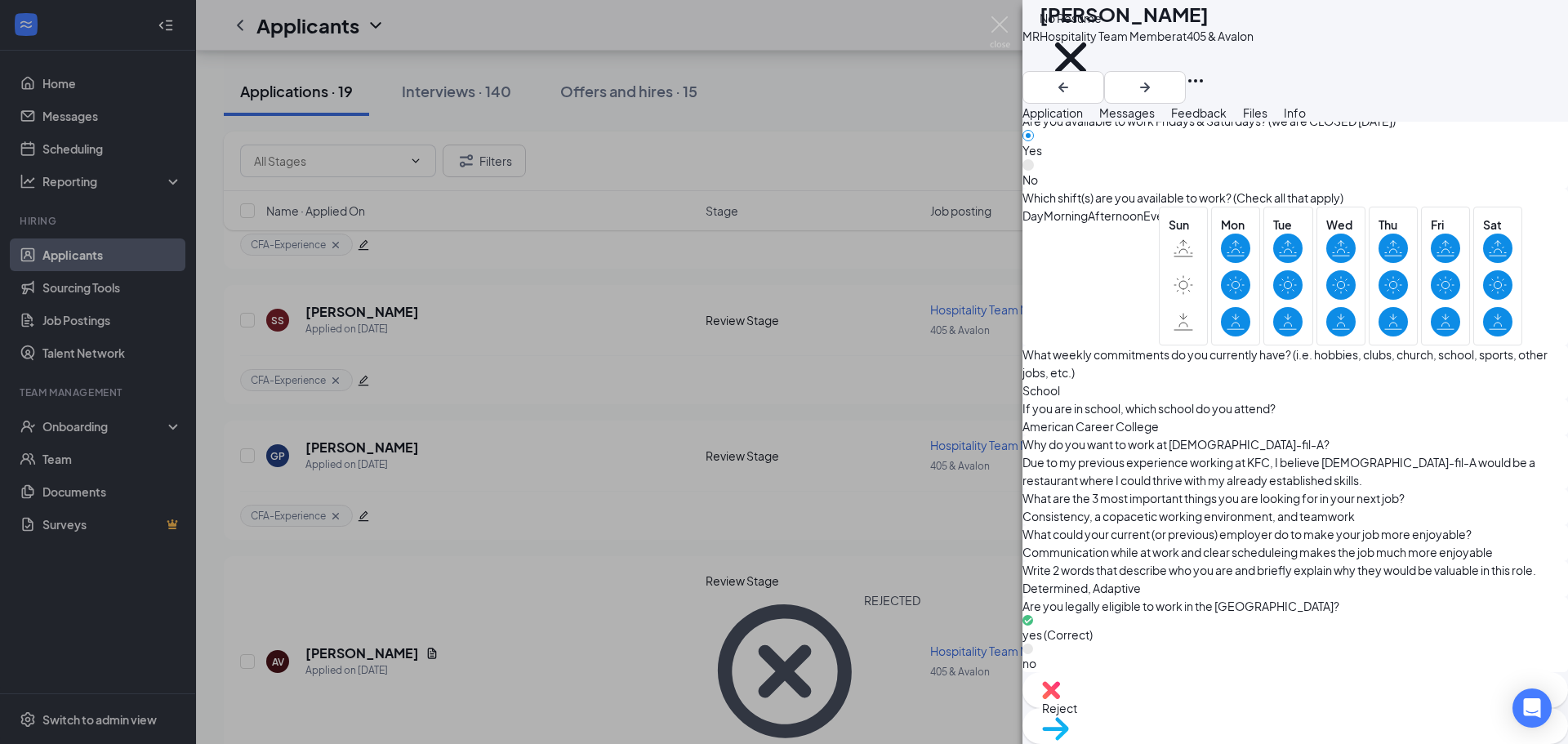
click at [1339, 741] on span "Move to stage" at bounding box center [1295, 750] width 507 height 18
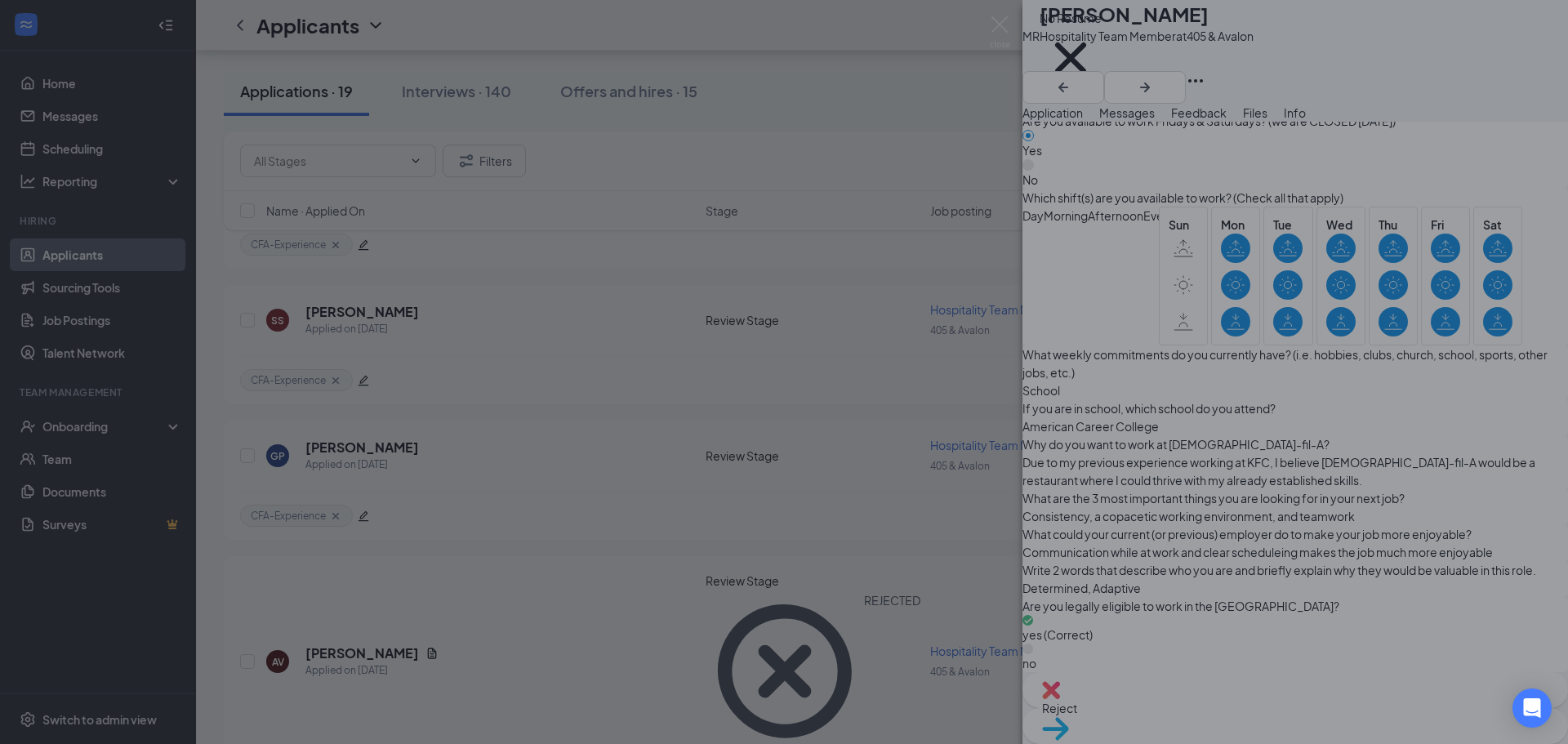
scroll to position [1405, 0]
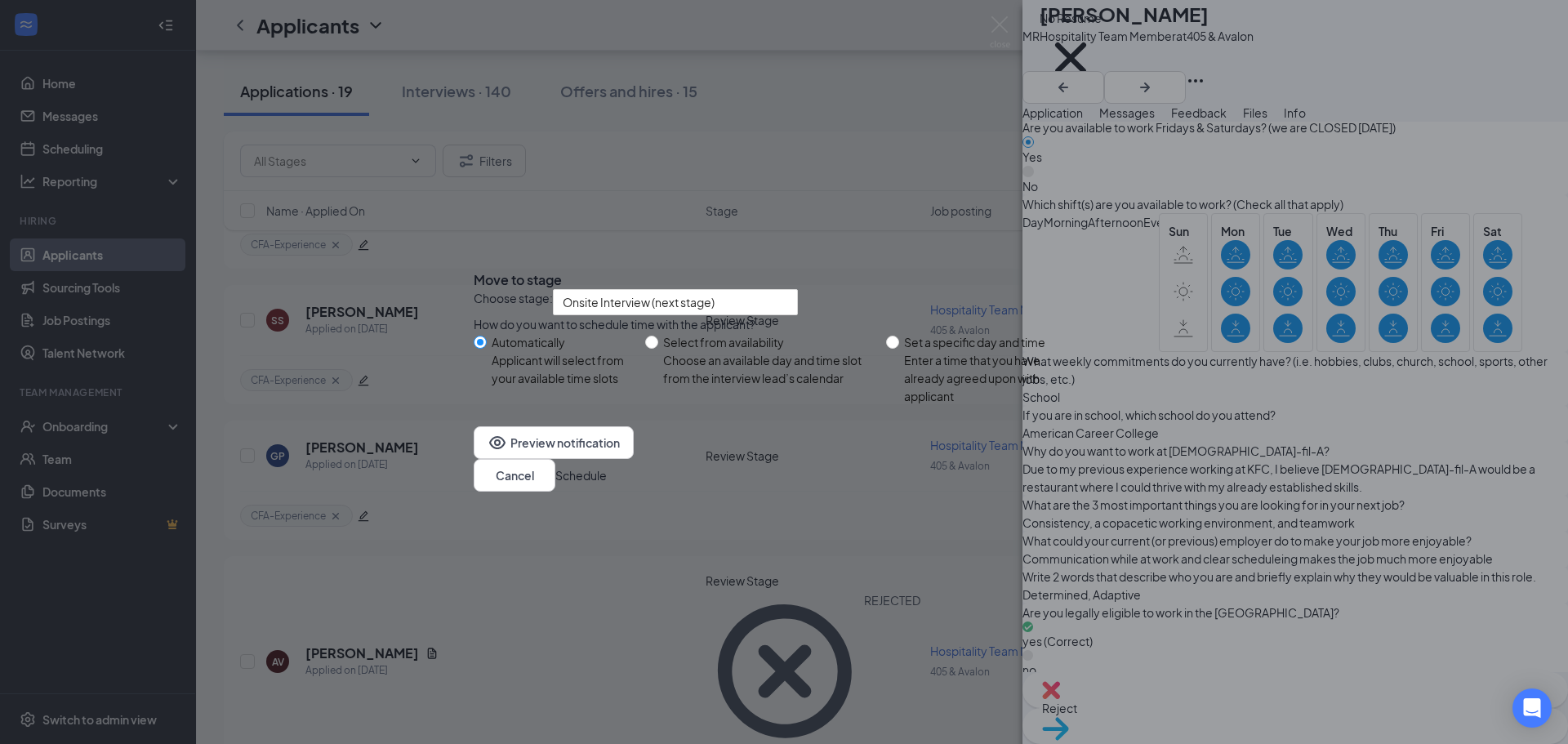
click at [607, 484] on button "Schedule" at bounding box center [581, 475] width 51 height 18
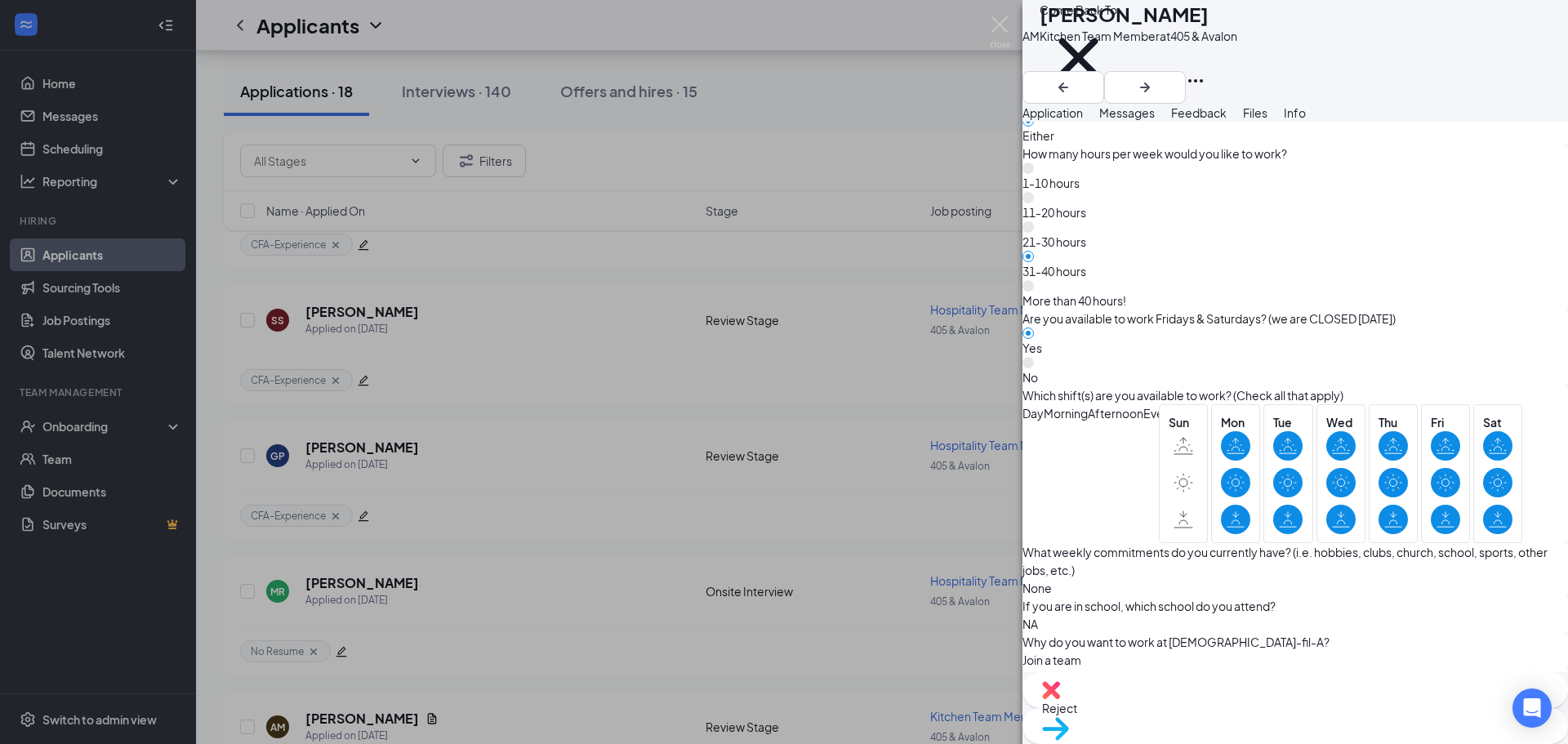
scroll to position [1105, 0]
click at [1344, 724] on div "Move to stage" at bounding box center [1296, 726] width 546 height 36
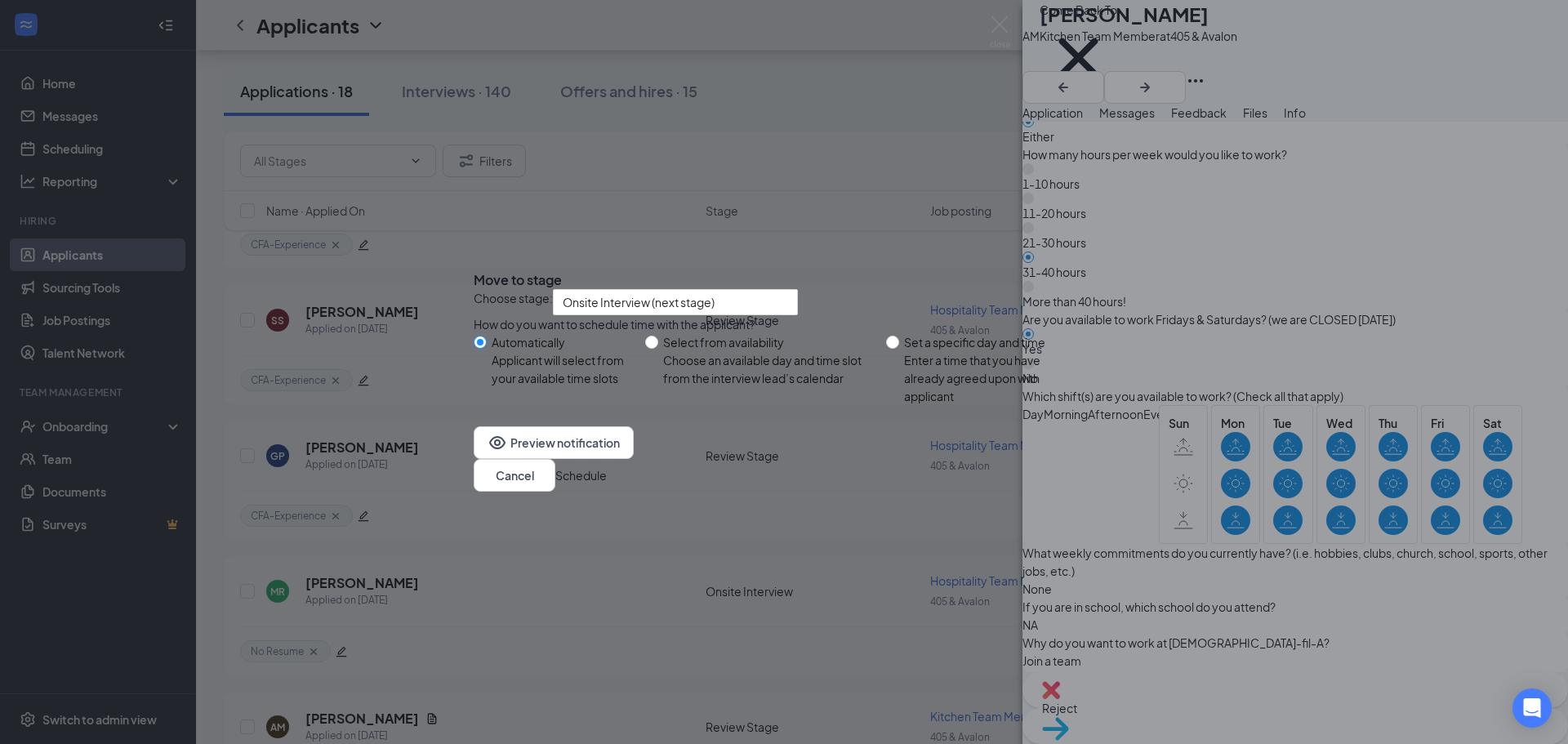
click at [1046, 492] on div "Preview notification Cancel Schedule" at bounding box center [784, 458] width 621 height 65
click at [607, 484] on button "Schedule" at bounding box center [581, 475] width 51 height 18
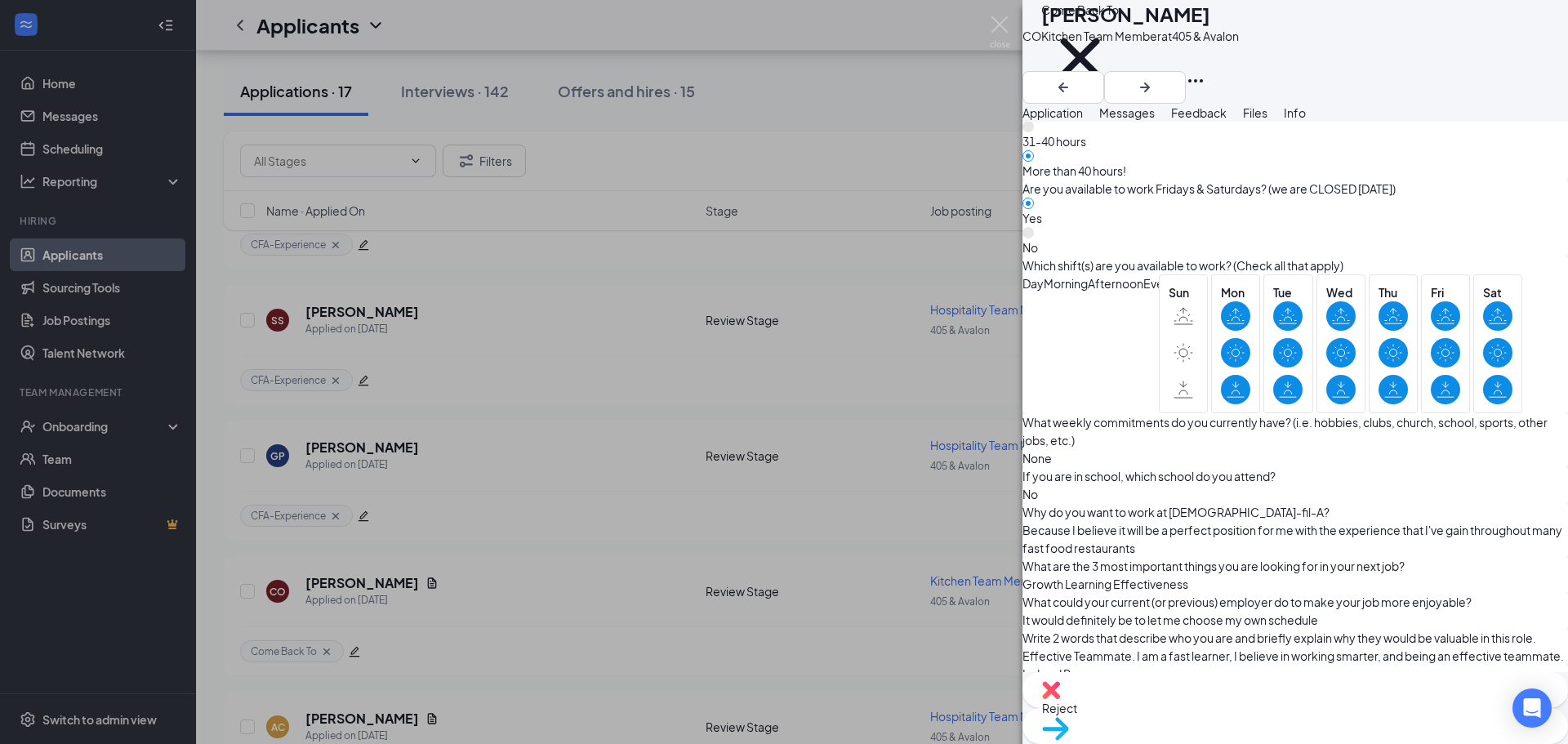
scroll to position [1194, 0]
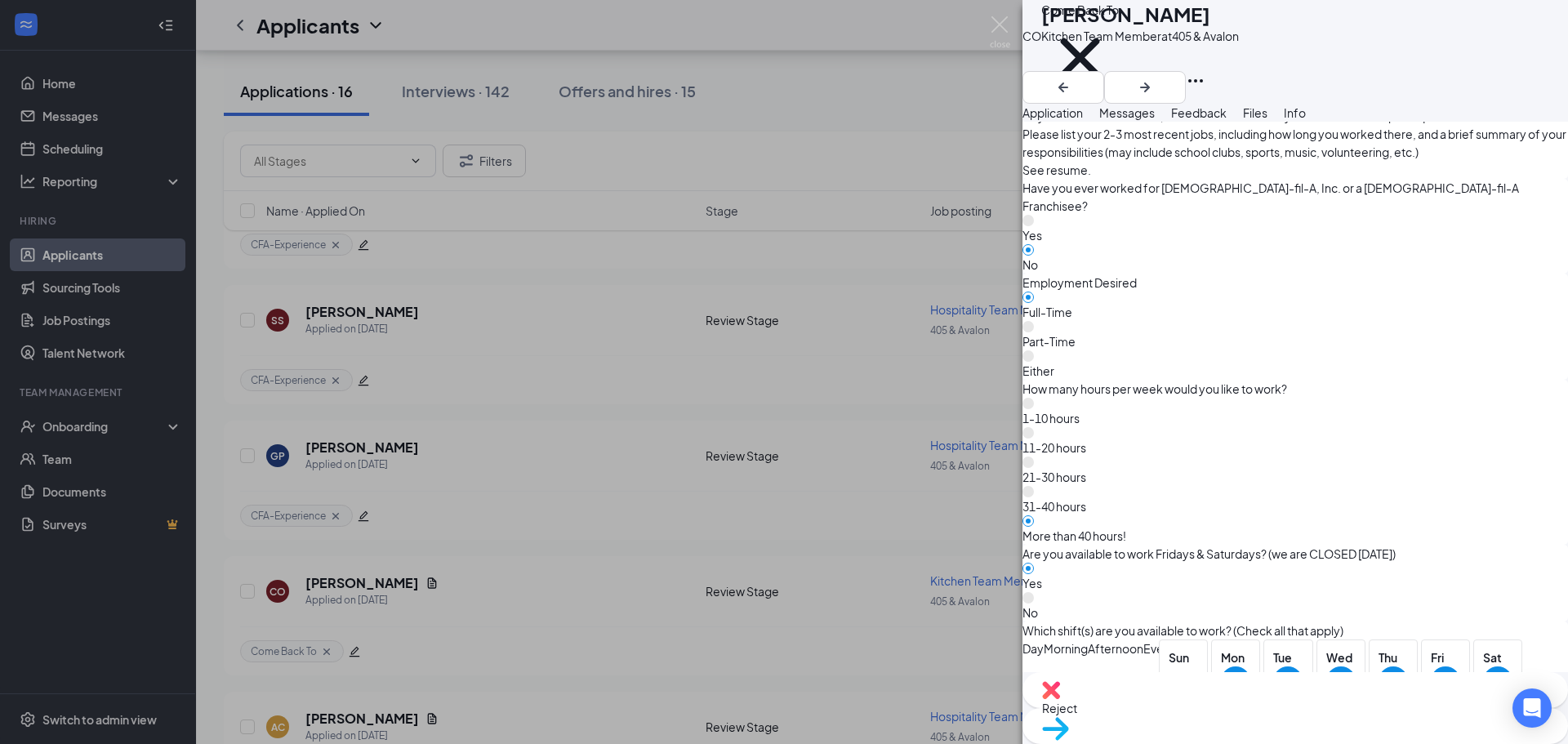
scroll to position [868, 0]
click at [1370, 741] on span "Move to stage" at bounding box center [1295, 750] width 507 height 18
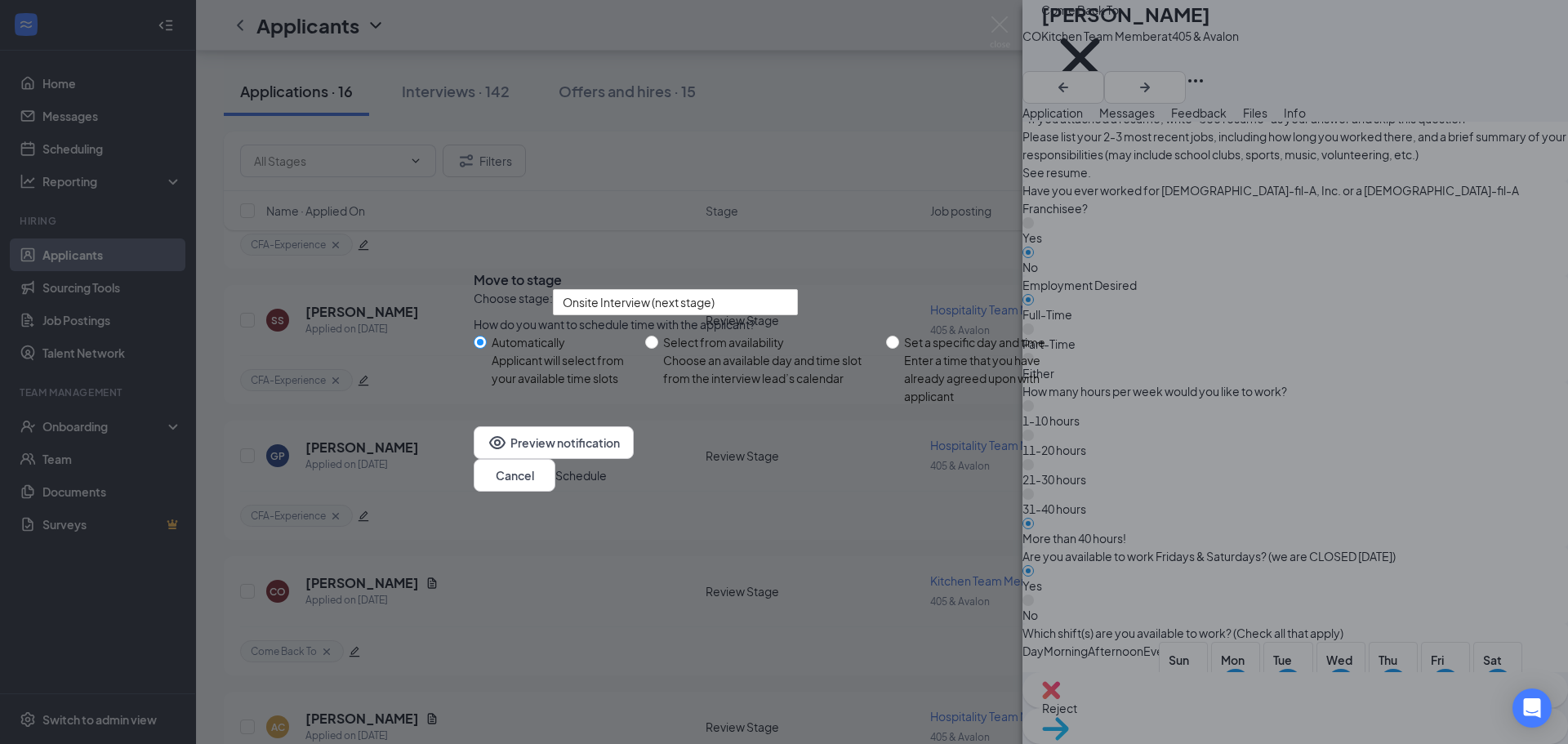
click at [607, 484] on button "Schedule" at bounding box center [581, 475] width 51 height 18
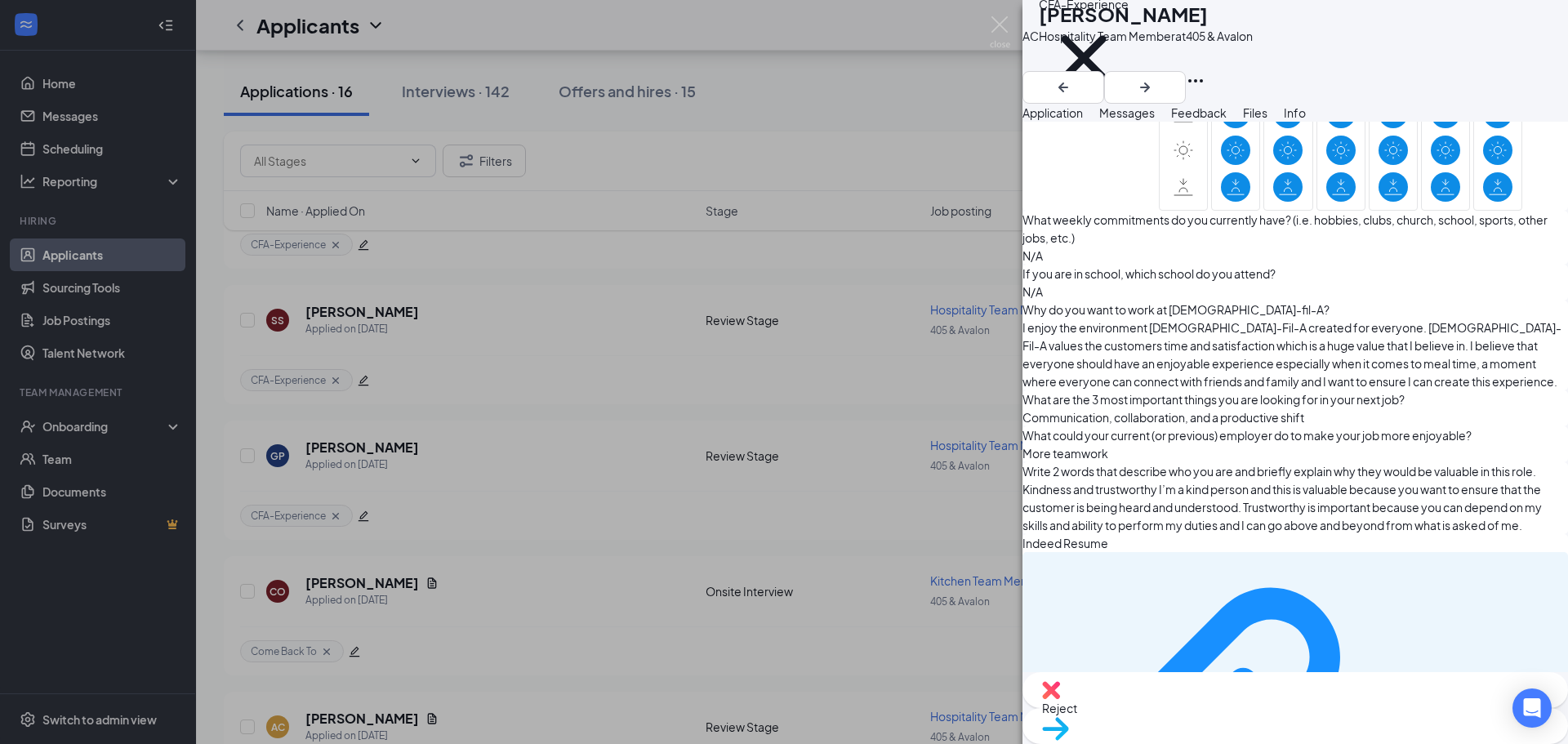
scroll to position [1482, 0]
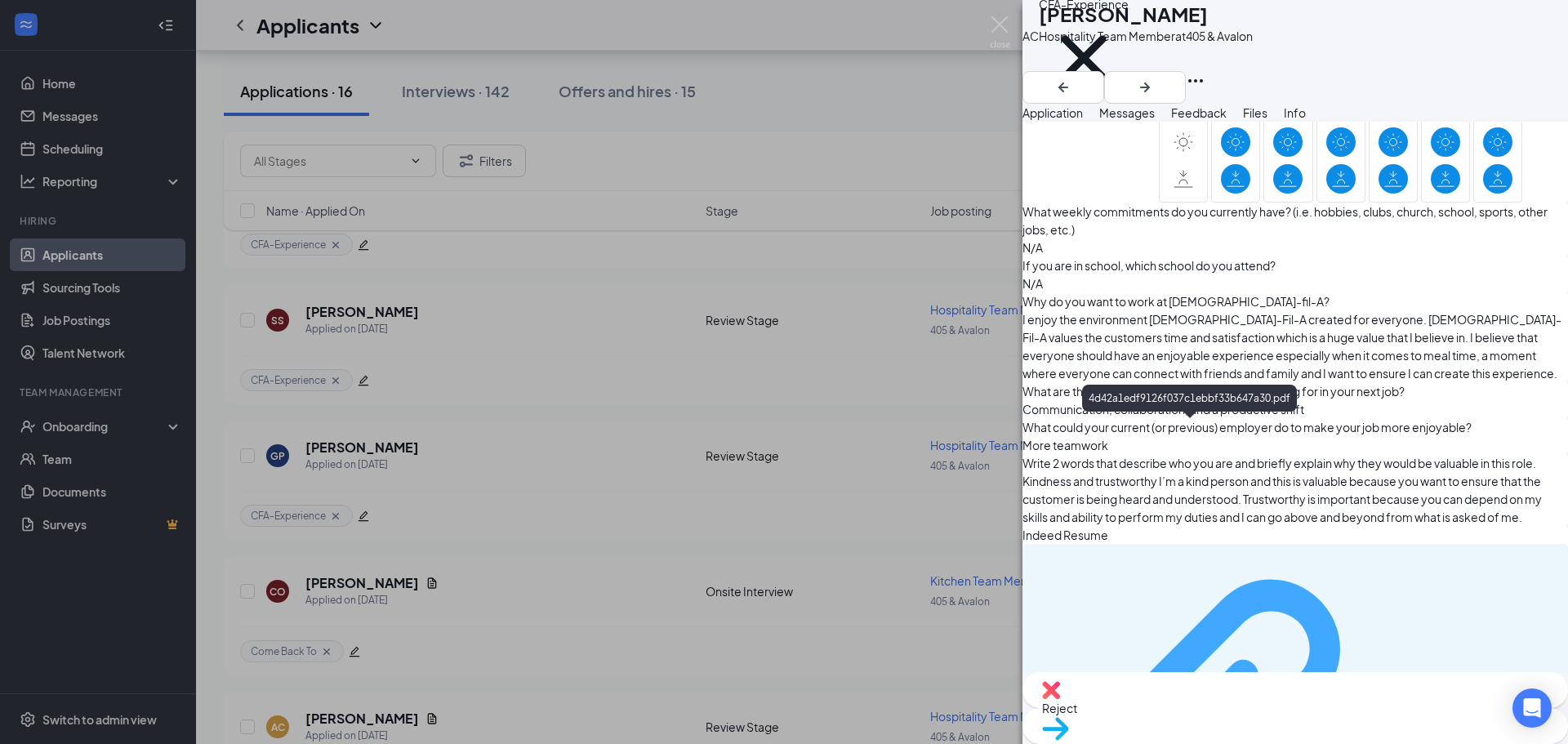
click at [1399, 728] on div "4d42a1edf9126f037c1ebbf33b647a30.pdf" at bounding box center [1479, 734] width 159 height 13
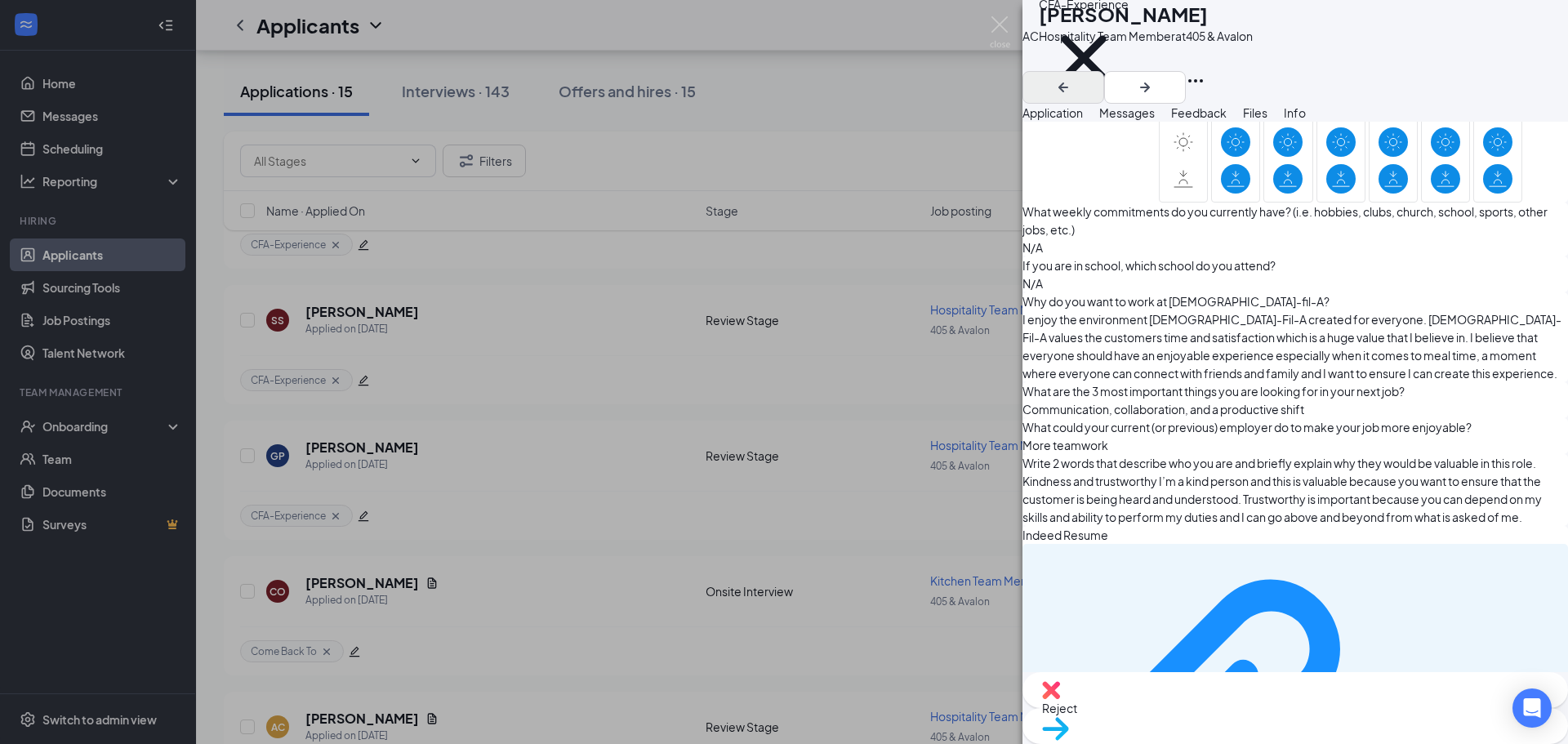
scroll to position [1475, 0]
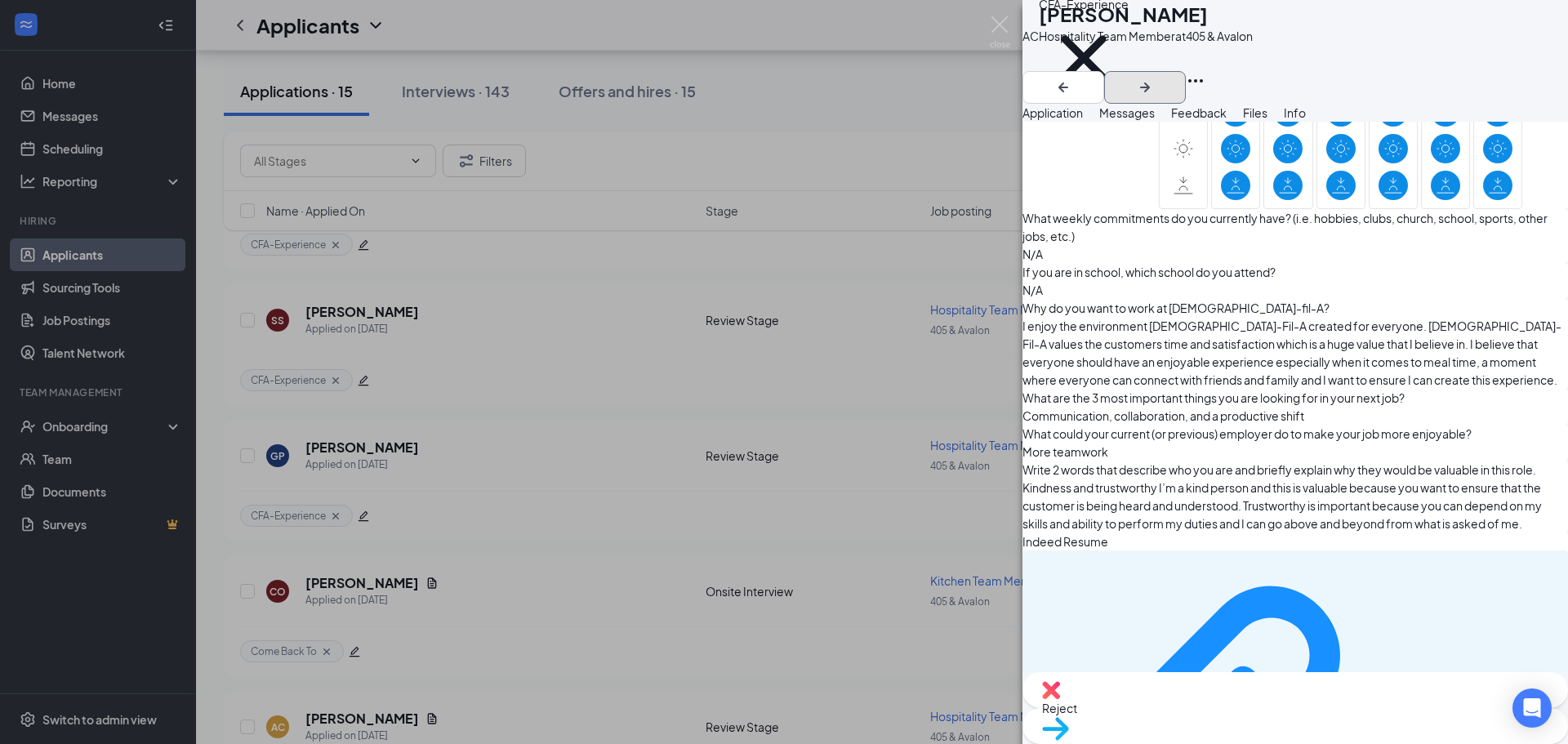
click at [1150, 82] on icon "ArrowRight" at bounding box center [1145, 87] width 10 height 10
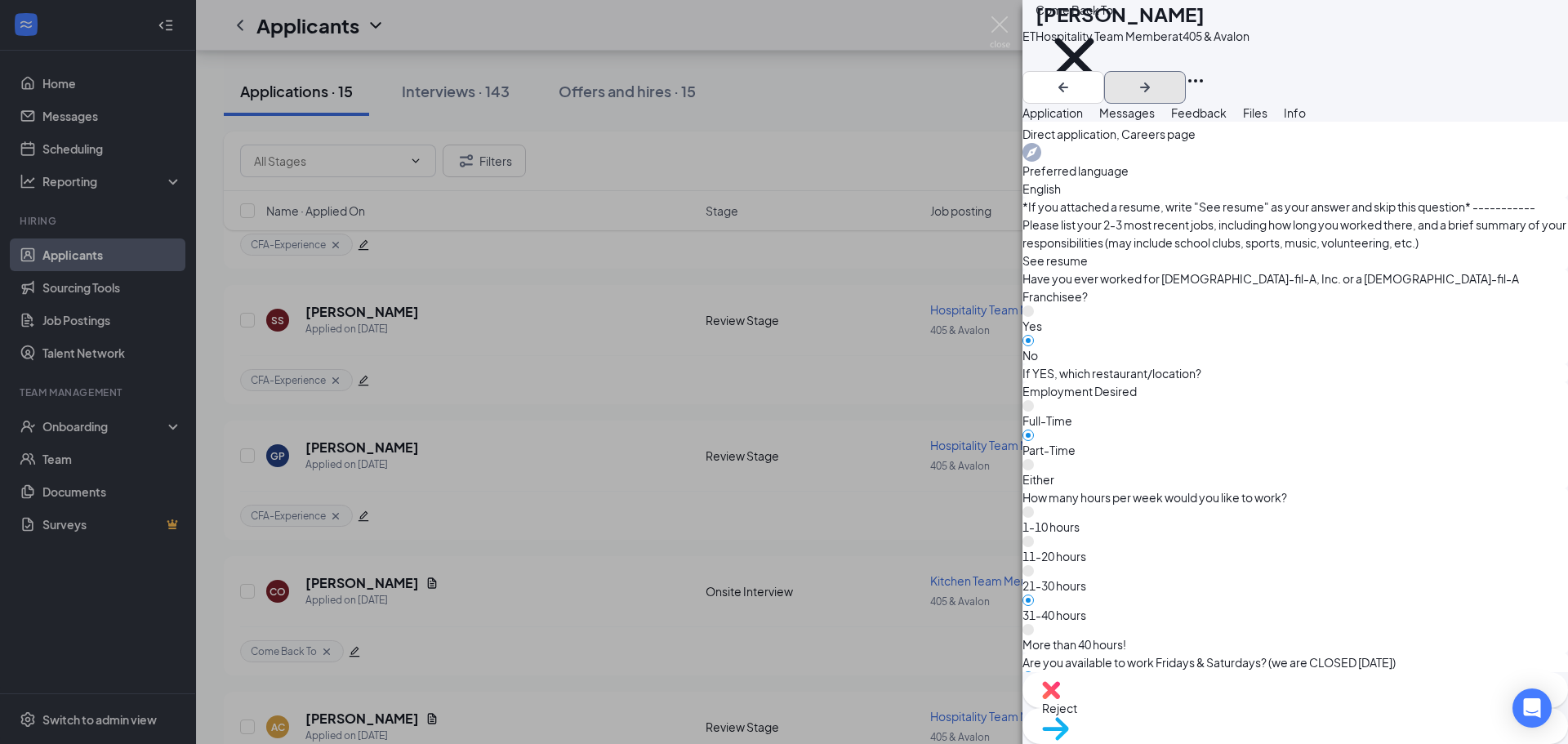
scroll to position [1528, 0]
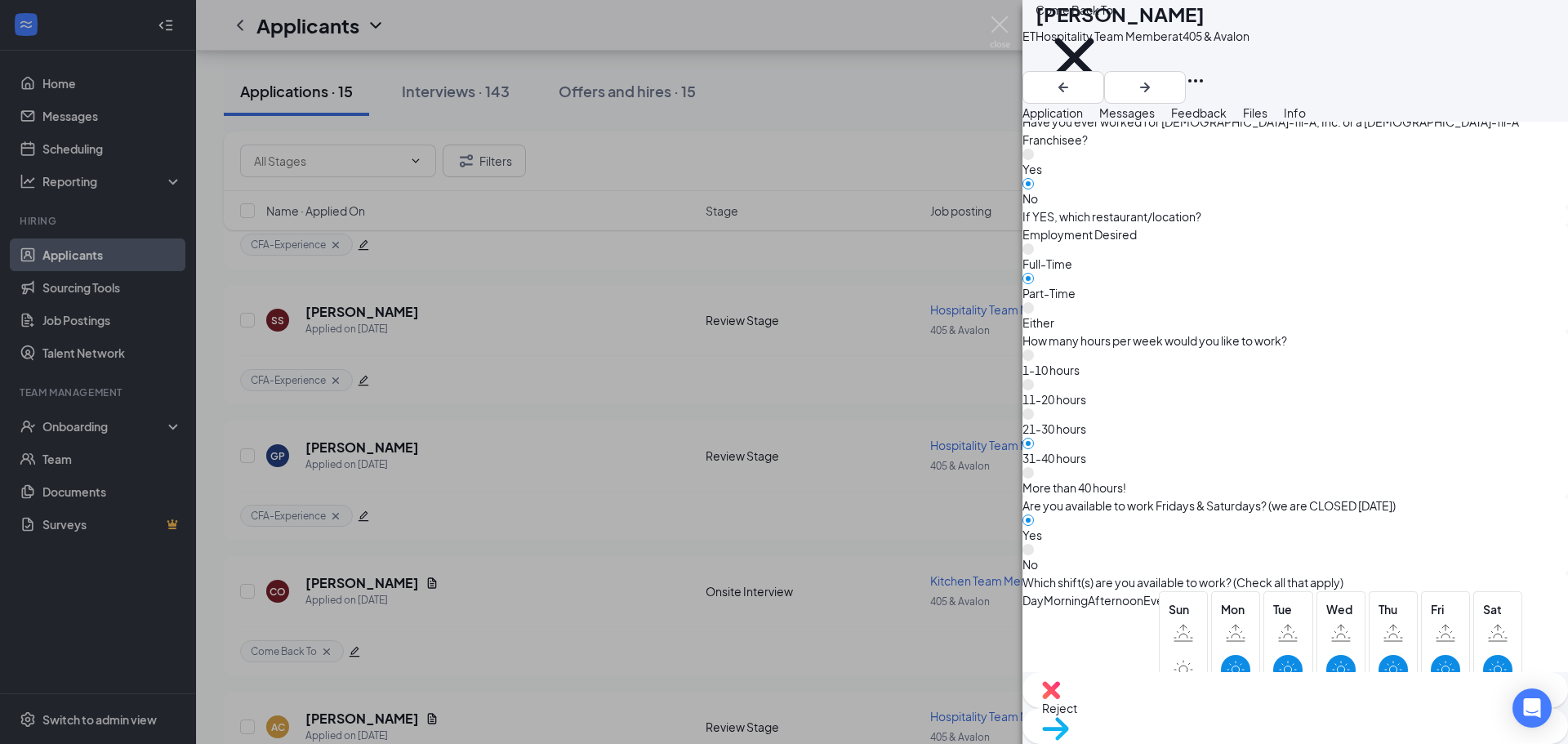
click at [1359, 741] on span "Move to stage" at bounding box center [1295, 750] width 507 height 18
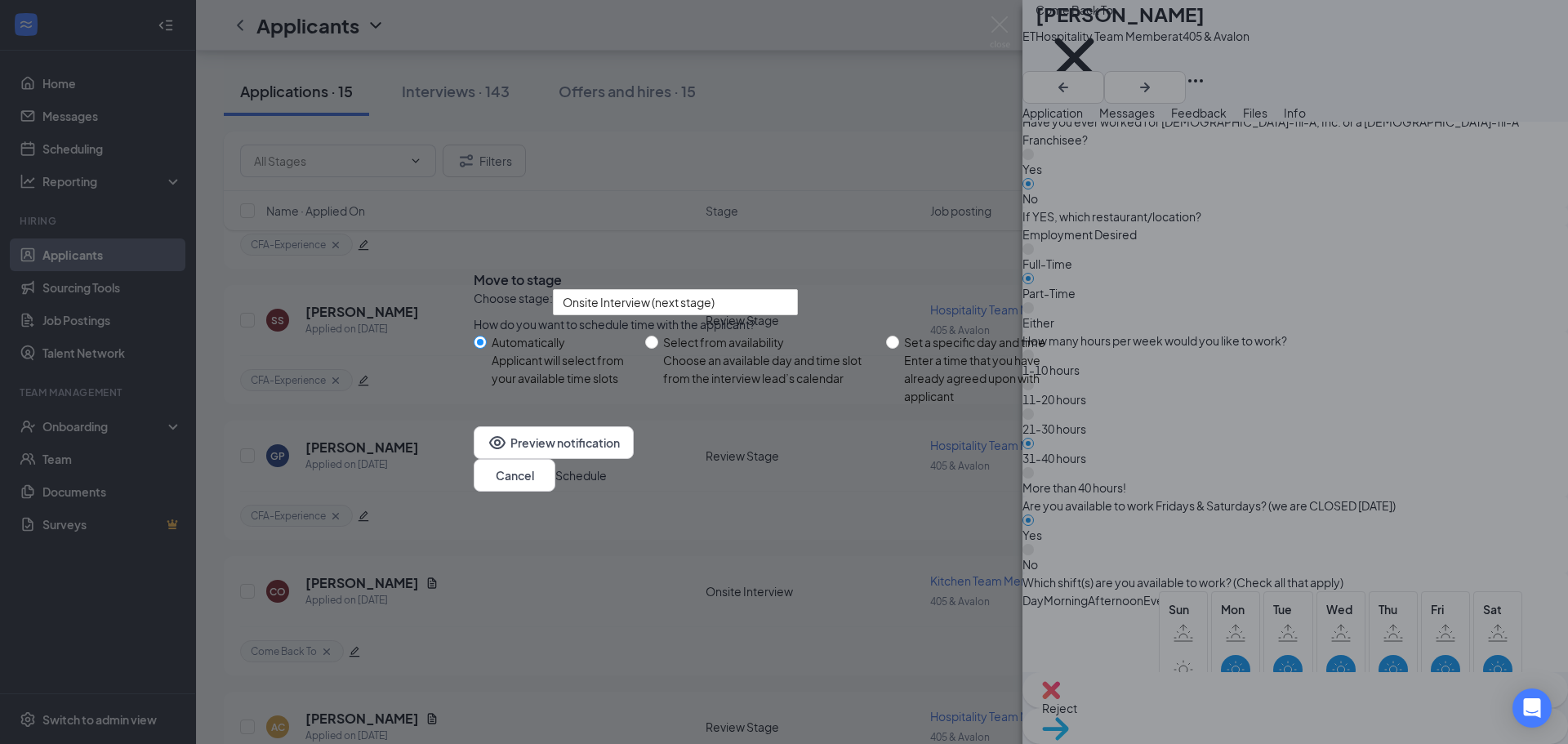
click at [607, 484] on button "Schedule" at bounding box center [581, 475] width 51 height 18
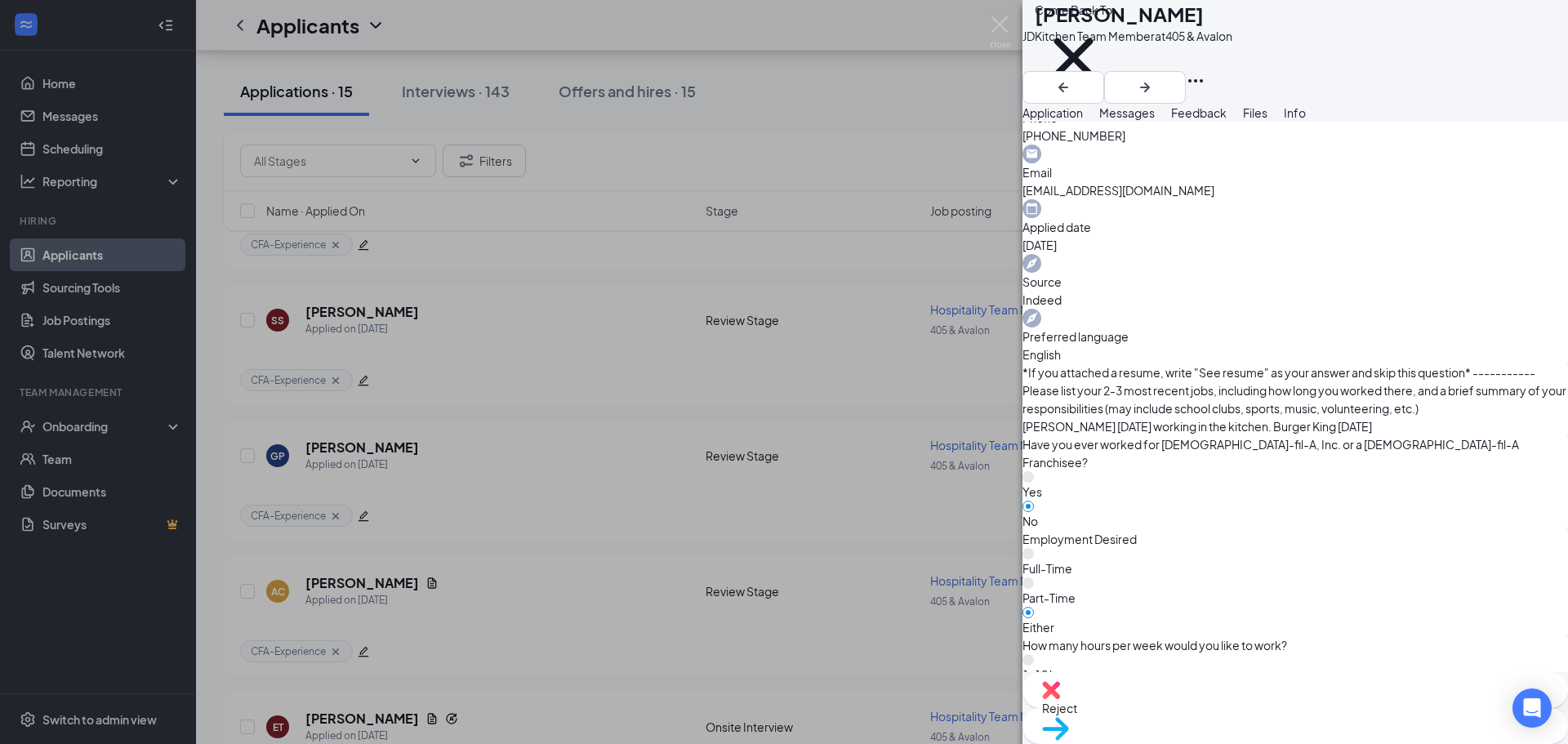
scroll to position [735, 0]
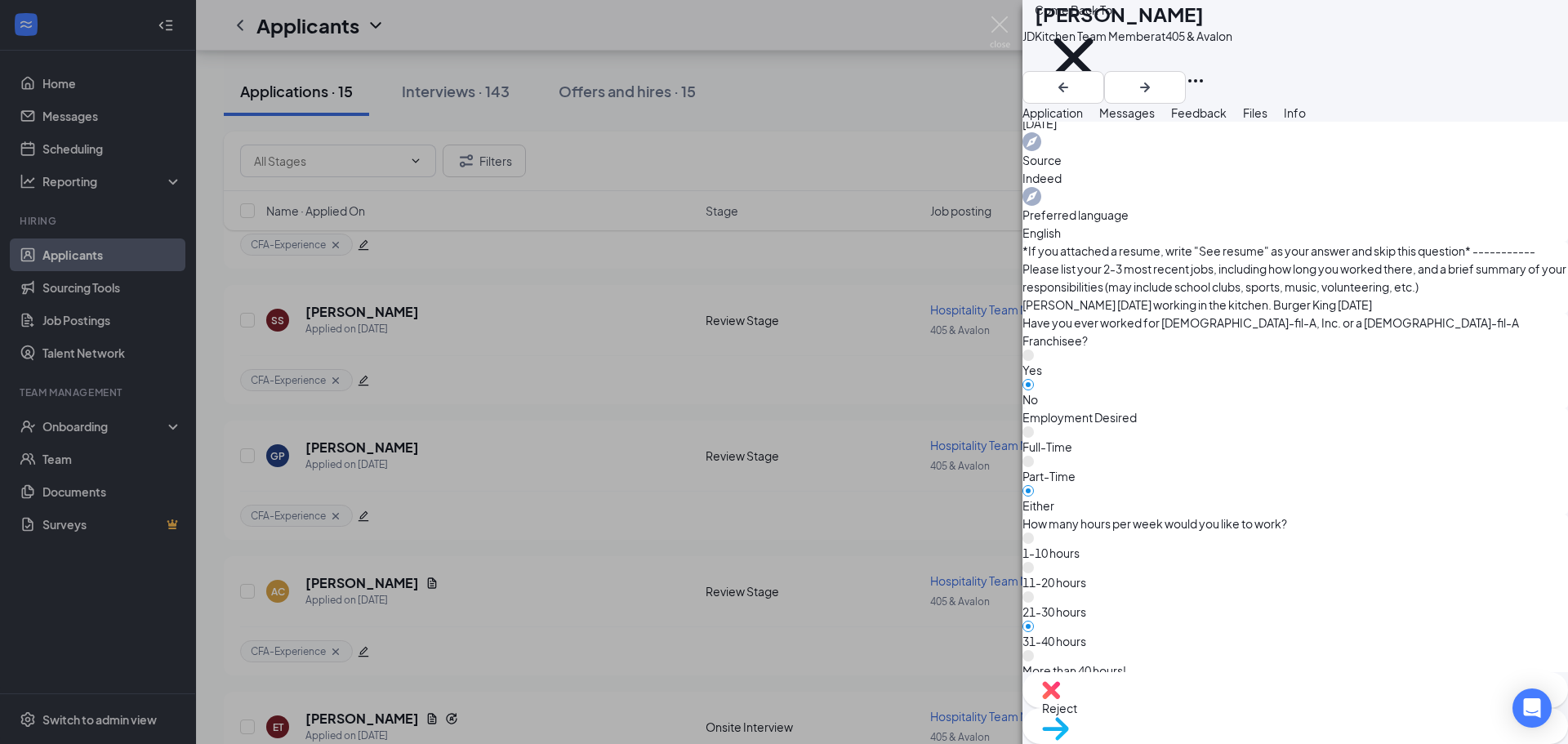
click at [1219, 711] on span "Reject" at bounding box center [1295, 708] width 507 height 18
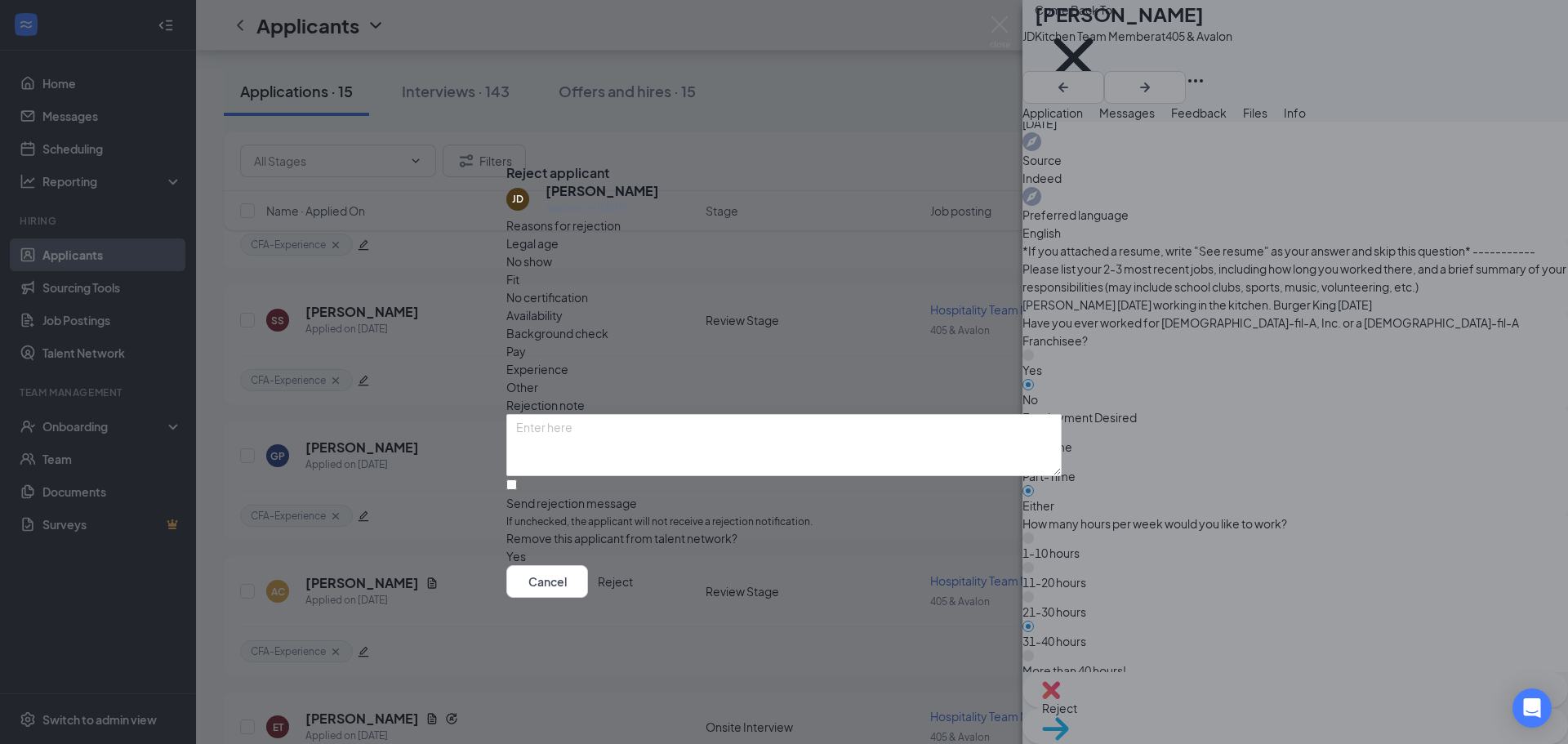
click at [633, 588] on button "Reject" at bounding box center [615, 582] width 35 height 33
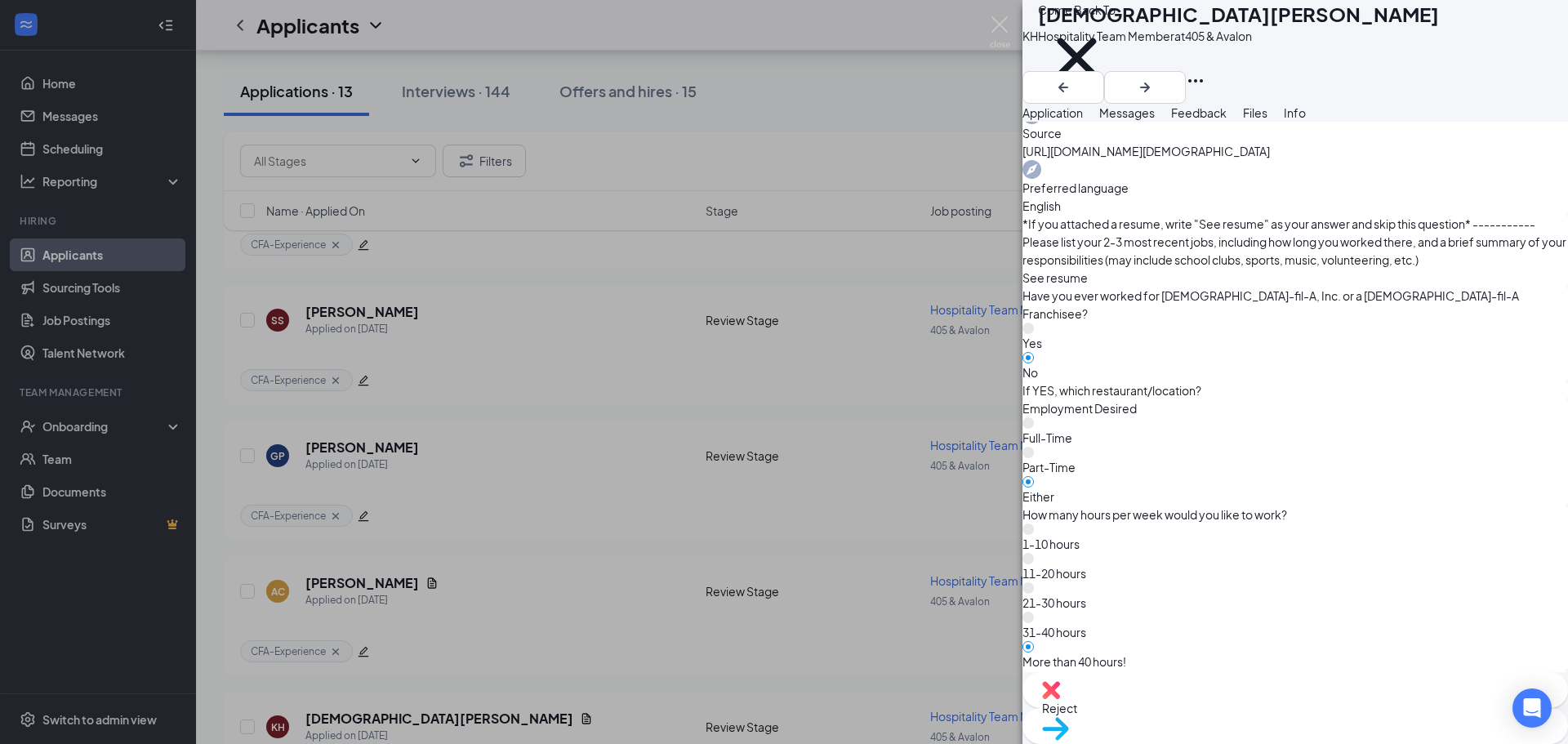
scroll to position [748, 0]
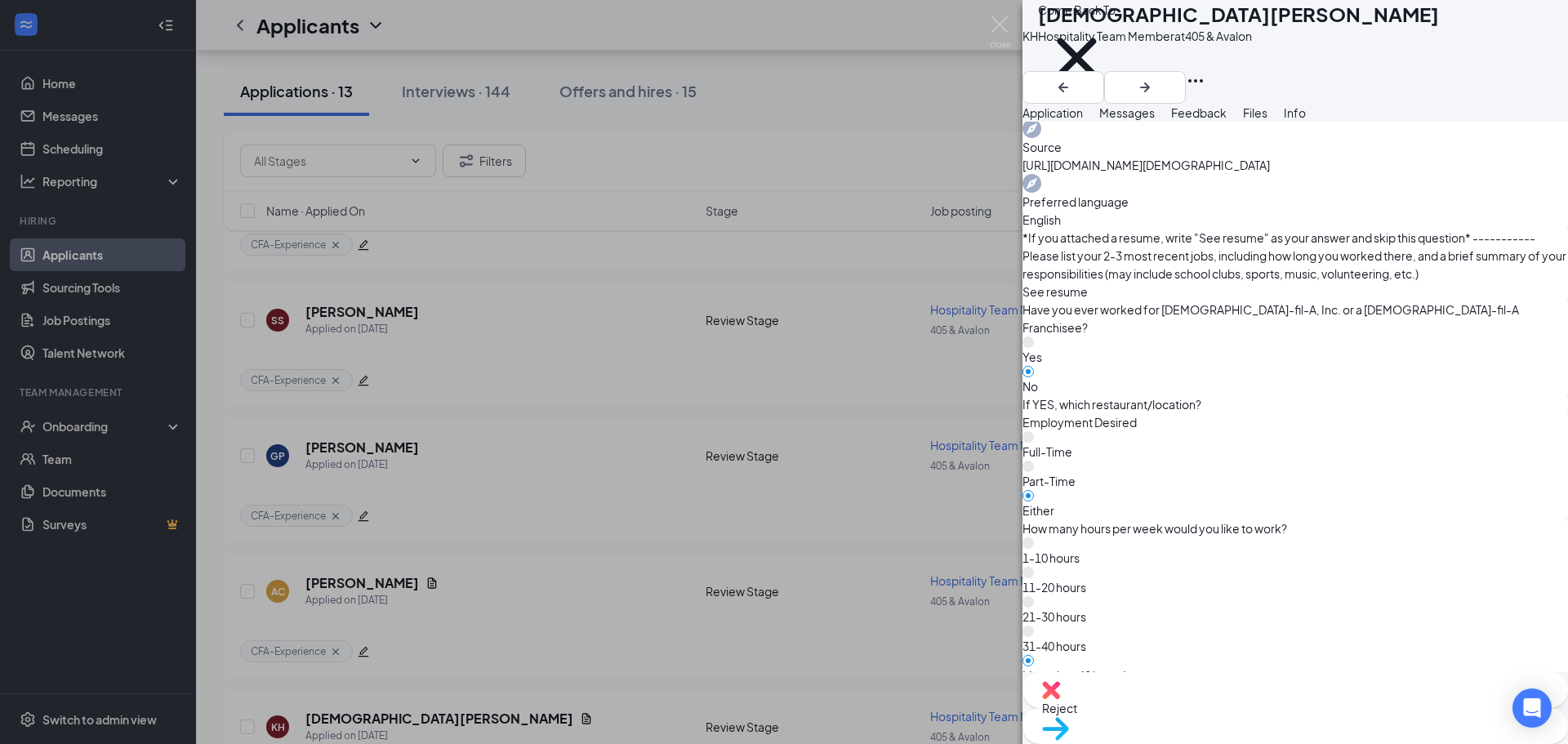
click at [1336, 708] on div "Move to stage" at bounding box center [1296, 726] width 546 height 36
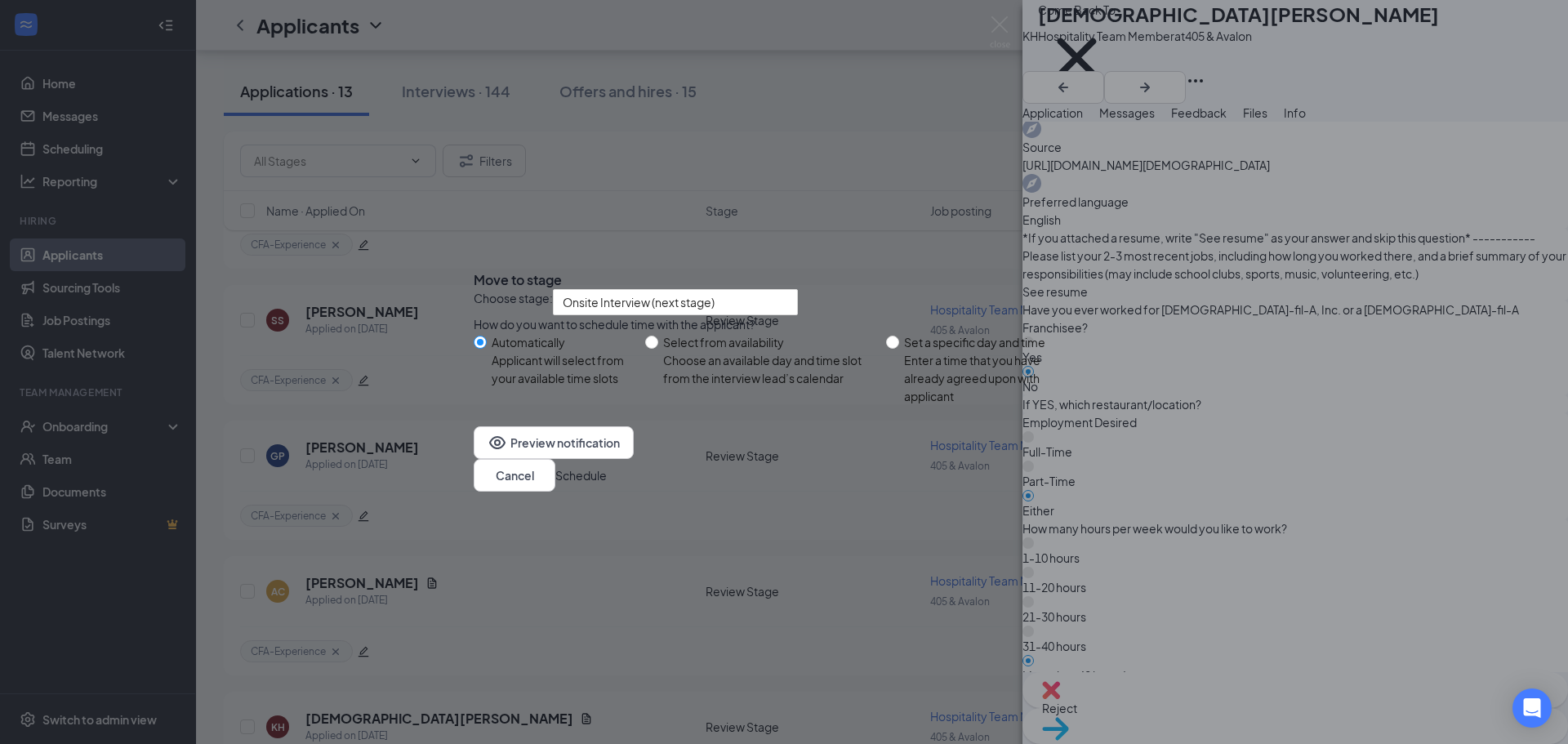
click at [607, 484] on button "Schedule" at bounding box center [581, 475] width 51 height 18
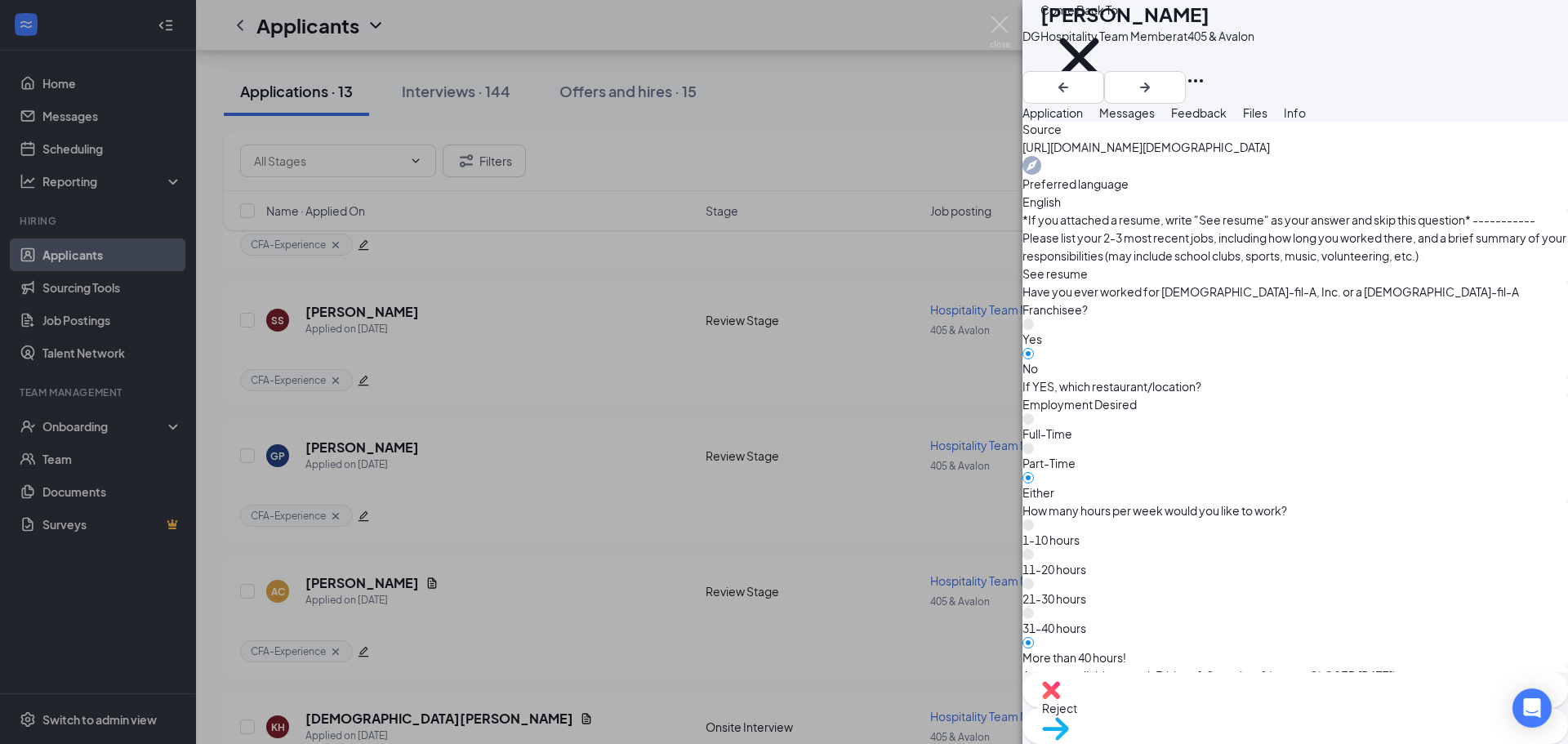
scroll to position [1366, 0]
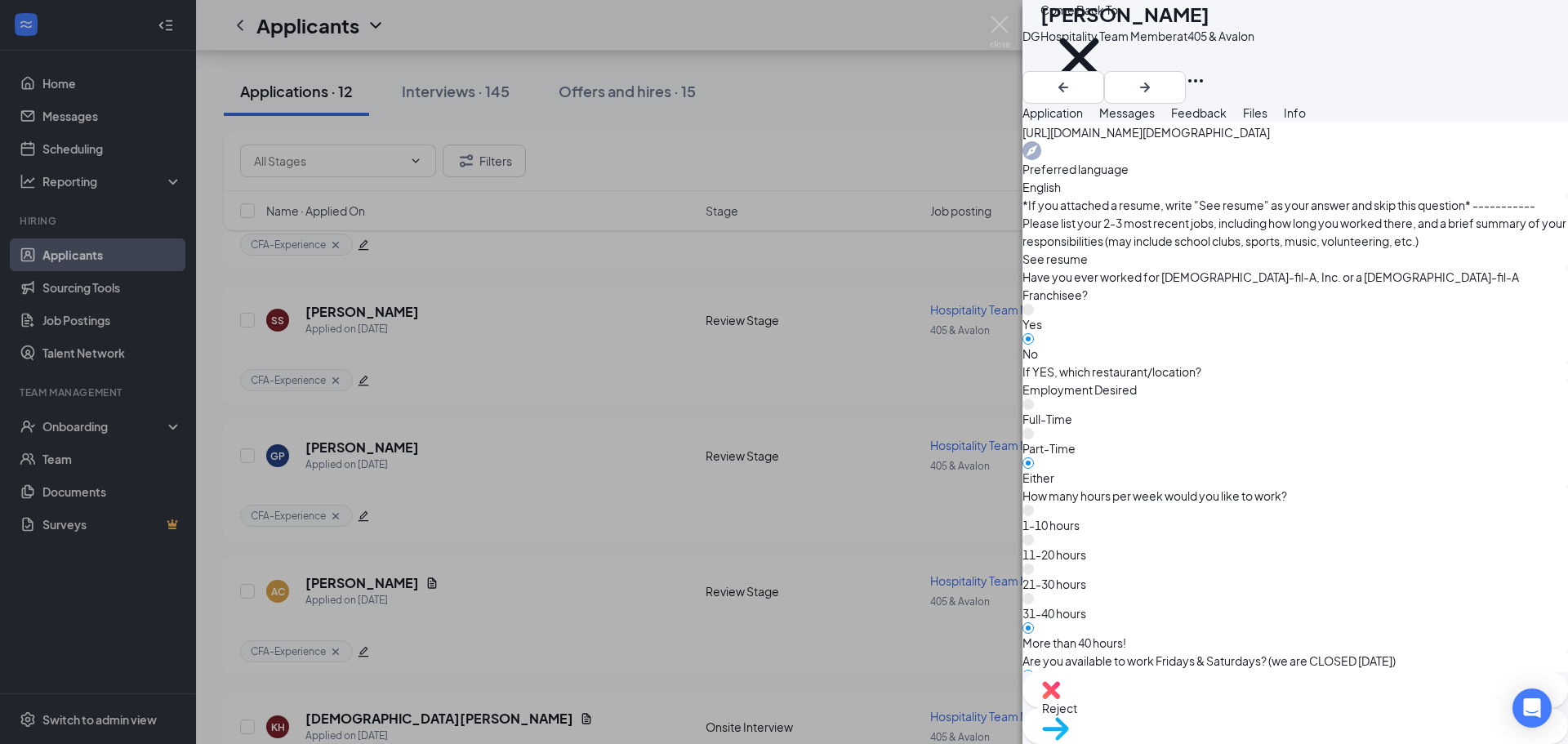
scroll to position [1360, 0]
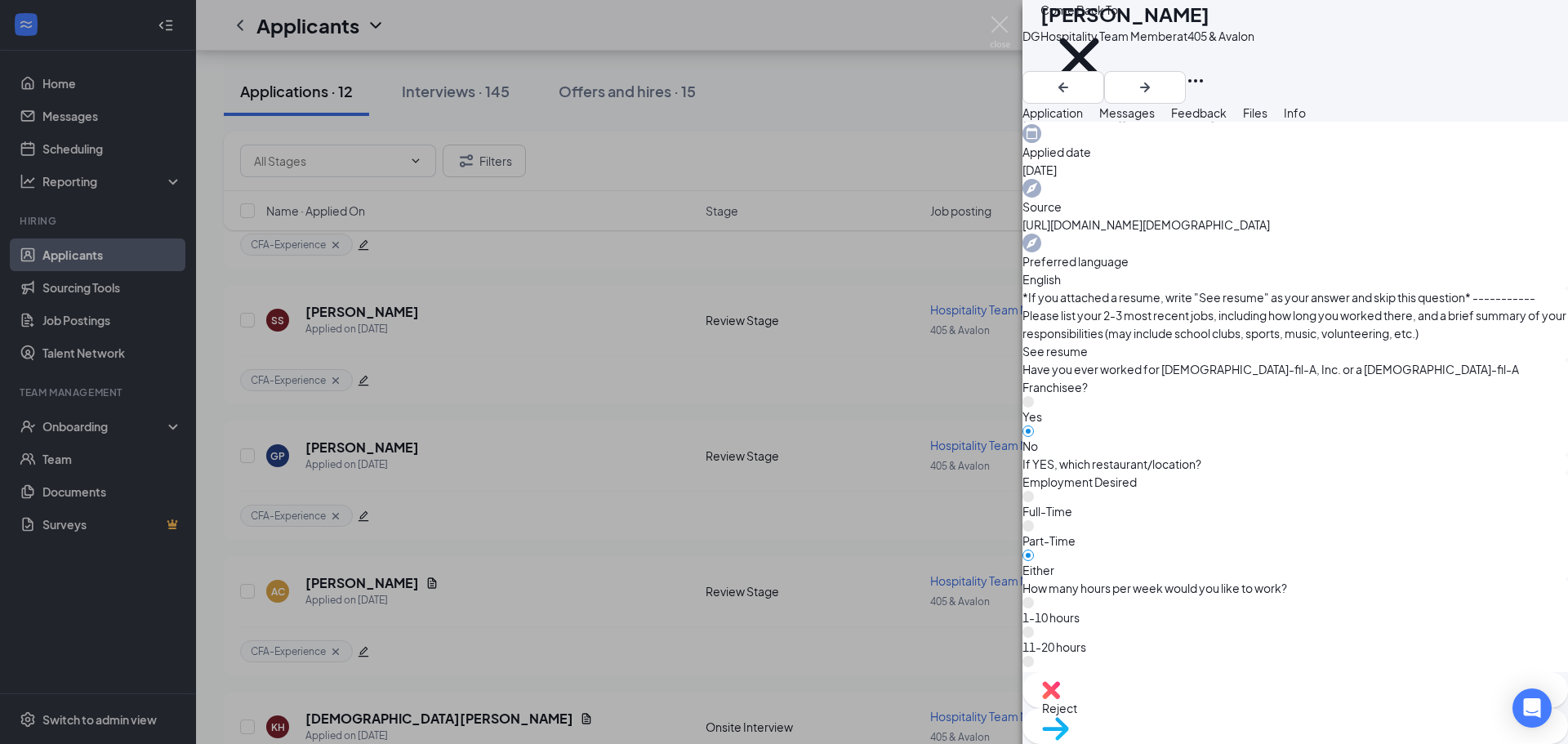
scroll to position [1285, 0]
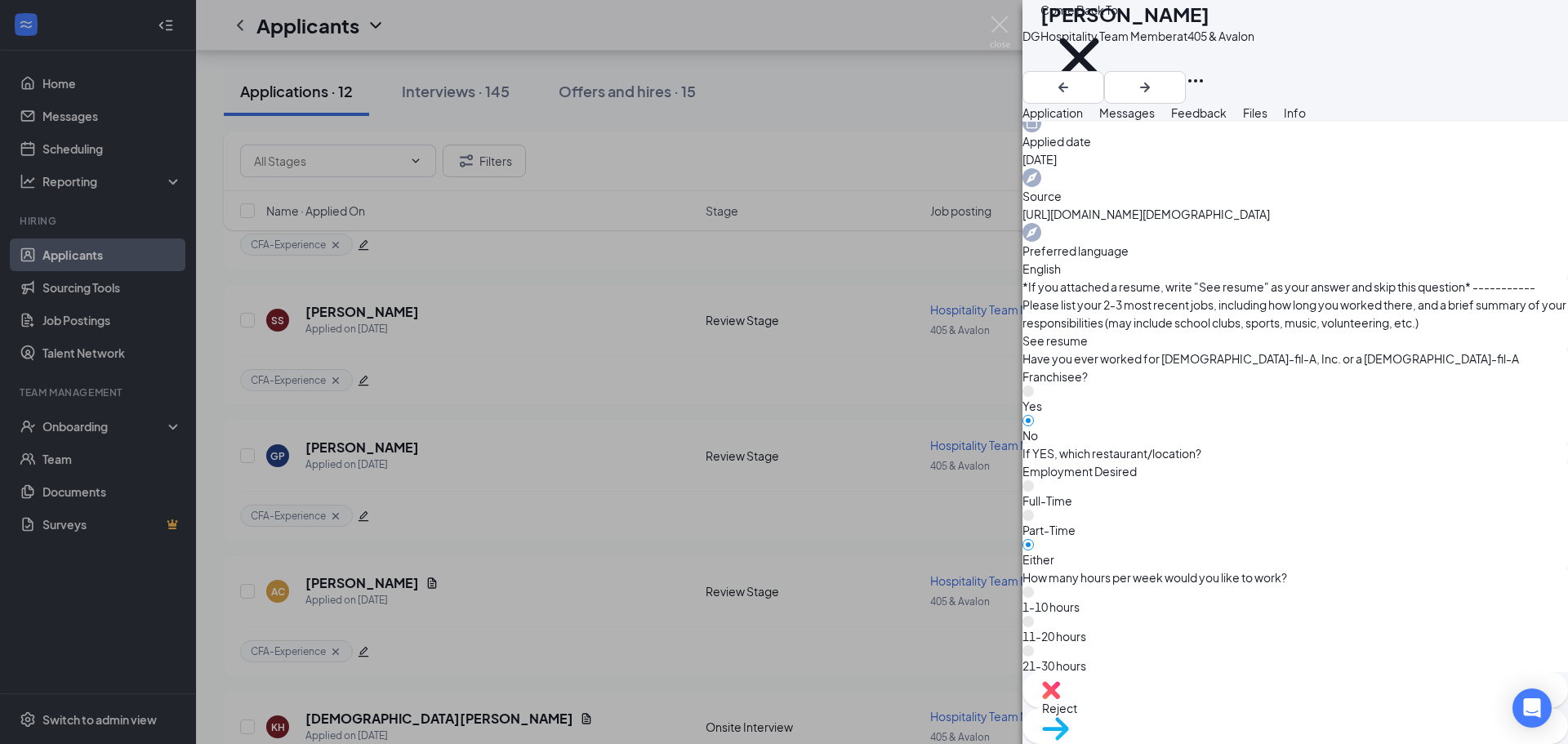
click at [1324, 709] on div "Move to stage" at bounding box center [1296, 726] width 546 height 36
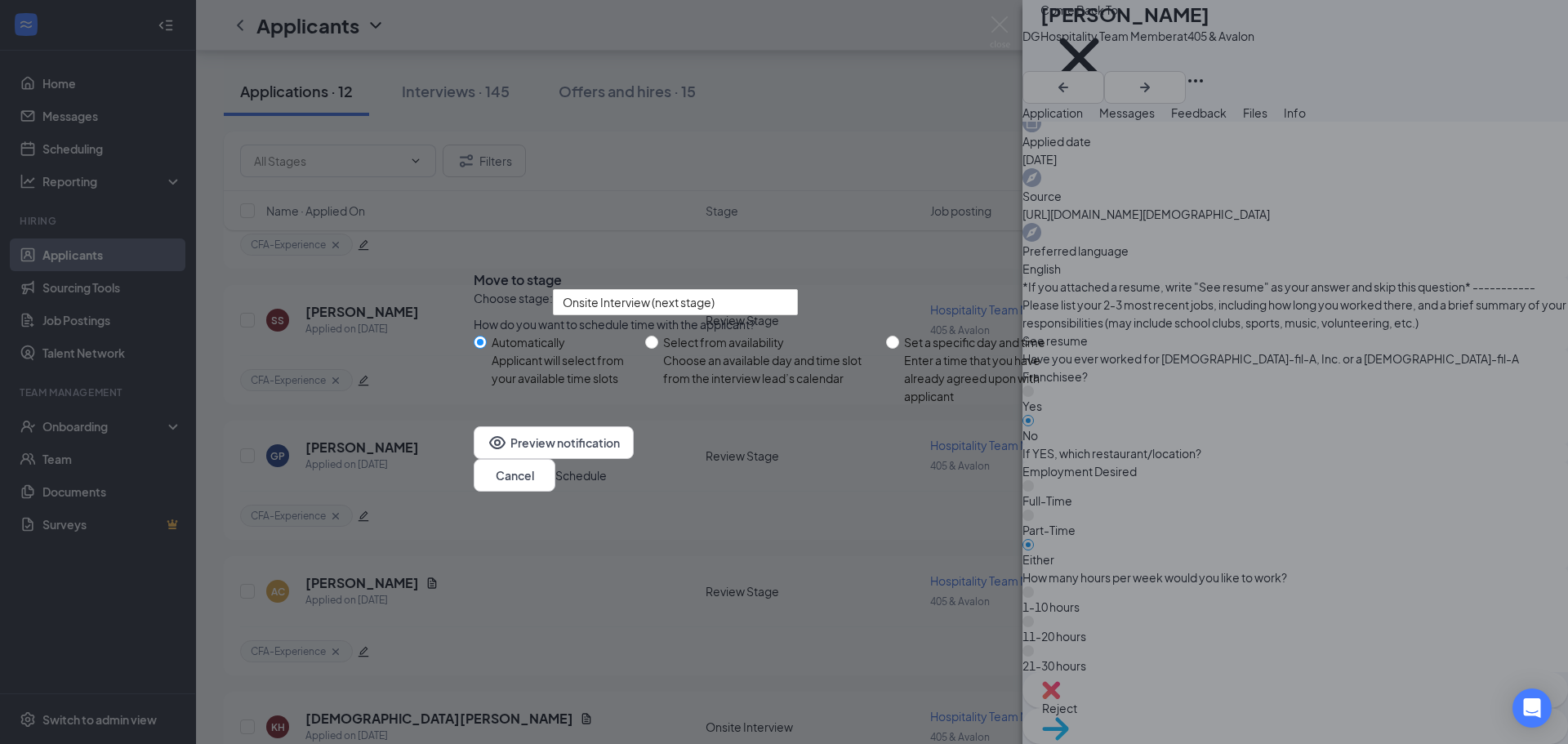
click at [607, 484] on button "Schedule" at bounding box center [581, 475] width 51 height 18
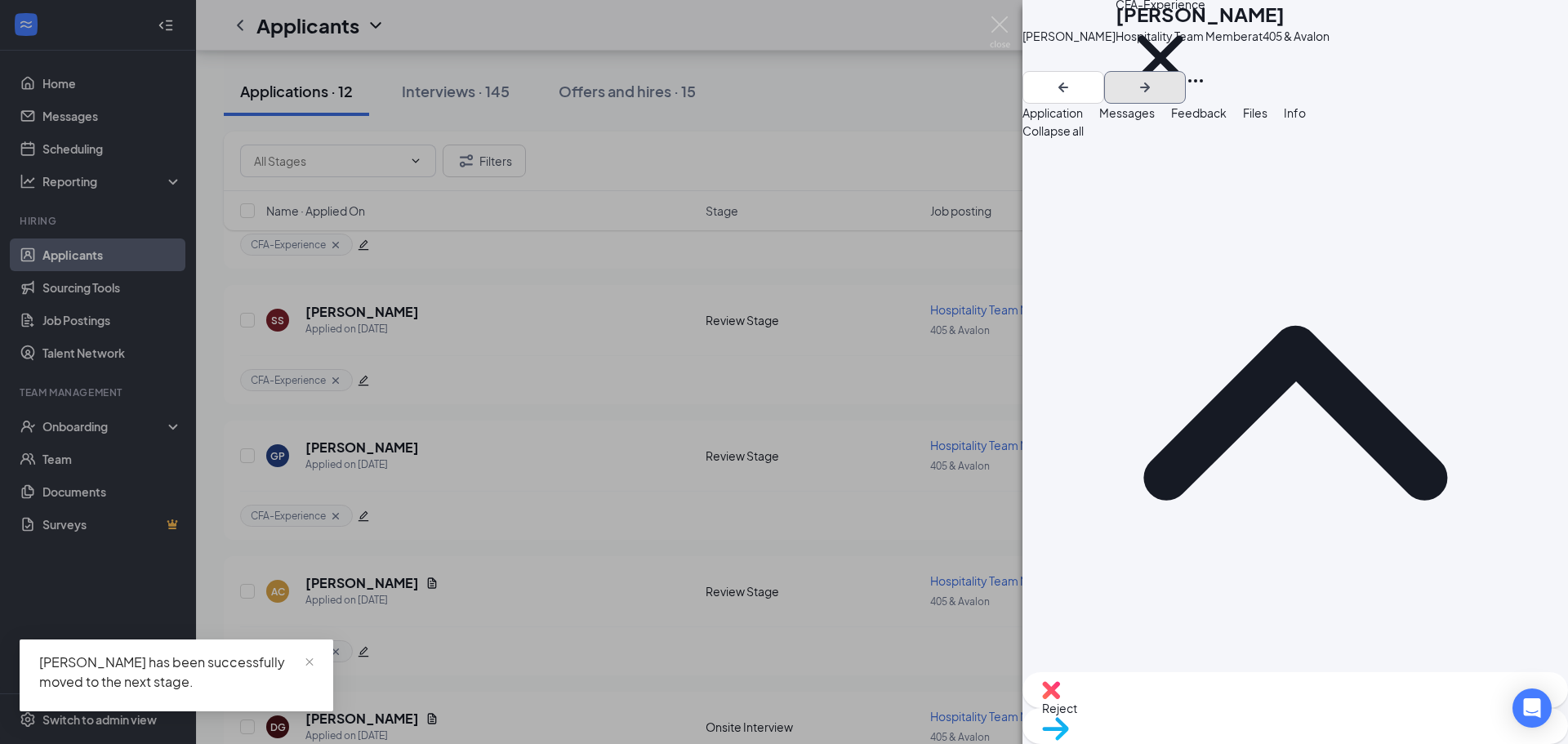
click at [1155, 78] on icon "ArrowRight" at bounding box center [1145, 88] width 20 height 20
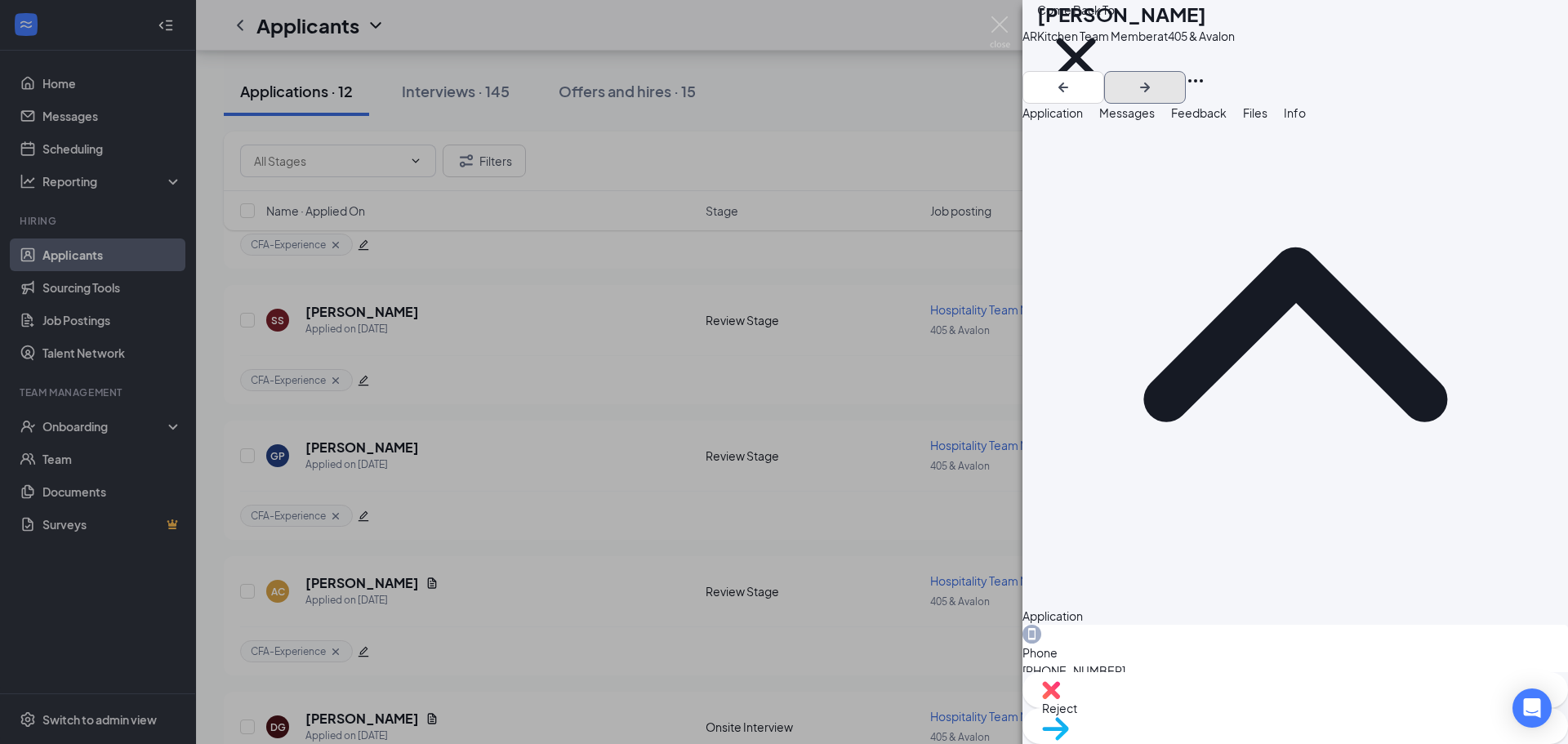
scroll to position [39, 0]
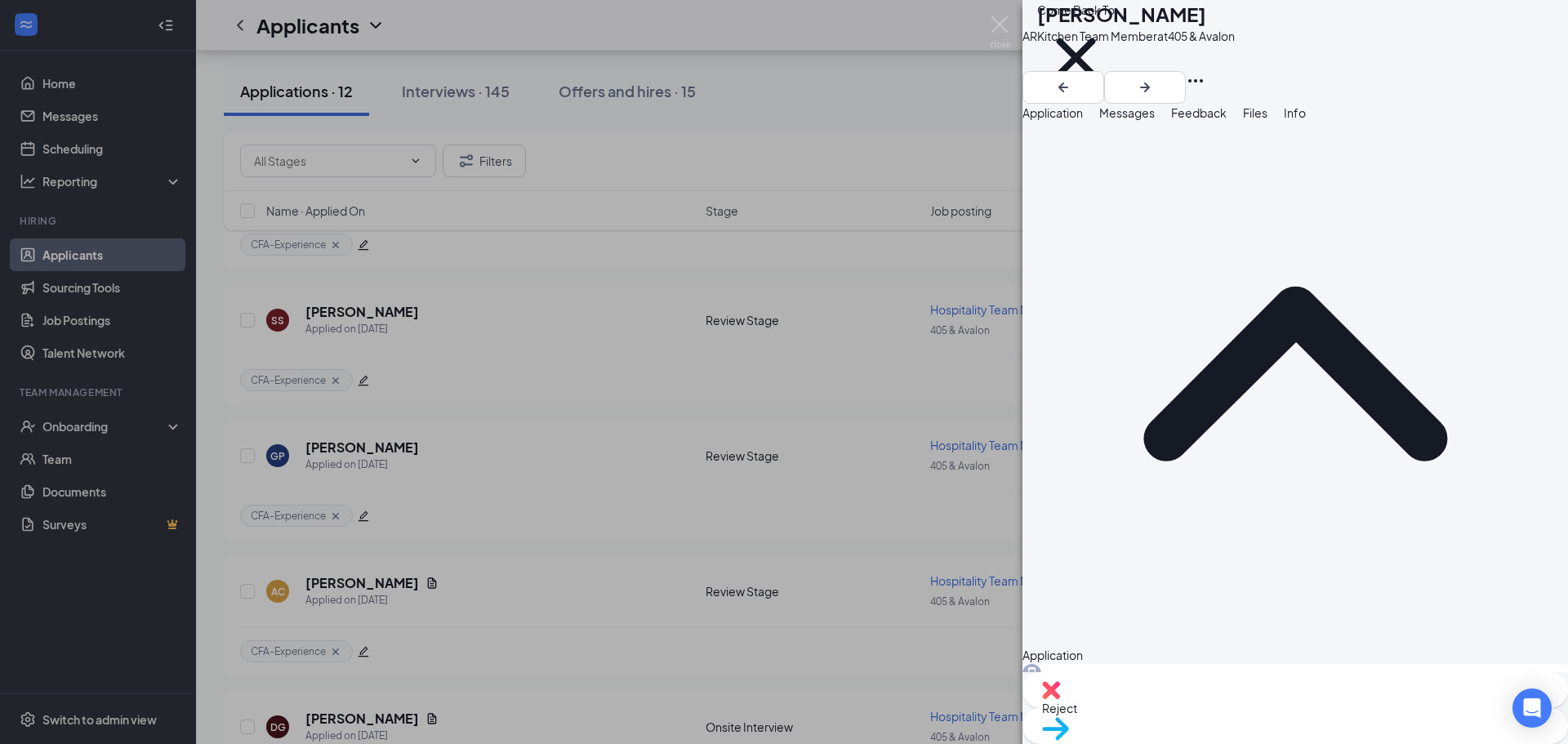
click at [1378, 724] on div "Move to stage" at bounding box center [1296, 726] width 546 height 36
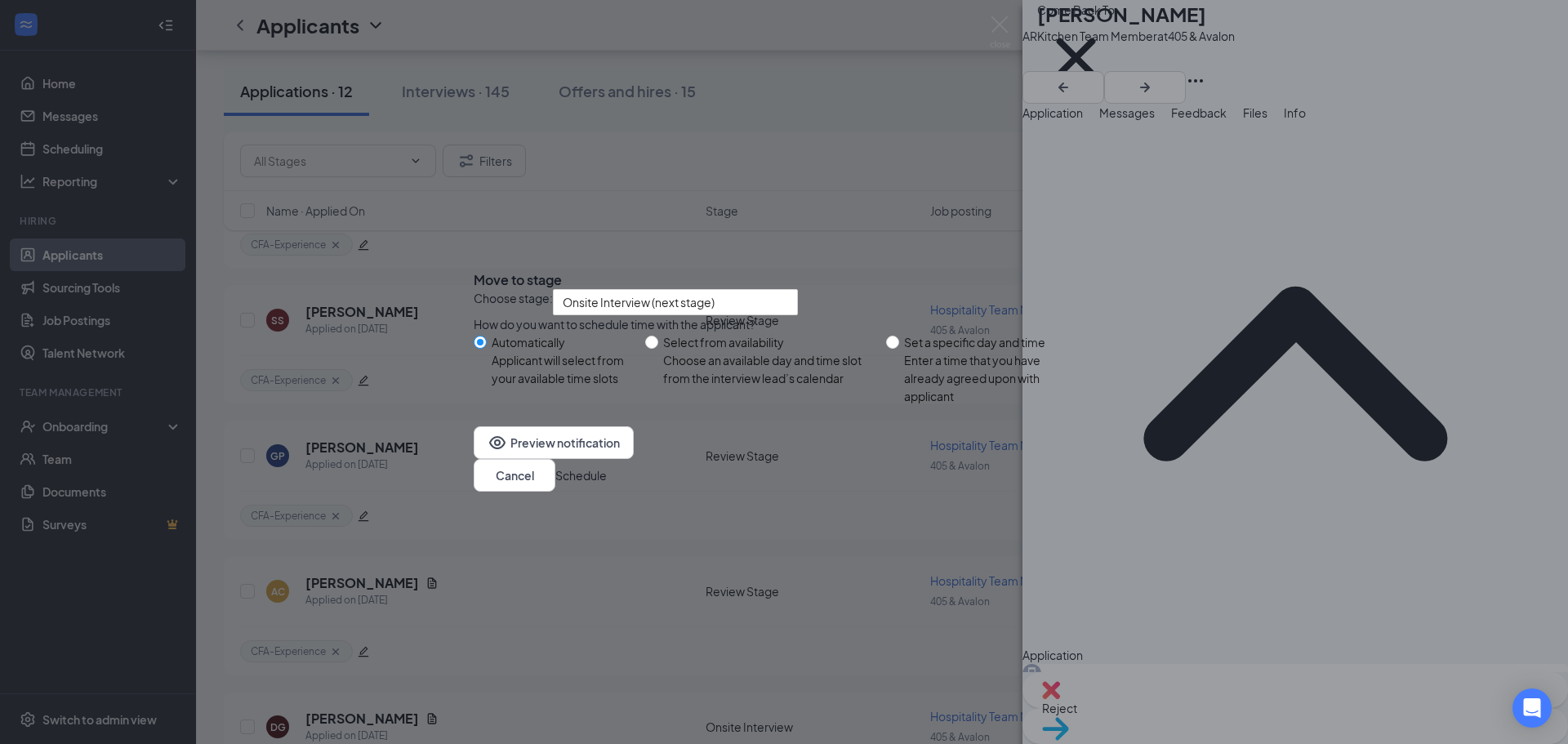
click at [607, 484] on button "Schedule" at bounding box center [581, 475] width 51 height 18
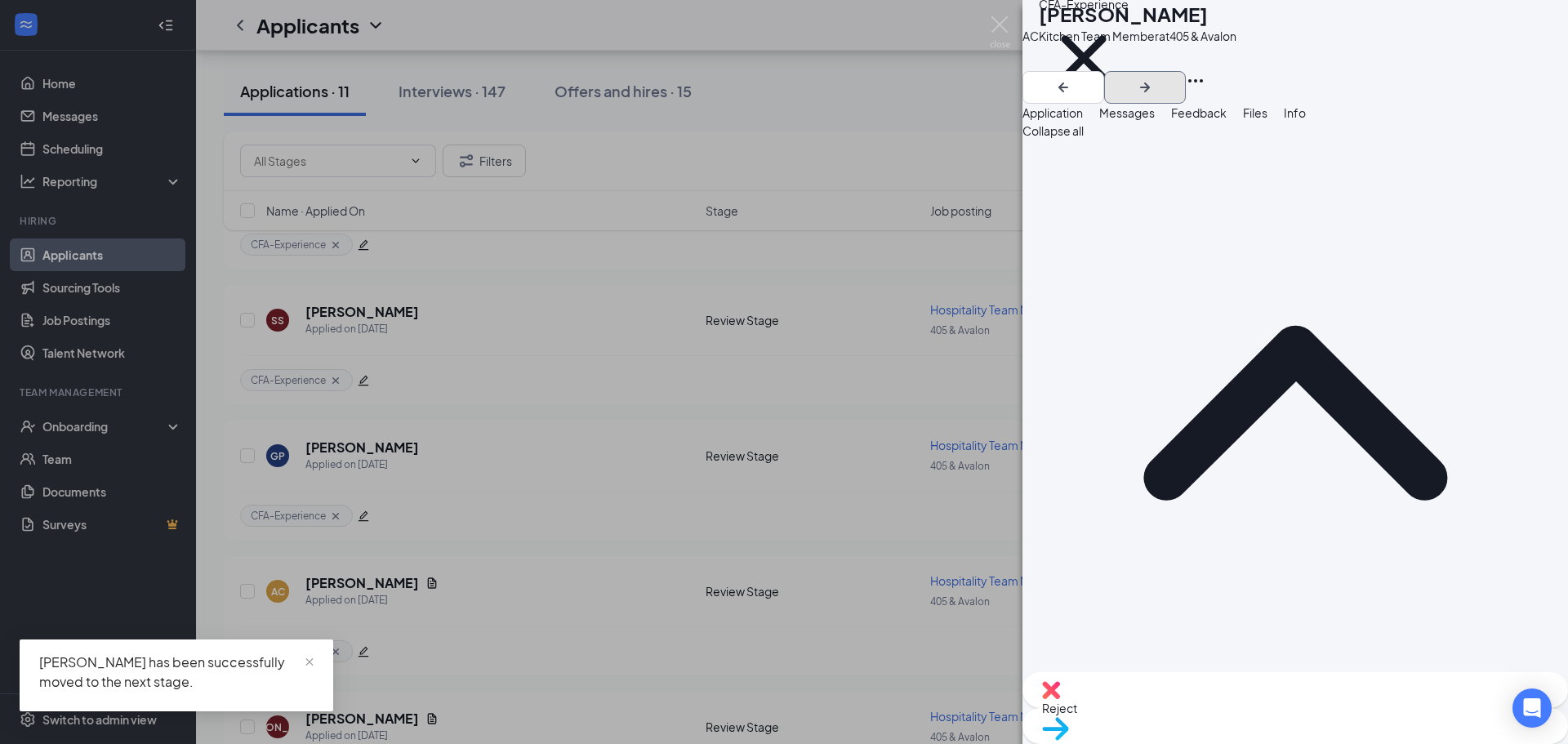
click at [1155, 78] on icon "ArrowRight" at bounding box center [1145, 88] width 20 height 20
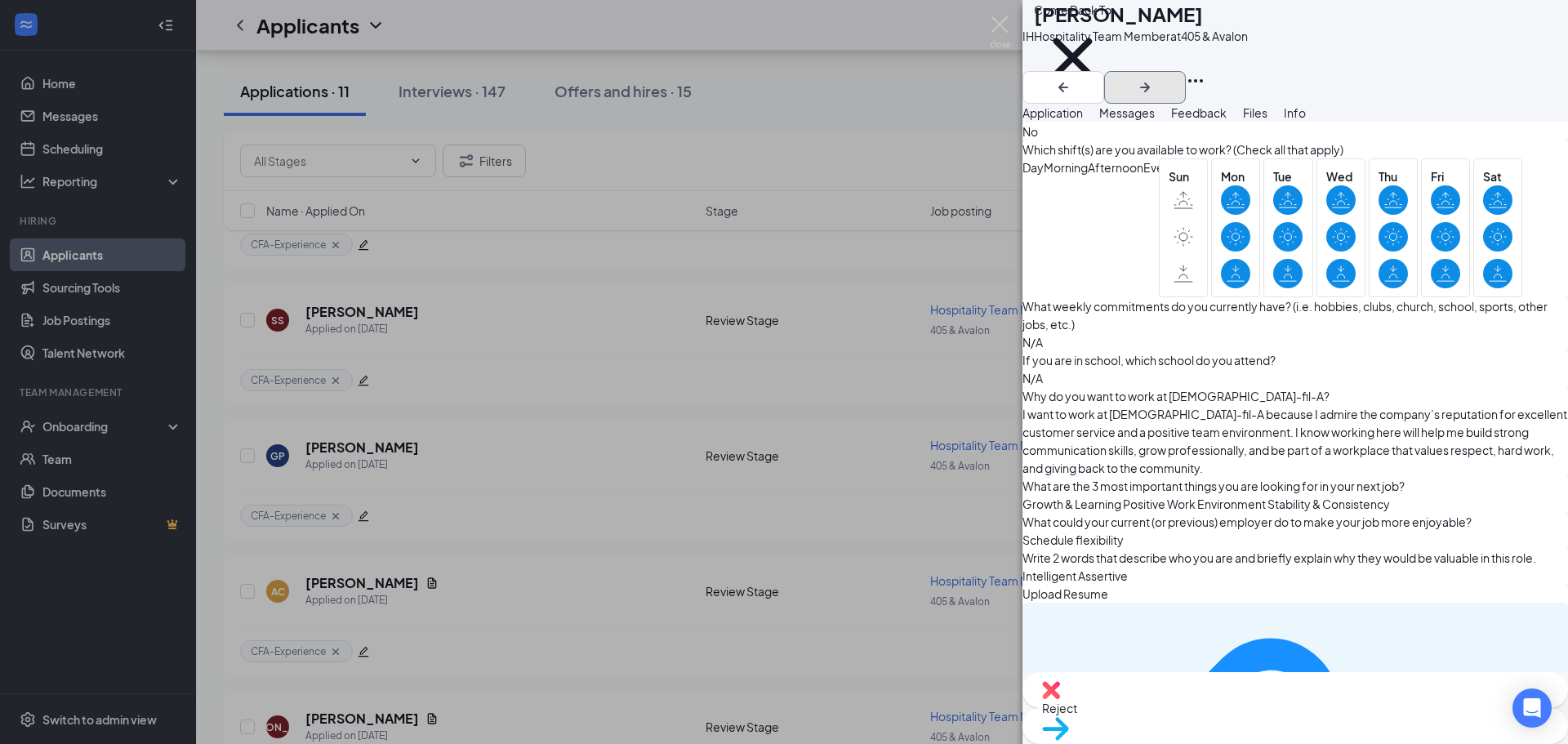
scroll to position [1374, 0]
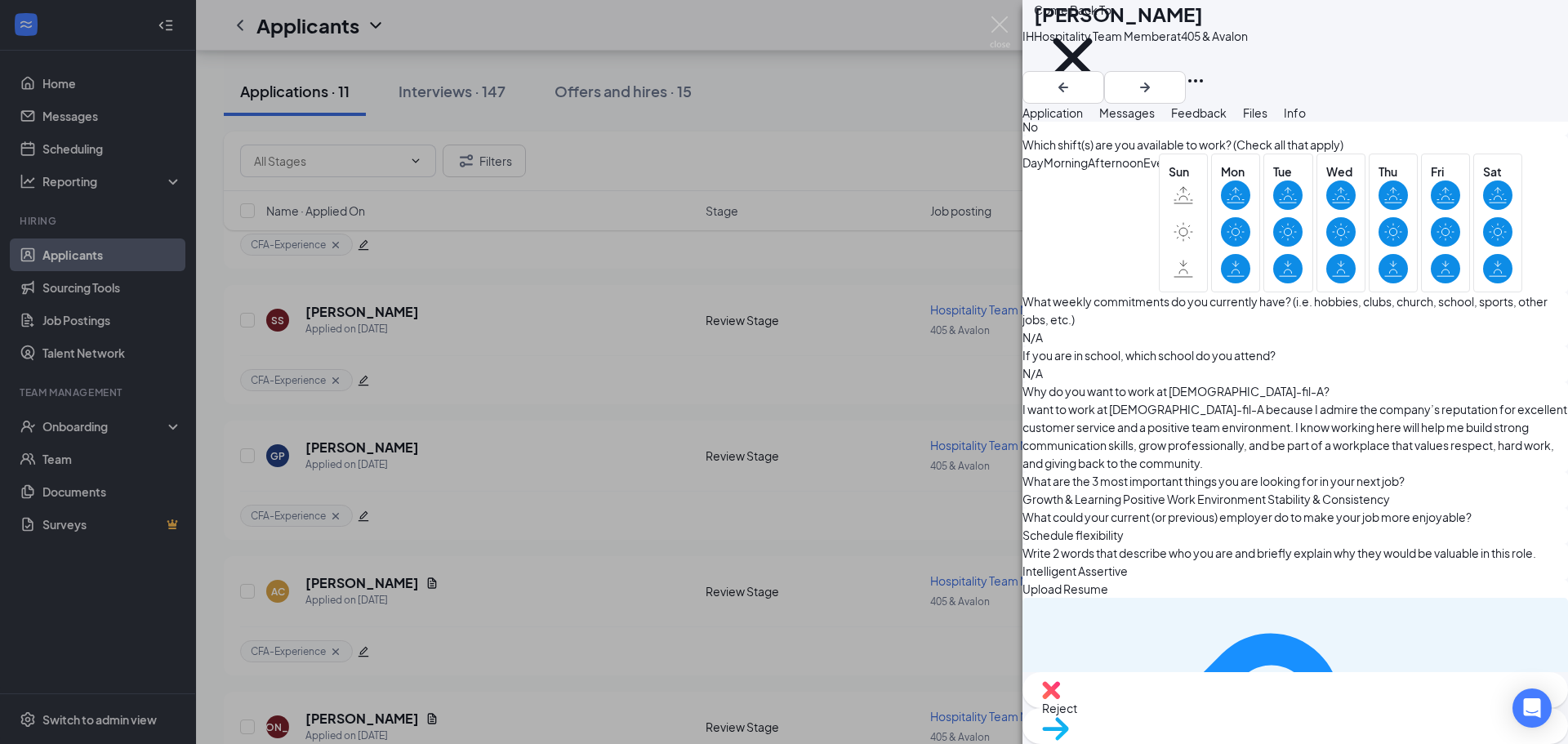
click at [1369, 741] on span "Move to stage" at bounding box center [1295, 750] width 507 height 18
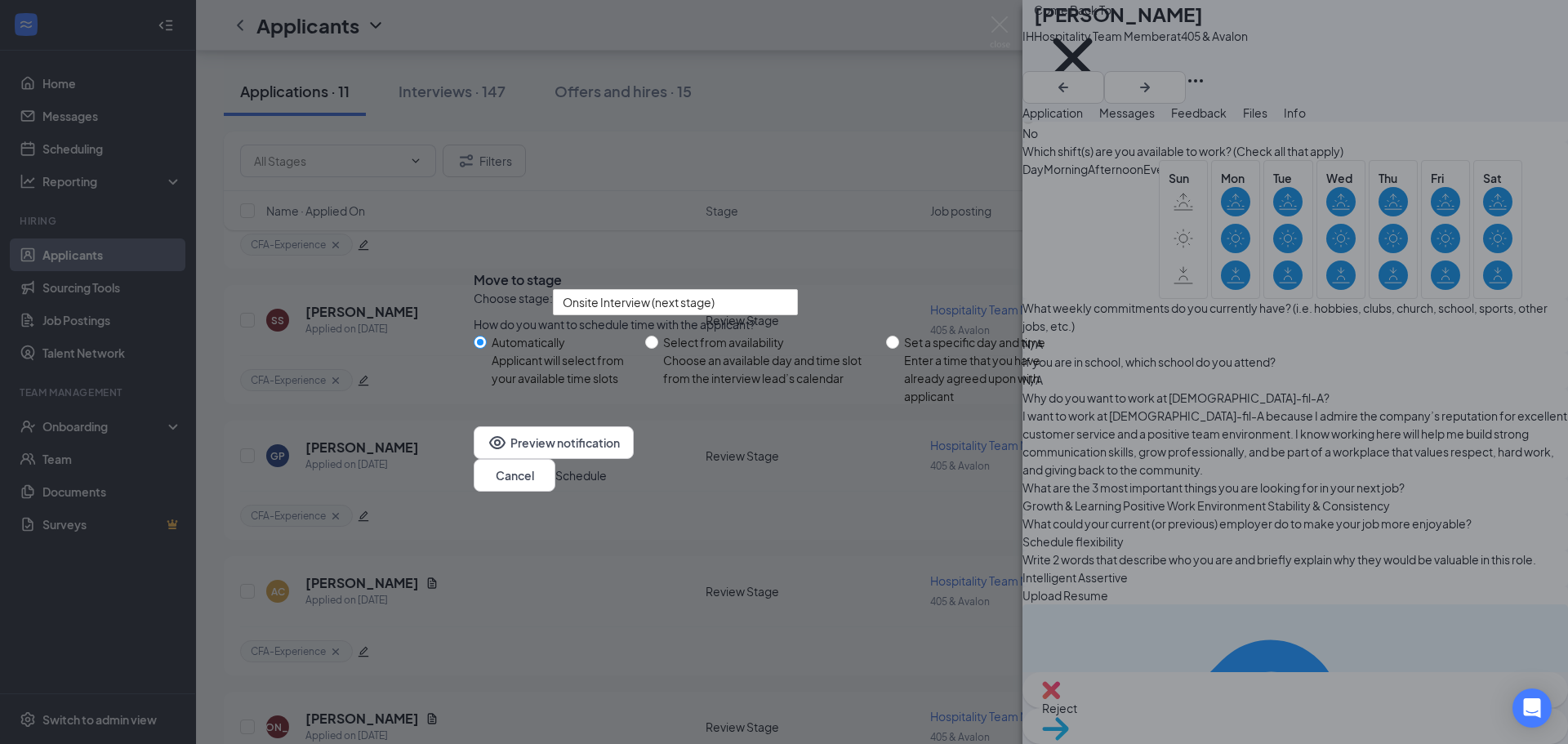
click at [607, 484] on button "Schedule" at bounding box center [581, 475] width 51 height 18
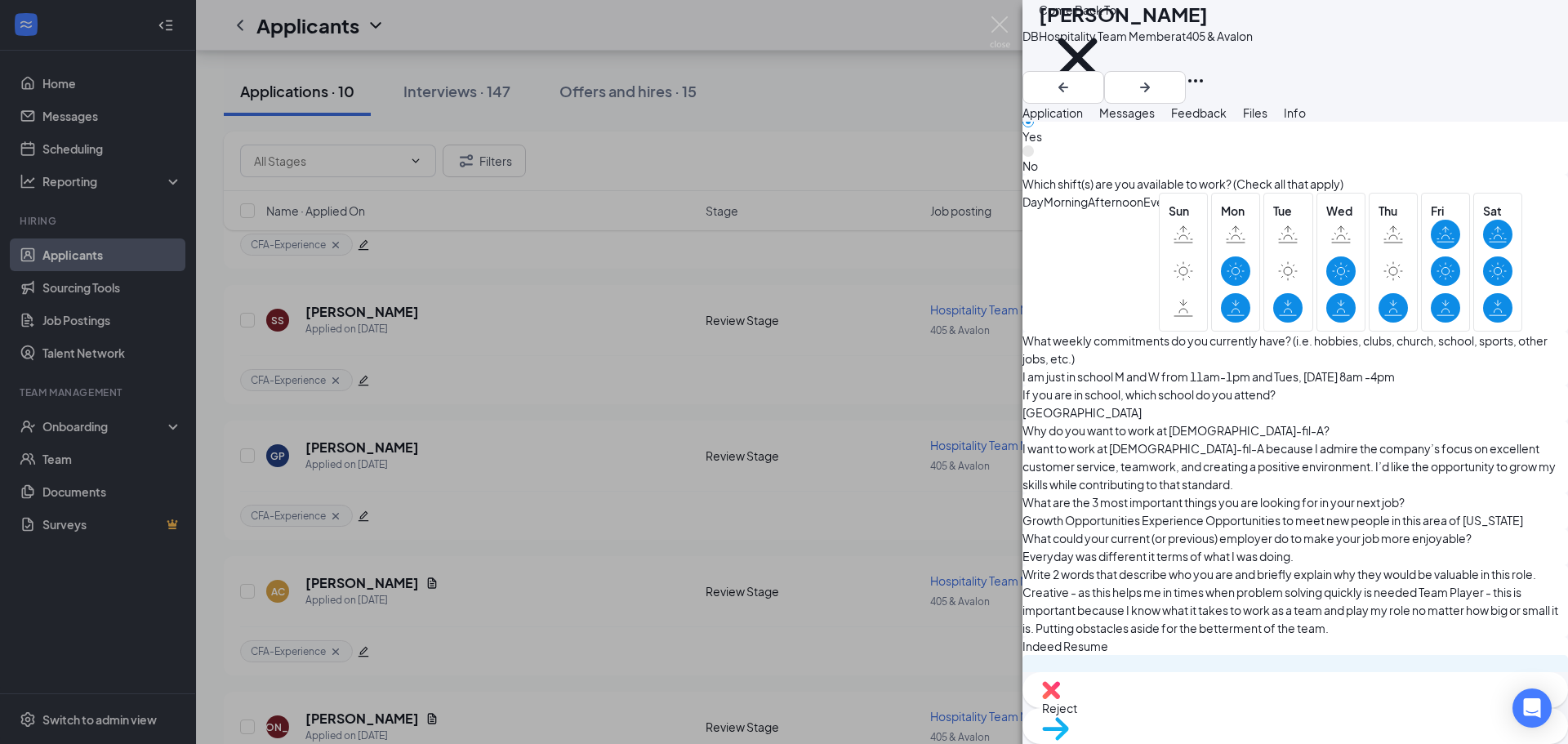
scroll to position [1394, 0]
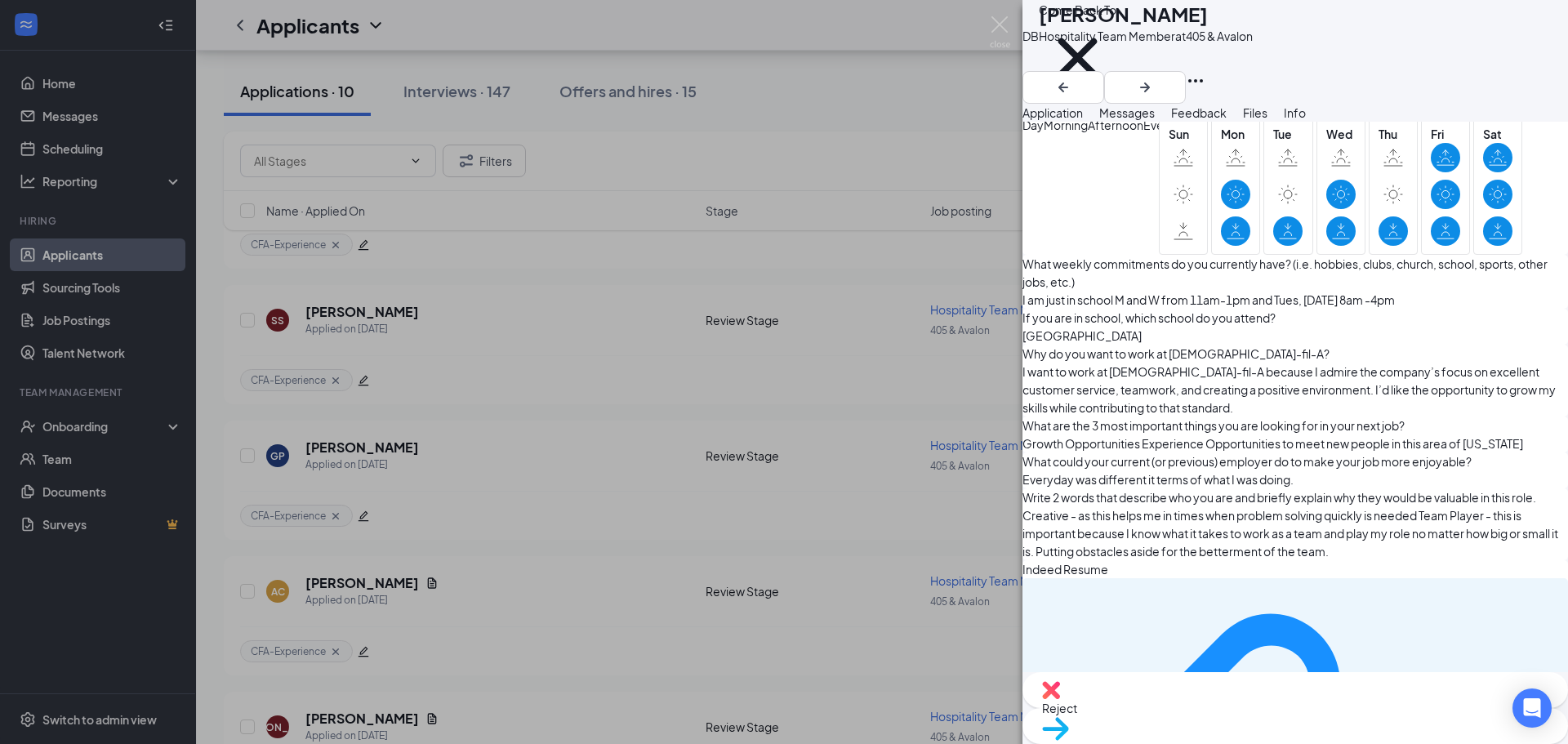
click at [1391, 741] on span "Move to stage" at bounding box center [1295, 750] width 507 height 18
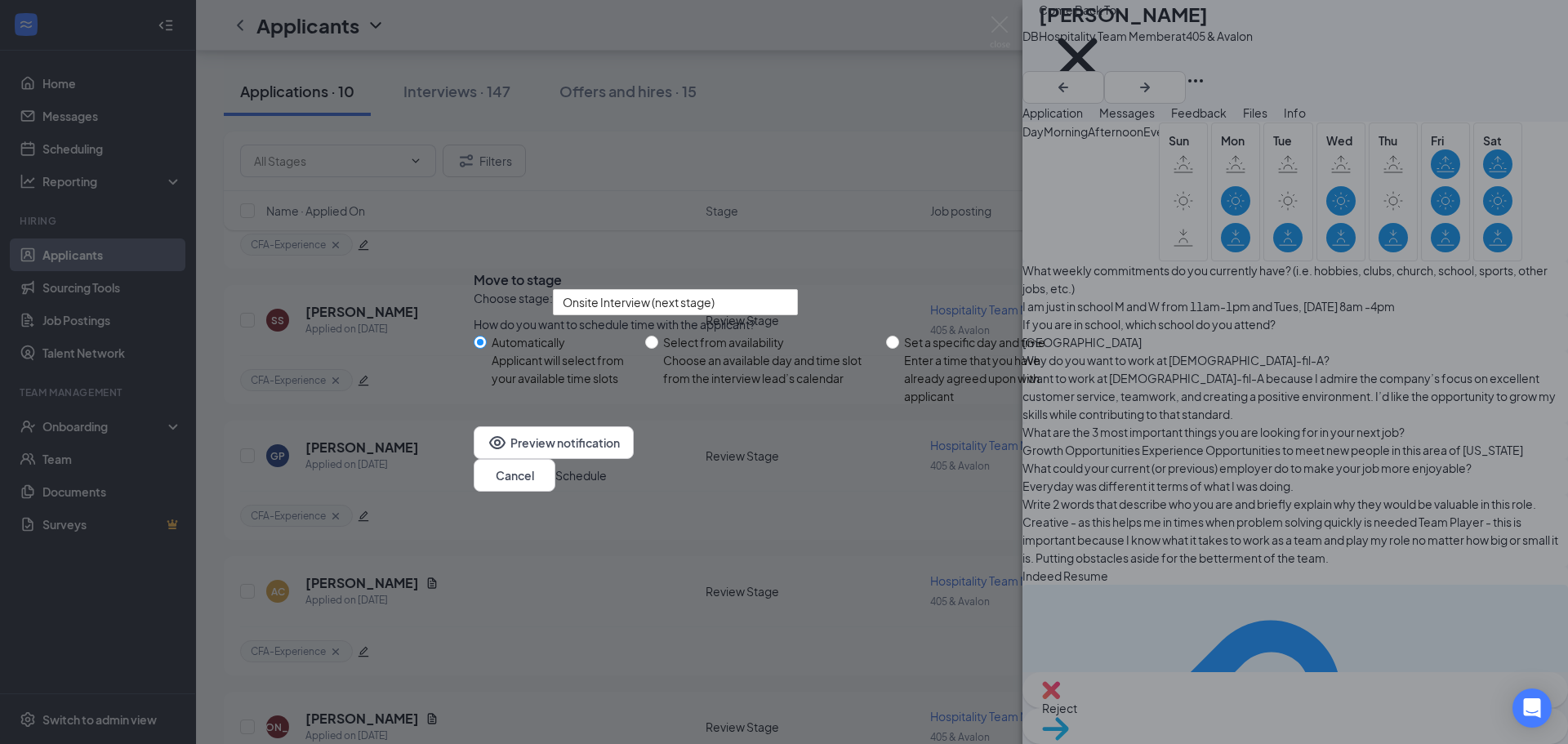
click at [607, 484] on button "Schedule" at bounding box center [581, 475] width 51 height 18
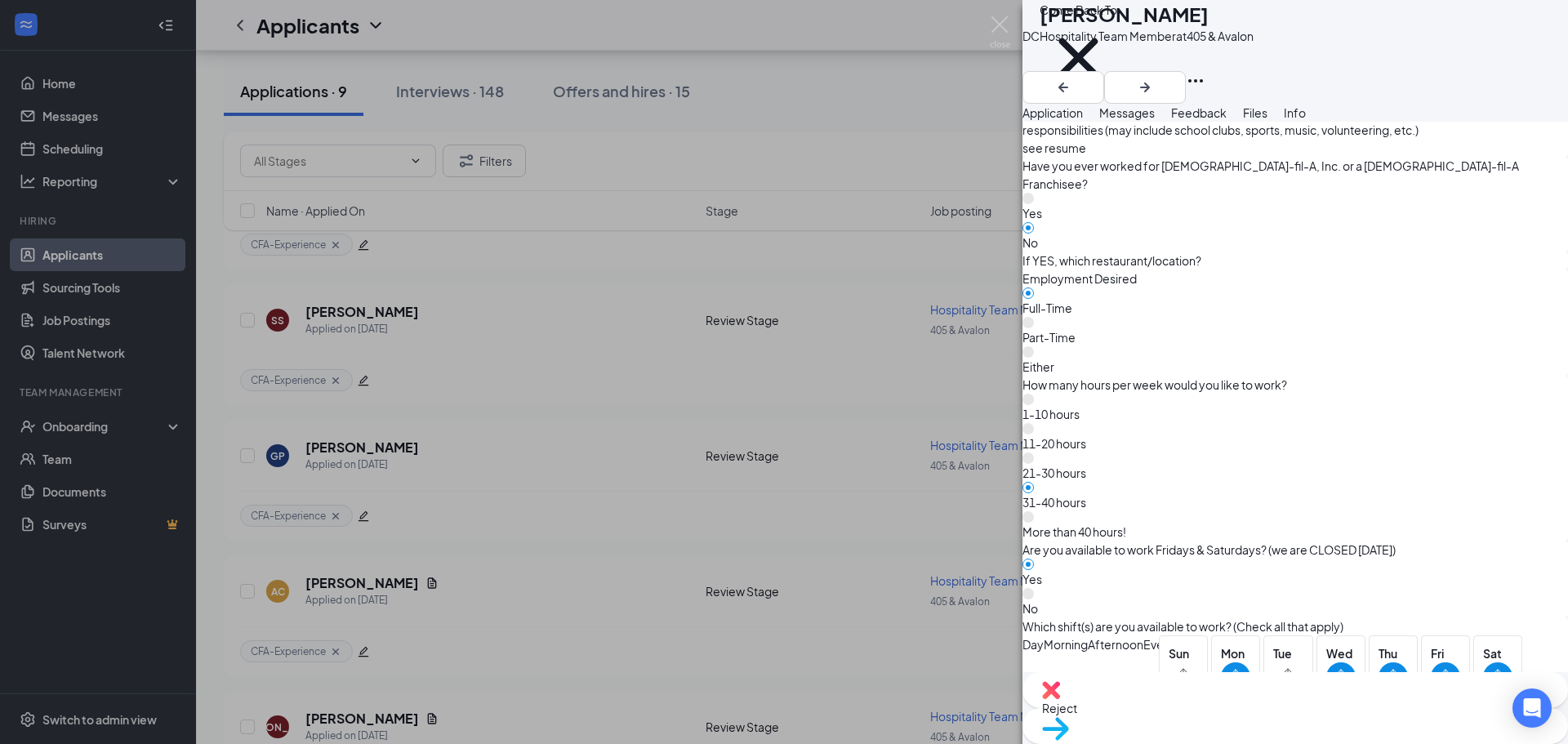
scroll to position [810, 0]
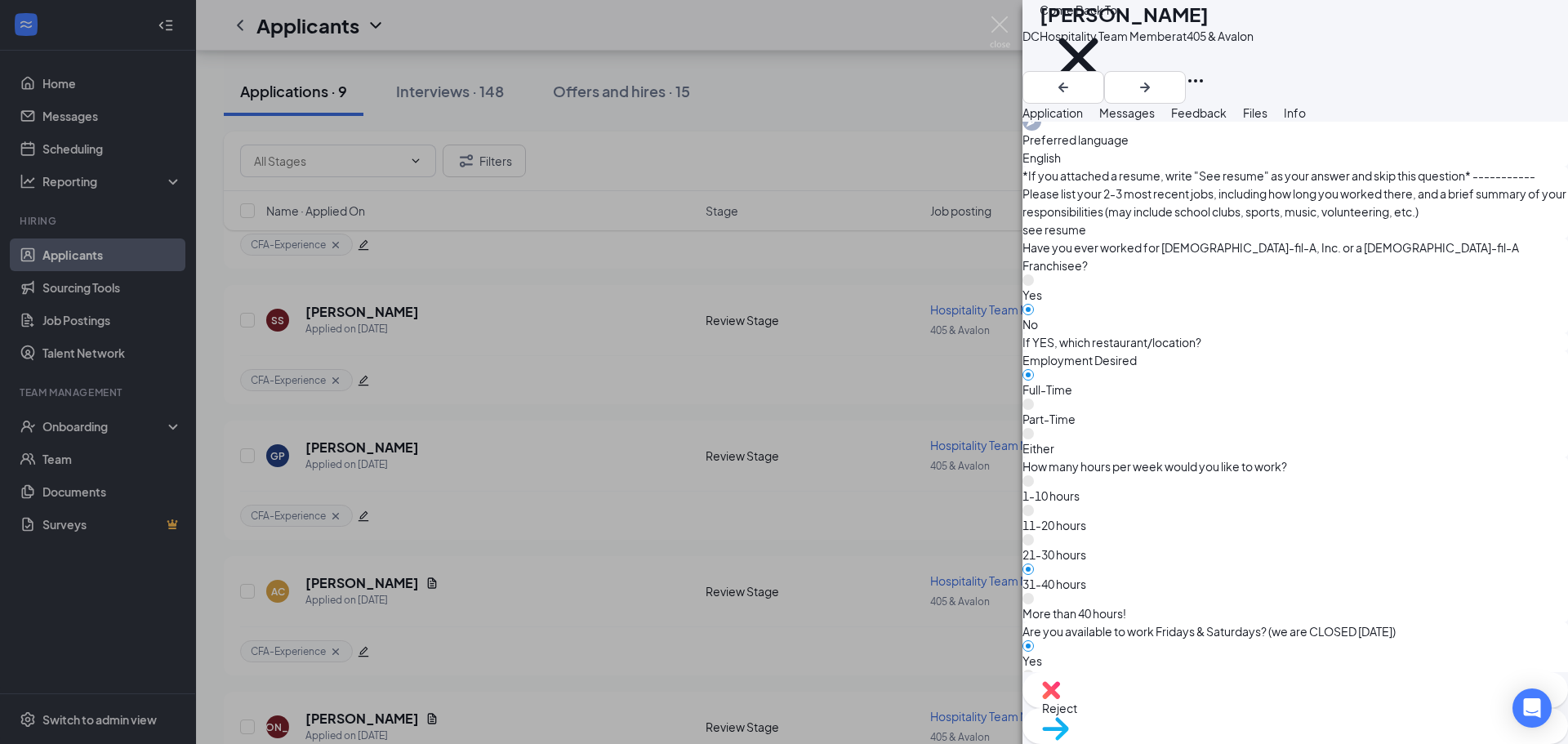
click at [1191, 708] on div "Reject" at bounding box center [1296, 690] width 546 height 36
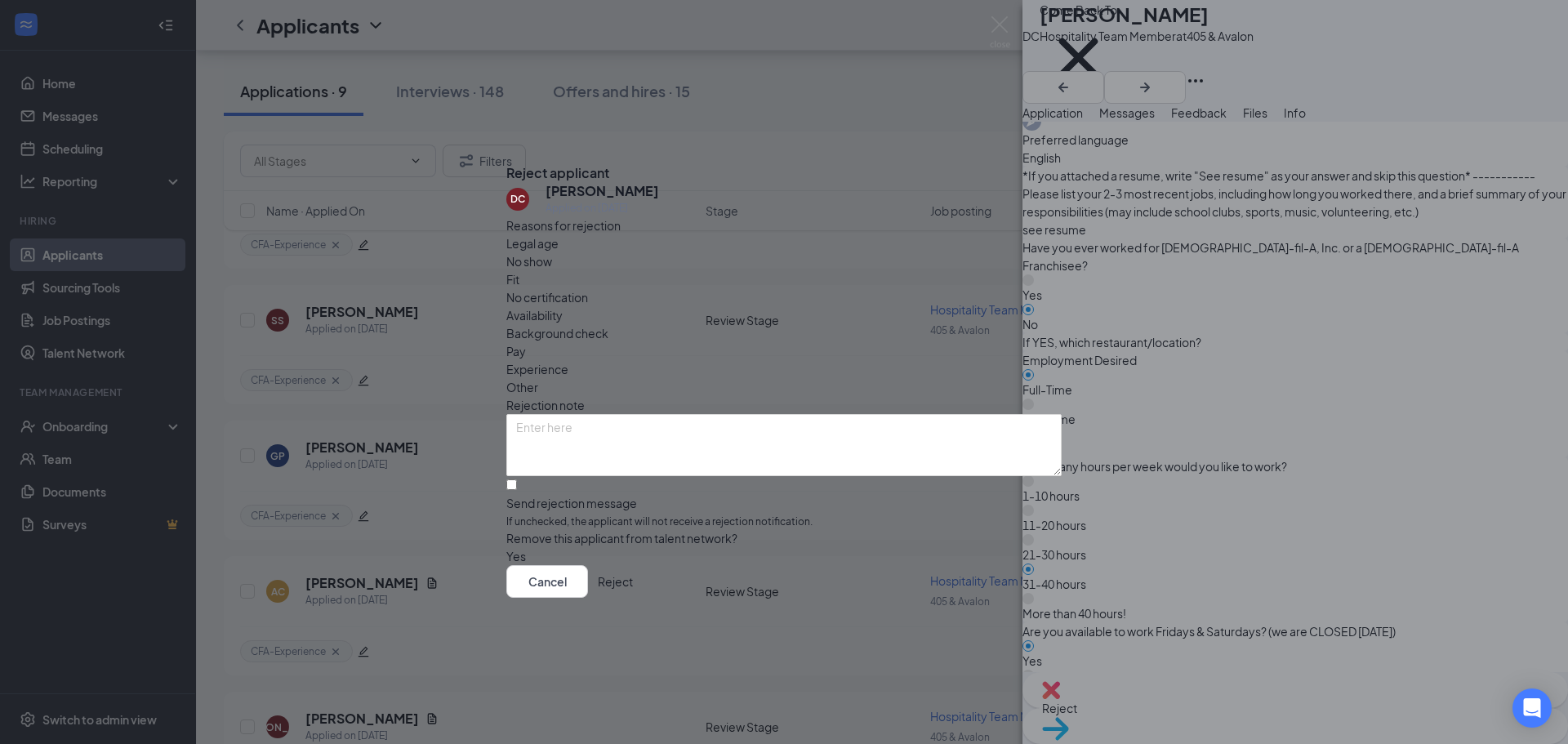
click at [633, 596] on button "Reject" at bounding box center [615, 582] width 35 height 33
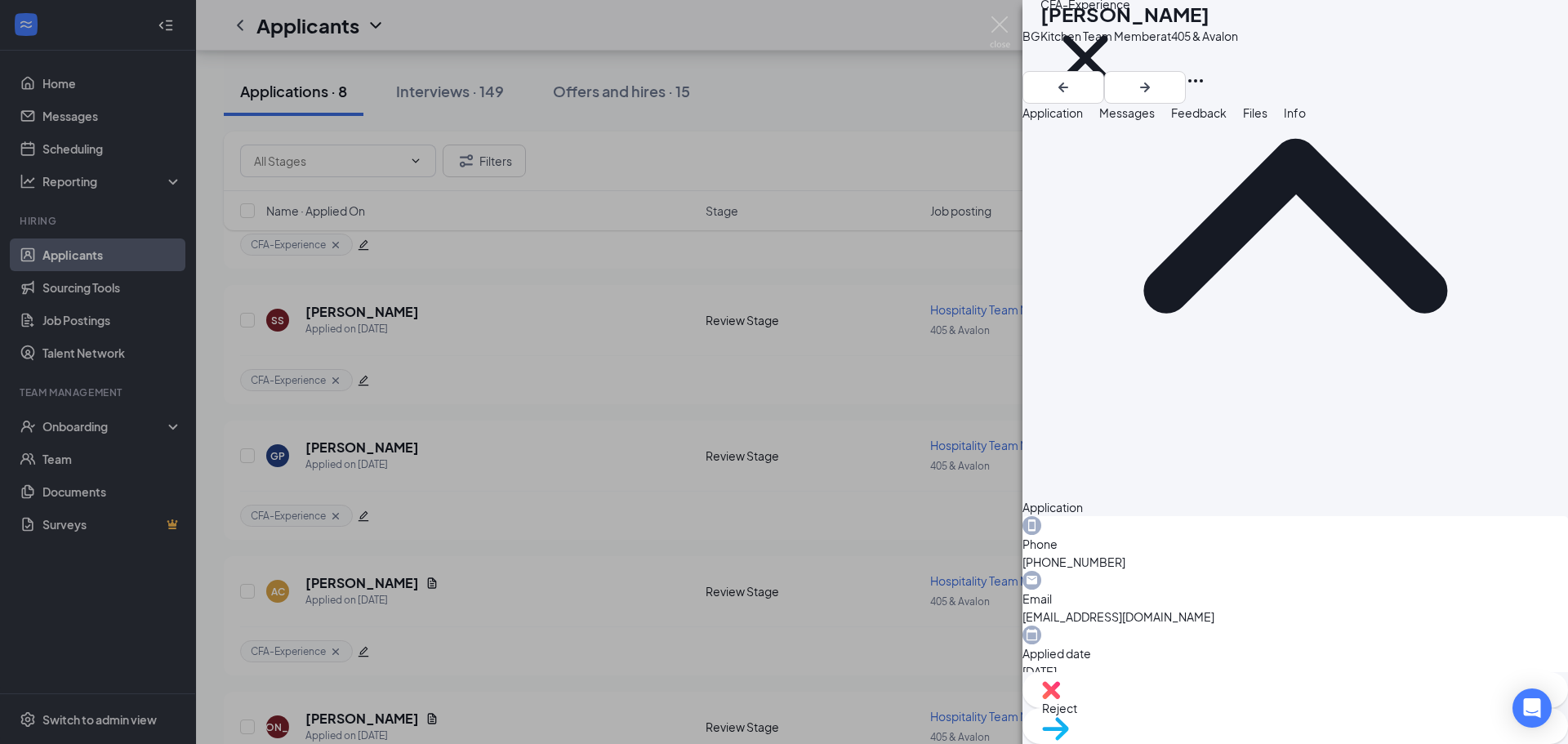
scroll to position [164, 0]
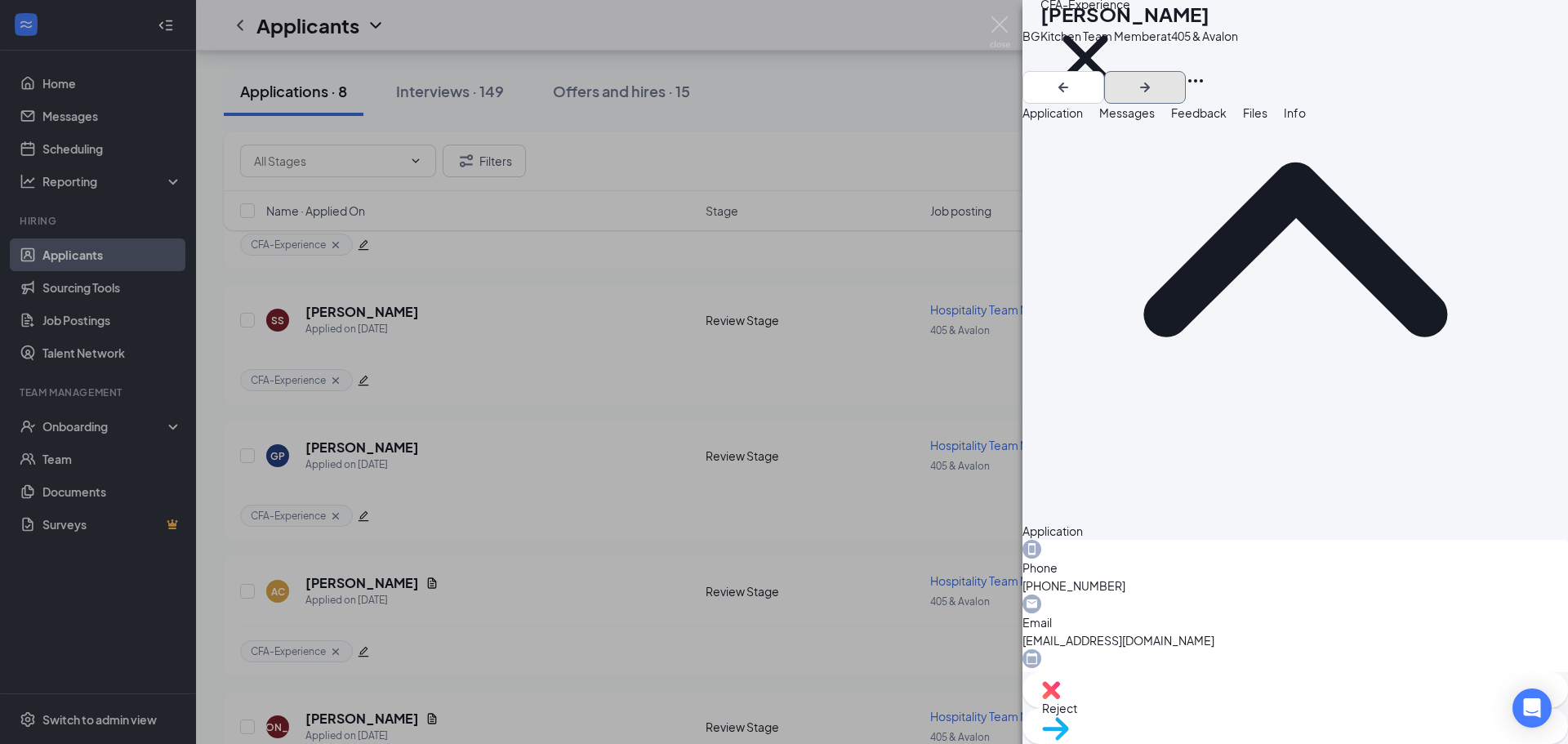
click at [1155, 78] on icon "ArrowRight" at bounding box center [1145, 88] width 20 height 20
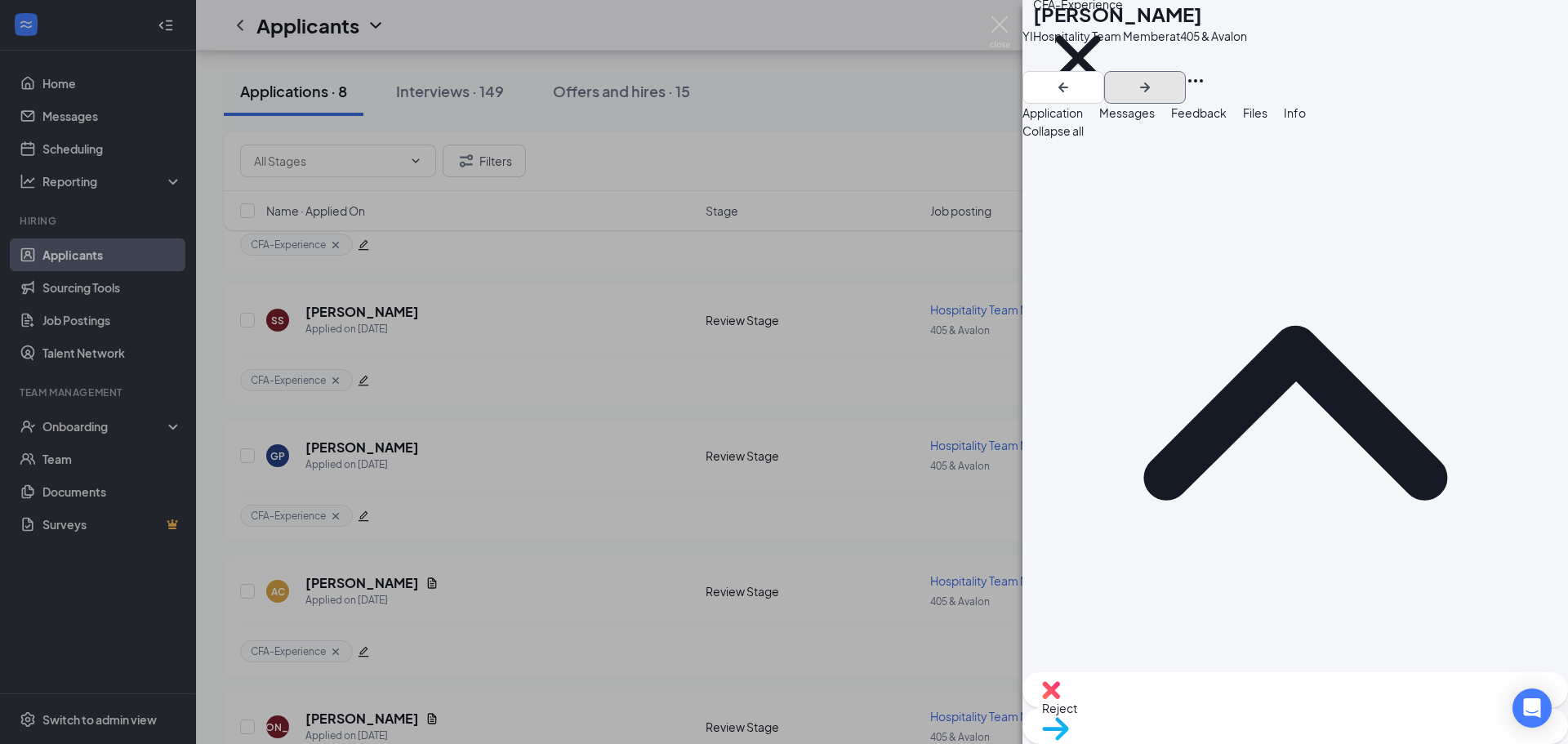
click at [1155, 78] on icon "ArrowRight" at bounding box center [1145, 88] width 20 height 20
click at [995, 38] on img at bounding box center [1000, 32] width 21 height 32
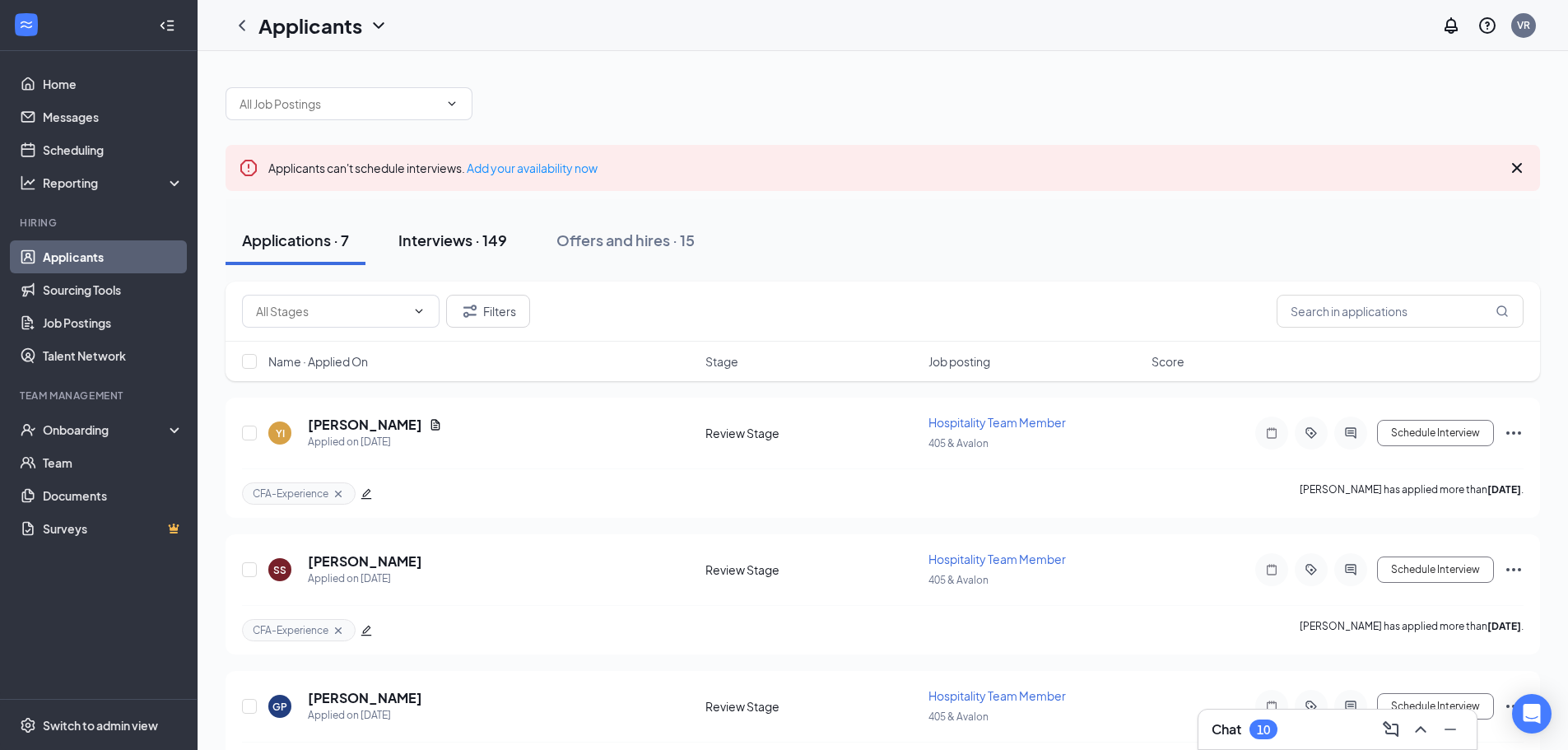
click at [443, 233] on div "Interviews · 149" at bounding box center [453, 240] width 108 height 21
